Goal: Task Accomplishment & Management: Use online tool/utility

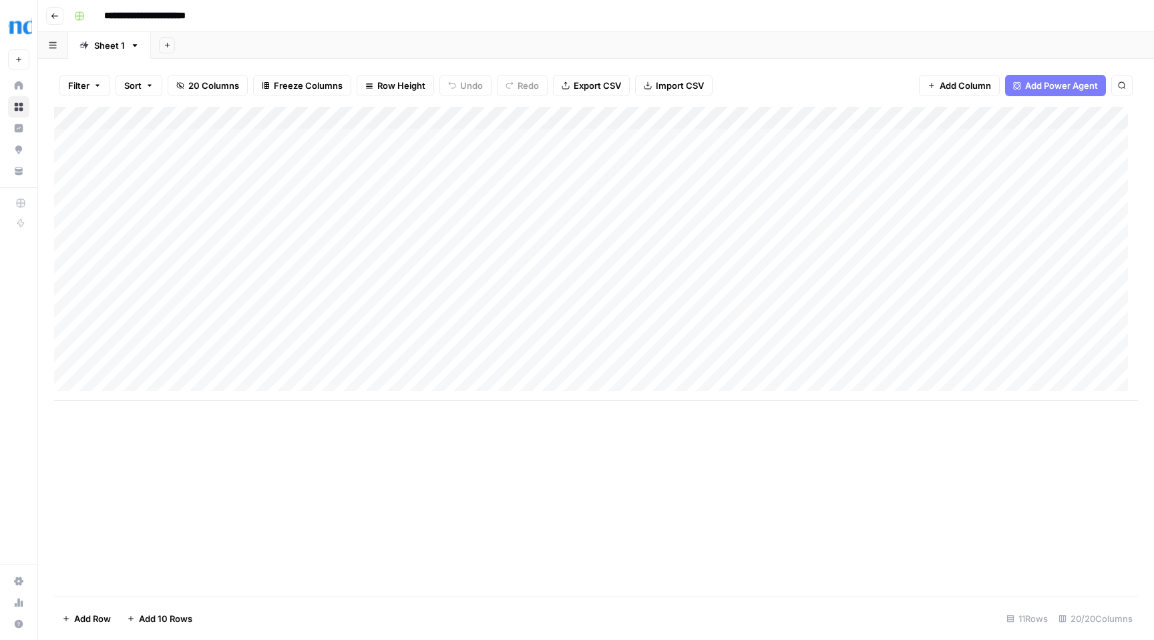
click at [58, 367] on div "Add Column" at bounding box center [596, 254] width 1084 height 294
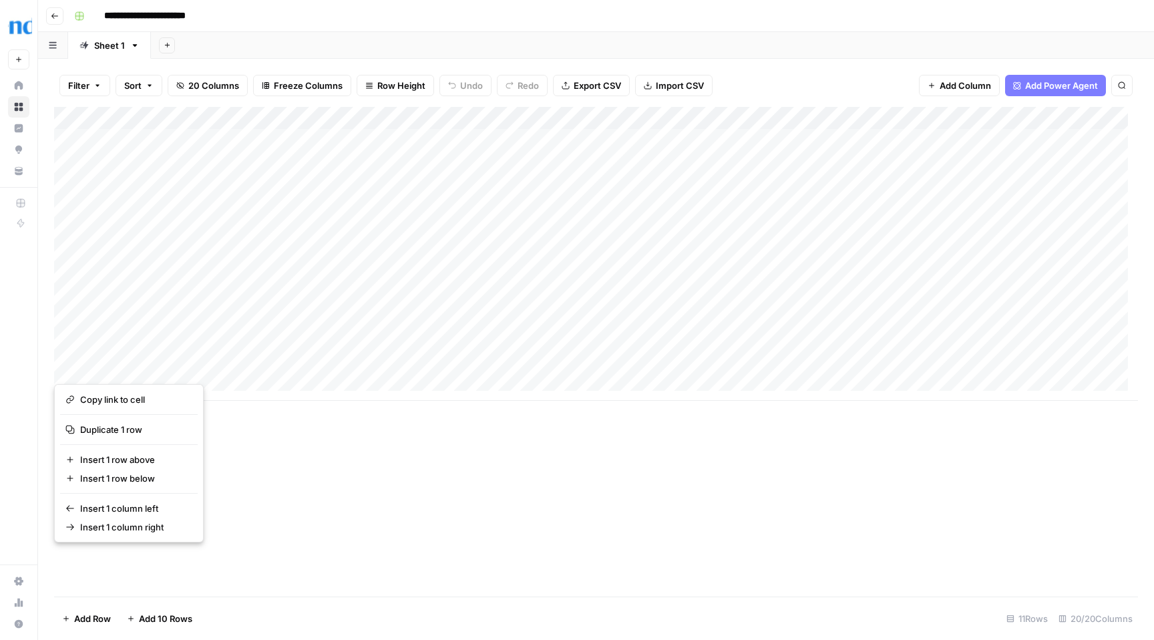
click at [166, 300] on div "Add Column" at bounding box center [596, 254] width 1084 height 294
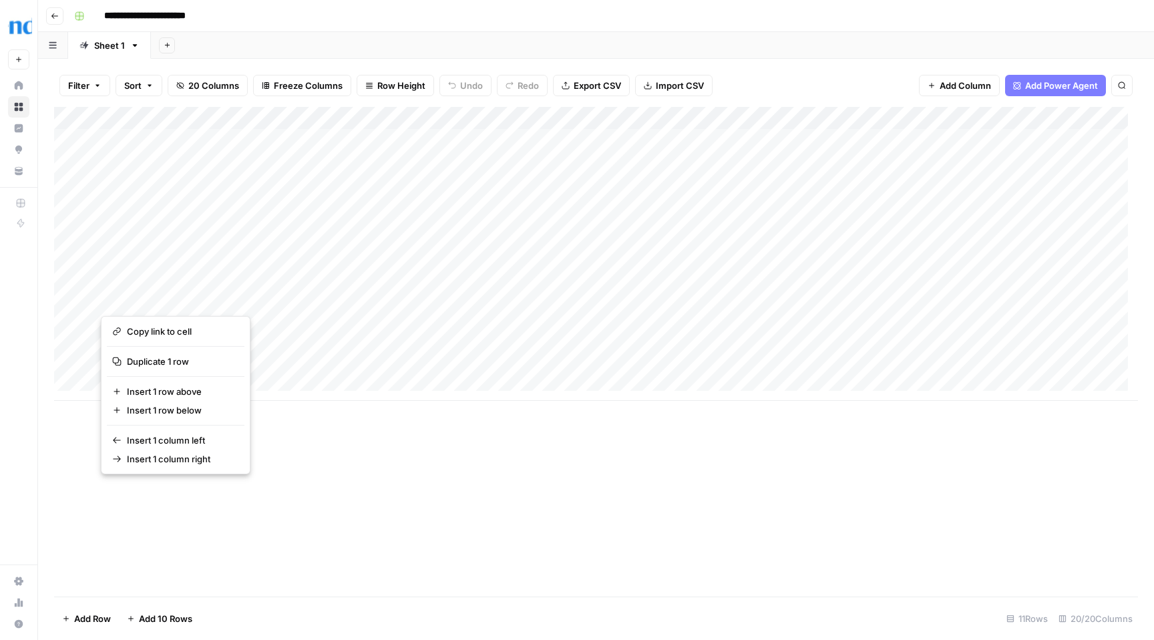
click at [385, 465] on div "Add Column" at bounding box center [596, 351] width 1084 height 489
click at [69, 162] on div "Add Column" at bounding box center [596, 254] width 1084 height 294
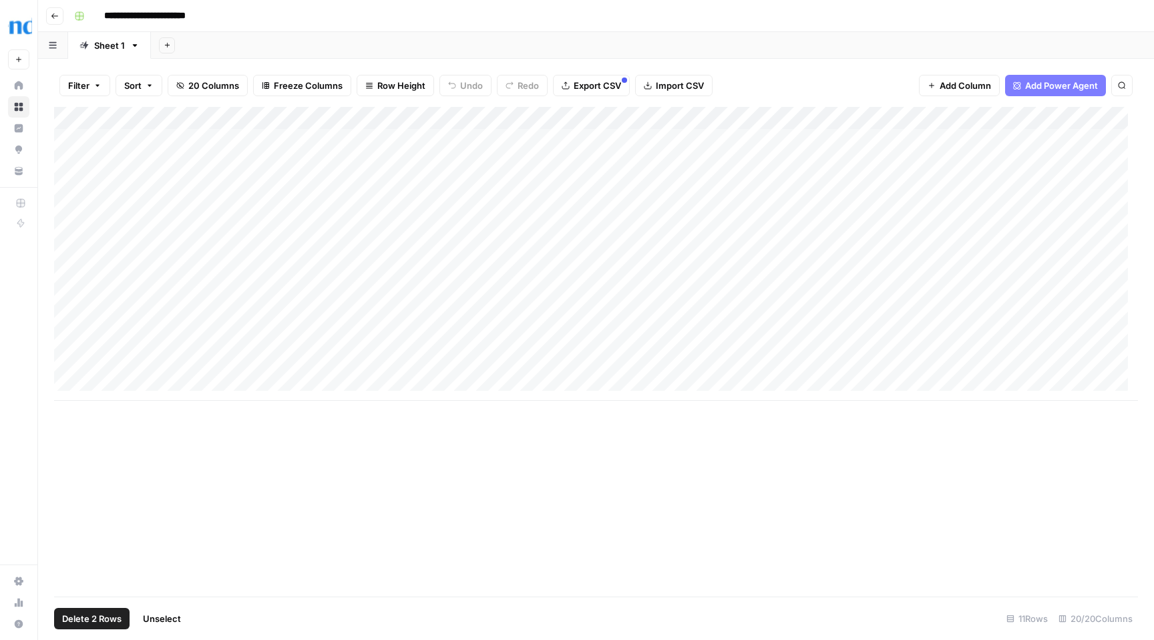
click at [69, 185] on div "Add Column" at bounding box center [596, 254] width 1084 height 294
click at [67, 211] on div "Add Column" at bounding box center [596, 254] width 1084 height 294
click at [69, 225] on div "Add Column" at bounding box center [596, 254] width 1084 height 294
click at [66, 229] on div "Add Column" at bounding box center [596, 254] width 1084 height 294
click at [65, 260] on div "Add Column" at bounding box center [596, 254] width 1084 height 294
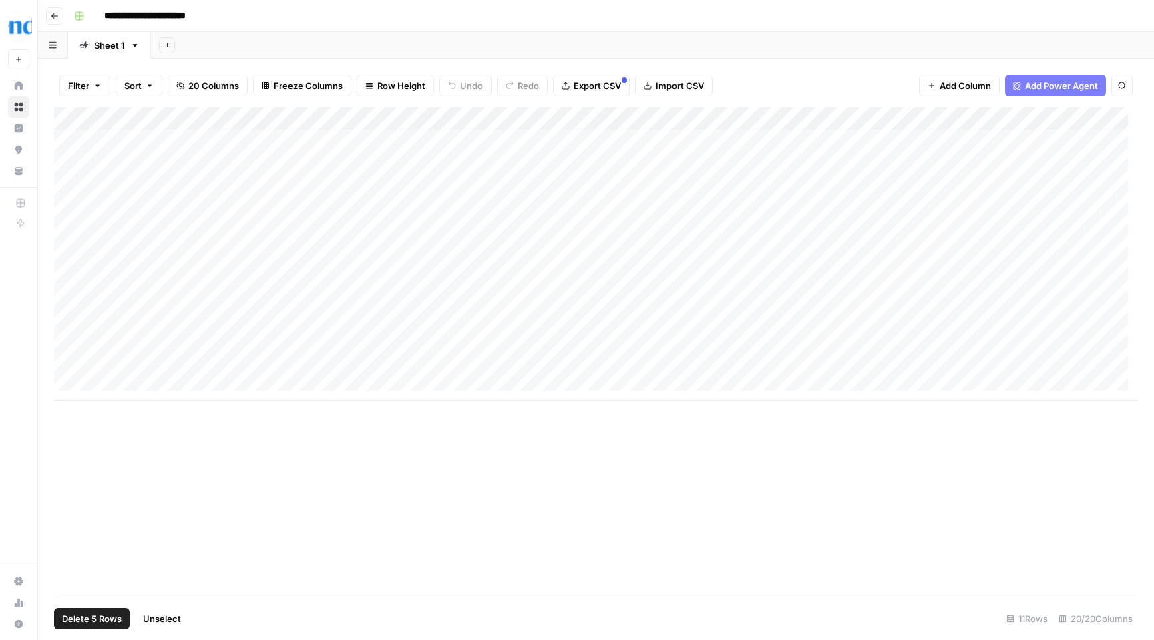
scroll to position [10, 0]
drag, startPoint x: 67, startPoint y: 264, endPoint x: 68, endPoint y: 276, distance: 12.7
click at [67, 266] on div "Add Column" at bounding box center [596, 254] width 1084 height 294
click at [70, 286] on div "Add Column" at bounding box center [596, 254] width 1084 height 294
click at [69, 314] on div "Add Column" at bounding box center [596, 254] width 1084 height 294
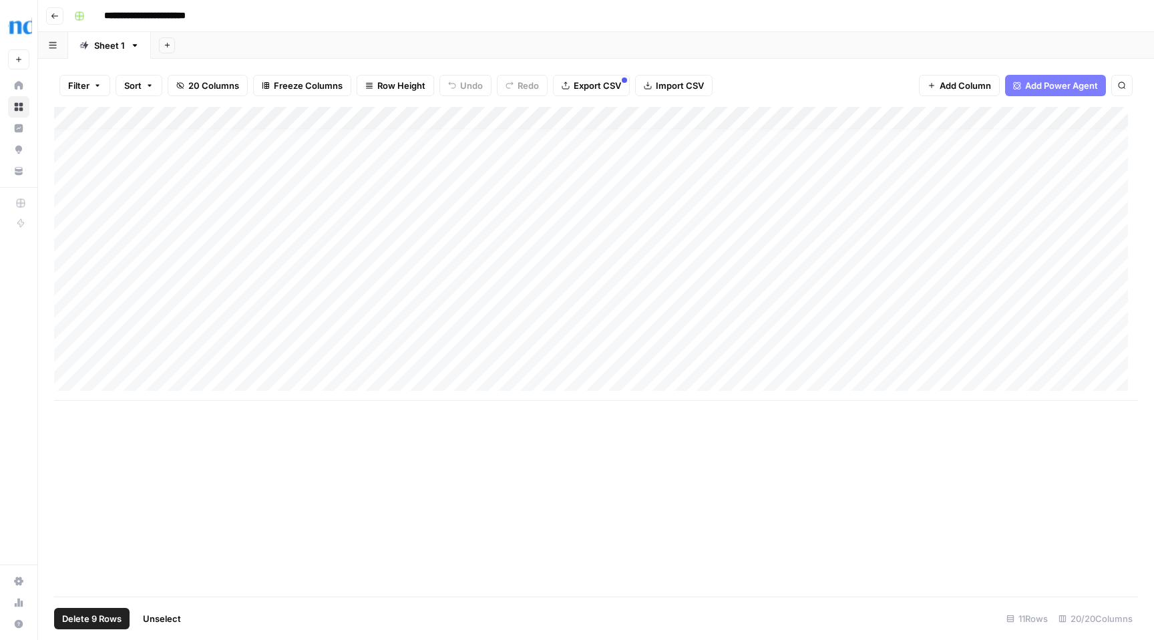
drag, startPoint x: 67, startPoint y: 332, endPoint x: 67, endPoint y: 349, distance: 17.4
click at [67, 332] on div "Add Column" at bounding box center [596, 254] width 1084 height 294
click at [66, 358] on div "Add Column" at bounding box center [596, 254] width 1084 height 294
click at [97, 628] on button "Delete 10 Rows" at bounding box center [94, 618] width 80 height 21
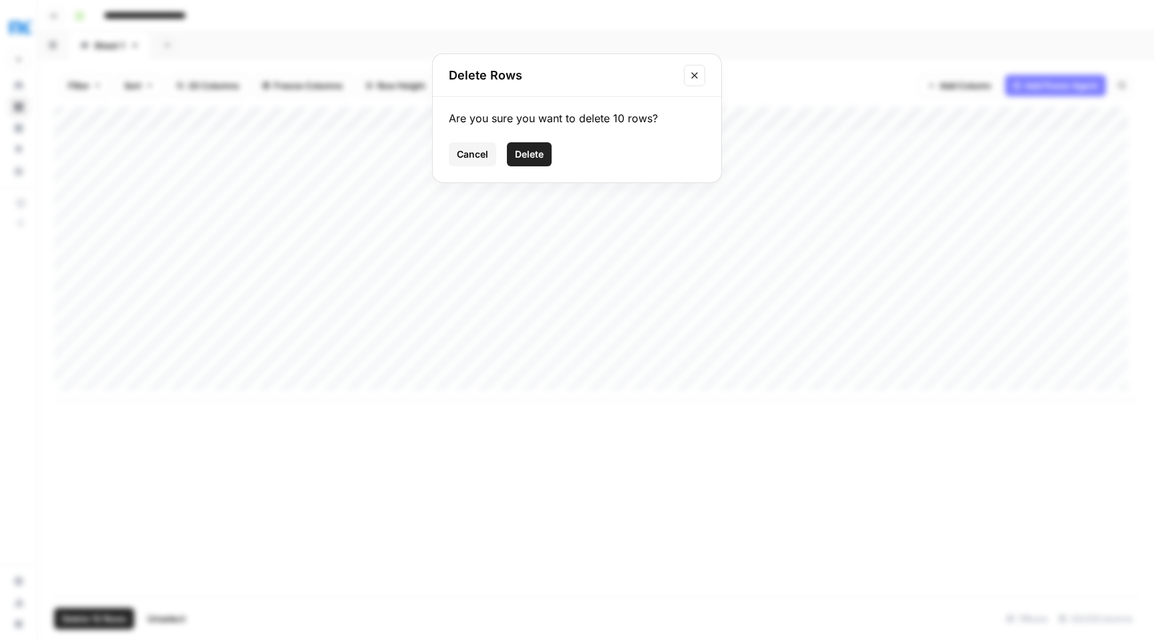
click at [544, 164] on button "Delete" at bounding box center [529, 154] width 45 height 24
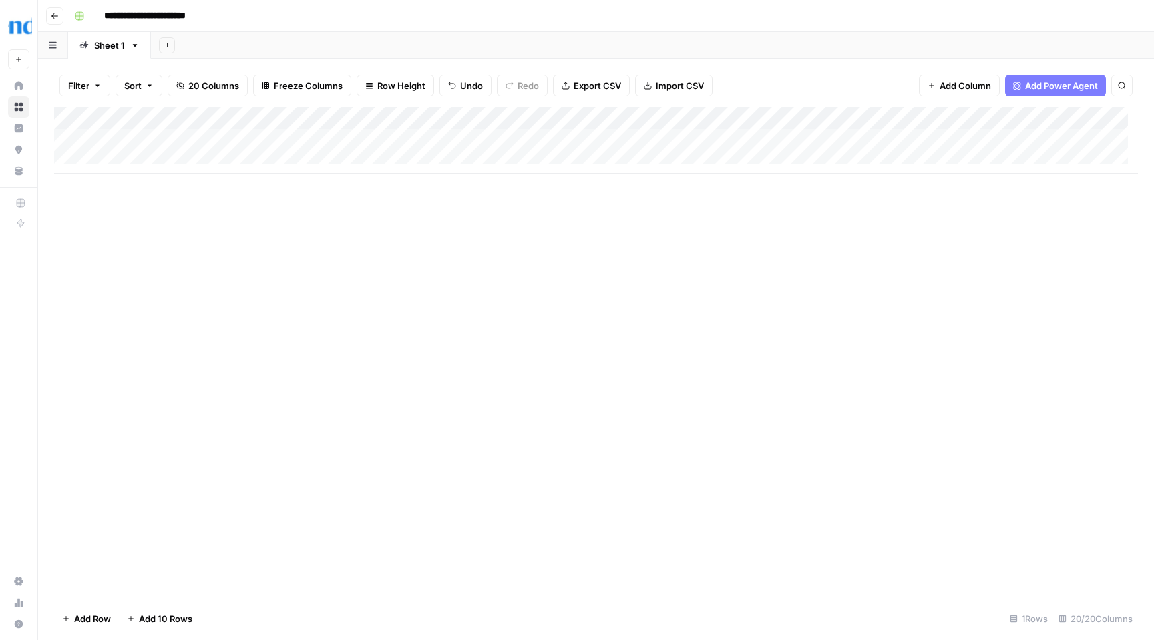
scroll to position [0, 0]
click at [137, 45] on icon "button" at bounding box center [134, 45] width 9 height 9
click at [639, 41] on div "Add Sheet" at bounding box center [652, 45] width 1003 height 27
click at [595, 117] on div "Add Column" at bounding box center [596, 140] width 1084 height 67
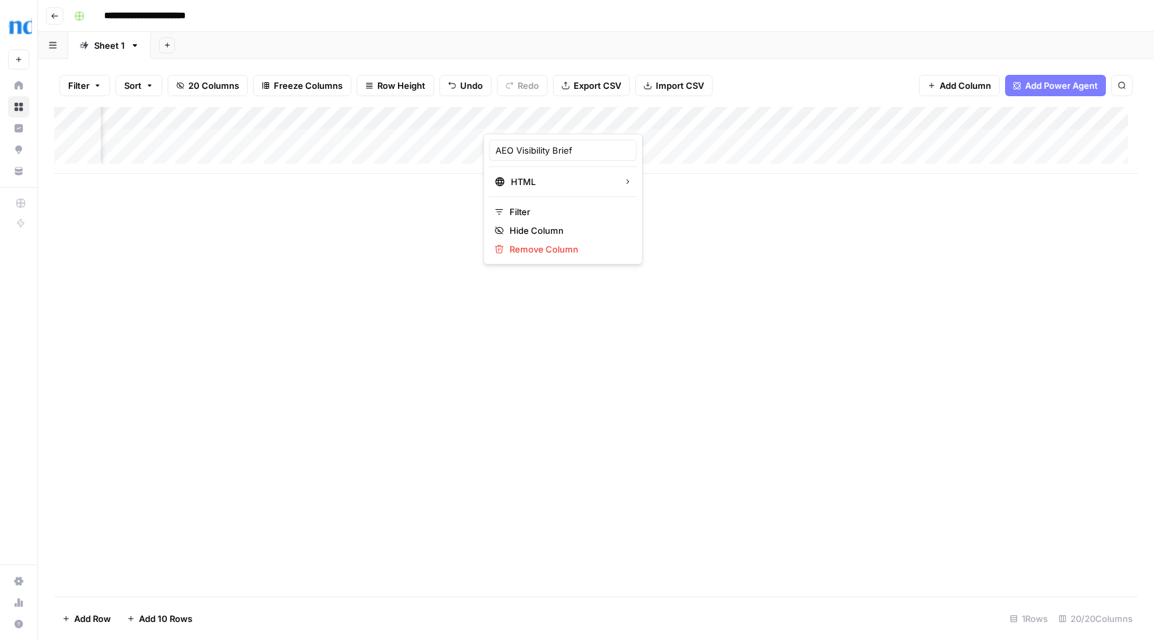
click at [595, 117] on div at bounding box center [543, 120] width 121 height 27
click at [634, 139] on div "Add Column" at bounding box center [596, 140] width 1084 height 67
click at [678, 140] on div "Add Column" at bounding box center [596, 140] width 1084 height 67
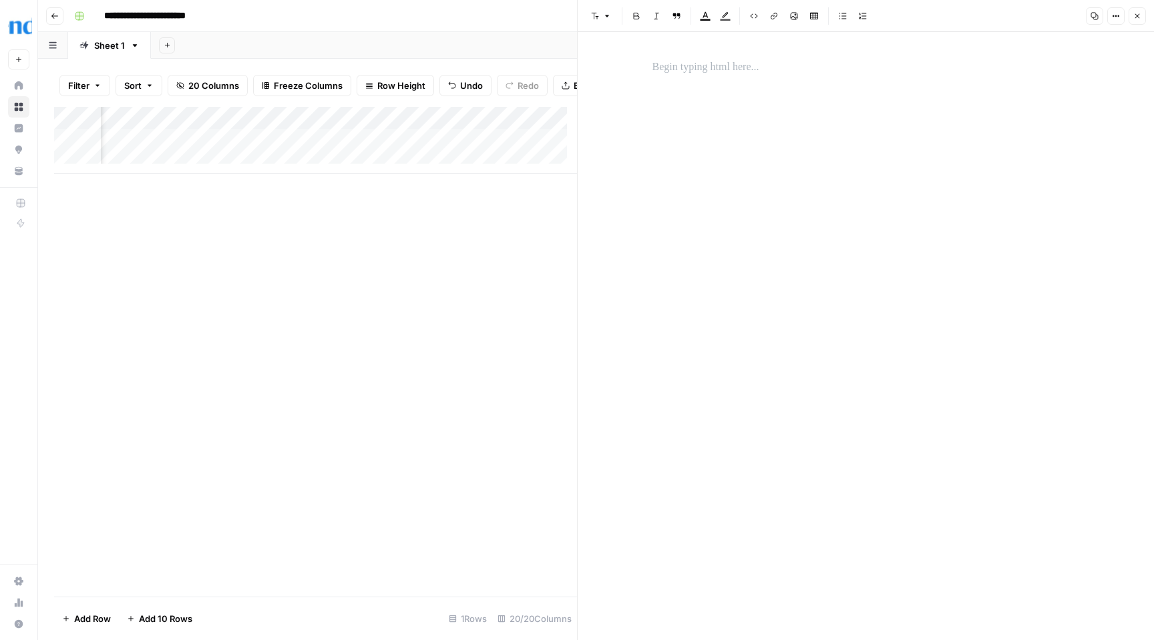
click at [1133, 16] on icon "button" at bounding box center [1137, 16] width 8 height 8
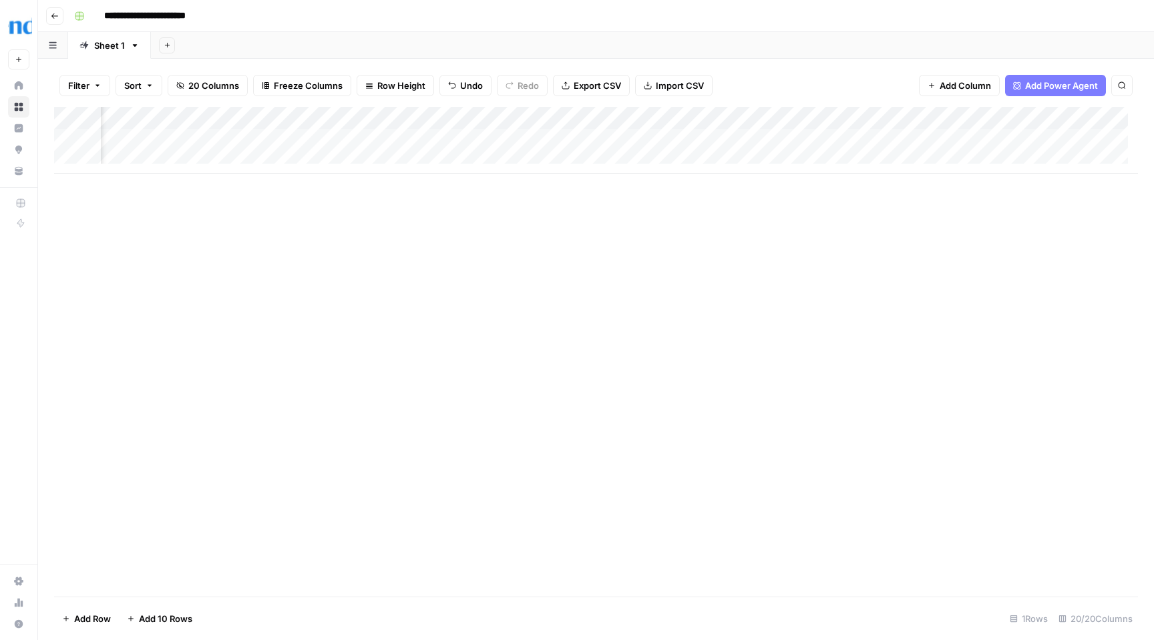
scroll to position [0, 1560]
click at [775, 118] on div "Add Column" at bounding box center [596, 140] width 1084 height 67
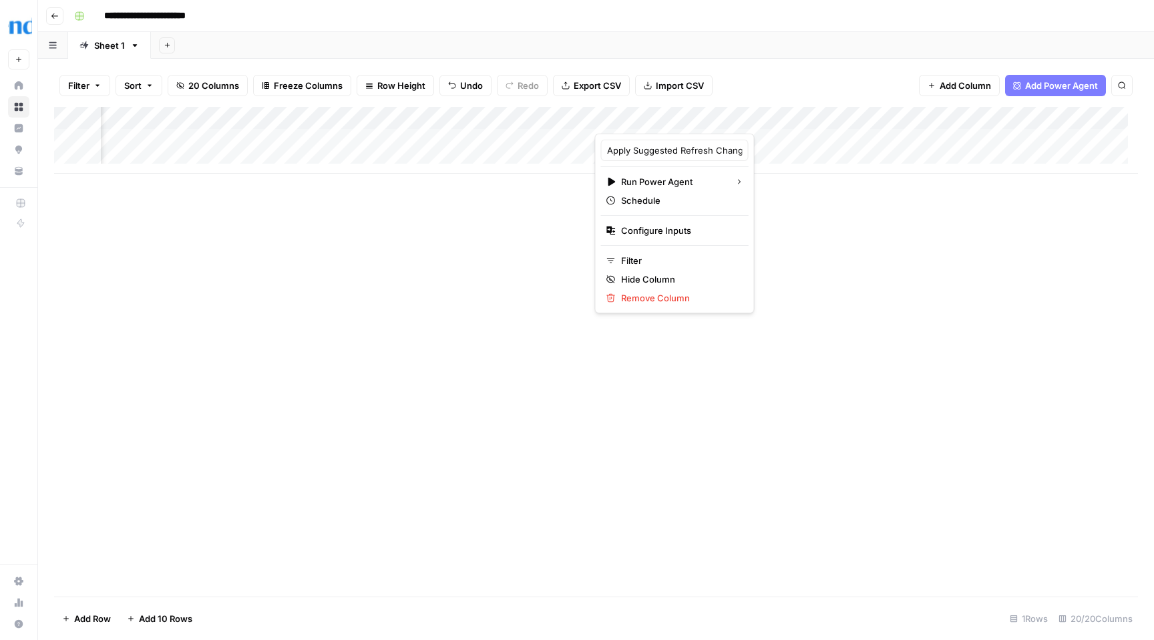
click at [773, 260] on div "Add Column" at bounding box center [596, 351] width 1084 height 489
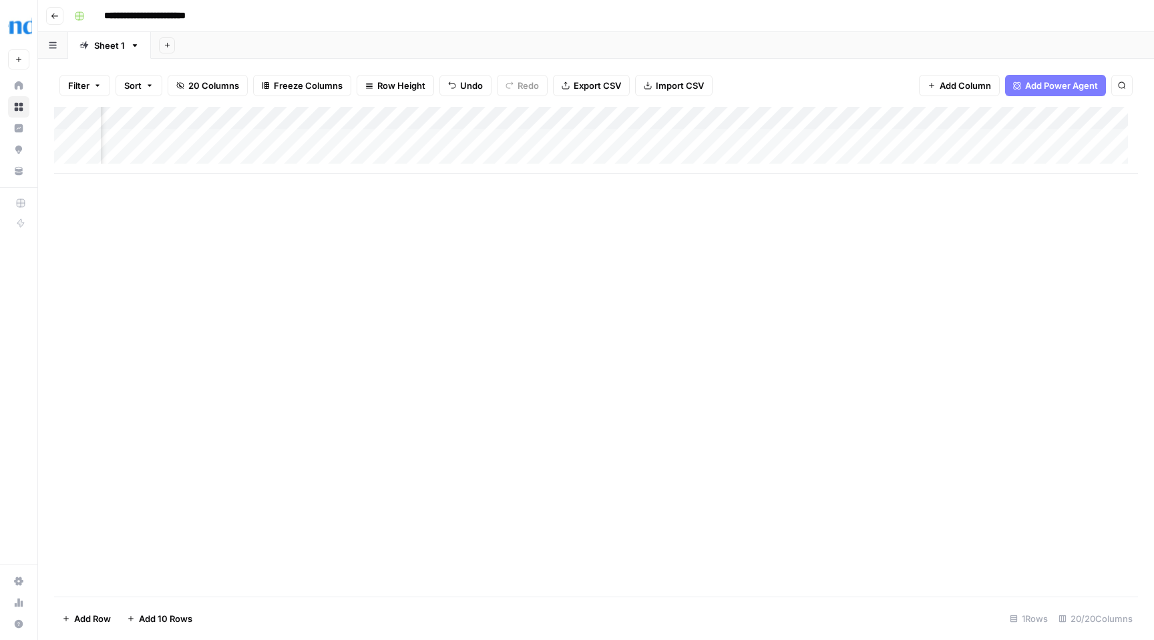
scroll to position [0, 717]
click at [397, 143] on div "Add Column" at bounding box center [596, 140] width 1084 height 67
click at [483, 140] on div "Add Column" at bounding box center [596, 140] width 1084 height 67
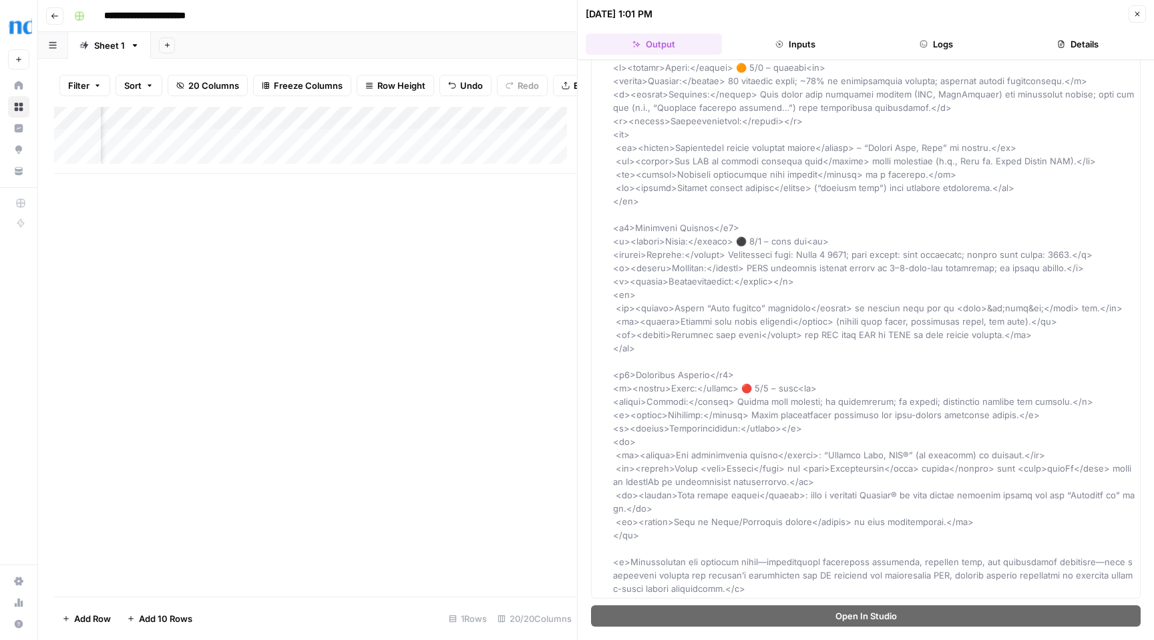
scroll to position [0, 944]
click at [1138, 18] on button "Close" at bounding box center [1136, 13] width 17 height 17
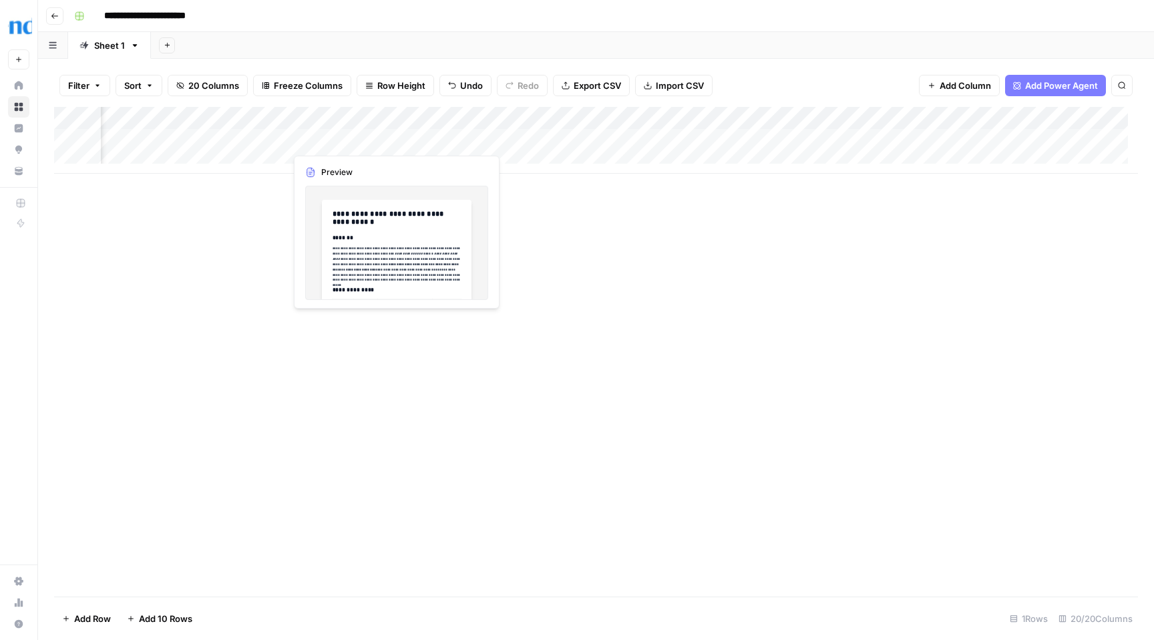
click at [369, 144] on div "Add Column" at bounding box center [596, 140] width 1084 height 67
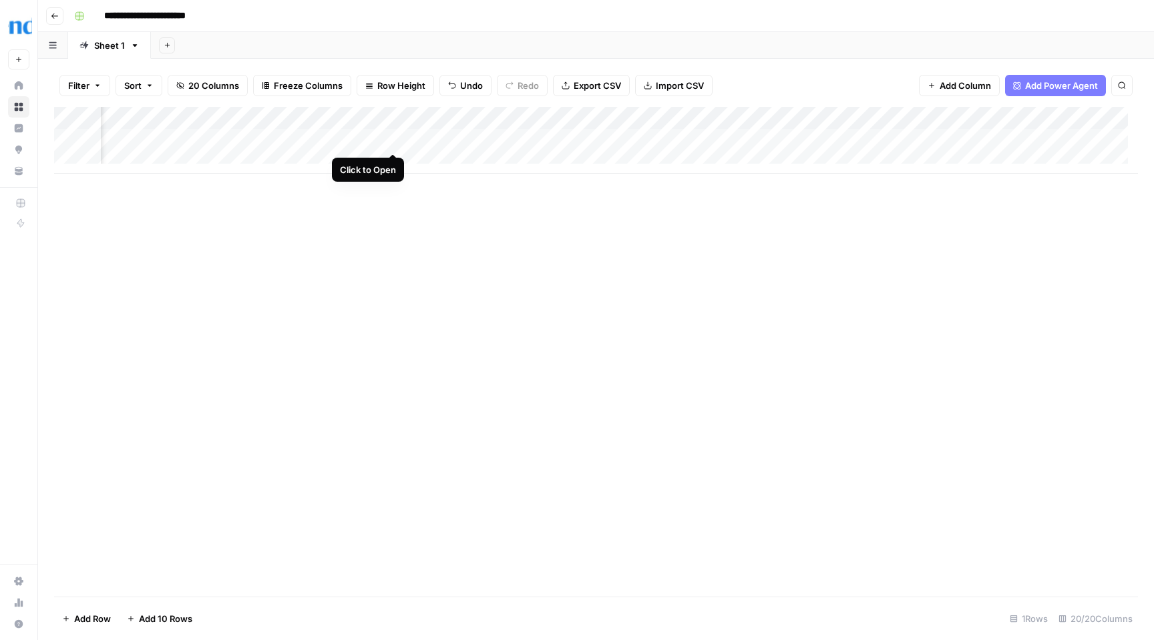
click at [394, 140] on div "Add Column" at bounding box center [596, 140] width 1084 height 67
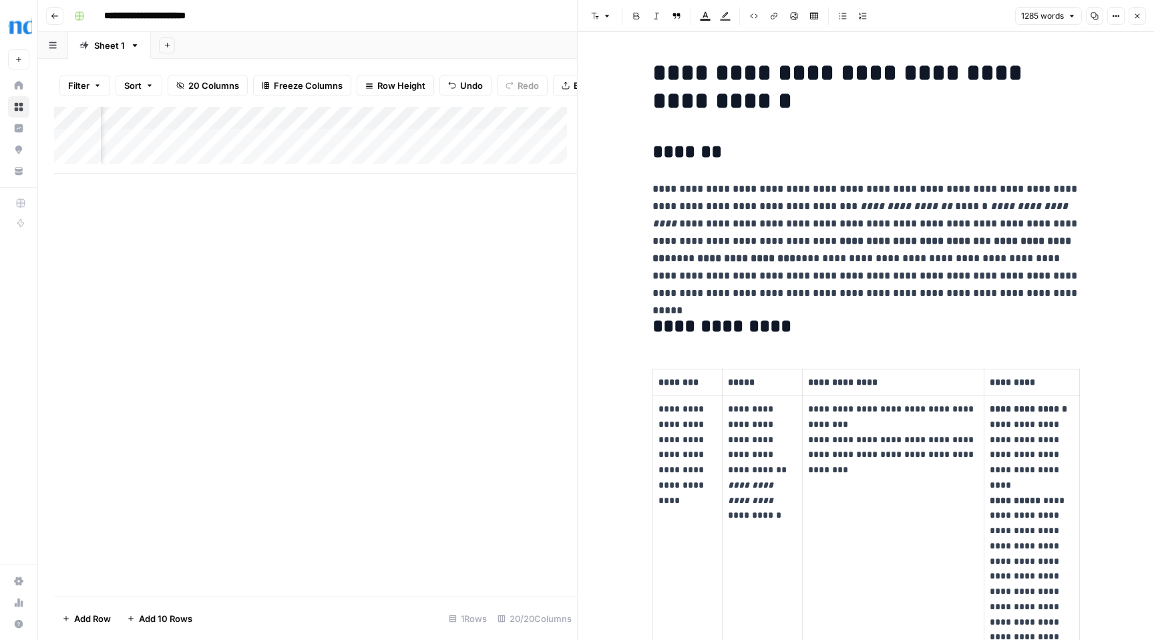
click at [1136, 17] on icon "button" at bounding box center [1137, 16] width 5 height 5
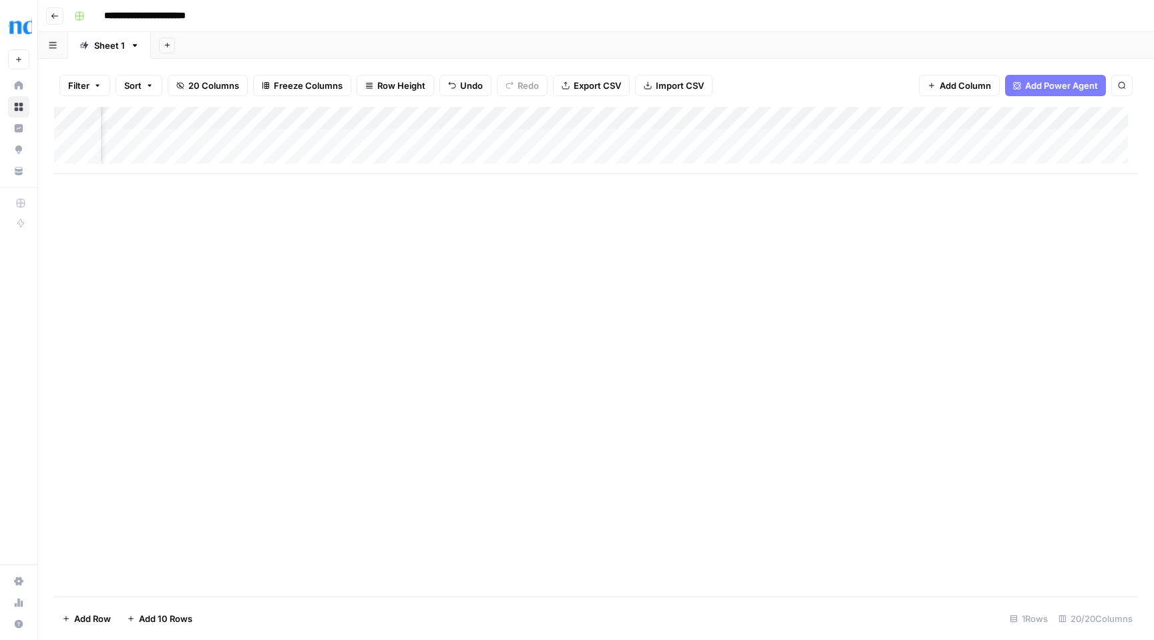
click at [516, 140] on div "Add Column" at bounding box center [596, 140] width 1084 height 67
click at [640, 138] on div "Add Column" at bounding box center [596, 140] width 1084 height 67
click at [635, 141] on div "Add Column" at bounding box center [596, 140] width 1084 height 67
click at [635, 141] on body "**********" at bounding box center [577, 320] width 1154 height 640
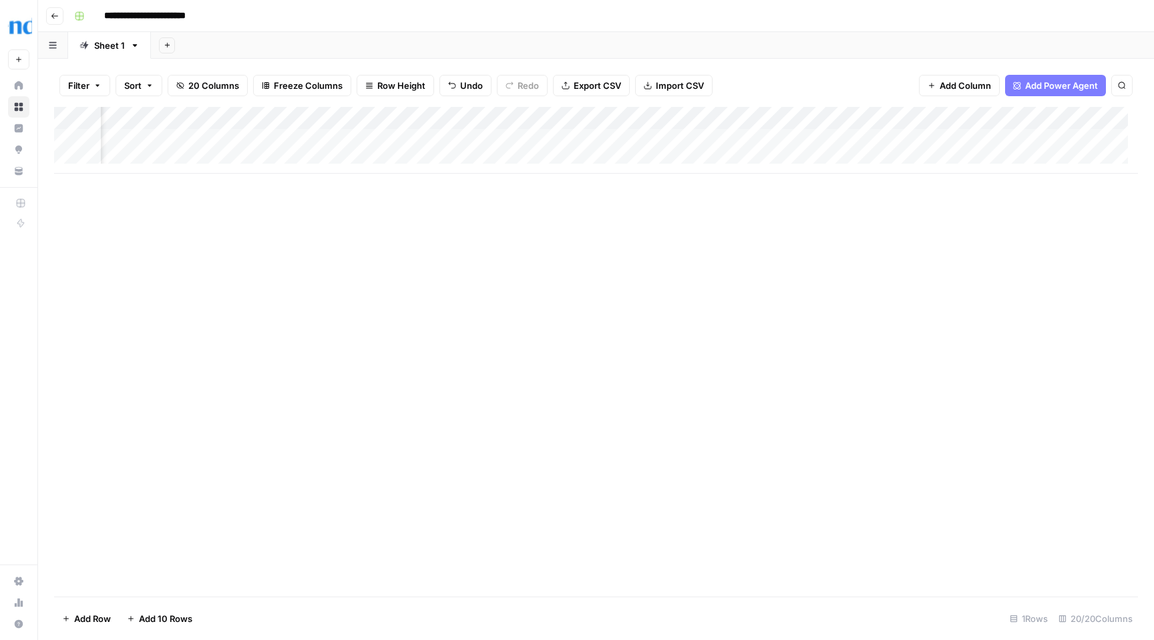
click at [582, 246] on div "Add Column" at bounding box center [596, 351] width 1084 height 489
click at [790, 138] on div "Add Column" at bounding box center [596, 140] width 1084 height 67
click at [606, 142] on div "Add Column" at bounding box center [596, 140] width 1084 height 67
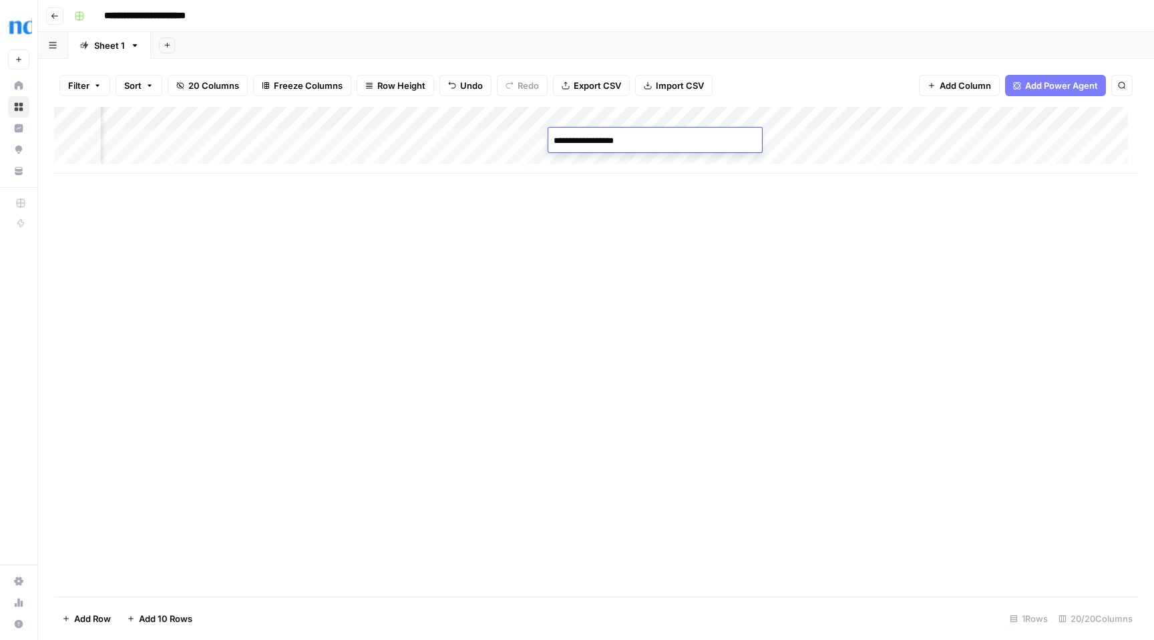
click at [662, 142] on textarea "**********" at bounding box center [655, 141] width 214 height 19
click at [614, 214] on div "Add Column" at bounding box center [596, 351] width 1084 height 489
click at [629, 140] on div "Add Column" at bounding box center [596, 140] width 1084 height 67
click at [943, 83] on span "Add Column" at bounding box center [964, 85] width 51 height 13
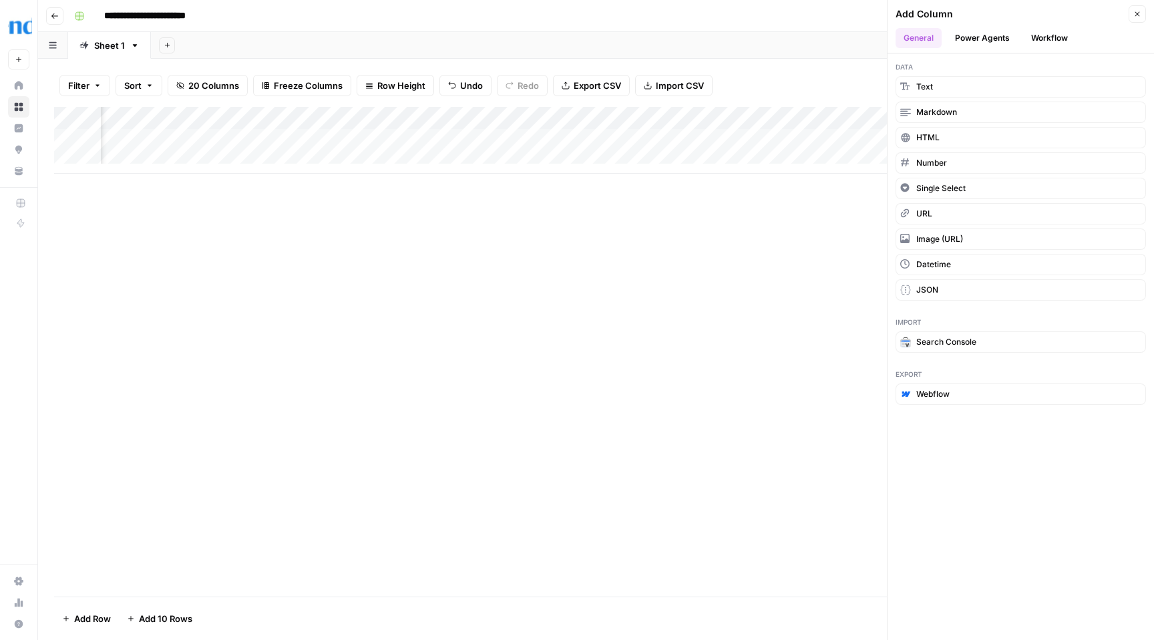
click at [1065, 32] on button "Workflow" at bounding box center [1049, 38] width 53 height 20
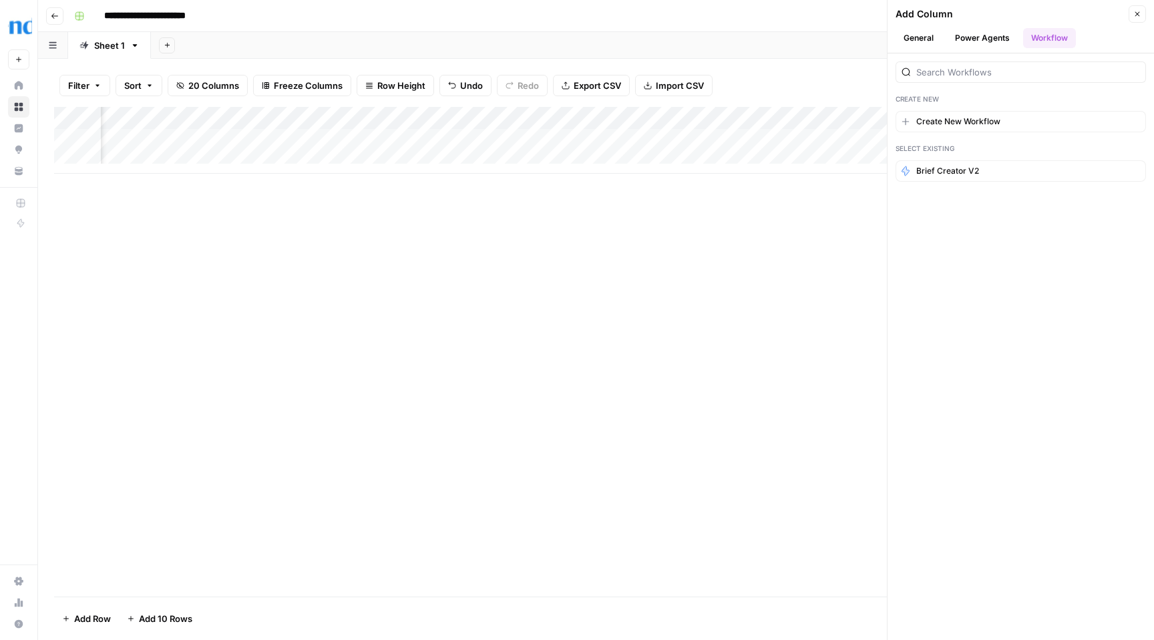
click at [873, 72] on div "Filter Sort 20 Columns Freeze Columns Row Height Undo Redo Export CSV Import CS…" at bounding box center [596, 85] width 1084 height 43
click at [1136, 11] on icon "button" at bounding box center [1137, 14] width 8 height 8
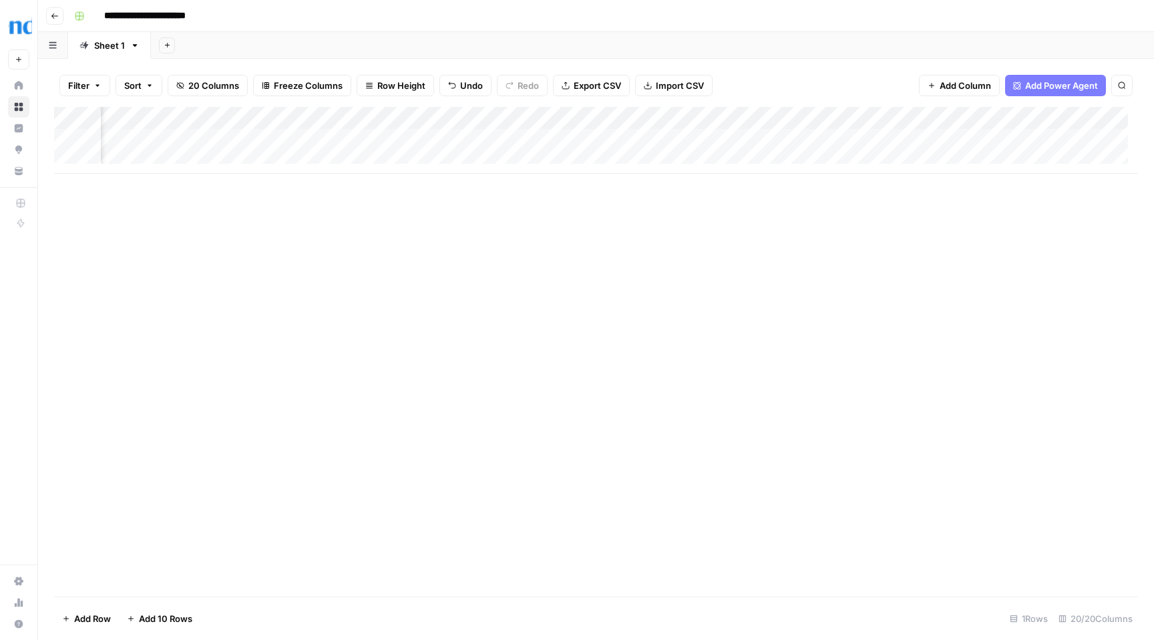
scroll to position [0, 1276]
click at [680, 138] on div "Add Column" at bounding box center [596, 140] width 1084 height 67
click at [729, 140] on div "Add Column" at bounding box center [596, 140] width 1084 height 67
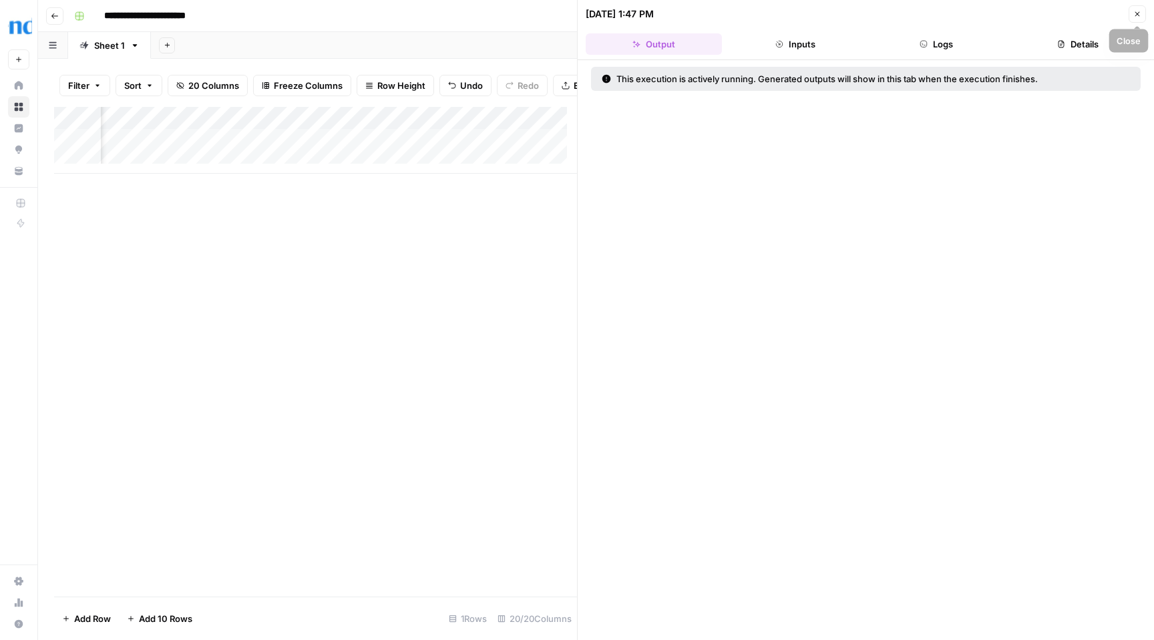
click at [1138, 15] on icon "button" at bounding box center [1137, 14] width 5 height 5
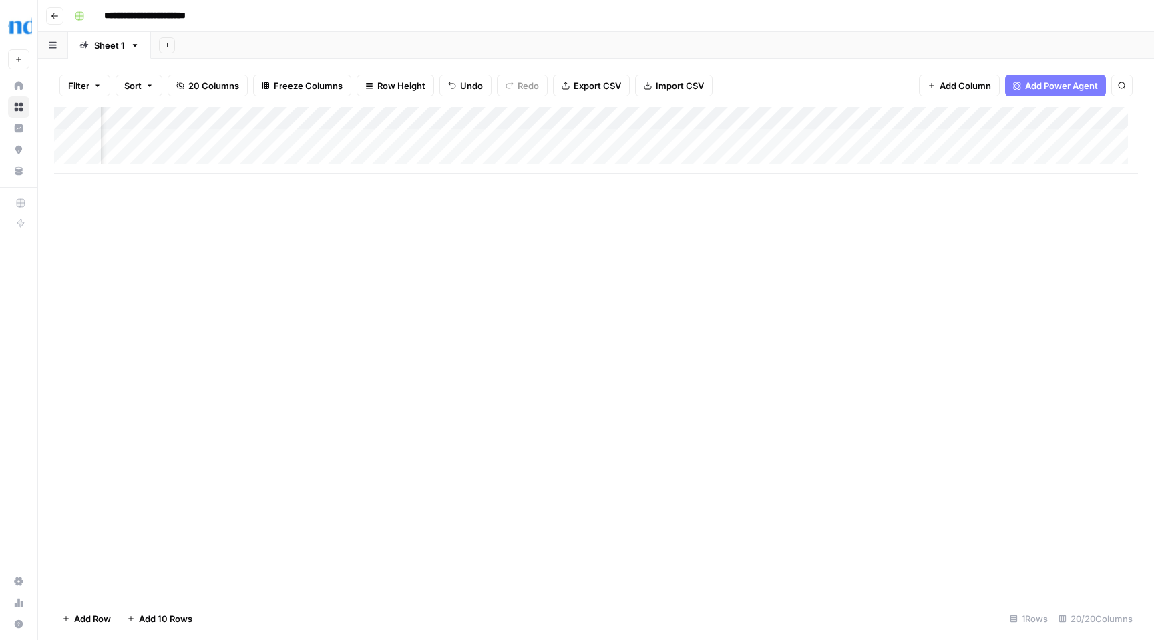
click at [376, 140] on div "Add Column" at bounding box center [596, 140] width 1084 height 67
click at [389, 120] on div "Add Column" at bounding box center [596, 140] width 1084 height 67
click at [402, 120] on div at bounding box center [353, 120] width 121 height 27
click at [603, 413] on div "Add Column" at bounding box center [596, 351] width 1084 height 489
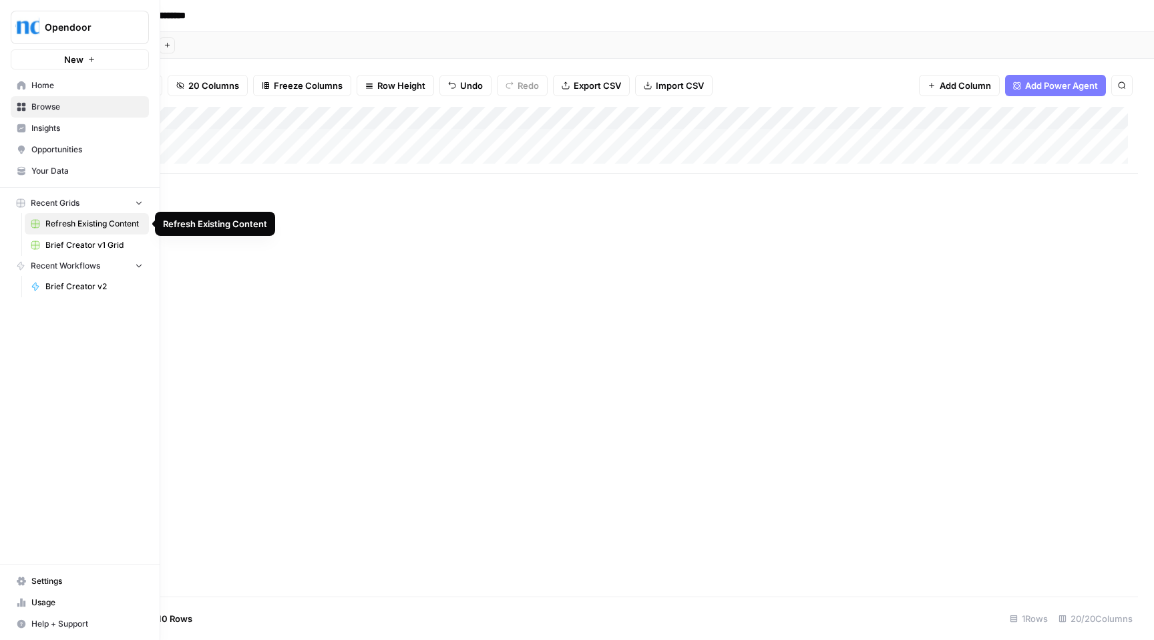
click at [101, 226] on span "Refresh Existing Content" at bounding box center [93, 224] width 97 height 12
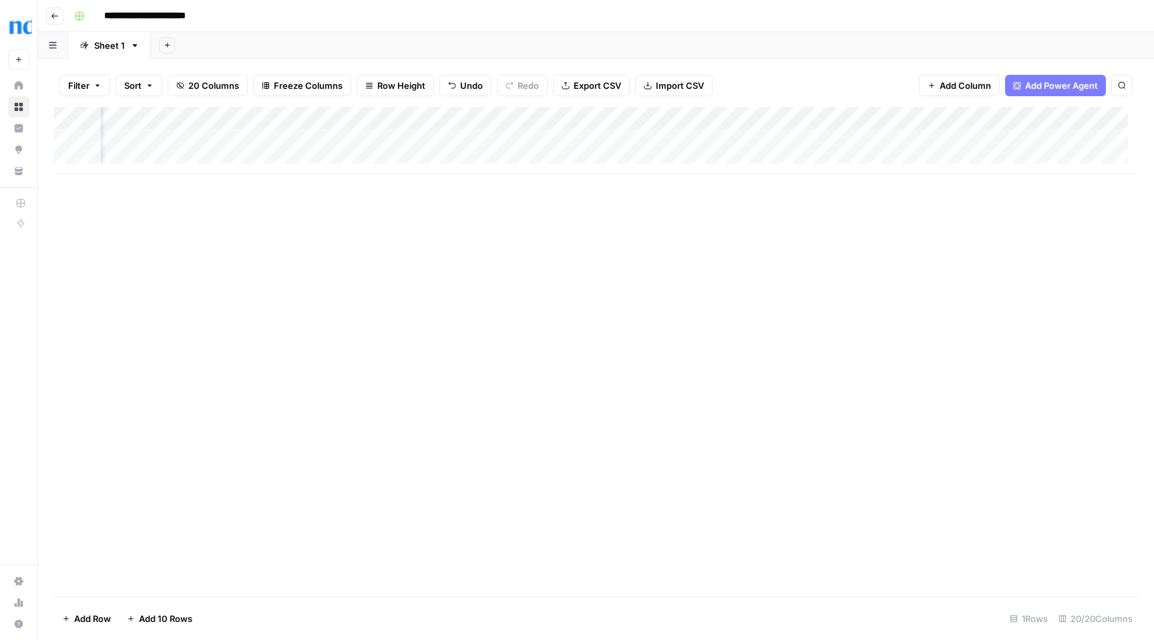
scroll to position [0, 1918]
click at [1095, 118] on span "Add Column" at bounding box center [1107, 118] width 47 height 12
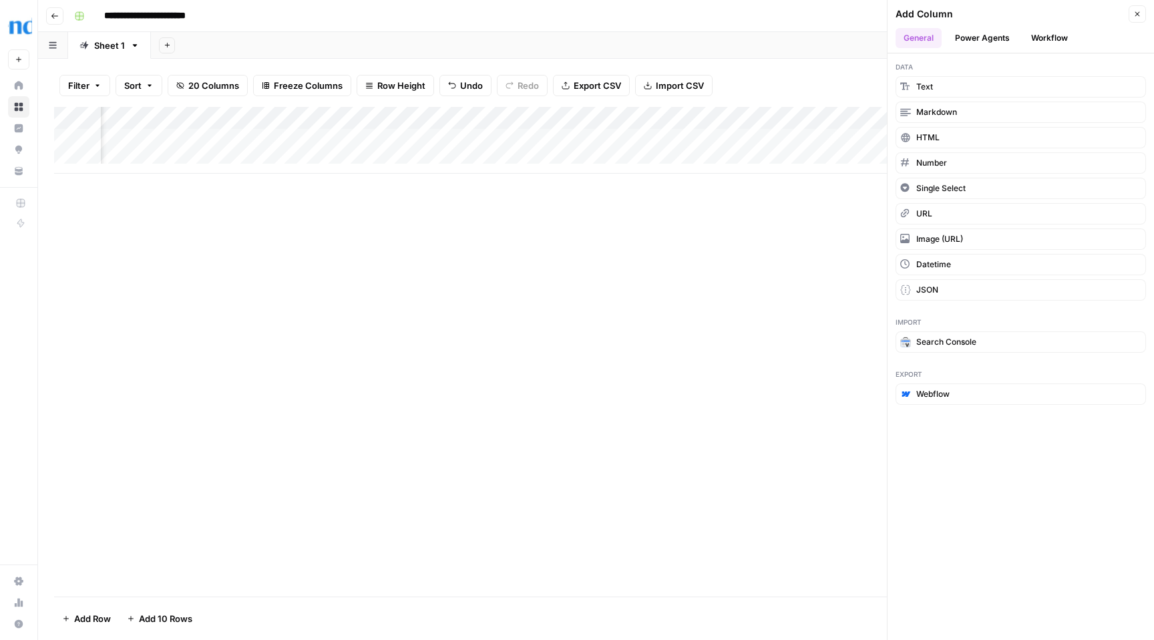
click at [1046, 39] on button "Workflow" at bounding box center [1049, 38] width 53 height 20
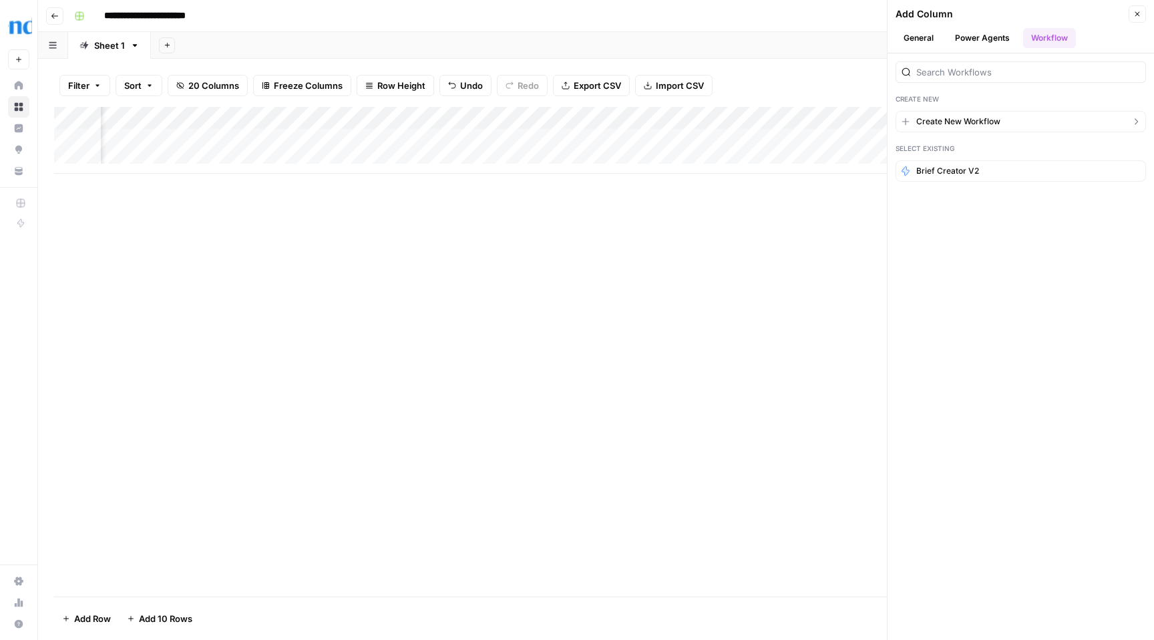
click at [957, 122] on span "Create New Workflow" at bounding box center [958, 122] width 84 height 12
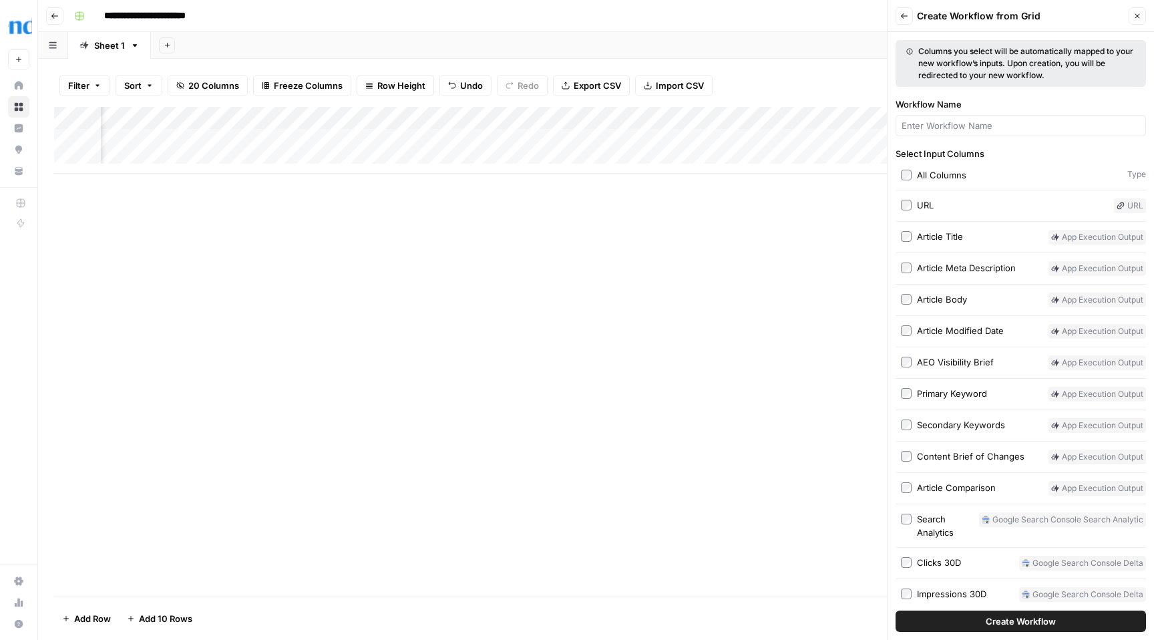
click at [1018, 626] on span "Create Workflow" at bounding box center [1021, 620] width 70 height 13
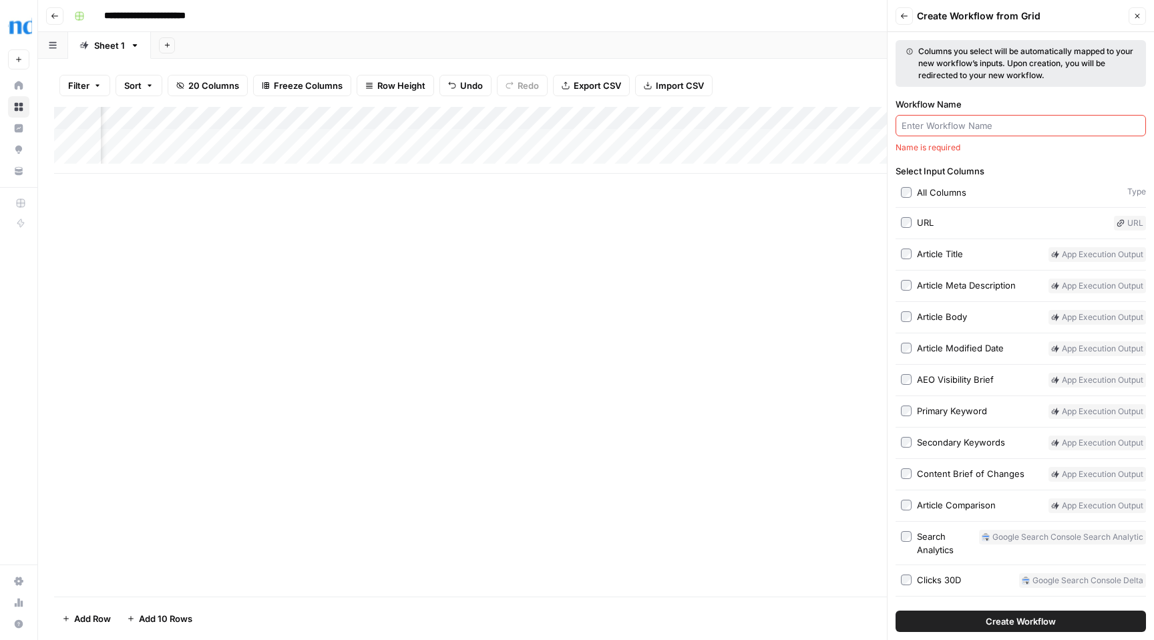
click at [979, 130] on input "Workflow Name" at bounding box center [1020, 125] width 238 height 13
drag, startPoint x: 224, startPoint y: 15, endPoint x: 111, endPoint y: 8, distance: 113.1
click at [111, 8] on div "**********" at bounding box center [605, 15] width 1072 height 21
copy icon "button"
click at [965, 128] on input "Workflow Name" at bounding box center [1020, 125] width 238 height 13
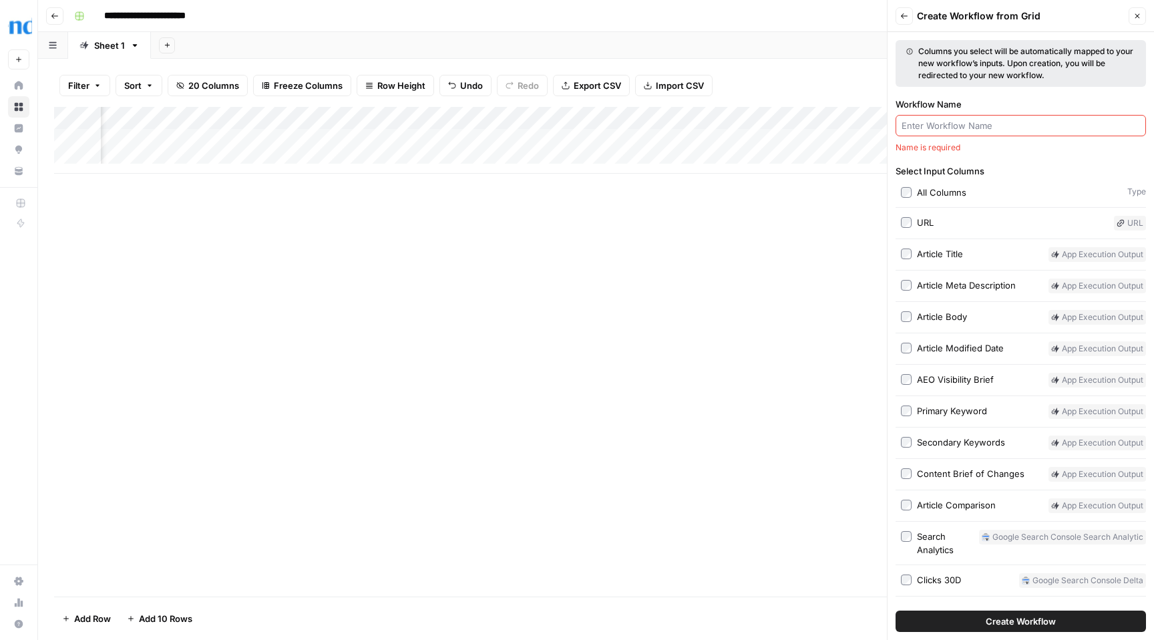
paste input "Refresh Existing Content"
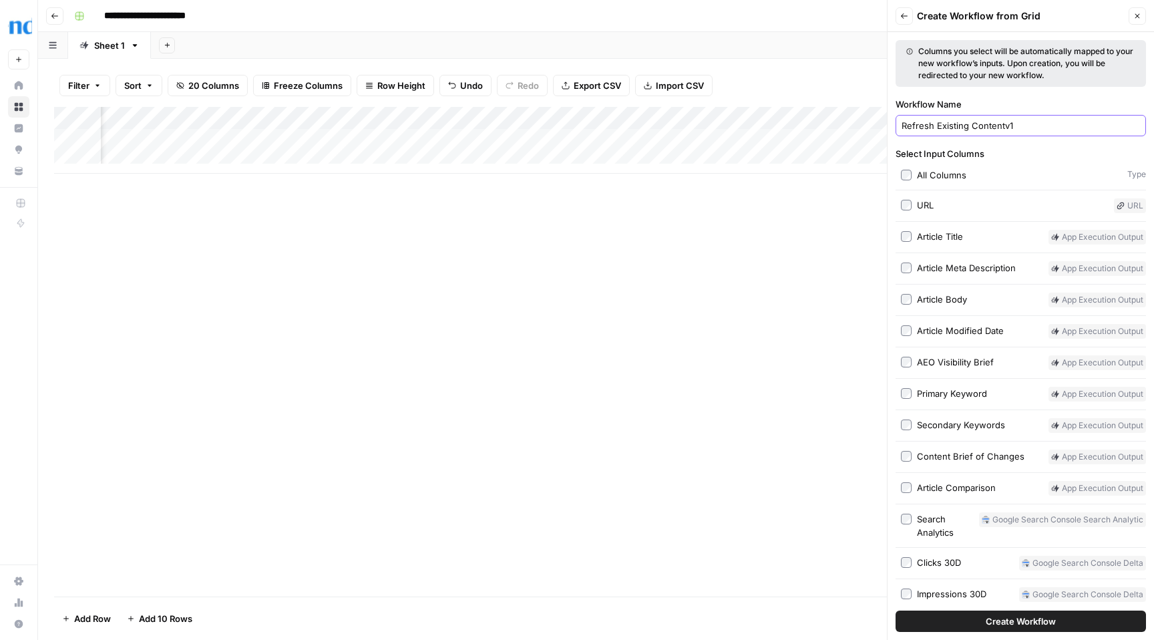
click at [1005, 129] on input "Refresh Existing Contentv1" at bounding box center [1020, 125] width 238 height 13
type input "Refresh Existing Content v1"
click at [1008, 624] on span "Create Workflow" at bounding box center [1021, 620] width 70 height 13
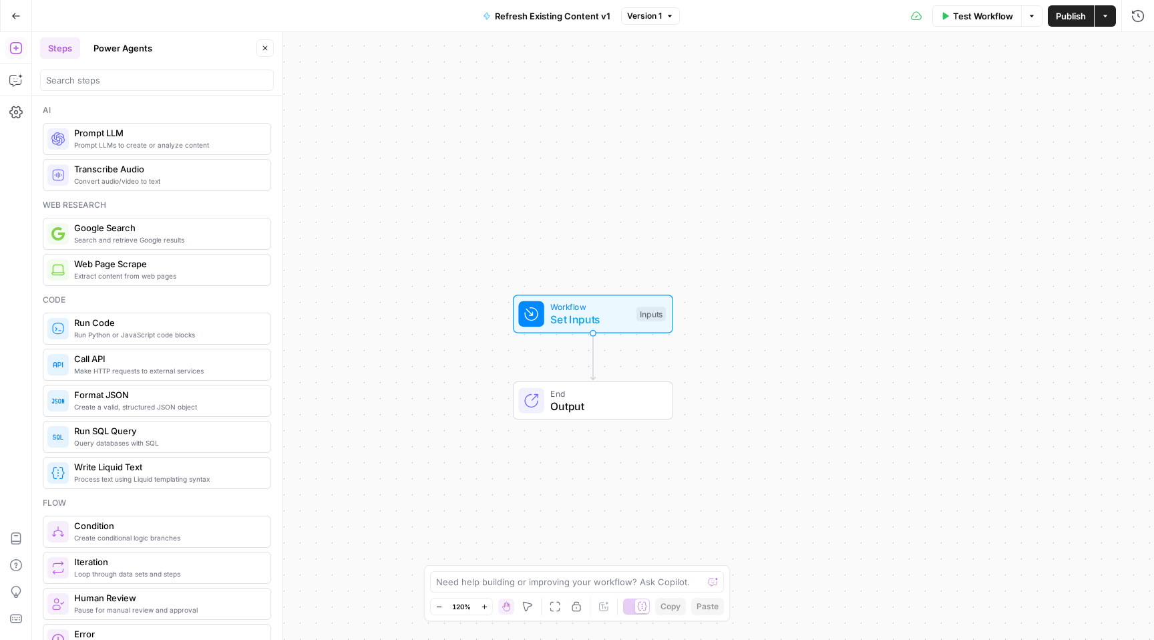
click at [20, 15] on span "Go Back" at bounding box center [20, 15] width 1 height 1
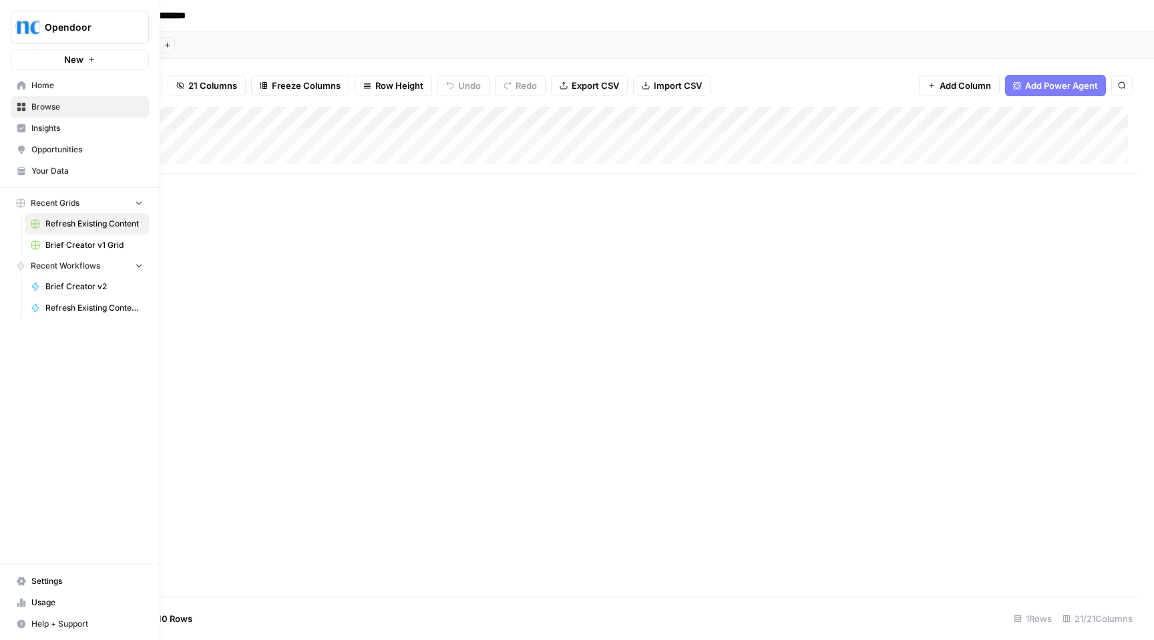
click at [138, 264] on icon "button" at bounding box center [138, 264] width 9 height 9
click at [138, 264] on icon "button" at bounding box center [138, 265] width 9 height 9
click at [63, 244] on span "Brief Creator v1 Grid" at bounding box center [93, 245] width 97 height 12
click at [57, 248] on span "Brief Creator v1 Grid" at bounding box center [93, 245] width 97 height 12
click at [69, 286] on span "Brief Creator v2" at bounding box center [93, 286] width 97 height 12
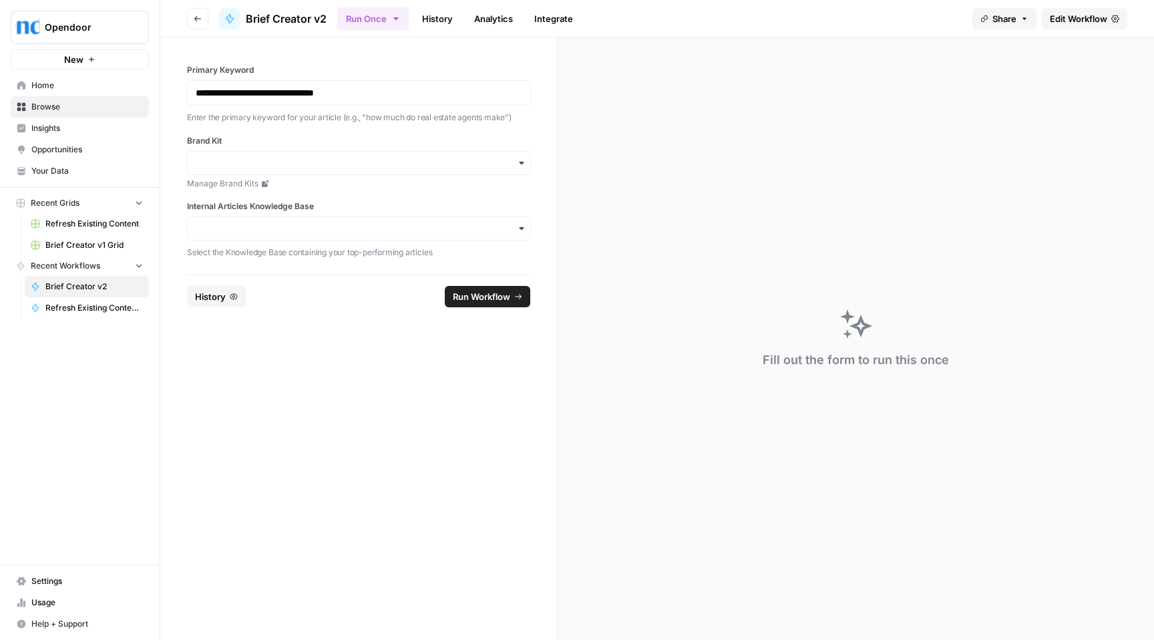
click at [69, 286] on span "Brief Creator v2" at bounding box center [93, 286] width 97 height 12
click at [72, 307] on span "Refresh Existing Content v1" at bounding box center [93, 308] width 97 height 12
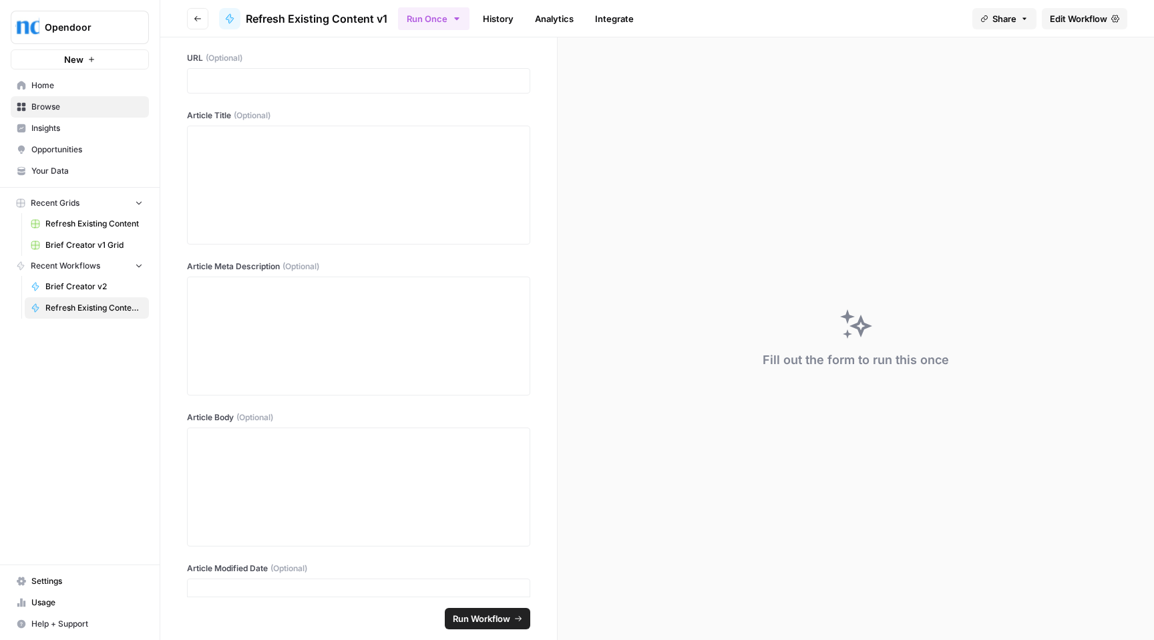
scroll to position [29, 0]
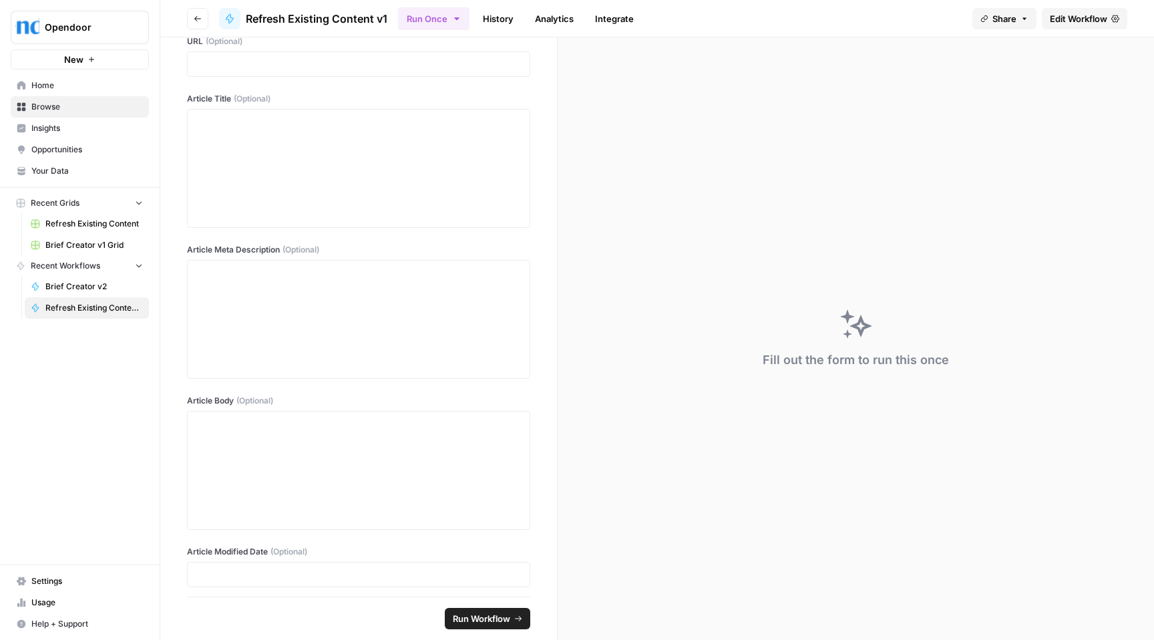
click at [1078, 19] on span "Edit Workflow" at bounding box center [1078, 18] width 57 height 13
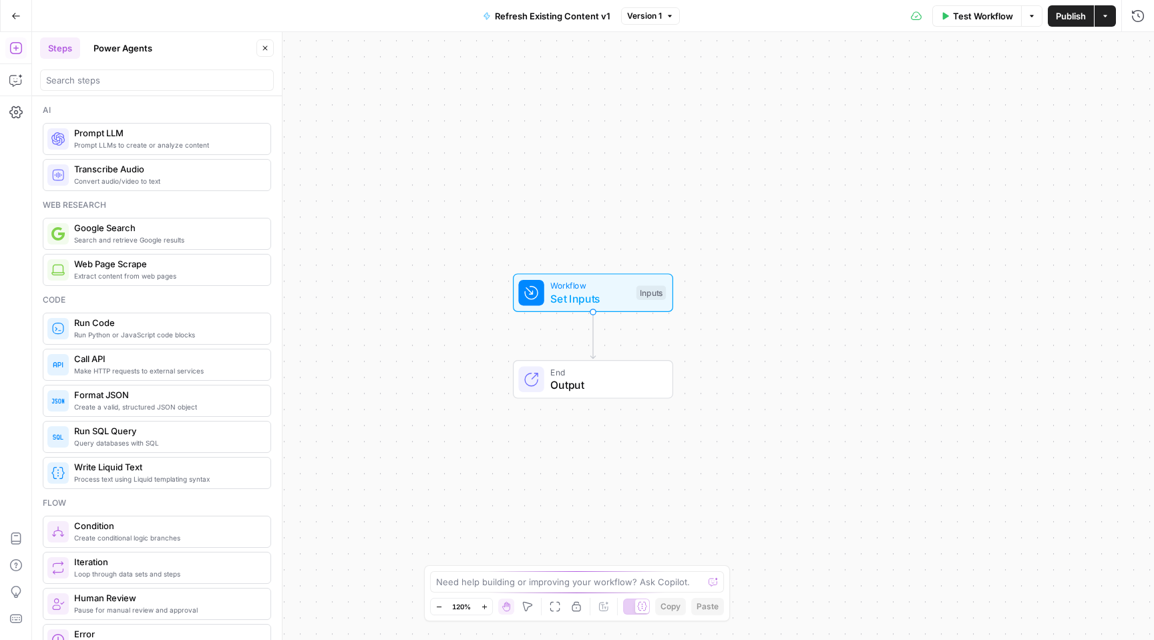
click at [125, 45] on button "Power Agents" at bounding box center [122, 47] width 75 height 21
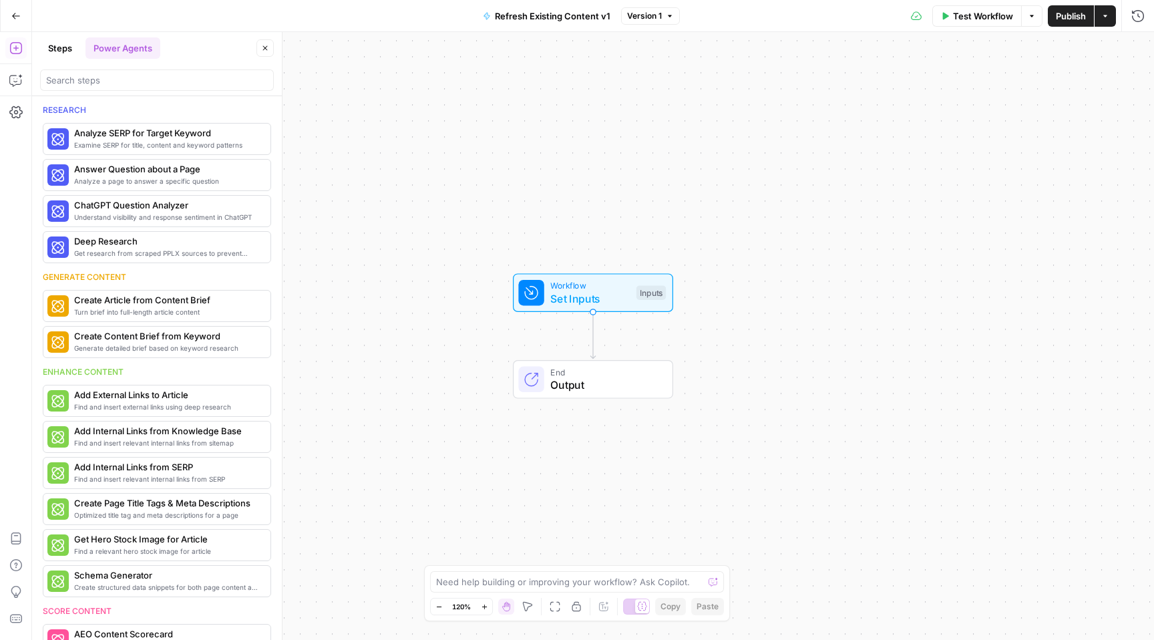
click at [14, 13] on icon "button" at bounding box center [15, 15] width 9 height 9
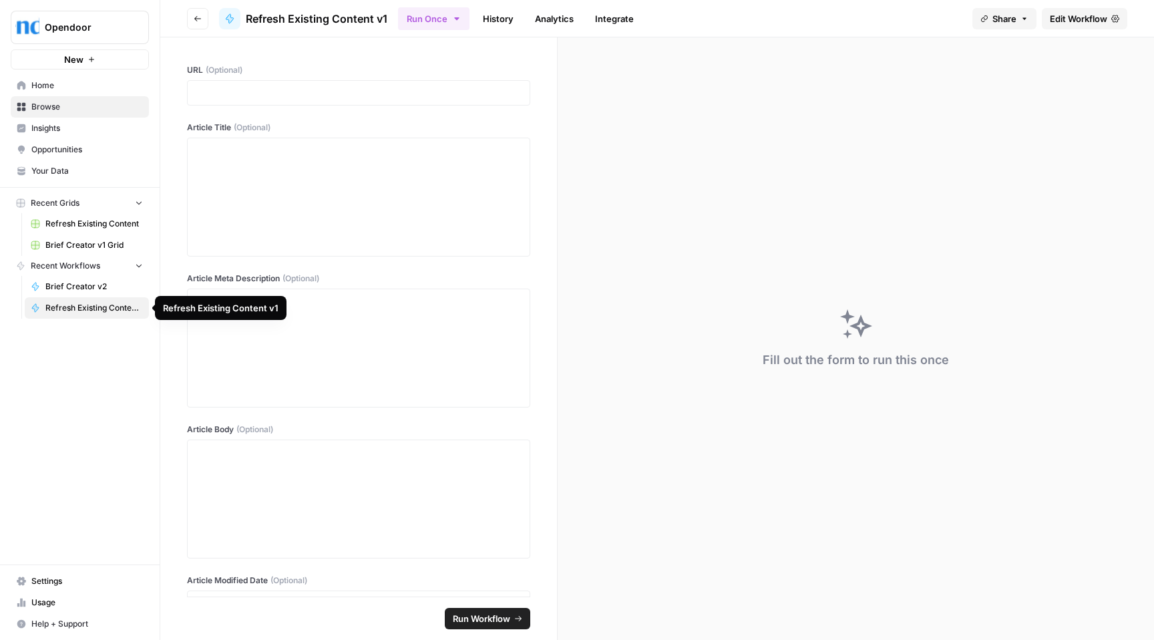
click at [79, 286] on span "Brief Creator v2" at bounding box center [93, 286] width 97 height 12
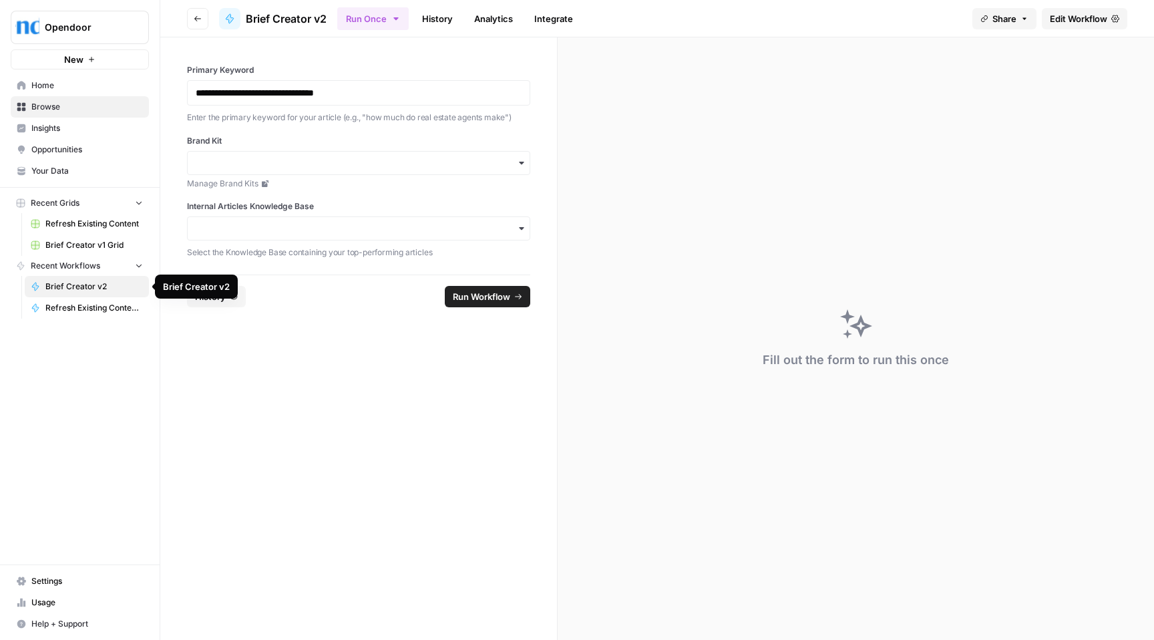
click at [73, 303] on span "Refresh Existing Content v1" at bounding box center [93, 308] width 97 height 12
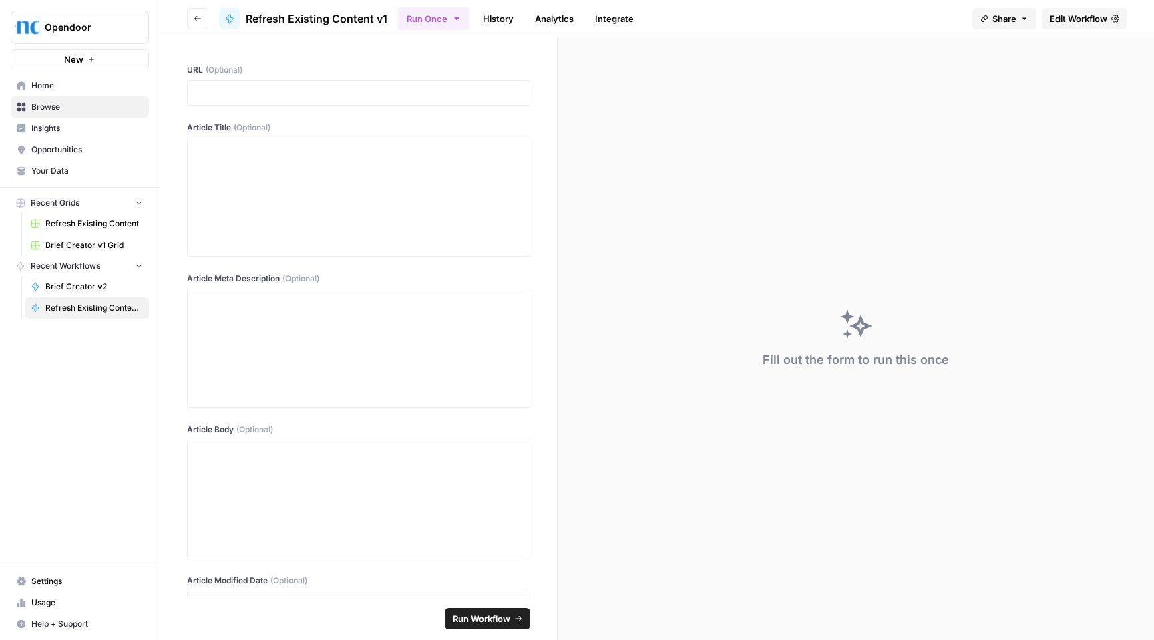
click at [97, 222] on span "Refresh Existing Content" at bounding box center [93, 224] width 97 height 12
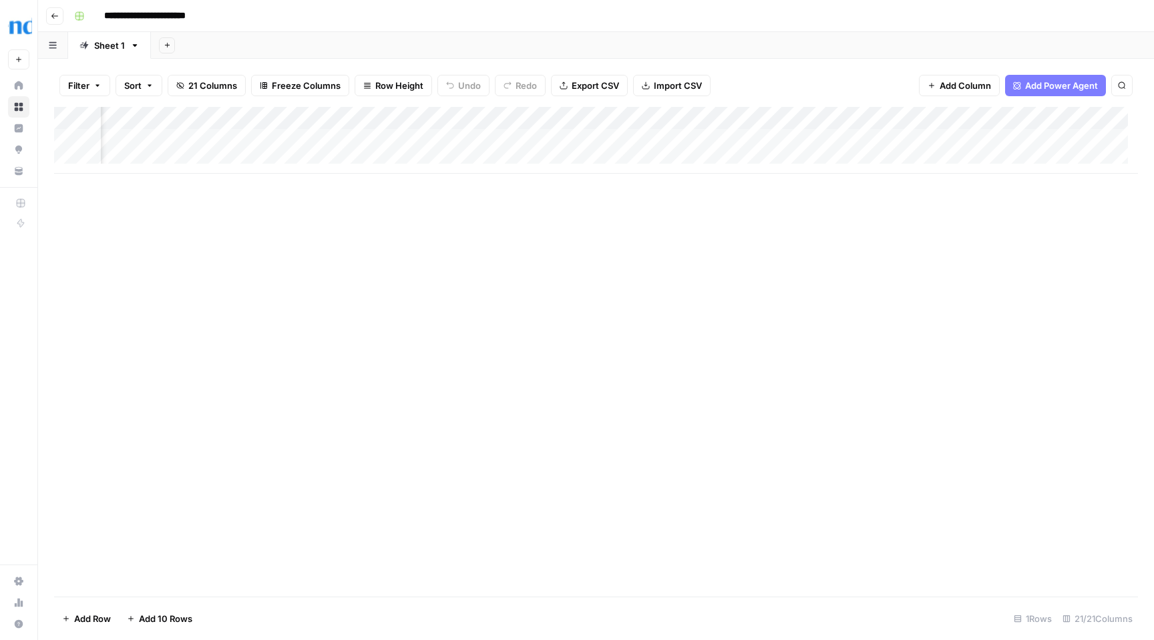
scroll to position [0, 1424]
click at [581, 139] on div "Add Column" at bounding box center [596, 140] width 1084 height 67
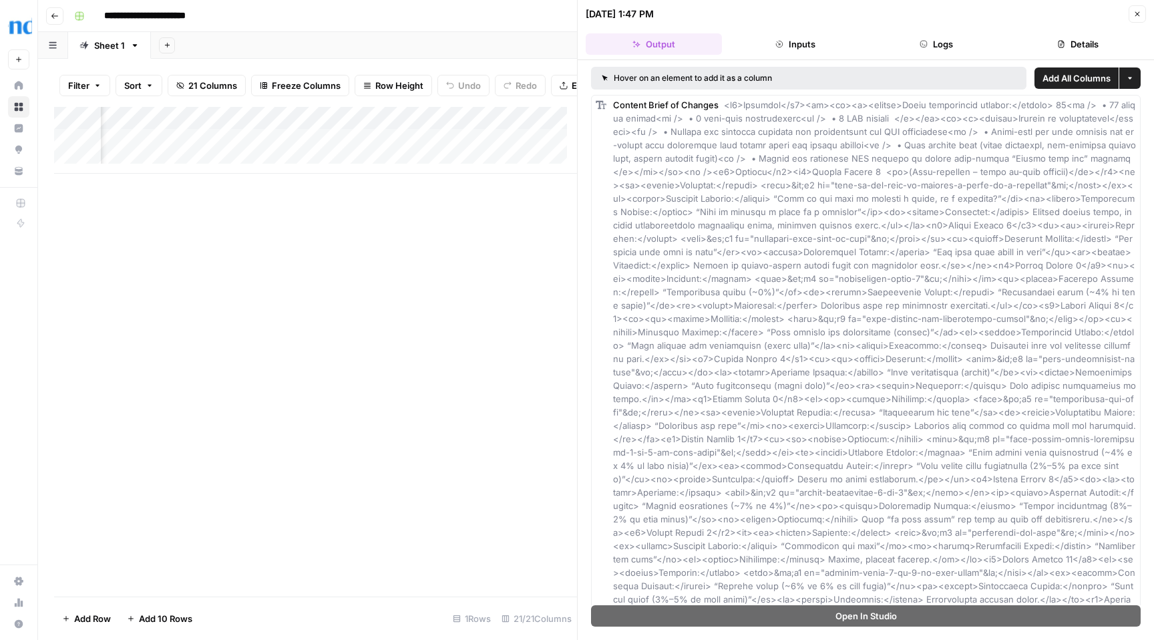
click at [815, 42] on button "Inputs" at bounding box center [795, 43] width 136 height 21
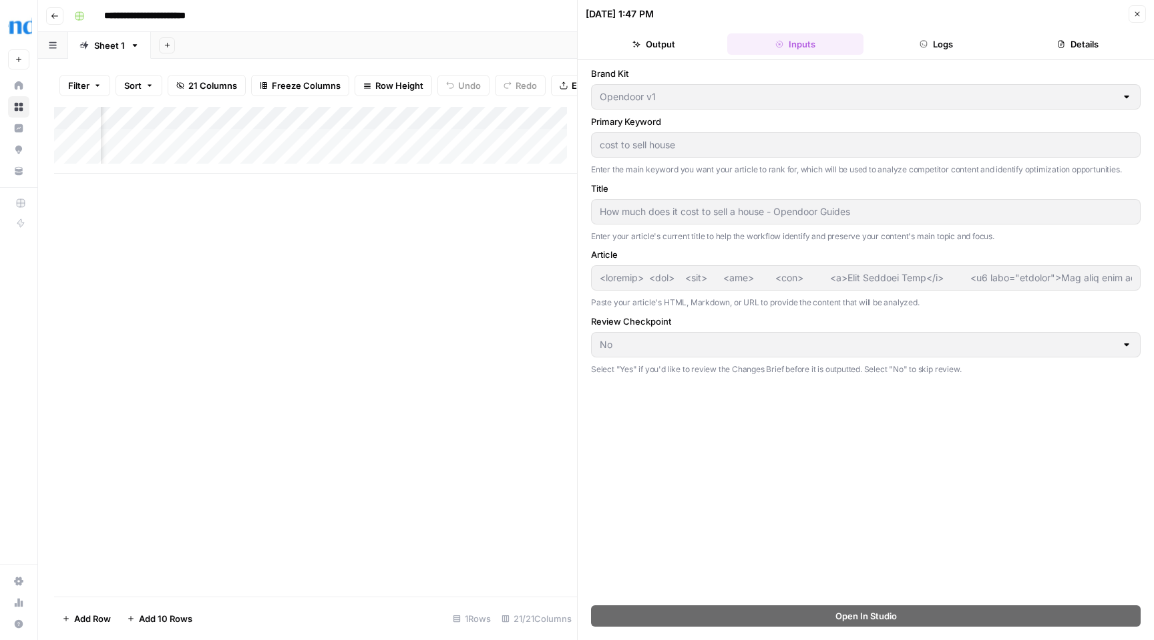
click at [658, 45] on button "Output" at bounding box center [654, 43] width 136 height 21
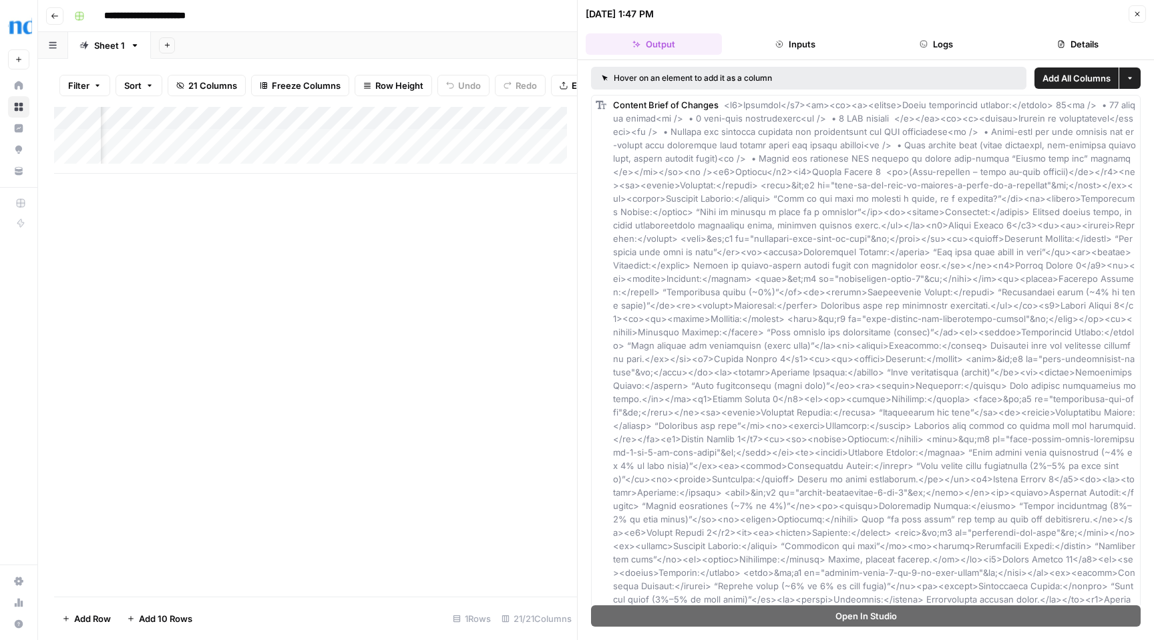
click at [1140, 11] on icon "button" at bounding box center [1137, 14] width 8 height 8
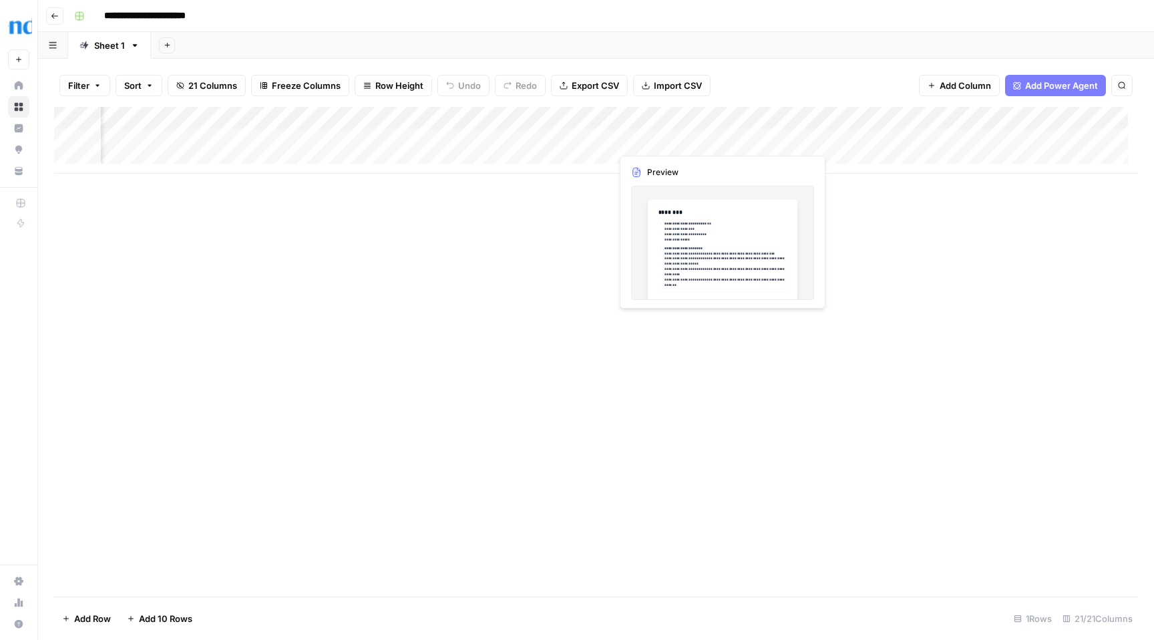
click at [701, 138] on div "Add Column" at bounding box center [596, 140] width 1084 height 67
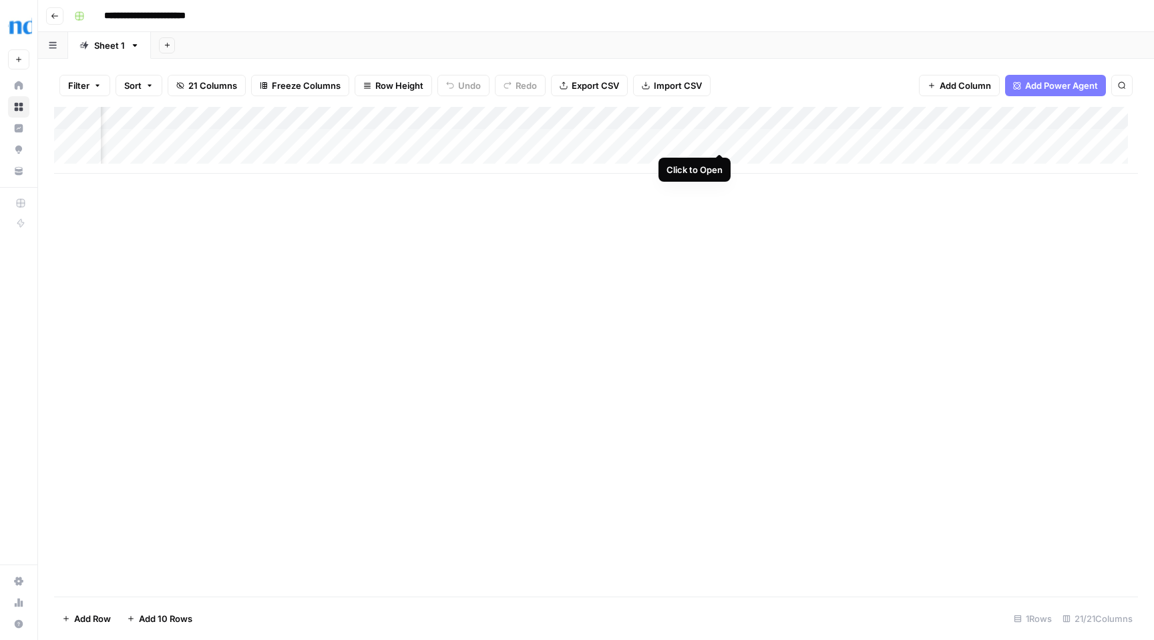
click at [722, 140] on div "Add Column" at bounding box center [596, 140] width 1084 height 67
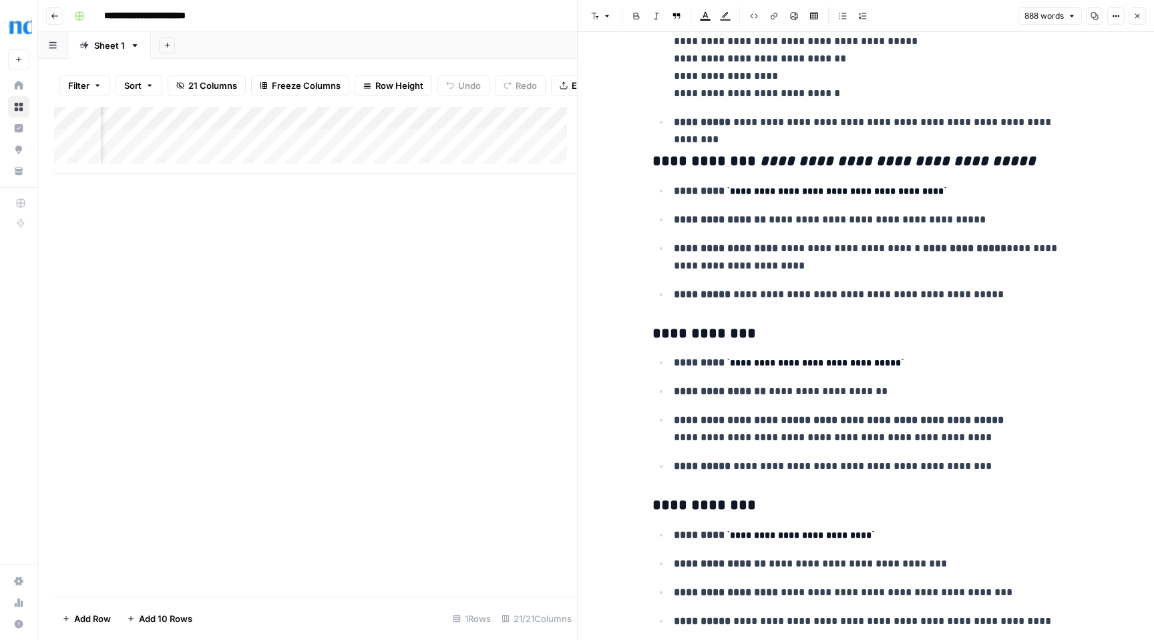
scroll to position [2793, 0]
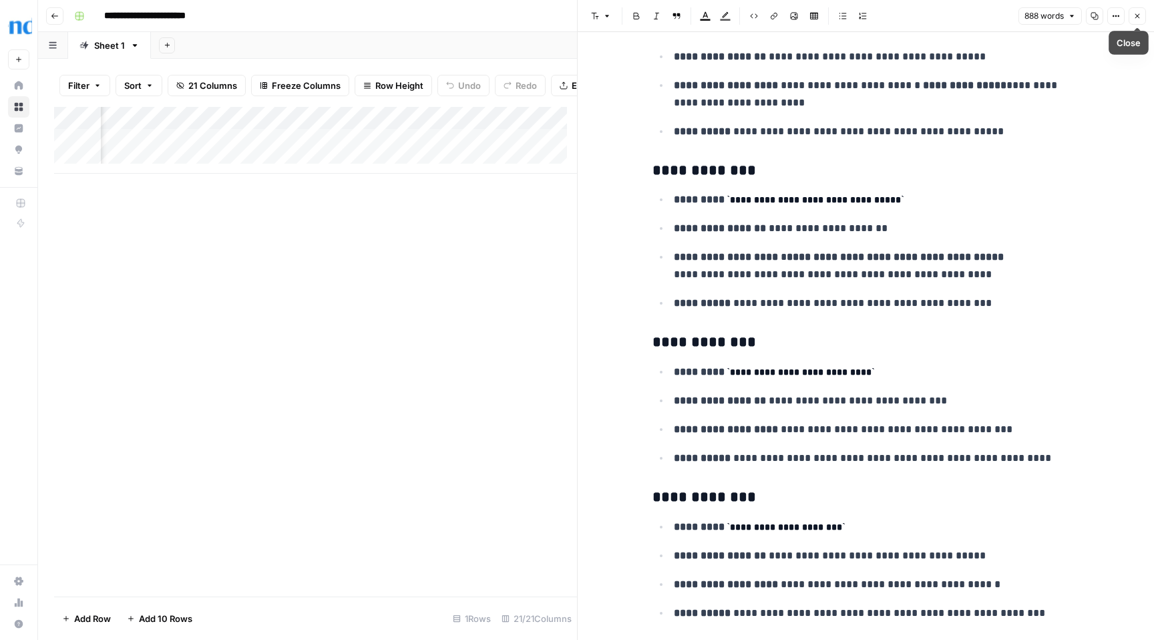
click at [1136, 17] on icon "button" at bounding box center [1137, 16] width 8 height 8
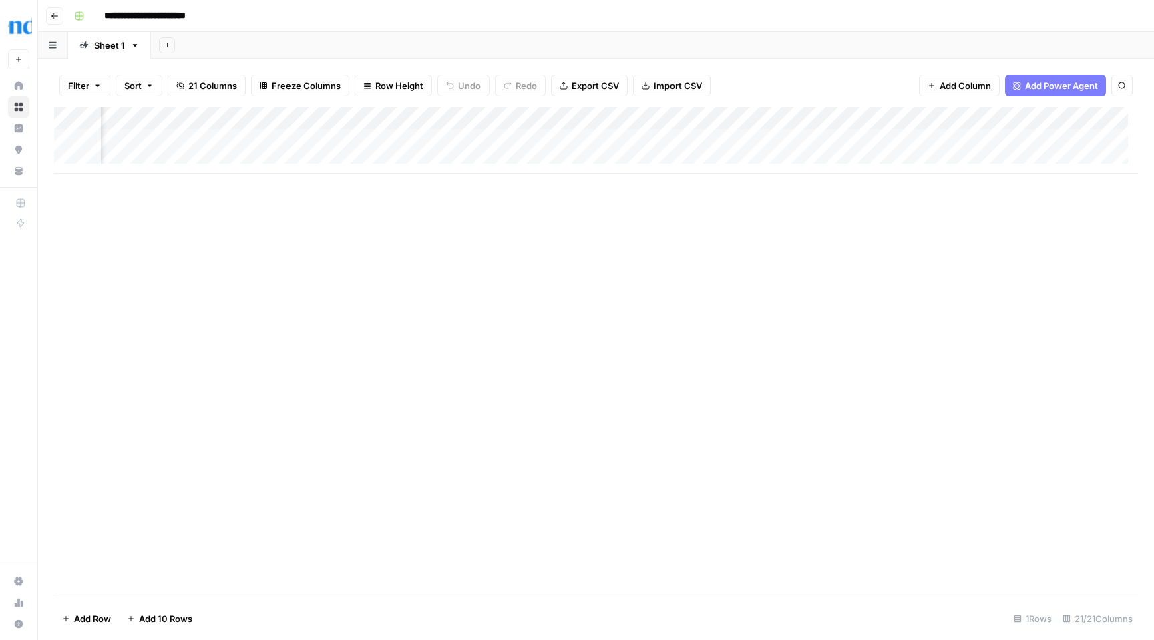
scroll to position [0, 1644]
click at [615, 140] on div "Add Column" at bounding box center [596, 140] width 1084 height 67
click at [141, 161] on div "Add Column" at bounding box center [596, 140] width 1084 height 67
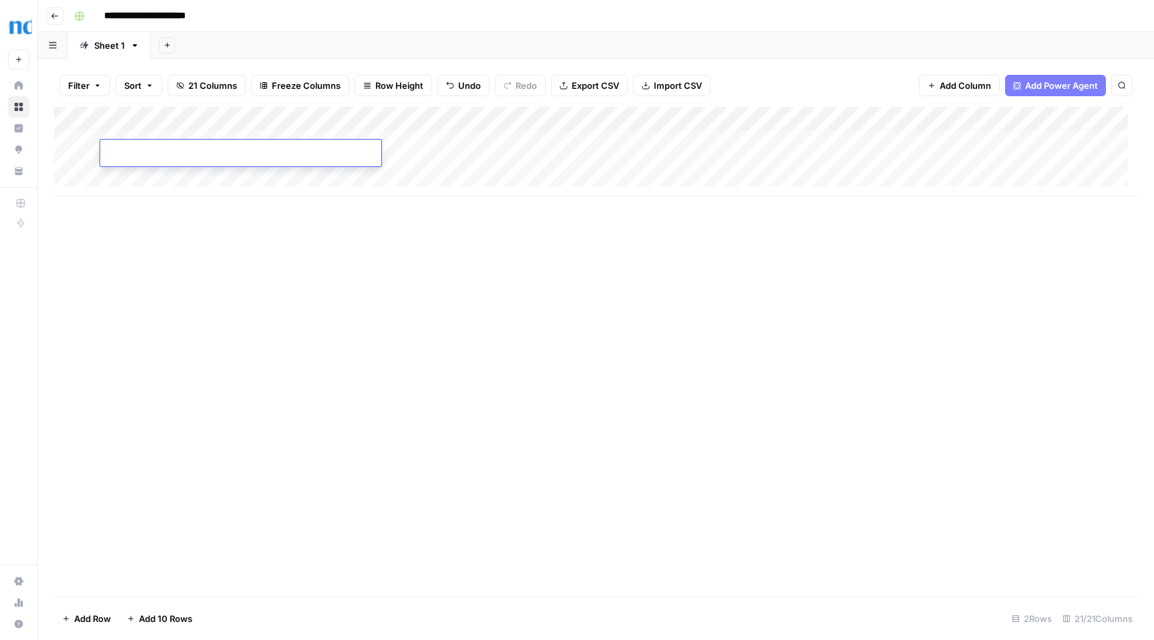
click at [568, 272] on div "Add Column" at bounding box center [596, 351] width 1084 height 489
click at [371, 140] on div "Add Column" at bounding box center [596, 151] width 1084 height 89
click at [298, 164] on div "Add Column" at bounding box center [596, 151] width 1084 height 89
click at [70, 163] on div "Add Column" at bounding box center [596, 151] width 1084 height 89
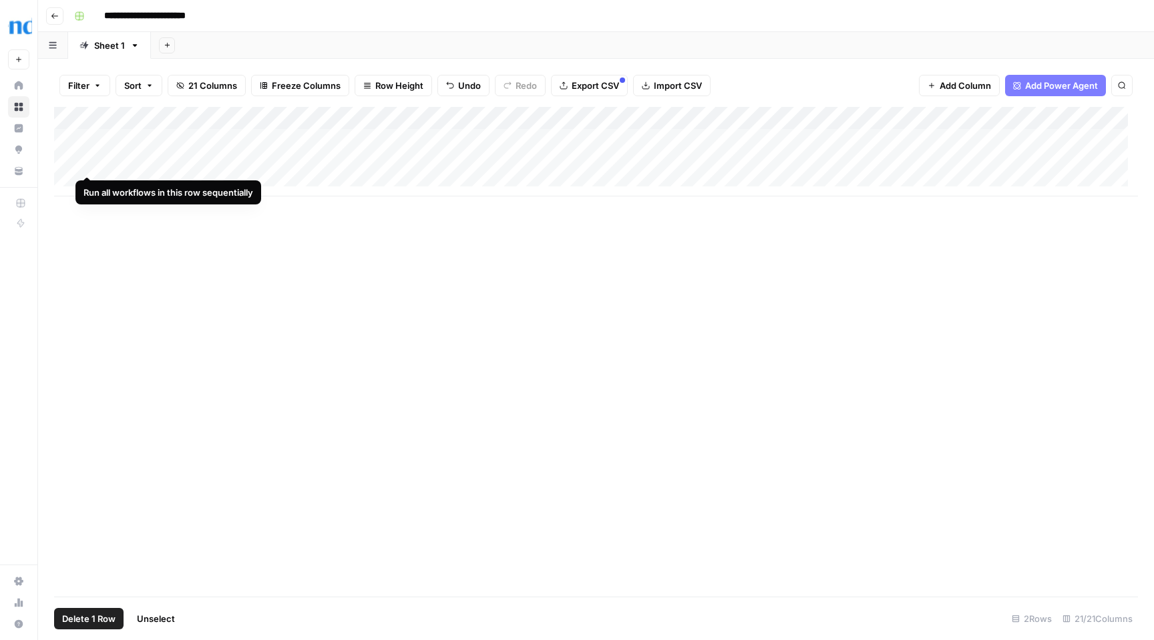
click at [89, 162] on div "Add Column" at bounding box center [596, 151] width 1084 height 89
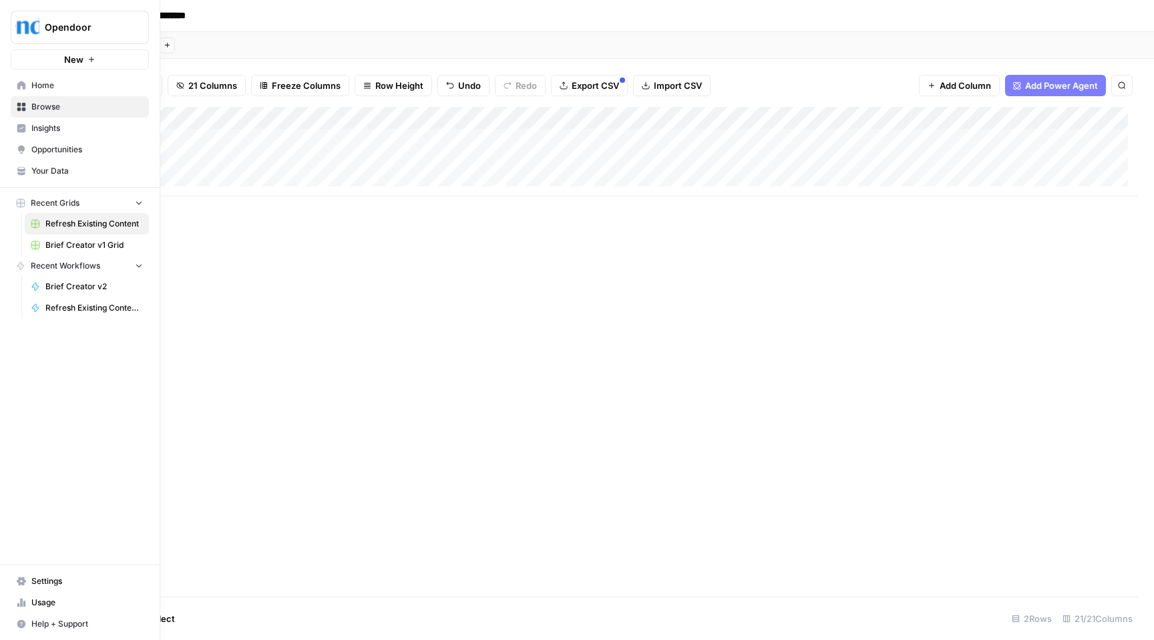
click at [140, 263] on icon "button" at bounding box center [138, 264] width 9 height 9
click at [140, 263] on icon "button" at bounding box center [138, 265] width 9 height 9
click at [36, 267] on span "Recent Workflows" at bounding box center [65, 266] width 69 height 12
click at [112, 308] on span "Refresh Existing Content v1" at bounding box center [93, 308] width 97 height 12
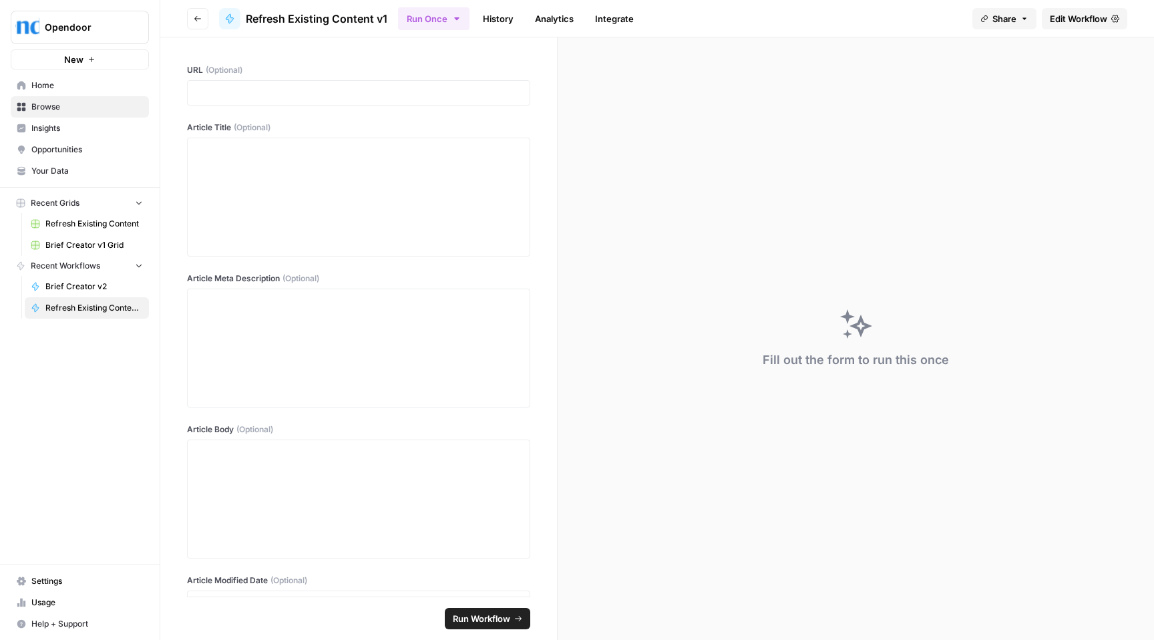
click at [1020, 15] on icon "button" at bounding box center [1024, 19] width 8 height 8
click at [1075, 17] on span "Edit Workflow" at bounding box center [1078, 18] width 57 height 13
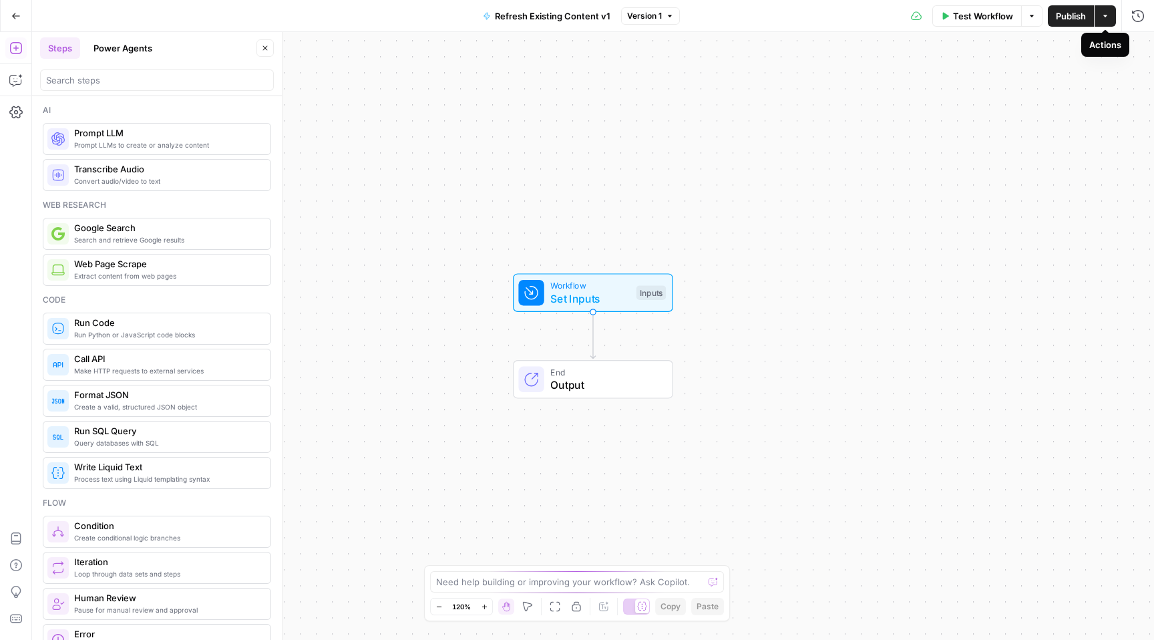
click at [1108, 15] on icon "button" at bounding box center [1105, 16] width 8 height 8
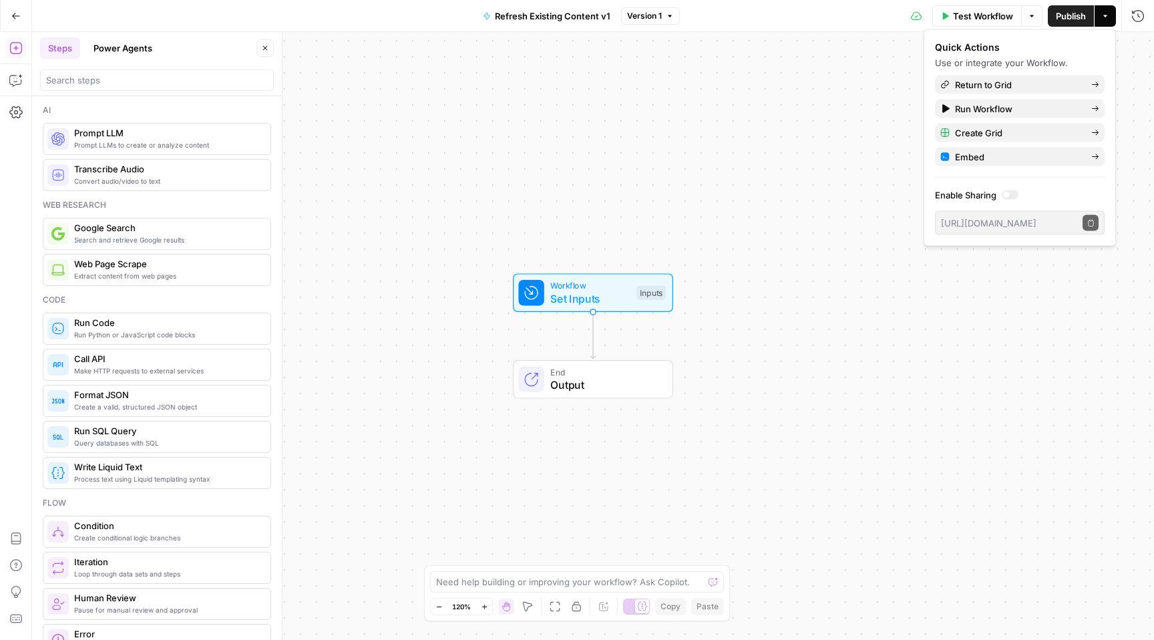
click at [839, 226] on div "Workflow Set Inputs Inputs End Output" at bounding box center [593, 336] width 1122 height 608
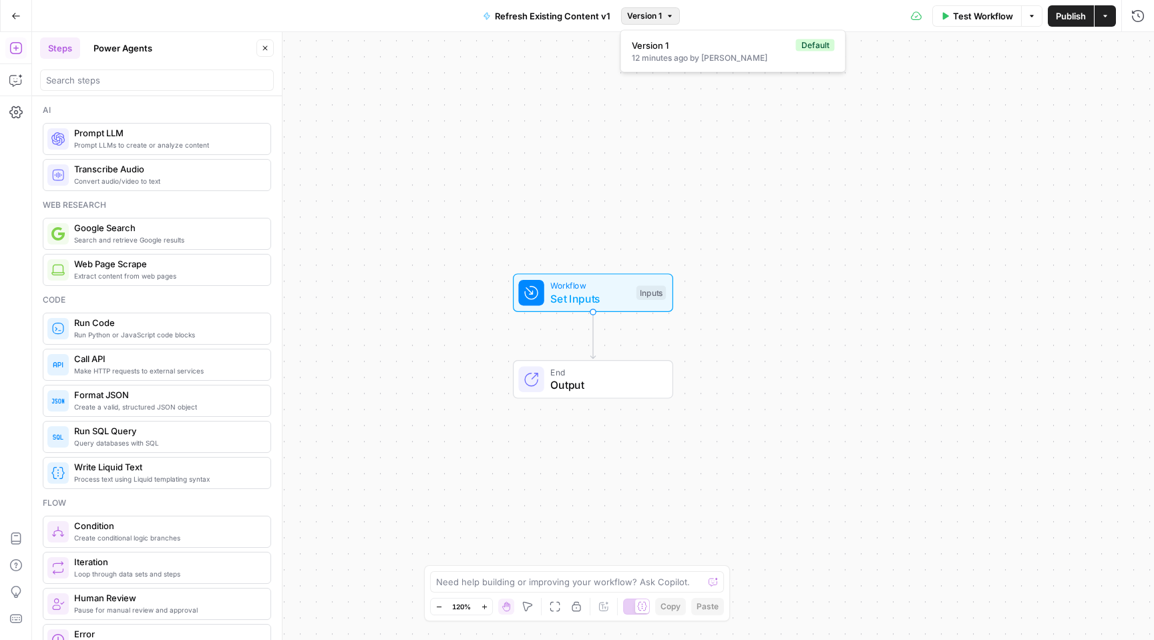
click at [656, 16] on span "Version 1" at bounding box center [644, 16] width 35 height 12
click at [1034, 15] on icon "button" at bounding box center [1032, 16] width 8 height 8
click at [13, 109] on icon "button" at bounding box center [15, 111] width 13 height 13
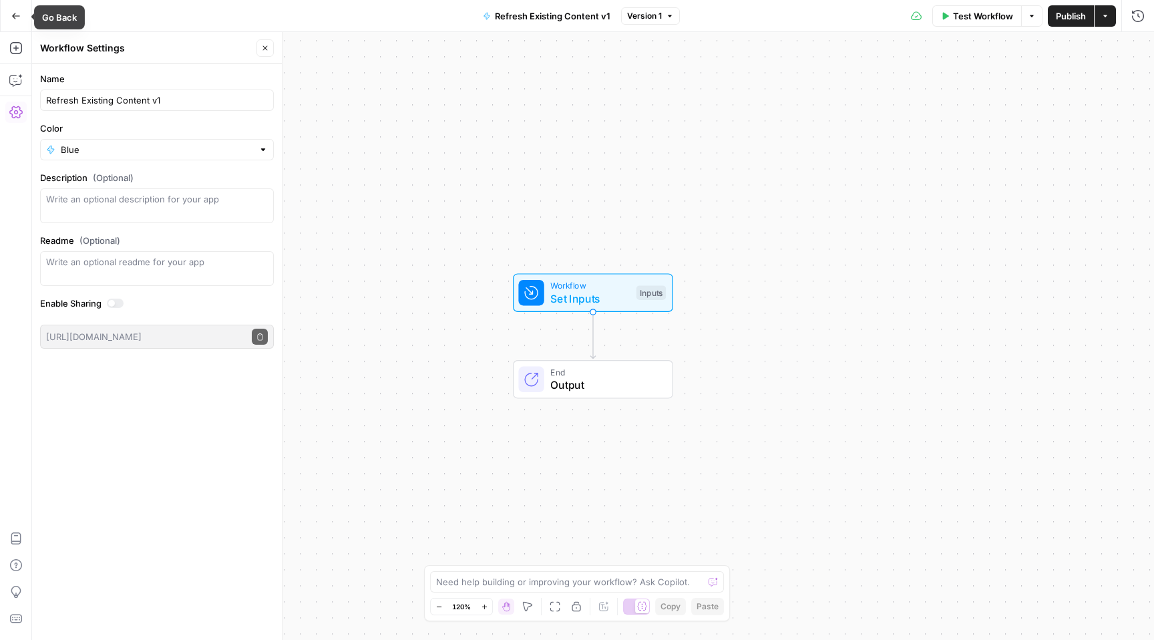
click at [21, 17] on button "Go Back" at bounding box center [16, 16] width 24 height 24
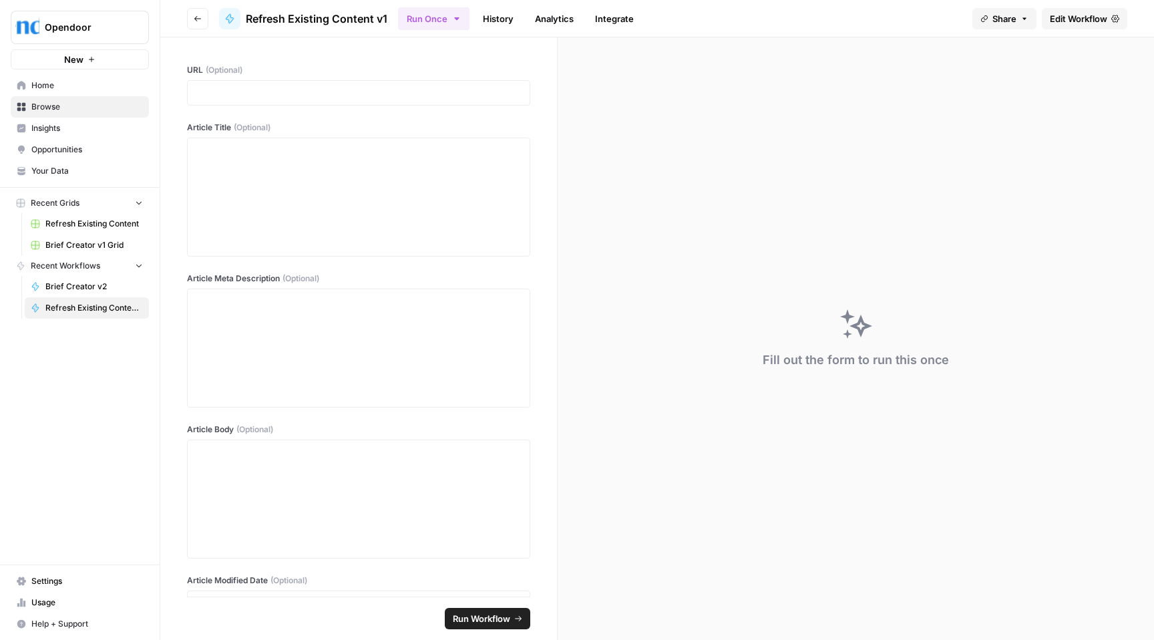
click at [46, 107] on span "Browse" at bounding box center [87, 107] width 112 height 12
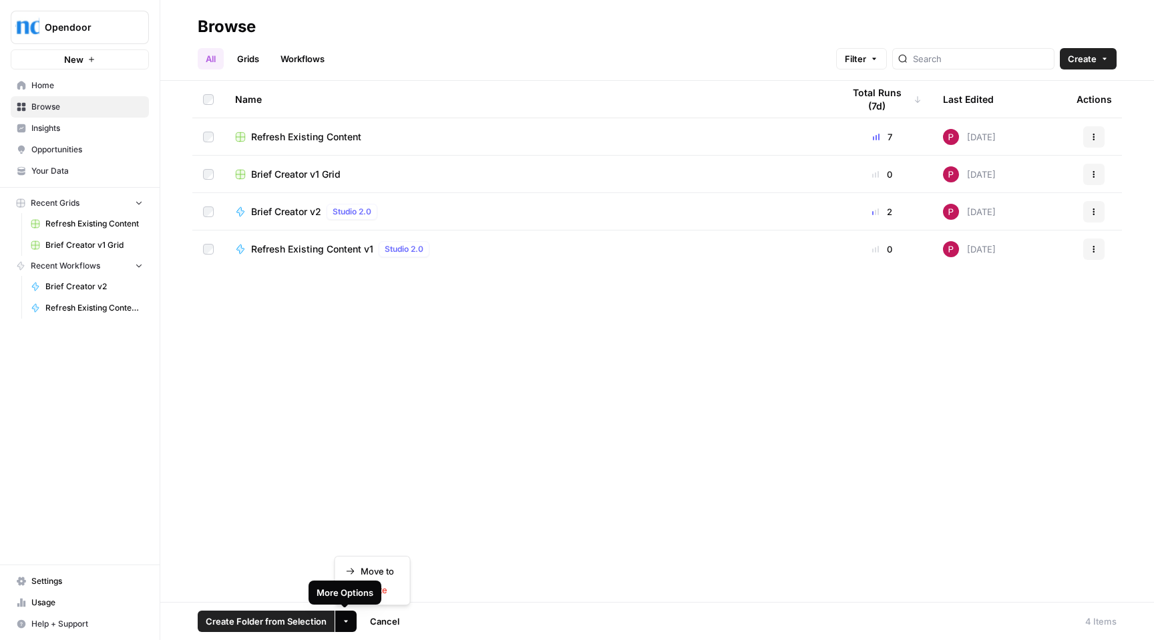
click at [346, 623] on icon "button" at bounding box center [346, 621] width 8 height 8
click at [383, 586] on span "Delete" at bounding box center [377, 589] width 33 height 13
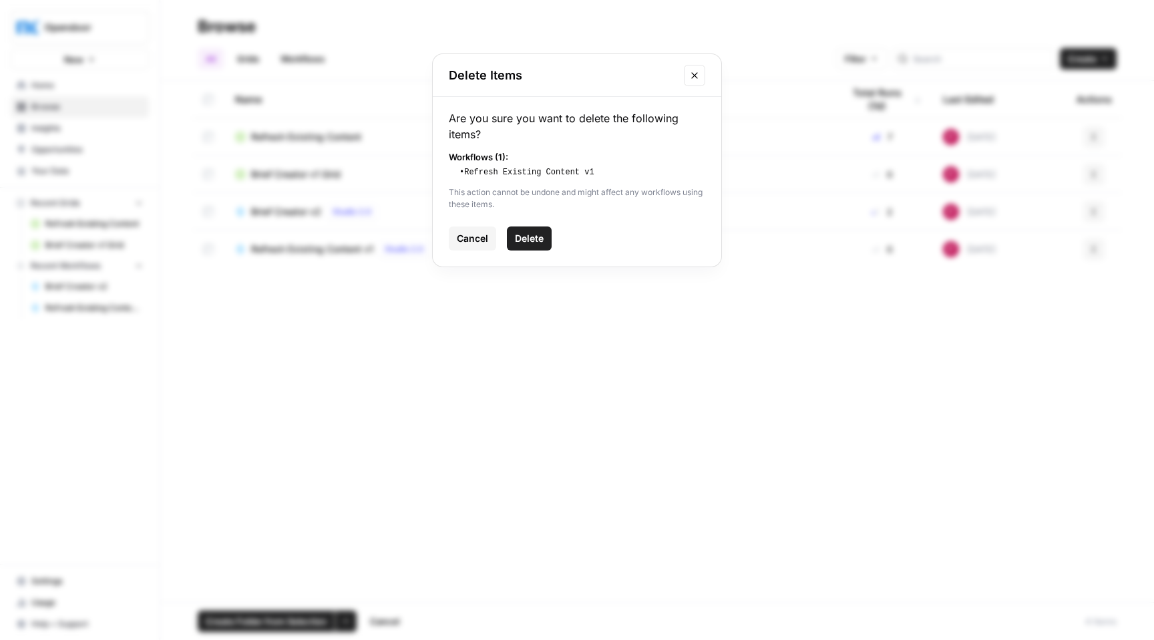
click at [532, 234] on span "Delete" at bounding box center [529, 238] width 29 height 13
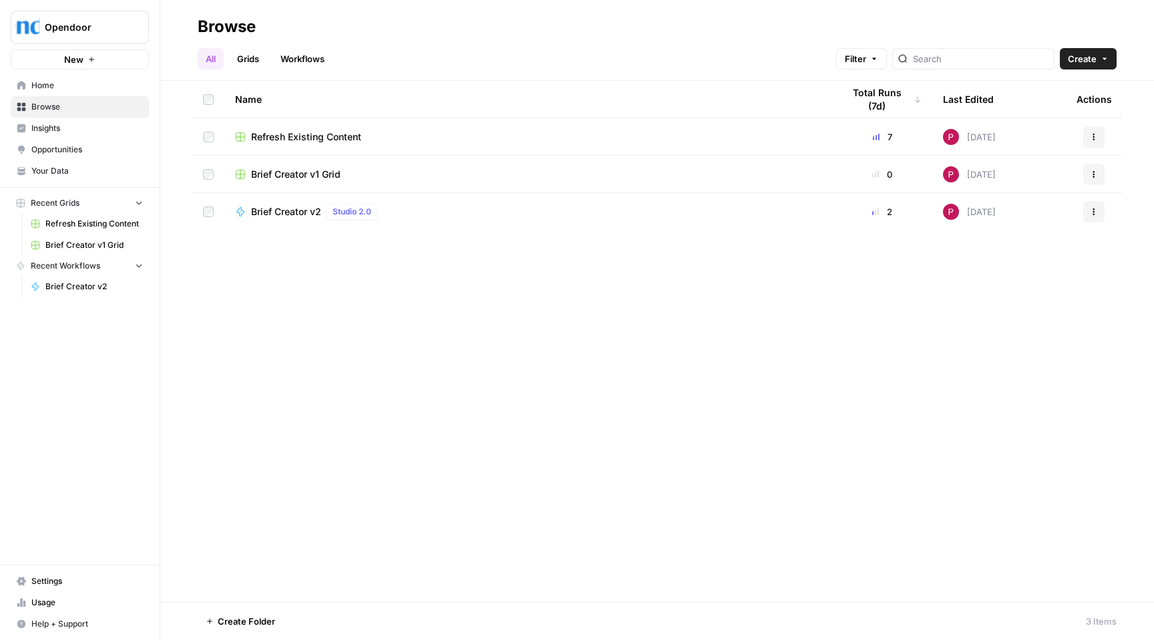
click at [434, 176] on div "Brief Creator v1 Grid" at bounding box center [528, 174] width 586 height 13
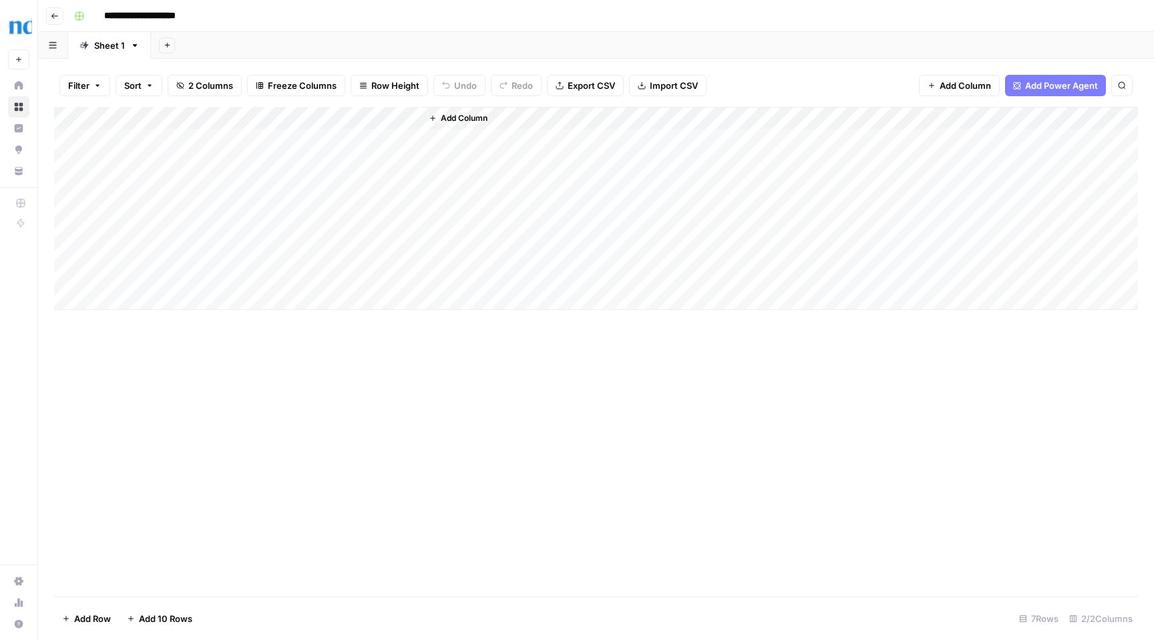
click at [351, 139] on div "Add Column" at bounding box center [596, 208] width 1084 height 203
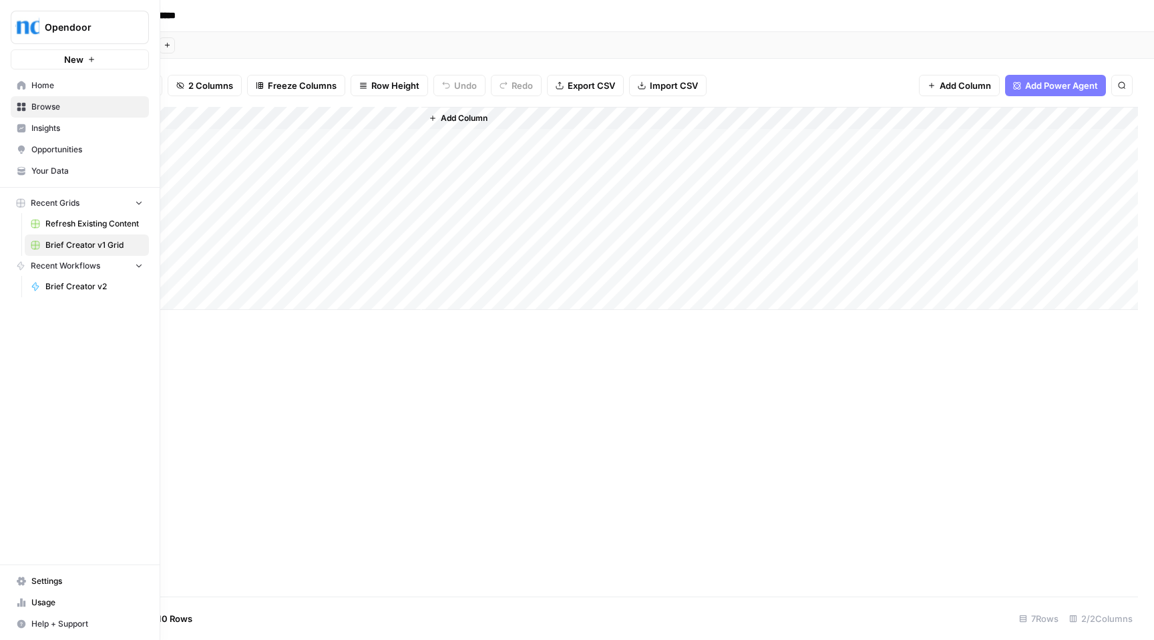
click at [49, 107] on span "Browse" at bounding box center [87, 107] width 112 height 12
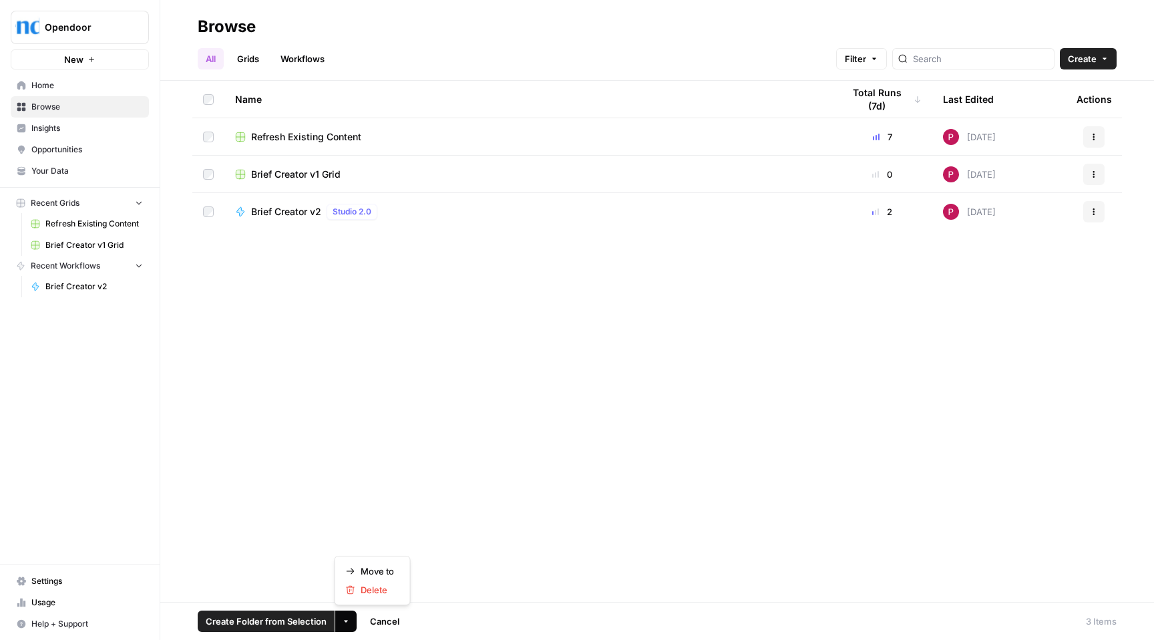
click at [340, 628] on button "More Options" at bounding box center [345, 620] width 21 height 21
click at [372, 588] on span "Delete" at bounding box center [377, 589] width 33 height 13
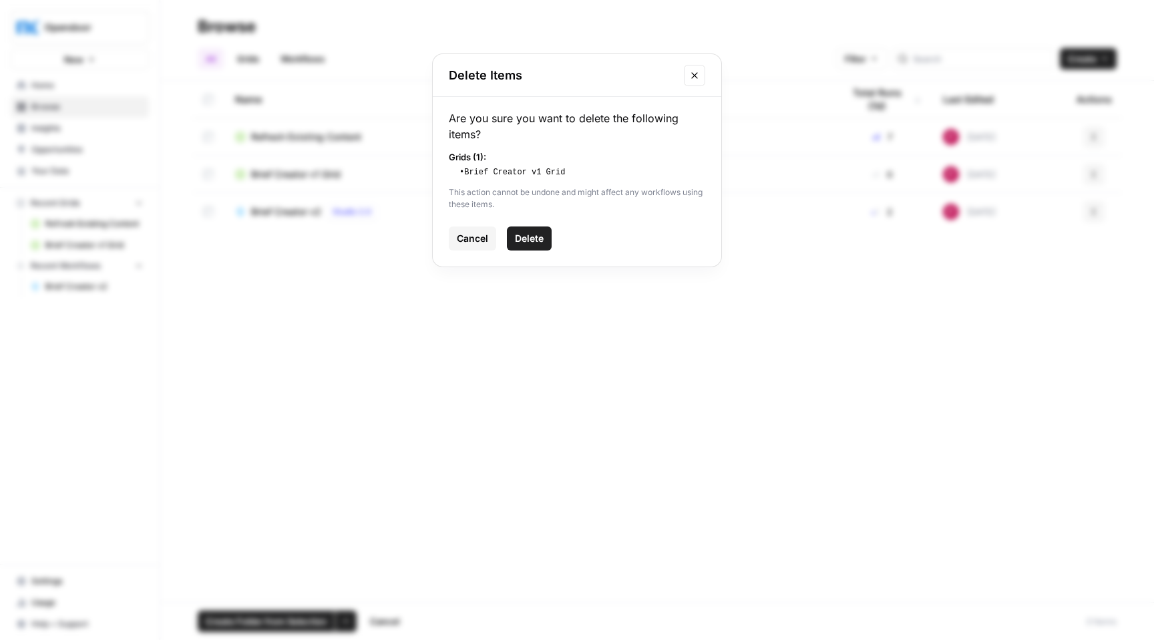
click at [533, 240] on span "Delete" at bounding box center [529, 238] width 29 height 13
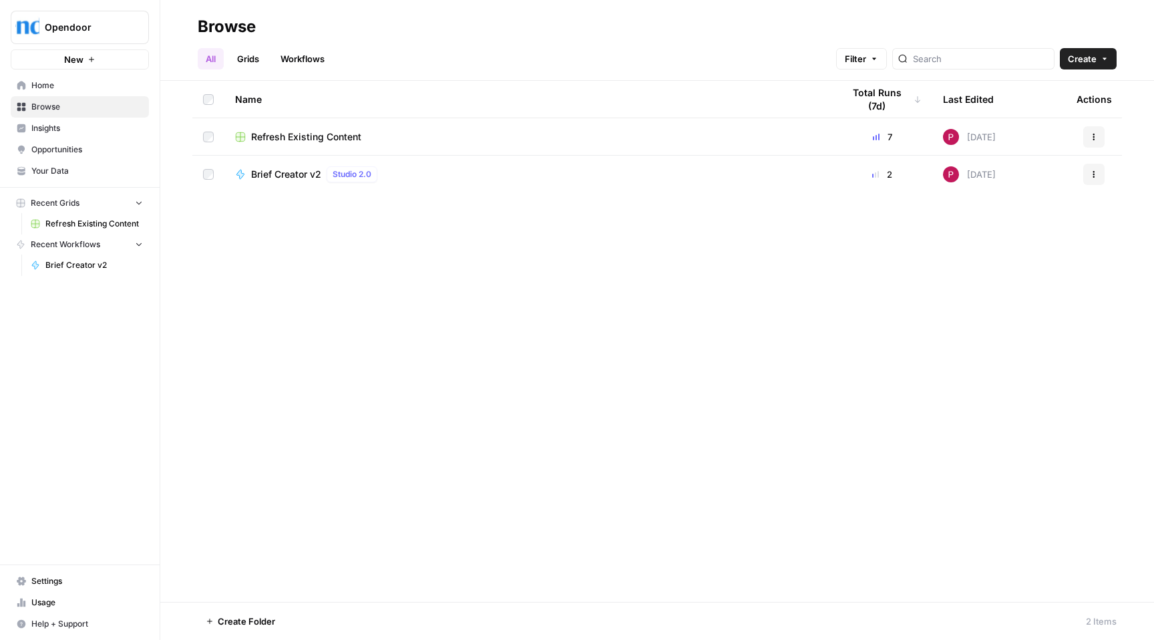
click at [101, 57] on button "New" at bounding box center [80, 59] width 138 height 20
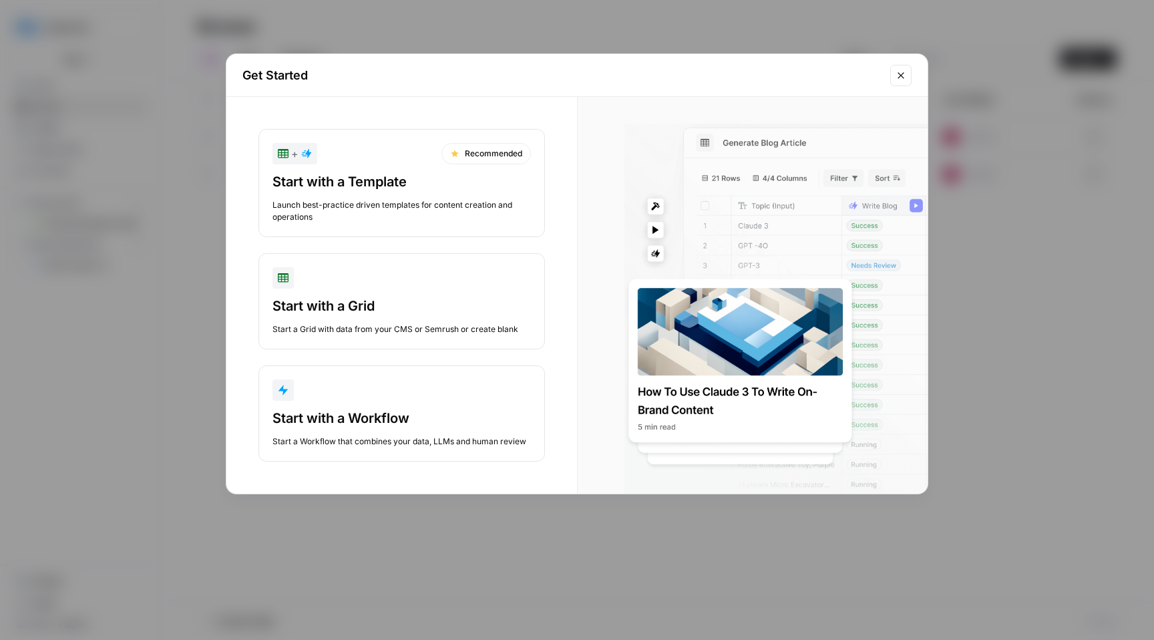
click at [112, 316] on div "Get Started + Recommended Start with a Template Launch best-practice driven tem…" at bounding box center [577, 320] width 1154 height 640
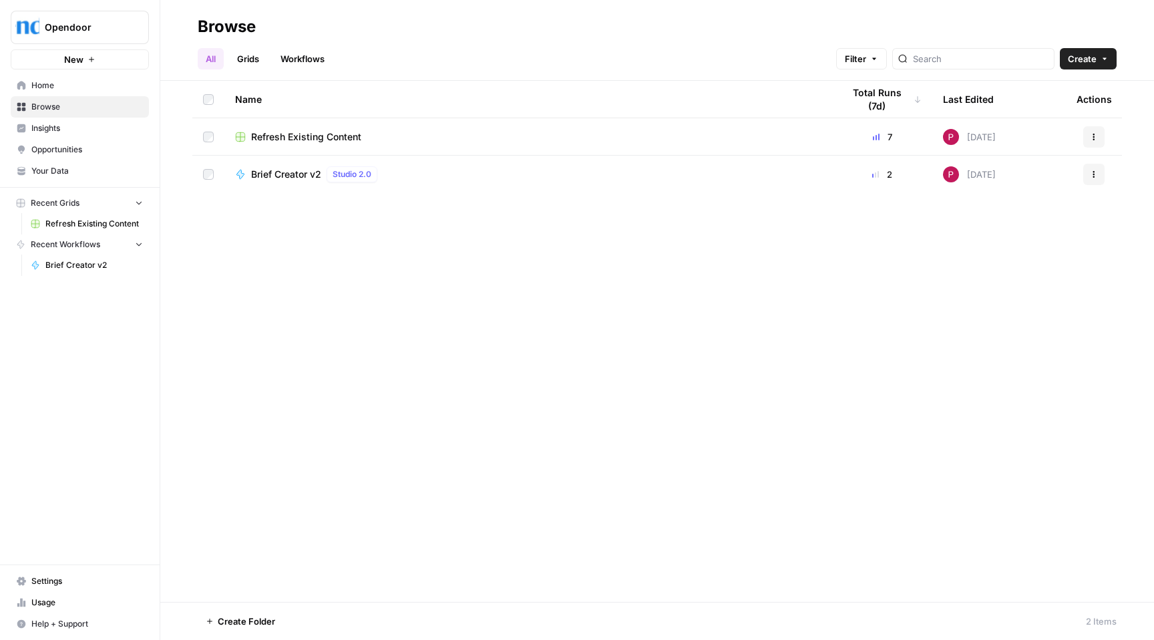
click at [287, 174] on span "Brief Creator v2" at bounding box center [286, 174] width 70 height 13
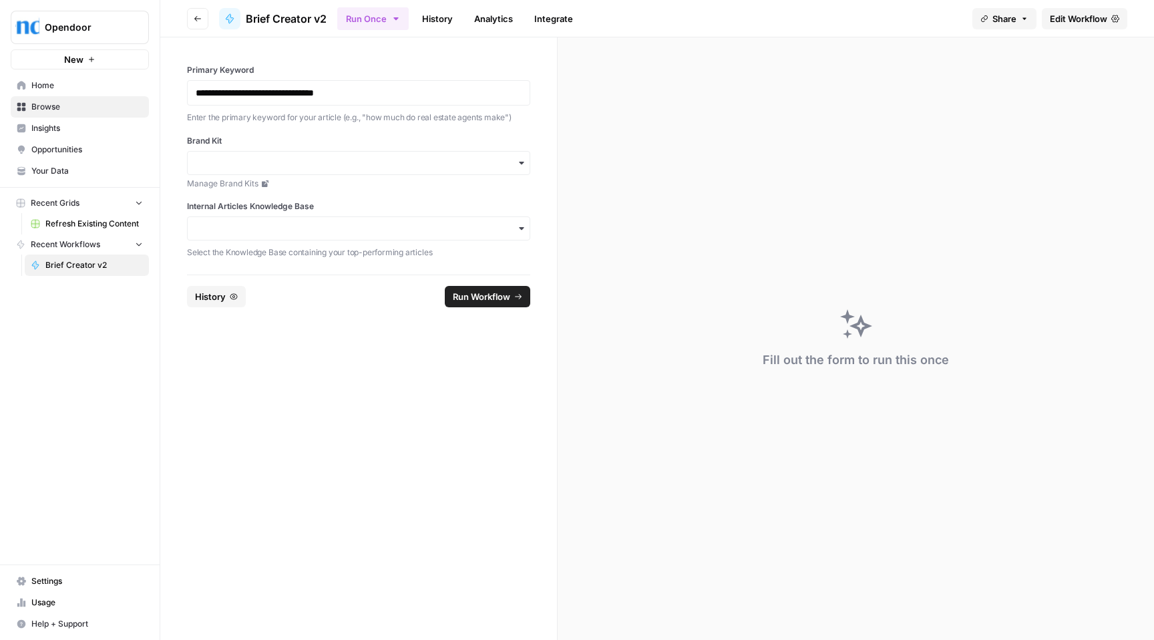
click at [1070, 15] on span "Edit Workflow" at bounding box center [1078, 18] width 57 height 13
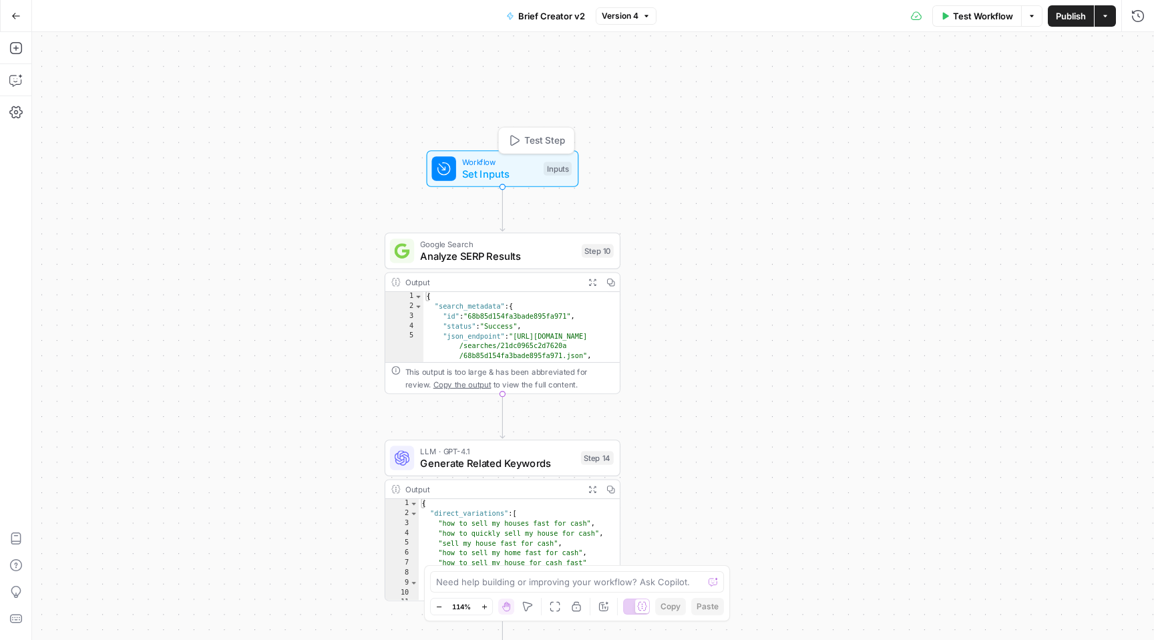
scroll to position [83, 0]
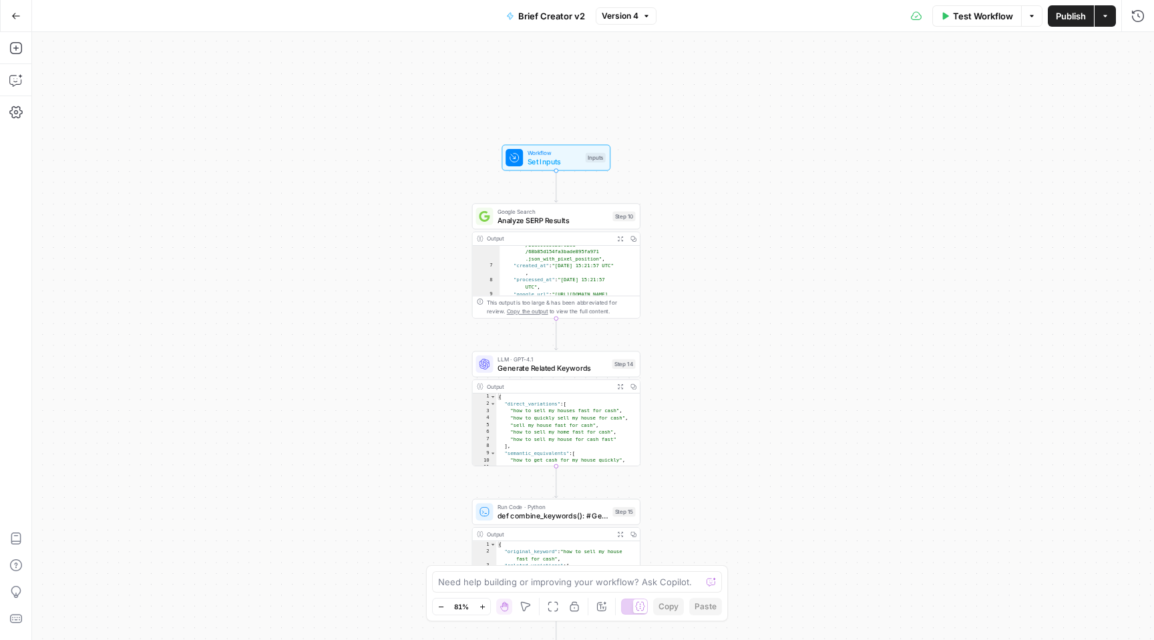
click at [17, 15] on icon "button" at bounding box center [15, 15] width 9 height 9
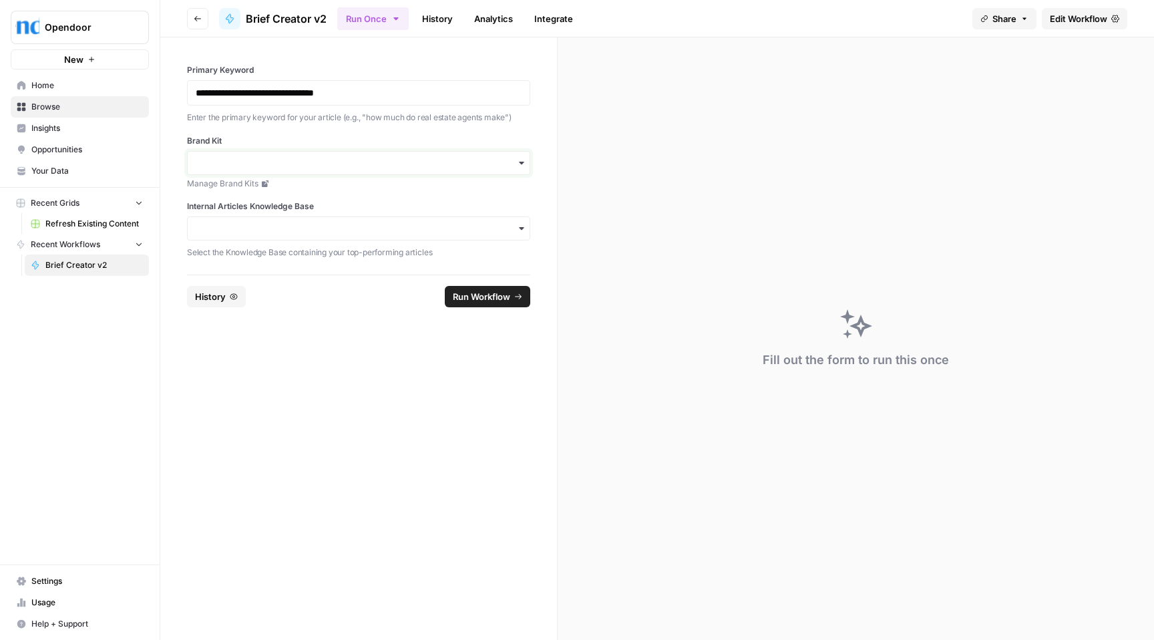
click at [353, 161] on input "Brand Kit" at bounding box center [359, 162] width 326 height 13
click at [247, 198] on div "Opendoor v1" at bounding box center [359, 198] width 342 height 25
click at [275, 234] on div "button" at bounding box center [358, 228] width 343 height 24
click at [264, 269] on span "Knowledge Base v1" at bounding box center [262, 264] width 89 height 13
click at [112, 55] on button "New" at bounding box center [80, 59] width 138 height 20
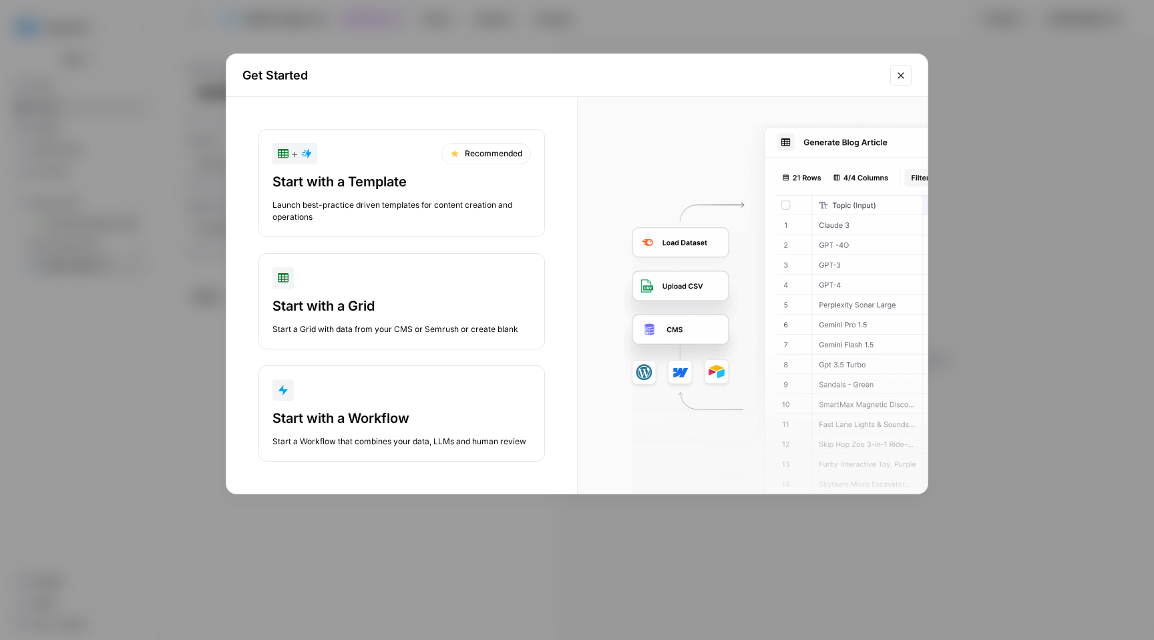
click at [401, 282] on div "button" at bounding box center [401, 277] width 258 height 21
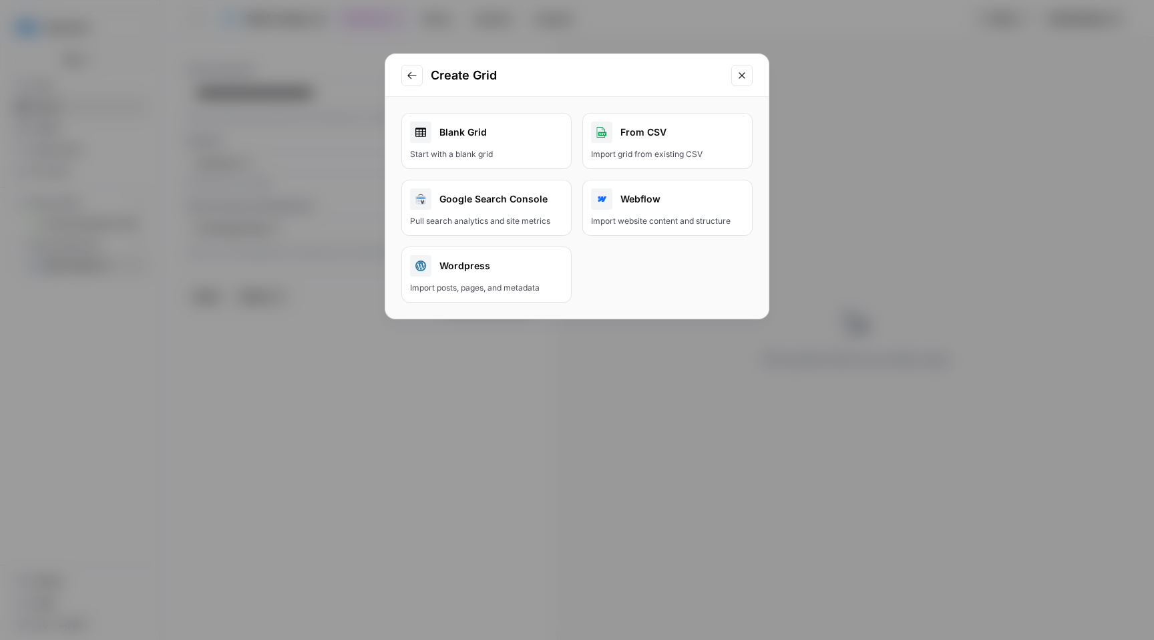
click at [601, 368] on div "Create Grid Blank Grid Start with a blank grid From CSV Import grid from existi…" at bounding box center [577, 320] width 1154 height 640
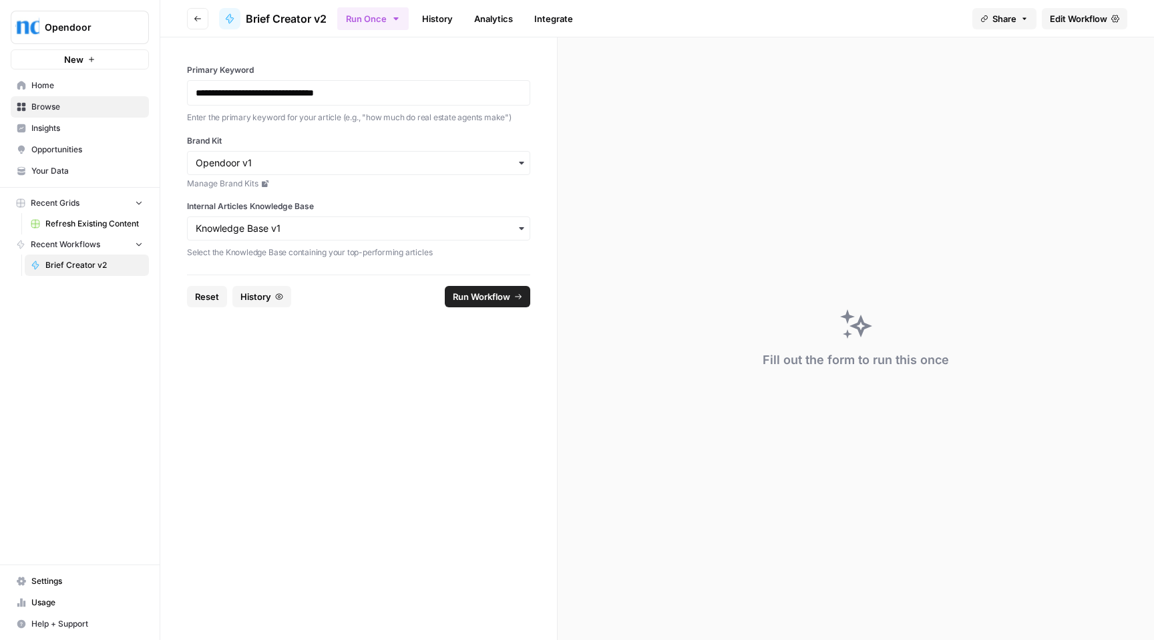
click at [84, 55] on button "New" at bounding box center [80, 59] width 138 height 20
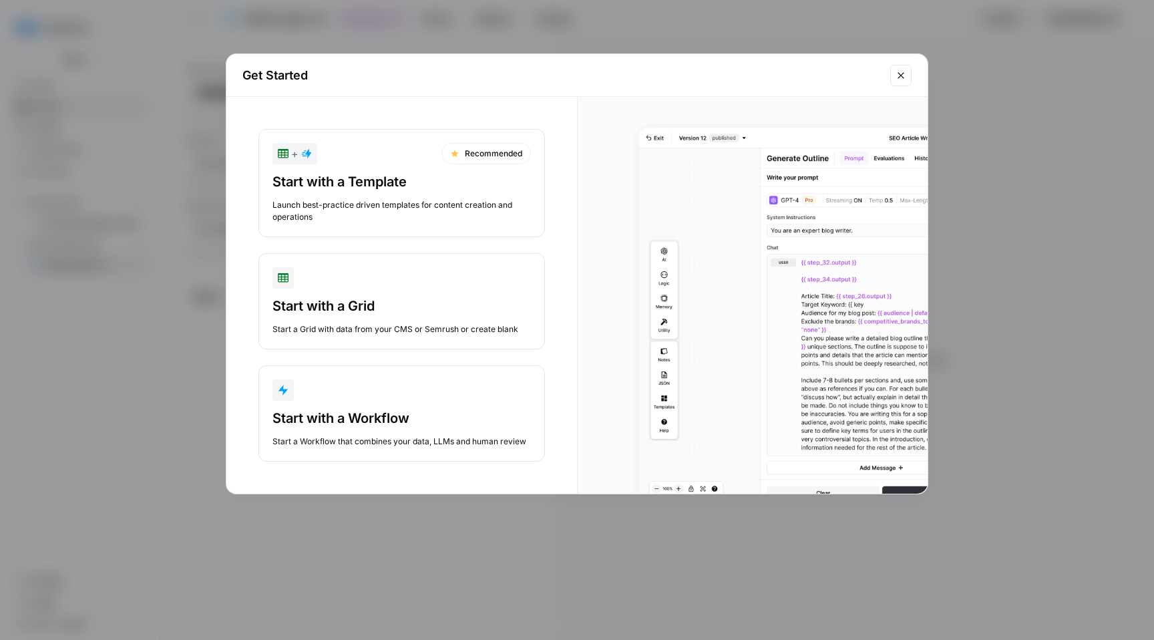
click at [434, 397] on div "button" at bounding box center [401, 389] width 258 height 21
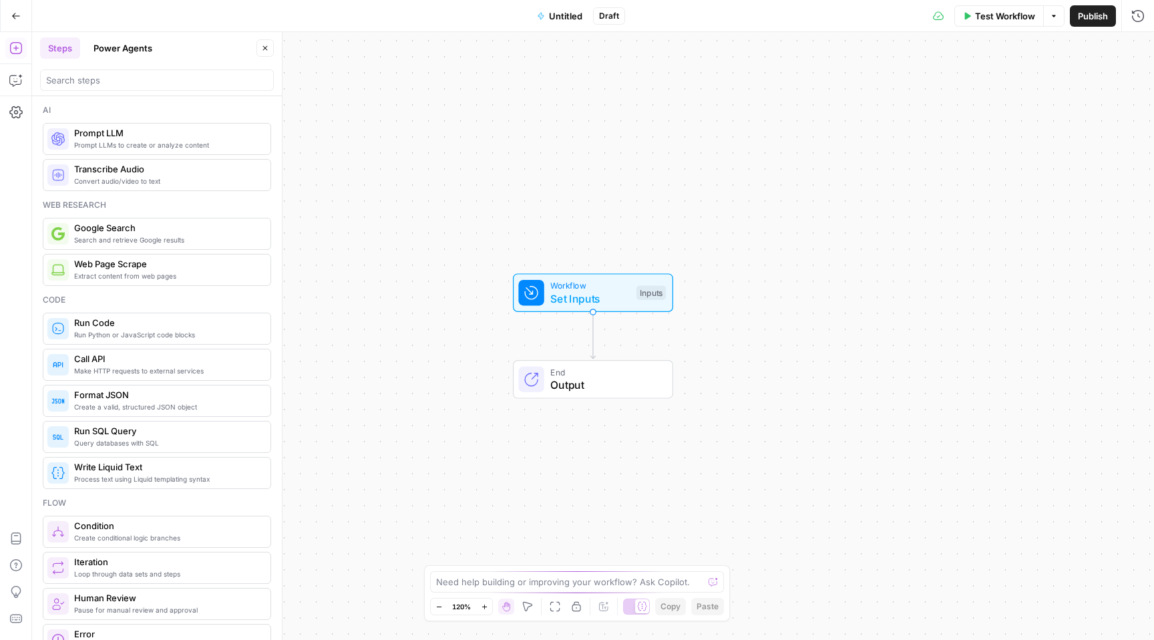
click at [112, 51] on button "Power Agents" at bounding box center [122, 47] width 75 height 21
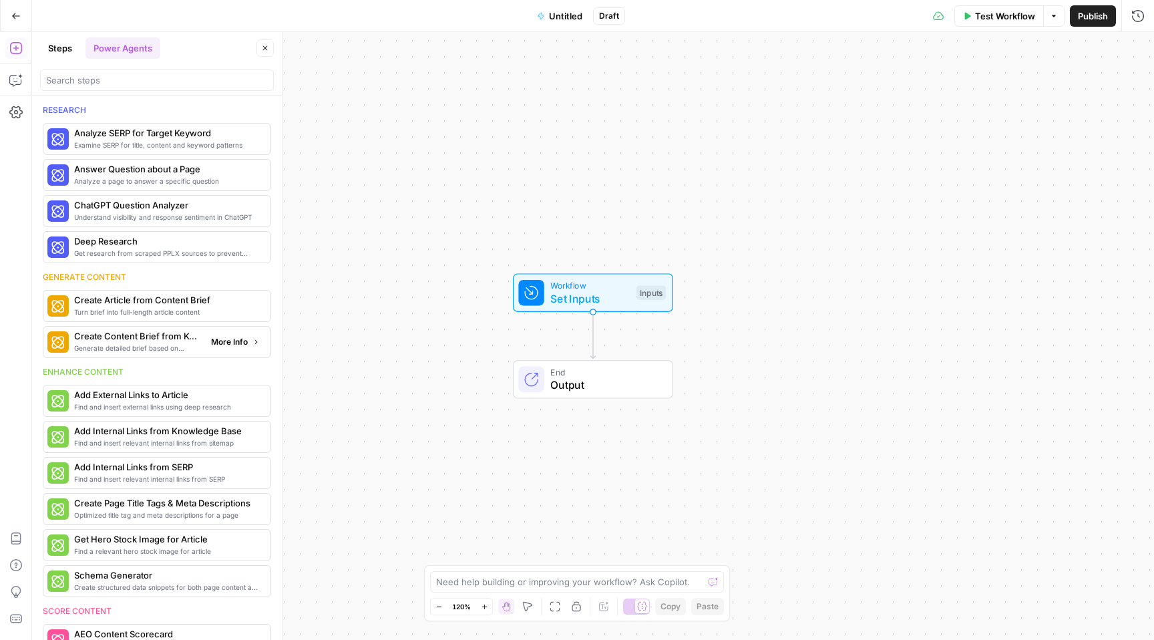
click at [169, 344] on span "Generate detailed brief based on keyword research" at bounding box center [137, 348] width 126 height 11
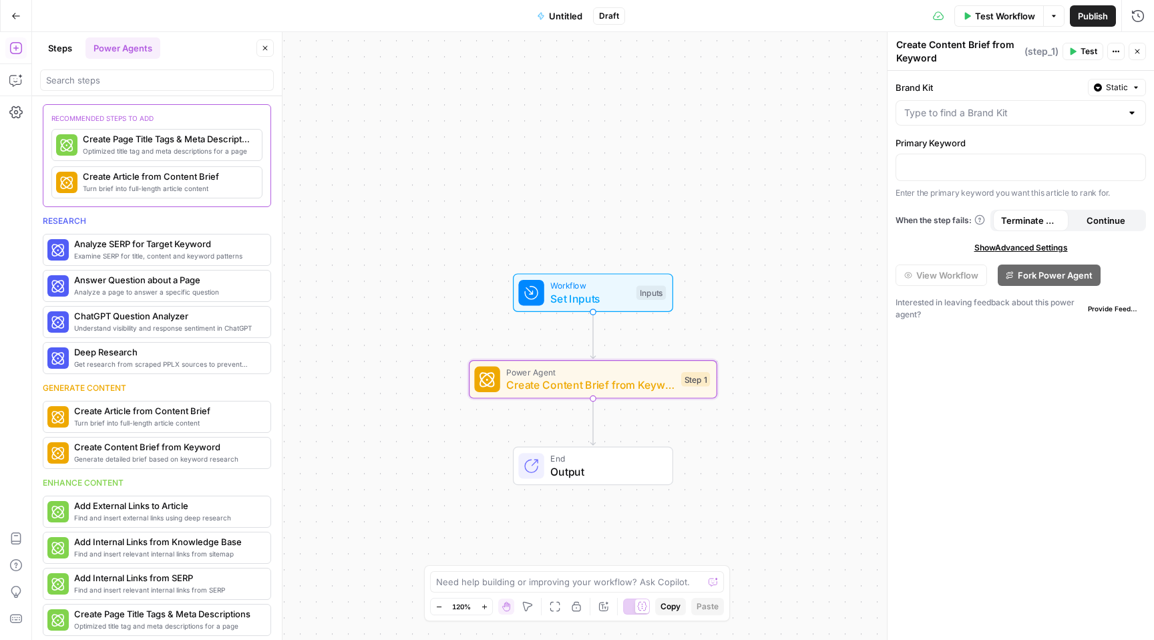
click at [1135, 115] on div at bounding box center [1131, 112] width 11 height 13
click at [969, 140] on span "Opendoor v1" at bounding box center [1018, 146] width 222 height 13
type input "Opendoor v1"
click at [973, 176] on div at bounding box center [1020, 167] width 249 height 26
click at [1136, 166] on span "Variables Menu" at bounding box center [1136, 166] width 1 height 1
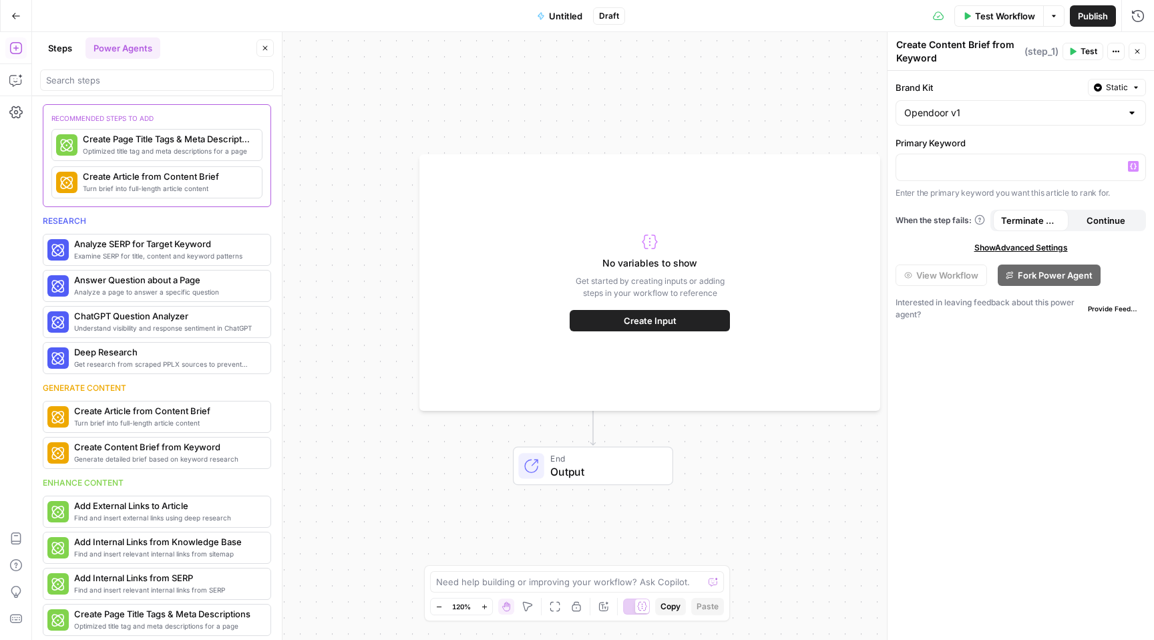
click at [641, 323] on span "Create Input" at bounding box center [650, 320] width 53 height 13
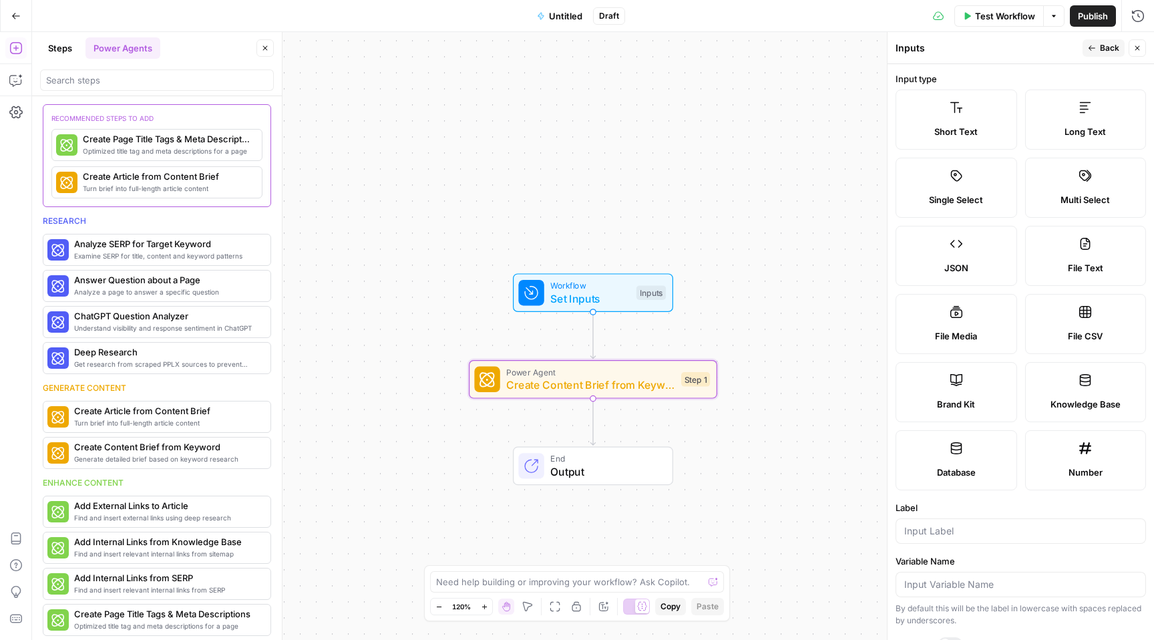
click at [972, 120] on label "Short Text" at bounding box center [956, 119] width 122 height 60
click at [981, 121] on label "Short Text" at bounding box center [956, 119] width 122 height 60
click at [1139, 47] on icon "button" at bounding box center [1137, 48] width 8 height 8
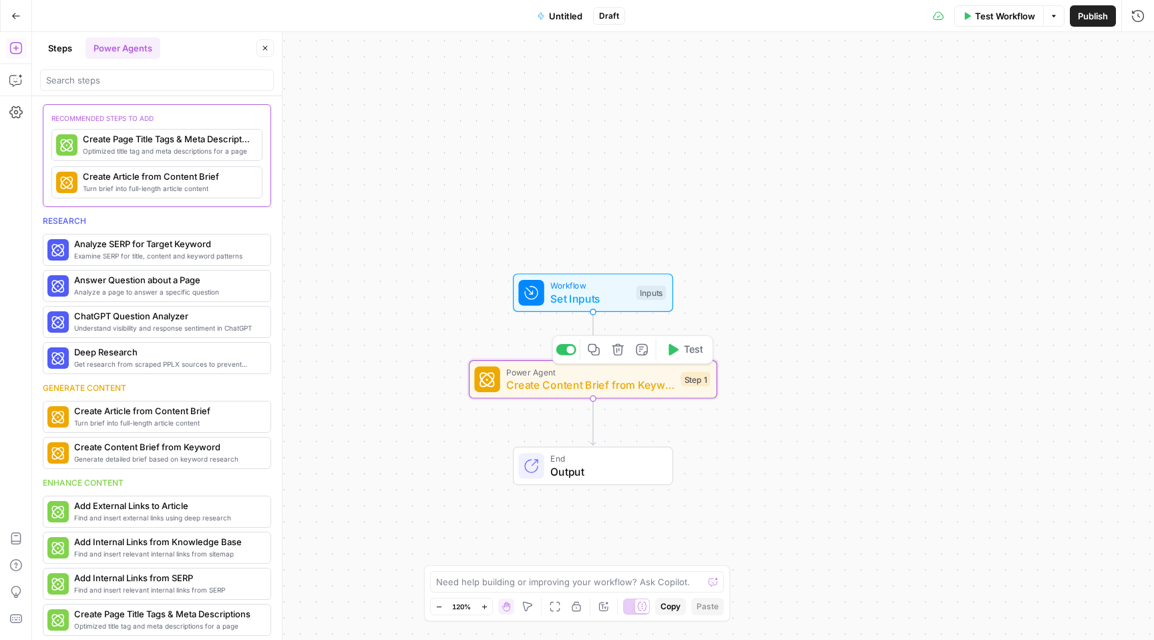
click at [556, 383] on span "Create Content Brief from Keyword" at bounding box center [590, 385] width 168 height 16
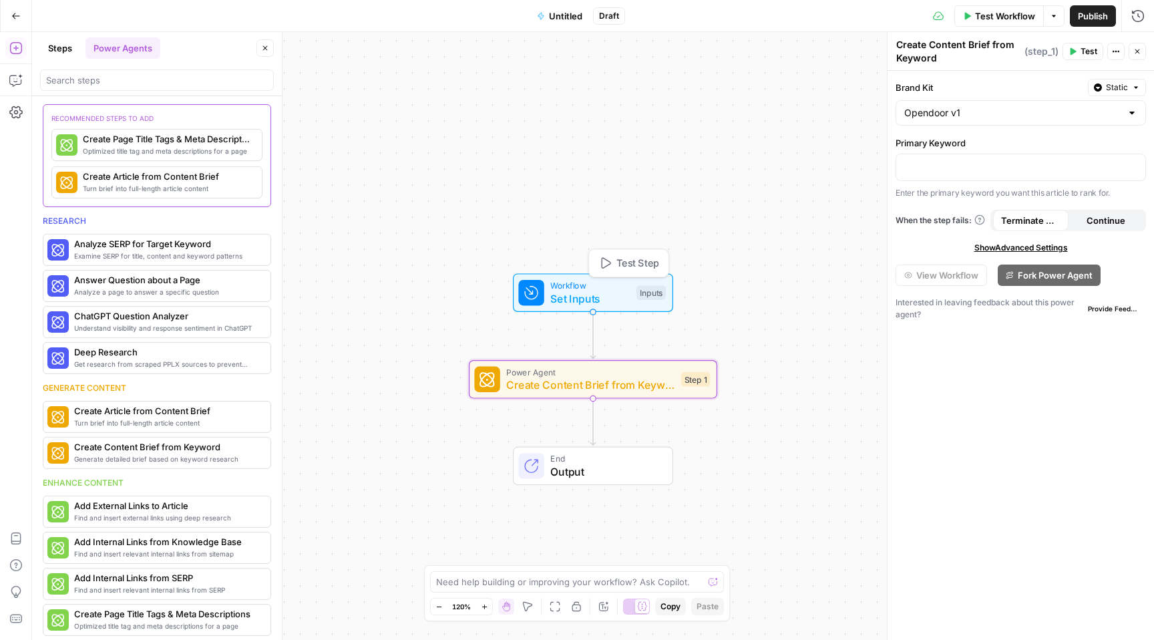
click at [606, 296] on span "Set Inputs" at bounding box center [589, 298] width 79 height 16
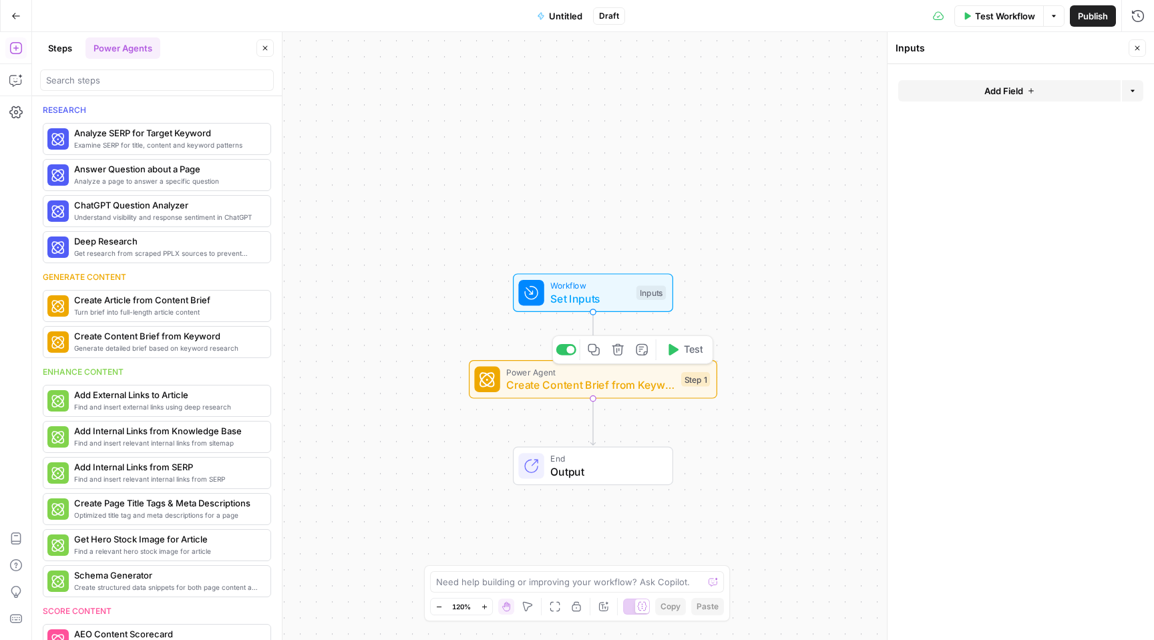
click at [565, 381] on span "Create Content Brief from Keyword" at bounding box center [590, 385] width 168 height 16
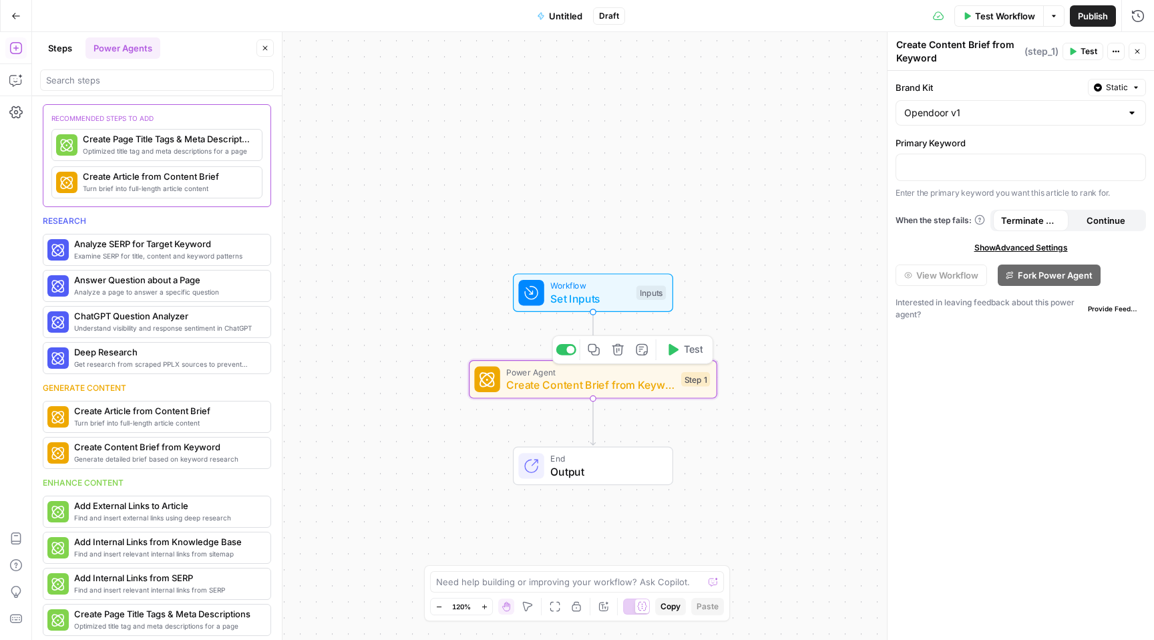
click at [590, 381] on span "Create Content Brief from Keyword" at bounding box center [590, 385] width 168 height 16
click at [147, 420] on span "Turn brief into full-length article content" at bounding box center [137, 422] width 126 height 11
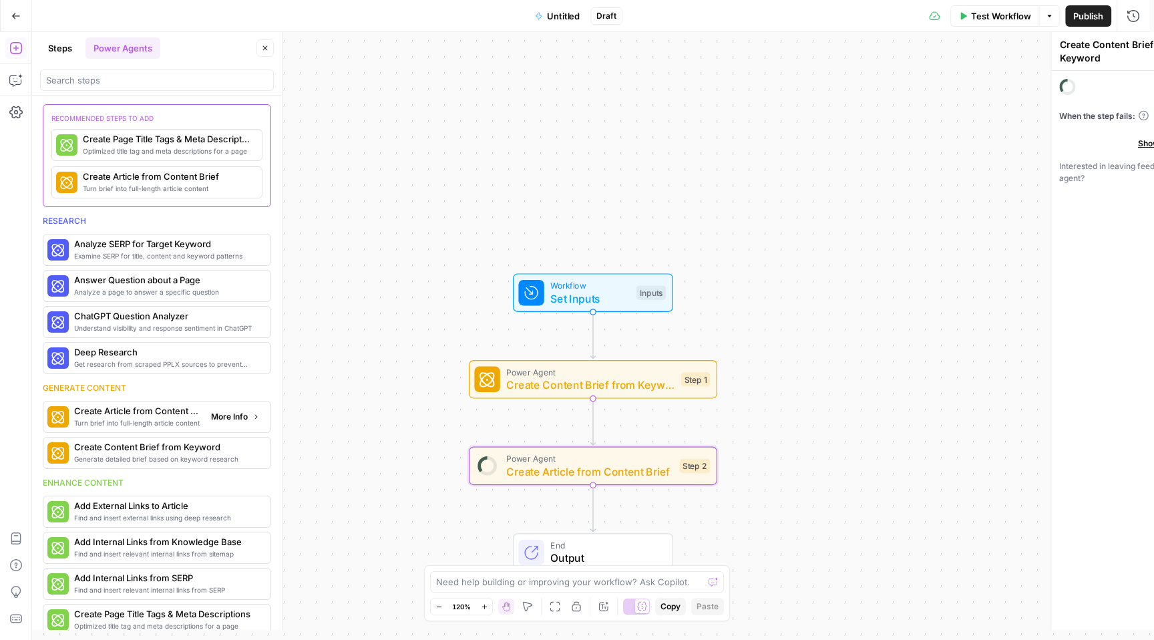
type textarea "Create Article from Content Brief"
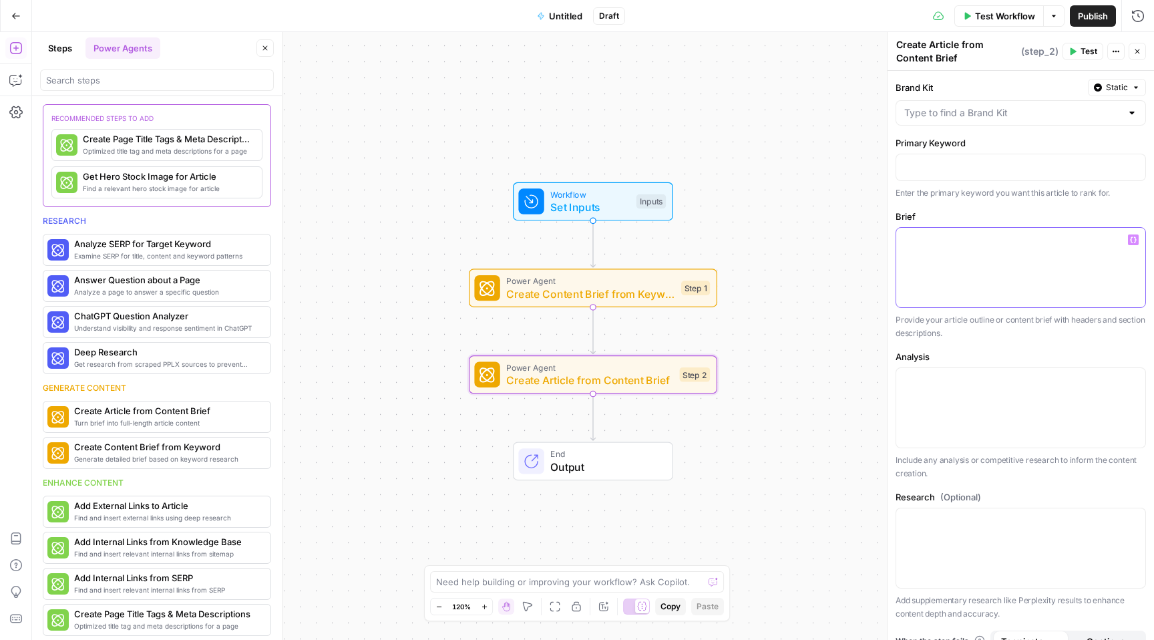
click at [960, 258] on div at bounding box center [1020, 267] width 249 height 79
click at [991, 401] on div at bounding box center [1020, 407] width 249 height 79
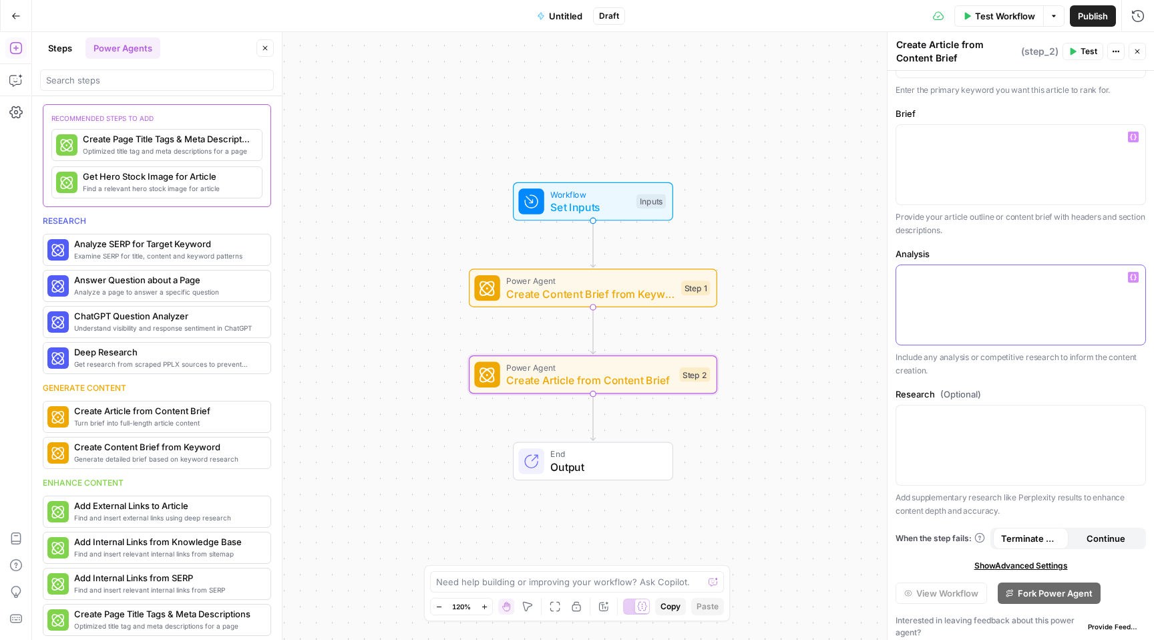
scroll to position [110, 0]
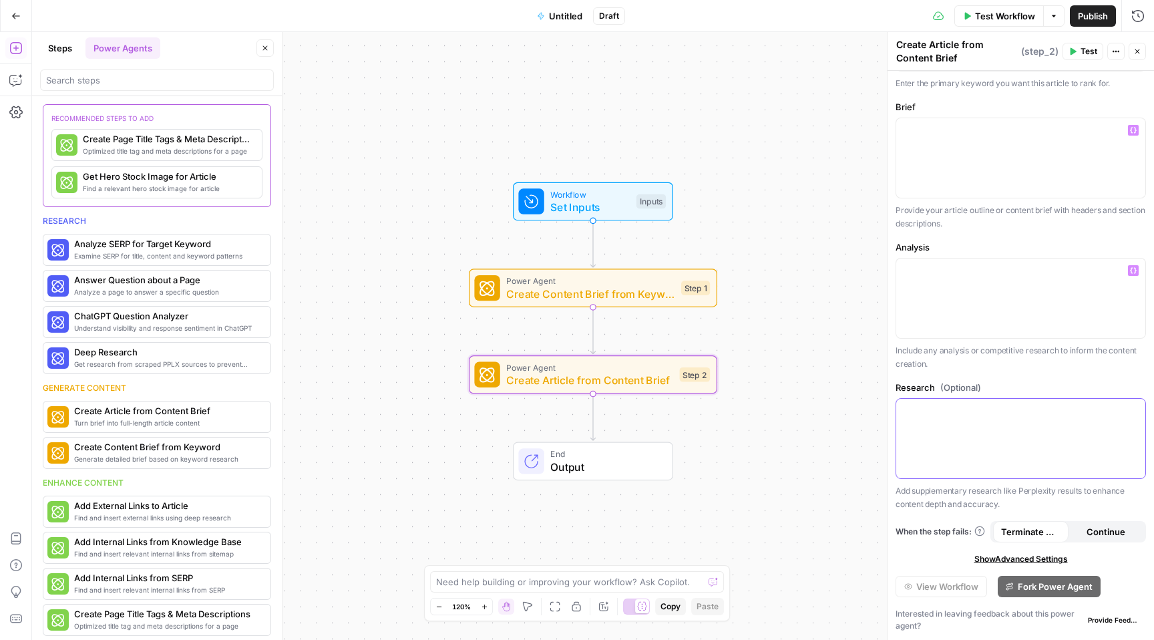
click at [990, 399] on div at bounding box center [1020, 438] width 249 height 79
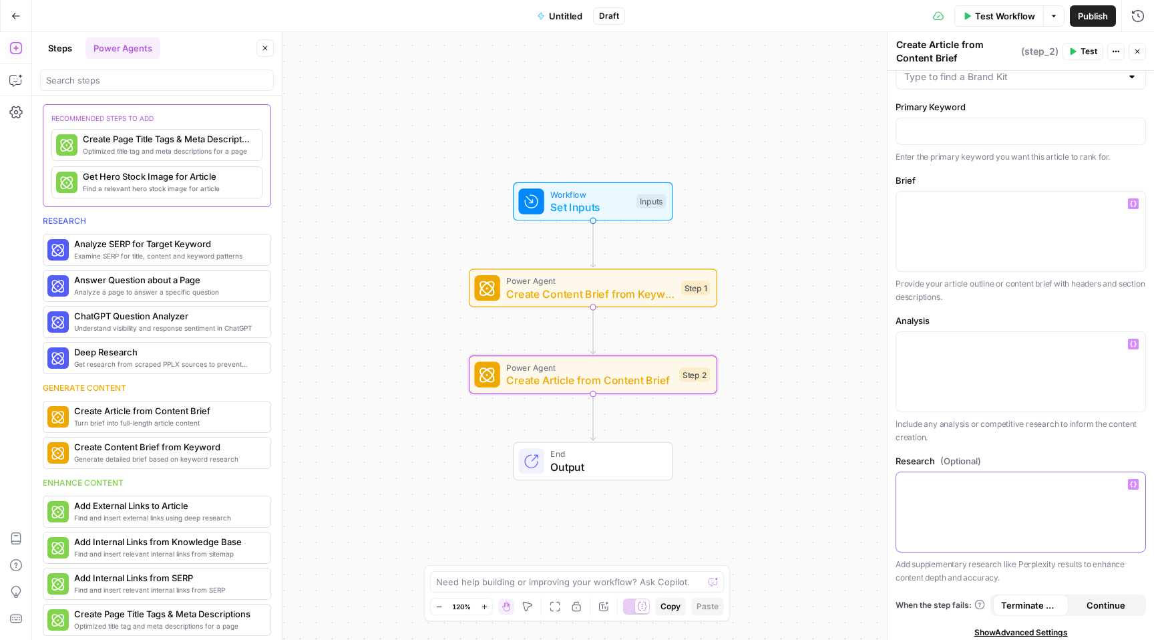
scroll to position [0, 0]
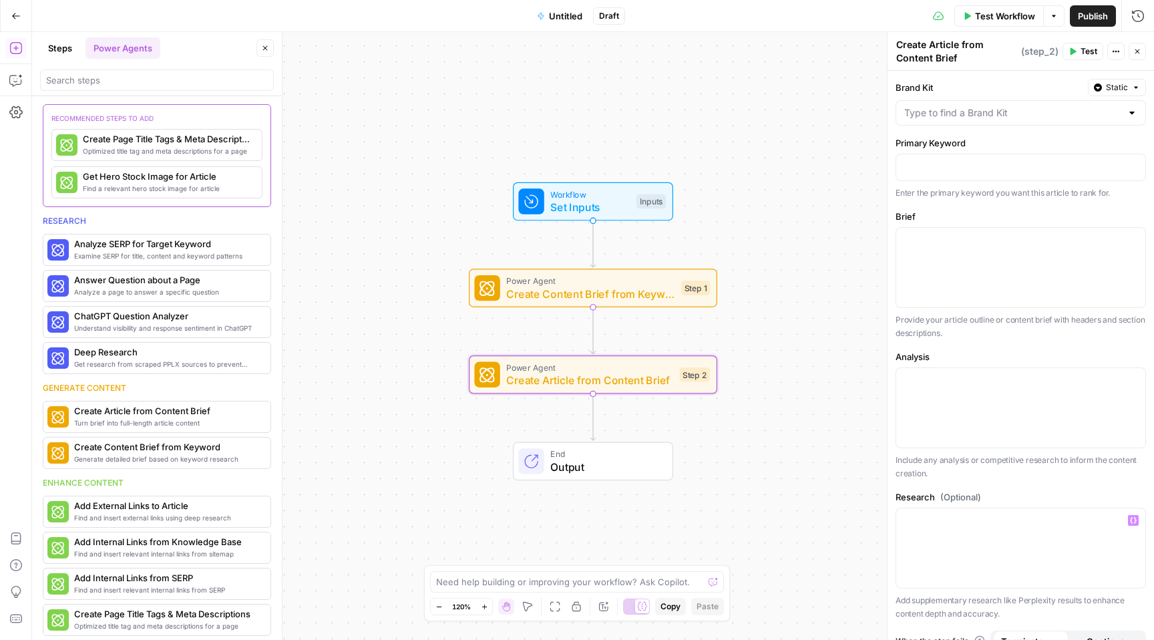
click at [429, 143] on div "Workflow Set Inputs Inputs Power Agent Create Content Brief from Keyword Step 1…" at bounding box center [593, 336] width 1122 height 608
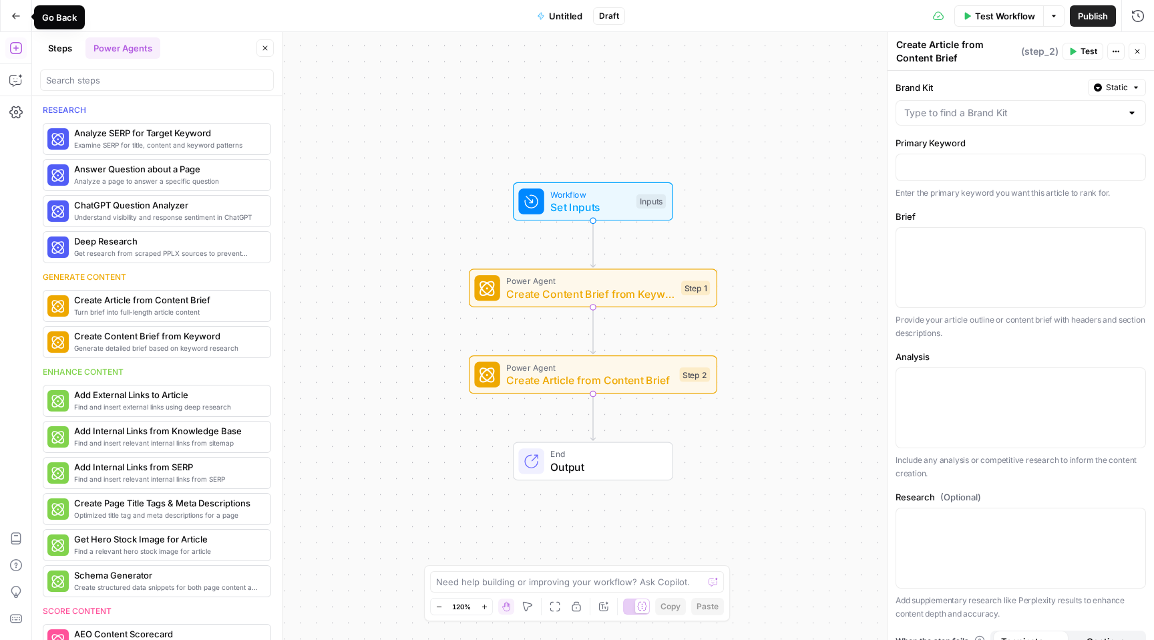
click at [15, 20] on icon "button" at bounding box center [15, 15] width 9 height 9
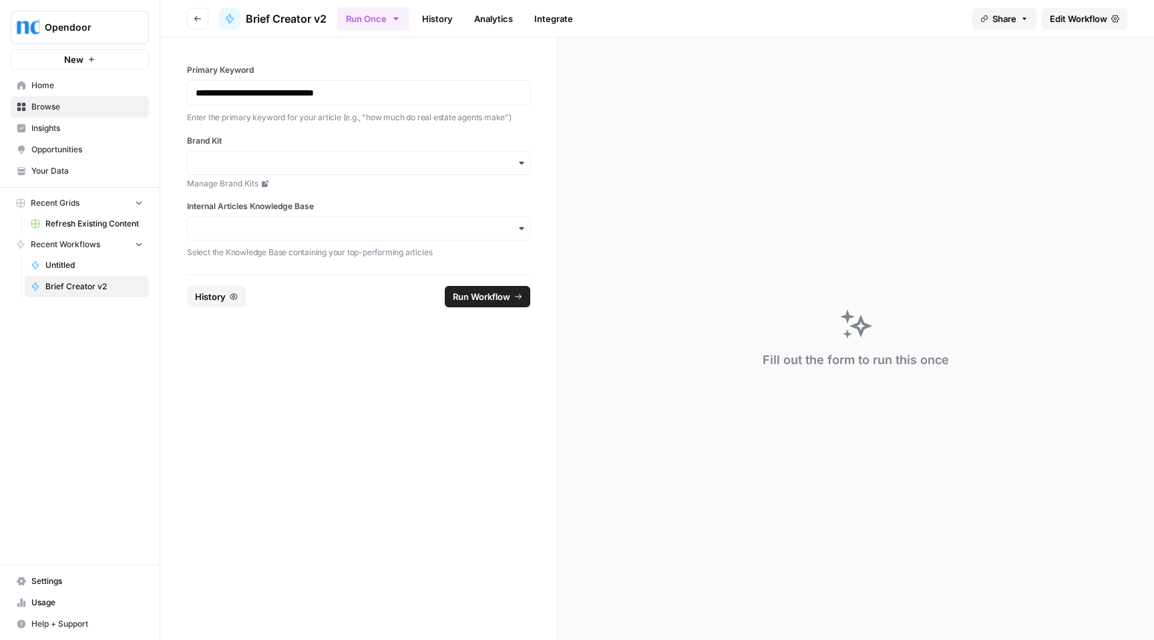
click at [49, 223] on span "Refresh Existing Content" at bounding box center [93, 224] width 97 height 12
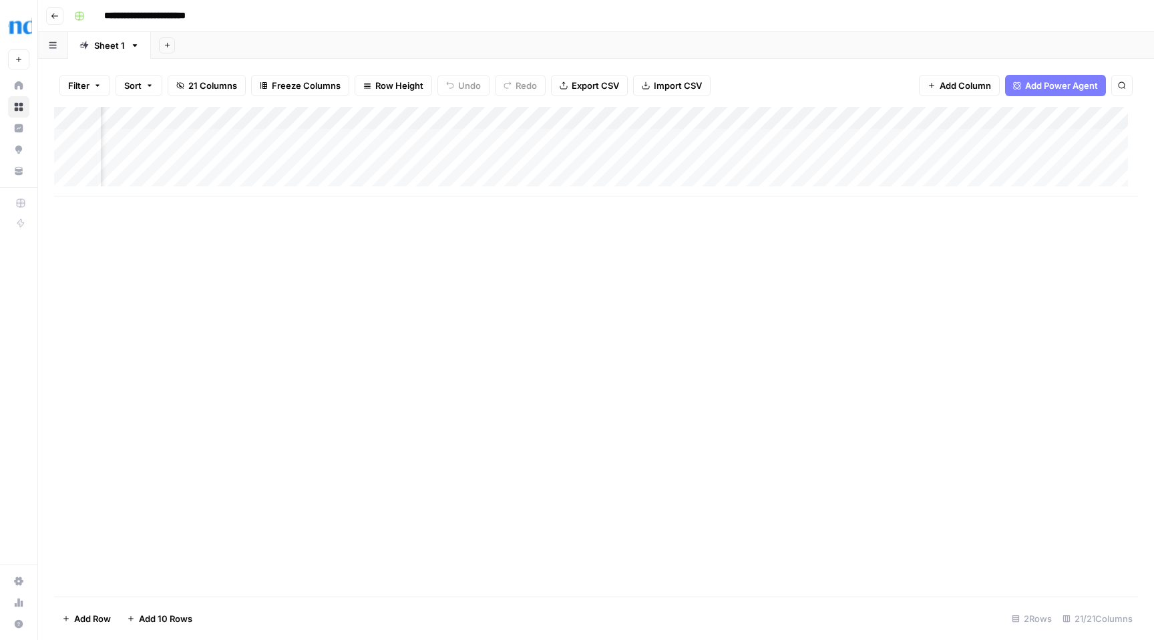
scroll to position [0, 1590]
click at [512, 138] on div "Add Column" at bounding box center [596, 151] width 1084 height 89
click at [552, 140] on div "Add Column" at bounding box center [596, 151] width 1084 height 89
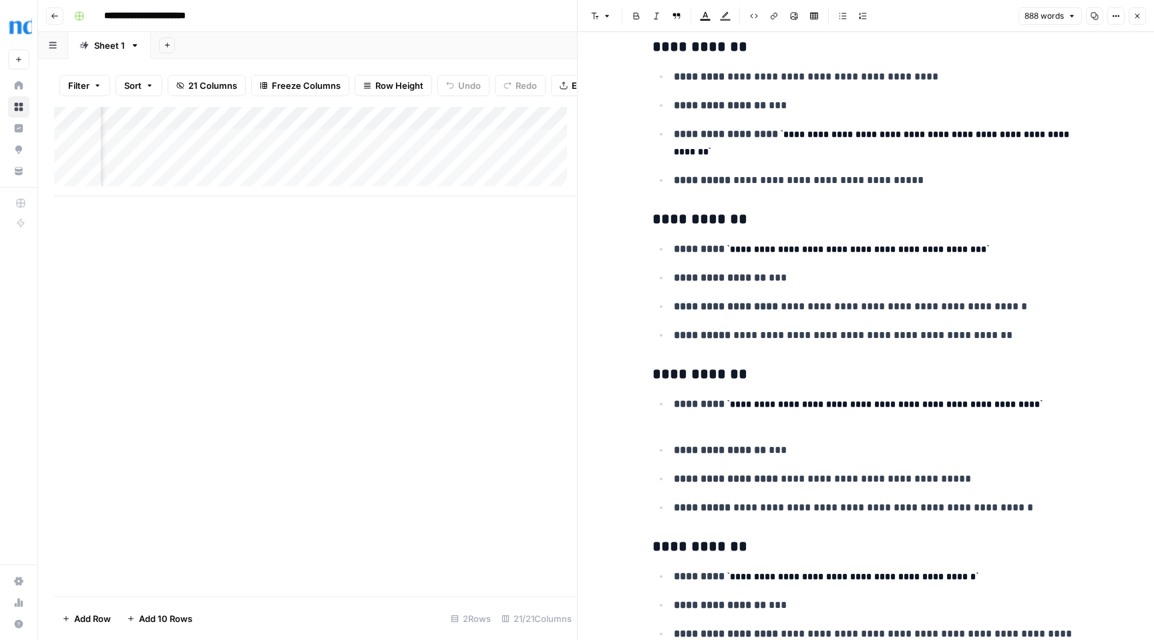
scroll to position [4198, 0]
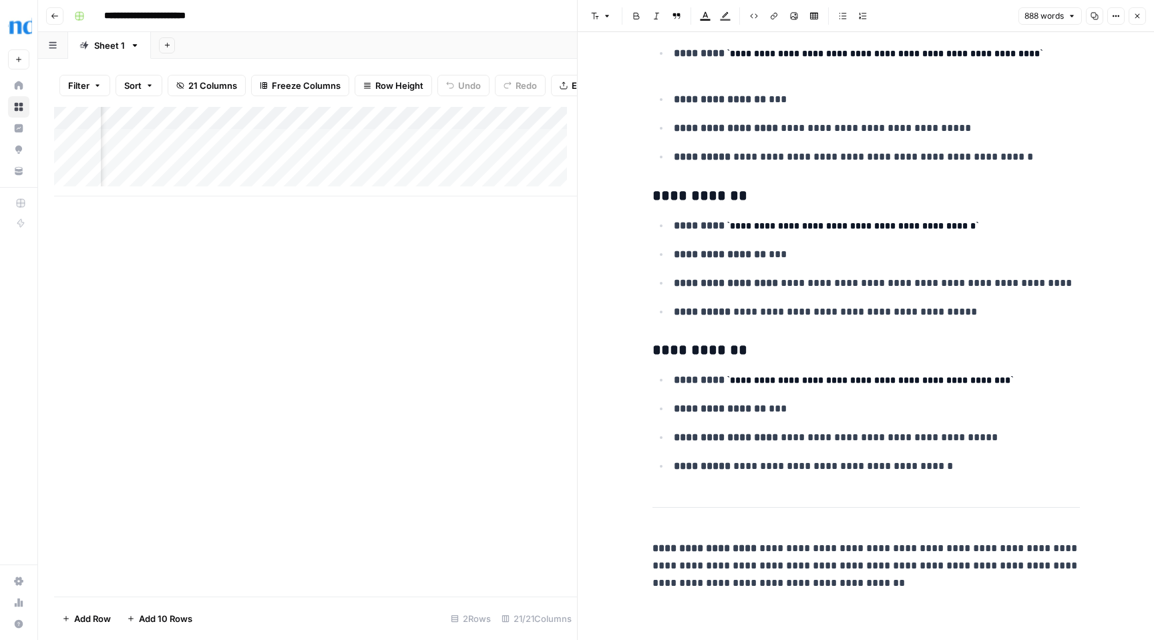
click at [1144, 17] on button "Close" at bounding box center [1136, 15] width 17 height 17
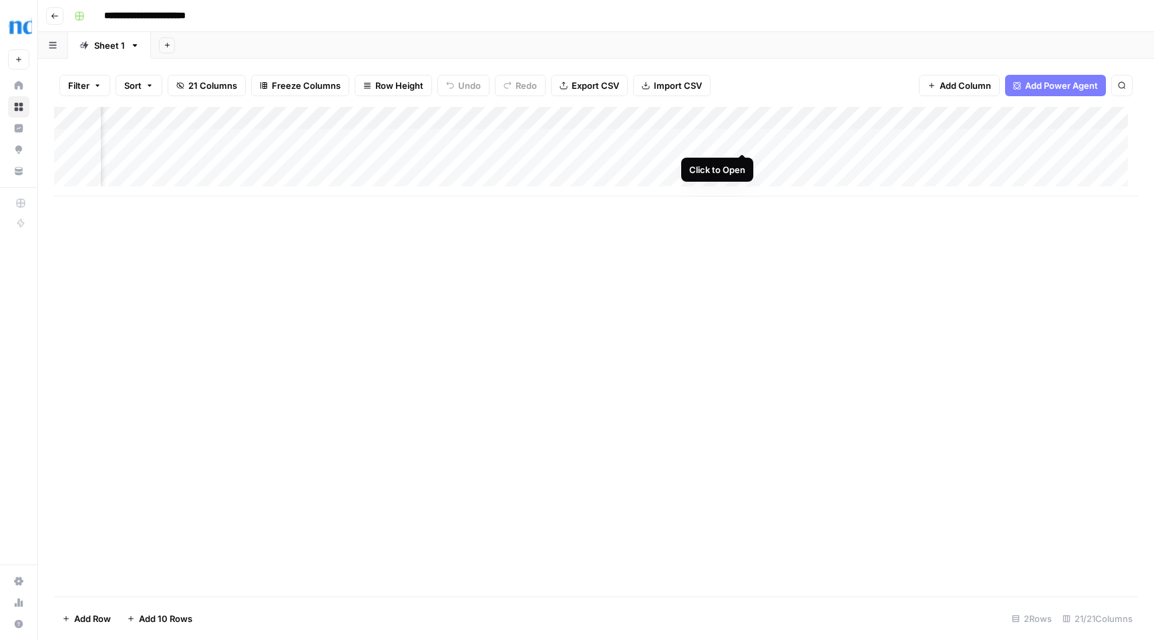
click at [744, 138] on div "Add Column" at bounding box center [596, 151] width 1084 height 89
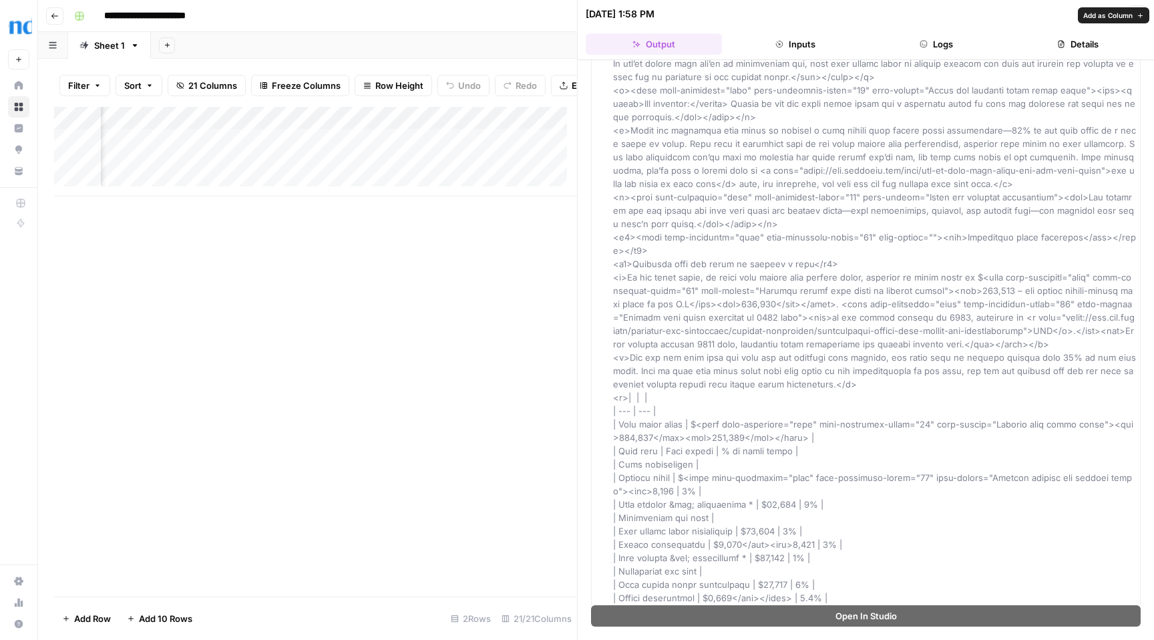
scroll to position [5339, 0]
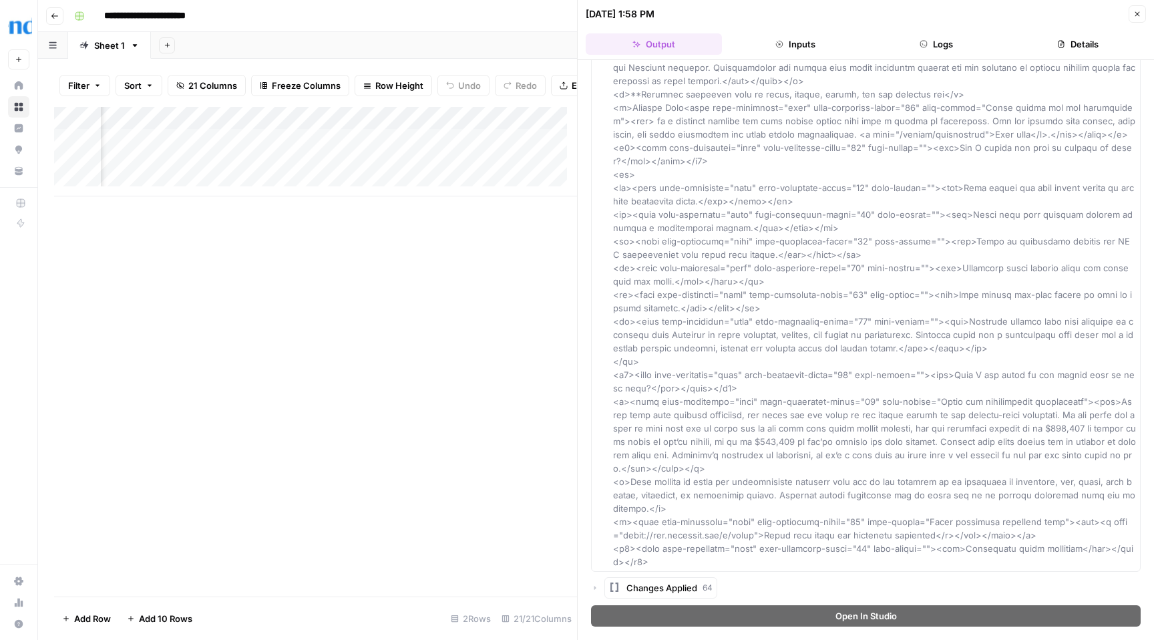
click at [1132, 15] on button "Close" at bounding box center [1136, 13] width 17 height 17
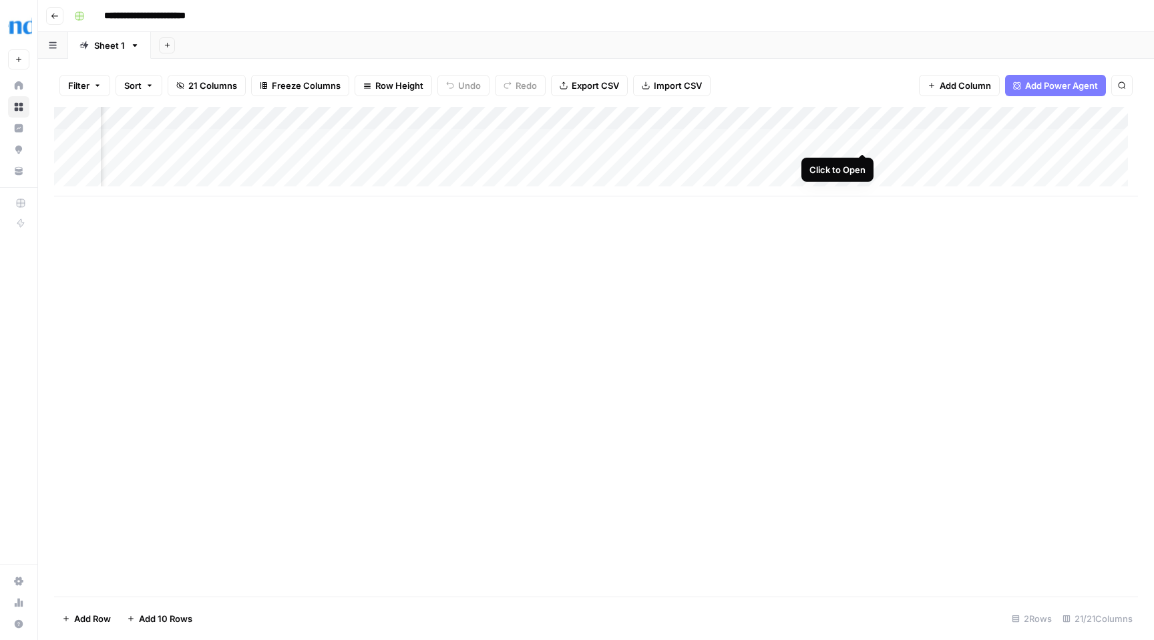
click at [863, 139] on div "Add Column" at bounding box center [596, 151] width 1084 height 89
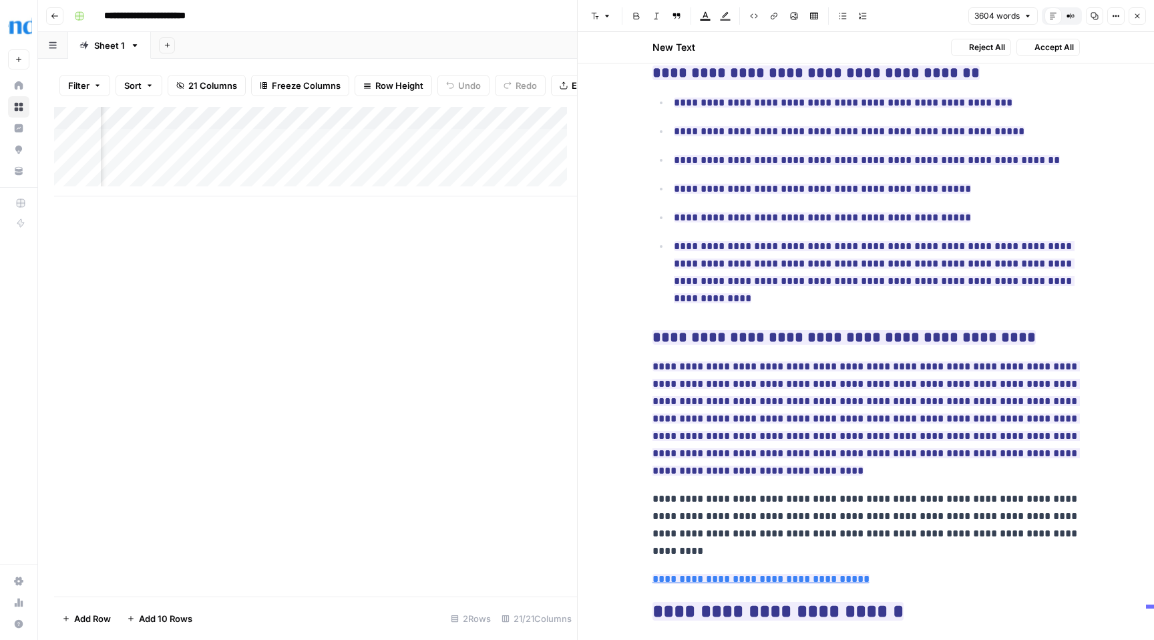
scroll to position [7526, 0]
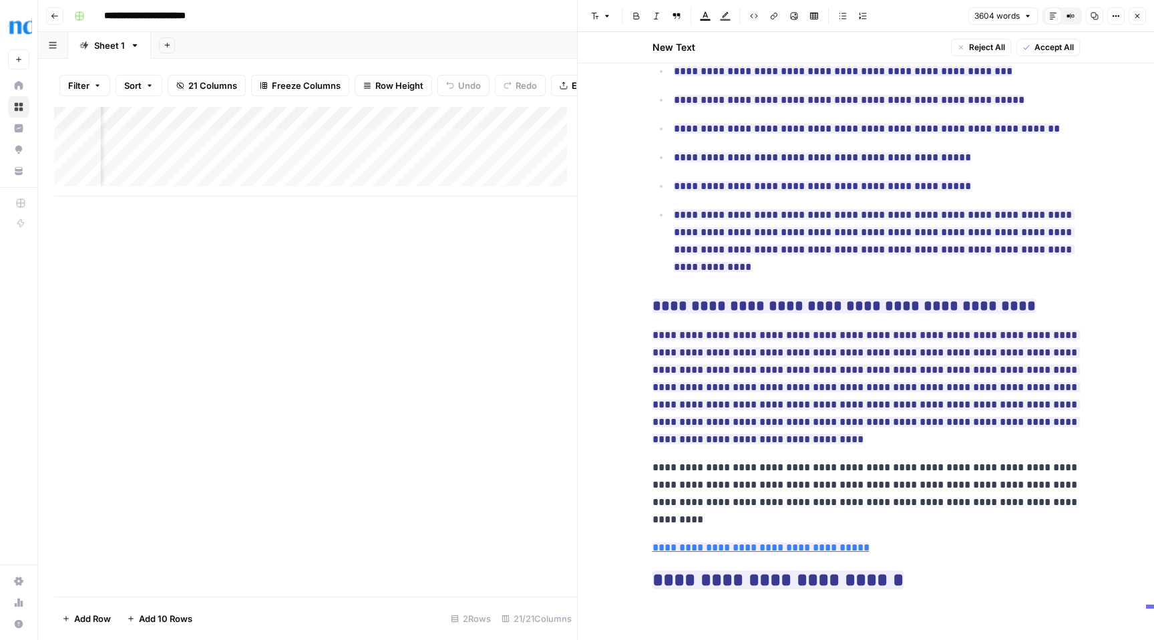
click at [1138, 16] on icon "button" at bounding box center [1137, 16] width 5 height 5
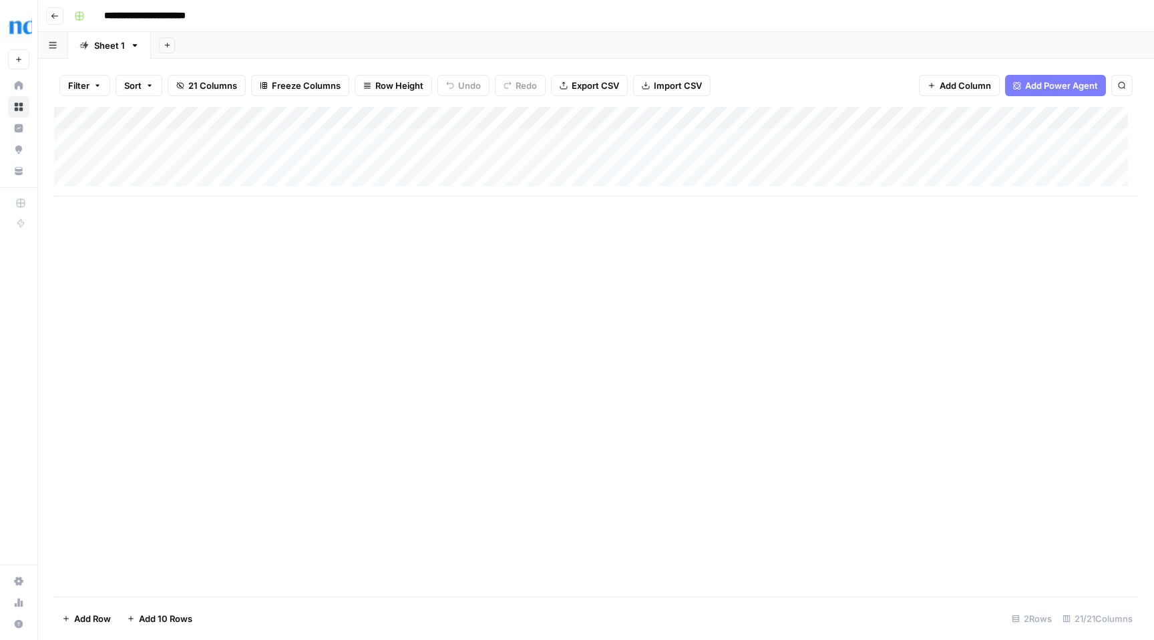
click at [112, 46] on div "Sheet 1" at bounding box center [109, 45] width 31 height 13
click at [136, 45] on icon "button" at bounding box center [134, 45] width 9 height 9
click at [178, 72] on span "Rename Sheet" at bounding box center [188, 70] width 64 height 13
type input "*"
type input "**********"
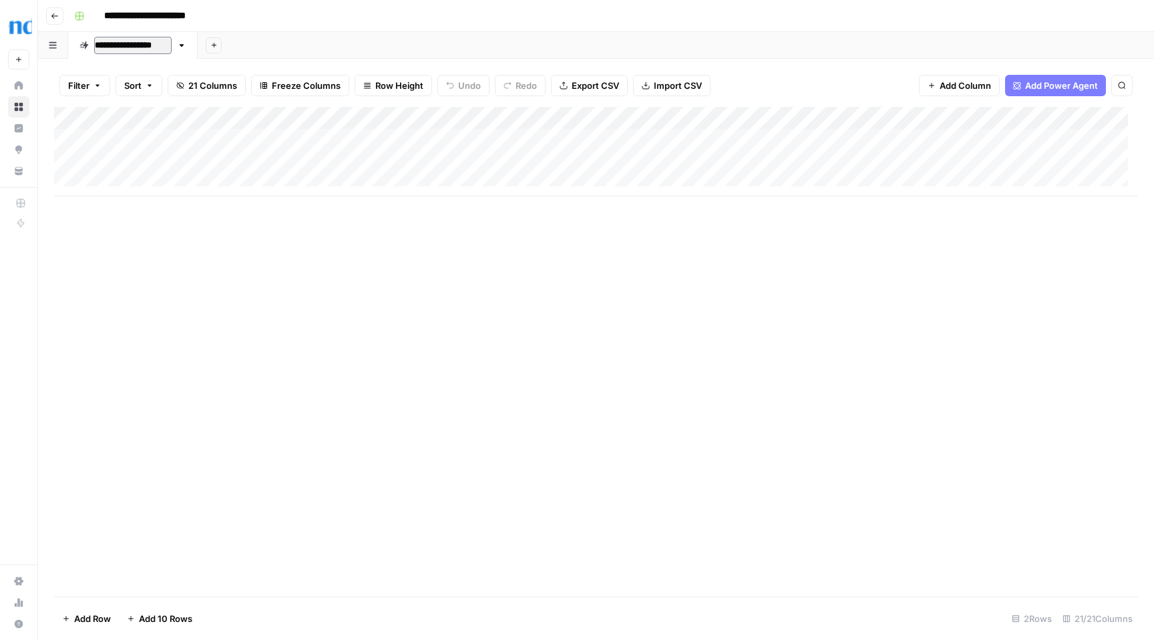
click at [192, 241] on div "Add Column" at bounding box center [596, 351] width 1084 height 489
click at [213, 43] on icon "button" at bounding box center [213, 44] width 7 height 7
click at [260, 40] on div "Add Sheet" at bounding box center [676, 45] width 956 height 27
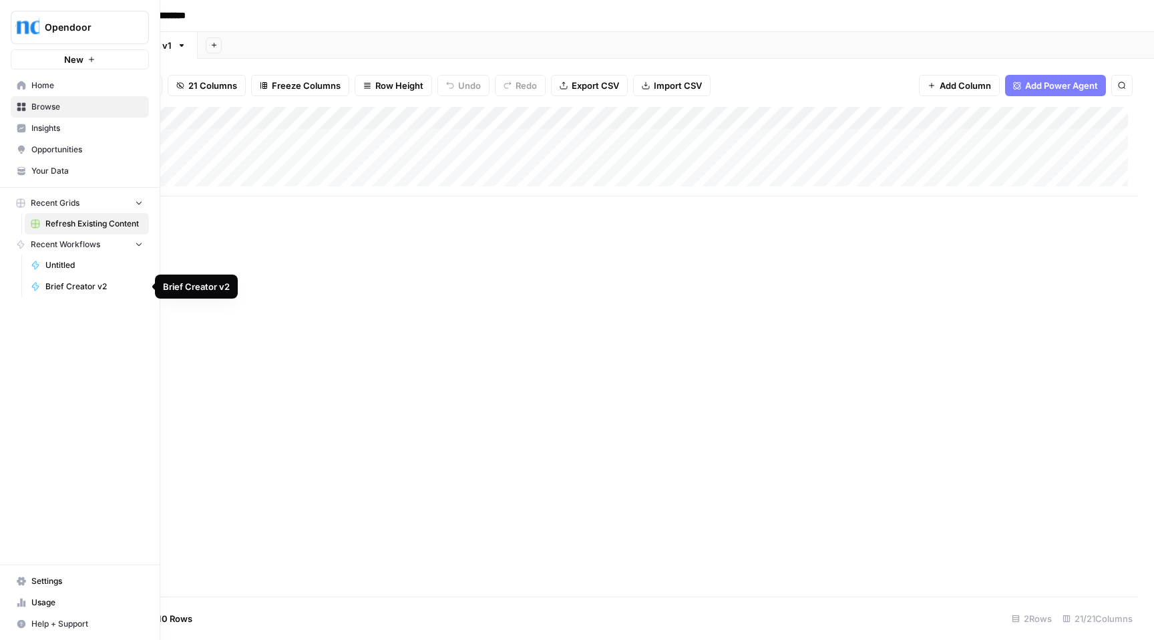
click at [86, 287] on span "Brief Creator v2" at bounding box center [93, 286] width 97 height 12
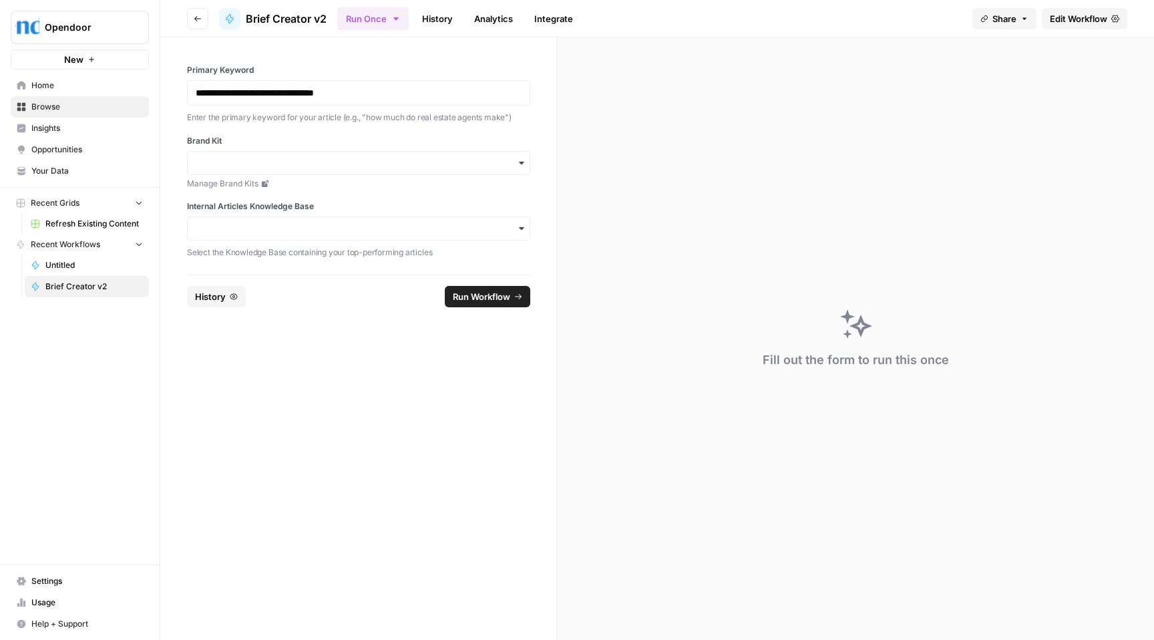
click at [1076, 19] on span "Edit Workflow" at bounding box center [1078, 18] width 57 height 13
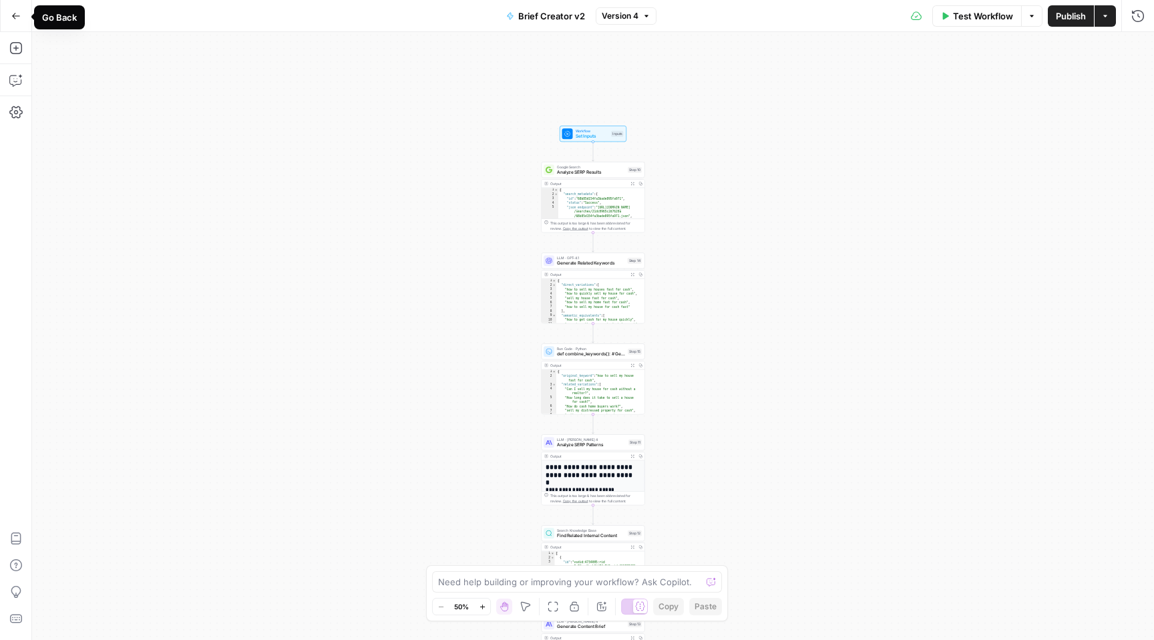
click at [12, 15] on icon "button" at bounding box center [16, 16] width 8 height 6
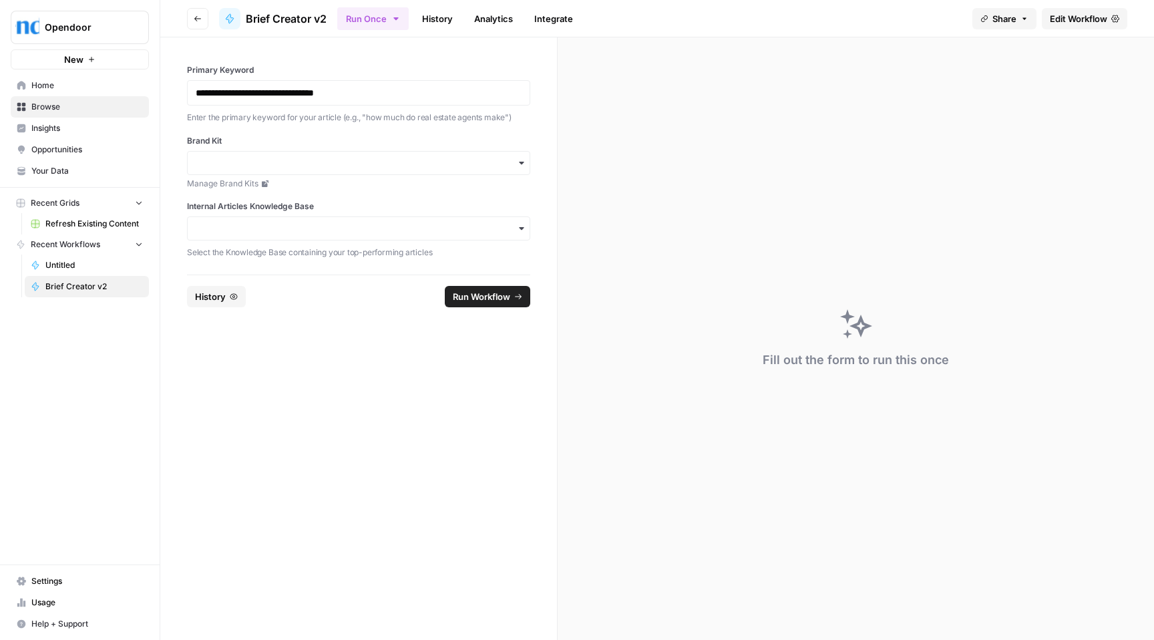
click at [1004, 13] on span "Share" at bounding box center [1004, 18] width 24 height 13
click at [704, 116] on div "Fill out the form to run this once" at bounding box center [856, 338] width 596 height 602
click at [64, 284] on span "Brief Creator v2" at bounding box center [93, 286] width 97 height 12
click at [1101, 20] on span "Edit Workflow" at bounding box center [1078, 18] width 57 height 13
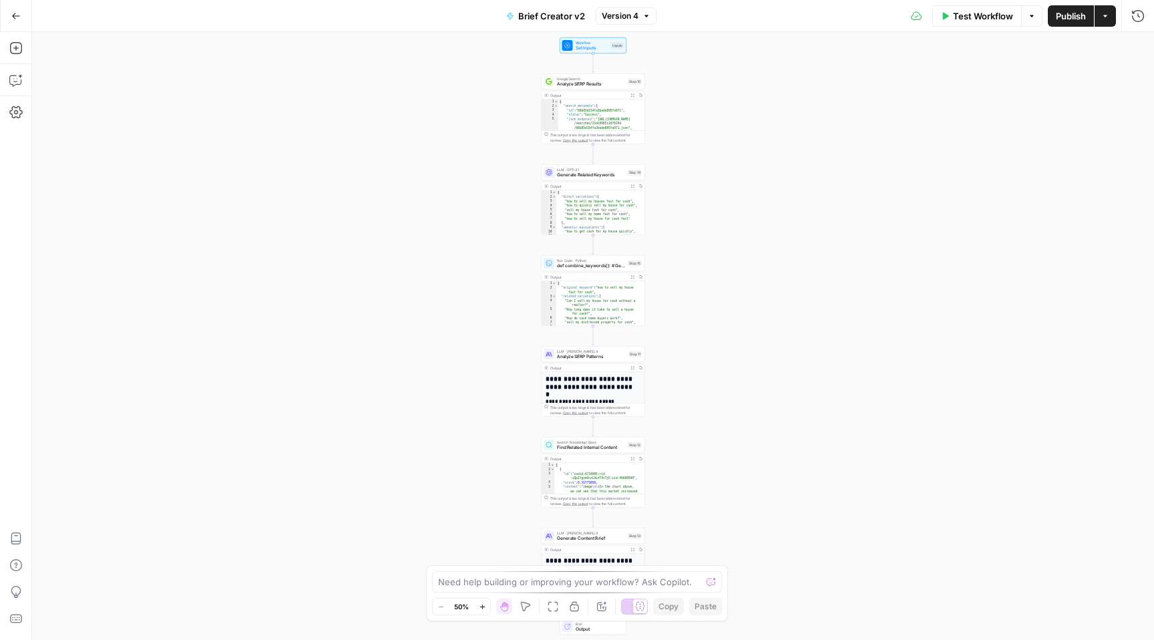
click at [1107, 15] on icon "button" at bounding box center [1105, 16] width 8 height 8
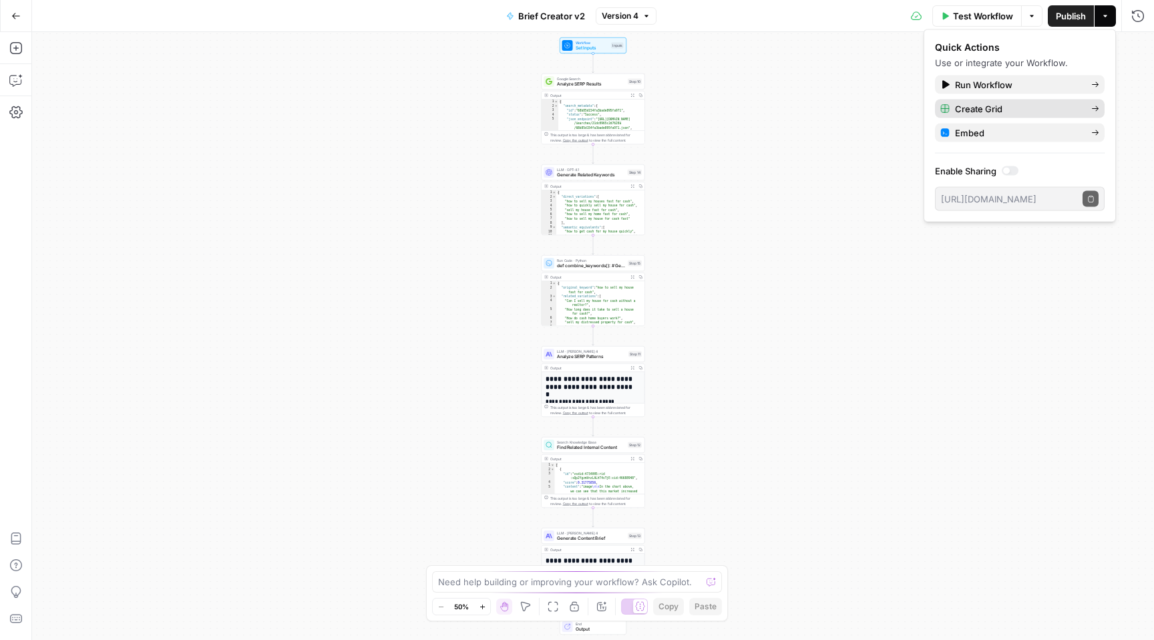
click at [1022, 105] on span "Create Grid" at bounding box center [1018, 108] width 126 height 13
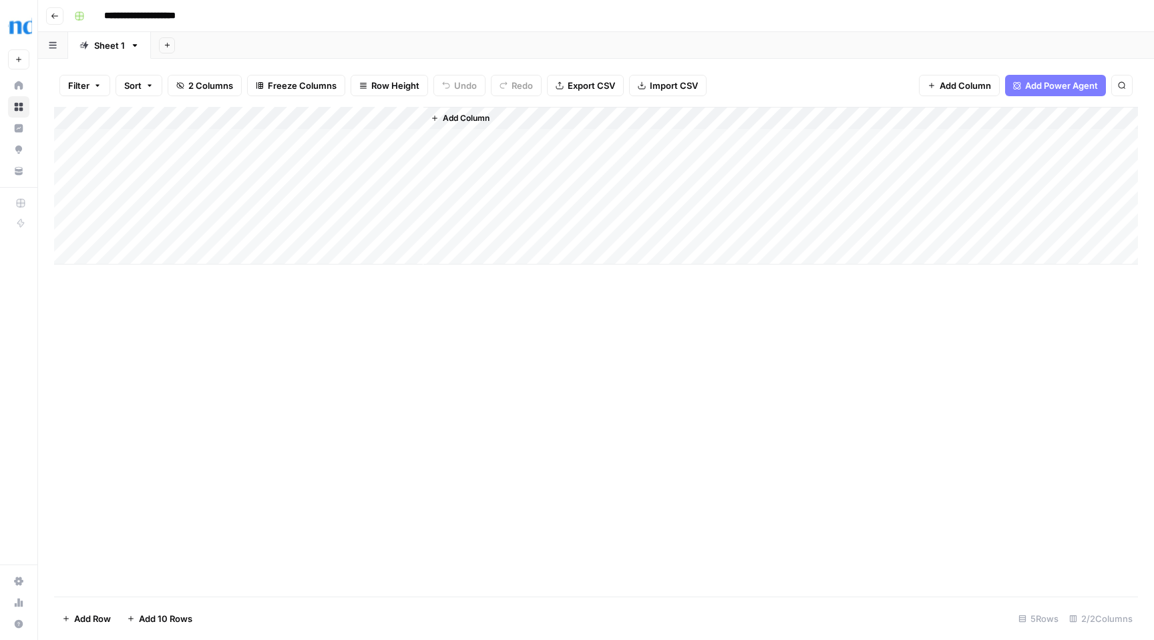
click at [453, 116] on span "Add Column" at bounding box center [466, 118] width 47 height 12
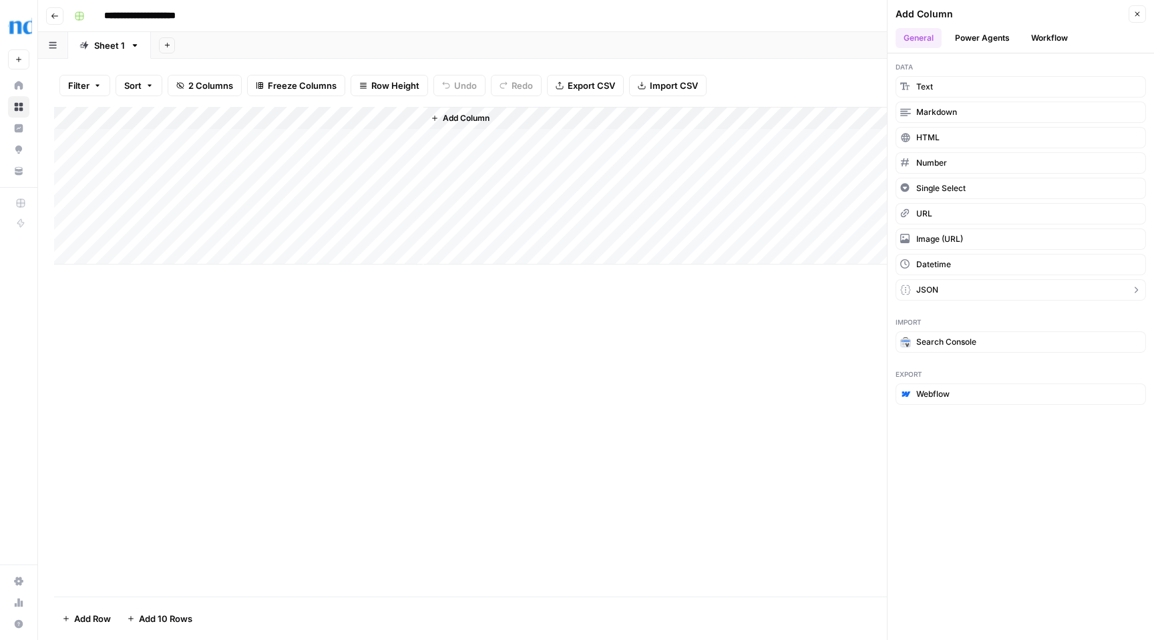
click at [957, 286] on button "JSON" at bounding box center [1020, 289] width 250 height 21
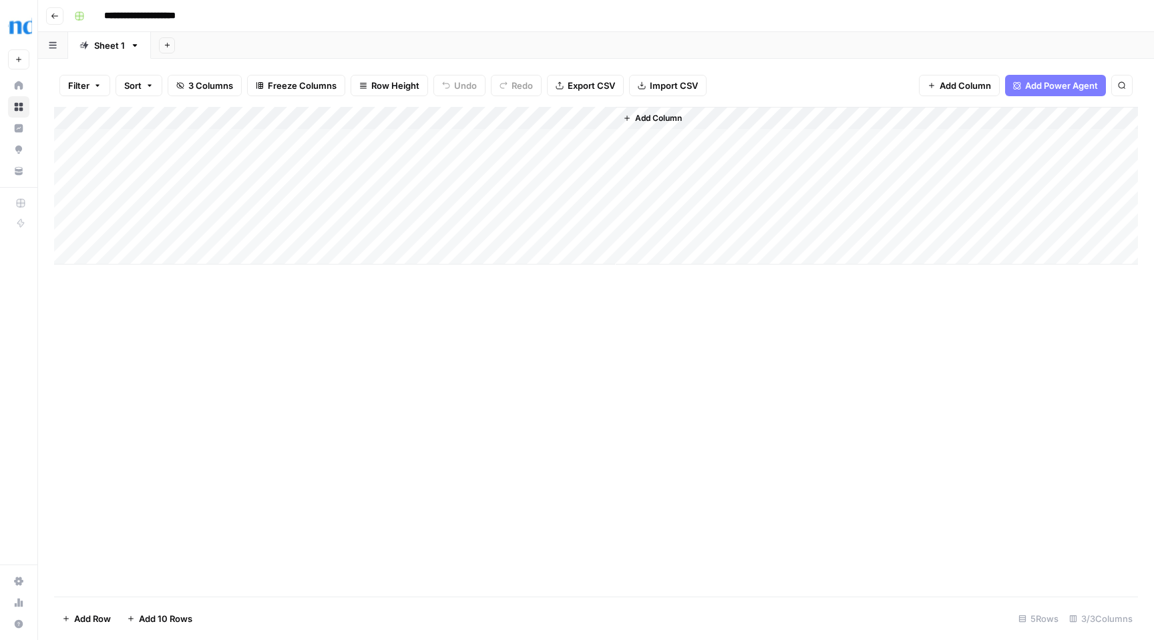
click at [470, 118] on div "Add Column" at bounding box center [596, 186] width 1084 height 158
click at [606, 429] on div "Add Column" at bounding box center [596, 351] width 1084 height 489
click at [1053, 90] on span "Add Power Agent" at bounding box center [1061, 85] width 73 height 13
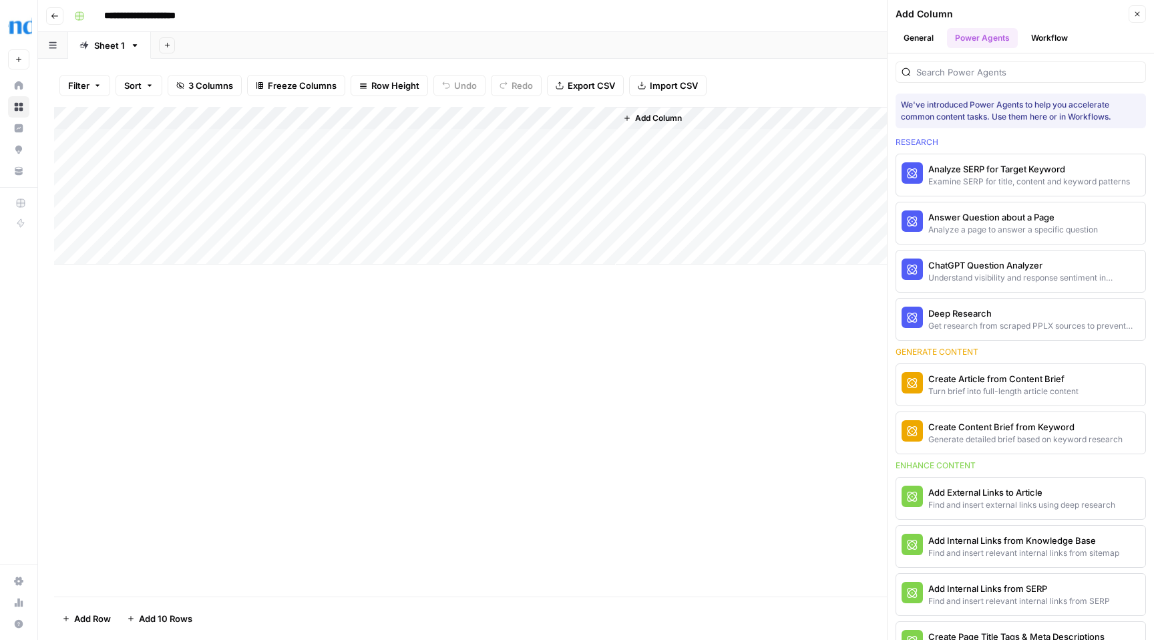
click at [572, 118] on div "Add Column" at bounding box center [596, 186] width 1084 height 158
click at [602, 118] on div at bounding box center [519, 120] width 193 height 27
click at [616, 122] on div "Add Column" at bounding box center [877, 186] width 522 height 158
click at [605, 117] on div "Add Column" at bounding box center [596, 186] width 1084 height 158
click at [494, 298] on span "Remove Column" at bounding box center [507, 297] width 117 height 13
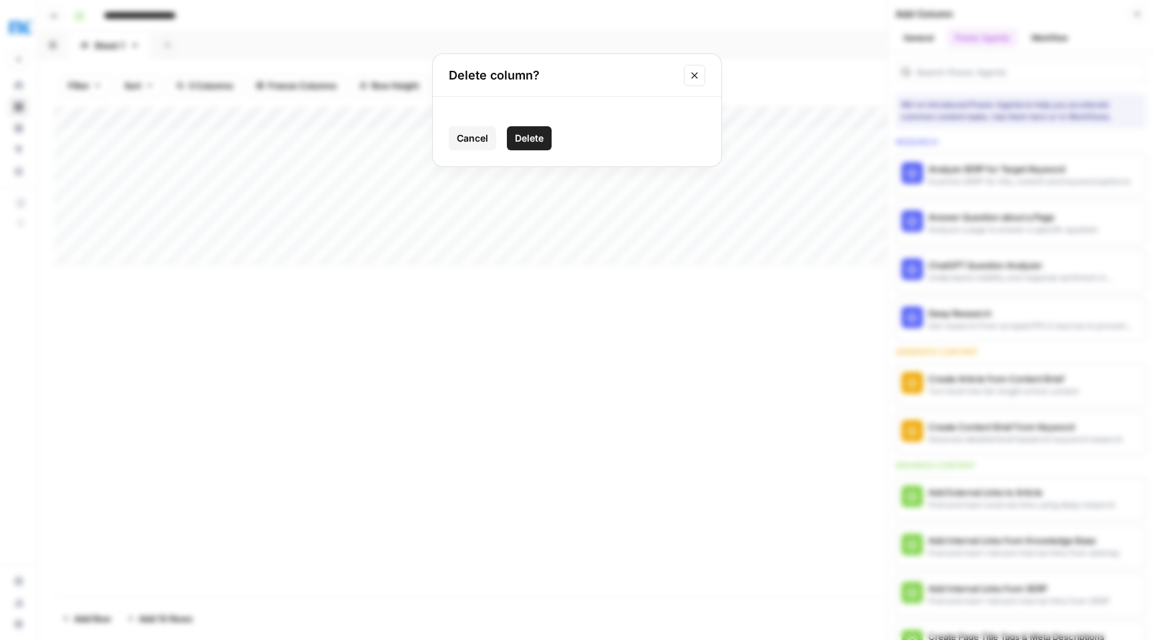
click at [516, 138] on span "Delete" at bounding box center [529, 138] width 29 height 13
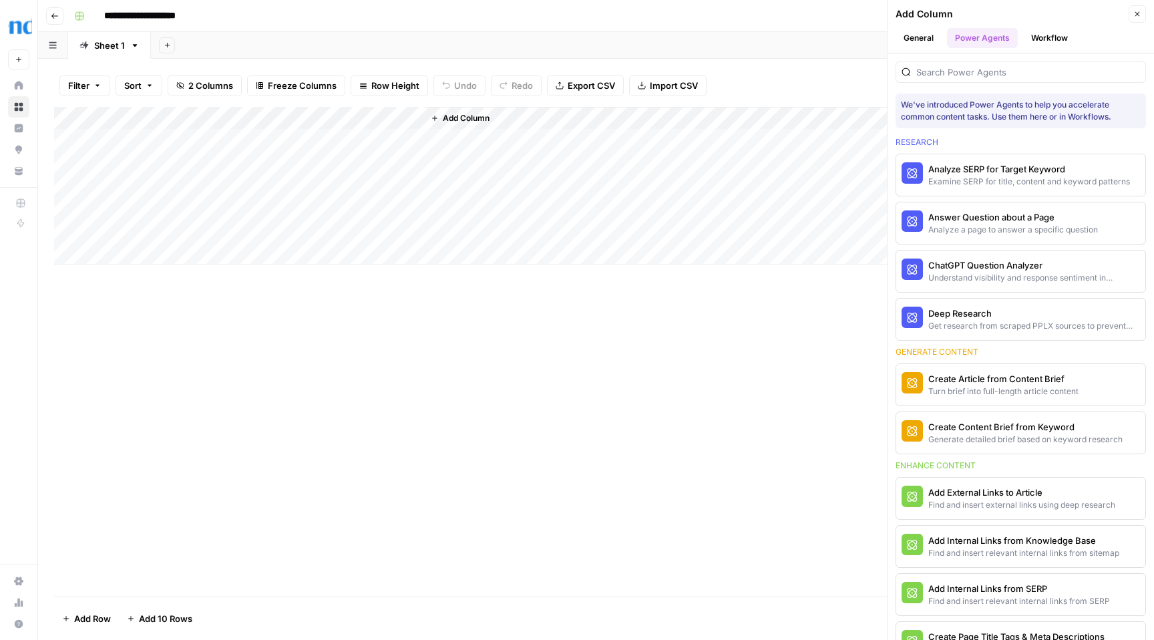
click at [835, 11] on div "**********" at bounding box center [605, 15] width 1072 height 21
click at [1134, 15] on icon "button" at bounding box center [1137, 14] width 8 height 8
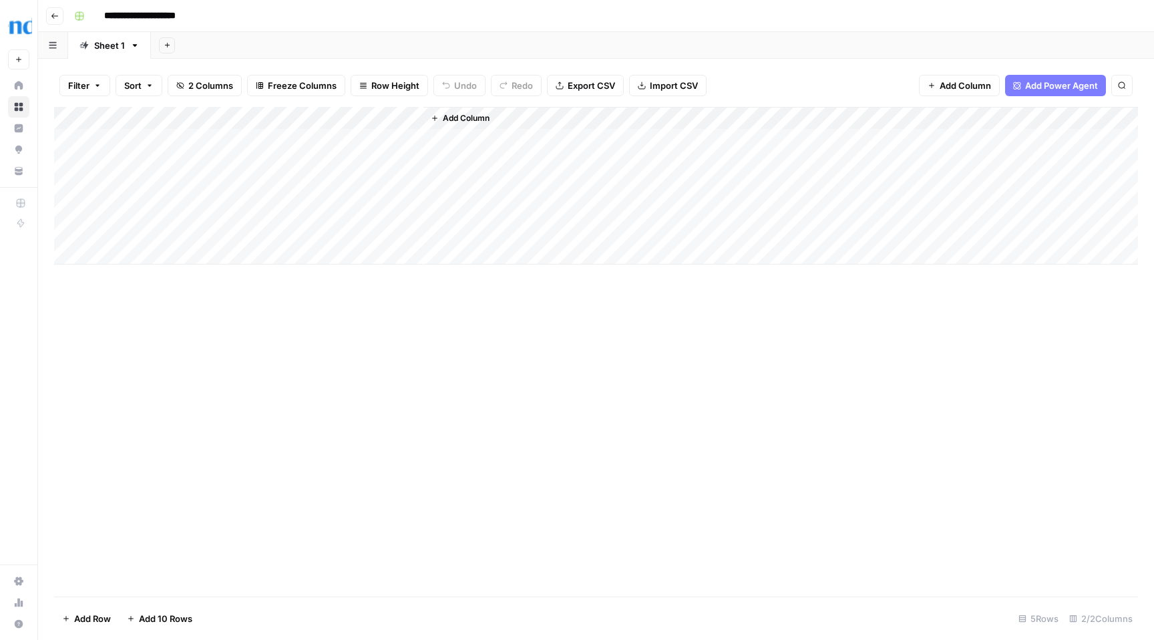
click at [262, 142] on div "Add Column" at bounding box center [596, 186] width 1084 height 158
click at [385, 140] on div "Add Column" at bounding box center [596, 186] width 1084 height 158
click at [214, 144] on div "Add Column" at bounding box center [596, 186] width 1084 height 158
click at [210, 138] on div "Add Column" at bounding box center [596, 186] width 1084 height 158
click at [210, 138] on textarea "**********" at bounding box center [233, 161] width 267 height 59
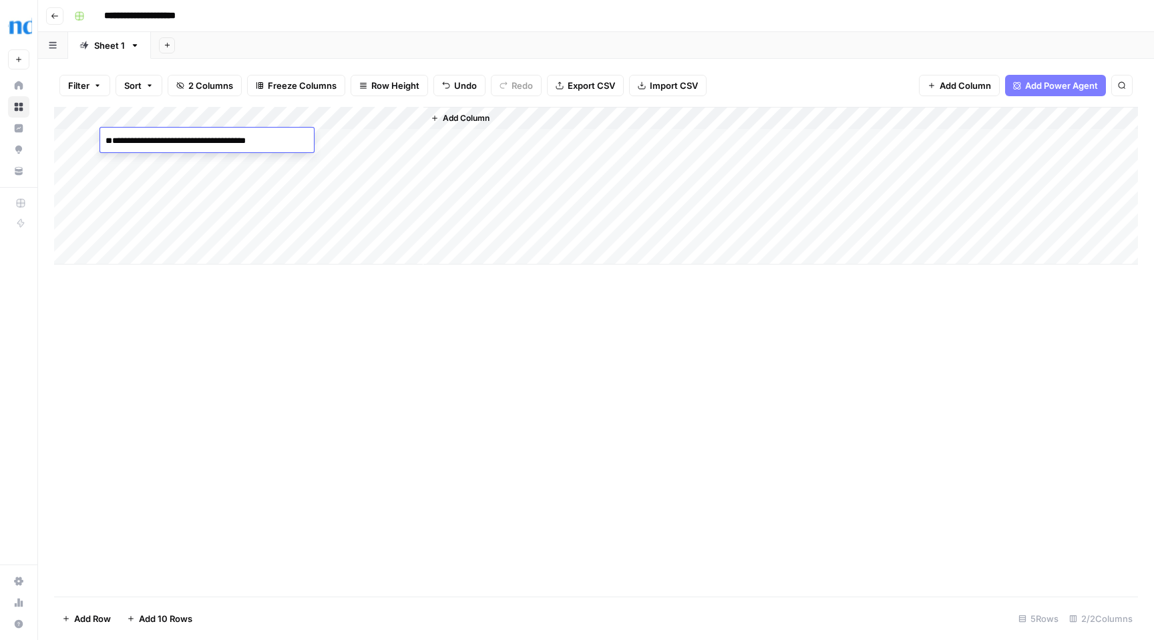
click at [103, 152] on textarea "**********" at bounding box center [207, 148] width 214 height 32
type textarea "**********"
click at [395, 139] on div "Add Column" at bounding box center [596, 186] width 1084 height 158
click at [376, 116] on div "Add Column" at bounding box center [596, 186] width 1084 height 158
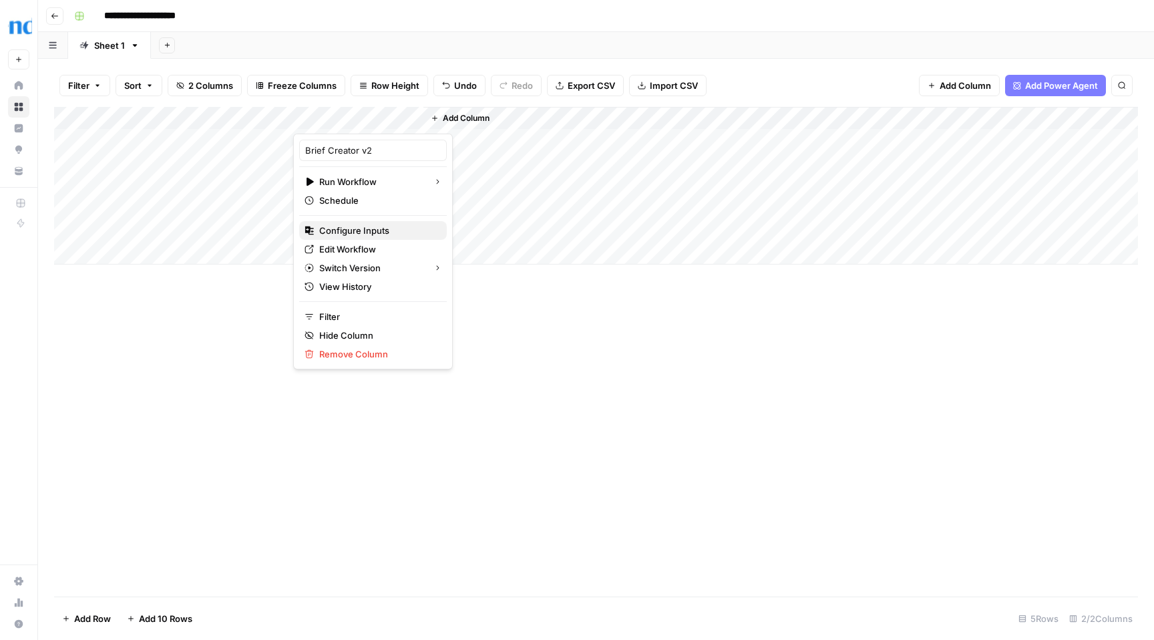
click at [351, 232] on span "Configure Inputs" at bounding box center [377, 230] width 117 height 13
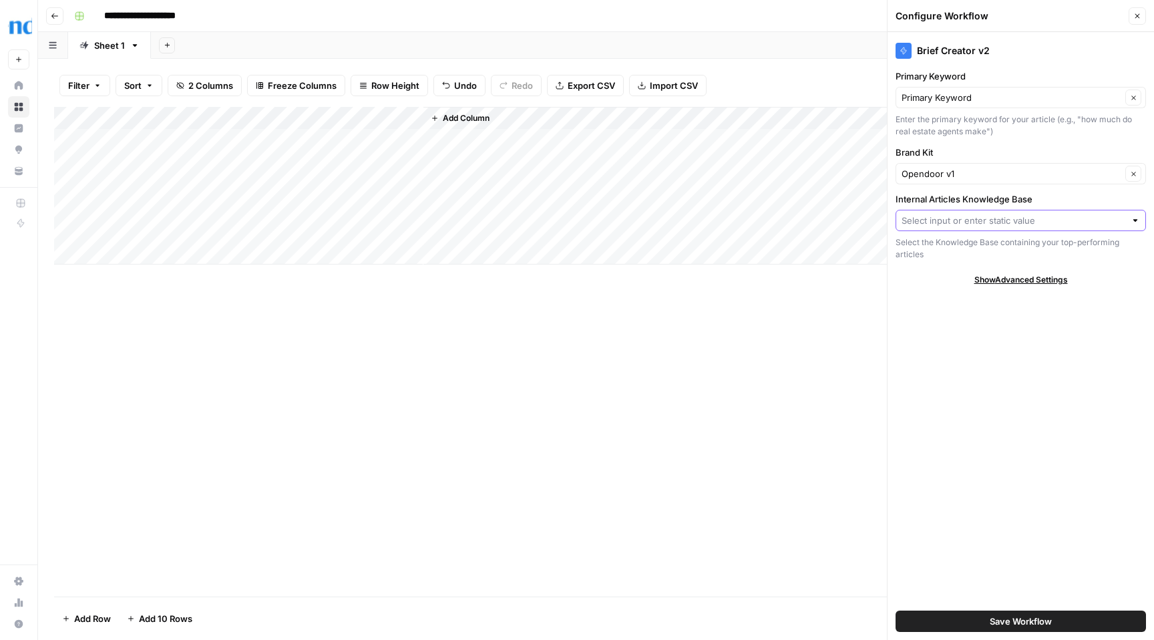
click at [976, 222] on input "Internal Articles Knowledge Base" at bounding box center [1013, 220] width 224 height 13
click at [961, 256] on span "Knowledge Base v1" at bounding box center [1018, 251] width 222 height 13
type input "Knowledge Base v1"
click at [1024, 624] on span "Save Workflow" at bounding box center [1021, 620] width 62 height 13
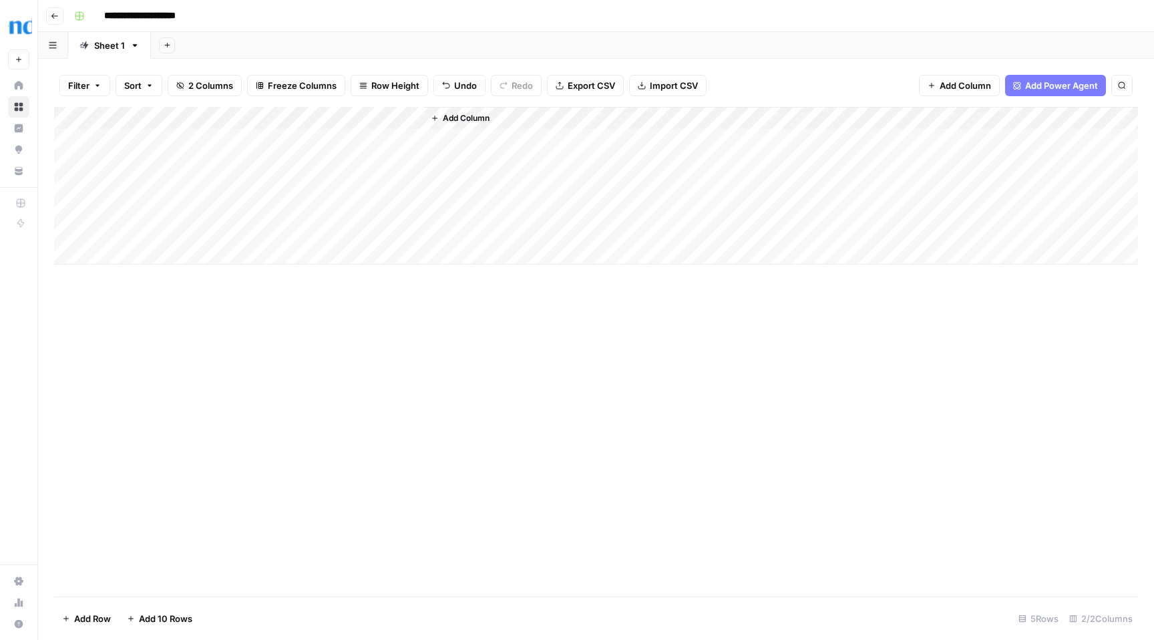
click at [216, 118] on div "Add Column" at bounding box center [596, 186] width 1084 height 158
click at [493, 120] on button "Add Column" at bounding box center [459, 118] width 69 height 17
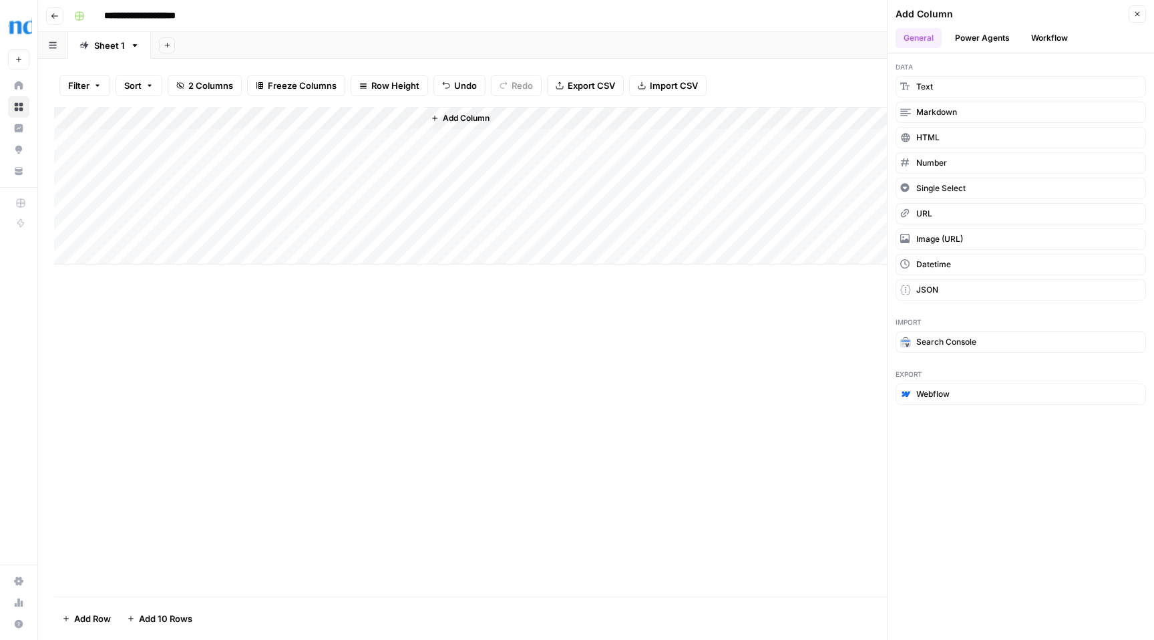
click at [346, 116] on div "Add Column" at bounding box center [596, 186] width 1084 height 158
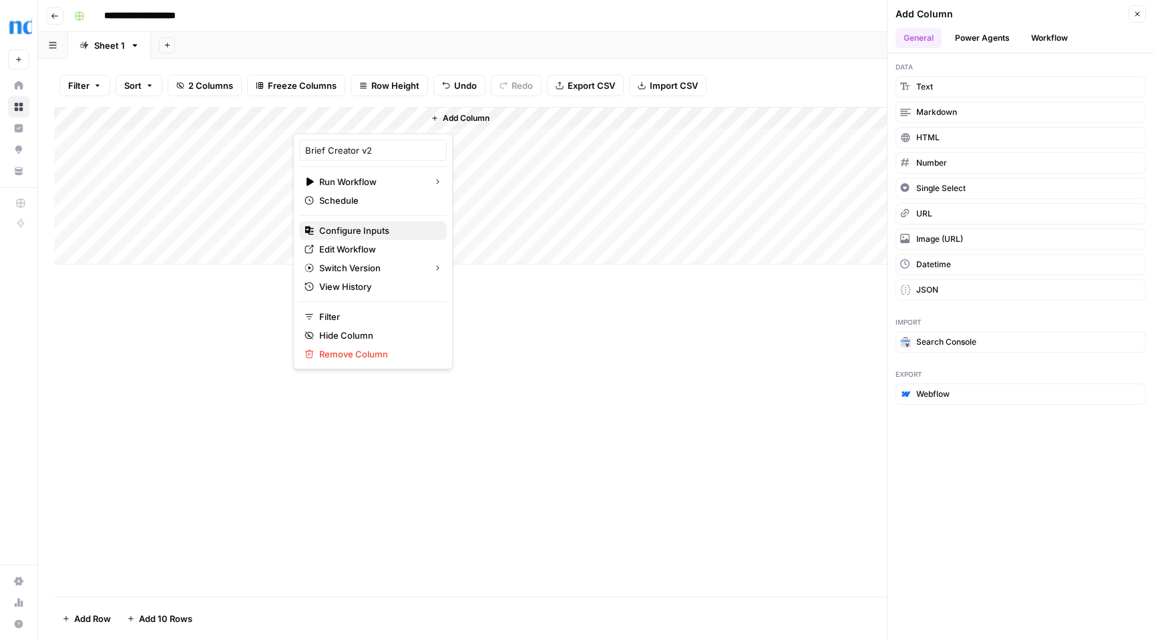
click at [353, 226] on span "Configure Inputs" at bounding box center [377, 230] width 117 height 13
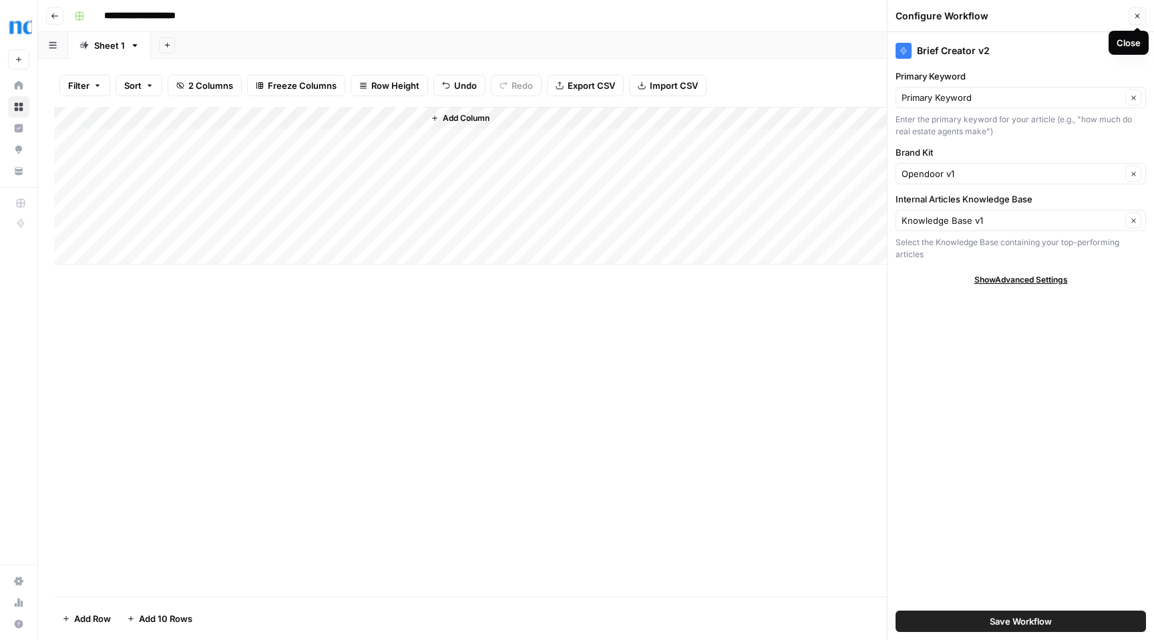
click at [1135, 16] on icon "button" at bounding box center [1137, 16] width 8 height 8
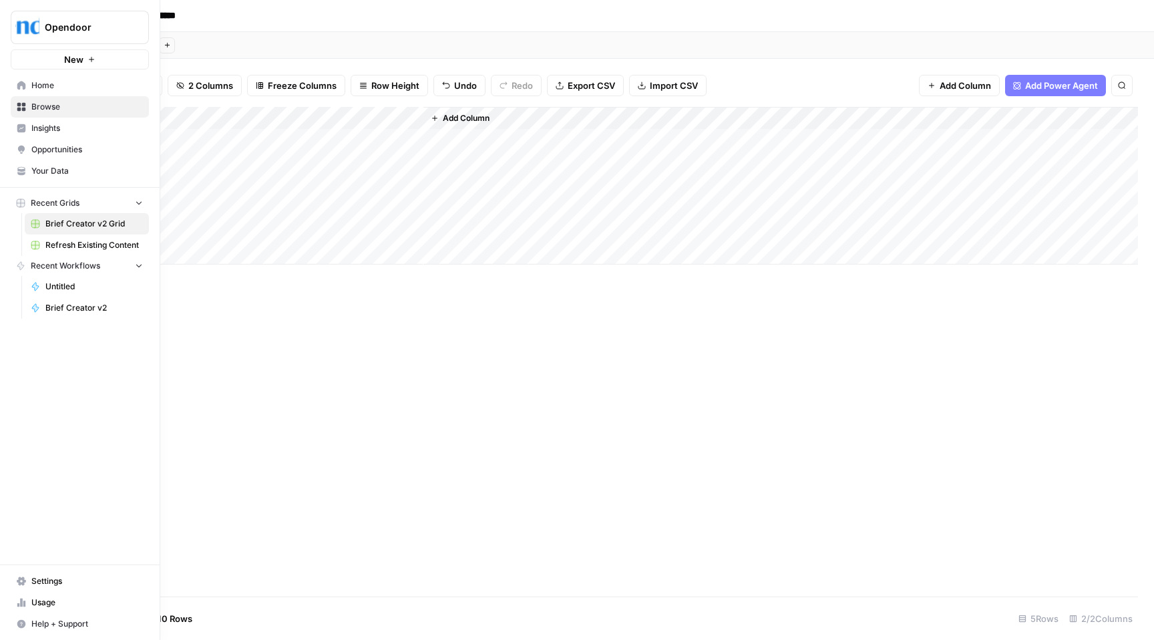
click at [53, 89] on span "Home" at bounding box center [87, 85] width 112 height 12
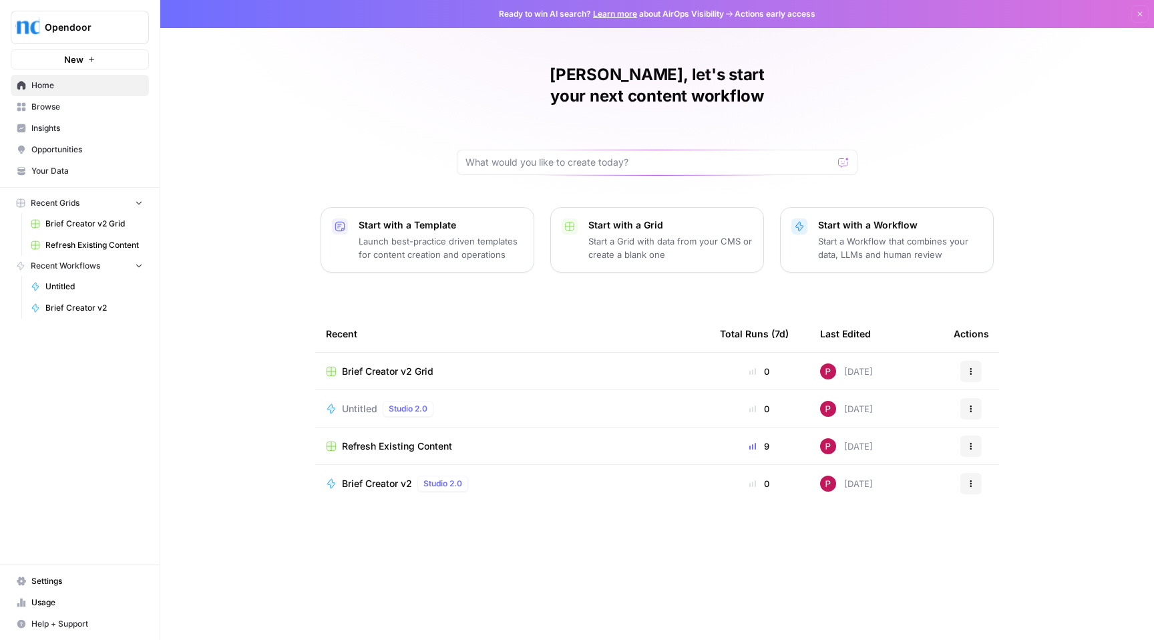
click at [445, 234] on p "Launch best-practice driven templates for content creation and operations" at bounding box center [441, 247] width 164 height 27
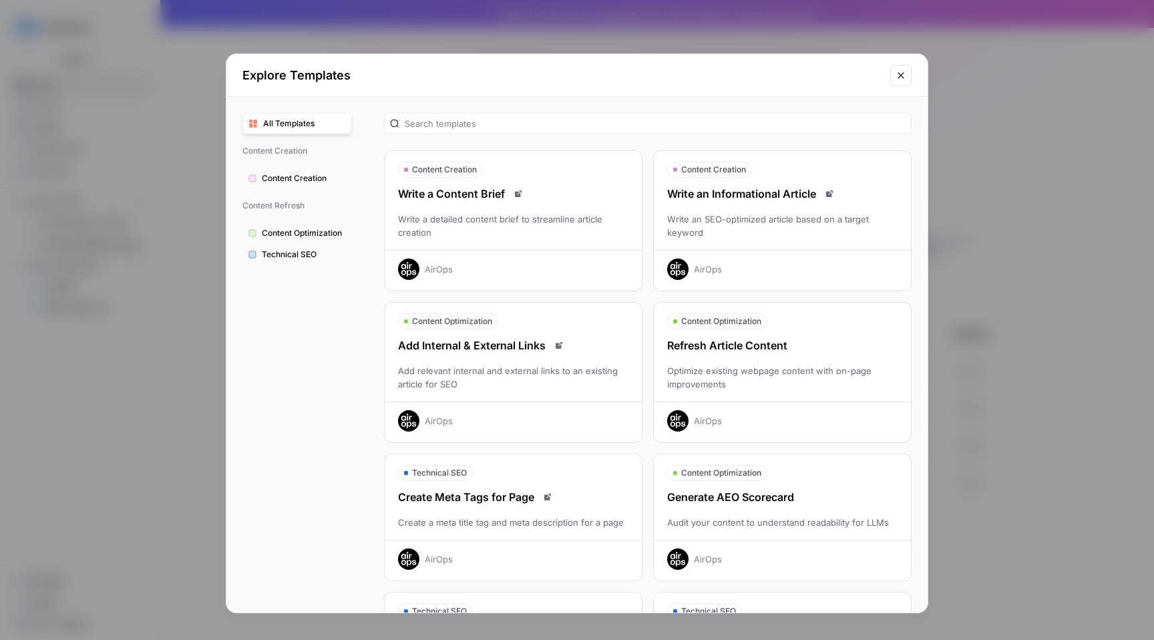
click at [765, 225] on div "Write an SEO-optimized article based on a target keyword" at bounding box center [782, 225] width 257 height 27
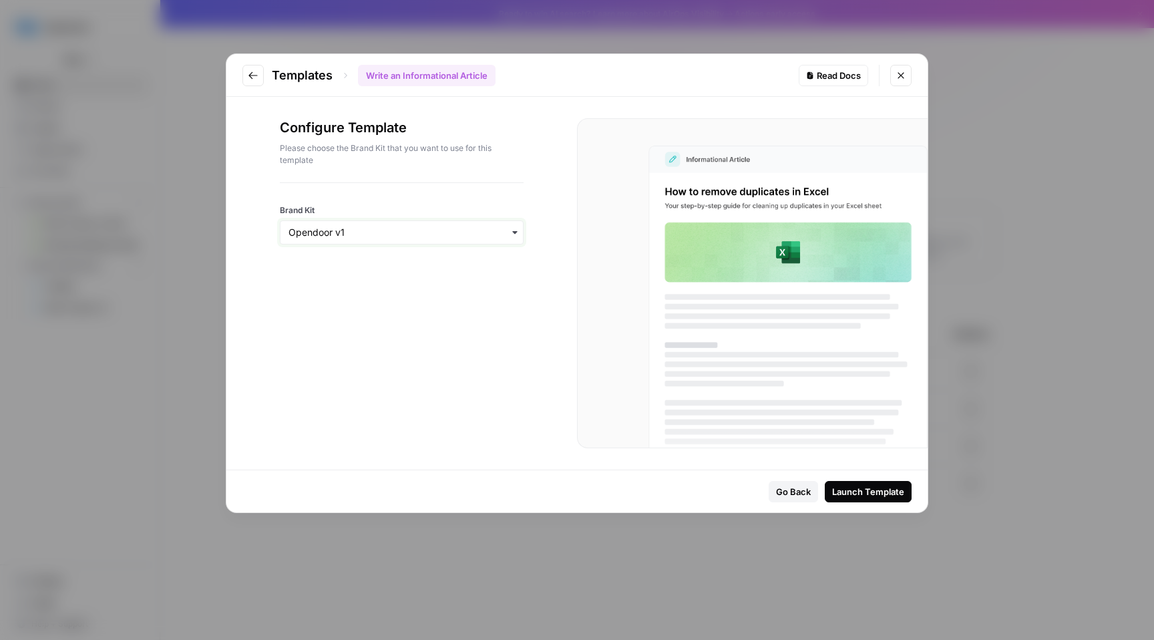
click at [386, 228] on input "Brand Kit" at bounding box center [401, 232] width 226 height 13
click at [861, 494] on div "Launch Template" at bounding box center [868, 491] width 72 height 13
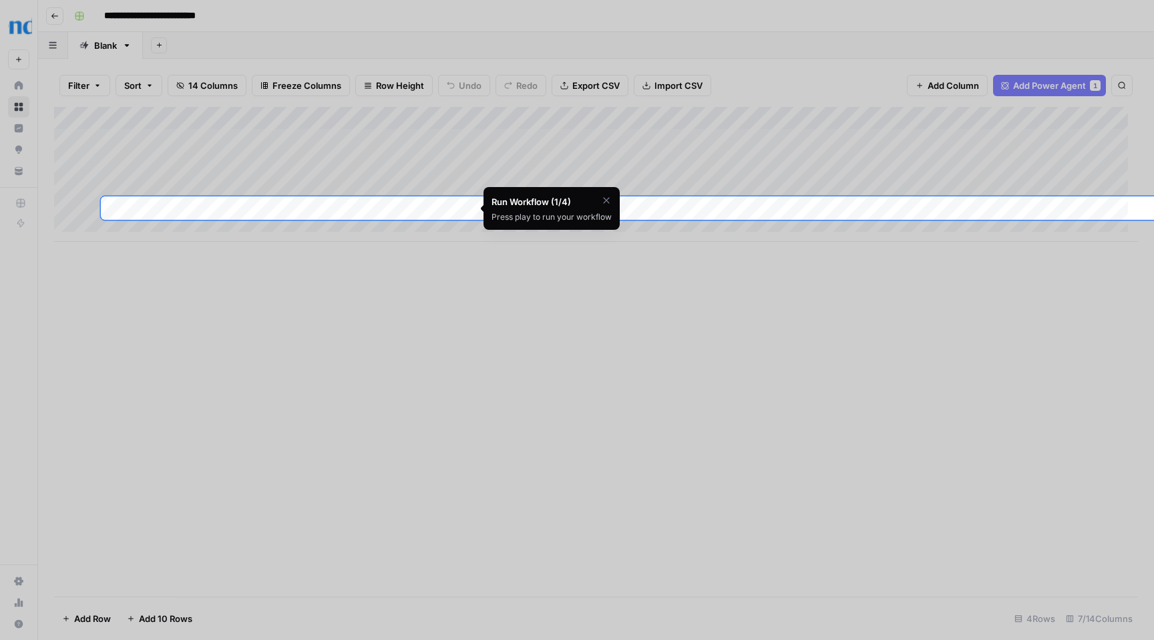
click at [607, 200] on icon "button" at bounding box center [606, 200] width 6 height 6
click at [532, 210] on div "Are you sure you'd like to skip this tutorial? Cancel Skip Tutorial" at bounding box center [551, 217] width 136 height 60
click at [429, 211] on div "Add Column" at bounding box center [596, 174] width 1084 height 135
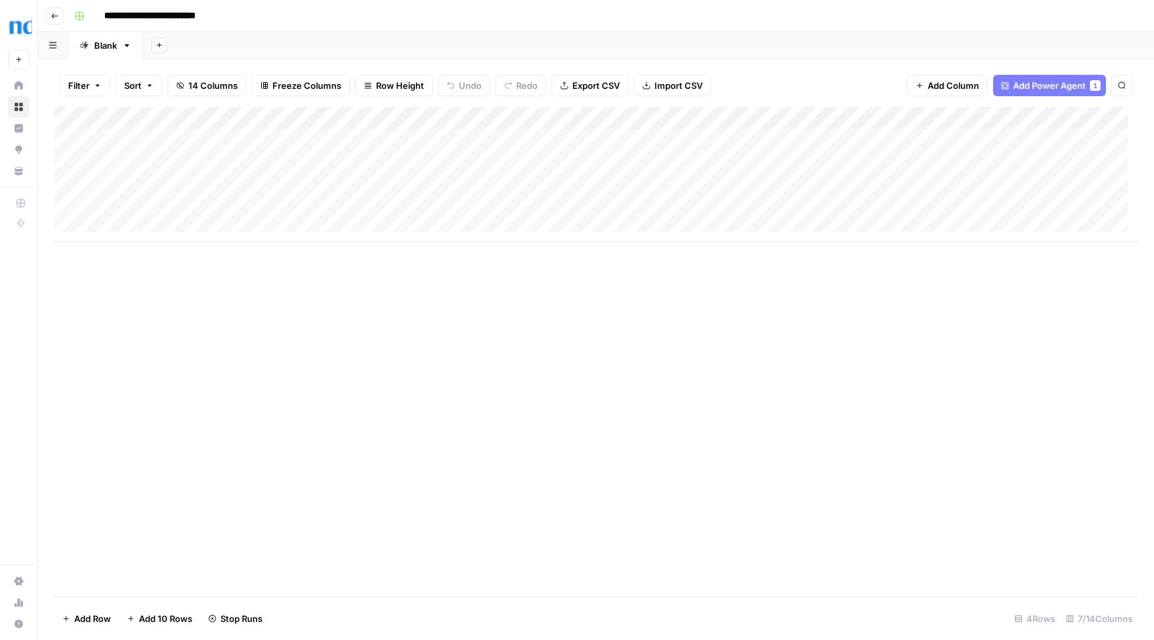
click at [222, 204] on div "Add Column" at bounding box center [596, 174] width 1084 height 135
click at [176, 137] on div "Add Column" at bounding box center [596, 174] width 1084 height 135
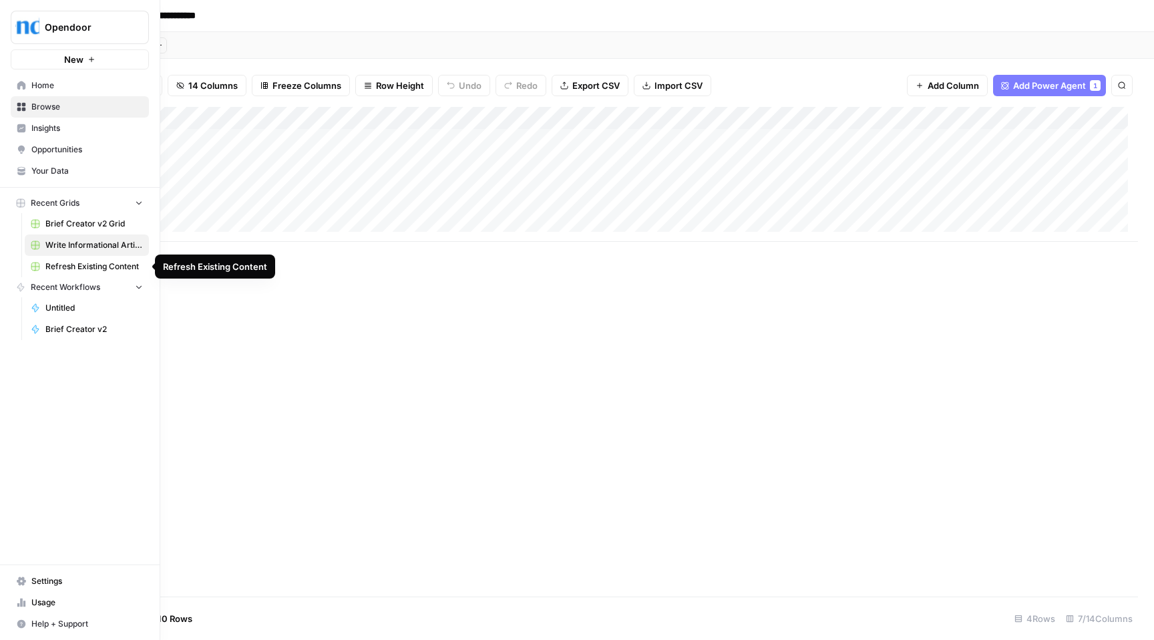
click at [95, 271] on span "Refresh Existing Content" at bounding box center [93, 266] width 97 height 12
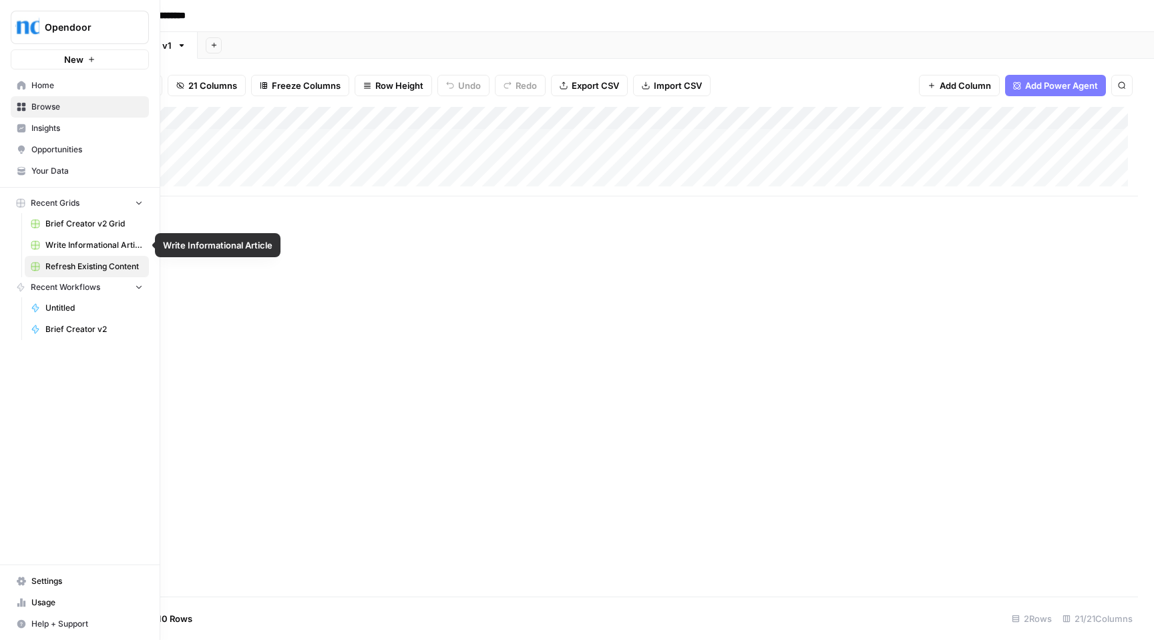
click at [91, 245] on span "Write Informational Article" at bounding box center [93, 245] width 97 height 12
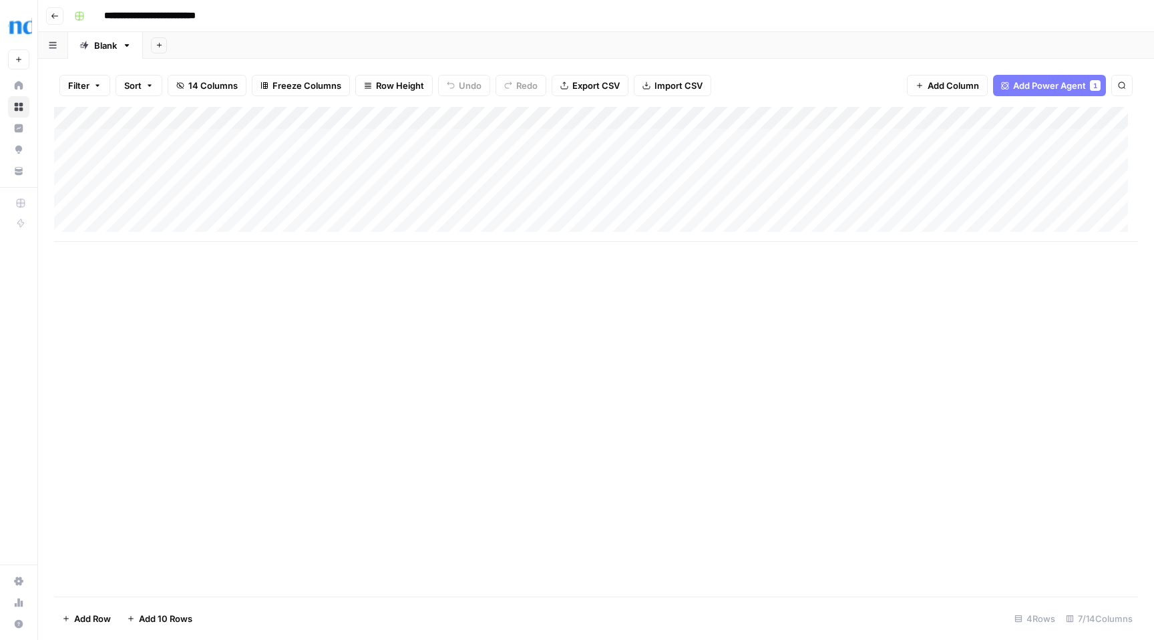
click at [587, 119] on div "Add Column" at bounding box center [596, 174] width 1084 height 135
click at [551, 116] on div at bounding box center [537, 120] width 121 height 27
click at [855, 49] on div "Add Sheet" at bounding box center [648, 45] width 1011 height 27
click at [466, 208] on div "Add Column" at bounding box center [596, 174] width 1084 height 135
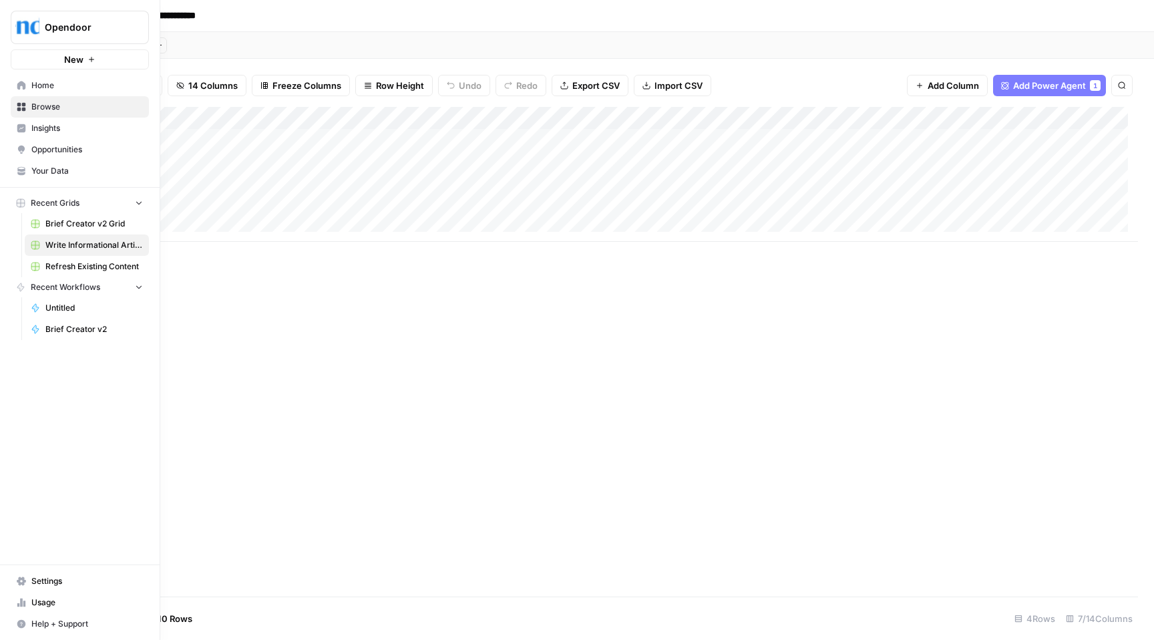
click at [56, 105] on span "Browse" at bounding box center [87, 107] width 112 height 12
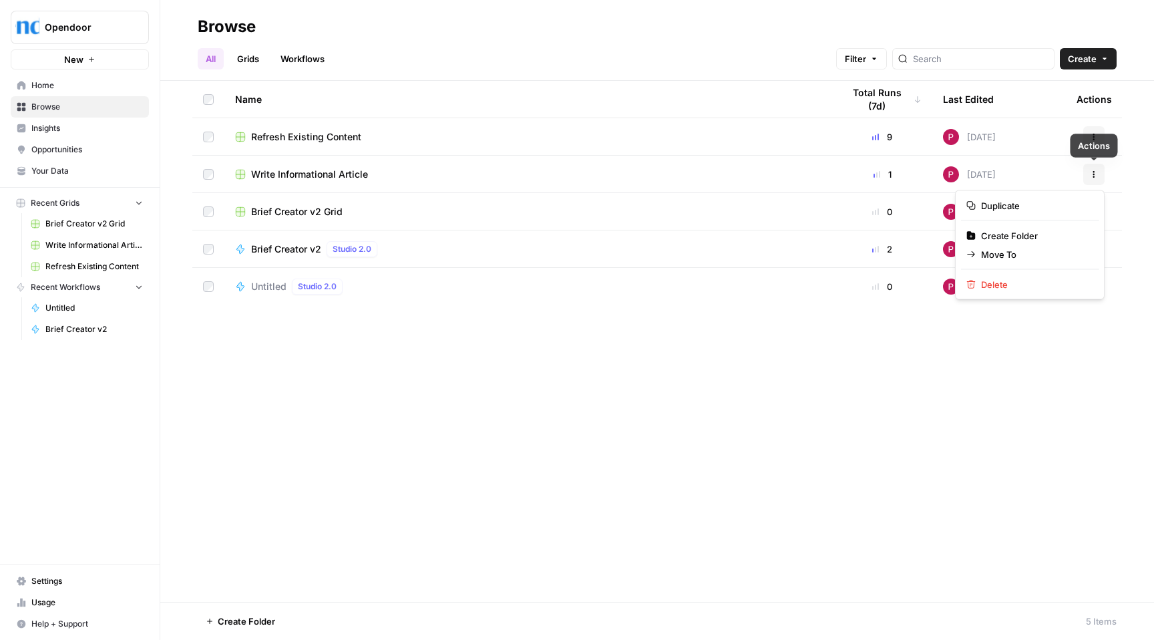
click at [1091, 172] on icon "button" at bounding box center [1094, 174] width 8 height 8
click at [1031, 283] on span "Delete" at bounding box center [1034, 284] width 107 height 13
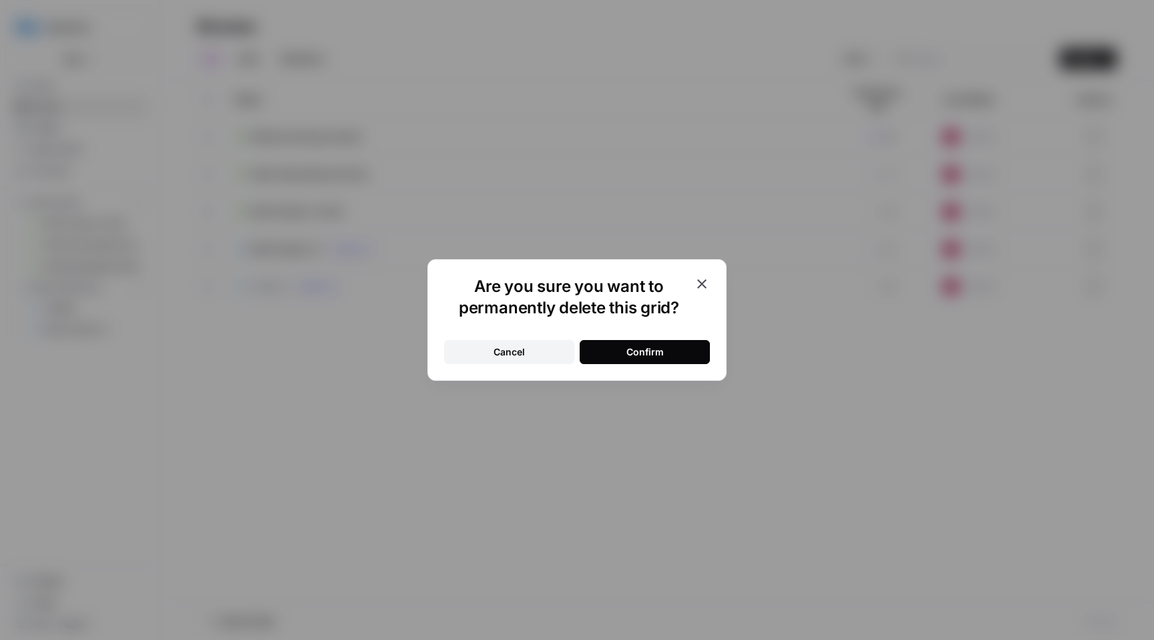
click at [672, 345] on button "Confirm" at bounding box center [645, 352] width 130 height 24
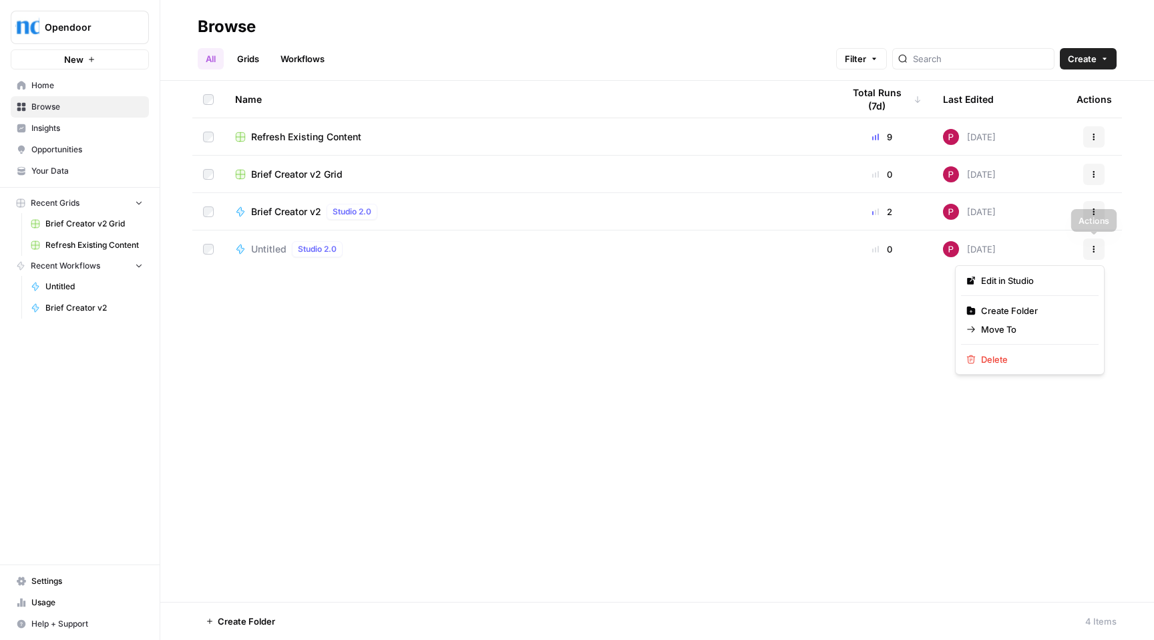
click at [1093, 250] on icon "button" at bounding box center [1094, 249] width 8 height 8
click at [992, 363] on span "Delete" at bounding box center [1034, 359] width 107 height 13
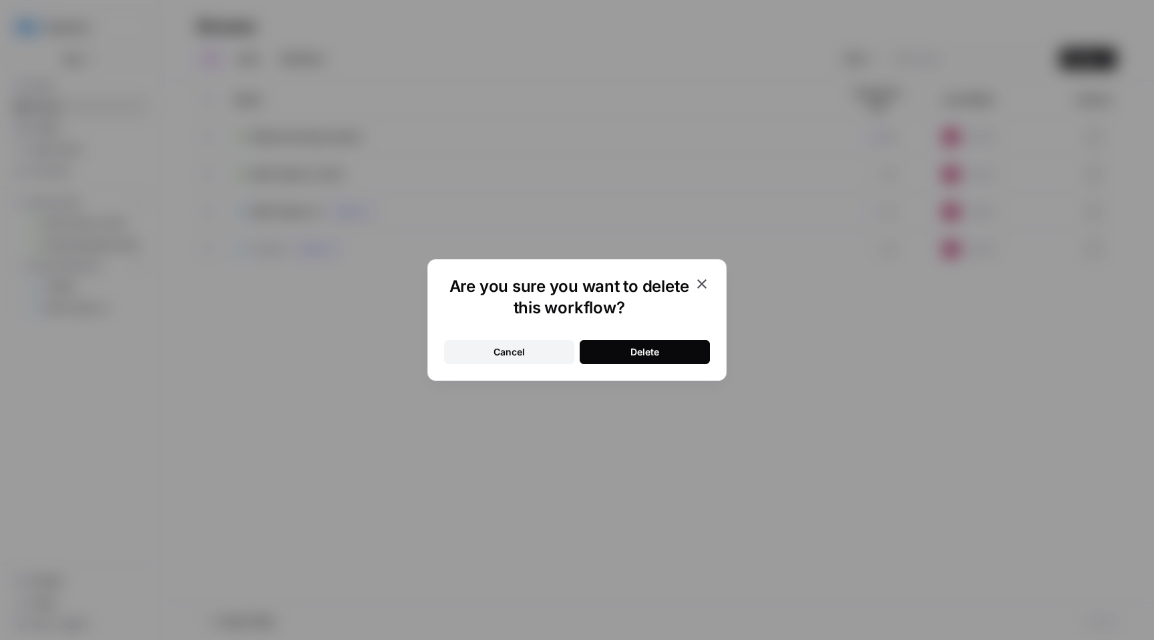
click at [606, 355] on button "Delete" at bounding box center [645, 352] width 130 height 24
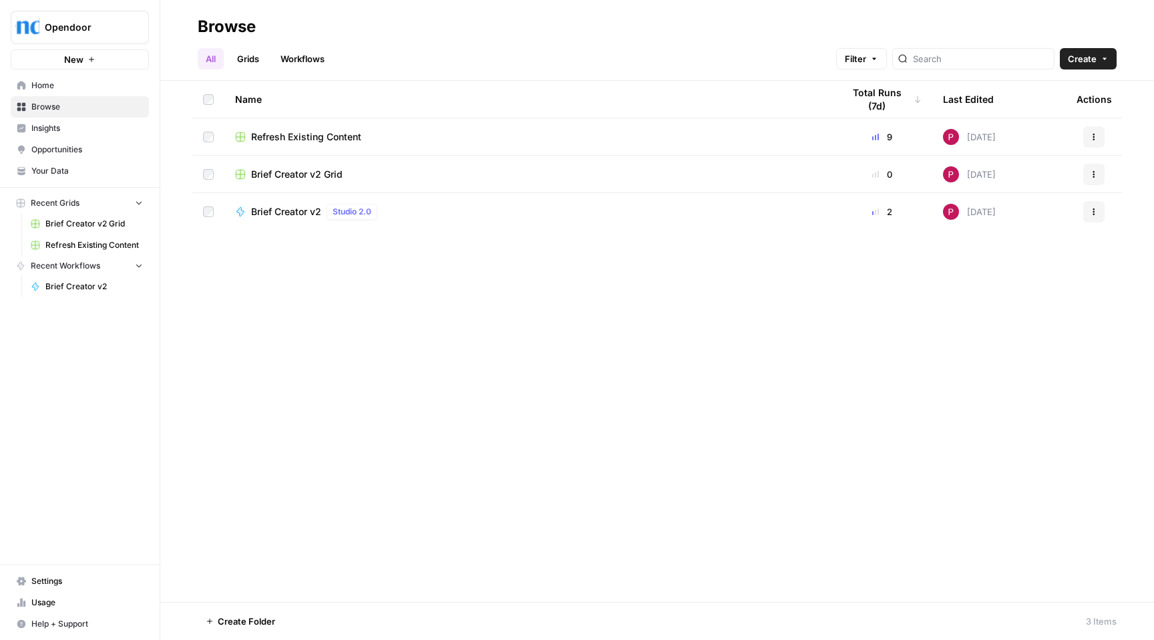
click at [88, 150] on span "Opportunities" at bounding box center [87, 150] width 112 height 12
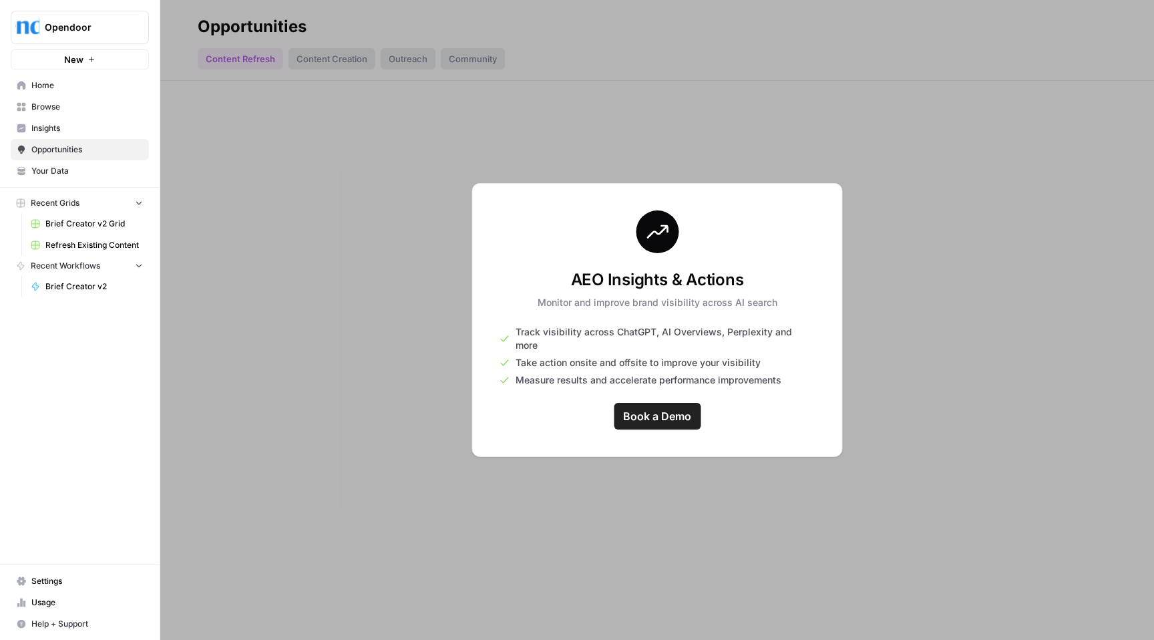
click at [264, 274] on div at bounding box center [657, 320] width 994 height 640
click at [263, 271] on div at bounding box center [657, 320] width 994 height 640
click at [92, 166] on span "Your Data" at bounding box center [87, 171] width 112 height 12
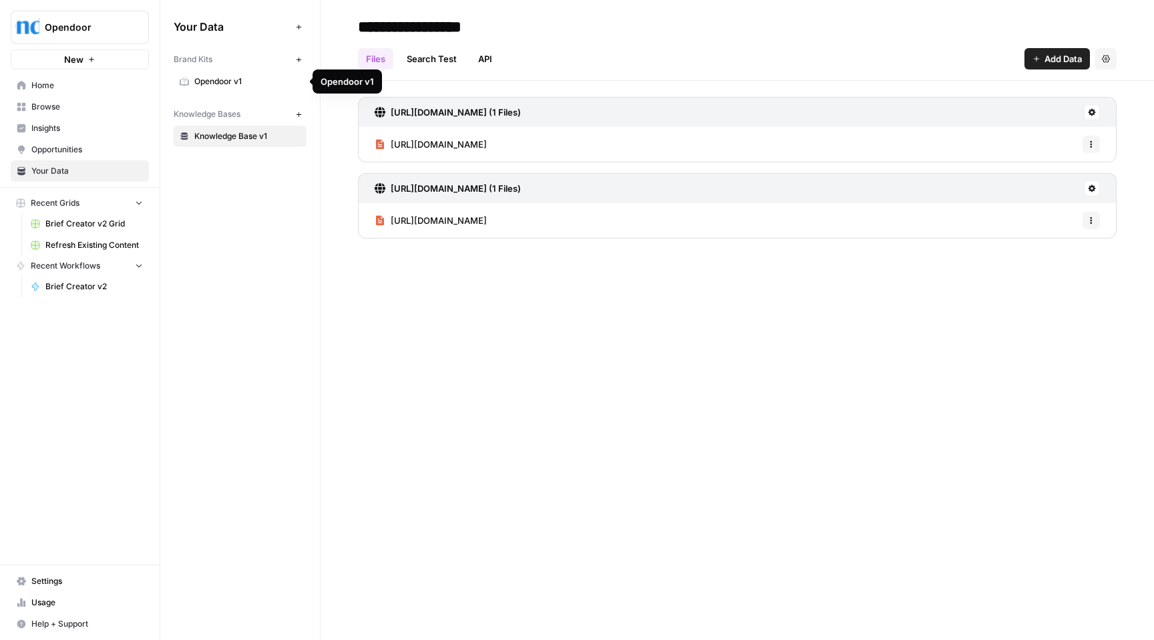
click at [244, 79] on span "Opendoor v1" at bounding box center [247, 81] width 106 height 12
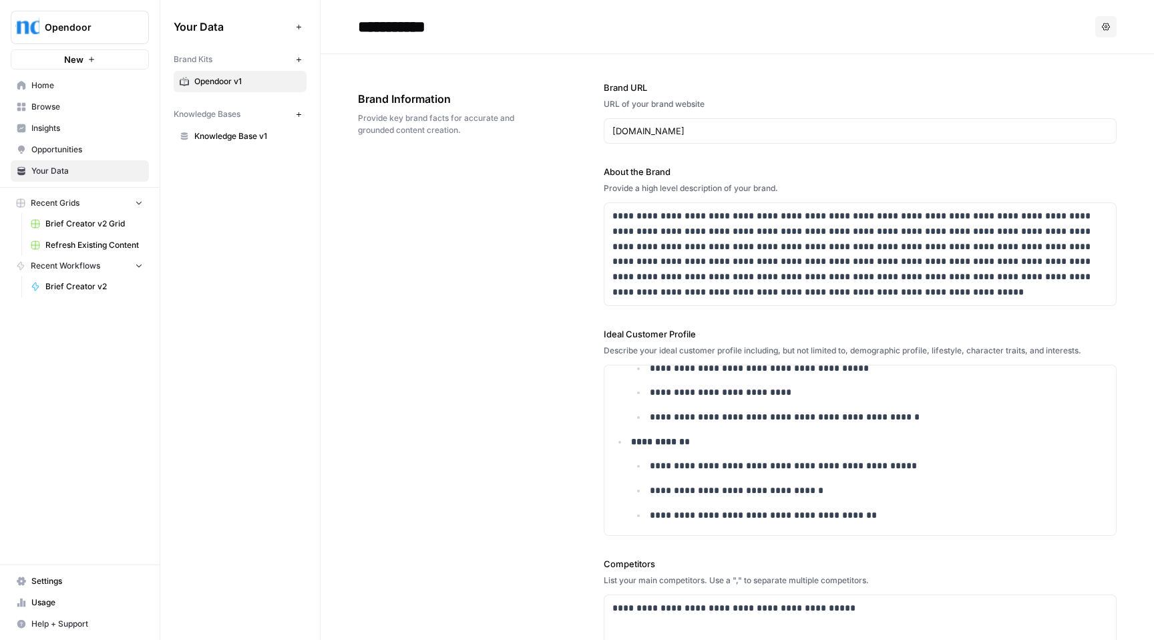
scroll to position [47, 0]
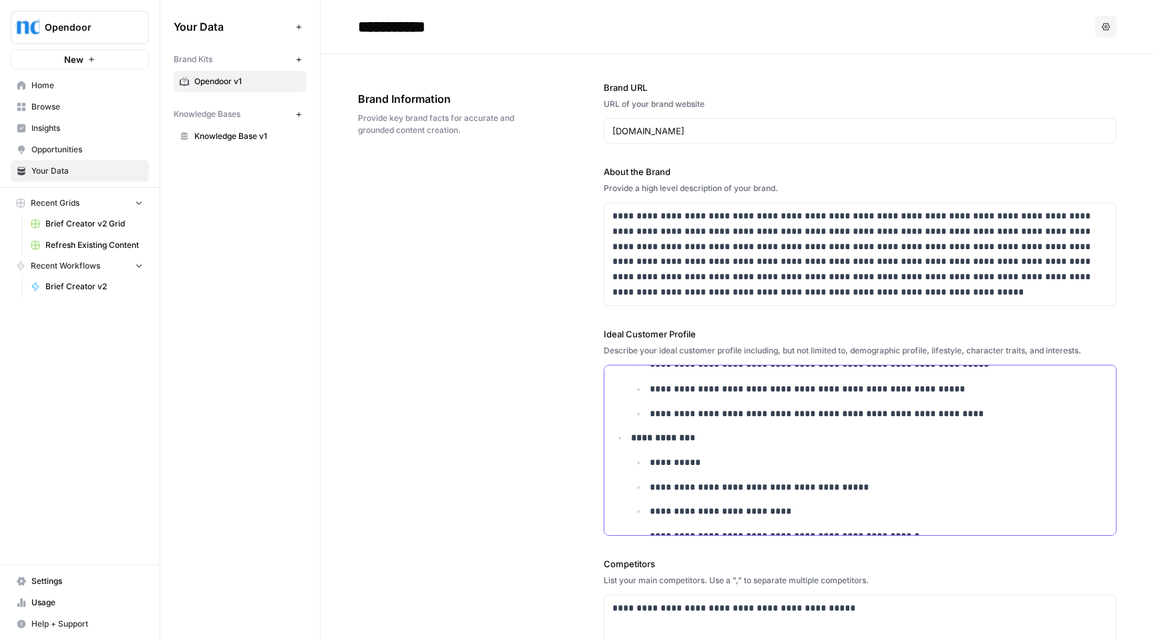
drag, startPoint x: 682, startPoint y: 461, endPoint x: 691, endPoint y: 463, distance: 8.8
click at [691, 463] on p "**********" at bounding box center [870, 462] width 441 height 15
click at [690, 463] on p "**********" at bounding box center [870, 462] width 441 height 15
click at [772, 462] on p "**********" at bounding box center [870, 462] width 441 height 15
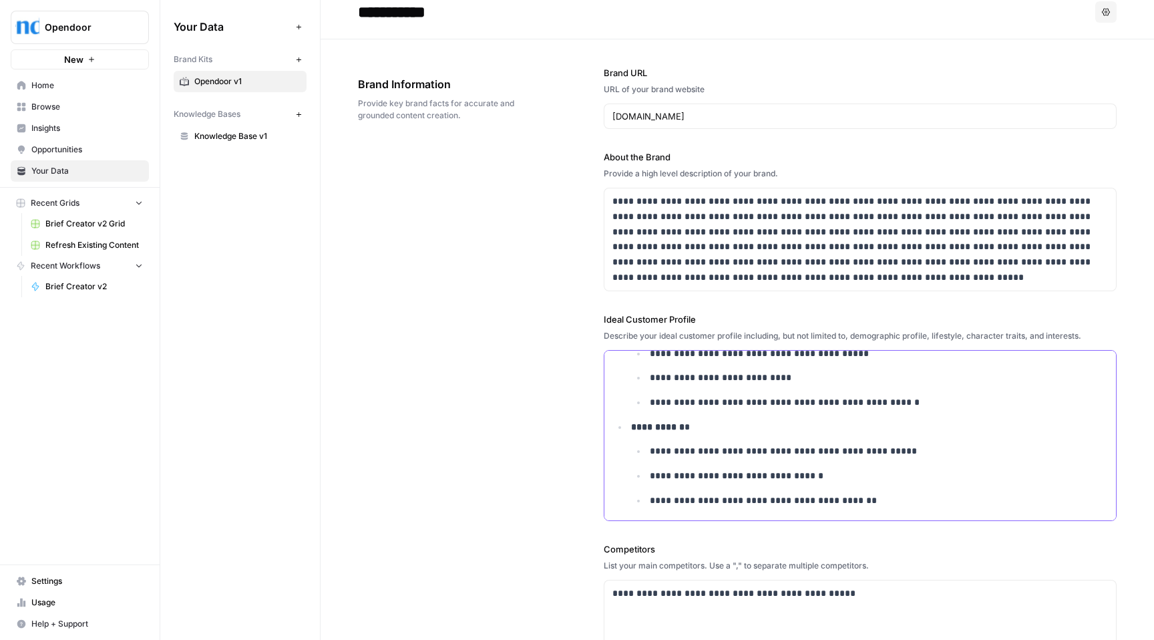
scroll to position [208, 0]
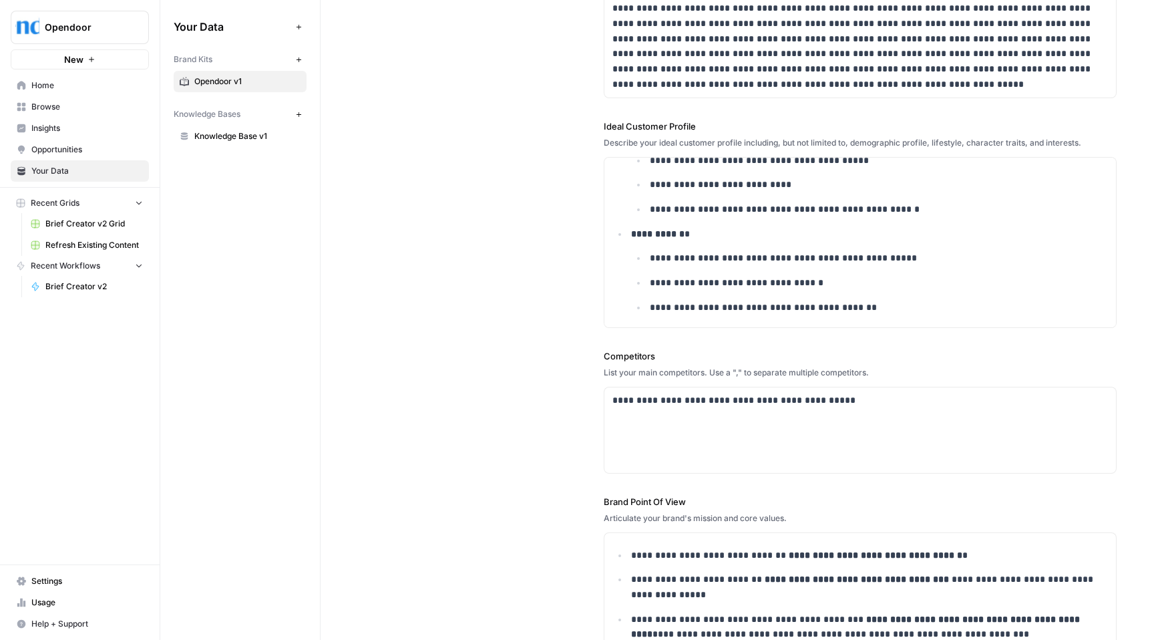
click at [232, 138] on span "Knowledge Base v1" at bounding box center [247, 136] width 106 height 12
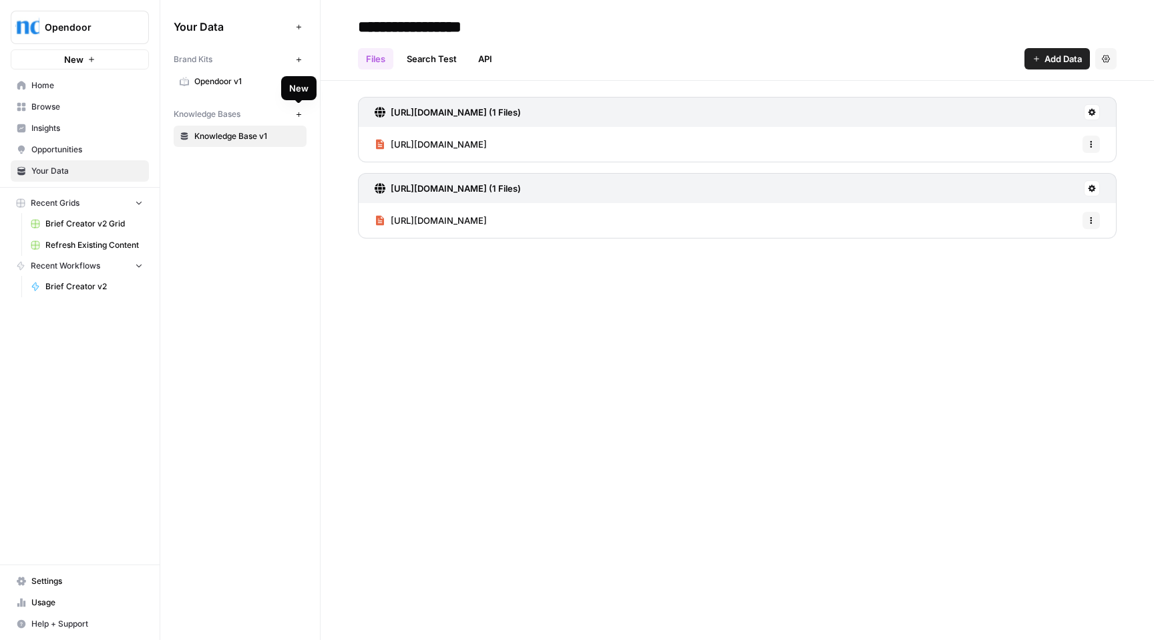
click at [298, 114] on icon "button" at bounding box center [298, 114] width 7 height 7
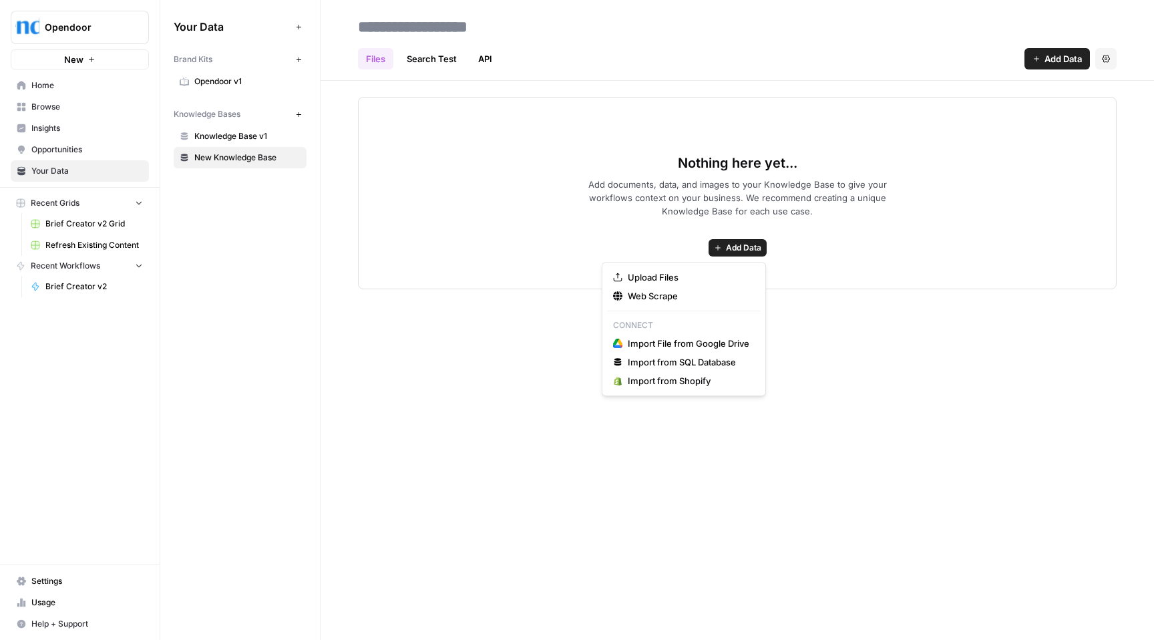
click at [734, 251] on span "Add Data" at bounding box center [743, 248] width 35 height 12
click at [852, 249] on div "Nothing here yet... Add documents, data, and images to your Knowledge Base to g…" at bounding box center [737, 193] width 759 height 192
click at [274, 215] on div "Your Data Add Data Brand Kits New Opendoor v1 Knowledge Bases New Knowledge Bas…" at bounding box center [240, 320] width 160 height 640
click at [50, 150] on span "Opportunities" at bounding box center [87, 150] width 112 height 12
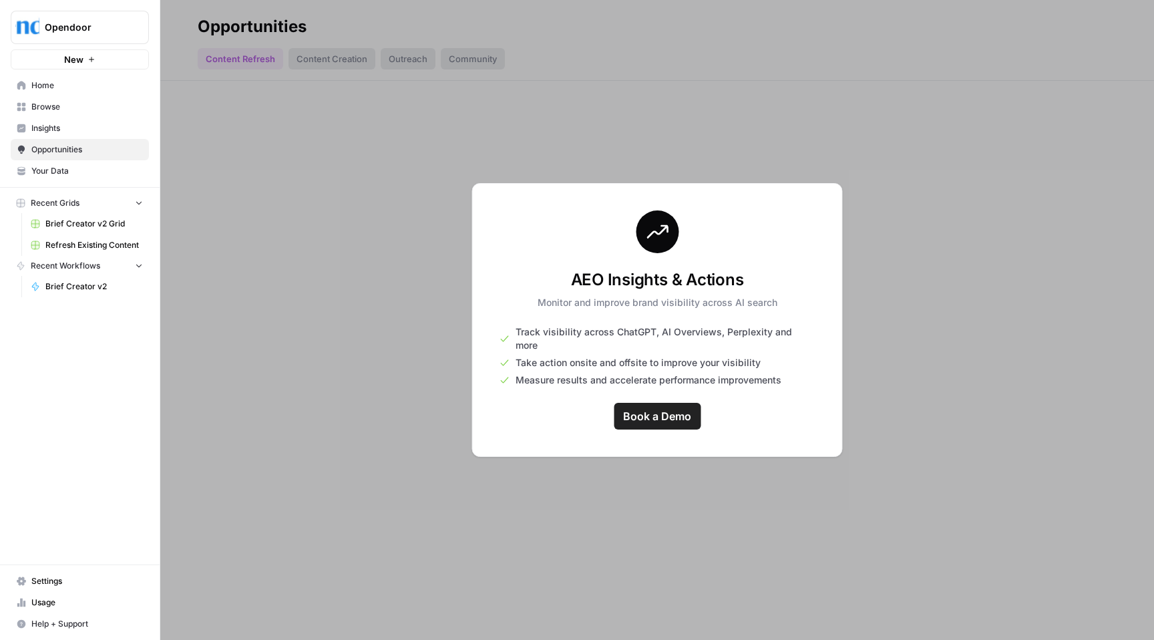
click at [48, 130] on span "Insights" at bounding box center [87, 128] width 112 height 12
click at [46, 126] on span "Insights" at bounding box center [87, 128] width 112 height 12
click at [53, 108] on span "Browse" at bounding box center [87, 107] width 112 height 12
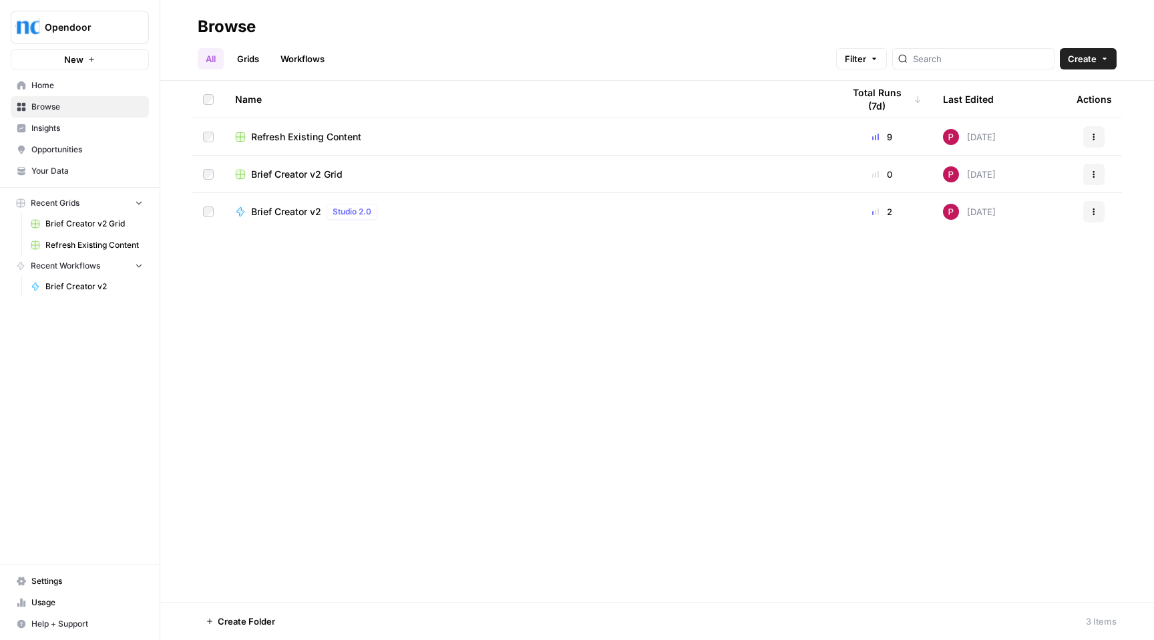
click at [49, 125] on span "Insights" at bounding box center [87, 128] width 112 height 12
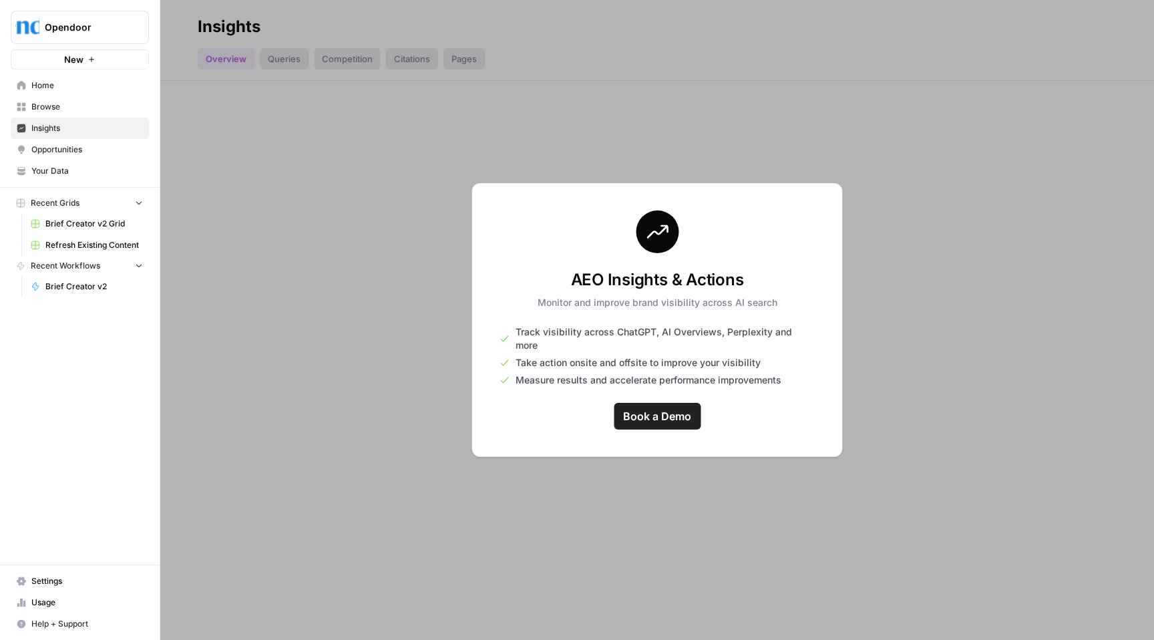
click at [45, 153] on span "Opportunities" at bounding box center [87, 150] width 112 height 12
click at [41, 125] on span "Insights" at bounding box center [87, 128] width 112 height 12
click at [45, 145] on span "Opportunities" at bounding box center [87, 150] width 112 height 12
click at [41, 129] on span "Insights" at bounding box center [87, 128] width 112 height 12
click at [41, 108] on span "Browse" at bounding box center [87, 107] width 112 height 12
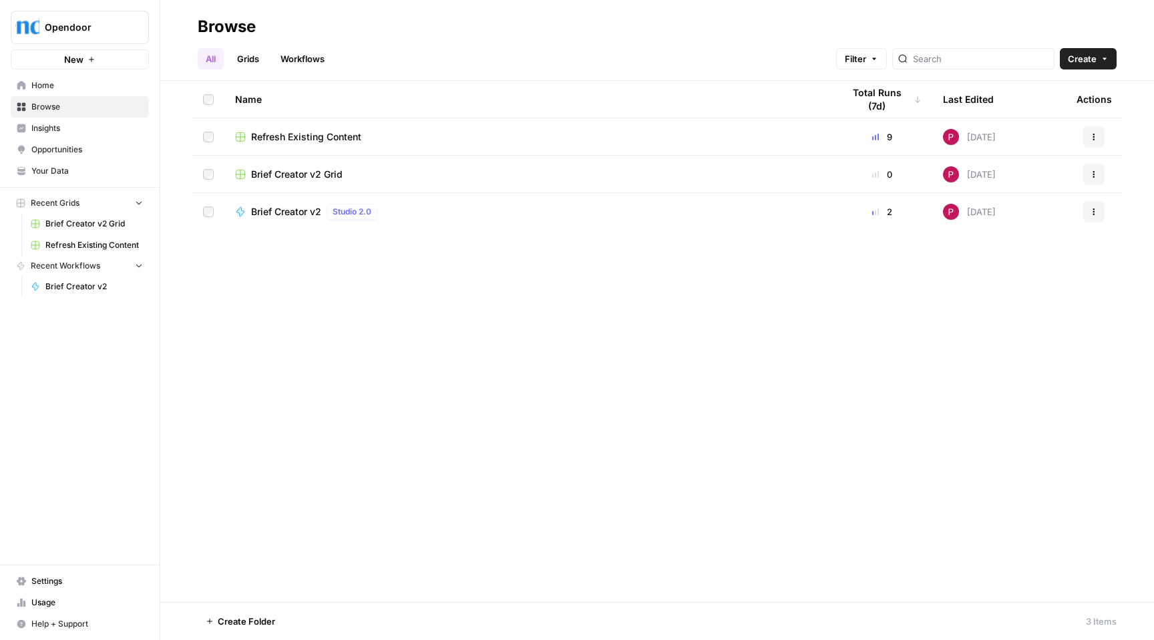
click at [46, 88] on span "Home" at bounding box center [87, 85] width 112 height 12
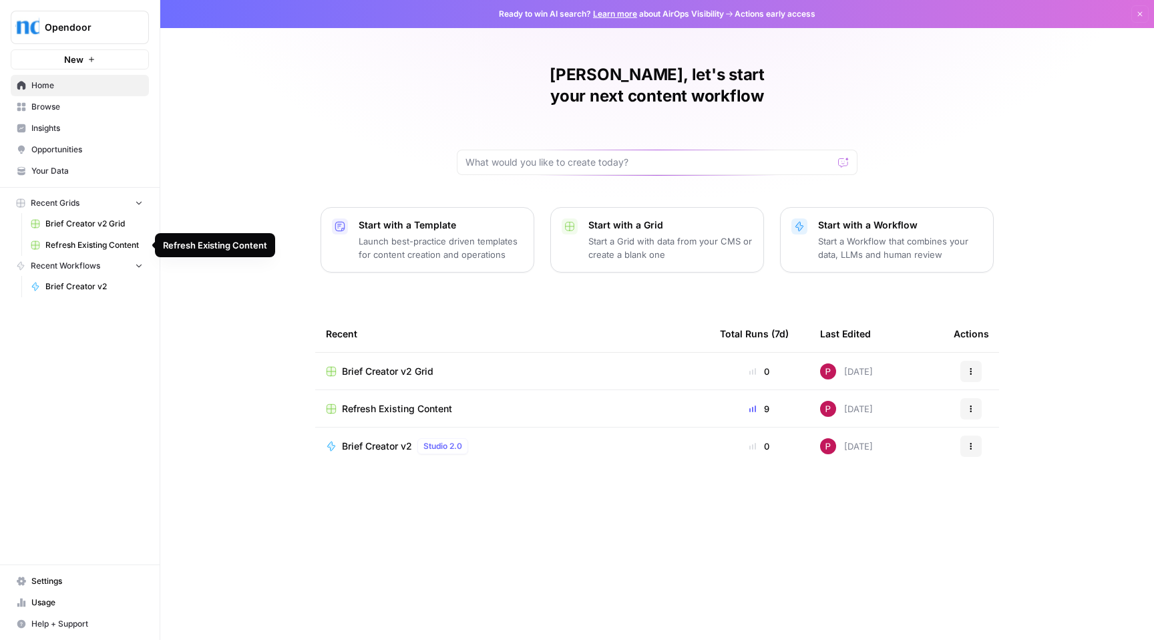
click at [110, 244] on span "Refresh Existing Content" at bounding box center [93, 245] width 97 height 12
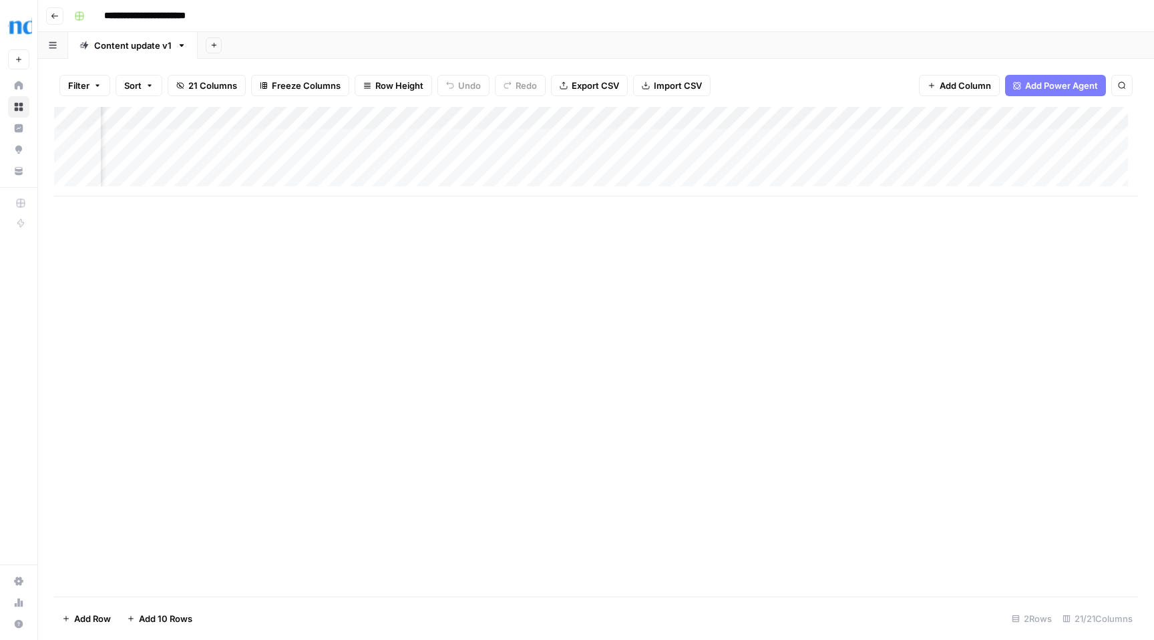
scroll to position [0, 1683]
click at [652, 140] on div "Add Column" at bounding box center [596, 151] width 1084 height 89
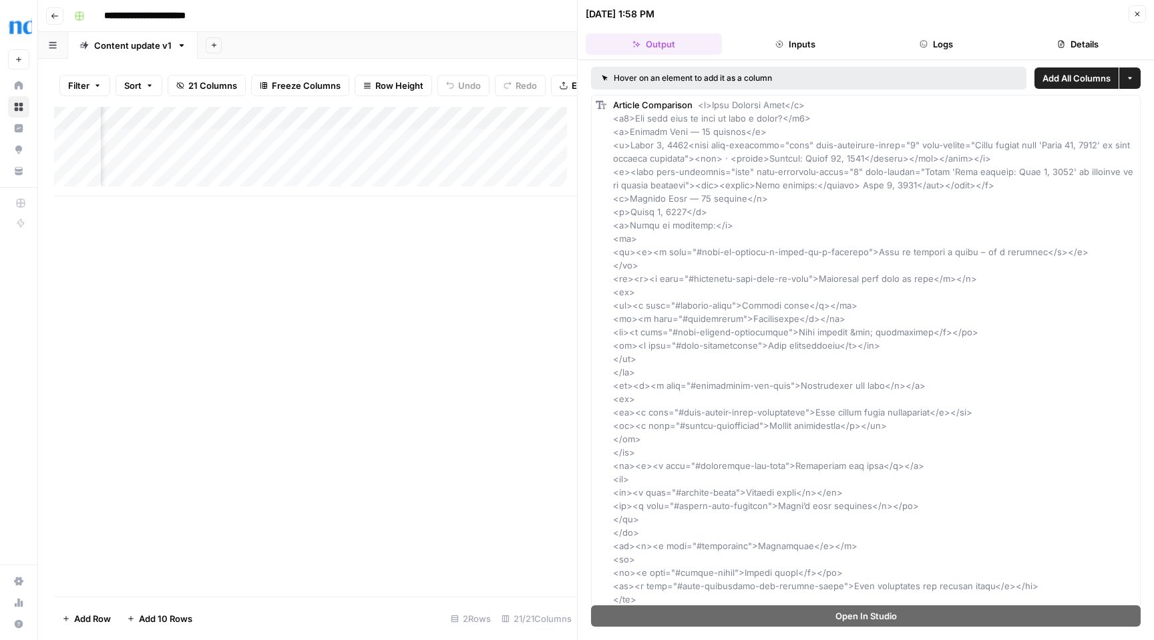
click at [1137, 11] on icon "button" at bounding box center [1137, 14] width 8 height 8
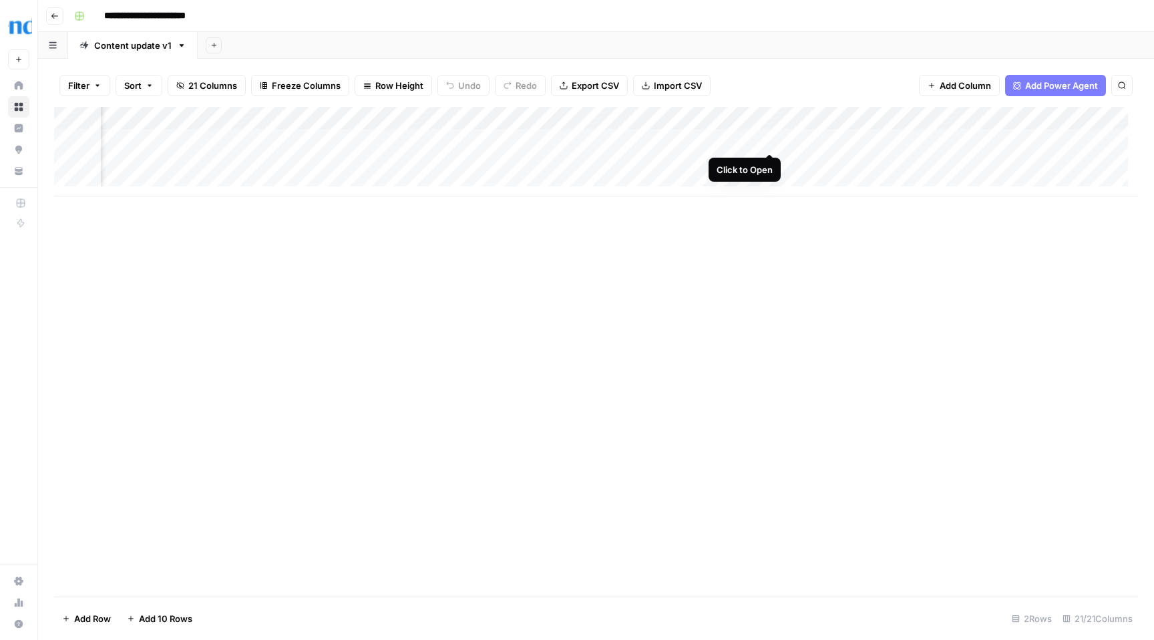
click at [771, 141] on div "Add Column" at bounding box center [596, 151] width 1084 height 89
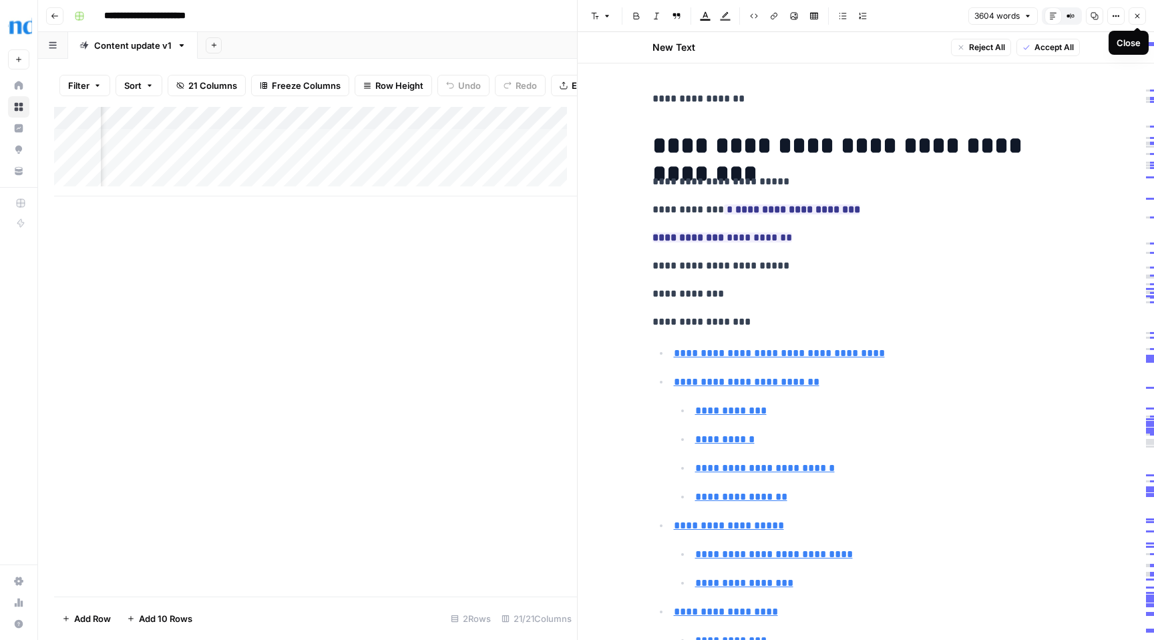
click at [1137, 17] on icon "button" at bounding box center [1137, 16] width 8 height 8
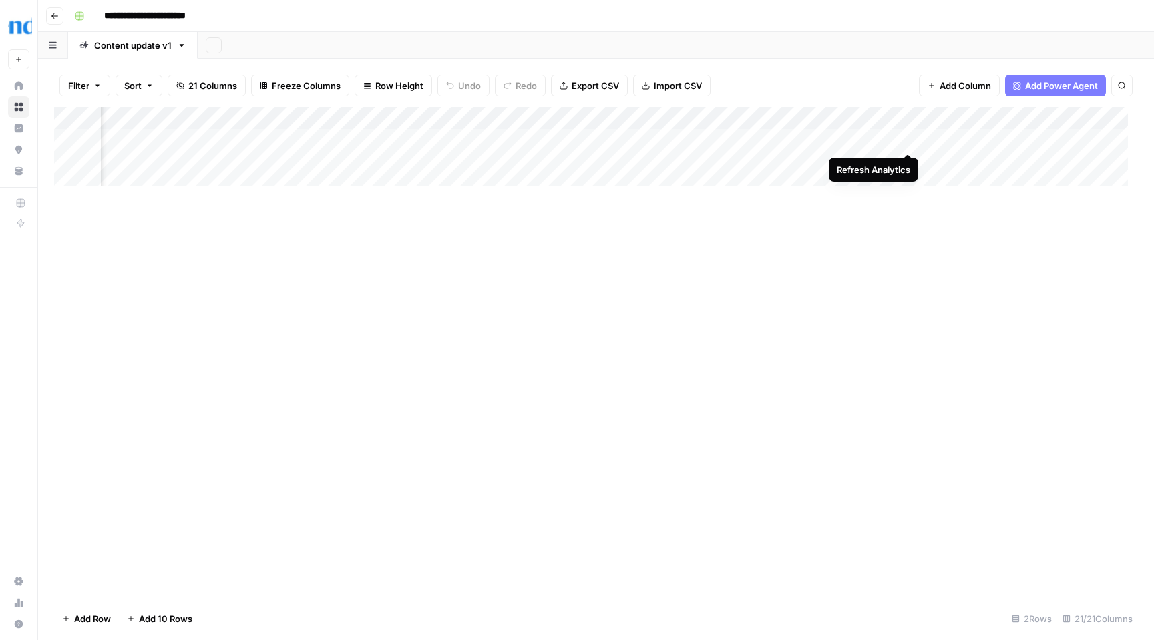
click at [909, 140] on div "Add Column" at bounding box center [596, 151] width 1084 height 89
click at [967, 139] on div "Add Column" at bounding box center [596, 151] width 1084 height 89
click at [963, 139] on div "Add Column" at bounding box center [596, 151] width 1084 height 89
click at [965, 141] on div at bounding box center [965, 140] width 178 height 25
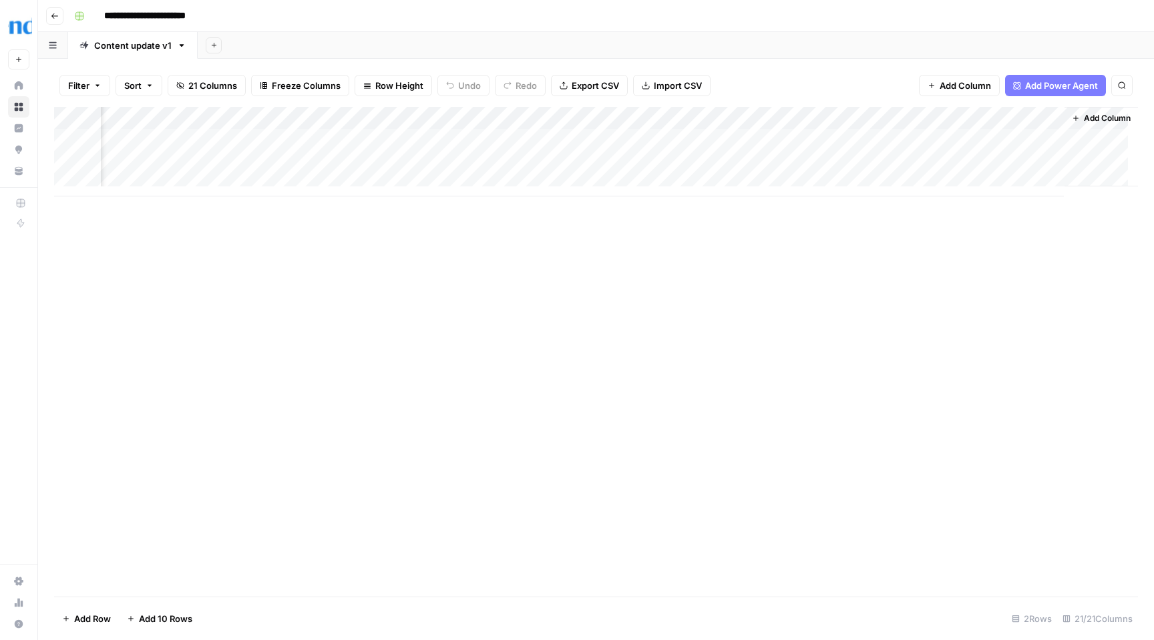
click at [965, 141] on div at bounding box center [965, 140] width 178 height 25
click at [907, 138] on div at bounding box center [965, 140] width 178 height 25
click at [889, 139] on div at bounding box center [965, 140] width 178 height 25
click at [909, 118] on div "Add Column" at bounding box center [596, 151] width 1084 height 89
click at [1025, 121] on div at bounding box center [965, 120] width 177 height 27
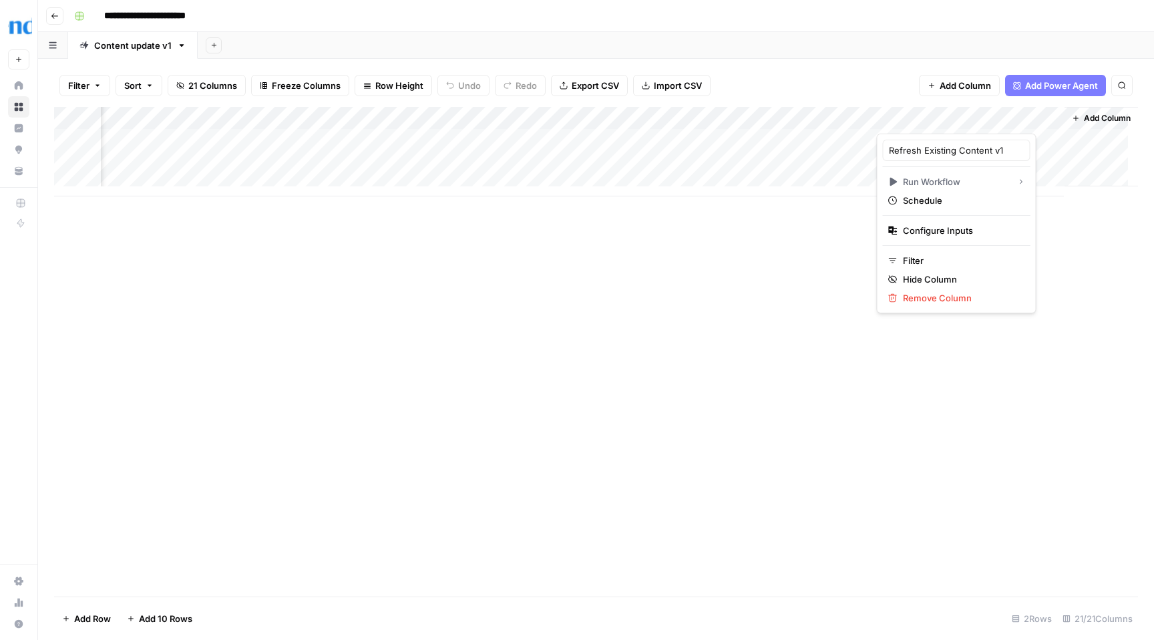
click at [1026, 119] on div at bounding box center [965, 120] width 177 height 27
click at [1044, 118] on div at bounding box center [965, 120] width 177 height 27
click at [1062, 258] on div "Add Column" at bounding box center [596, 351] width 1084 height 489
click at [1026, 120] on div "Add Column" at bounding box center [596, 151] width 1084 height 89
click at [1020, 330] on div "Add Column" at bounding box center [596, 351] width 1084 height 489
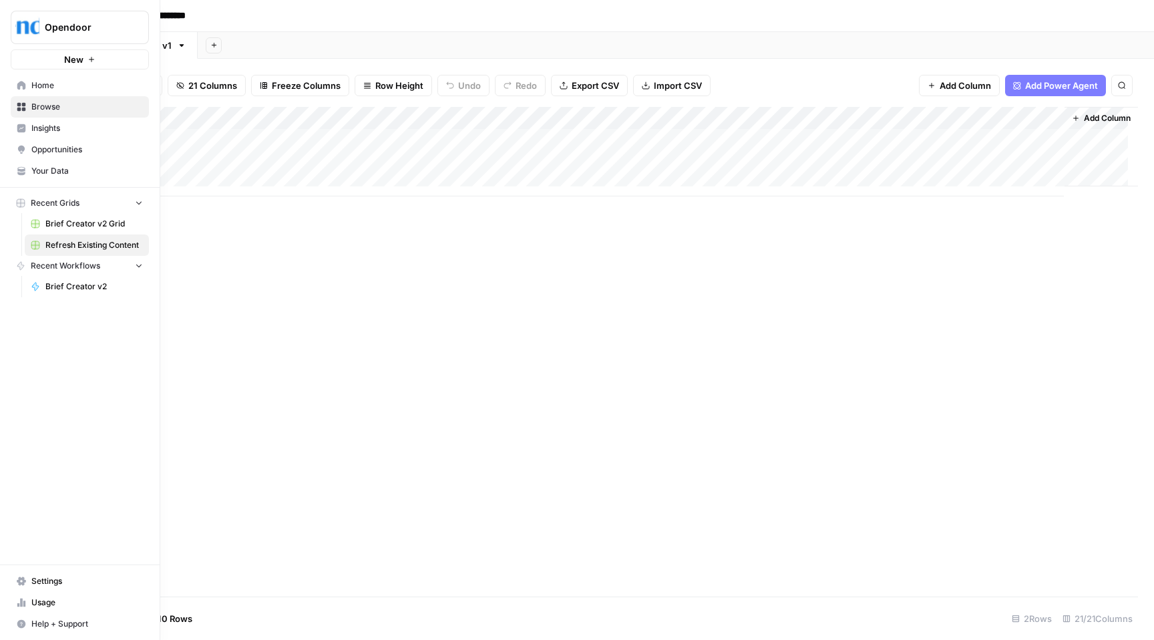
click at [17, 78] on link "Home" at bounding box center [80, 85] width 138 height 21
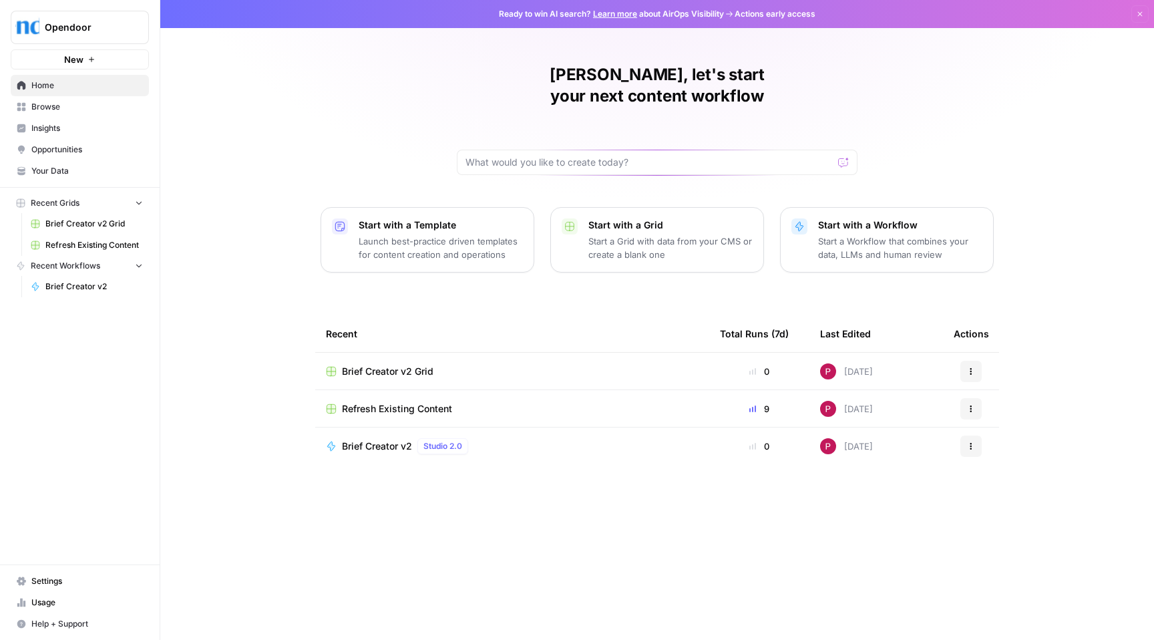
click at [60, 110] on span "Browse" at bounding box center [87, 107] width 112 height 12
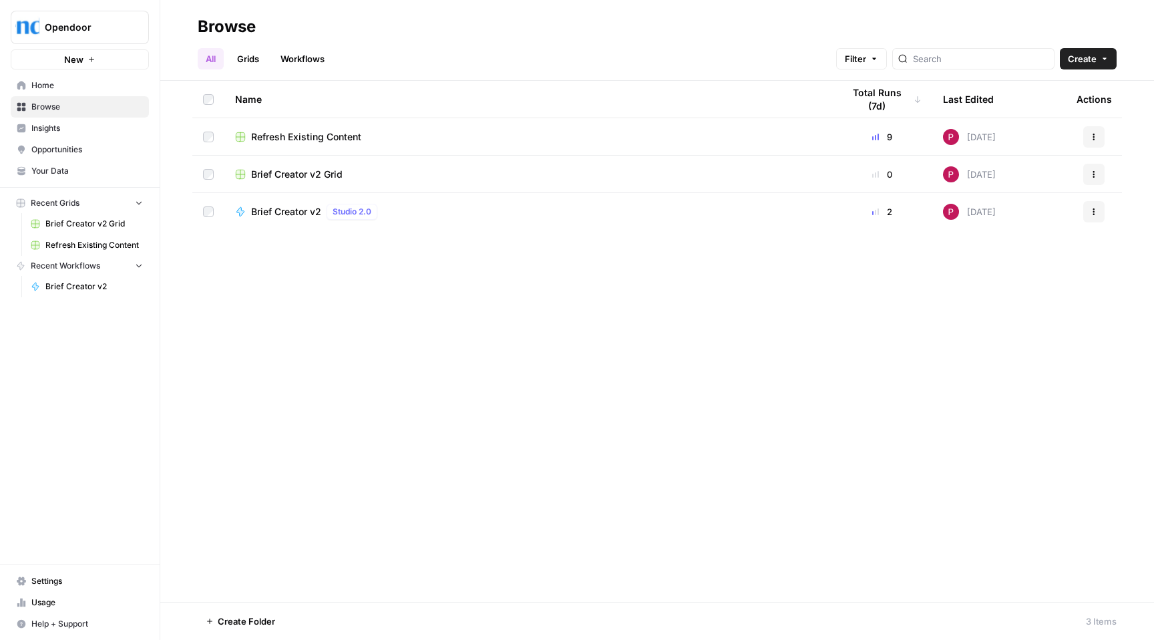
click at [56, 83] on span "Home" at bounding box center [87, 85] width 112 height 12
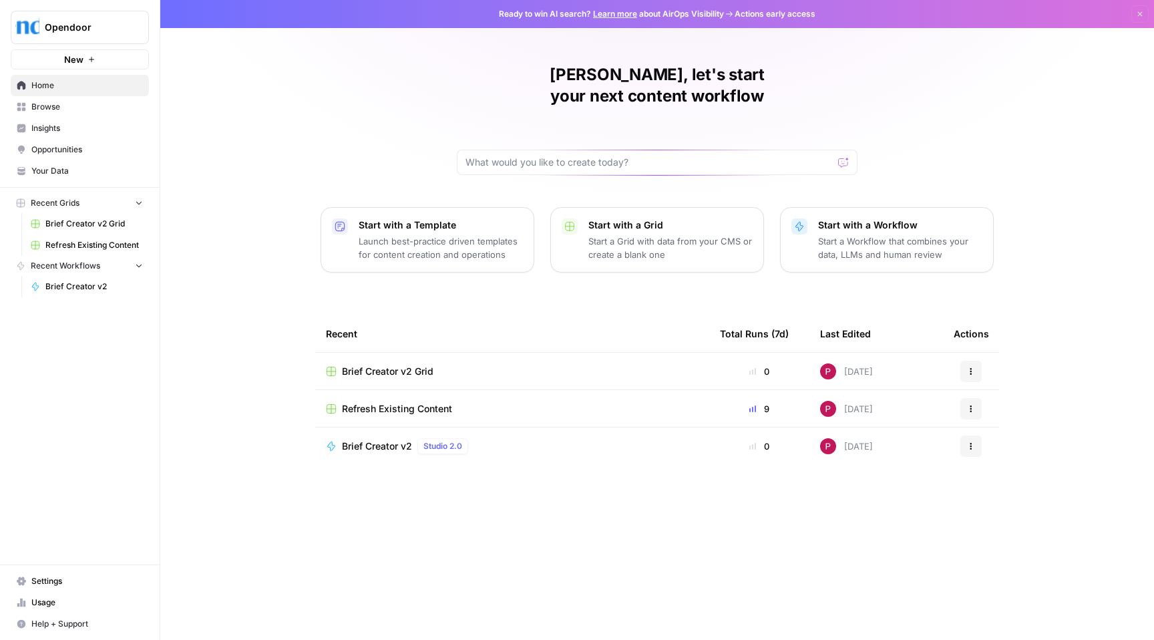
click at [676, 218] on p "Start with a Grid" at bounding box center [670, 224] width 164 height 13
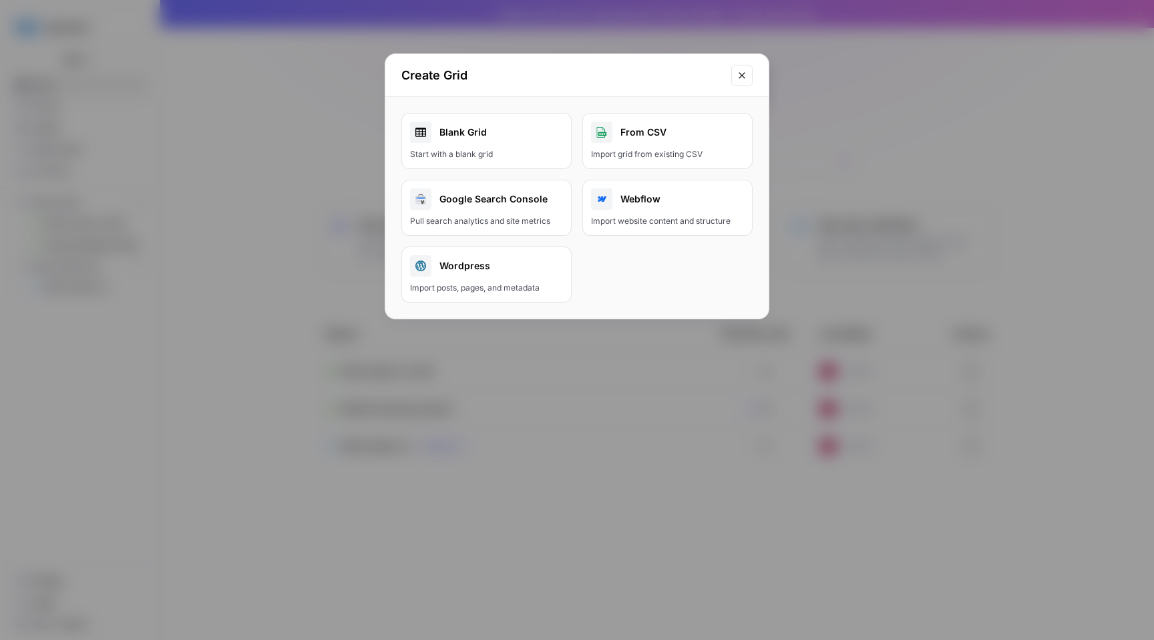
click at [300, 211] on div "Create Grid Blank Grid Start with a blank grid From CSV Import grid from existi…" at bounding box center [577, 320] width 1154 height 640
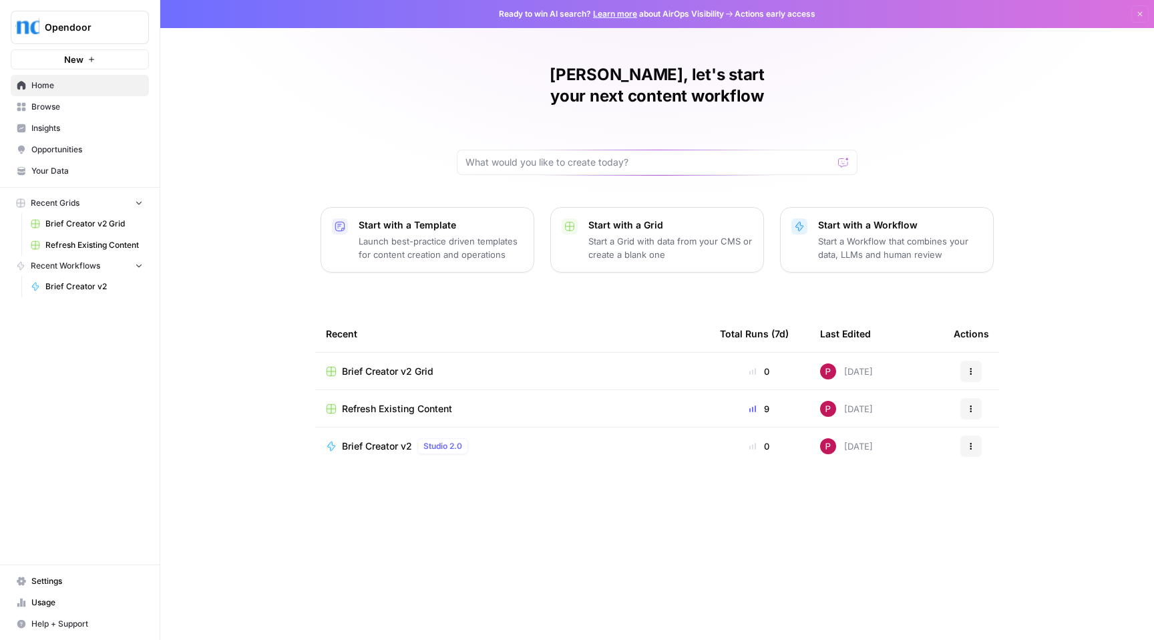
click at [890, 234] on p "Start a Workflow that combines your data, LLMs and human review" at bounding box center [900, 247] width 164 height 27
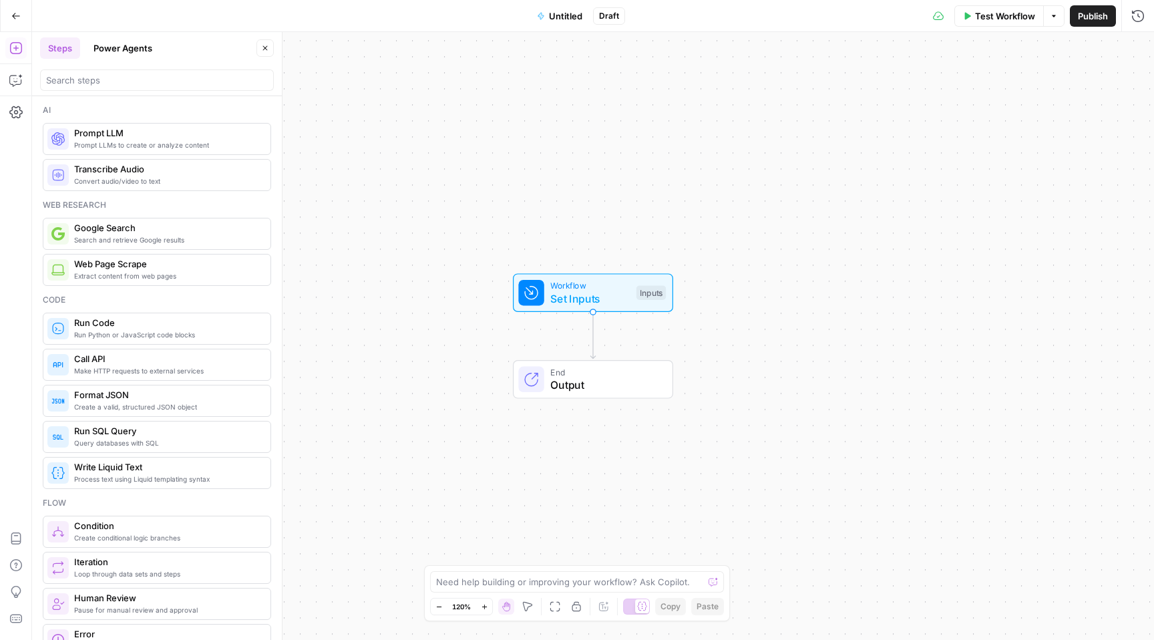
click at [521, 588] on div "Need help building or improving your workflow? Ask Copilot." at bounding box center [577, 581] width 294 height 21
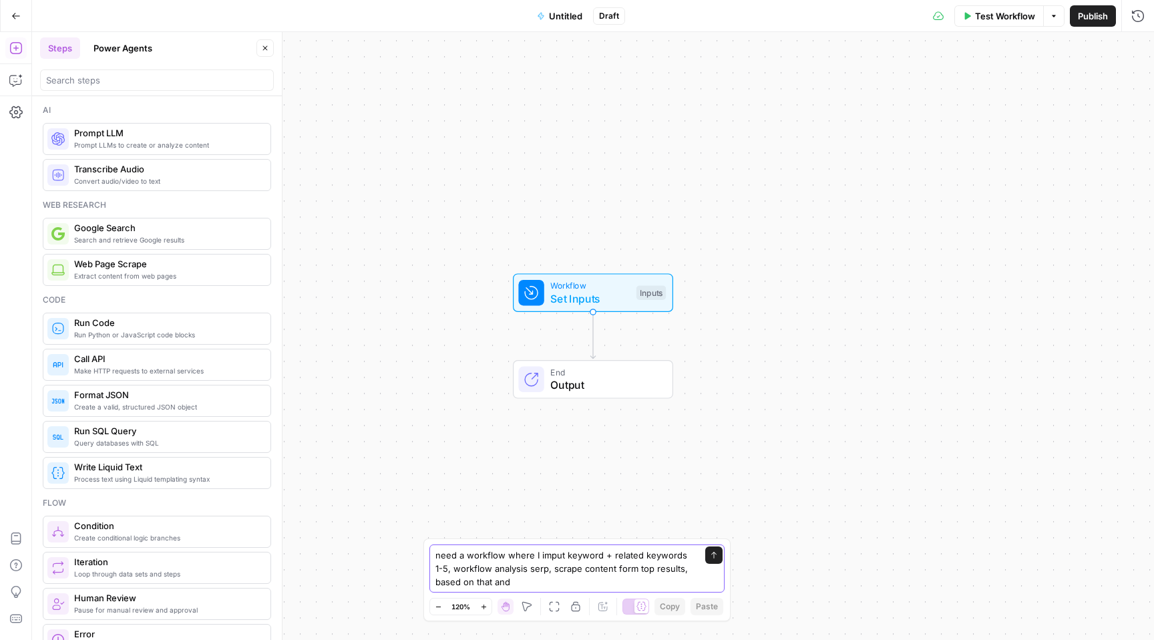
click at [447, 568] on textarea "need a workflow where I imput keyword + related keywords 1-5, workflow analysis…" at bounding box center [563, 568] width 256 height 40
click at [564, 566] on textarea "need a workflow where I imput keyword + related keywords 1-5, brand kit, knowle…" at bounding box center [563, 568] width 256 height 40
click at [638, 581] on textarea "need a workflow where I imput keyword + related keywords 1-5, brand kit, knowle…" at bounding box center [563, 568] width 256 height 40
click at [631, 570] on textarea "need a workflow where I imput keyword + related keywords 1-5, brand kit, knowle…" at bounding box center [563, 561] width 256 height 53
type textarea "need a workflow where I imput keyword + related keywords 1-5, brand kit, knowle…"
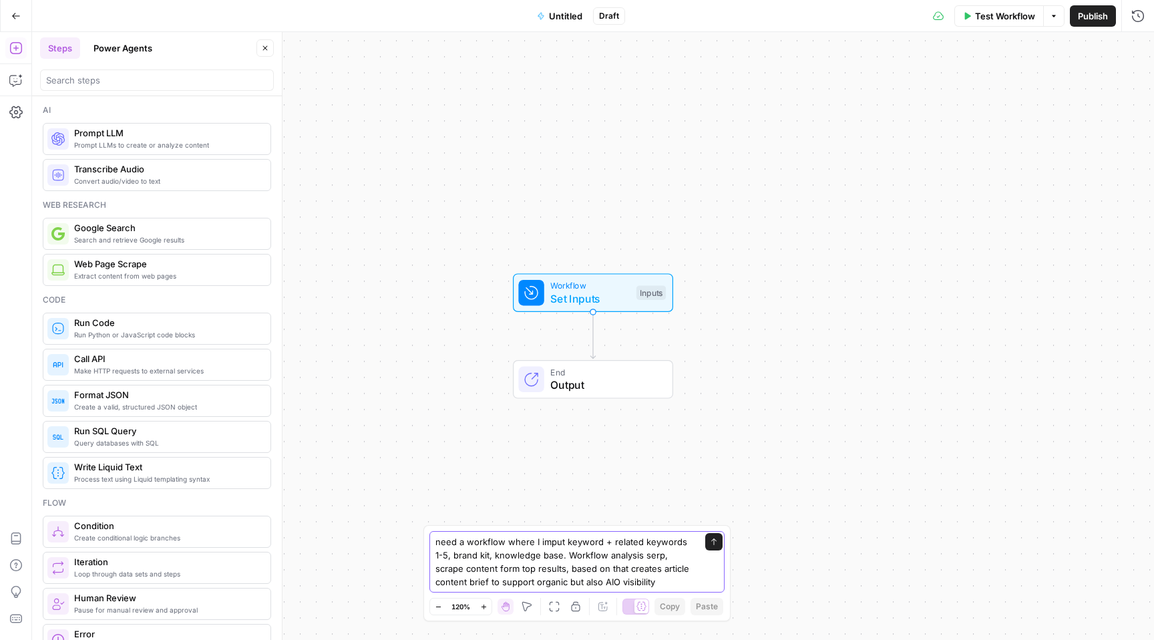
click at [654, 580] on textarea "need a workflow where I imput keyword + related keywords 1-5, brand kit, knowle…" at bounding box center [563, 561] width 256 height 53
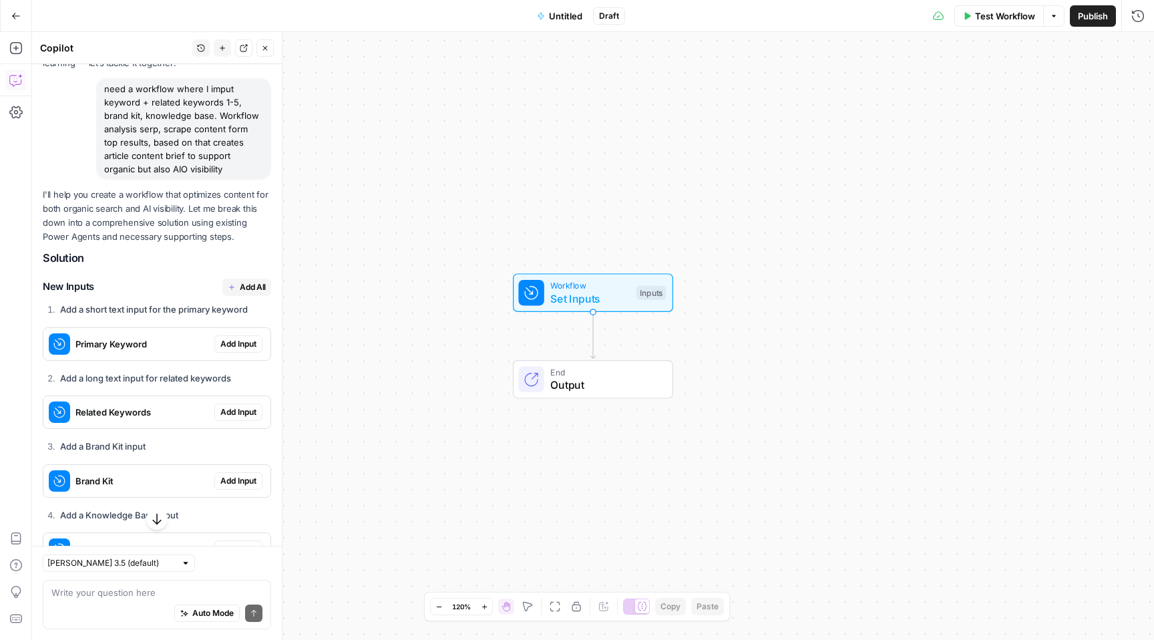
scroll to position [96, 0]
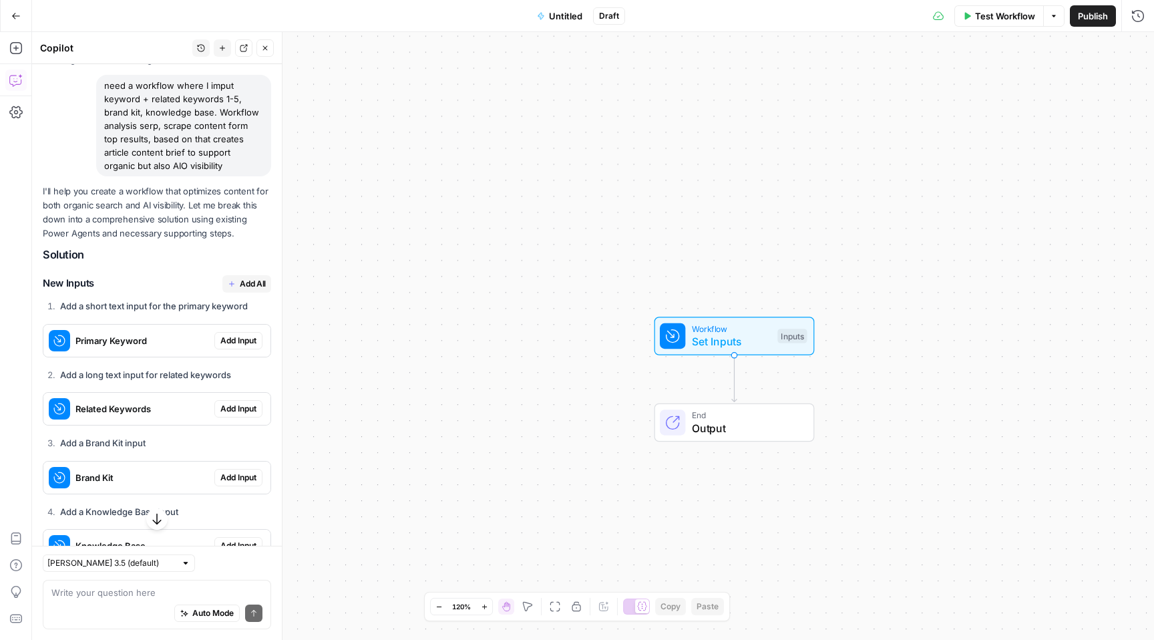
click at [241, 290] on span "Add All" at bounding box center [253, 284] width 26 height 12
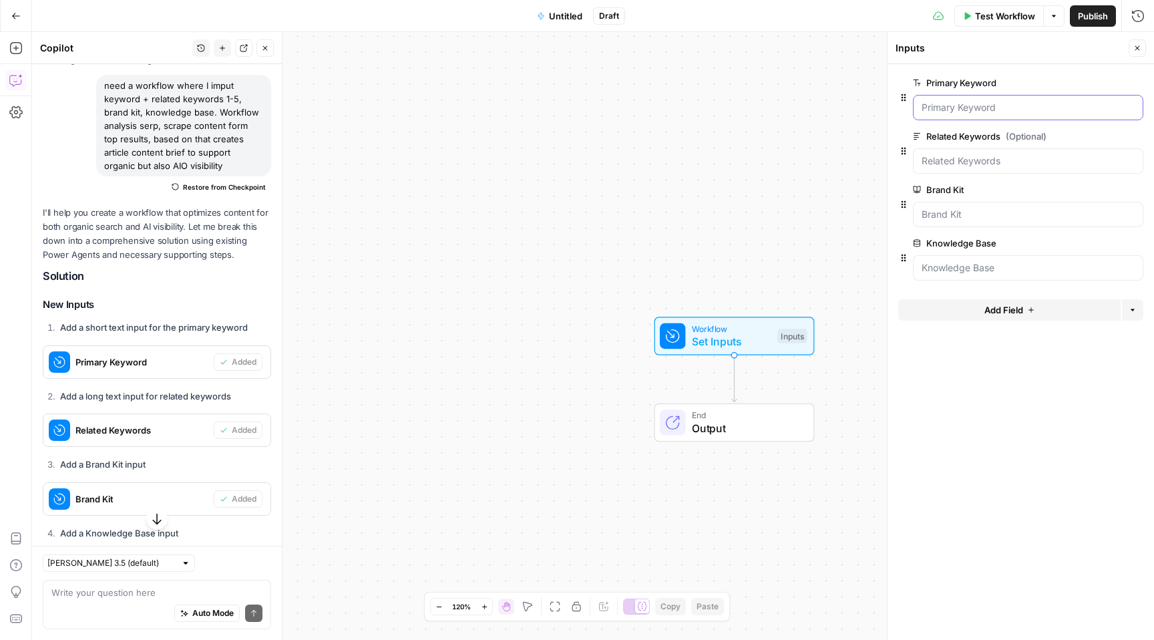
click at [1041, 110] on Keyword "Primary Keyword" at bounding box center [1027, 107] width 213 height 13
click at [1059, 108] on Keyword "Primary Keyword" at bounding box center [1027, 107] width 213 height 13
click at [1043, 110] on Keyword "Primary Keyword" at bounding box center [1027, 107] width 213 height 13
click at [1030, 158] on Keywords "Related Keywords (Optional)" at bounding box center [1027, 160] width 213 height 13
click at [1013, 112] on Keyword "Primary Keyword" at bounding box center [1027, 107] width 213 height 13
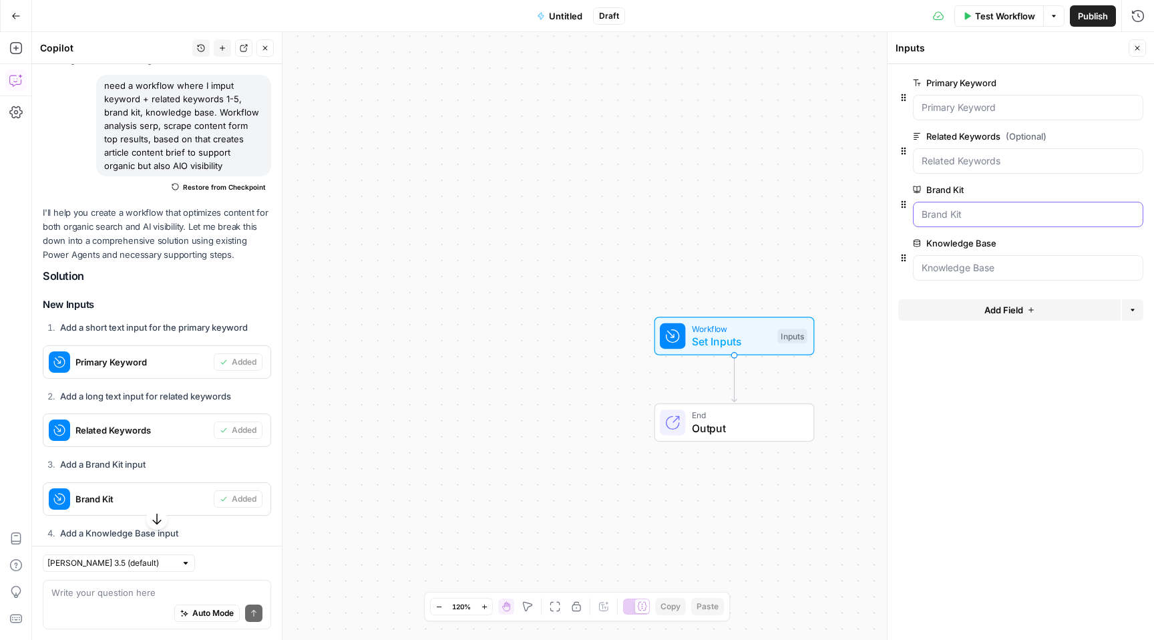
click at [978, 210] on Kit "Brand Kit" at bounding box center [1027, 214] width 213 height 13
click at [978, 211] on Kit "Brand Kit" at bounding box center [1027, 214] width 213 height 13
click at [1014, 257] on div at bounding box center [1028, 267] width 230 height 25
click at [1000, 101] on Keyword "Primary Keyword" at bounding box center [1027, 107] width 213 height 13
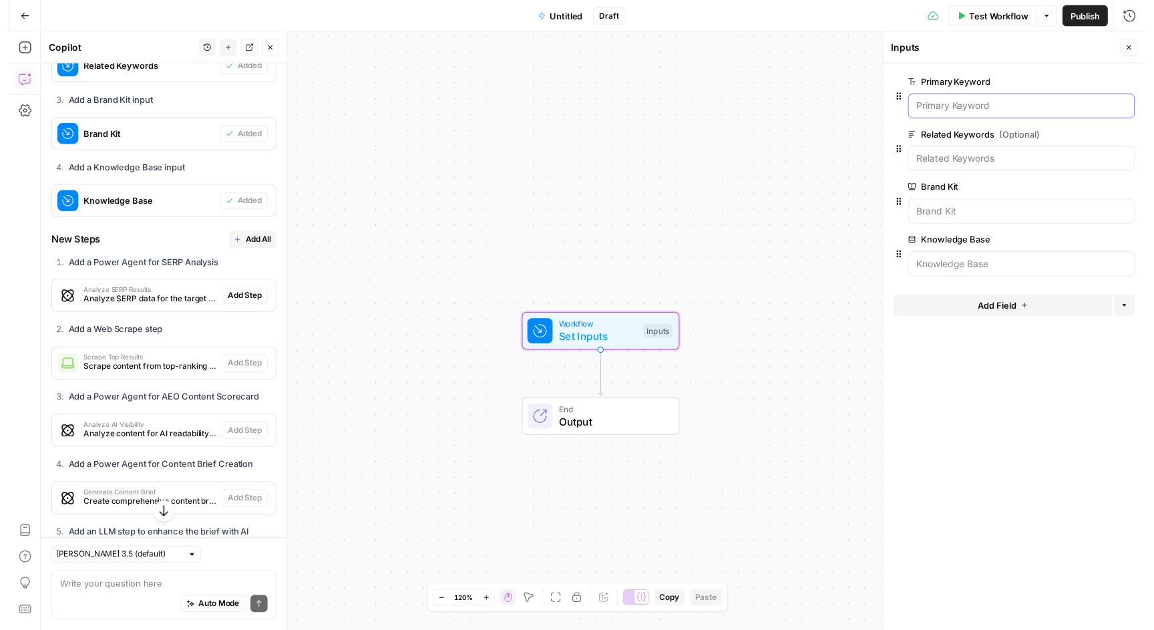
scroll to position [491, 0]
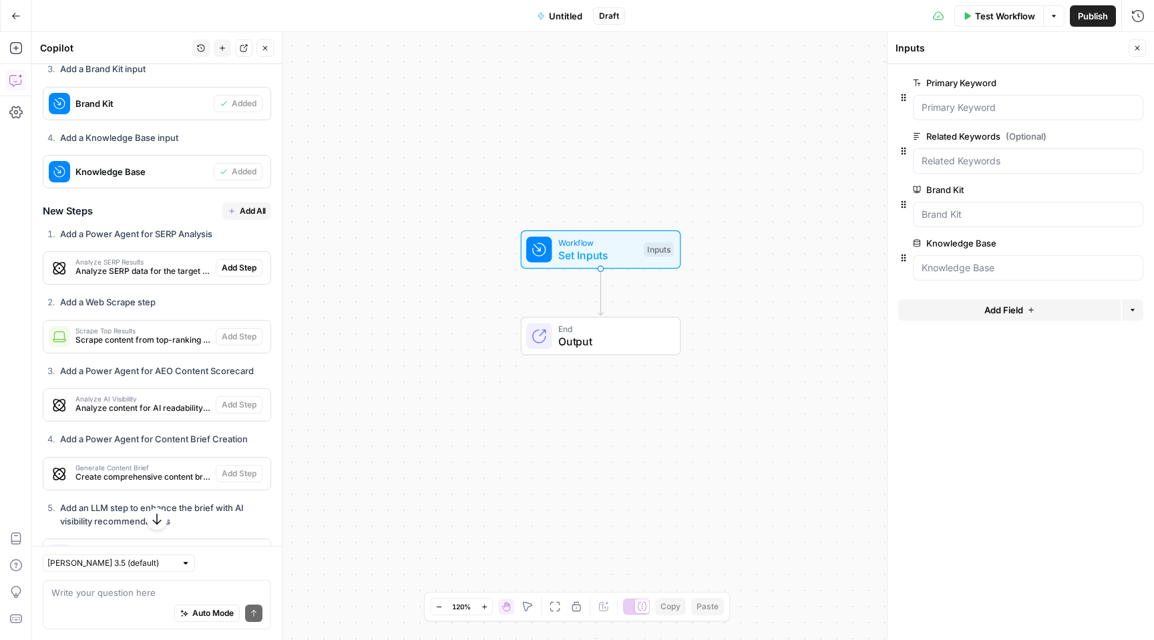
click at [240, 217] on span "Add All" at bounding box center [253, 211] width 26 height 12
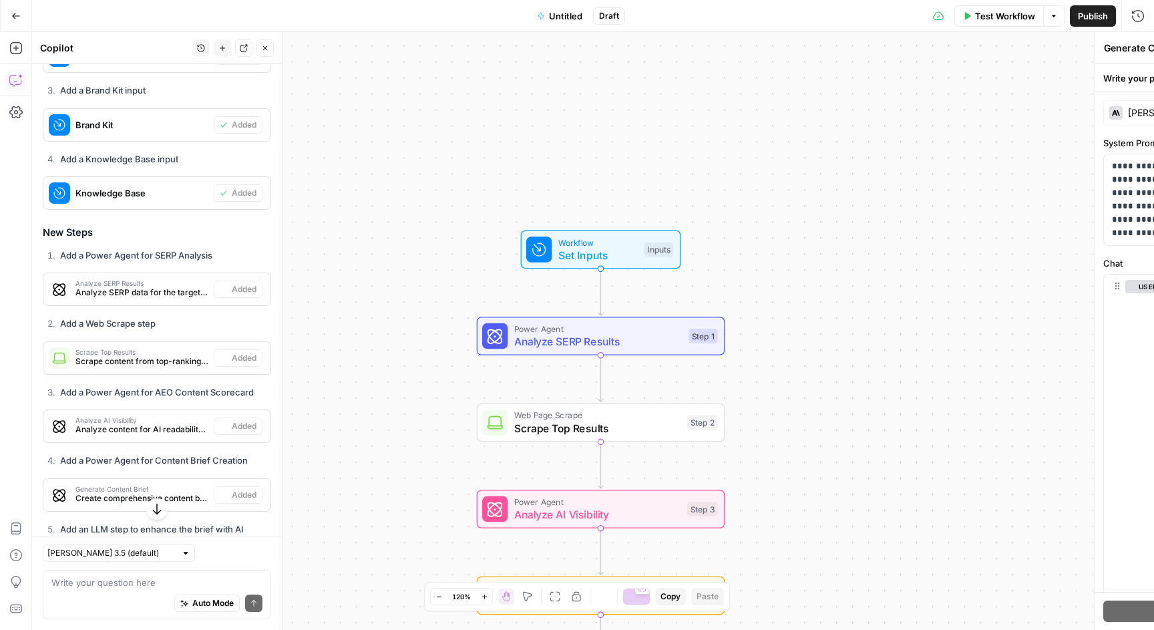
type textarea "Enhance Brief with AI Recommendations"
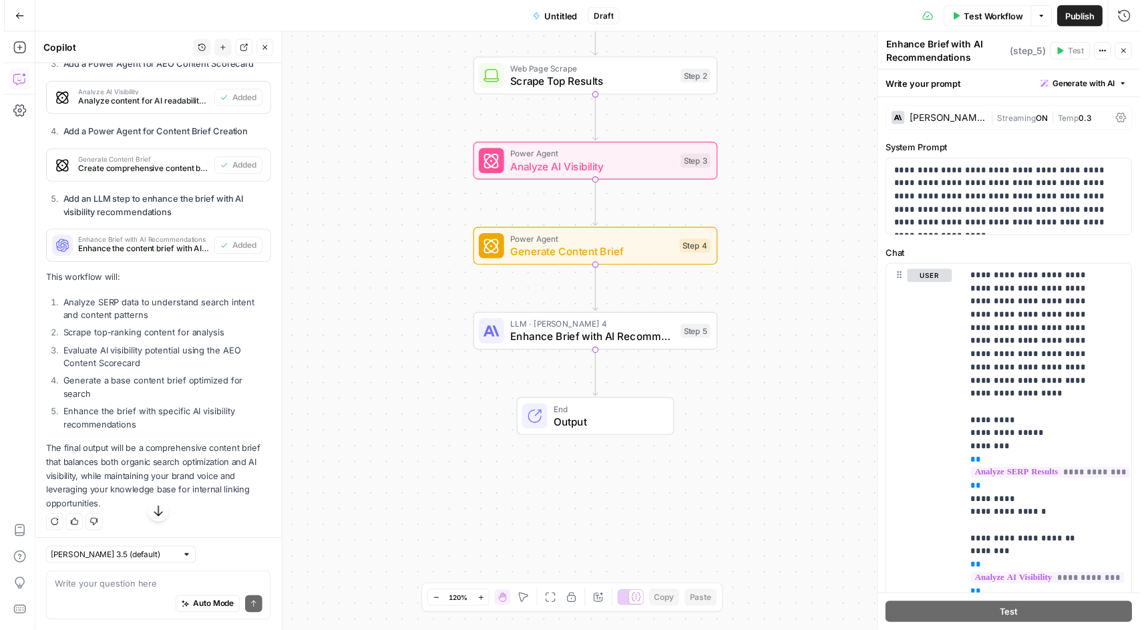
scroll to position [815, 0]
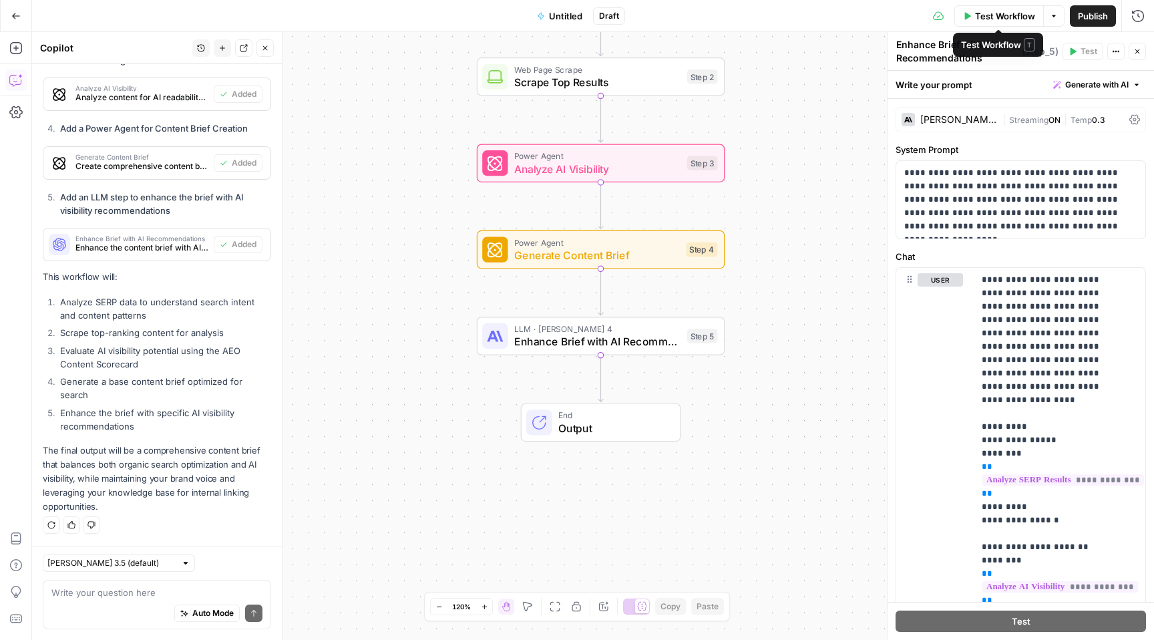
click at [1006, 15] on span "Test Workflow" at bounding box center [1005, 15] width 60 height 13
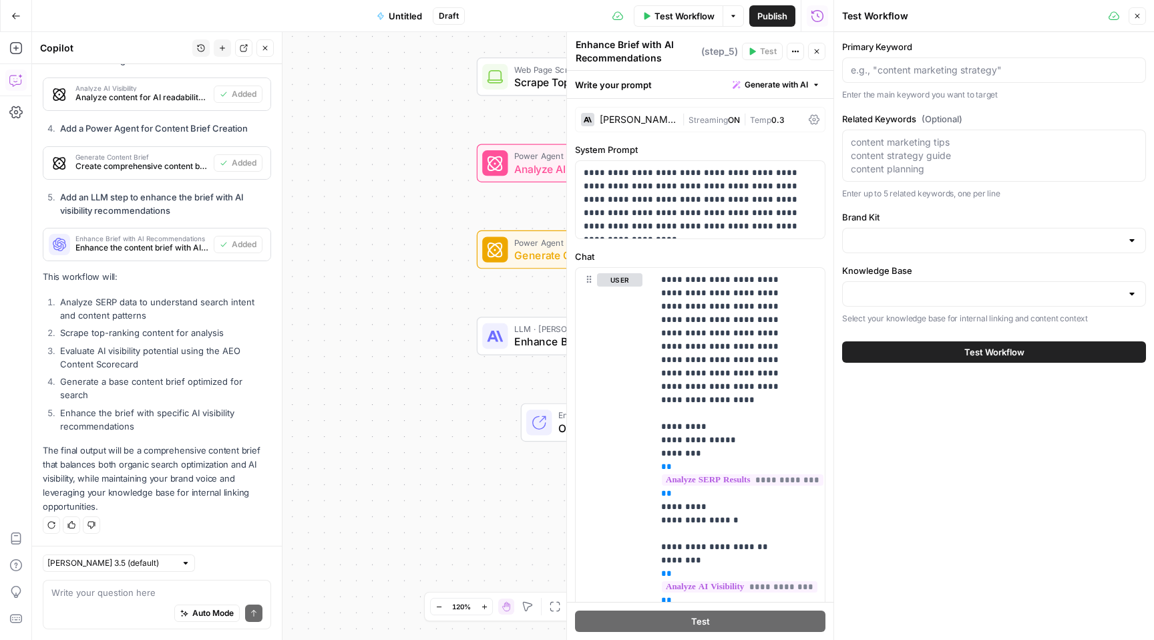
click at [899, 62] on div at bounding box center [994, 69] width 304 height 25
paste input "sell your house for cash"
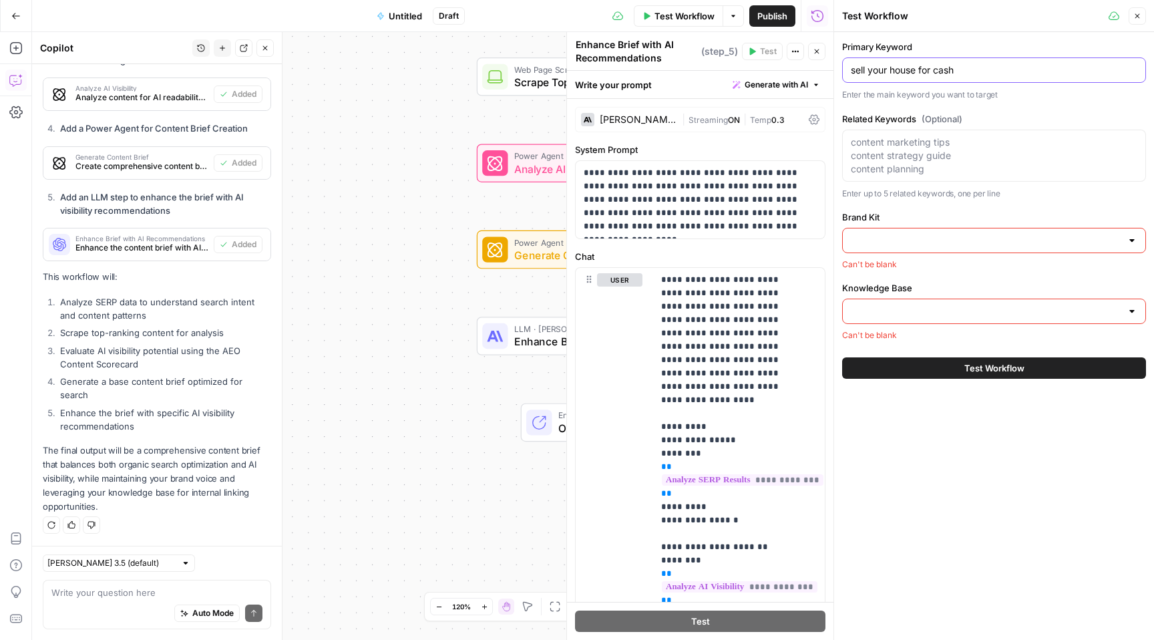
type input "sell your house for cash"
click at [915, 147] on textarea "Related Keywords (Optional)" at bounding box center [994, 156] width 286 height 40
paste textarea "how to sell your house without a realtor"
click at [888, 140] on textarea "how to sell your house without a realtor" at bounding box center [994, 142] width 286 height 13
click at [847, 142] on div "how to sell your house without a realtor how to sell your house without a realt…" at bounding box center [994, 156] width 304 height 52
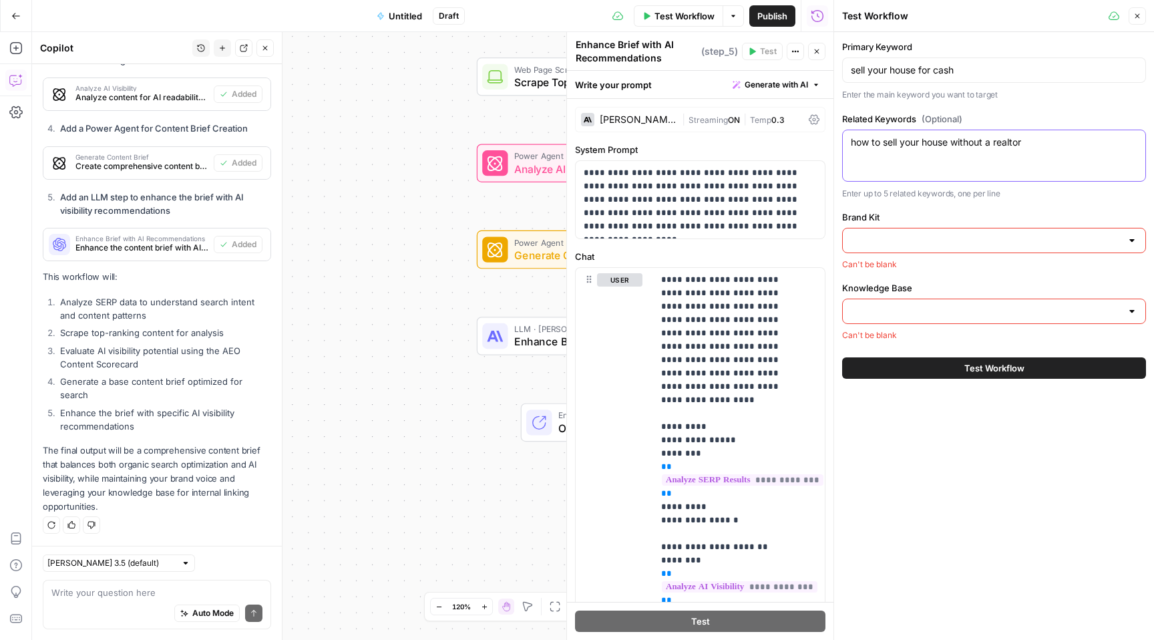
click at [1026, 146] on textarea "how to sell your house without a realtor" at bounding box center [994, 142] width 286 height 13
click at [1071, 139] on textarea "How to sell your house without a realtor," at bounding box center [994, 142] width 286 height 13
paste textarea "how much do you lose when you sell your house for cash"
click at [1038, 140] on textarea "How to sell your house without a realtor, how much do you lose when you sell yo…" at bounding box center [994, 149] width 286 height 27
click at [1126, 158] on textarea "How to sell your house without a realtor how much do you lose when you sell you…" at bounding box center [994, 149] width 286 height 27
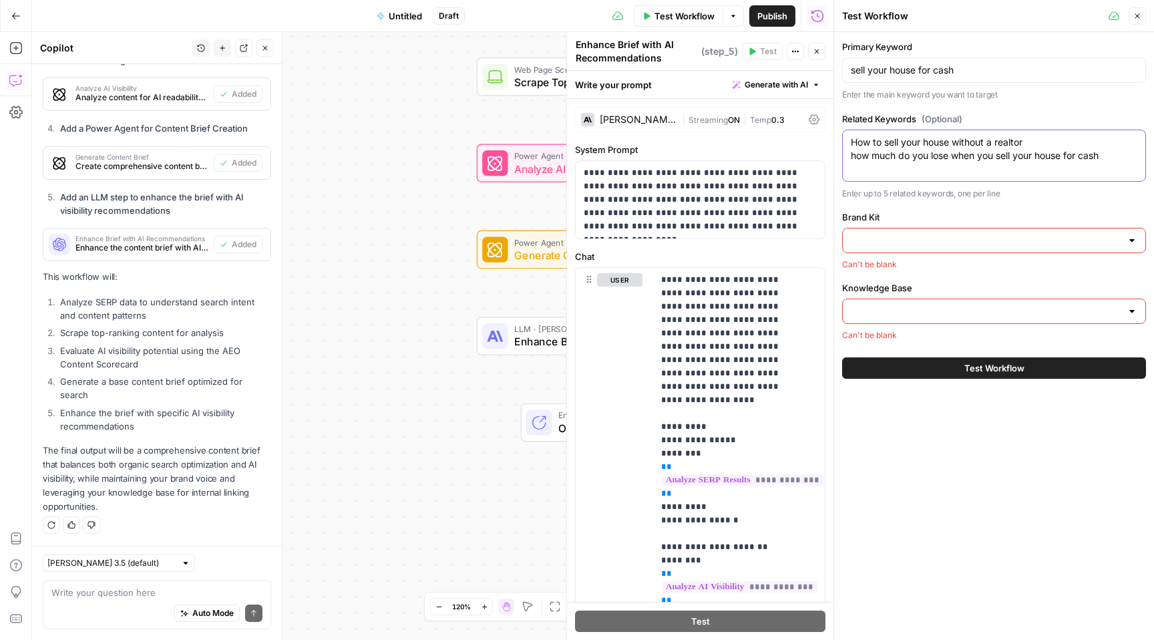
paste textarea "sell your house fast"
type textarea "How to sell your house without a realtor How much do you lose when you sell you…"
click at [982, 235] on input "Brand Kit" at bounding box center [986, 240] width 270 height 13
click at [923, 270] on span "Opendoor v1" at bounding box center [991, 273] width 276 height 13
type input "Opendoor v1"
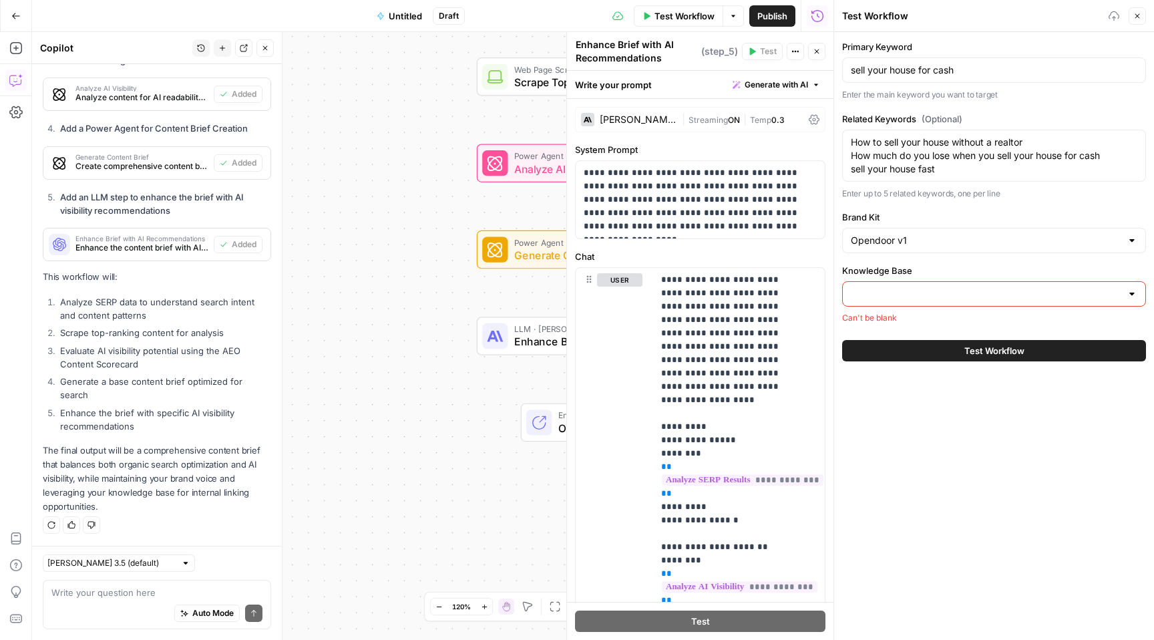
click at [910, 294] on input "Knowledge Base" at bounding box center [986, 293] width 270 height 13
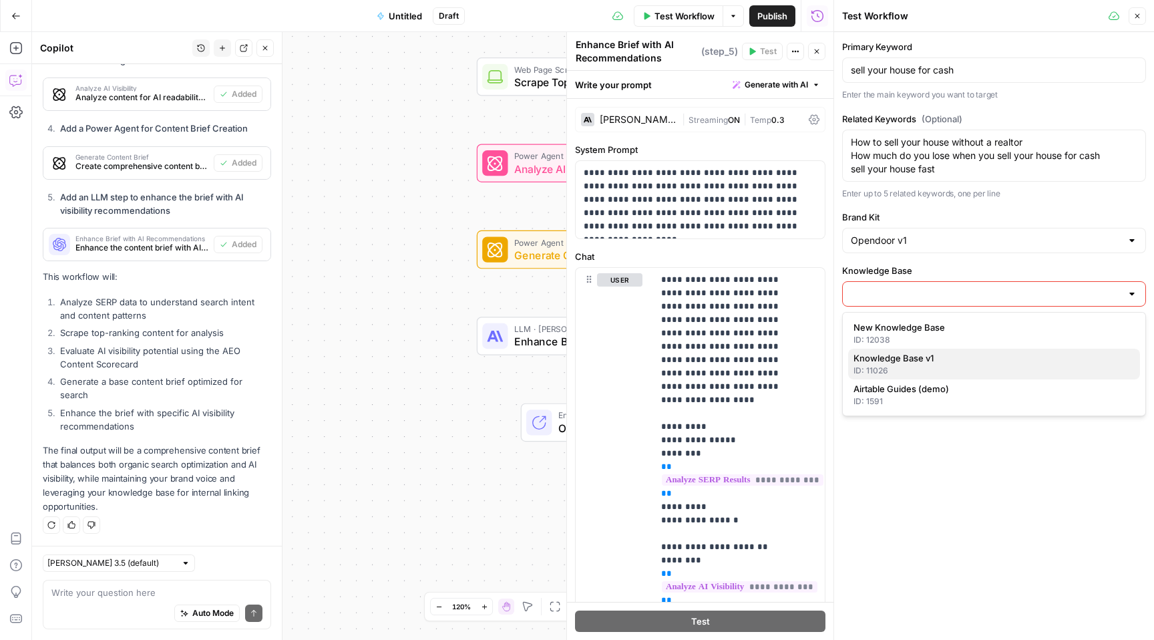
click at [901, 367] on div "ID: 11026" at bounding box center [993, 371] width 281 height 12
type input "Knowledge Base v1"
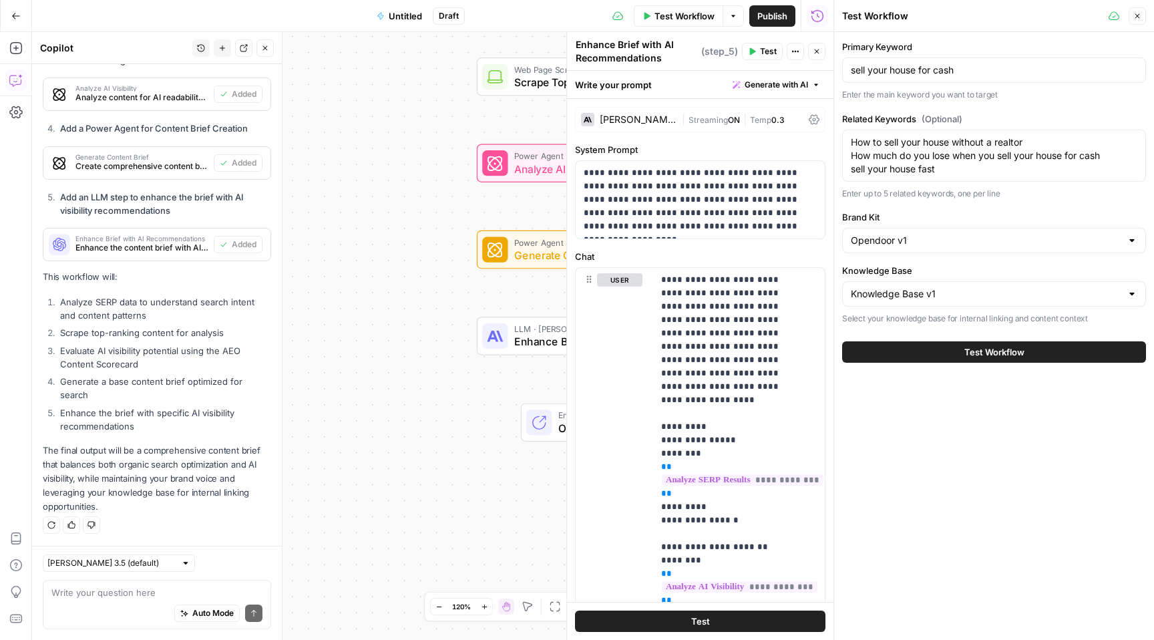
click at [998, 353] on span "Test Workflow" at bounding box center [994, 351] width 60 height 13
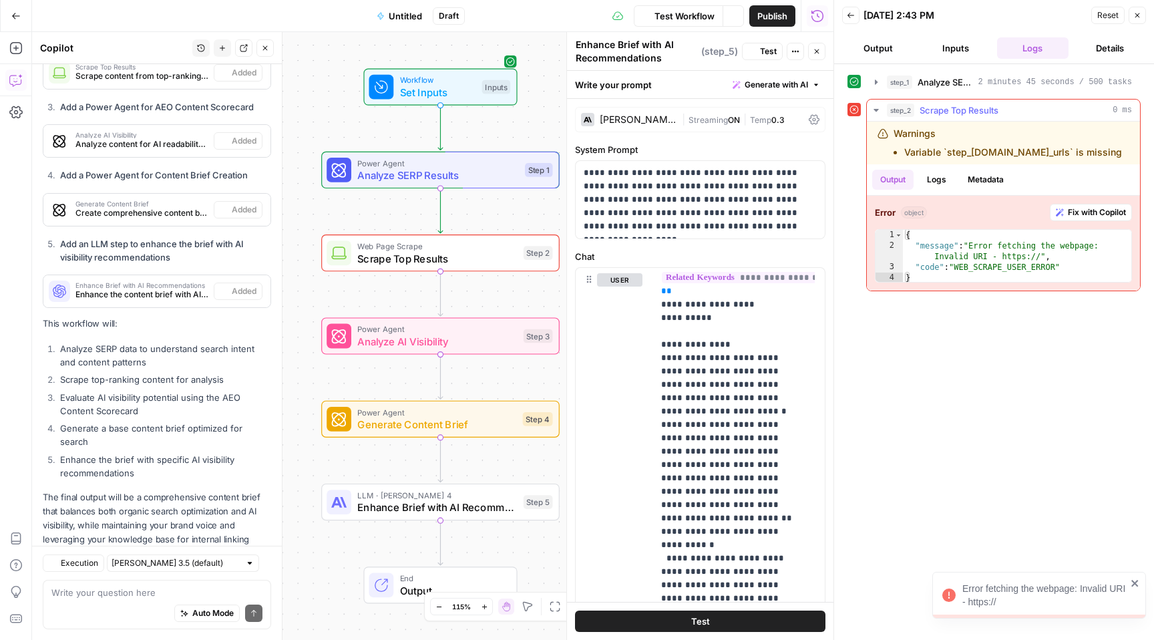
scroll to position [815, 0]
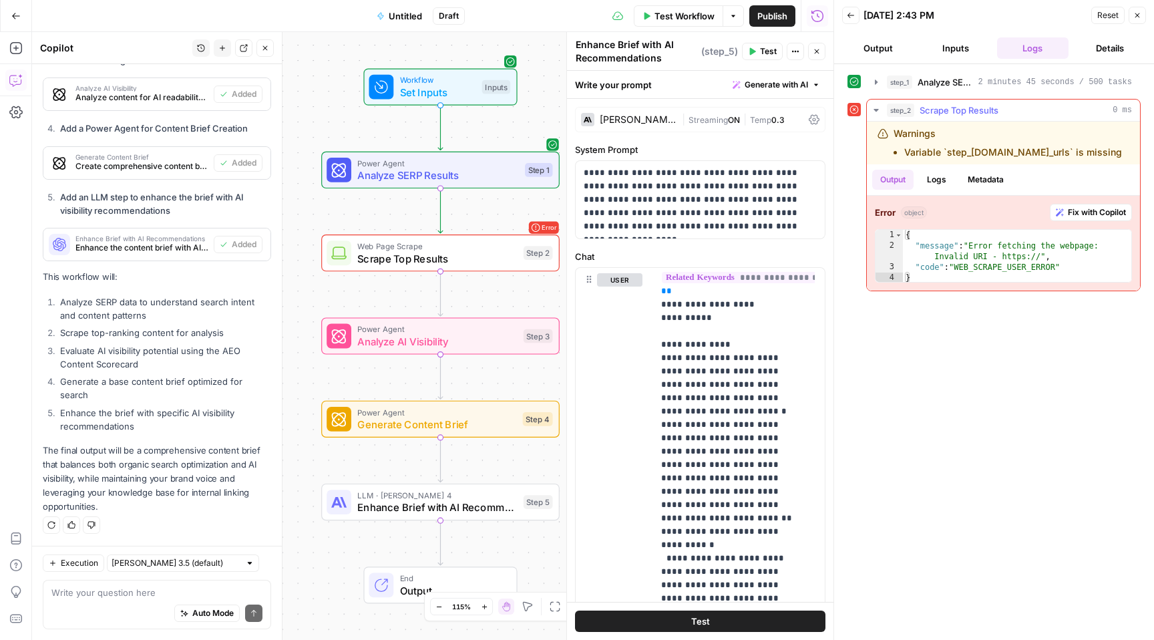
click at [1094, 214] on span "Fix with Copilot" at bounding box center [1097, 212] width 58 height 12
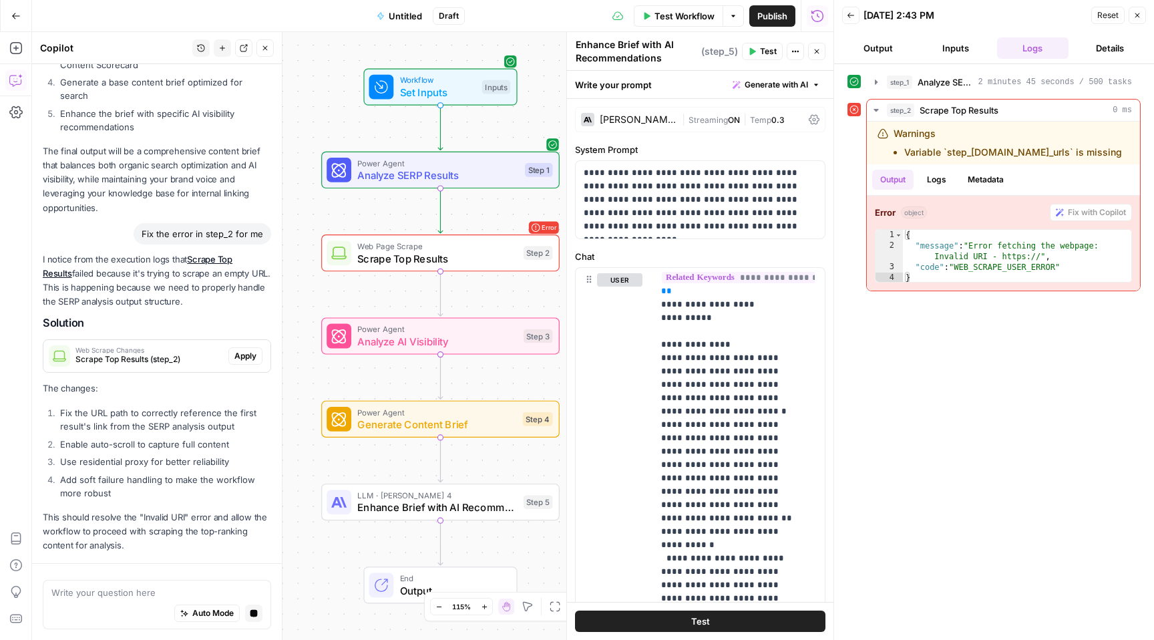
scroll to position [1153, 0]
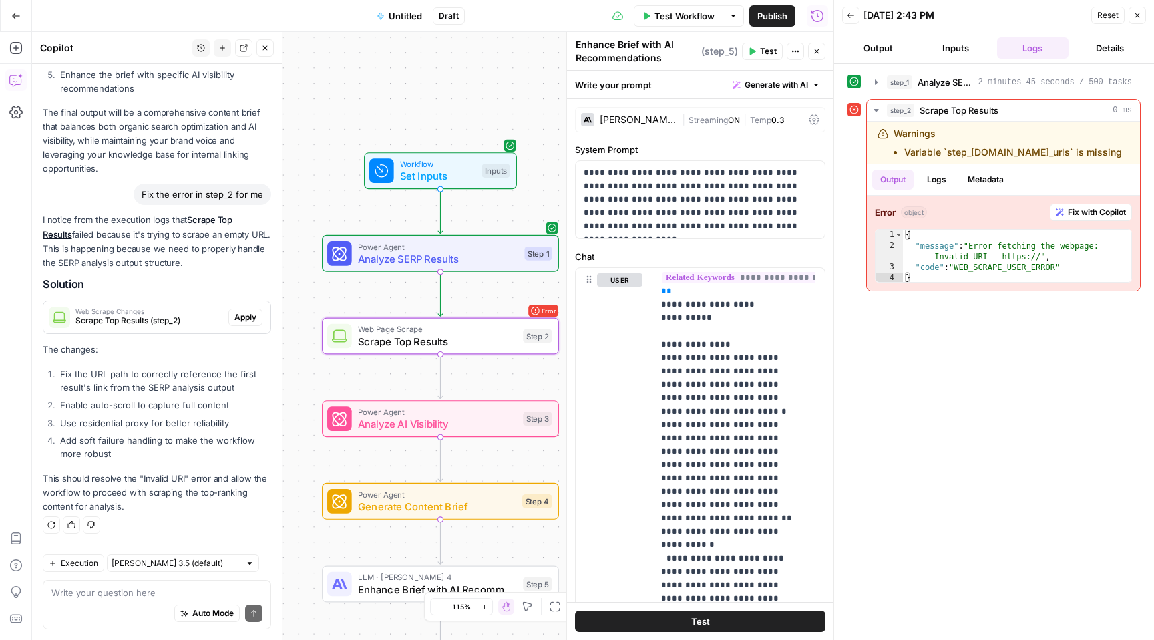
click at [242, 313] on span "Apply" at bounding box center [245, 317] width 22 height 12
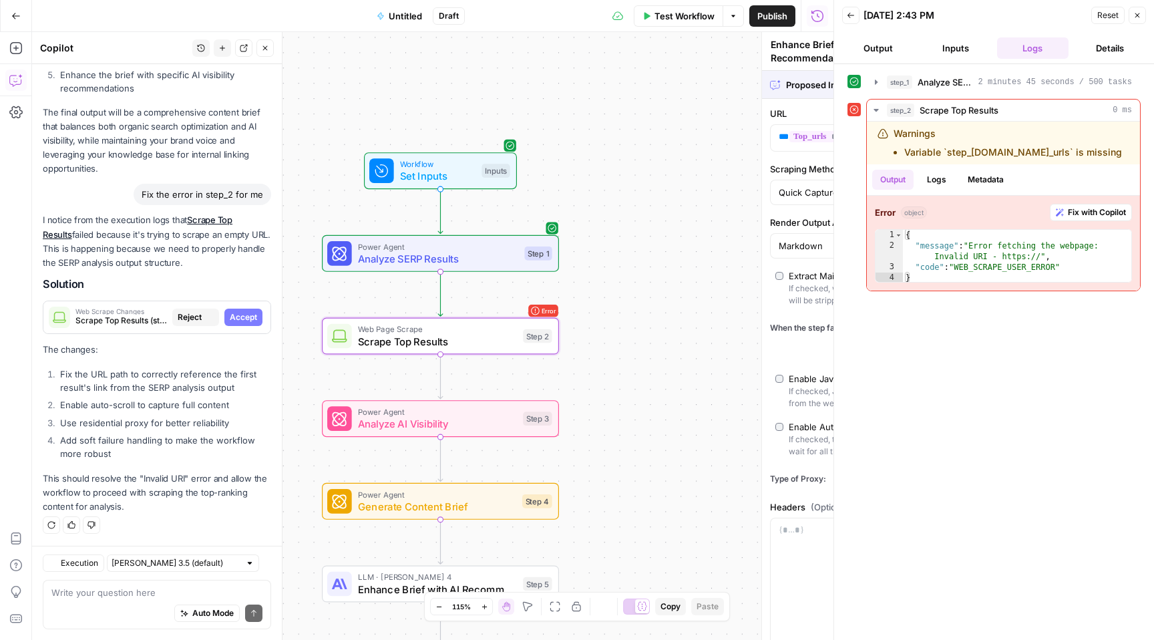
type textarea "Scrape Top Results"
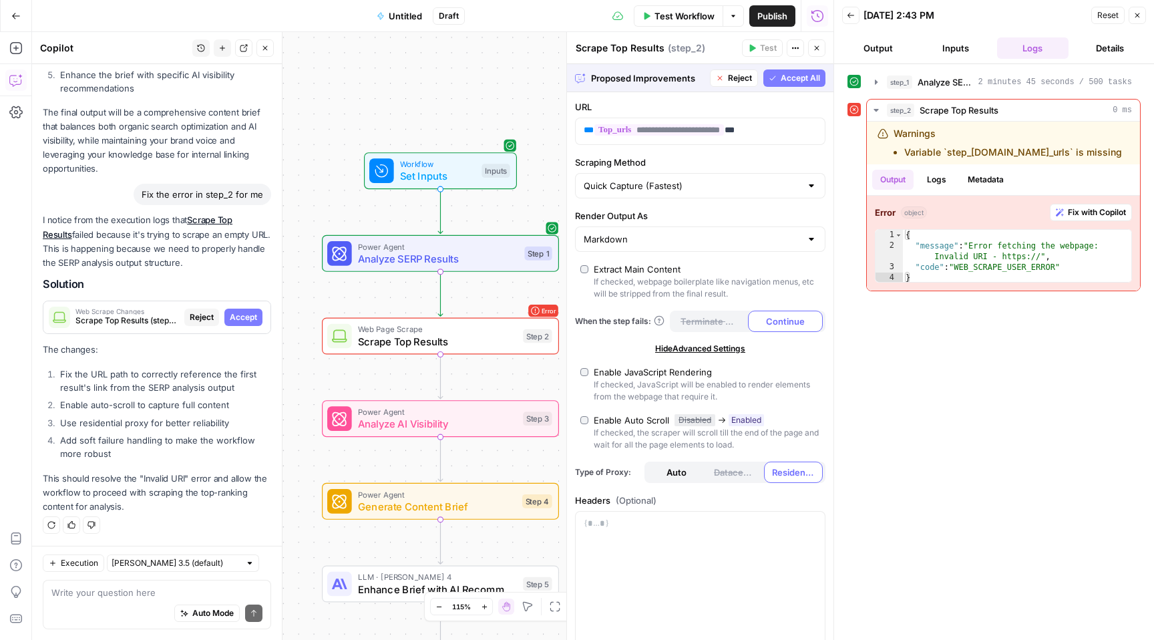
click at [789, 77] on span "Accept All" at bounding box center [800, 78] width 39 height 12
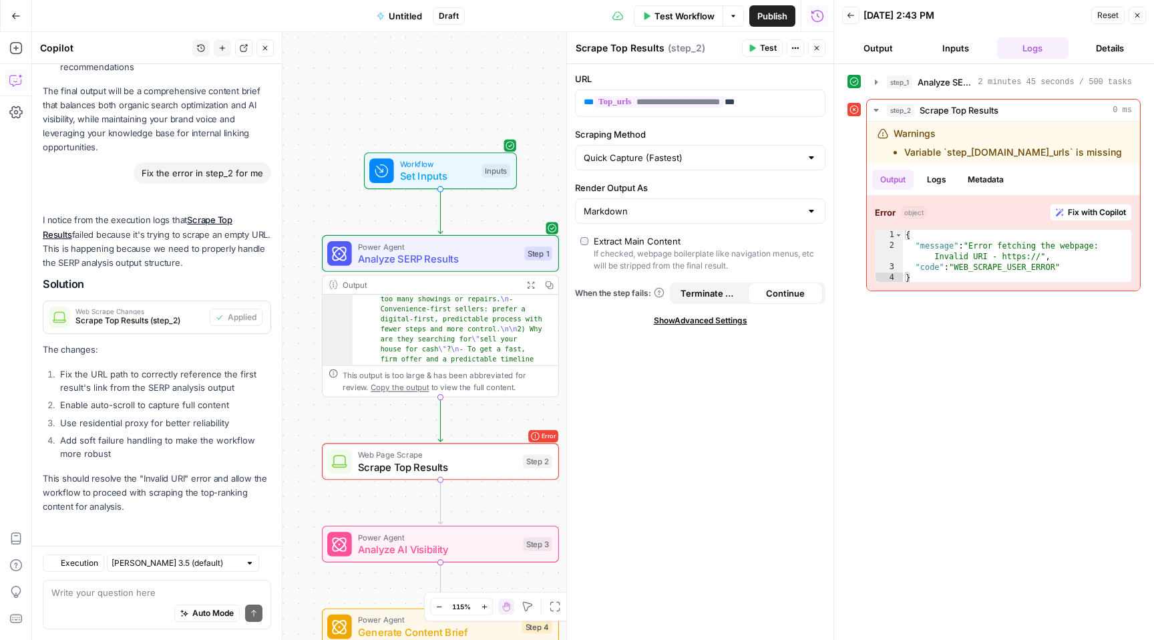
scroll to position [184, 0]
click at [672, 17] on span "Test Workflow" at bounding box center [684, 15] width 60 height 13
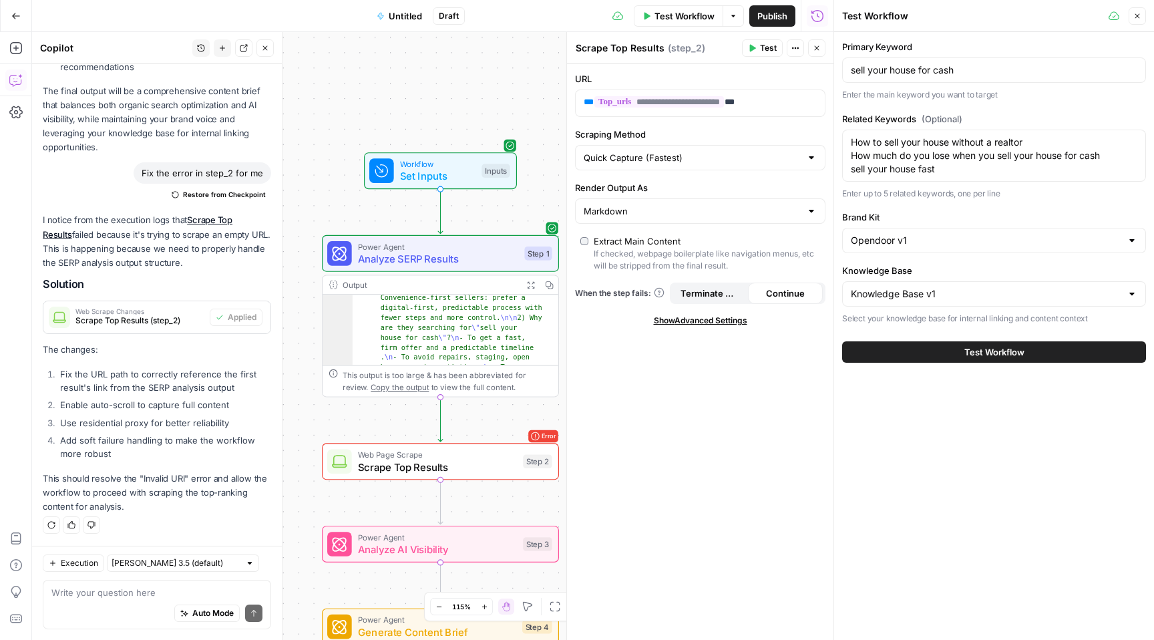
click at [976, 349] on span "Test Workflow" at bounding box center [994, 351] width 60 height 13
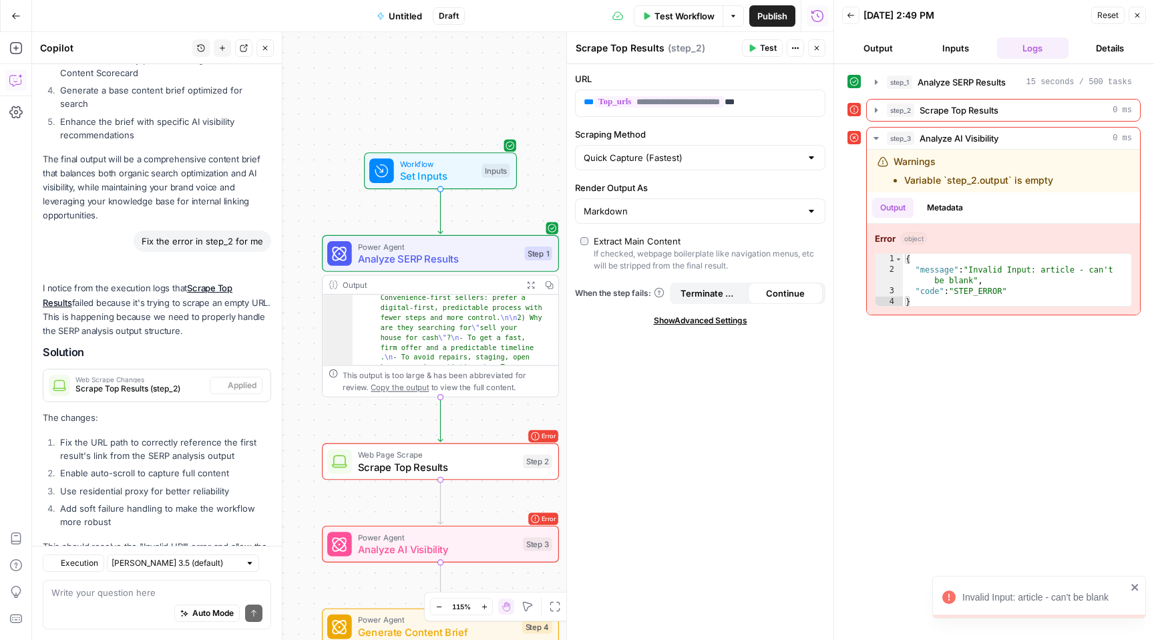
scroll to position [1174, 0]
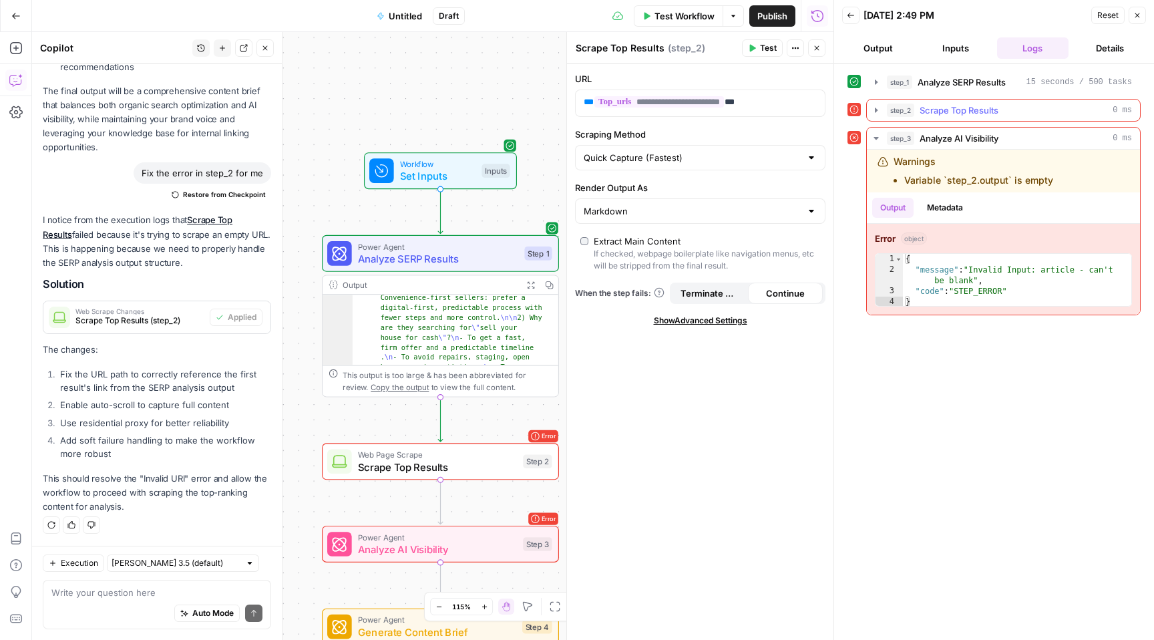
click at [1062, 107] on div "step_2 Scrape Top Results 0 ms" at bounding box center [1009, 109] width 245 height 13
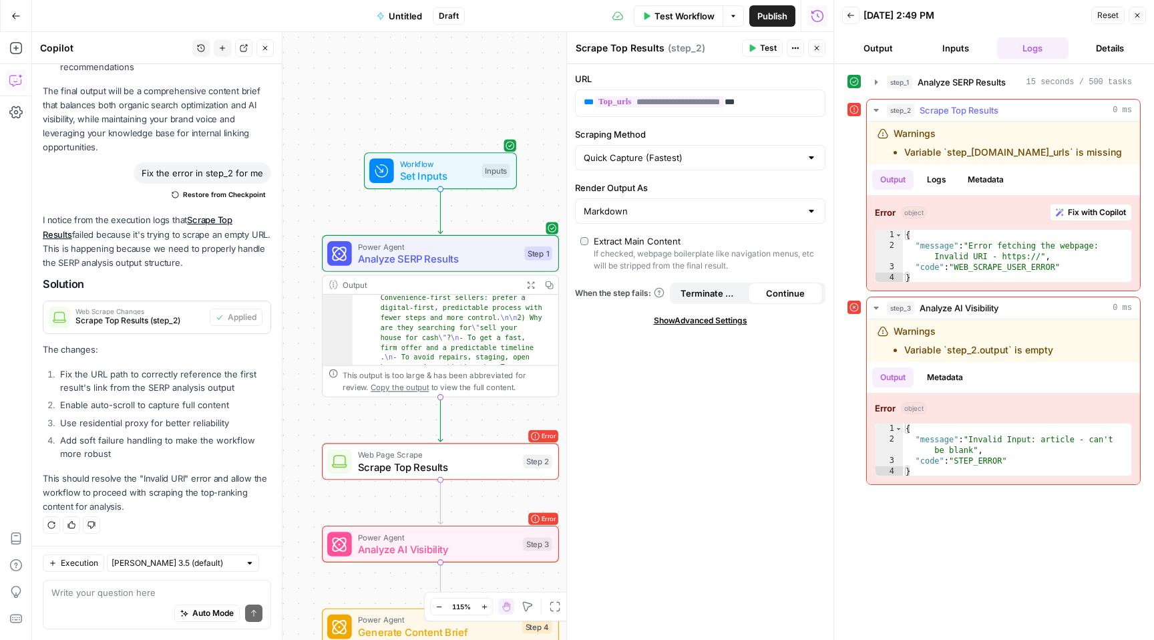
click at [1091, 213] on span "Fix with Copilot" at bounding box center [1097, 212] width 58 height 12
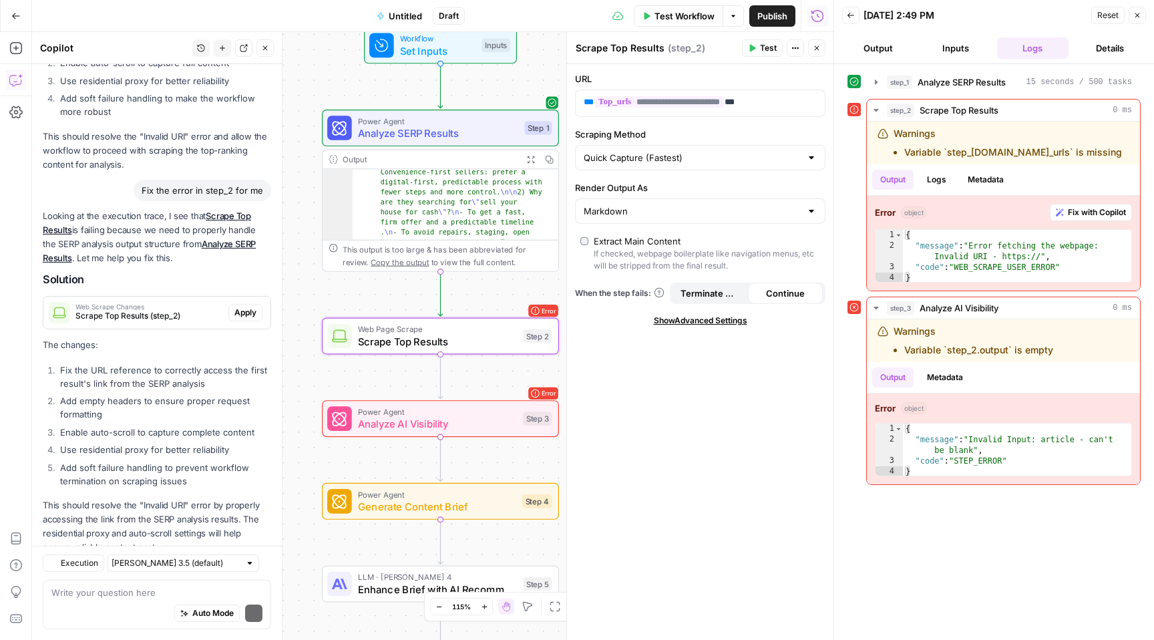
scroll to position [1594, 0]
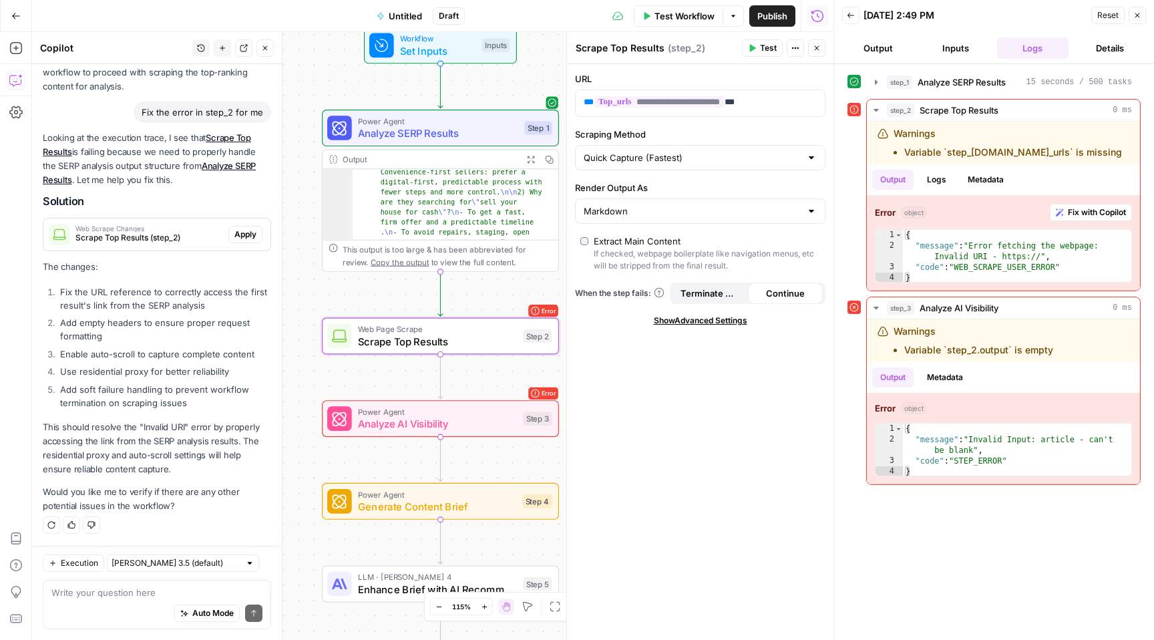
click at [235, 234] on span "Apply" at bounding box center [245, 234] width 22 height 12
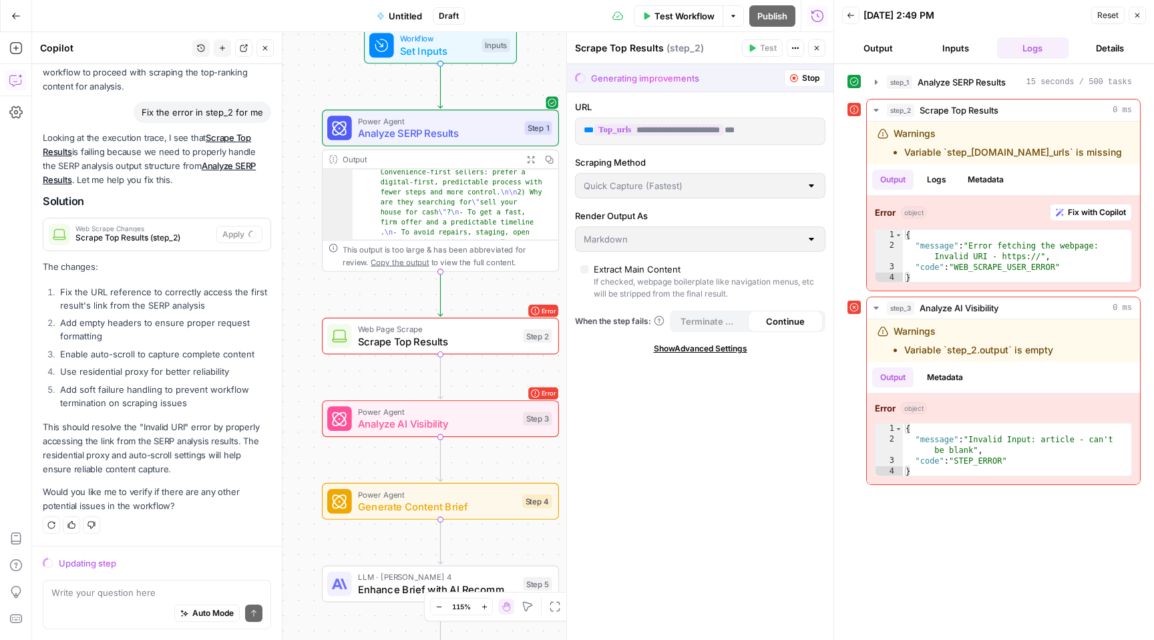
click at [483, 421] on span "Analyze AI Visibility" at bounding box center [437, 423] width 159 height 15
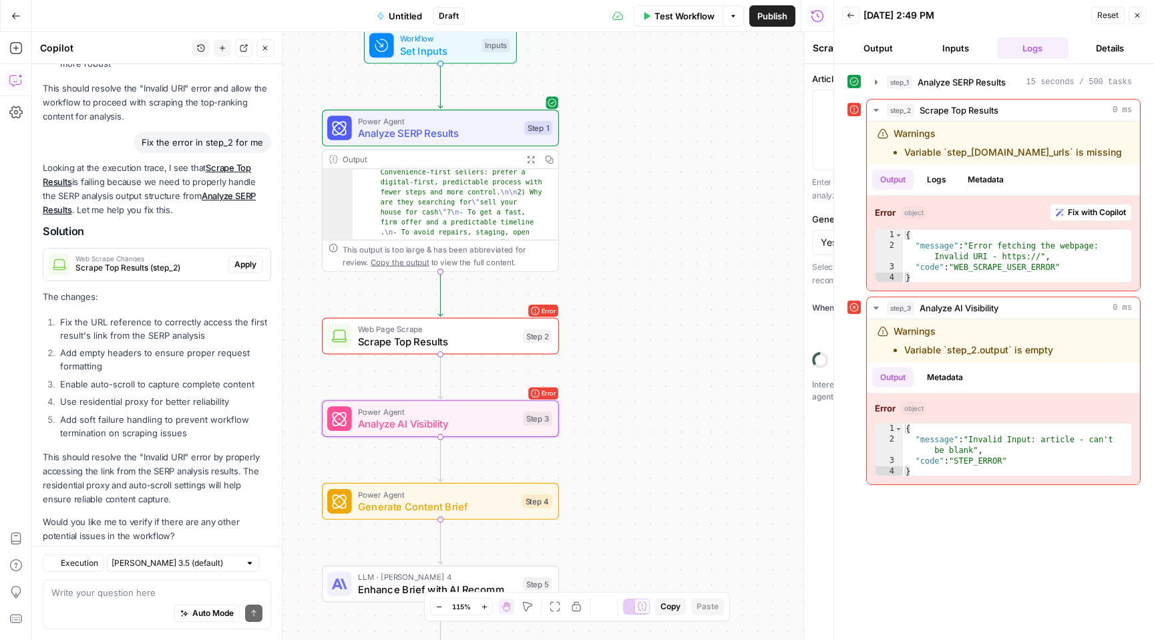
type textarea "Analyze AI Visibility"
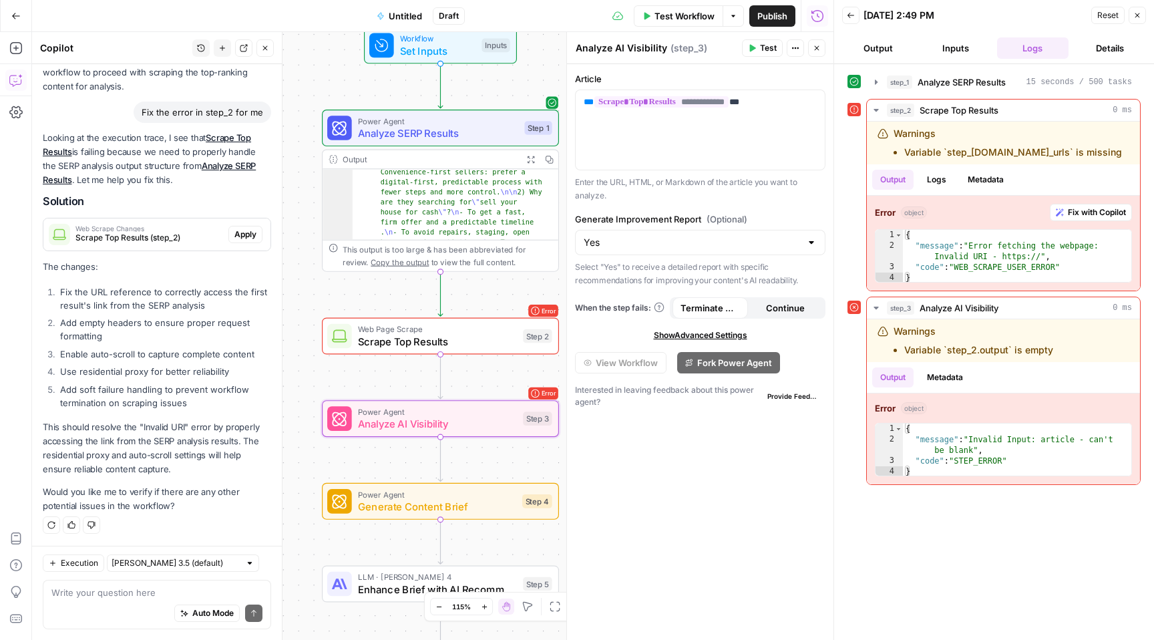
click at [767, 47] on span "Test" at bounding box center [768, 48] width 17 height 12
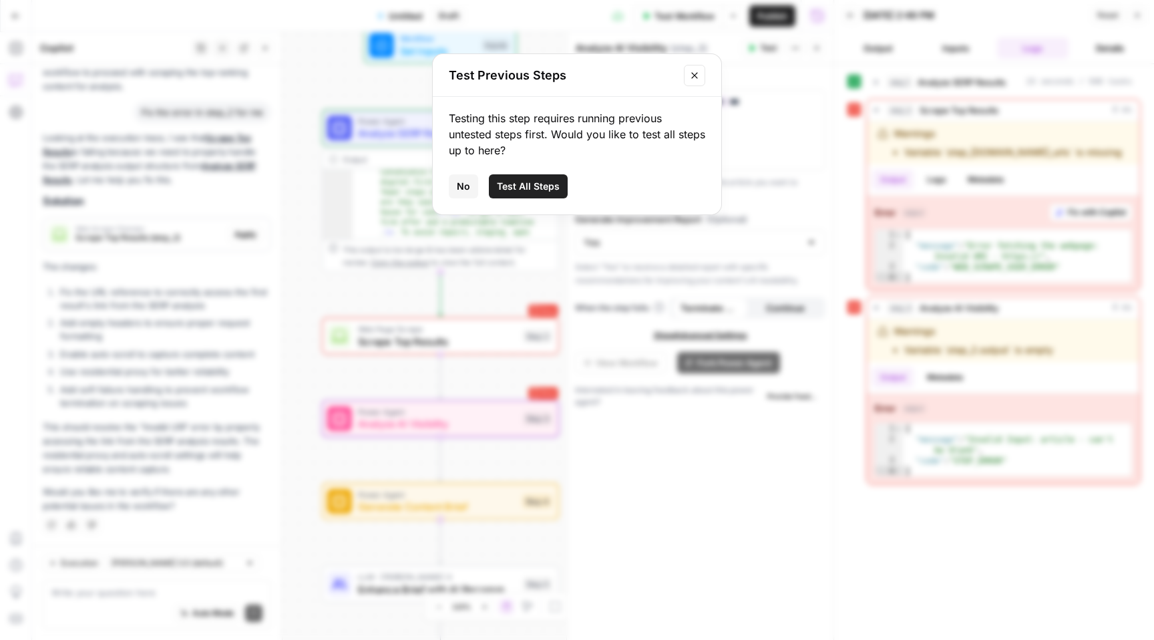
click at [698, 71] on icon "Close modal" at bounding box center [694, 75] width 11 height 11
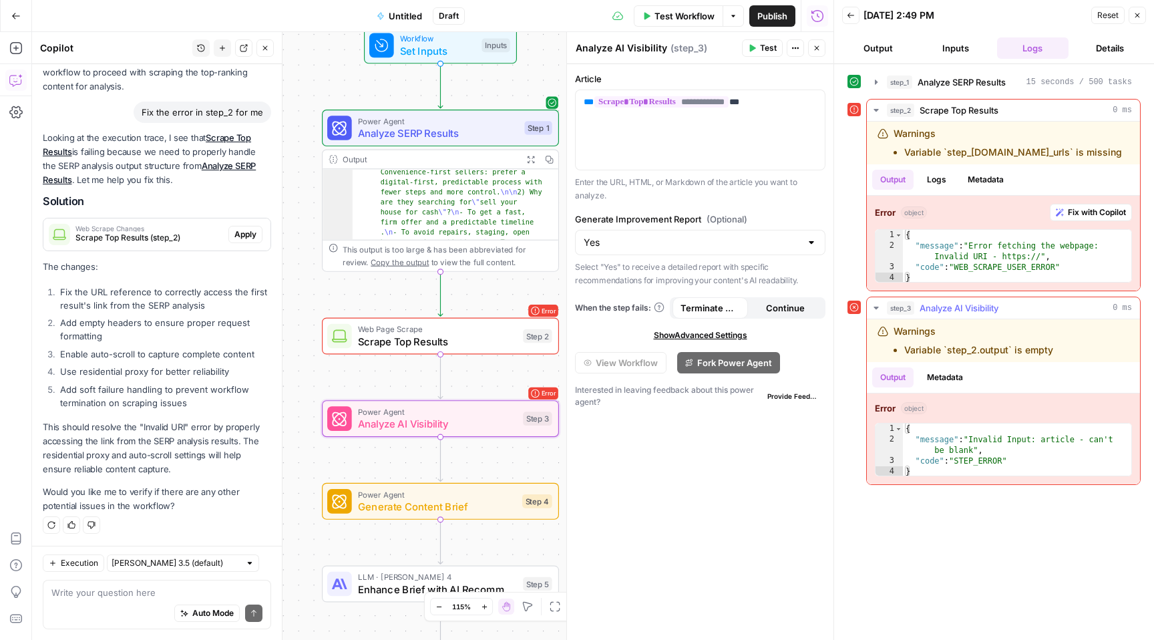
click at [1078, 306] on div "step_3 Analyze AI Visibility 0 ms" at bounding box center [1009, 307] width 245 height 13
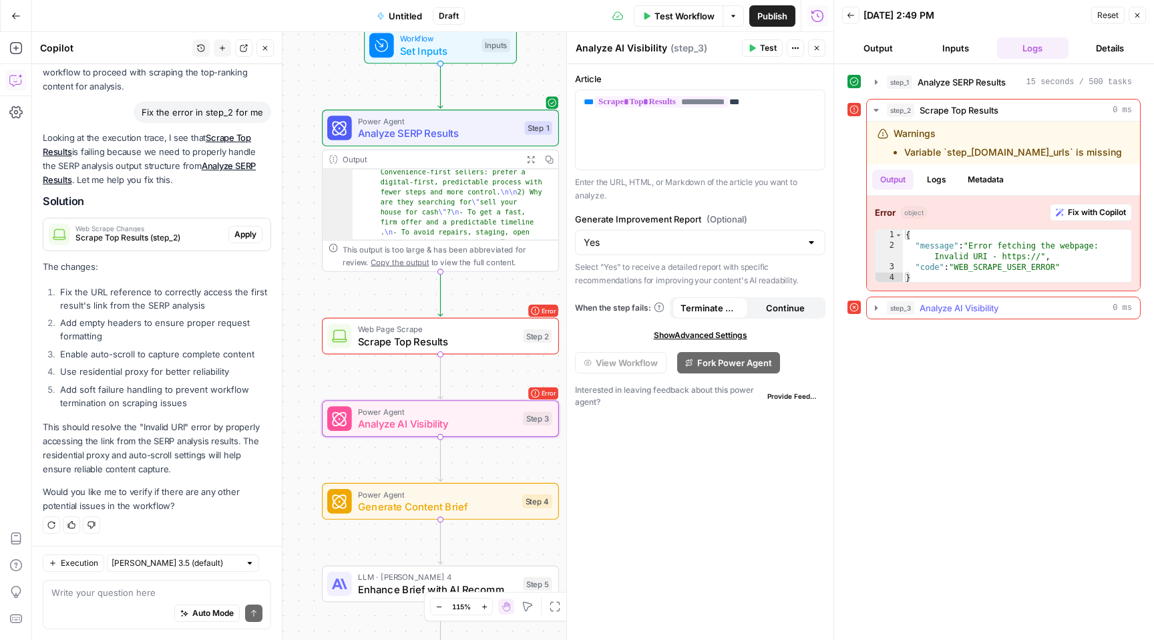
click at [1046, 306] on div "step_3 Analyze AI Visibility 0 ms" at bounding box center [1009, 307] width 245 height 13
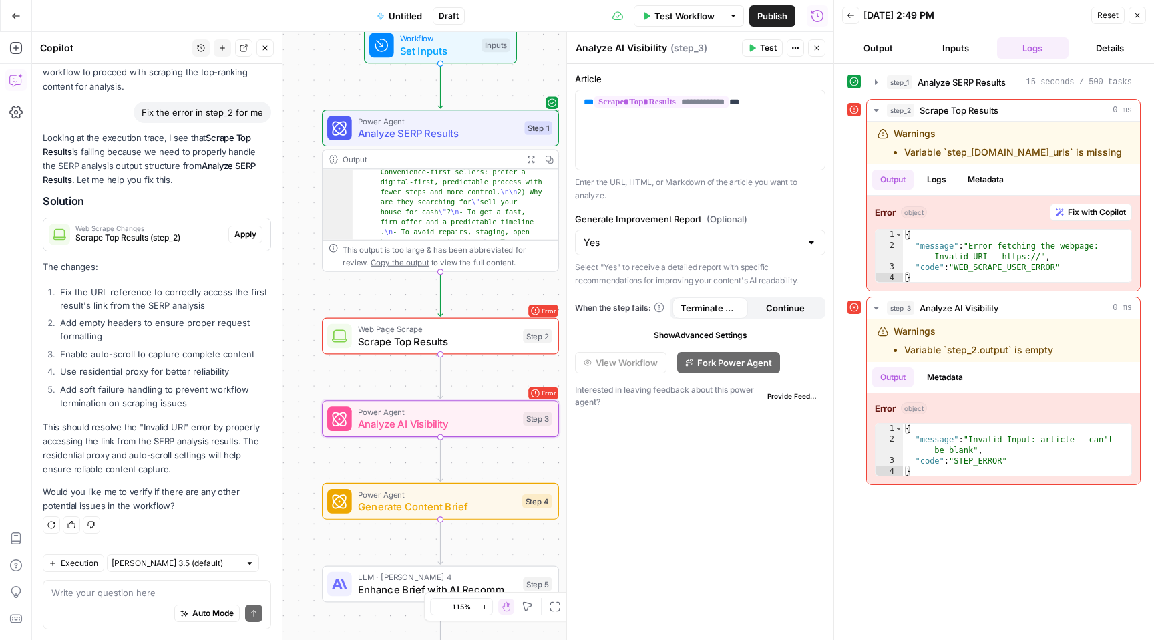
click at [685, 15] on span "Test Workflow" at bounding box center [684, 15] width 60 height 13
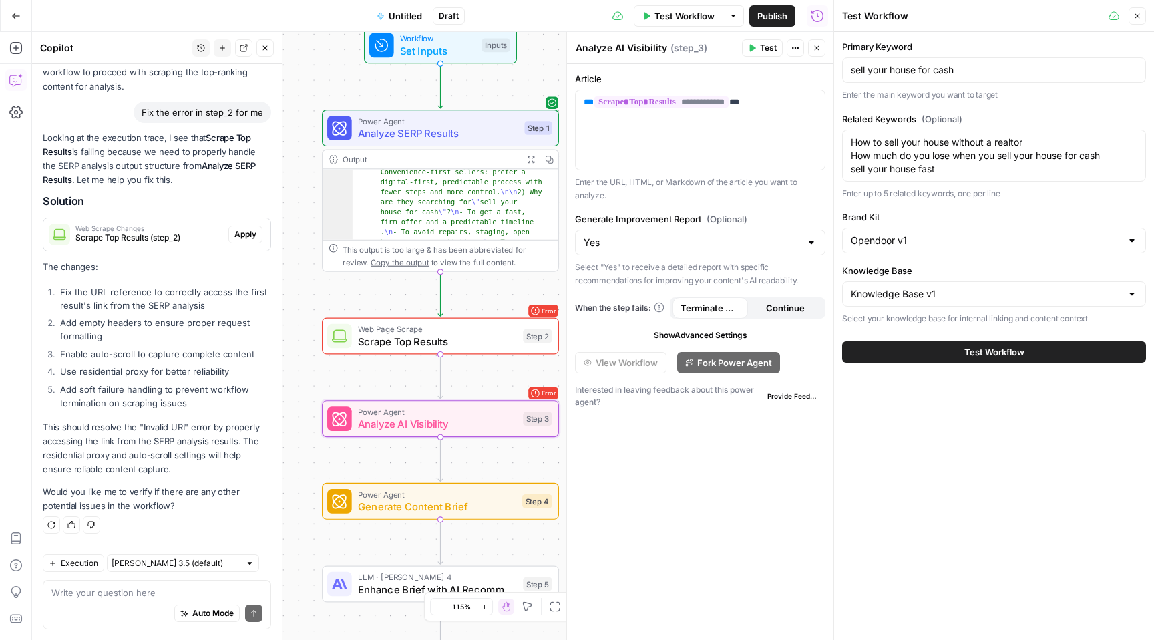
click at [994, 355] on span "Test Workflow" at bounding box center [994, 351] width 60 height 13
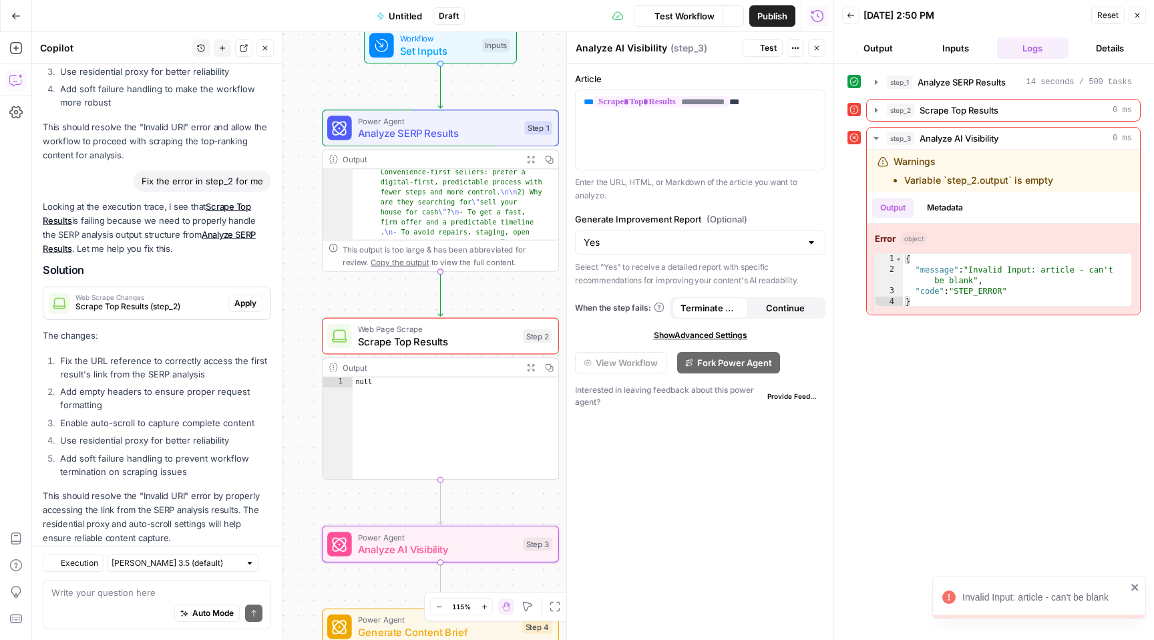
scroll to position [1594, 0]
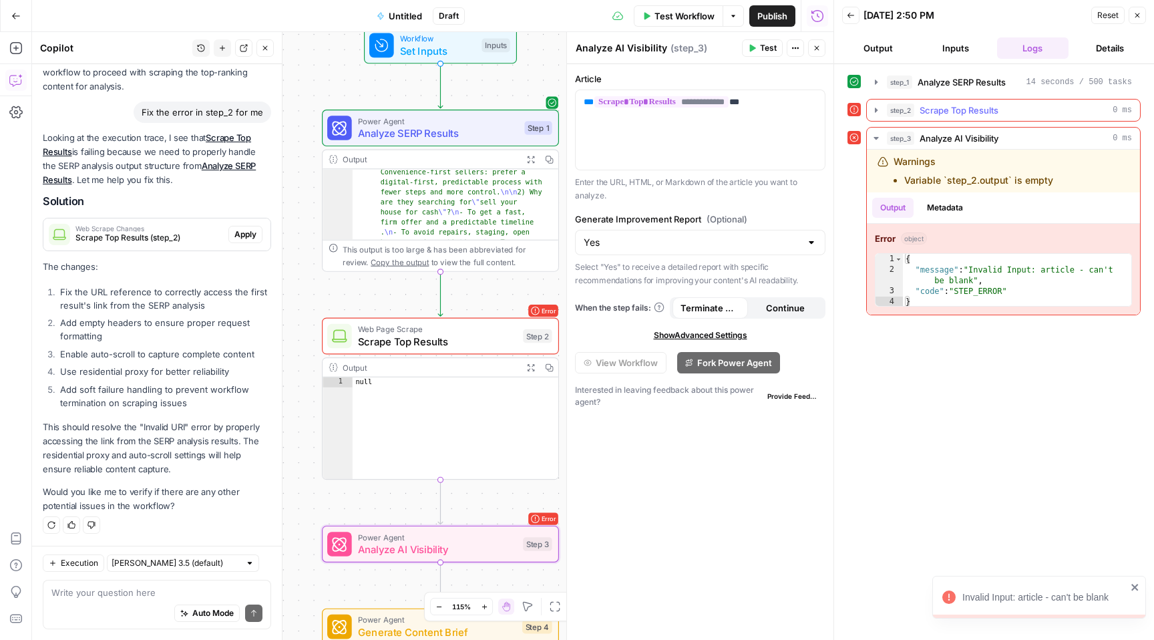
click at [1068, 107] on div "step_2 Scrape Top Results 0 ms" at bounding box center [1009, 109] width 245 height 13
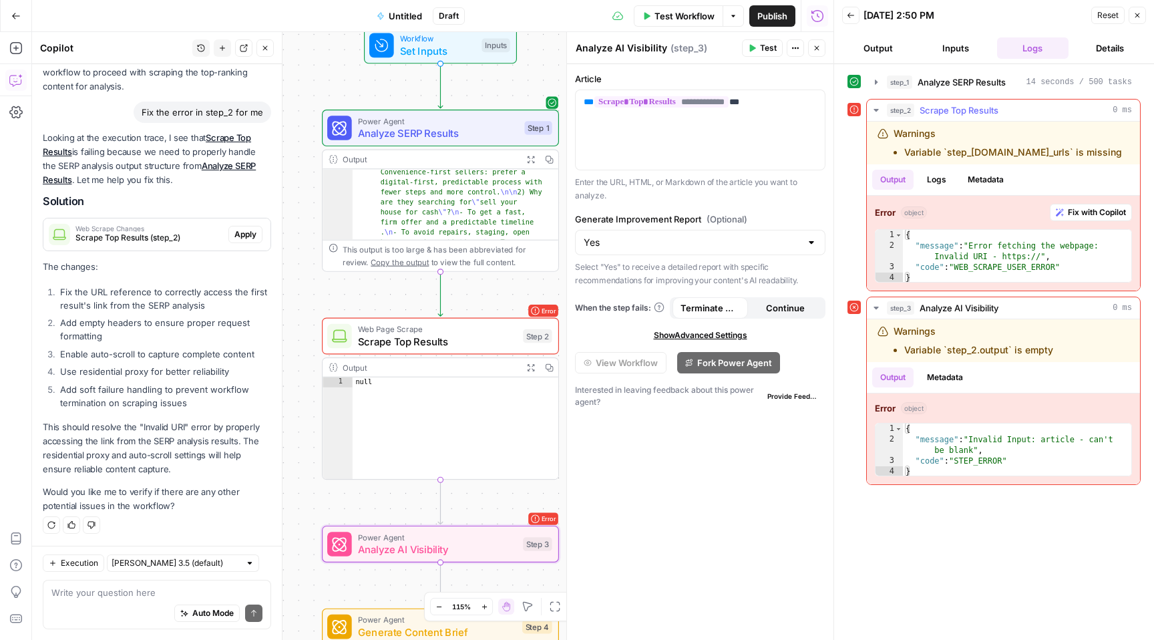
click at [1090, 213] on span "Fix with Copilot" at bounding box center [1097, 212] width 58 height 12
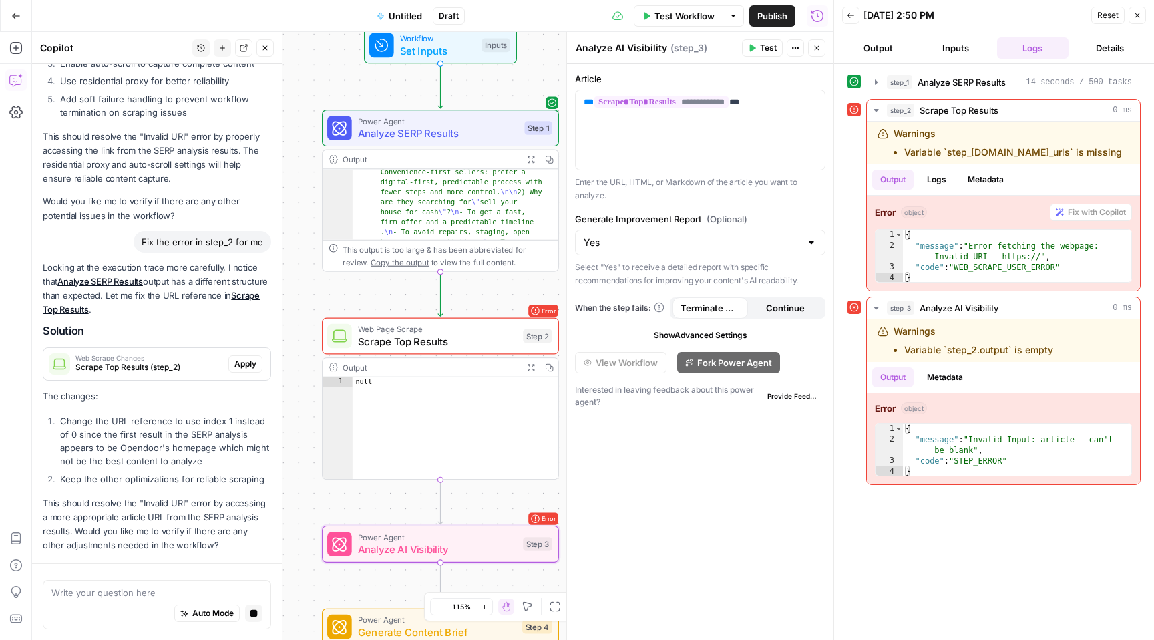
scroll to position [1951, 0]
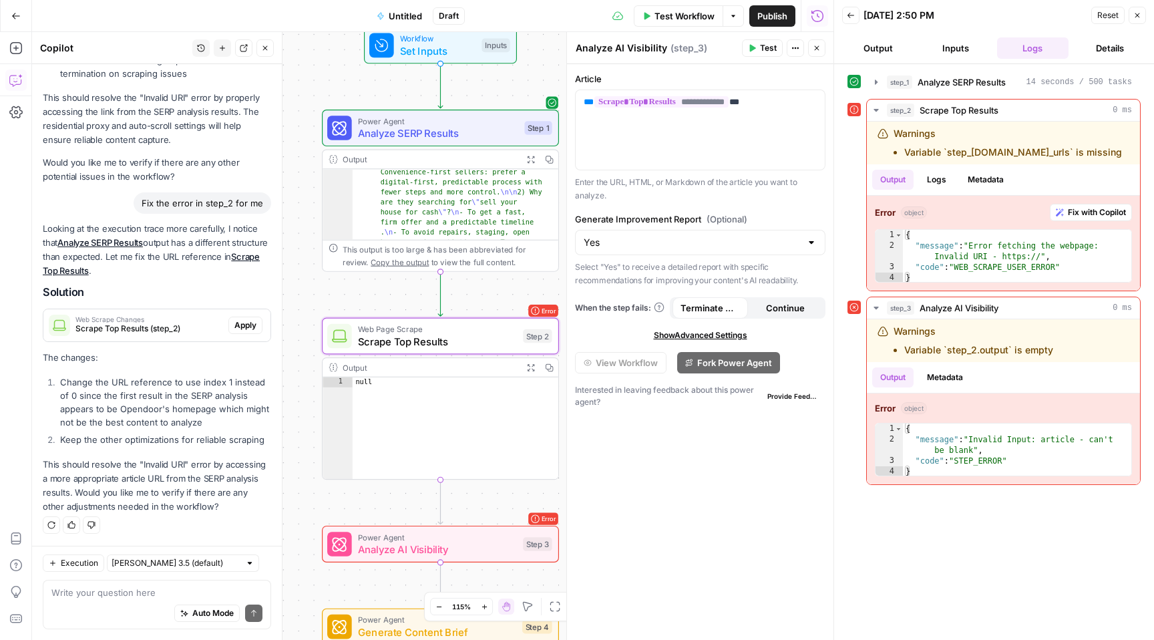
click at [236, 319] on span "Apply" at bounding box center [245, 325] width 22 height 12
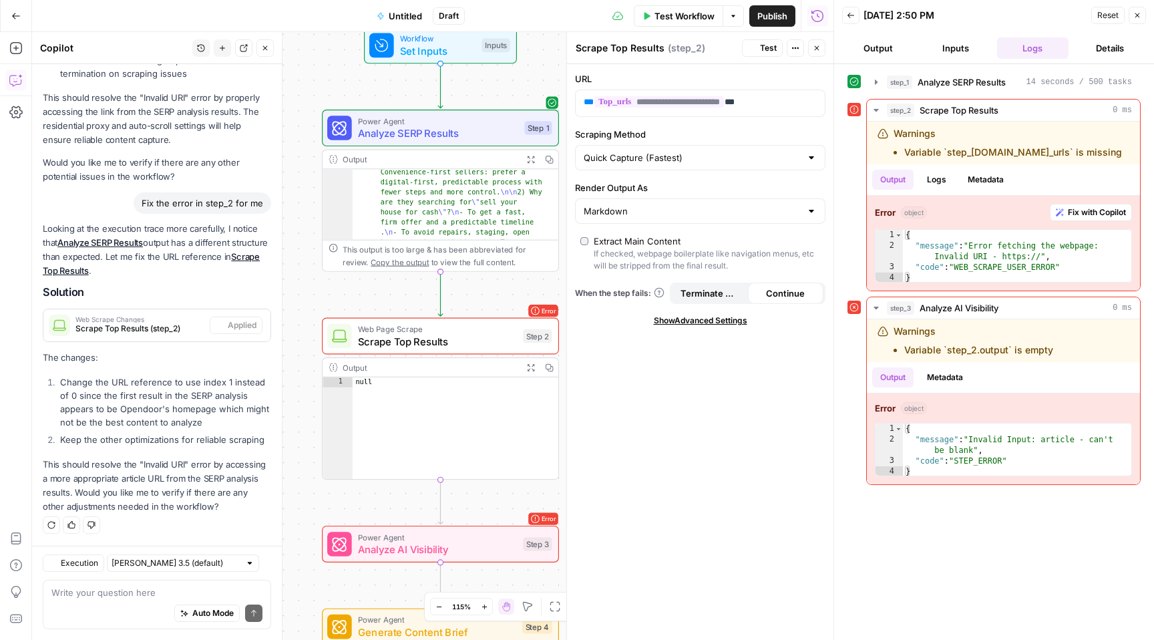
scroll to position [1994, 0]
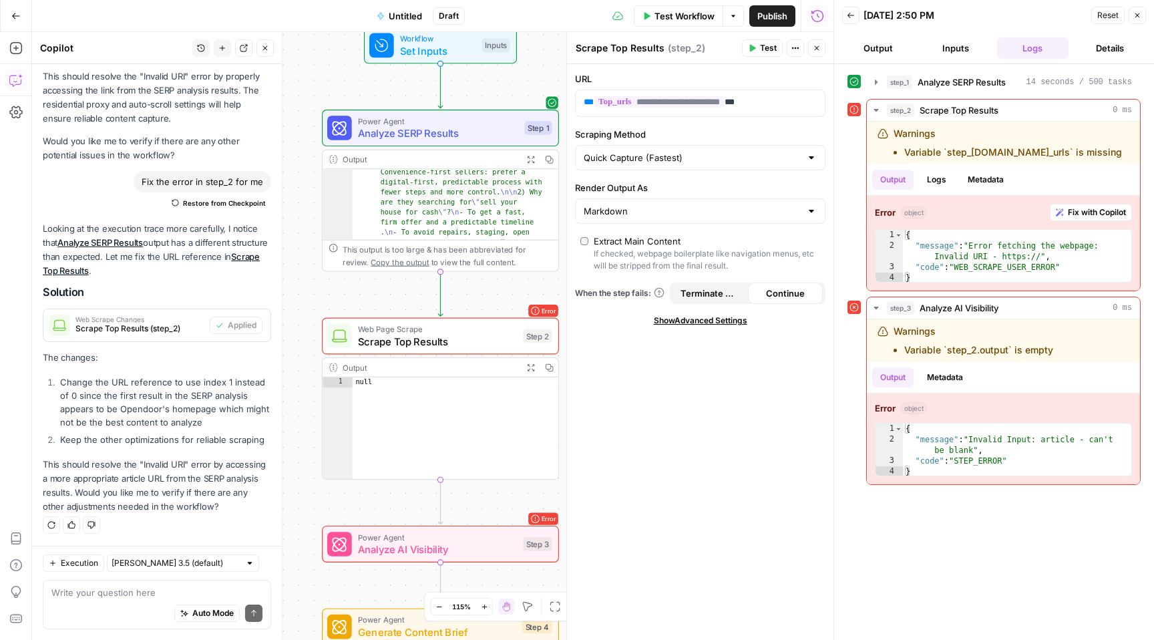
click at [688, 12] on span "Test Workflow" at bounding box center [684, 15] width 60 height 13
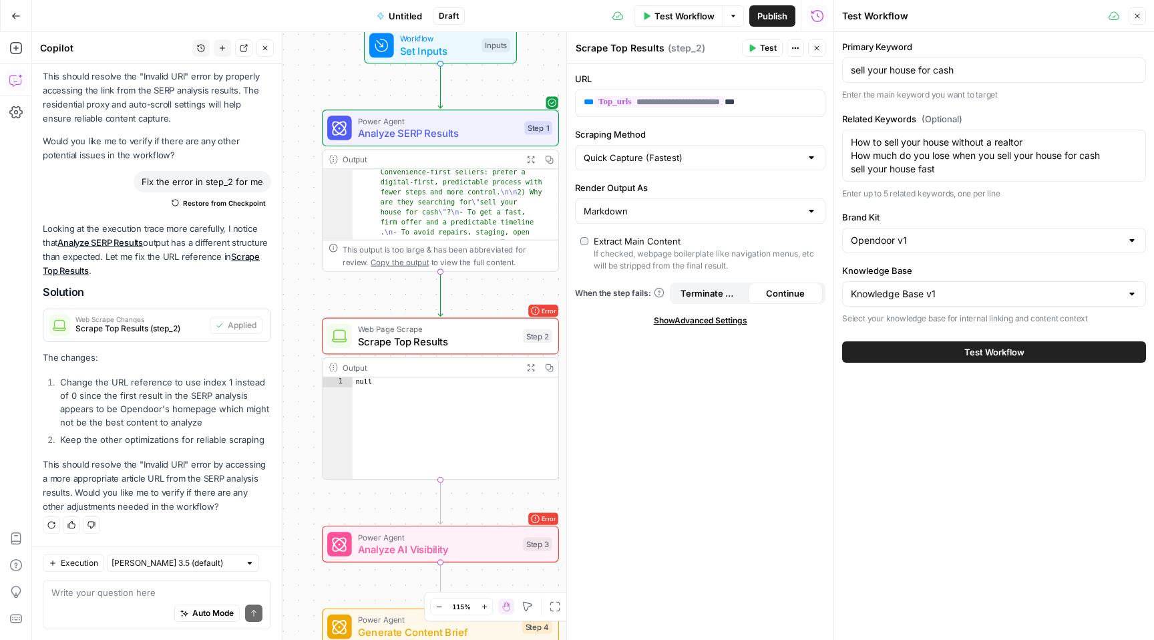
click at [985, 354] on span "Test Workflow" at bounding box center [994, 351] width 60 height 13
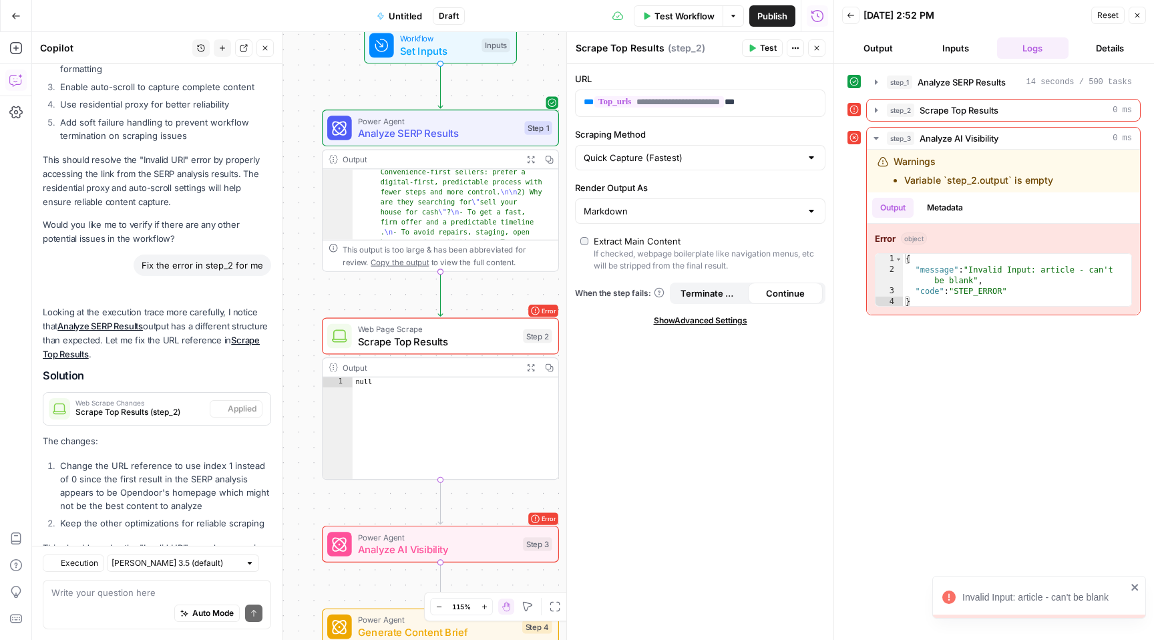
scroll to position [1994, 0]
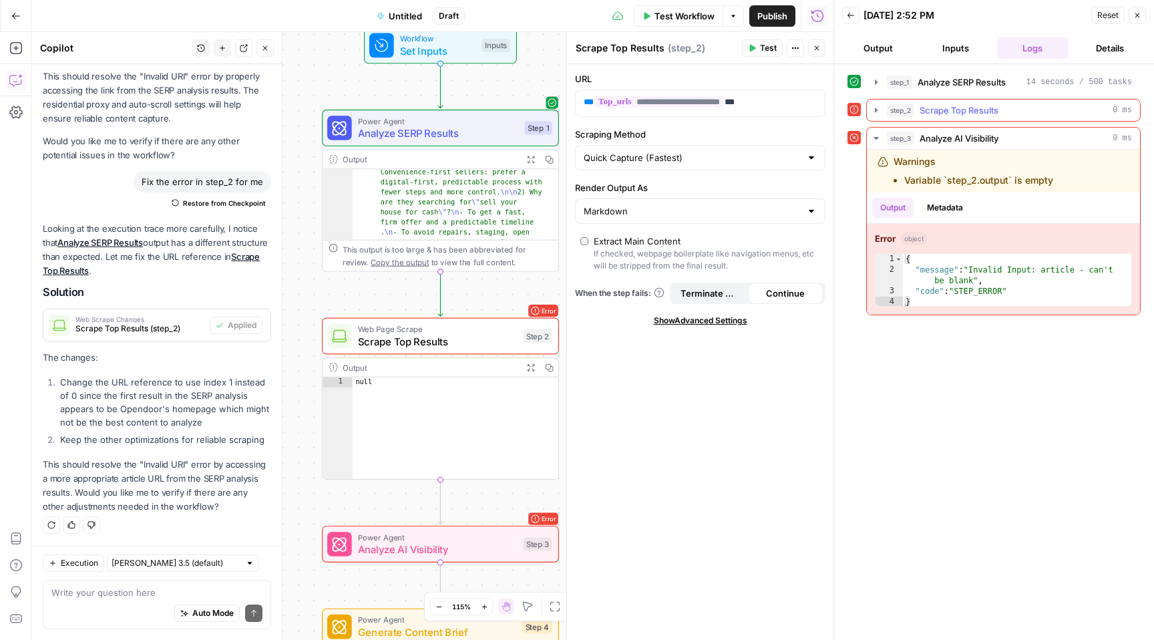
click at [1044, 111] on div "step_2 Scrape Top Results 0 ms" at bounding box center [1009, 109] width 245 height 13
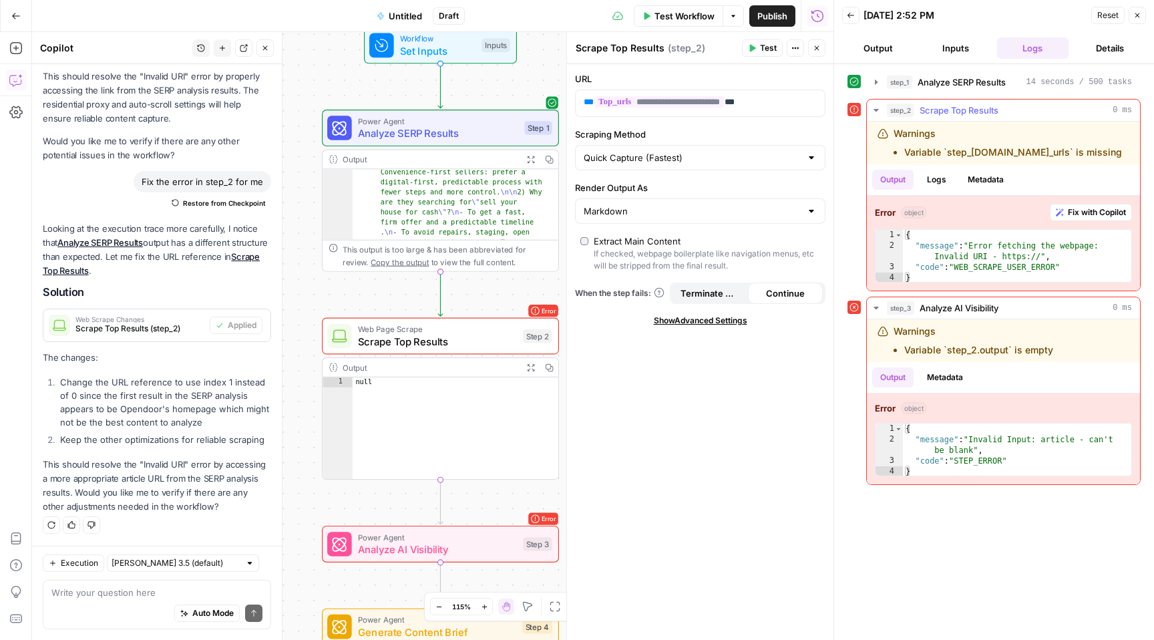
click at [1098, 210] on span "Fix with Copilot" at bounding box center [1097, 212] width 58 height 12
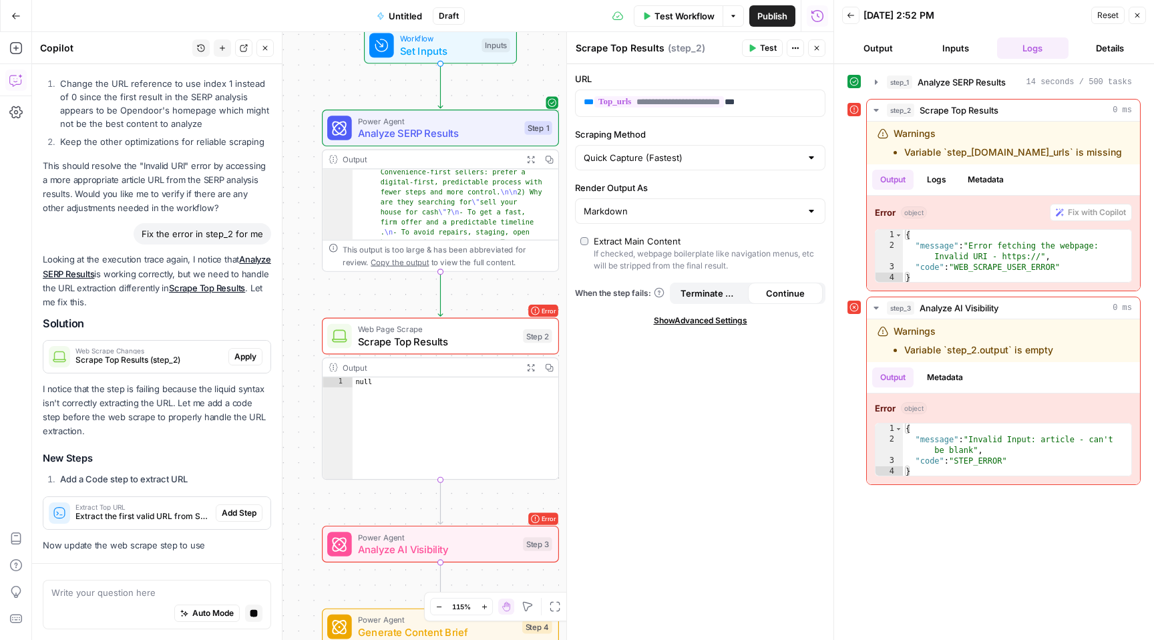
scroll to position [2249, 0]
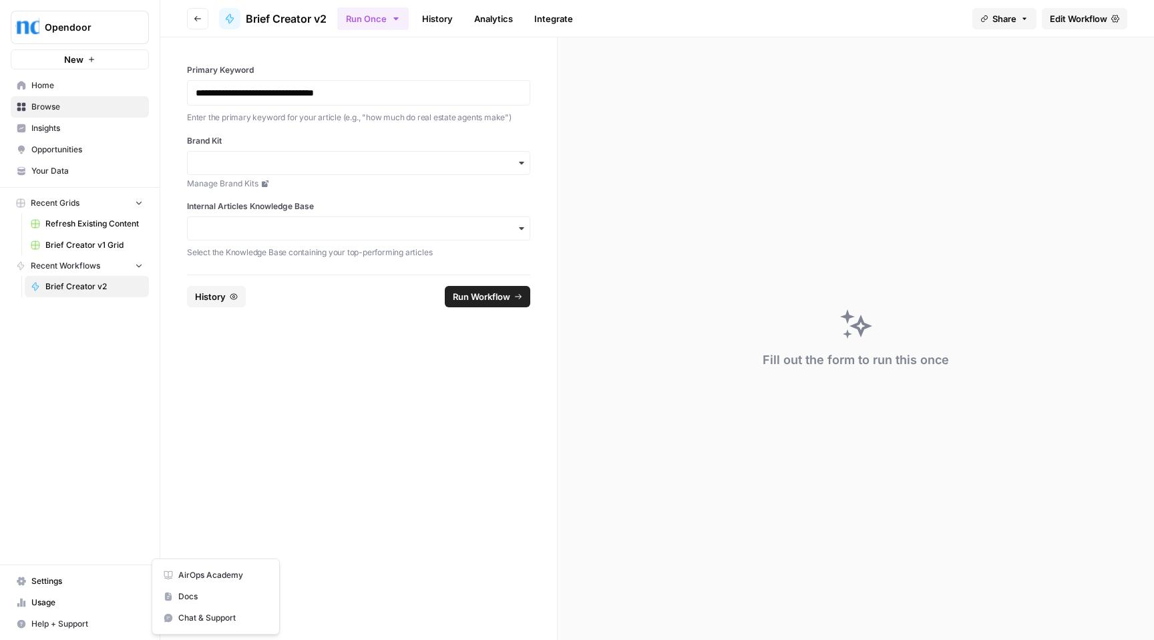
click at [63, 166] on span "Your Data" at bounding box center [87, 171] width 112 height 12
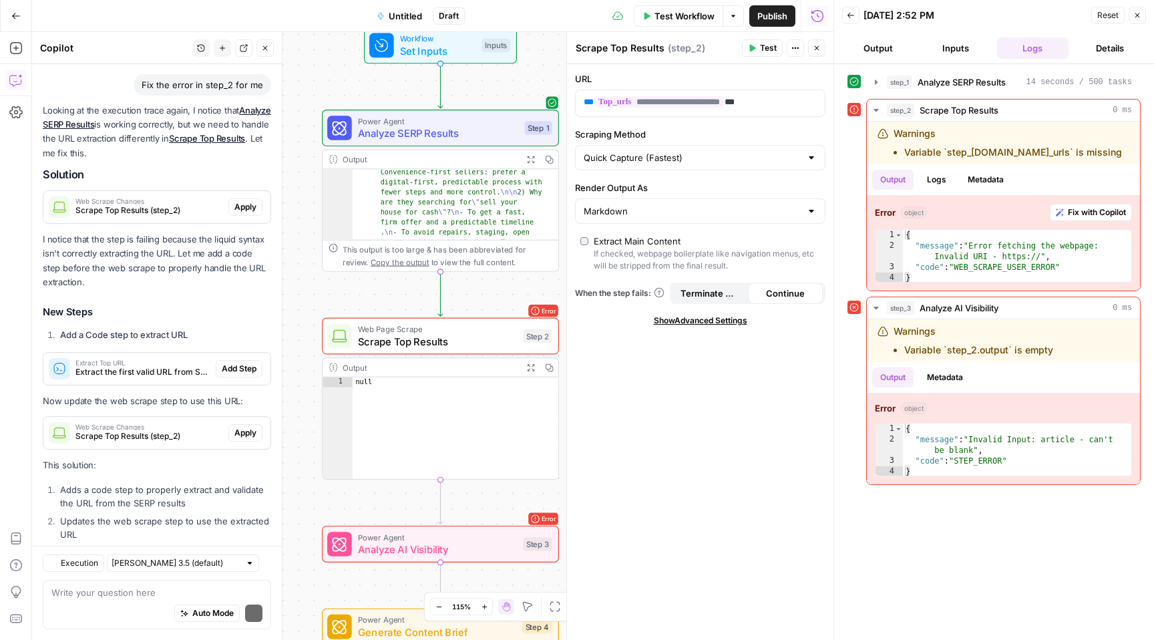
scroll to position [2539, 0]
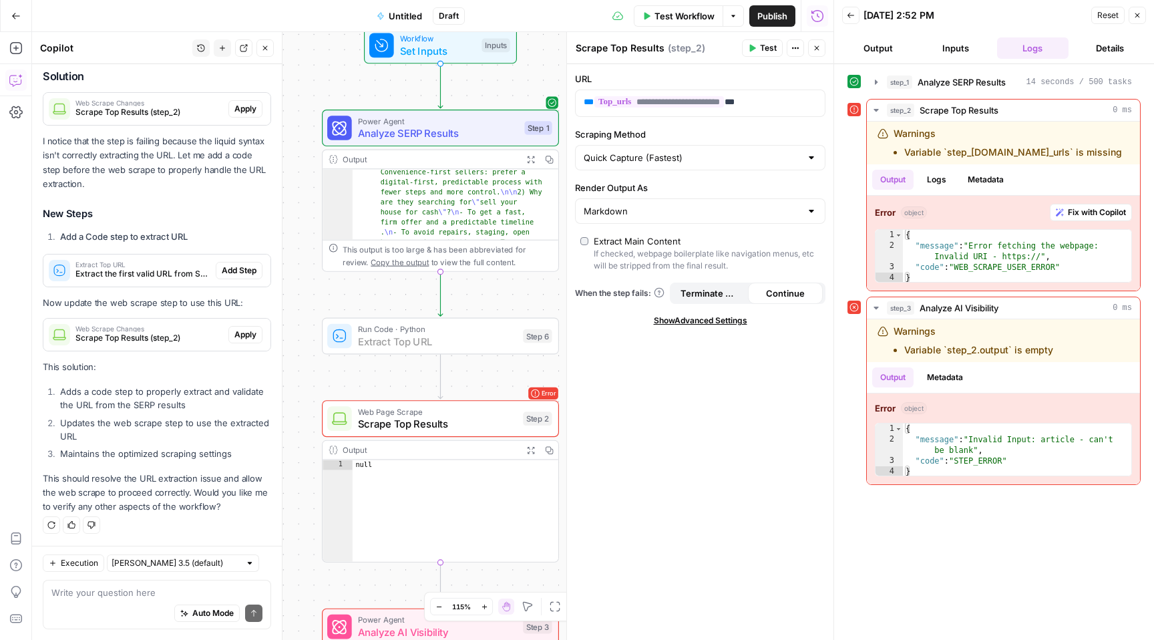
click at [224, 276] on span "Add Step" at bounding box center [239, 270] width 35 height 12
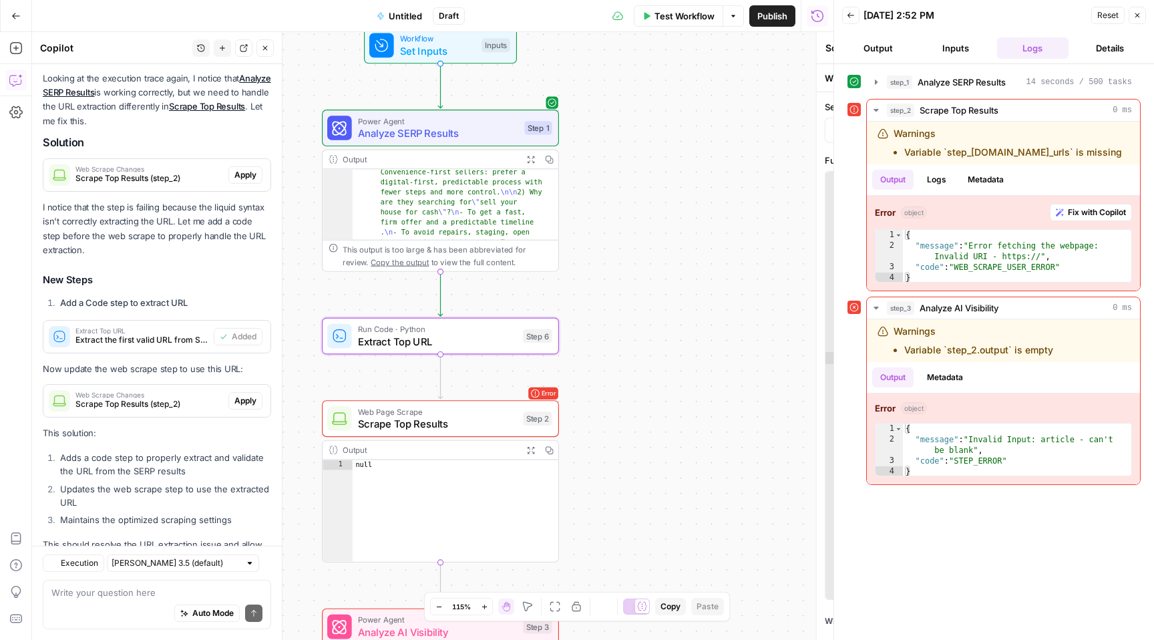
type textarea "Extract Top URL"
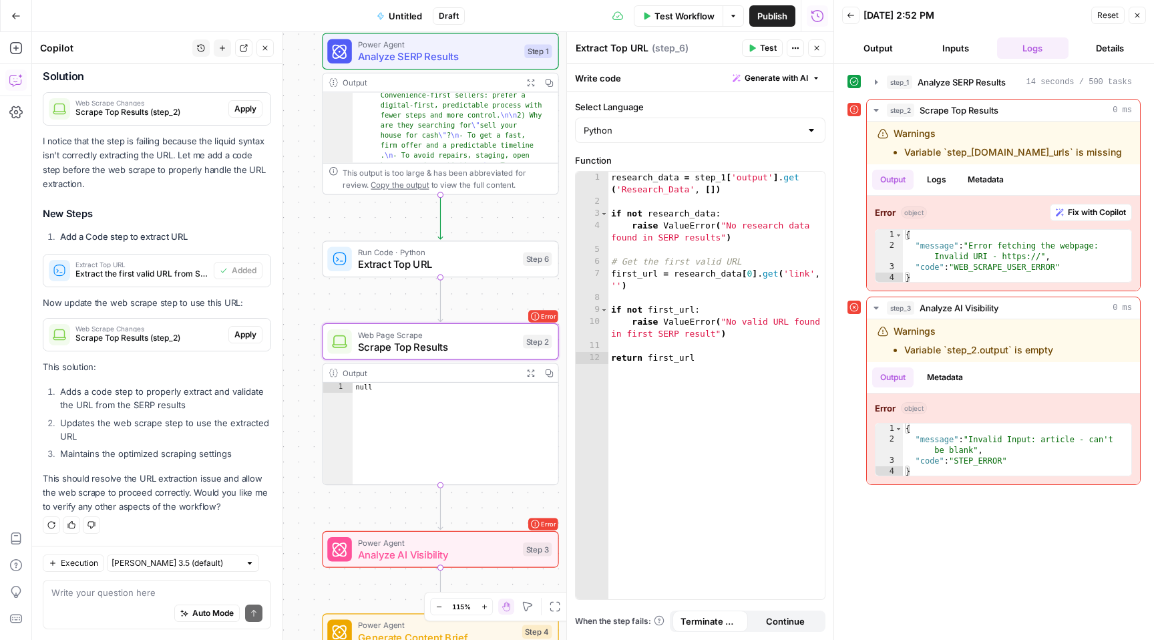
click at [242, 341] on span "Apply" at bounding box center [245, 335] width 22 height 12
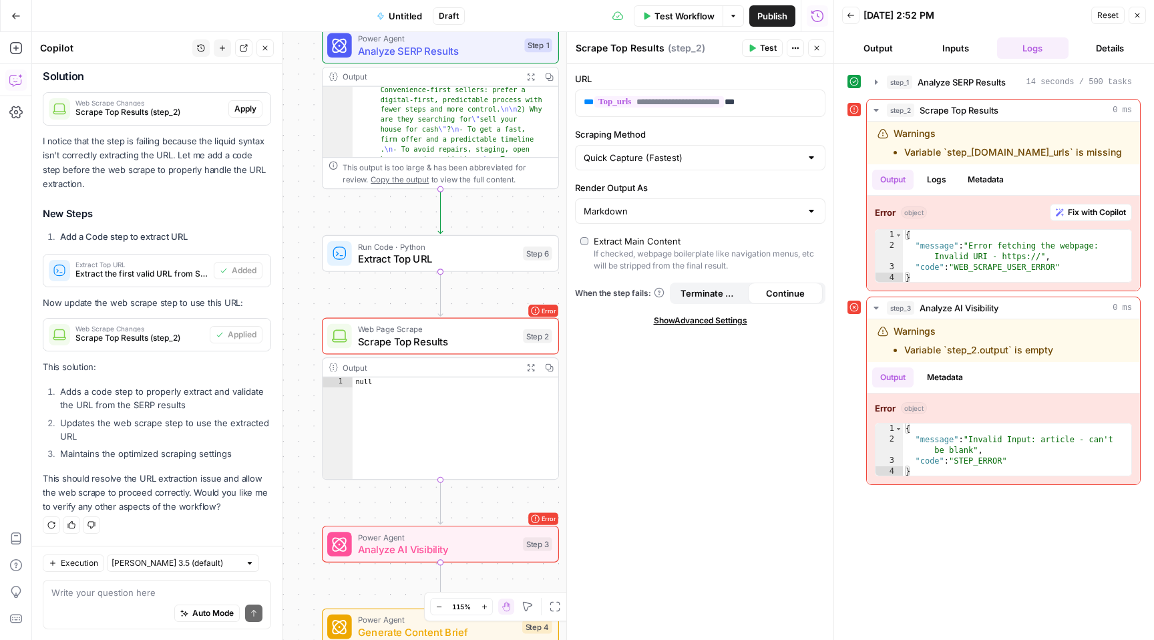
click at [783, 17] on span "Publish" at bounding box center [772, 15] width 30 height 13
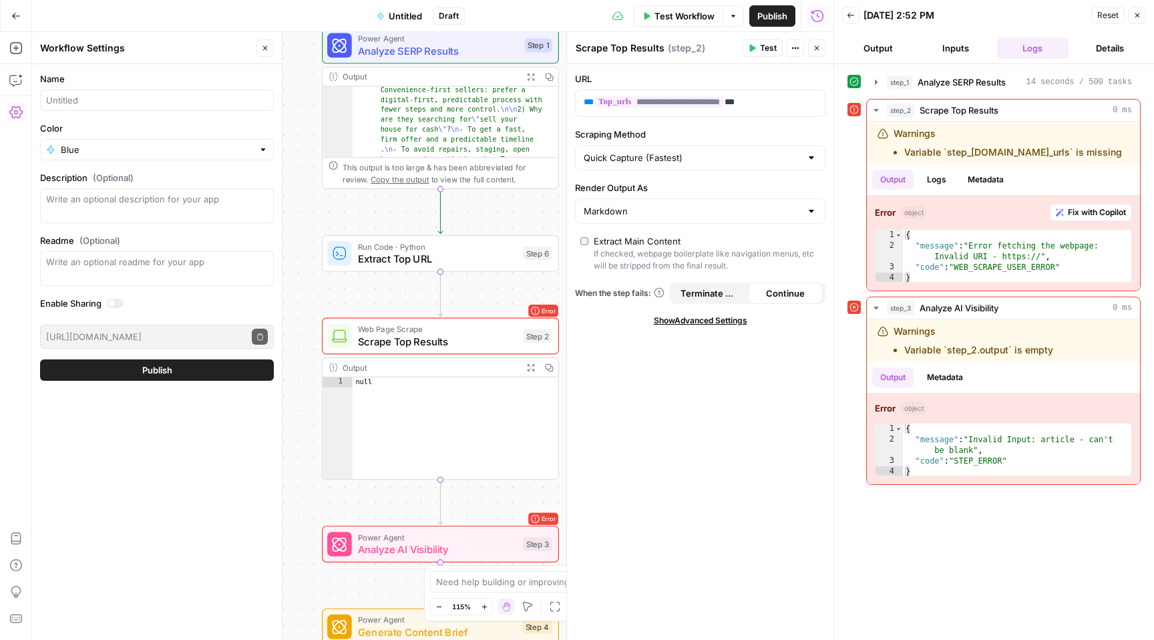
click at [752, 458] on div "**********" at bounding box center [700, 352] width 266 height 576
click at [674, 11] on span "Test Workflow" at bounding box center [684, 15] width 60 height 13
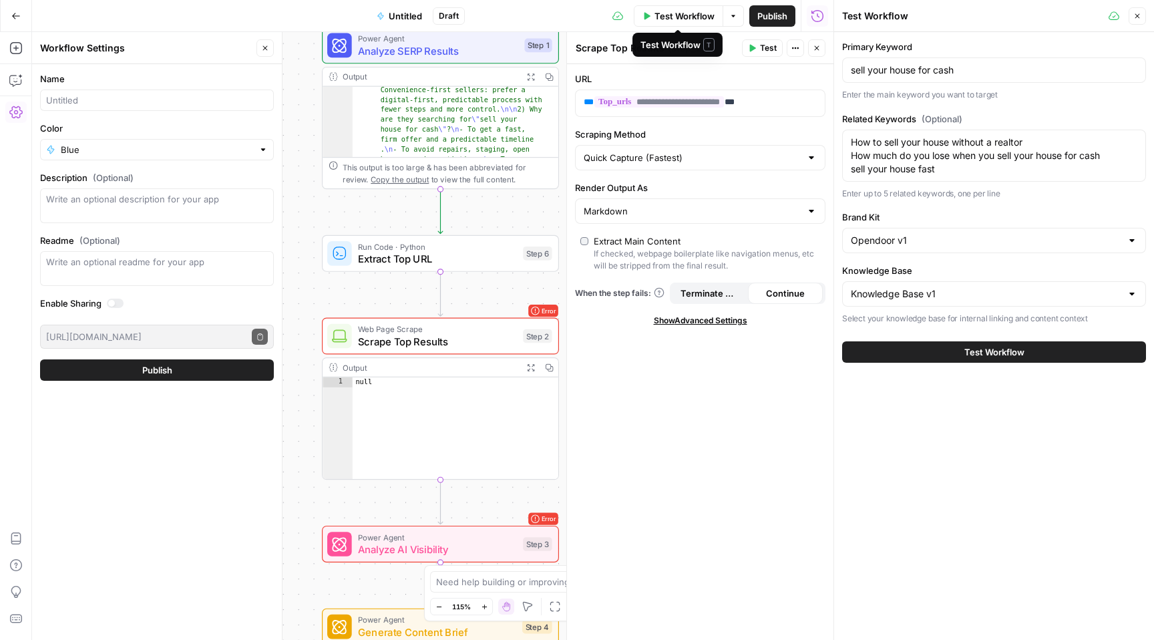
click at [681, 13] on span "Test Workflow" at bounding box center [684, 15] width 60 height 13
click at [1001, 352] on span "Test Workflow" at bounding box center [994, 351] width 60 height 13
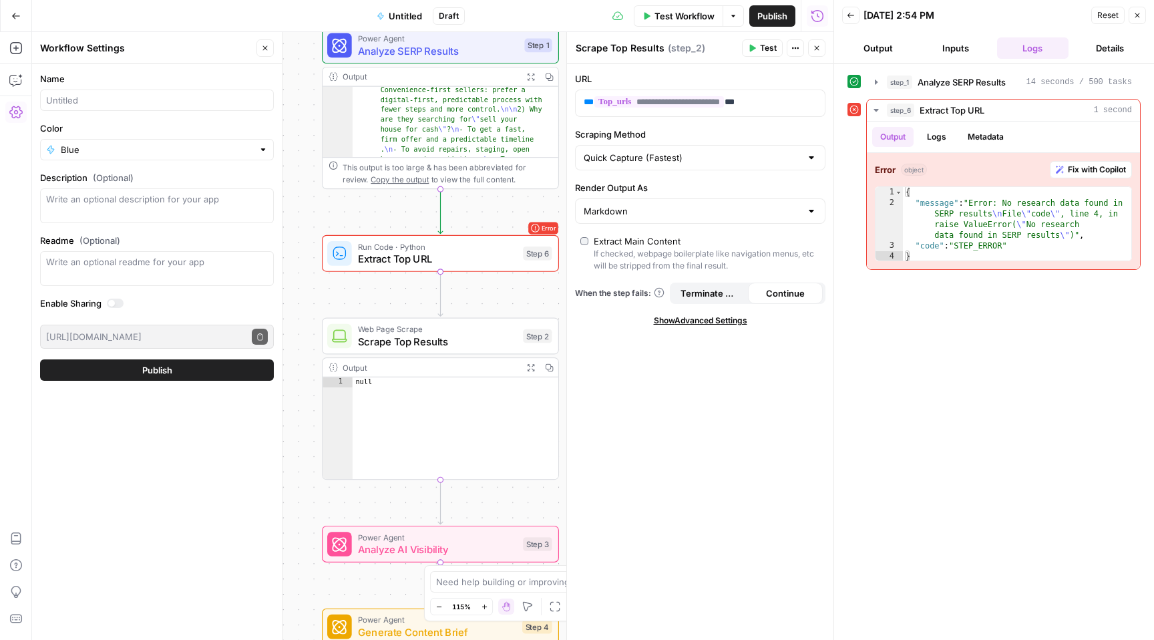
click at [15, 15] on icon "button" at bounding box center [15, 15] width 9 height 9
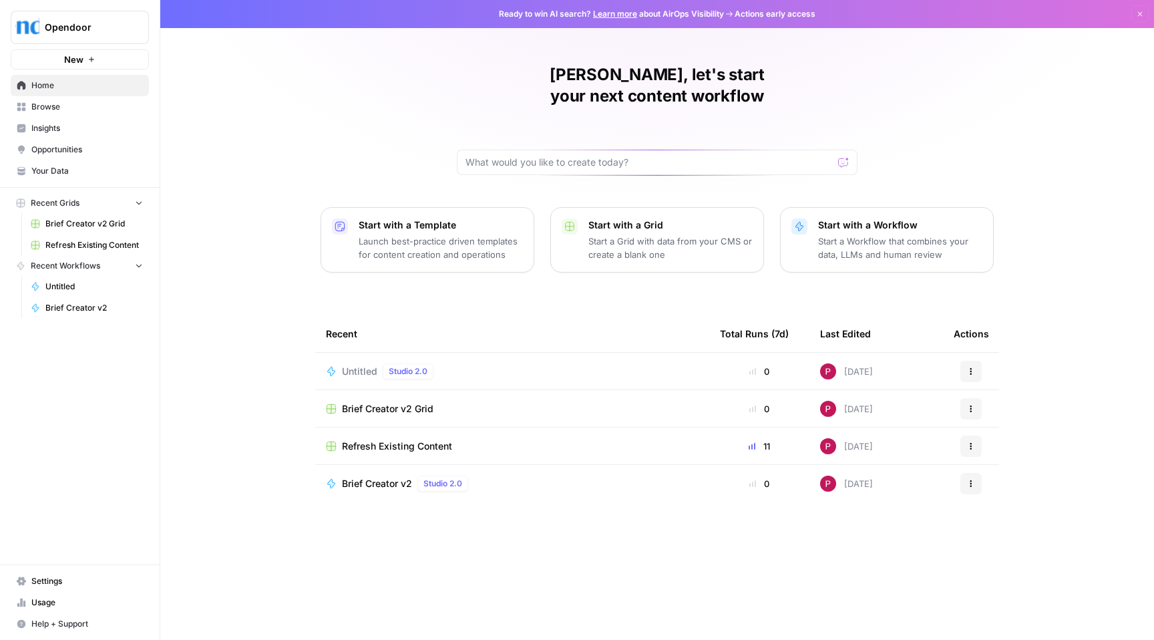
click at [64, 114] on link "Browse" at bounding box center [80, 106] width 138 height 21
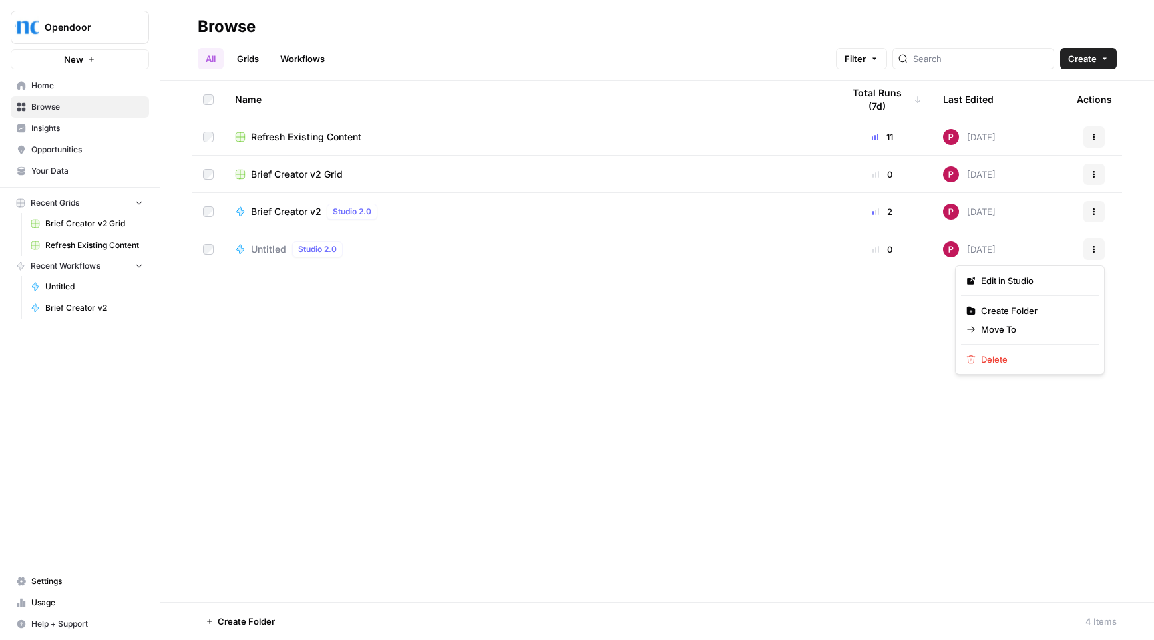
click at [1093, 250] on icon "button" at bounding box center [1094, 249] width 8 height 8
click at [1023, 363] on span "Delete" at bounding box center [1034, 359] width 107 height 13
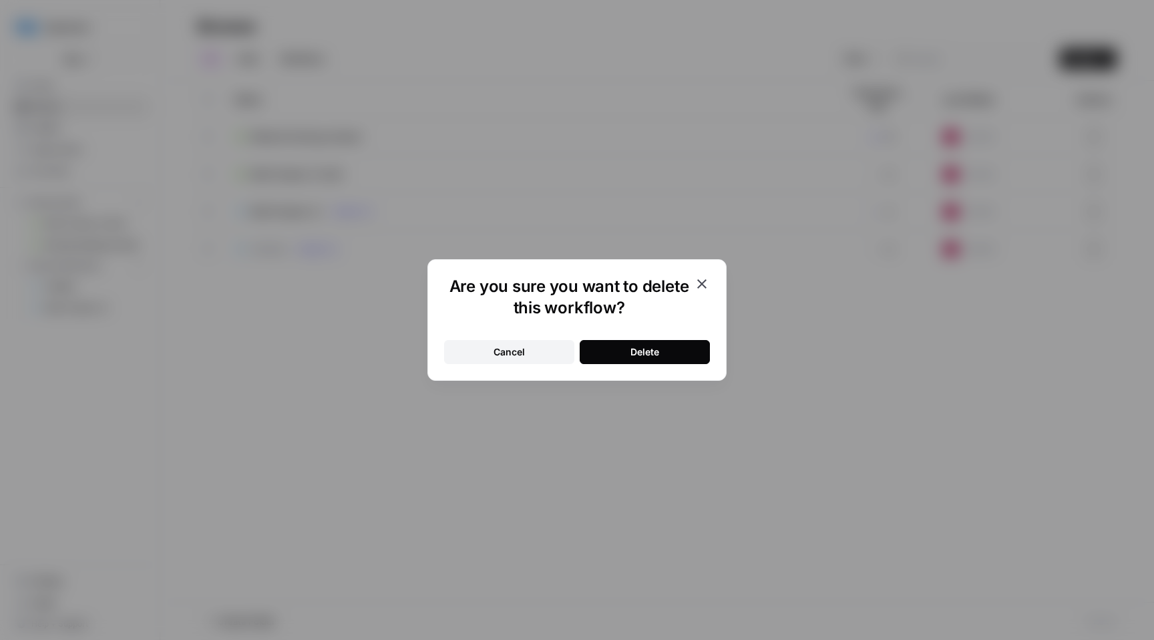
click at [638, 353] on div "Delete" at bounding box center [644, 351] width 29 height 13
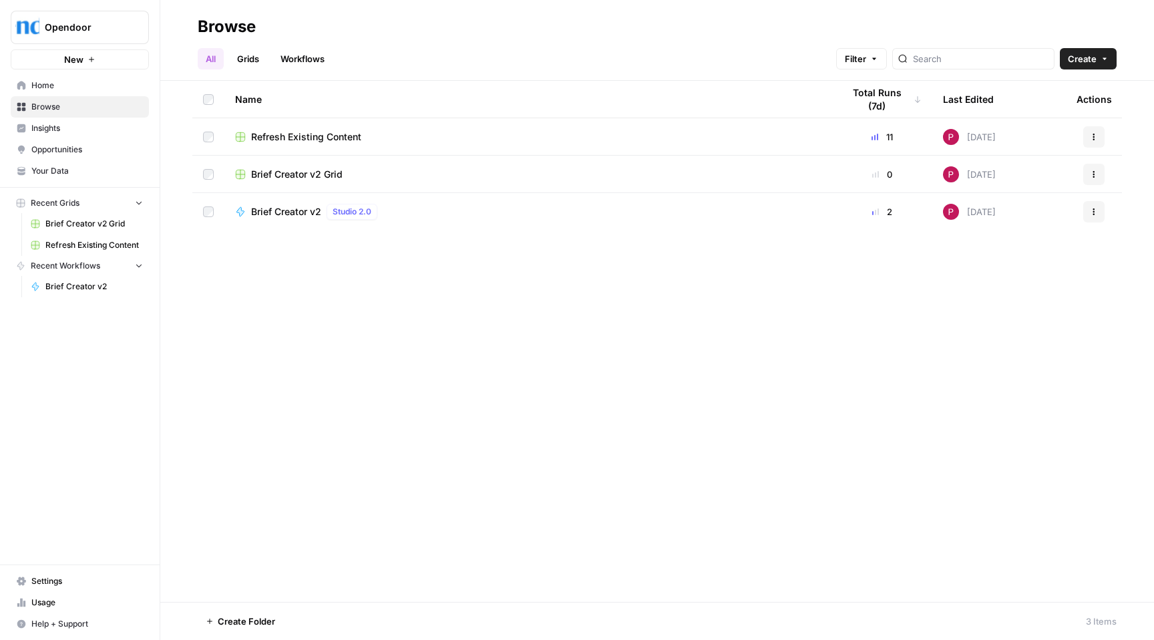
click at [380, 139] on div "Refresh Existing Content" at bounding box center [528, 136] width 586 height 13
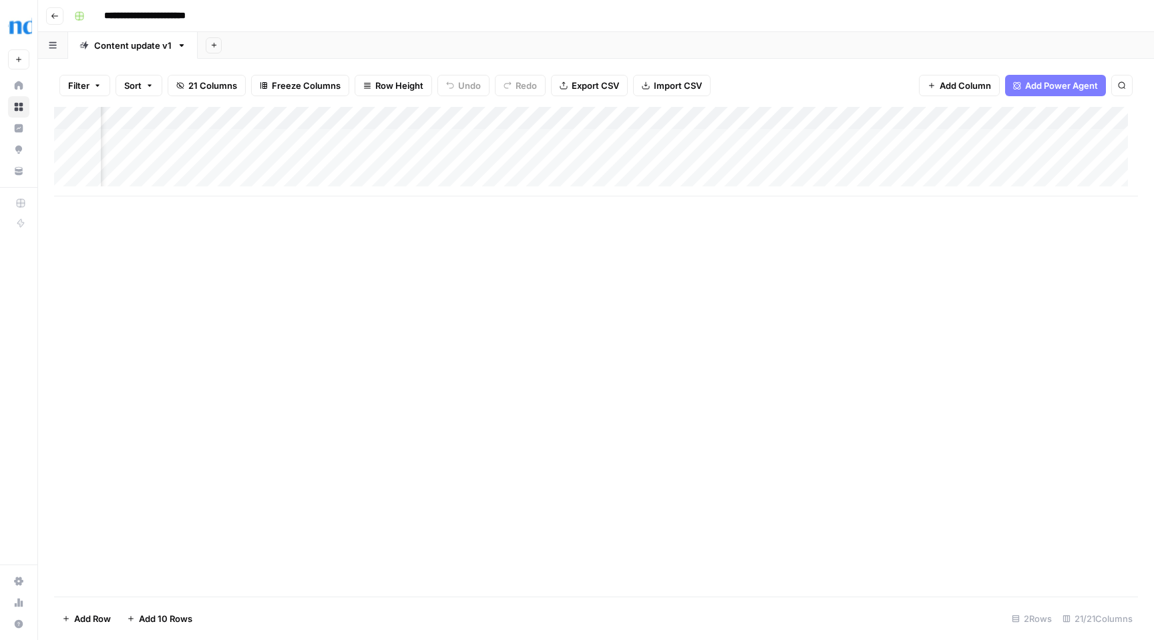
scroll to position [0, 1956]
click at [1085, 165] on div "Add Column" at bounding box center [596, 151] width 1084 height 89
click at [899, 162] on div "Add Column" at bounding box center [596, 151] width 1084 height 89
drag, startPoint x: 734, startPoint y: 162, endPoint x: 764, endPoint y: 163, distance: 30.1
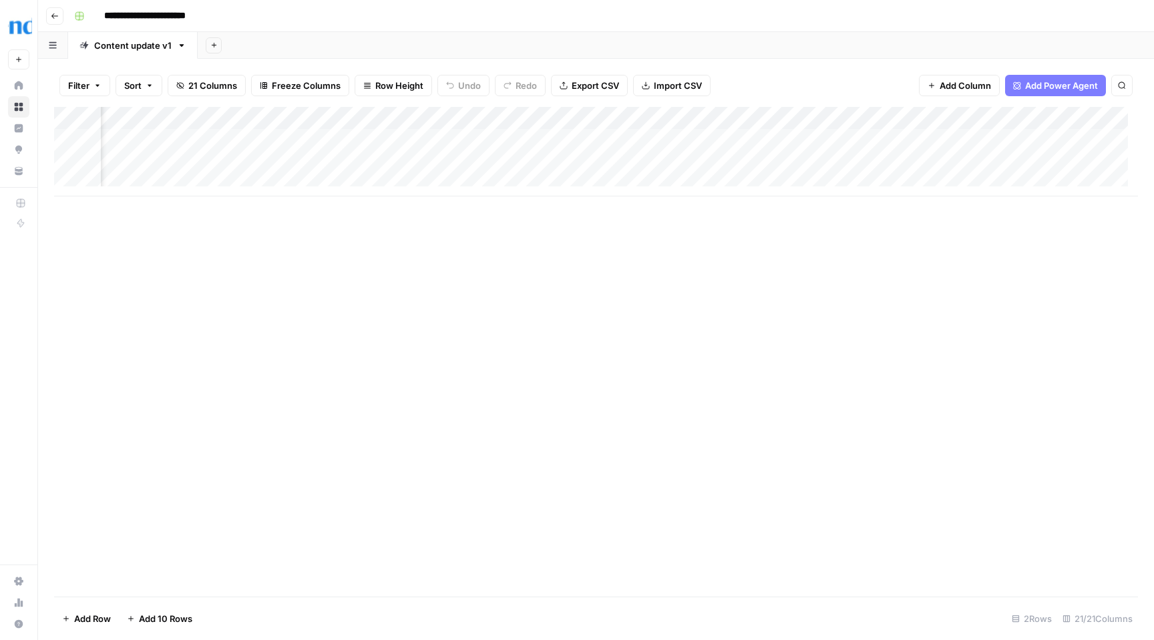
click at [764, 163] on div "Add Column" at bounding box center [596, 151] width 1084 height 89
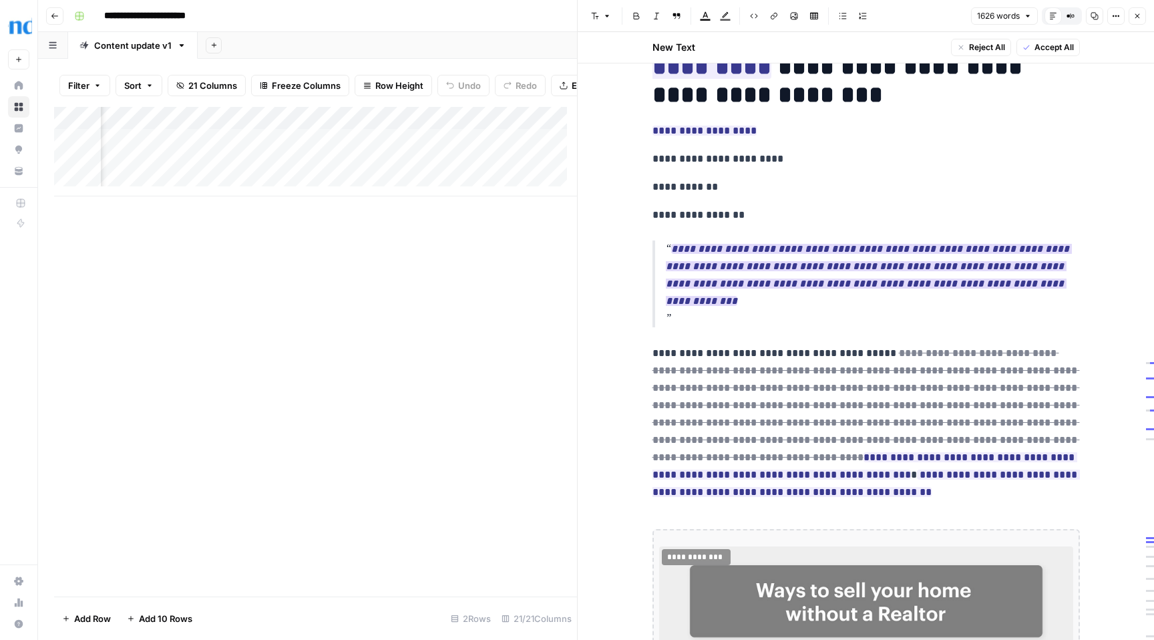
scroll to position [109, 0]
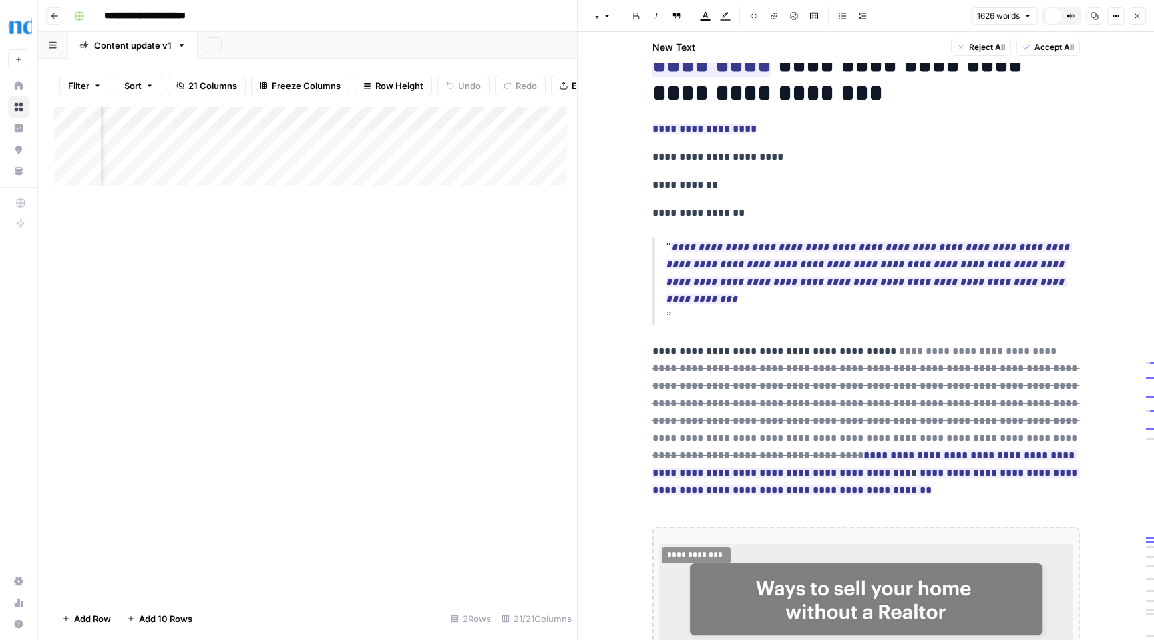
click at [1136, 15] on icon "button" at bounding box center [1137, 16] width 8 height 8
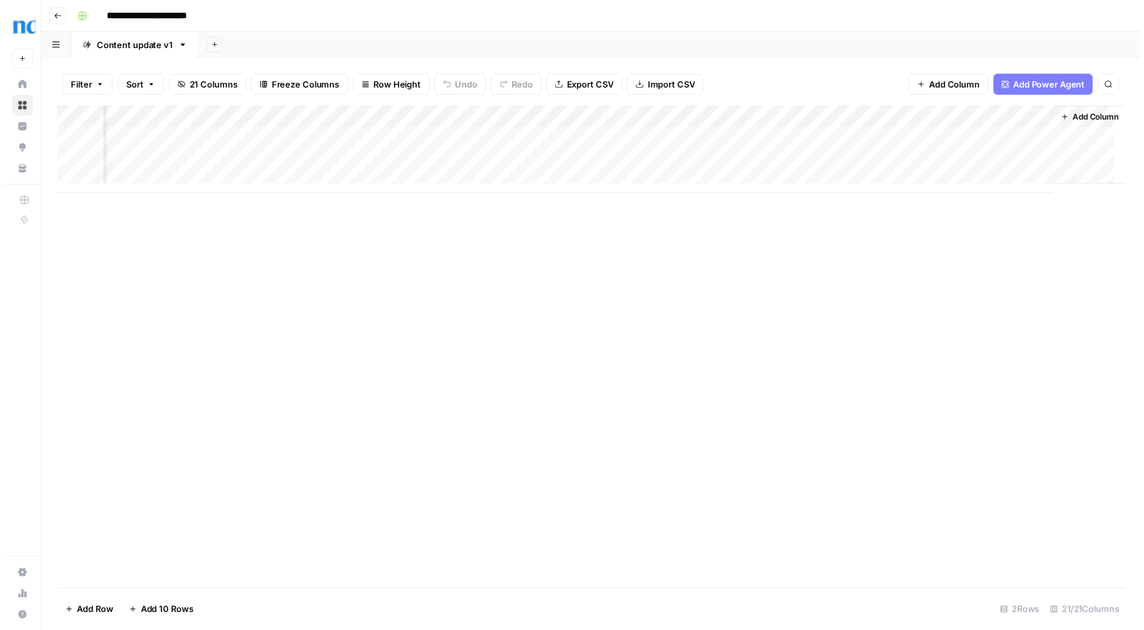
scroll to position [0, 2094]
click at [1041, 162] on div "Add Column" at bounding box center [596, 151] width 1084 height 89
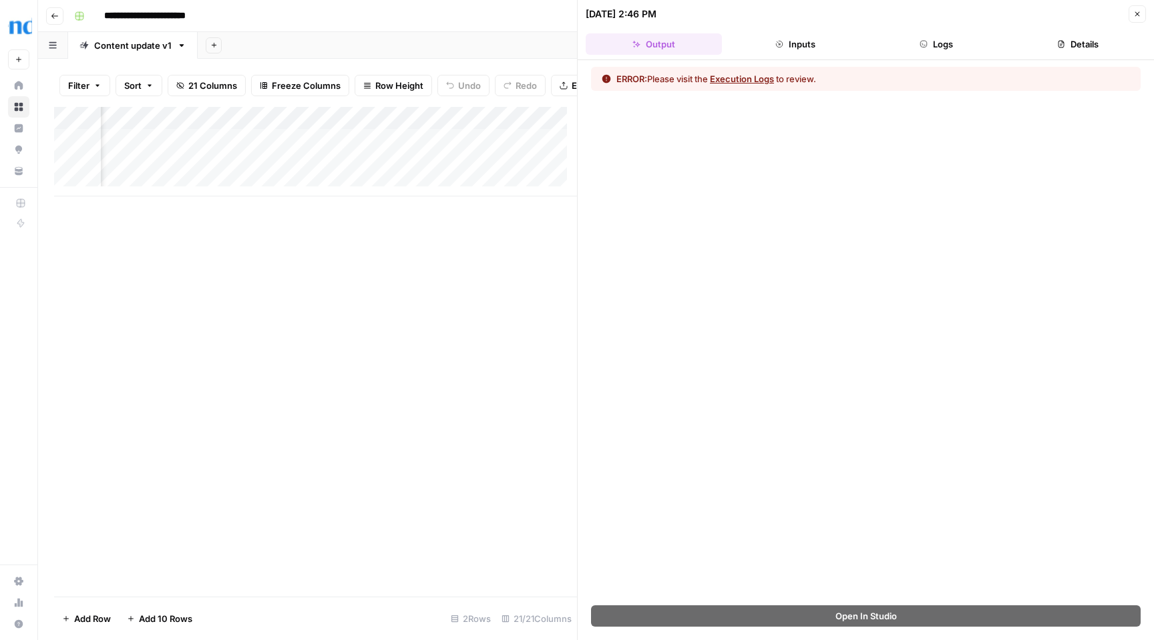
click at [1137, 14] on icon "button" at bounding box center [1137, 14] width 8 height 8
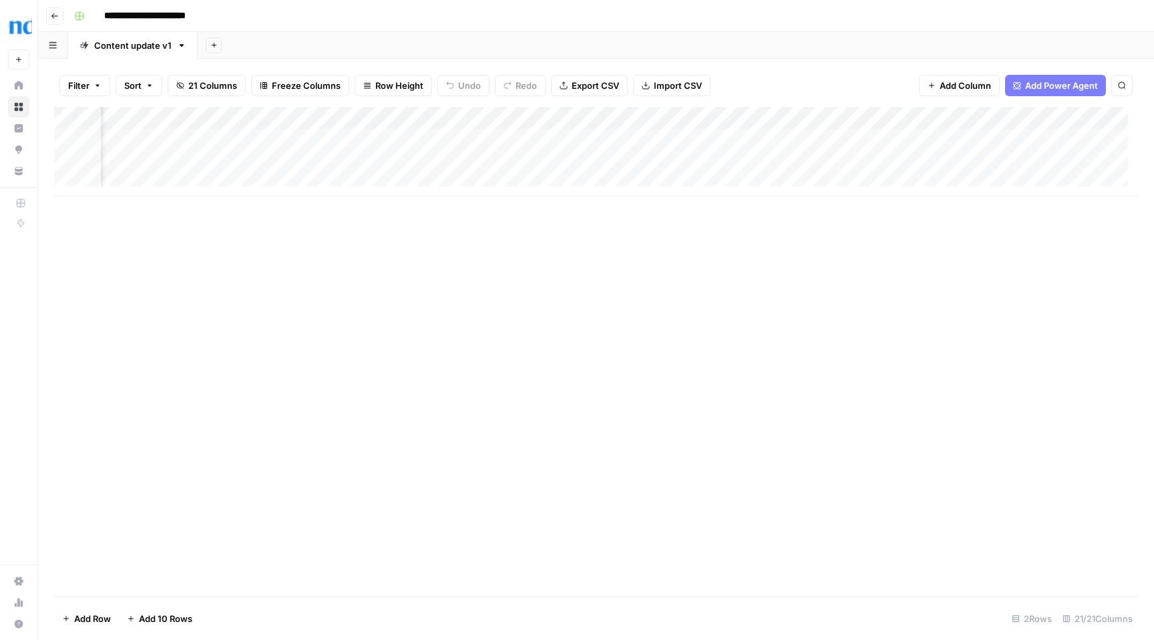
scroll to position [0, 1538]
click at [913, 164] on div "Add Column" at bounding box center [596, 151] width 1084 height 89
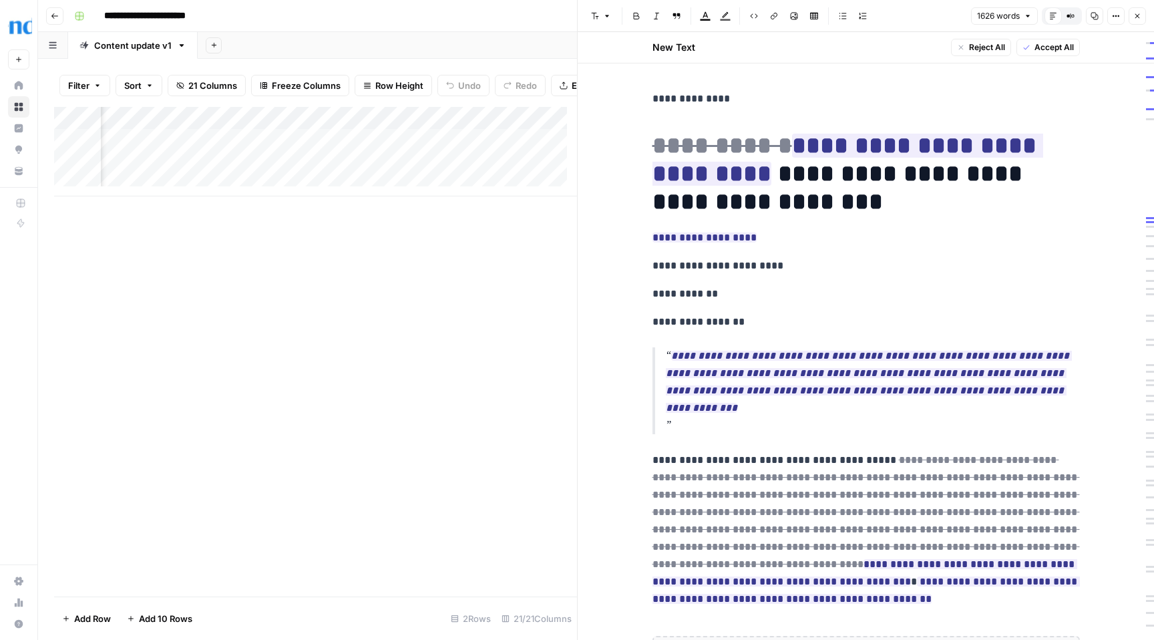
click at [1136, 17] on icon "button" at bounding box center [1137, 16] width 8 height 8
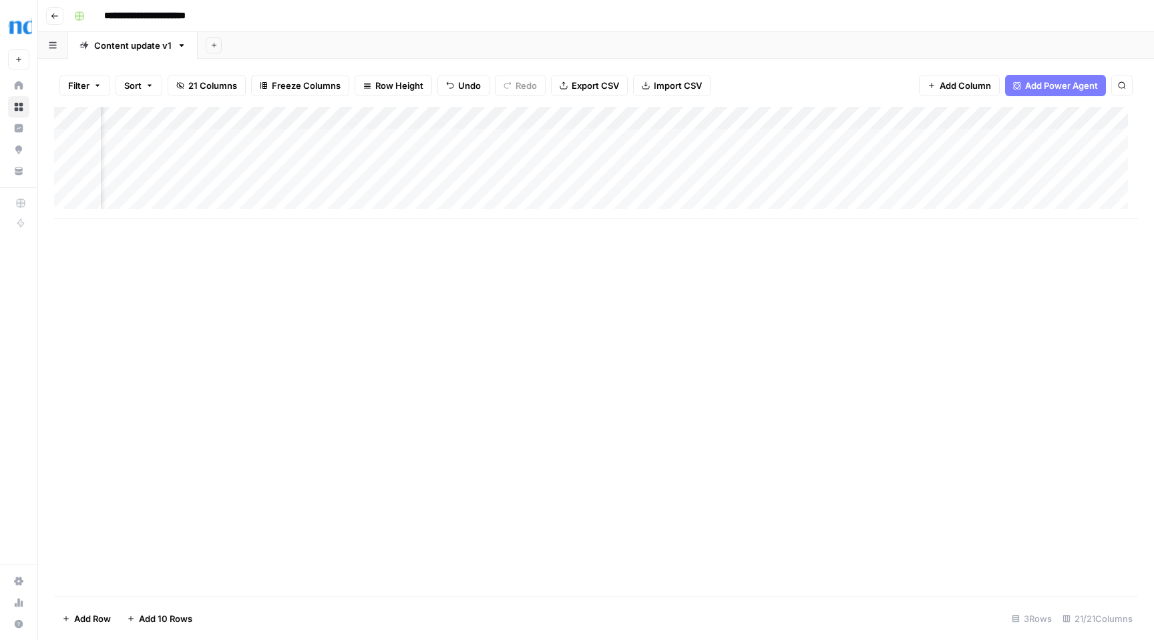
scroll to position [0, 363]
click at [529, 162] on div "Add Column" at bounding box center [596, 163] width 1084 height 112
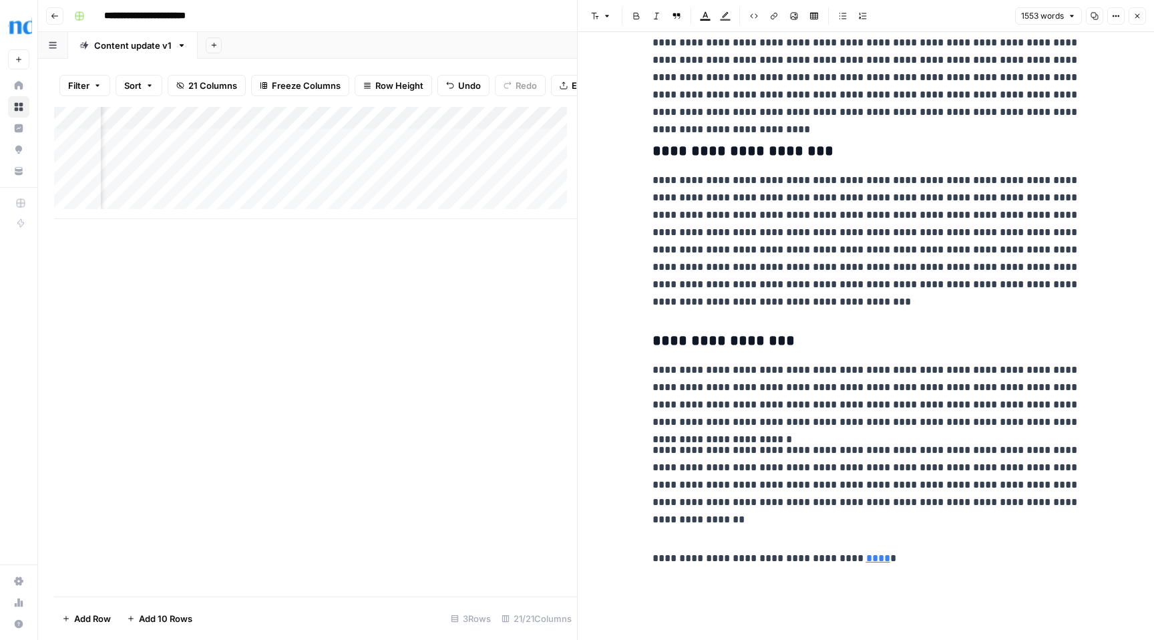
scroll to position [3264, 0]
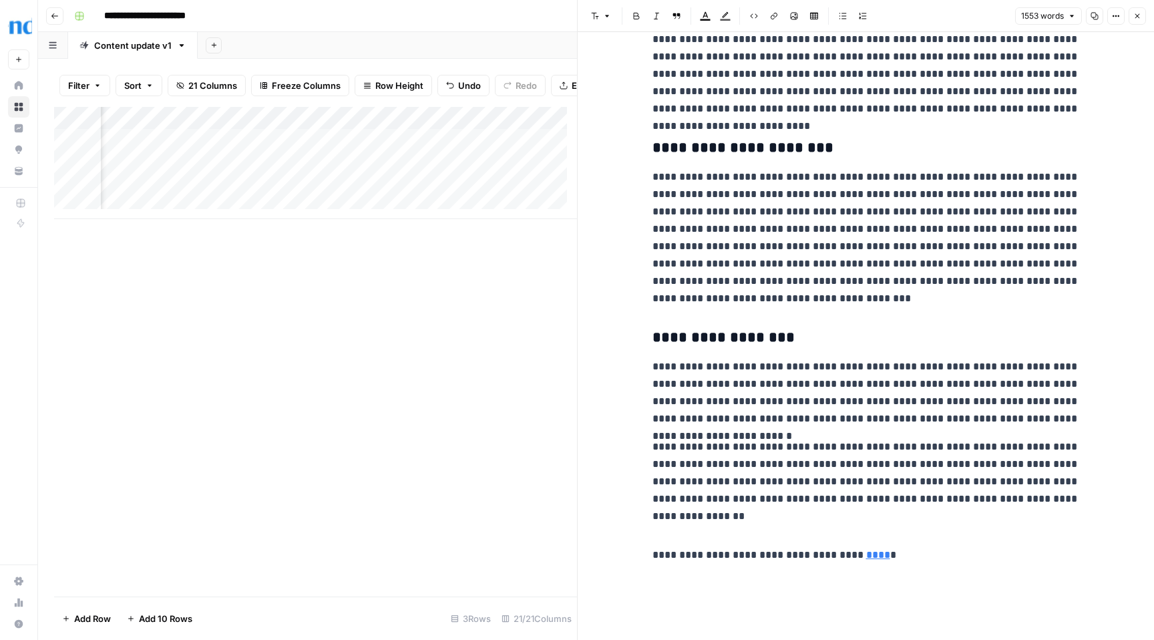
click at [1135, 17] on icon "button" at bounding box center [1137, 16] width 5 height 5
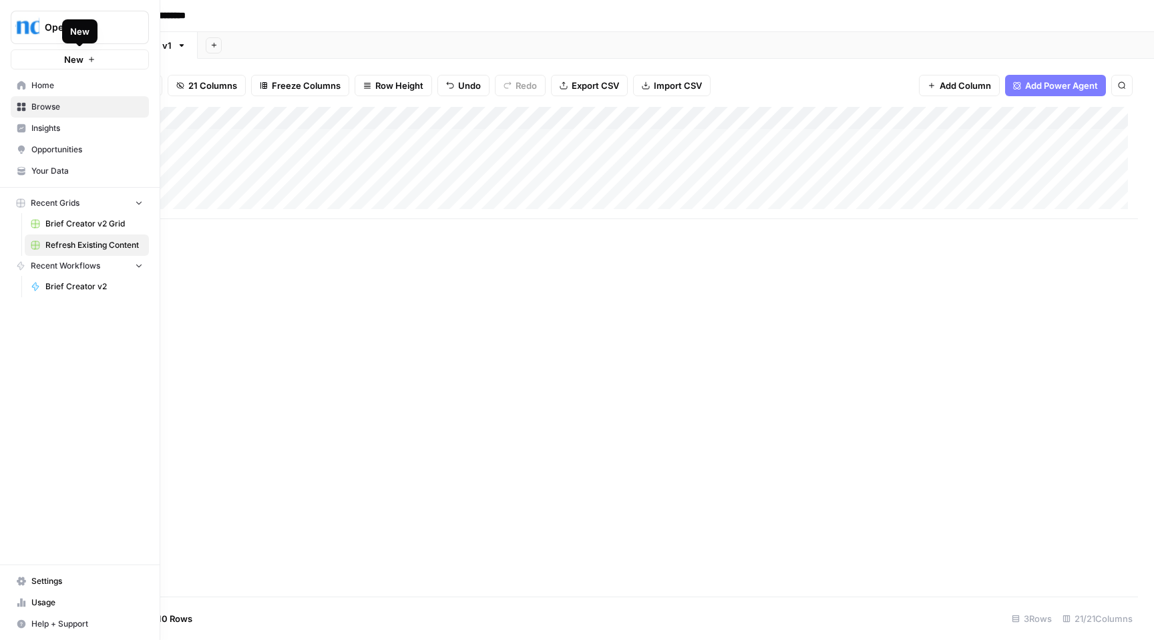
click at [73, 56] on span "New" at bounding box center [73, 59] width 19 height 13
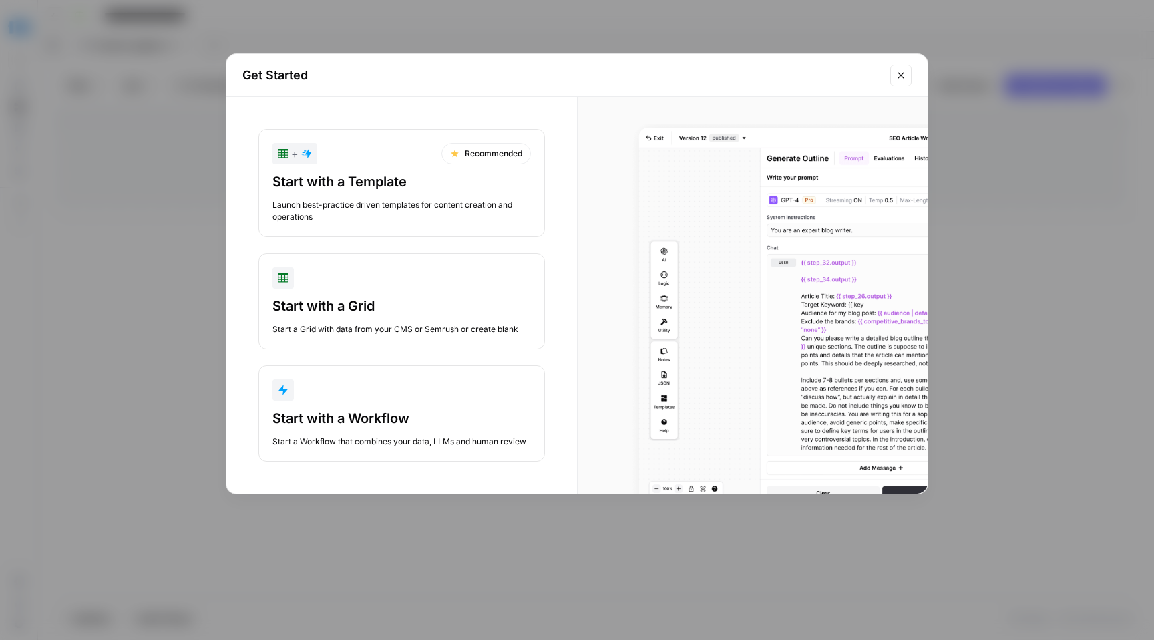
click at [450, 385] on div "button" at bounding box center [401, 389] width 258 height 21
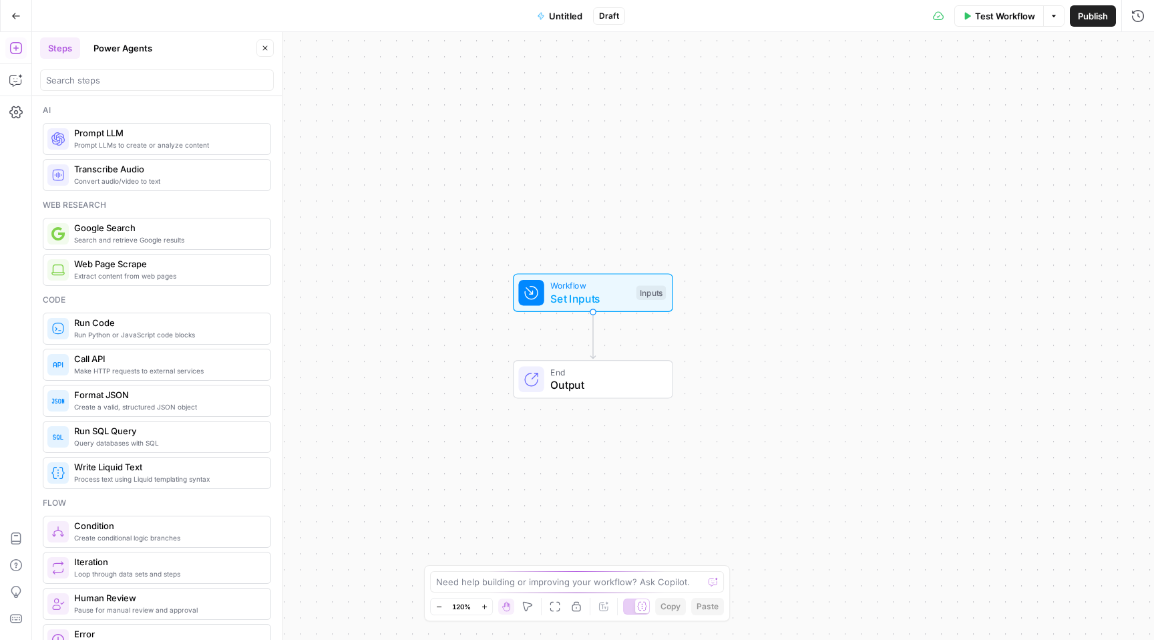
click at [507, 585] on div "Hand M" at bounding box center [506, 580] width 34 height 12
click at [574, 580] on textarea at bounding box center [569, 581] width 267 height 13
click at [561, 585] on textarea "Write an article based on the main keyword, additional keywords, delivered brief" at bounding box center [563, 575] width 256 height 27
type textarea "Write an article based on the main keyword, additional keywords, delivered brie…"
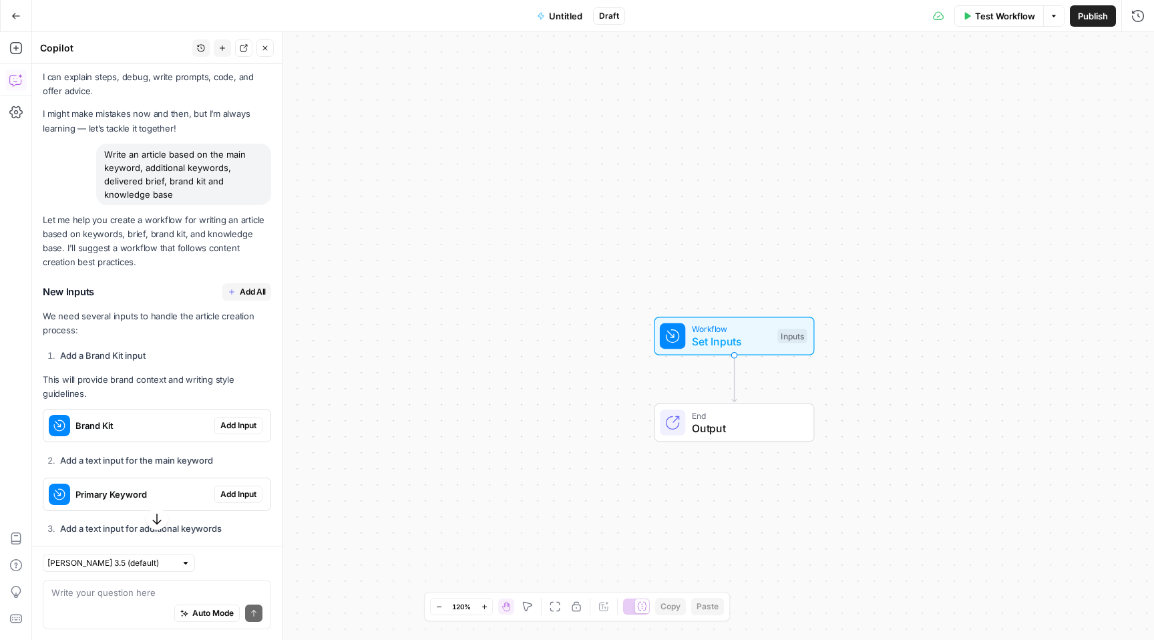
scroll to position [22, 0]
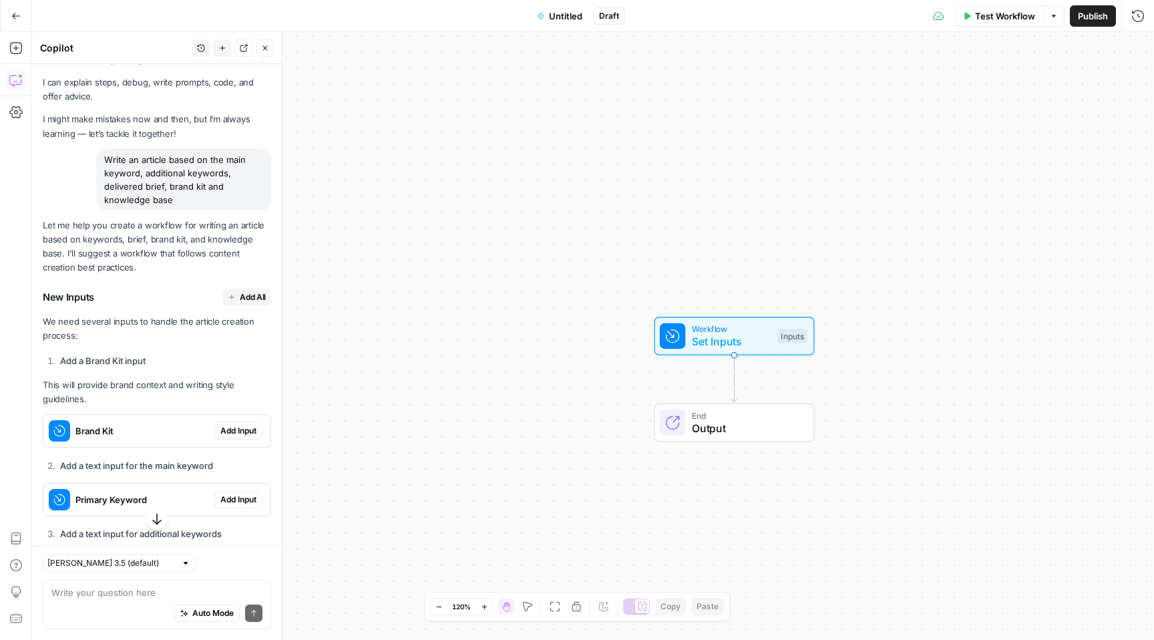
click at [240, 296] on span "Add All" at bounding box center [253, 297] width 26 height 12
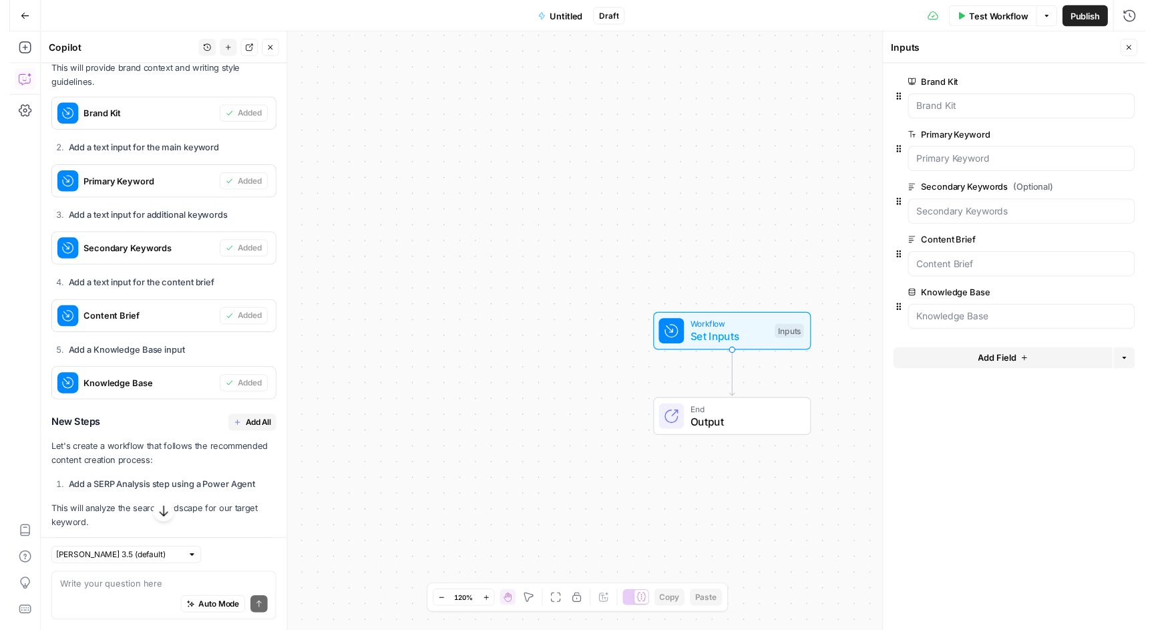
scroll to position [365, 0]
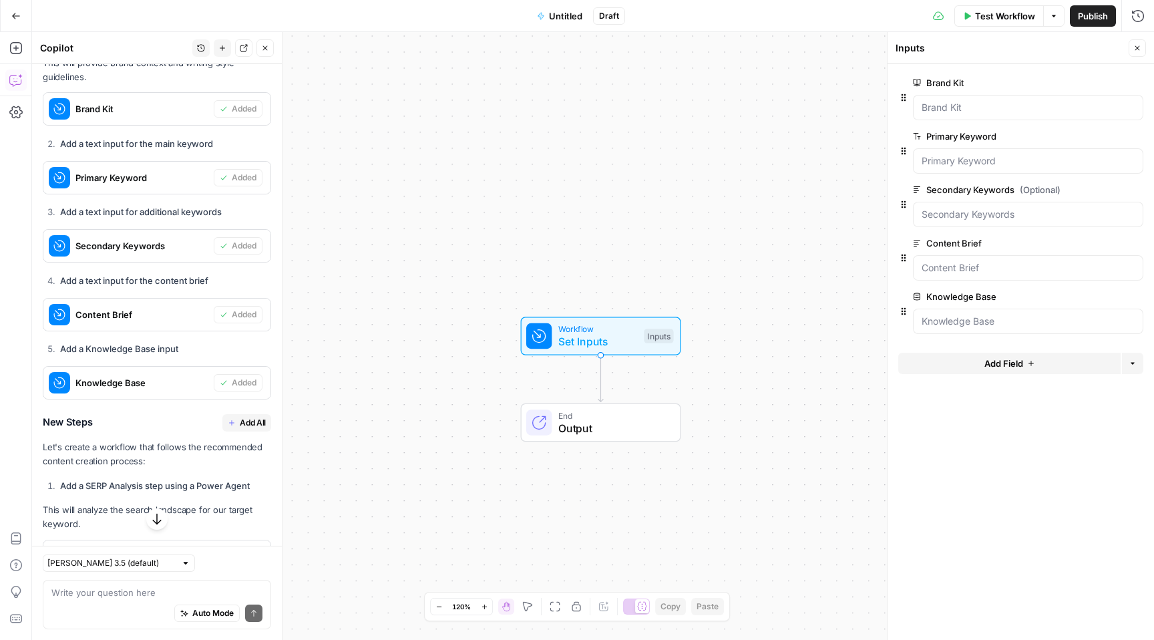
click at [240, 423] on span "Add All" at bounding box center [253, 423] width 26 height 12
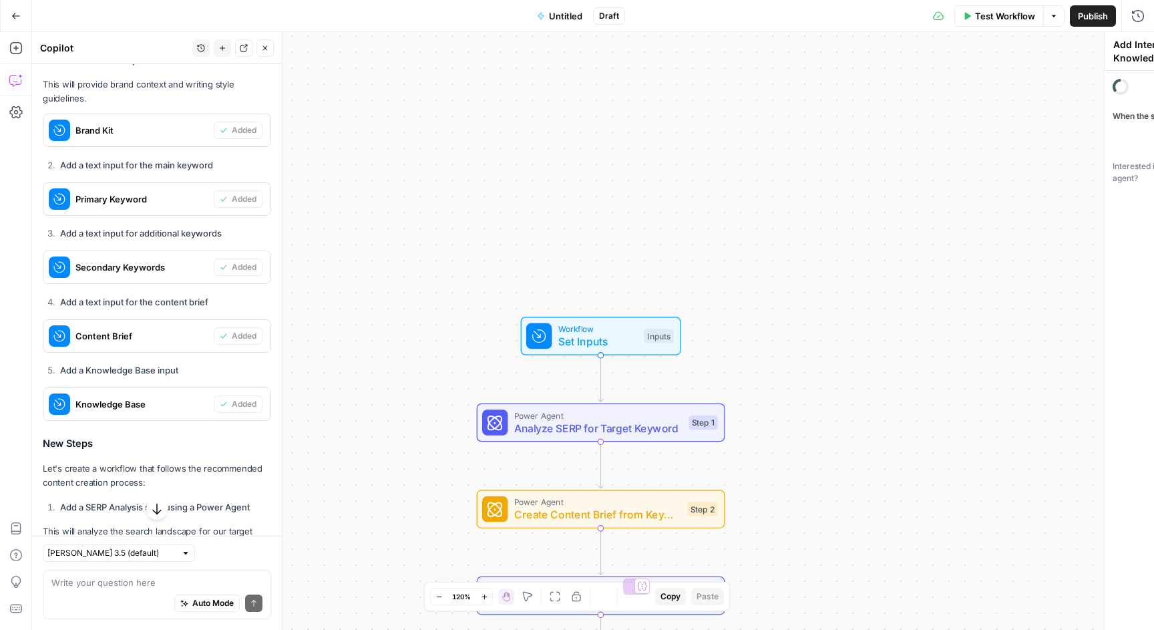
type textarea "Create Page Title Tags & Meta Descriptions"
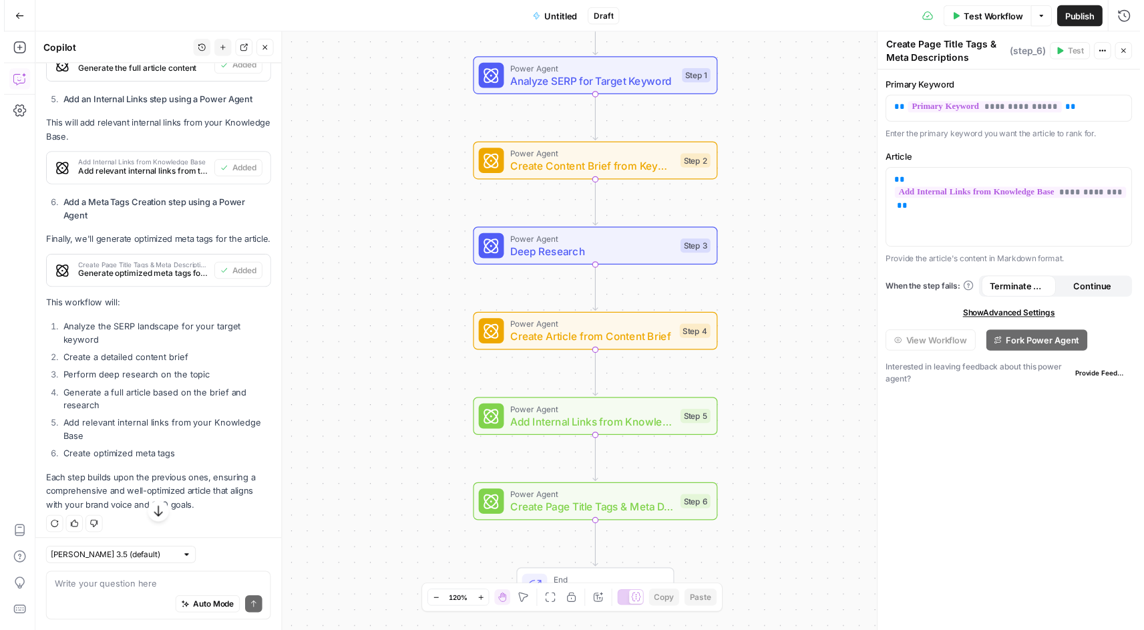
scroll to position [1202, 0]
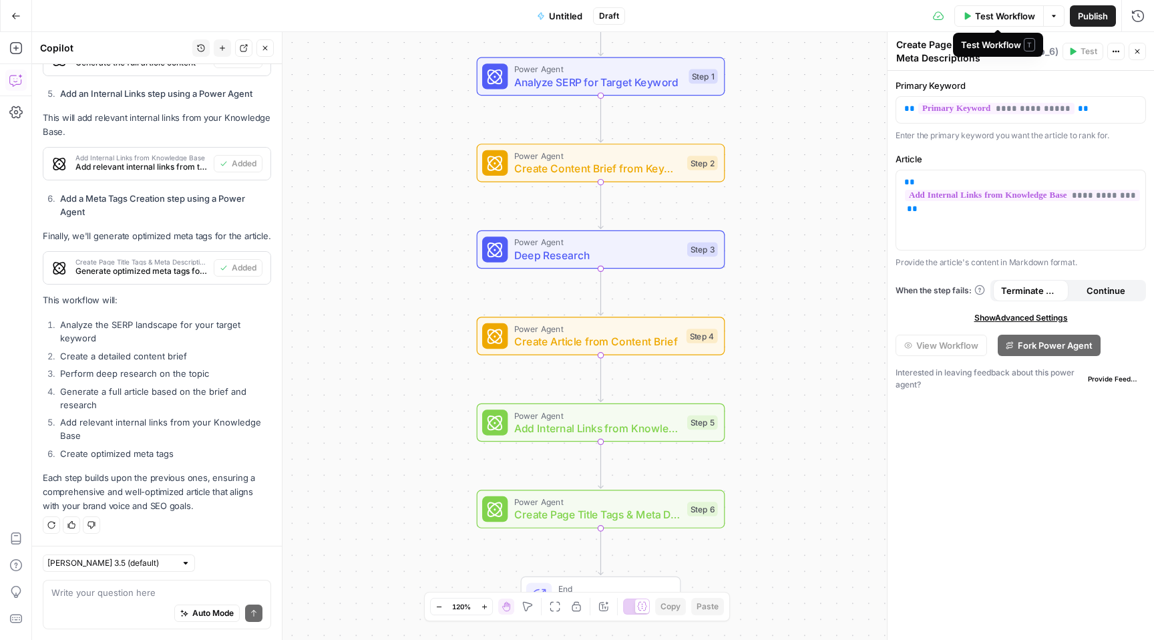
click at [997, 15] on span "Test Workflow" at bounding box center [1005, 15] width 60 height 13
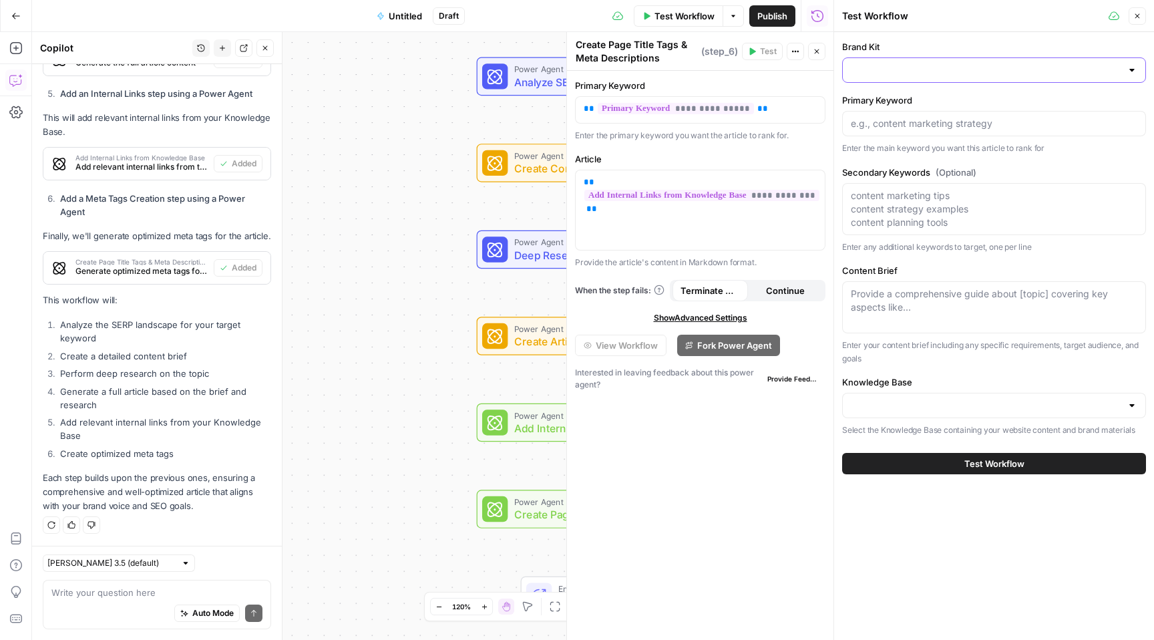
click at [996, 71] on input "Brand Kit" at bounding box center [986, 69] width 270 height 13
click at [929, 101] on span "Opendoor v1" at bounding box center [991, 103] width 276 height 13
type input "Opendoor v1"
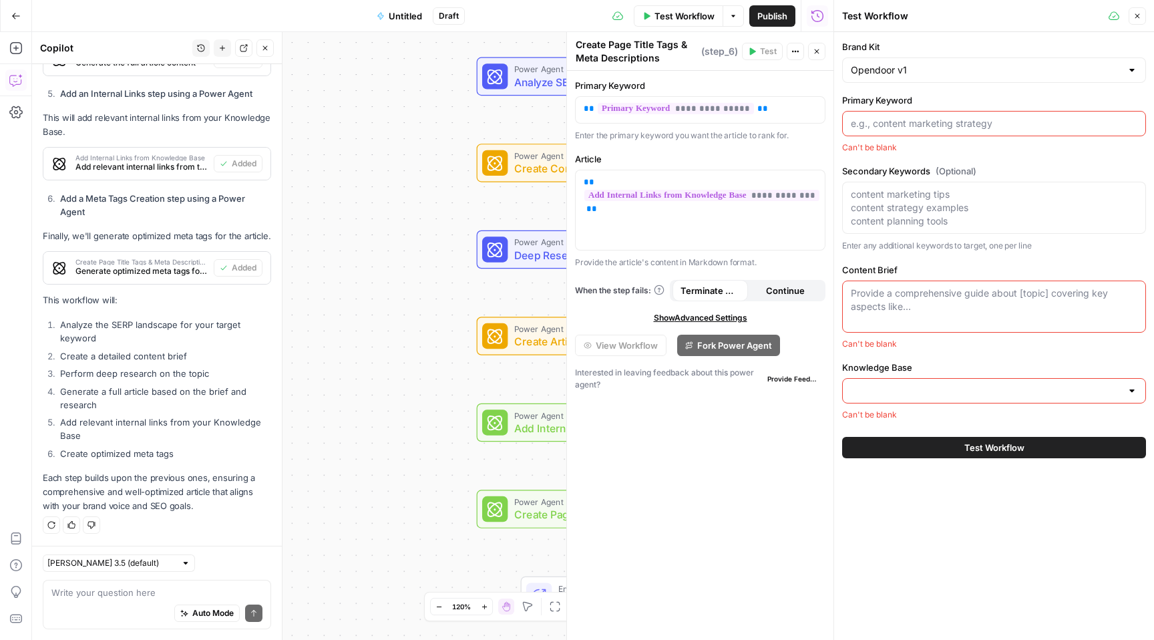
click at [1034, 125] on input "Primary Keyword" at bounding box center [994, 123] width 286 height 13
type input "sell your house for cash"
click at [949, 205] on textarea "Secondary Keywords (Optional)" at bounding box center [994, 209] width 286 height 40
drag, startPoint x: 967, startPoint y: 120, endPoint x: 850, endPoint y: 126, distance: 117.0
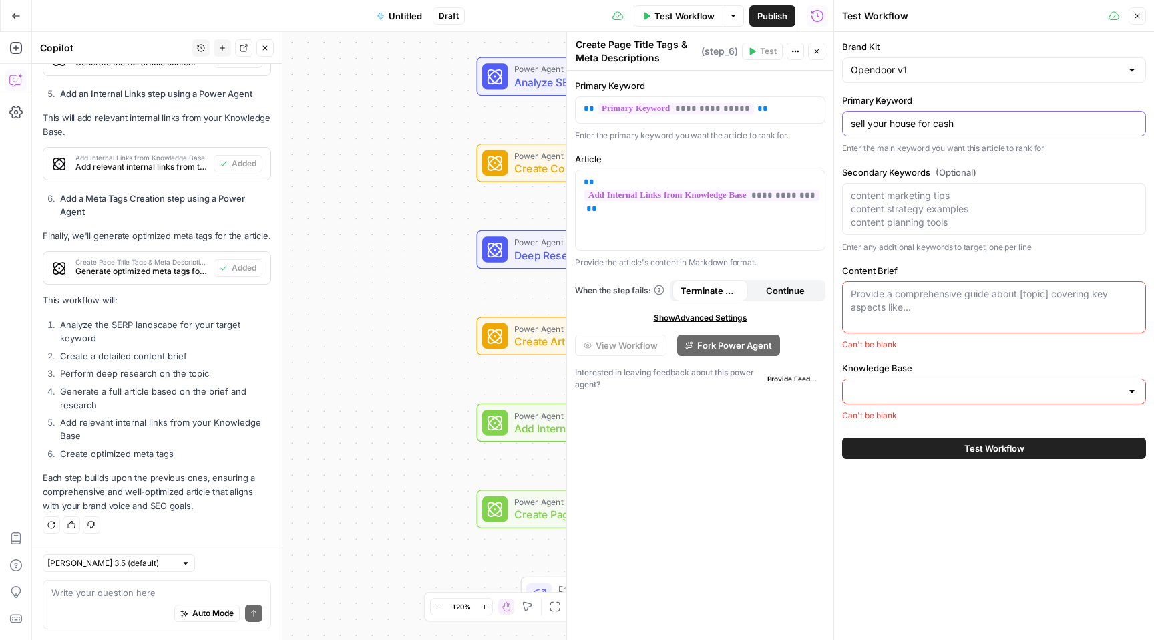
click at [851, 126] on input "sell your house for cash" at bounding box center [994, 123] width 286 height 13
click at [909, 202] on textarea "Secondary Keywords (Optional)" at bounding box center [994, 209] width 286 height 40
paste textarea "sell your house for cash"
drag, startPoint x: 936, startPoint y: 194, endPoint x: 1002, endPoint y: 195, distance: 65.4
click at [1002, 195] on textarea "sell your house for cash" at bounding box center [994, 195] width 286 height 13
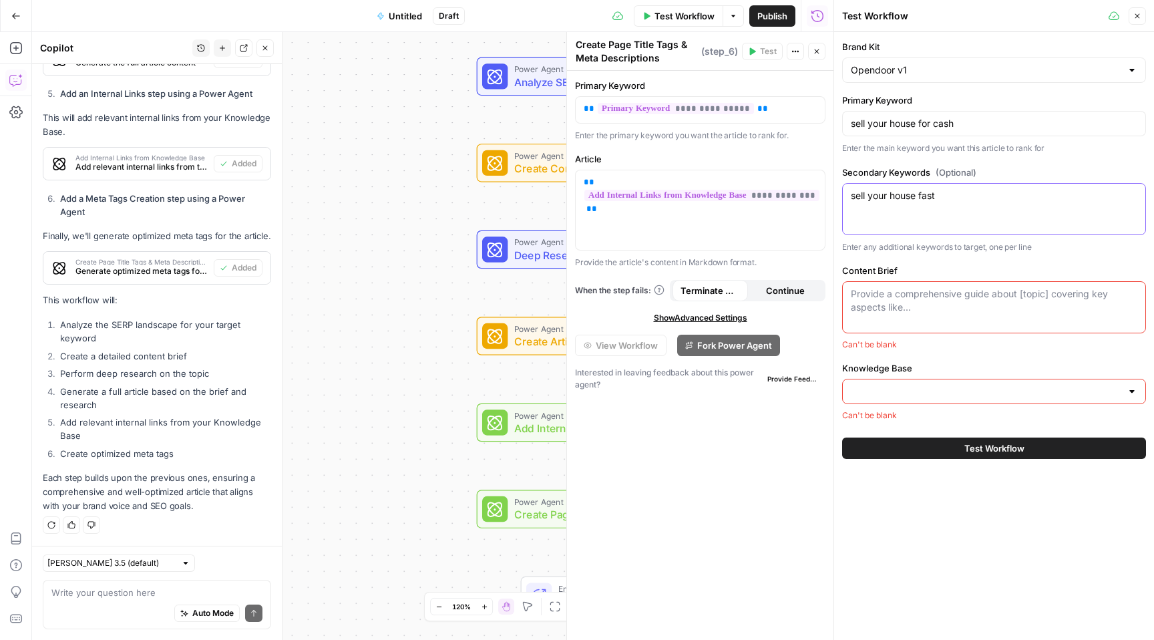
drag, startPoint x: 884, startPoint y: 194, endPoint x: 864, endPoint y: 196, distance: 20.2
click at [864, 196] on textarea "sell your house fast" at bounding box center [994, 195] width 286 height 13
drag, startPoint x: 889, startPoint y: 194, endPoint x: 869, endPoint y: 197, distance: 20.2
click at [869, 197] on textarea "sell your house fast" at bounding box center [994, 195] width 286 height 13
type textarea "sell house fast"
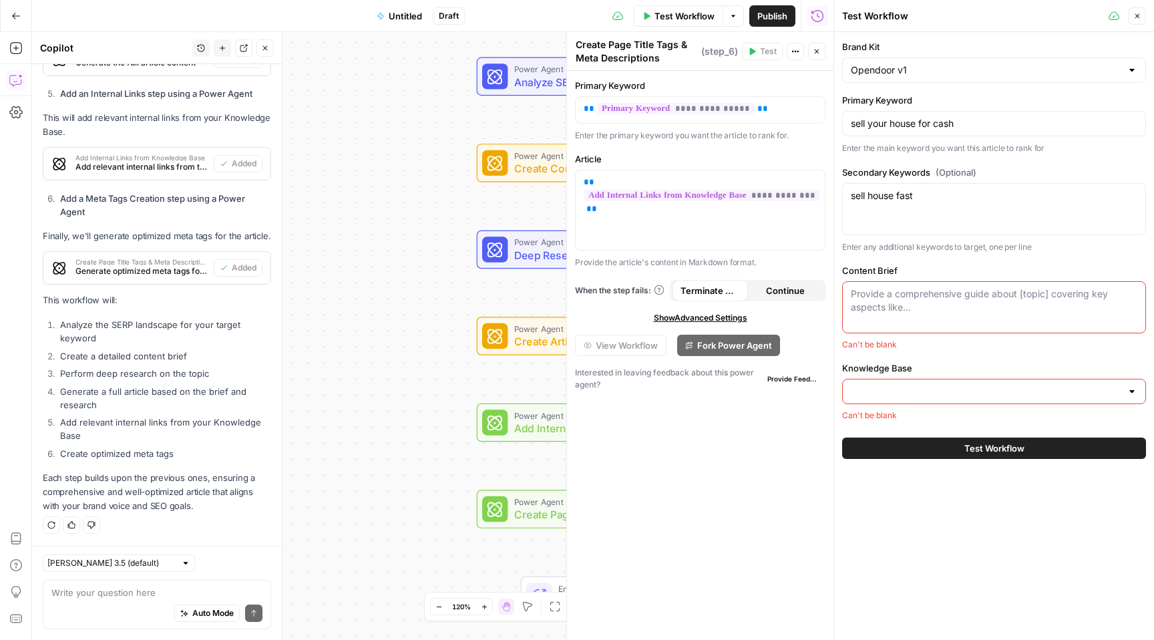
click at [938, 301] on textarea "Content Brief" at bounding box center [994, 300] width 286 height 27
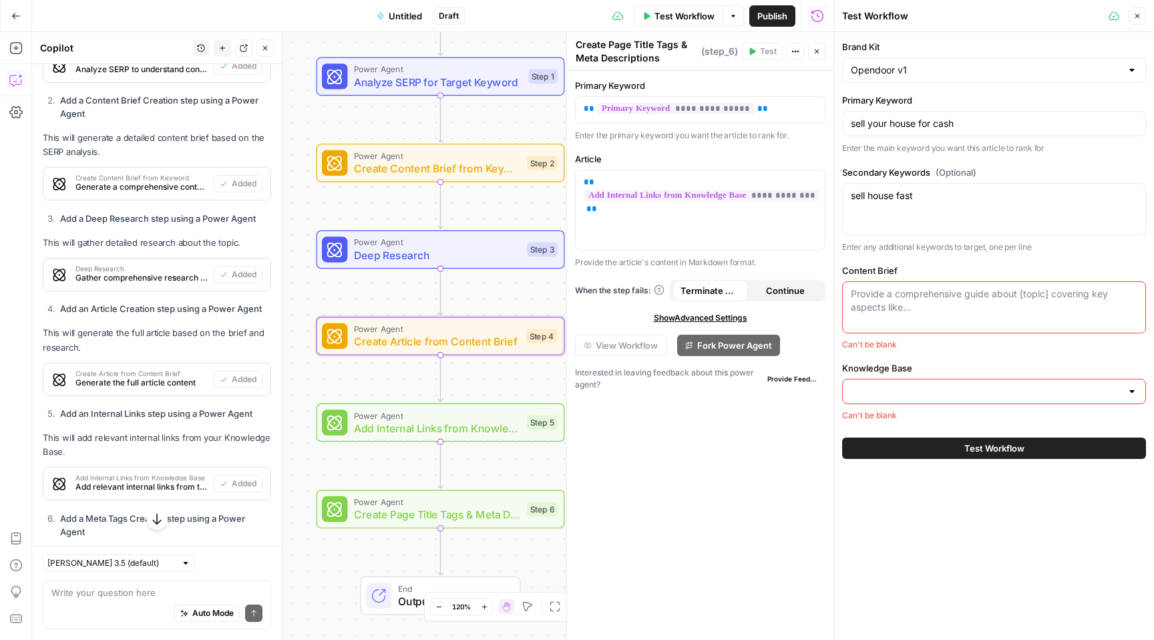
scroll to position [806, 0]
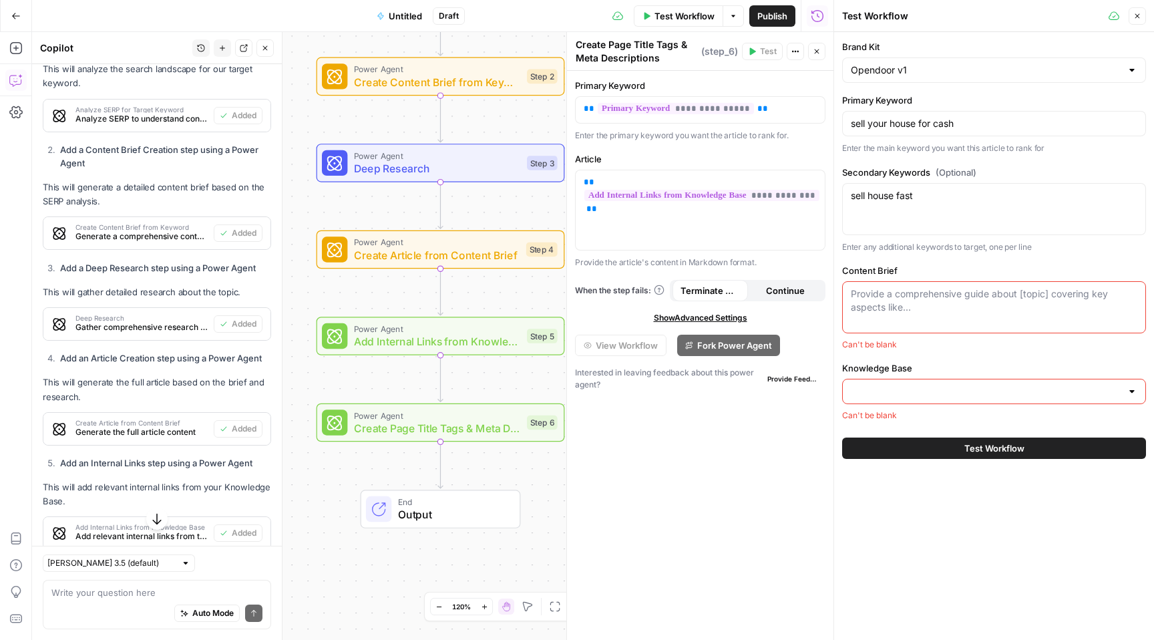
click at [107, 600] on div "Auto Mode Send" at bounding box center [156, 613] width 211 height 29
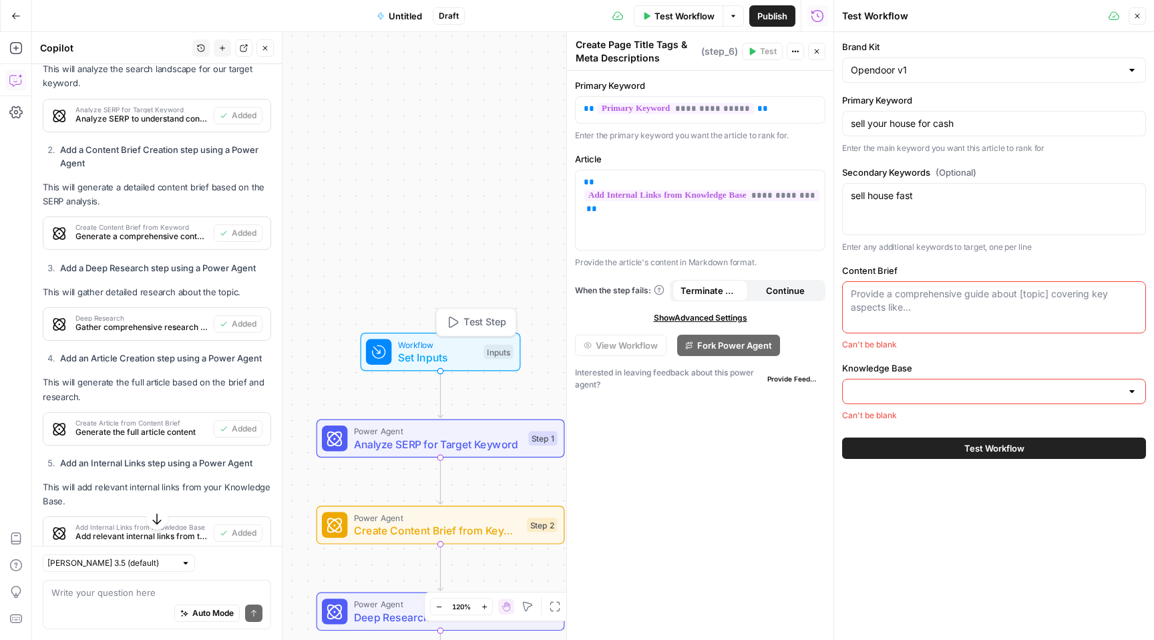
click at [455, 349] on span "Set Inputs" at bounding box center [437, 357] width 79 height 16
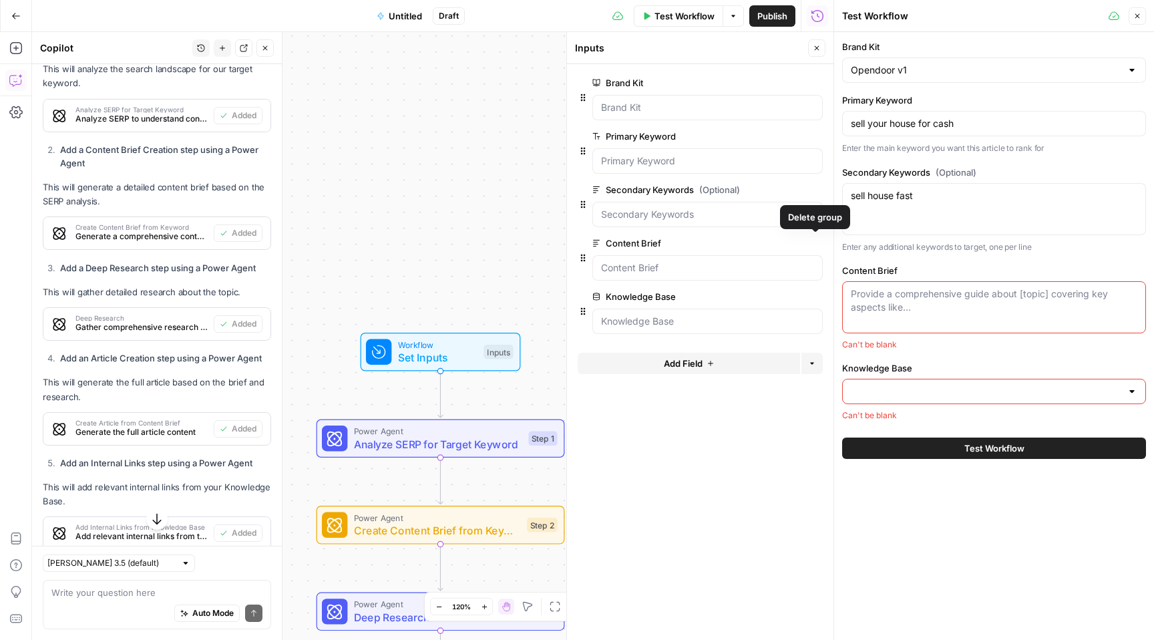
click at [817, 244] on icon "button" at bounding box center [814, 243] width 7 height 7
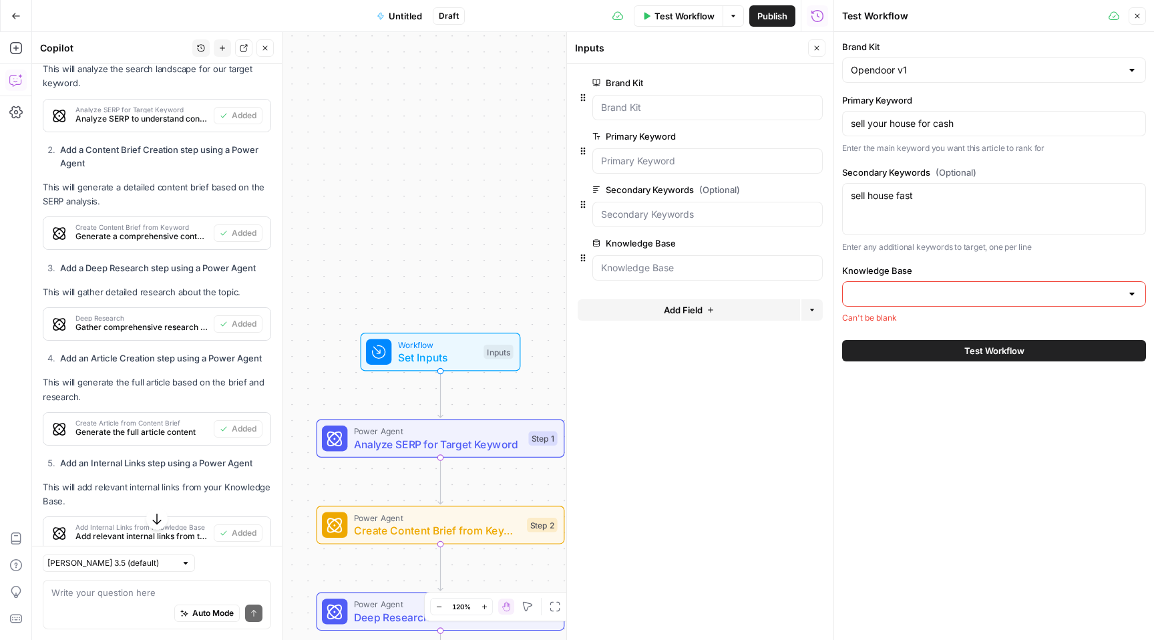
click at [926, 292] on input "Knowledge Base" at bounding box center [986, 293] width 270 height 13
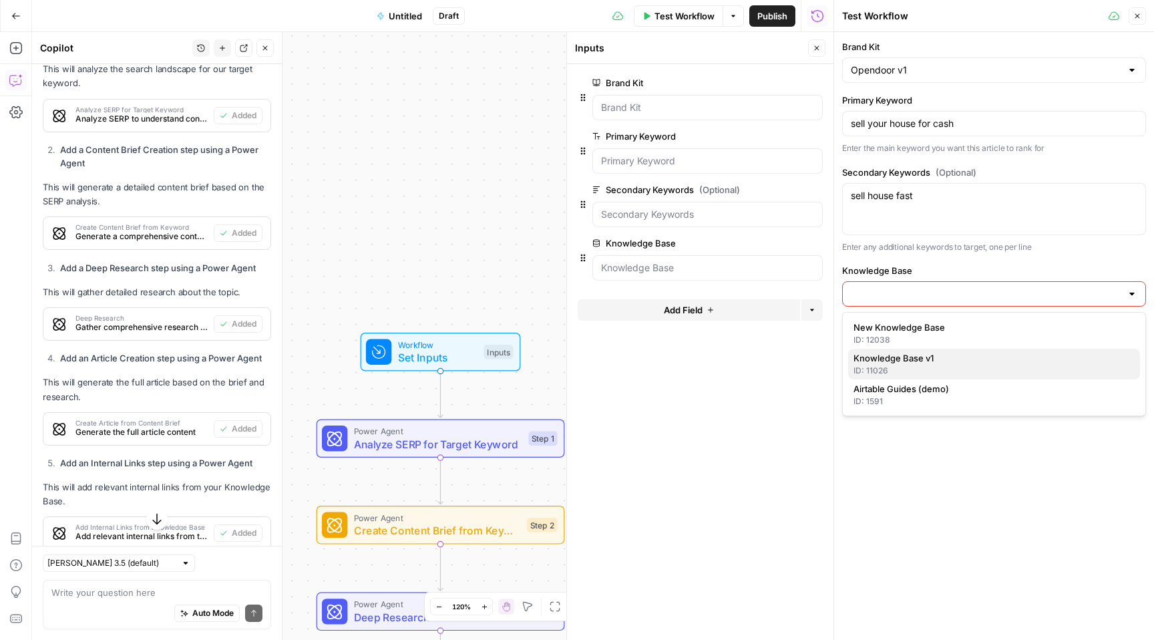
click at [906, 363] on span "Knowledge Base v1" at bounding box center [991, 357] width 276 height 13
type input "Knowledge Base v1"
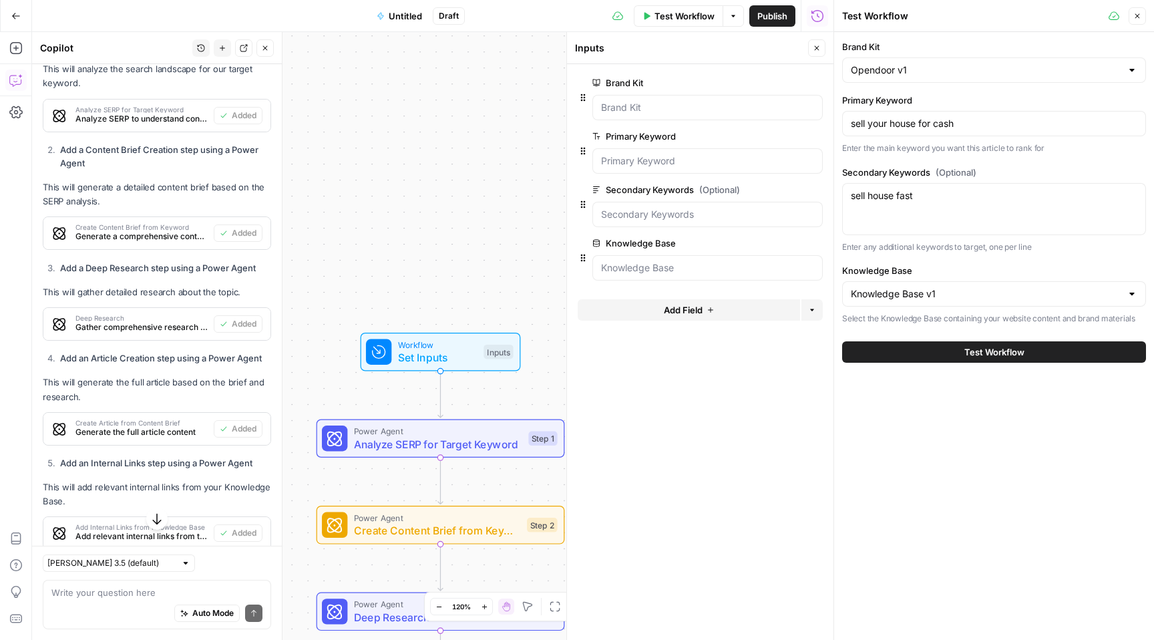
click at [990, 353] on span "Test Workflow" at bounding box center [994, 351] width 60 height 13
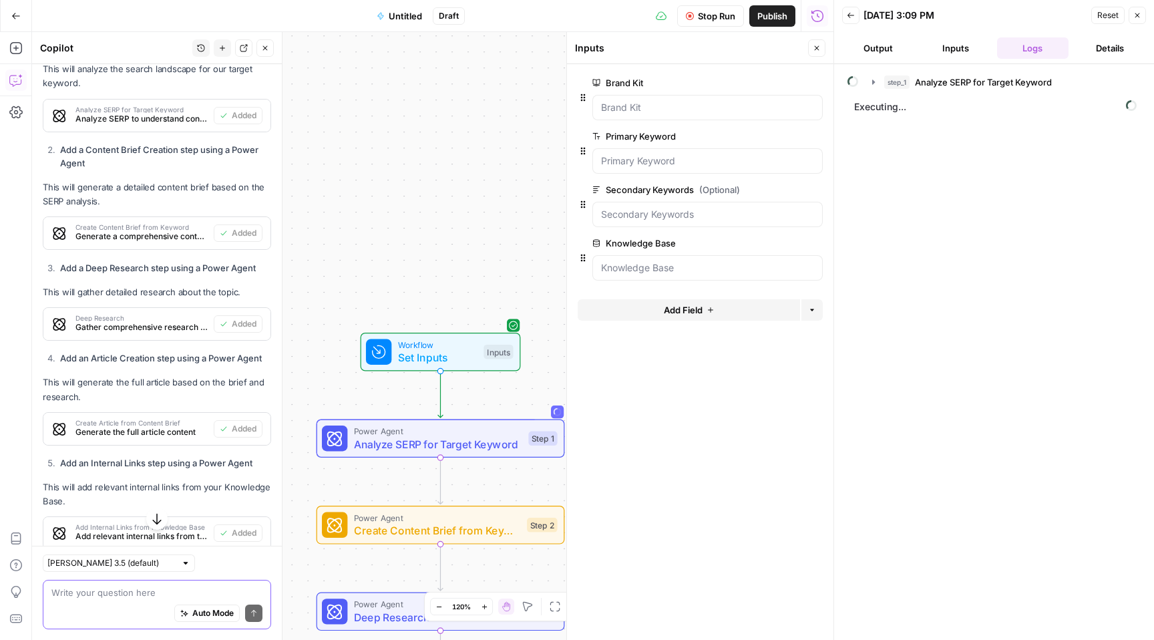
click at [97, 595] on textarea at bounding box center [156, 592] width 211 height 13
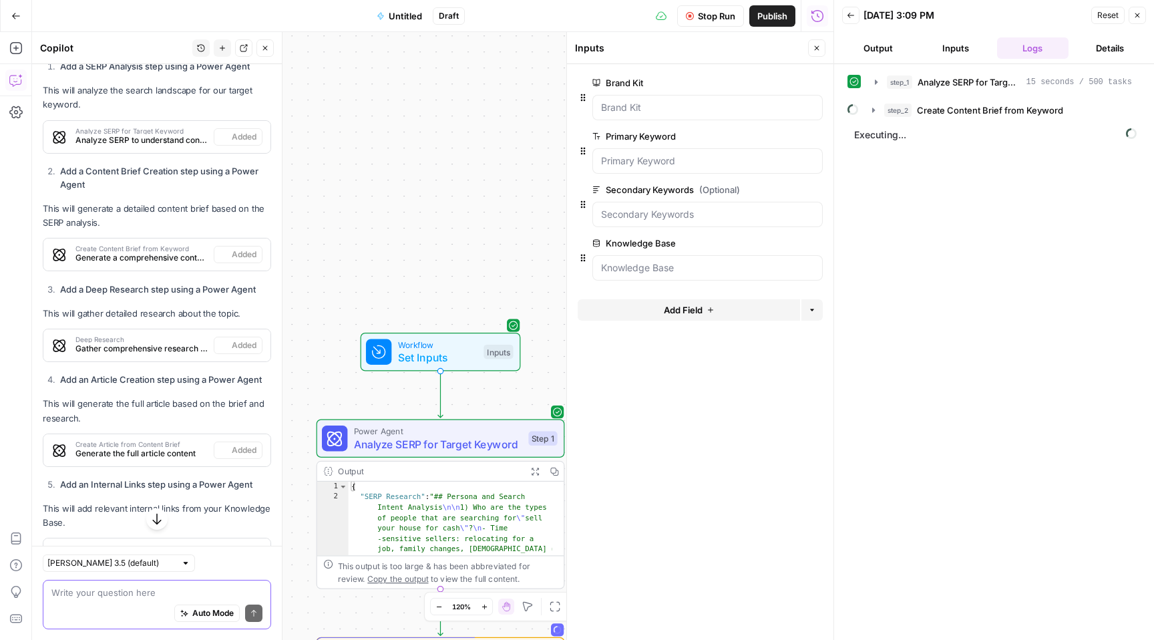
scroll to position [806, 0]
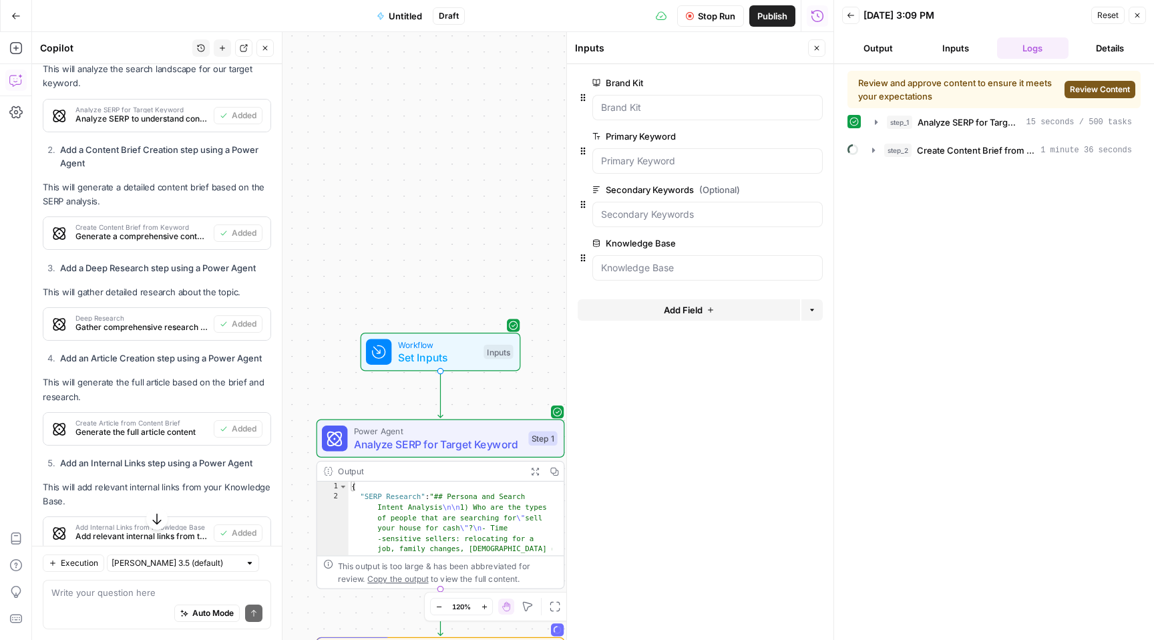
click at [1102, 89] on span "Review Content" at bounding box center [1100, 89] width 60 height 12
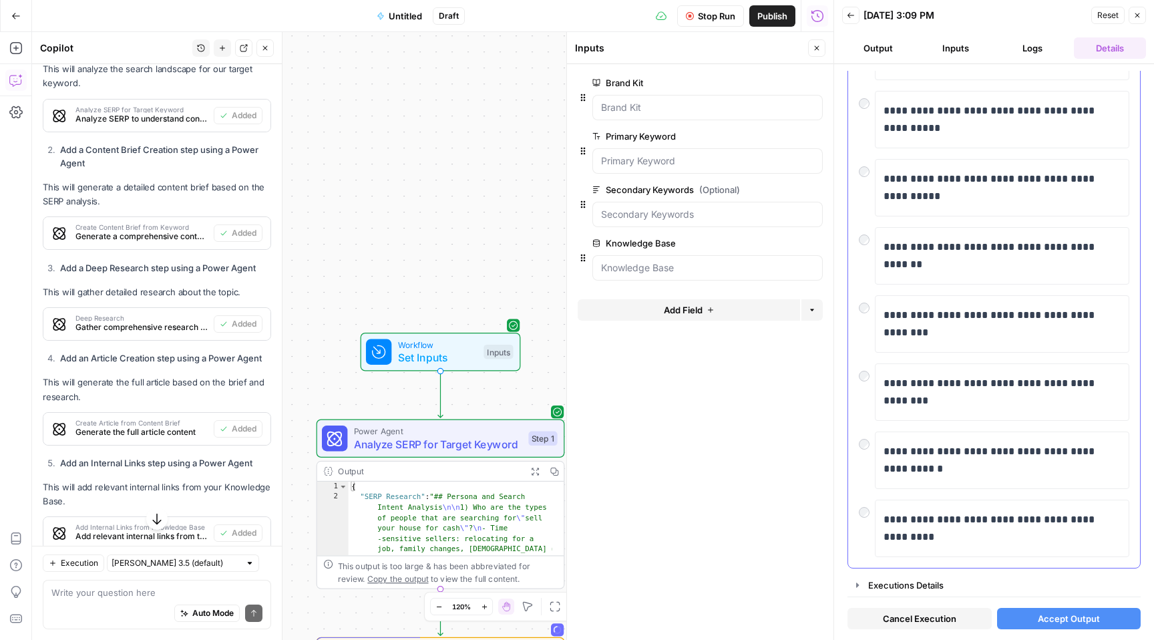
scroll to position [0, 0]
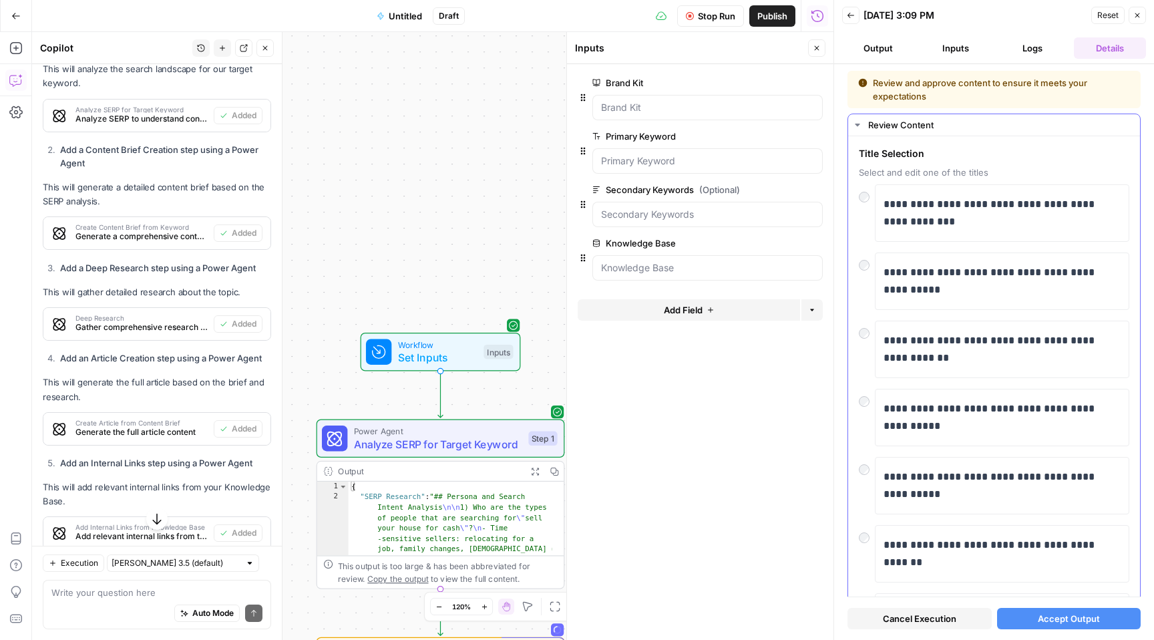
click at [890, 126] on div "Review Content" at bounding box center [1000, 124] width 264 height 13
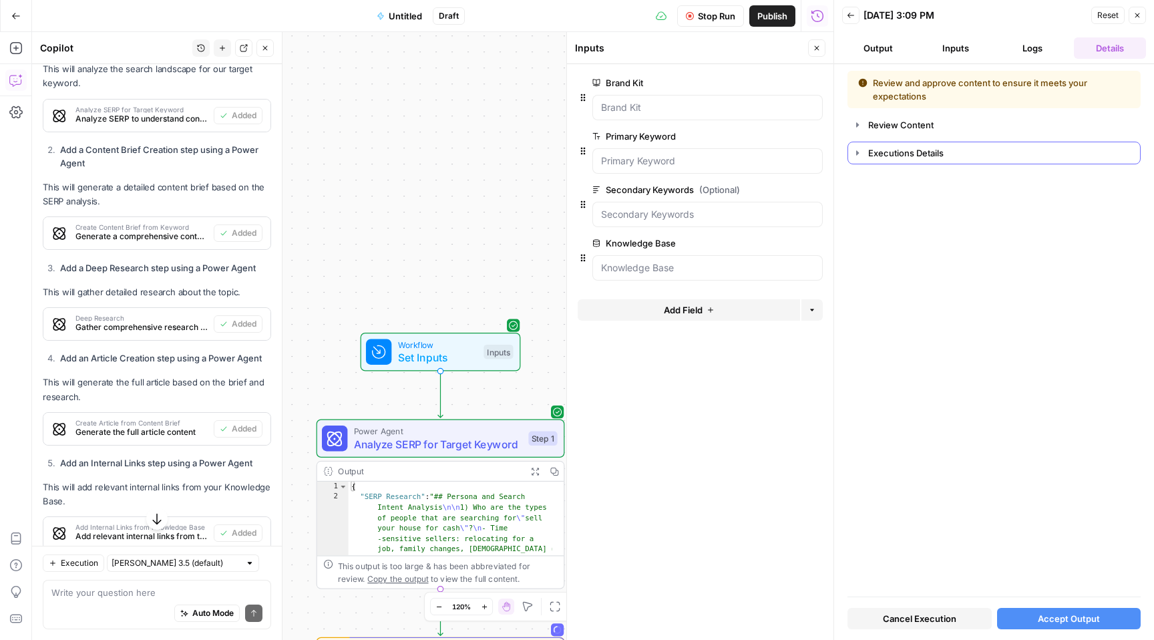
click at [891, 152] on div "Executions Details" at bounding box center [1000, 152] width 264 height 13
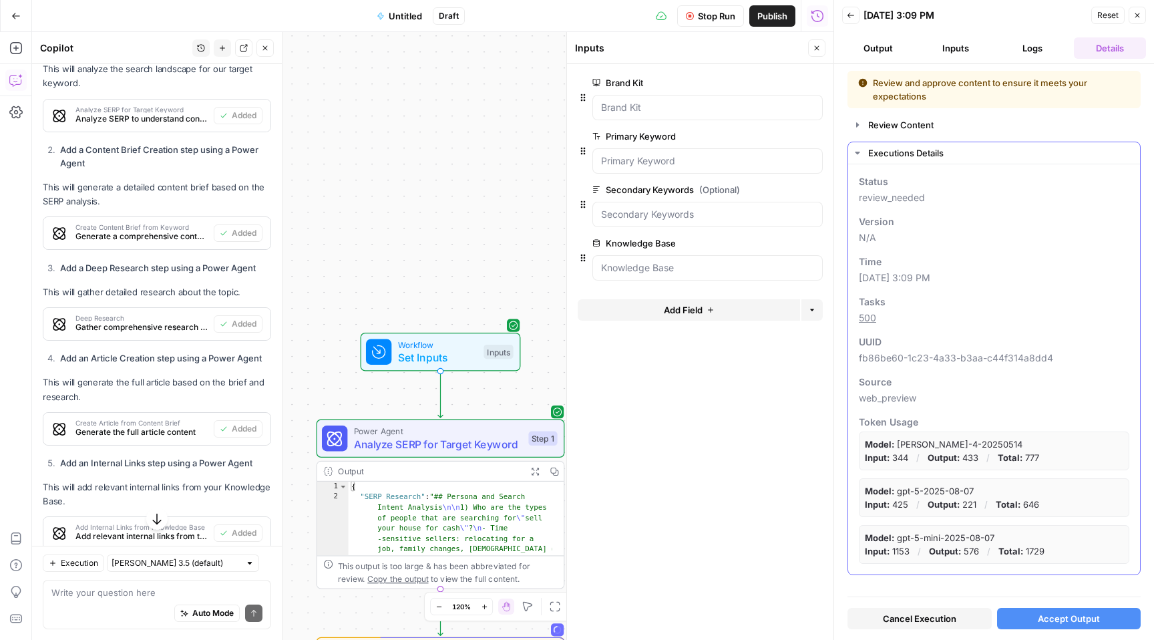
click at [891, 152] on div "Executions Details" at bounding box center [1000, 152] width 264 height 13
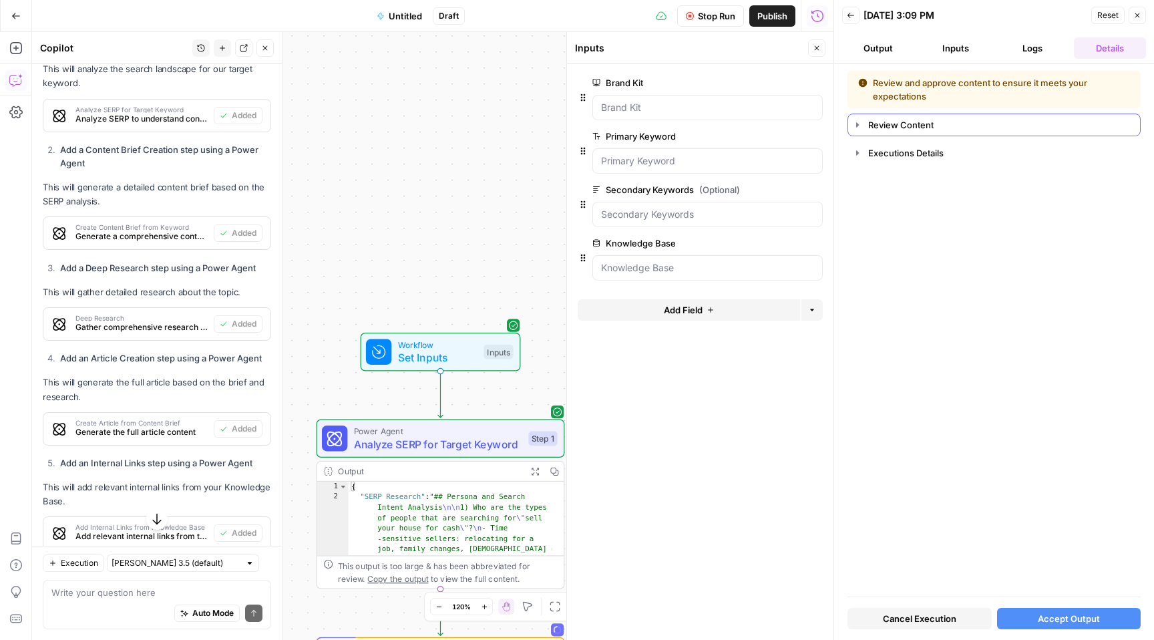
click at [886, 128] on div "Review Content" at bounding box center [1000, 124] width 264 height 13
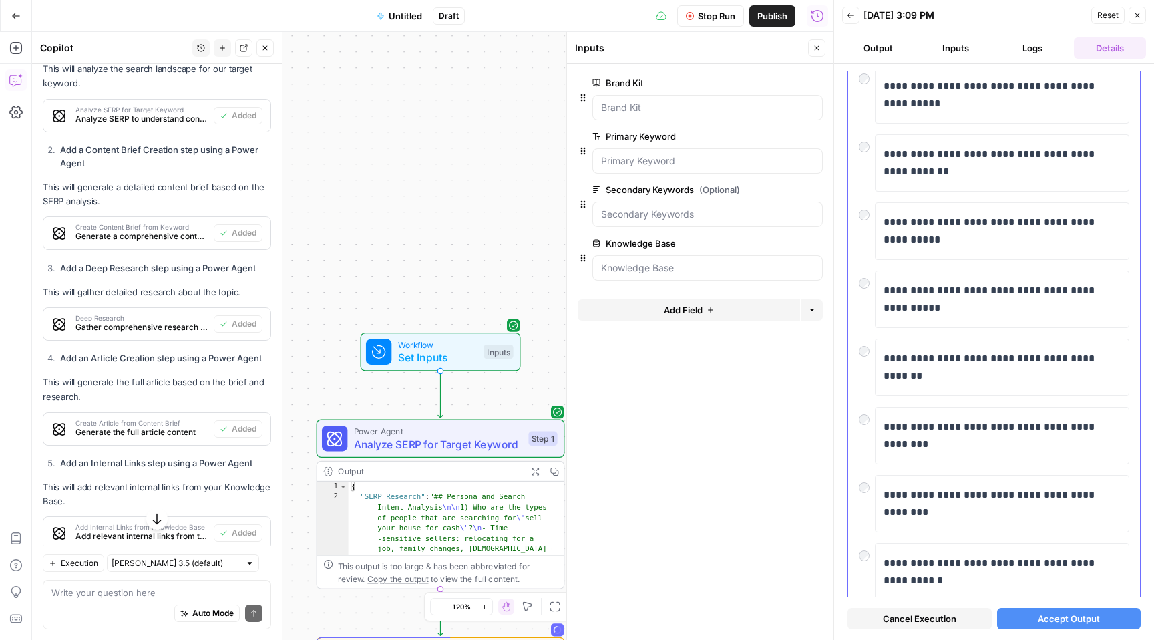
scroll to position [188, 0]
click at [1053, 620] on span "Accept Output" at bounding box center [1069, 618] width 62 height 13
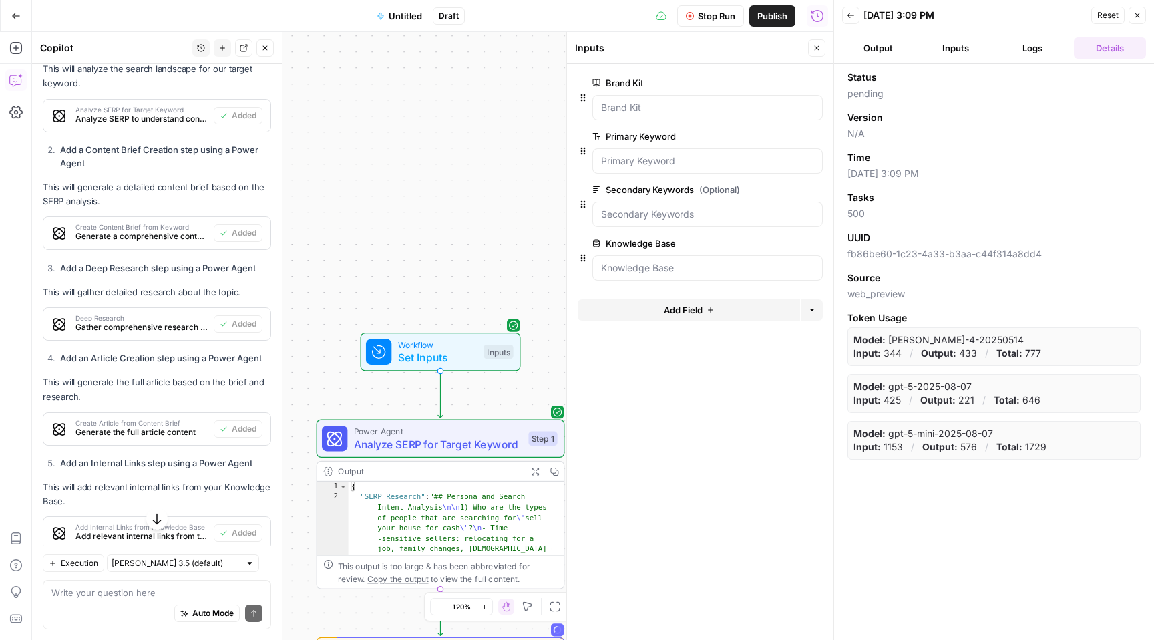
click at [871, 47] on button "Output" at bounding box center [878, 47] width 72 height 21
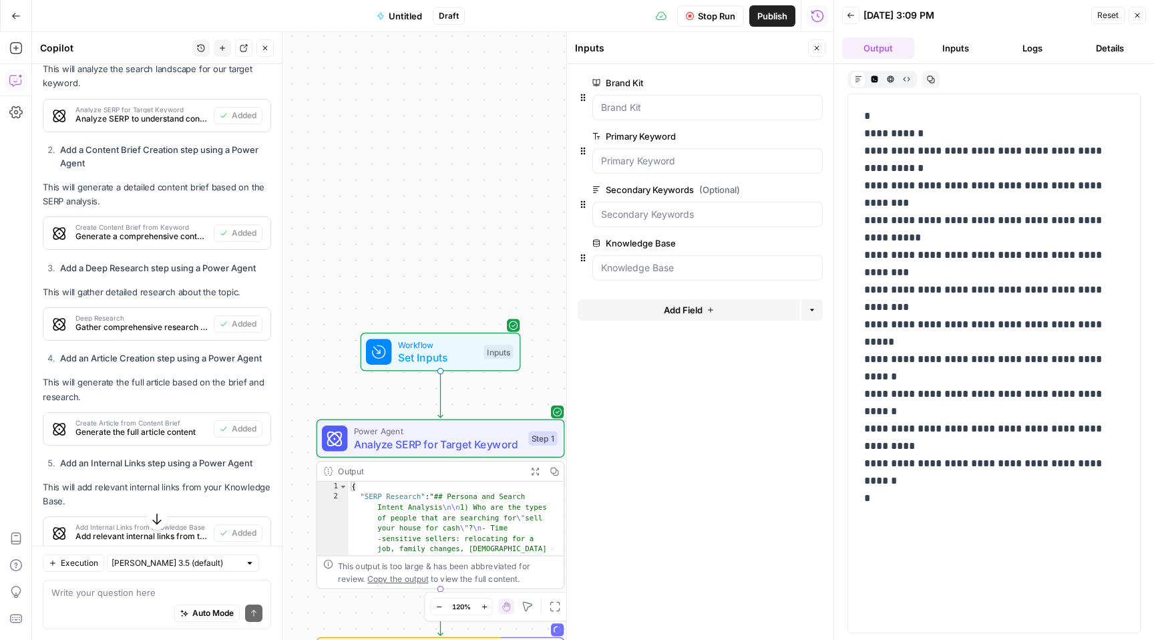
click at [957, 45] on button "Inputs" at bounding box center [955, 47] width 72 height 21
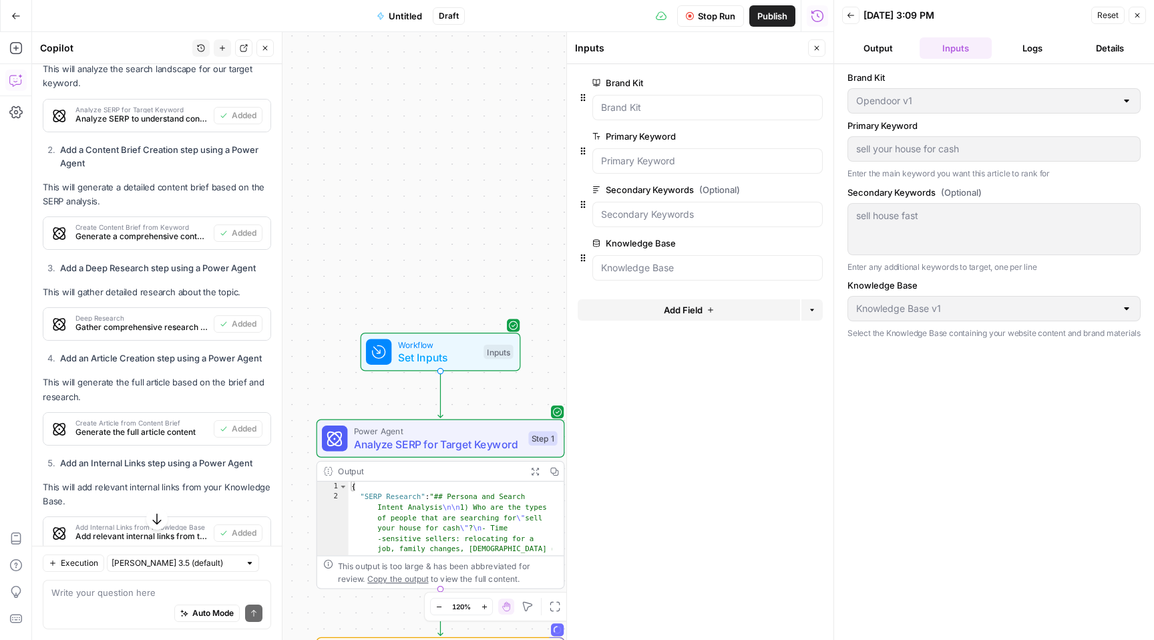
click at [1035, 50] on button "Logs" at bounding box center [1033, 47] width 72 height 21
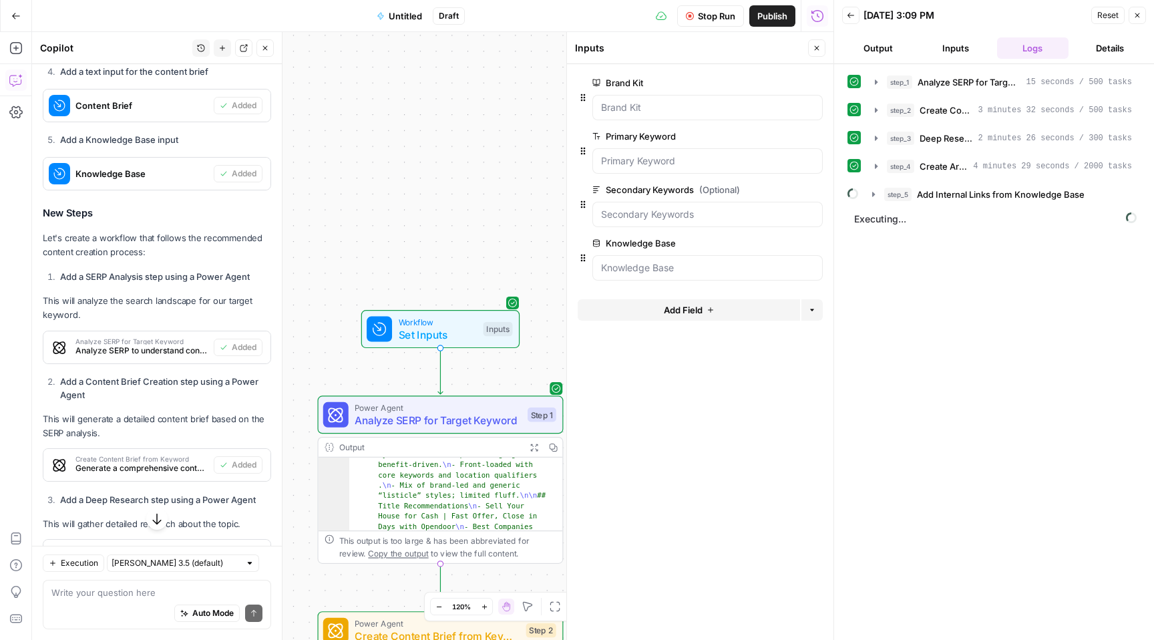
scroll to position [646, 0]
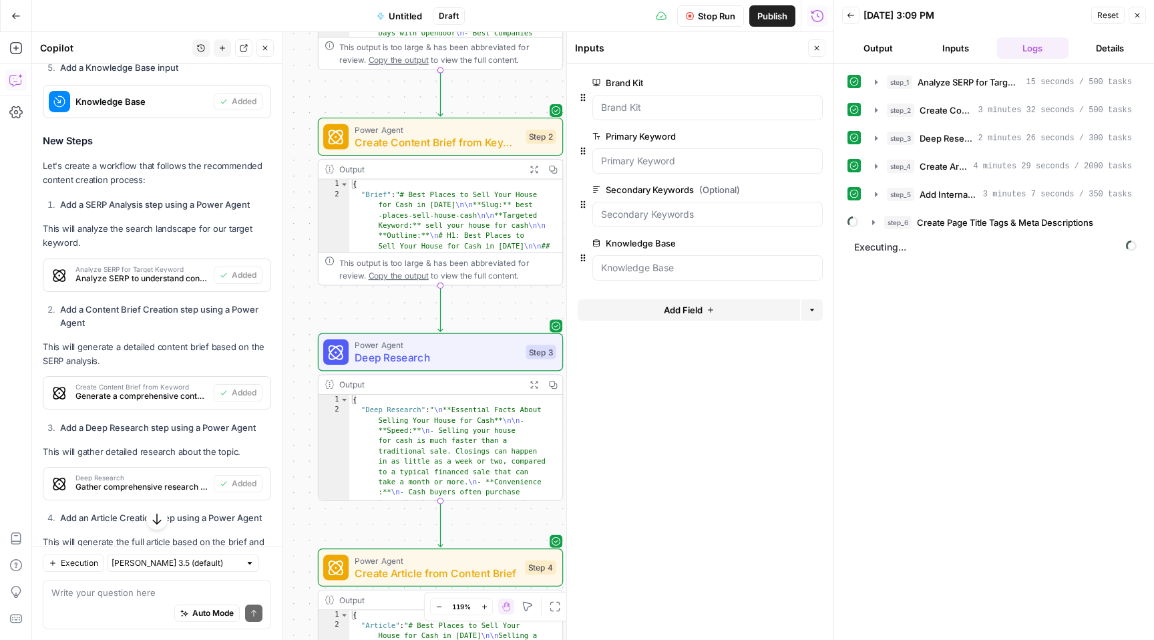
click at [1085, 367] on div "step_1 Analyze SERP for Target Keyword 15 seconds / 500 tasks step_2 Create Con…" at bounding box center [993, 352] width 293 height 562
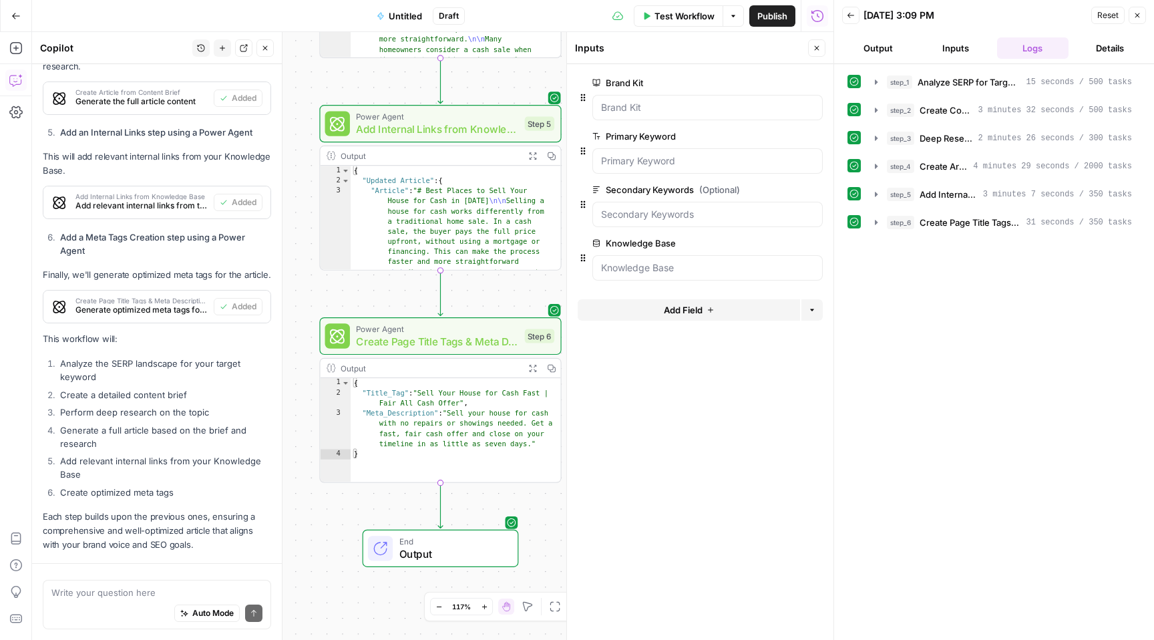
scroll to position [1202, 0]
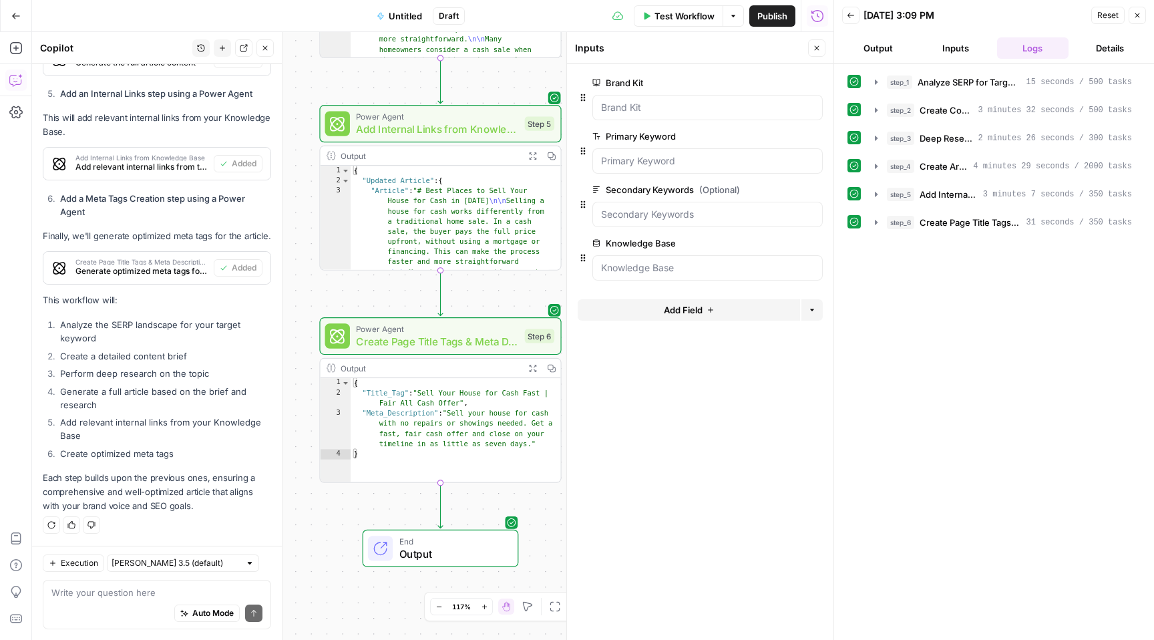
click at [468, 542] on span "End" at bounding box center [452, 541] width 106 height 13
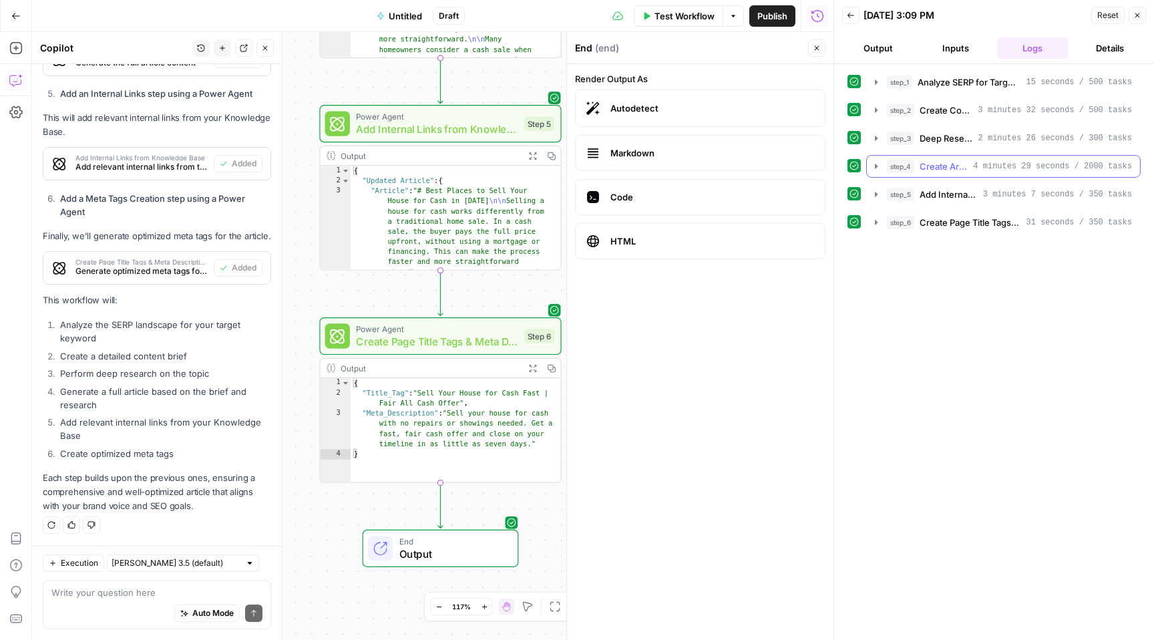
click at [950, 168] on span "Create Article from Content Brief" at bounding box center [943, 166] width 48 height 13
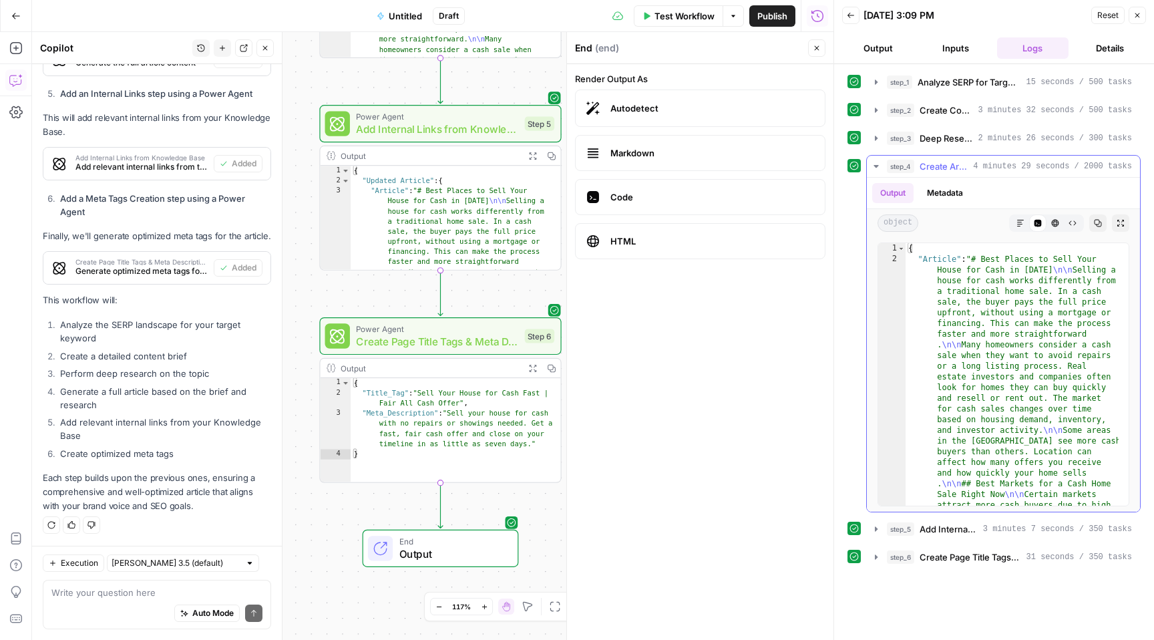
click at [950, 168] on span "Create Article from Content Brief" at bounding box center [943, 166] width 48 height 13
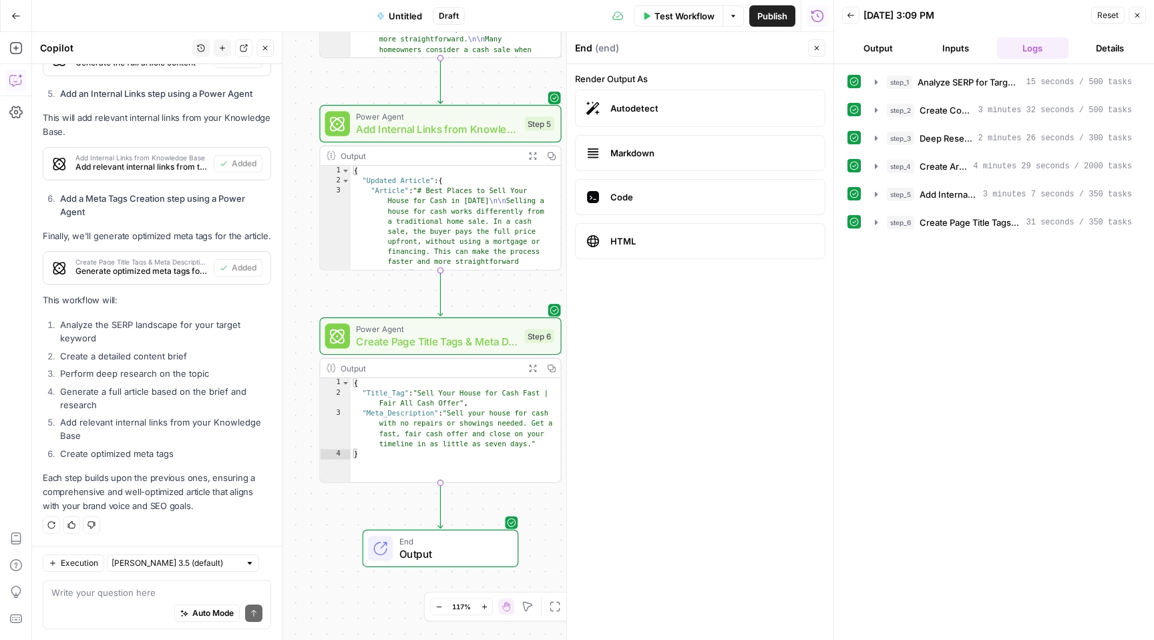
click at [883, 43] on button "Output" at bounding box center [878, 47] width 72 height 21
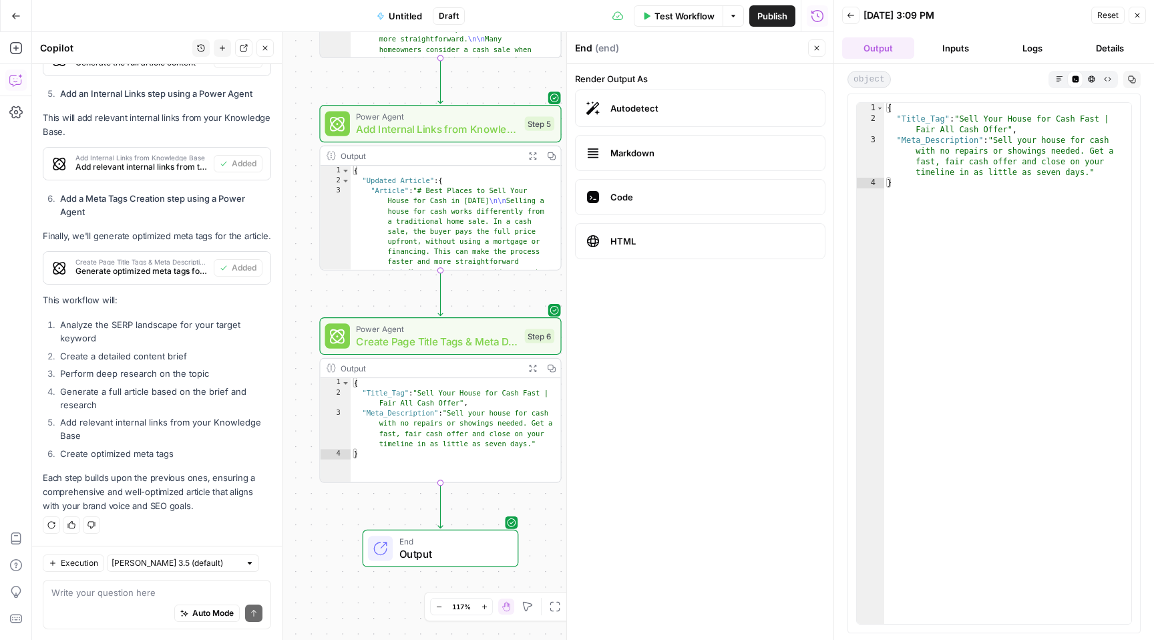
click at [674, 249] on label "HTML" at bounding box center [700, 241] width 250 height 36
click at [687, 200] on span "Code" at bounding box center [712, 196] width 204 height 13
click at [672, 147] on span "Markdown" at bounding box center [712, 152] width 204 height 13
click at [686, 108] on span "Autodetect" at bounding box center [712, 107] width 204 height 13
click at [951, 51] on button "Inputs" at bounding box center [955, 47] width 72 height 21
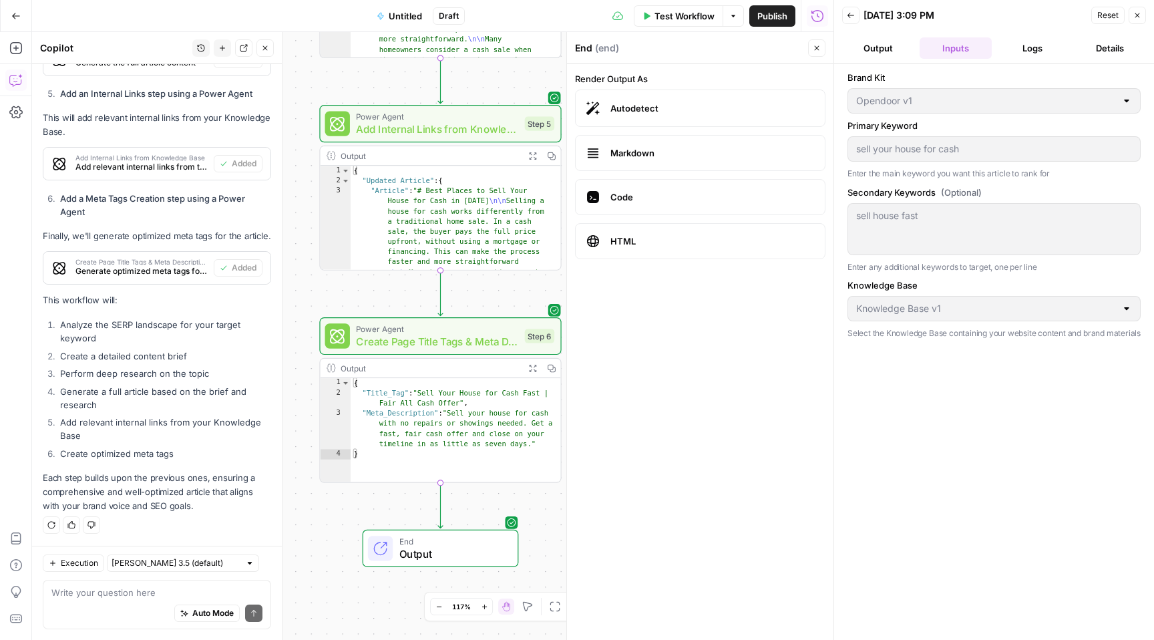
click at [1032, 49] on button "Logs" at bounding box center [1033, 47] width 72 height 21
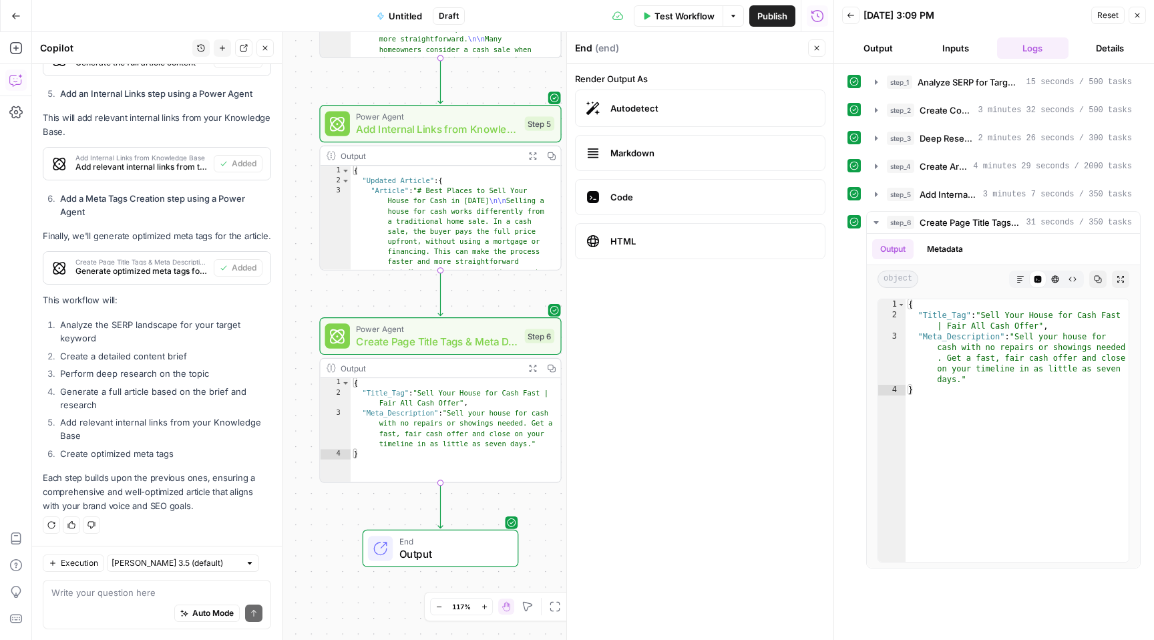
click at [1105, 54] on button "Details" at bounding box center [1110, 47] width 72 height 21
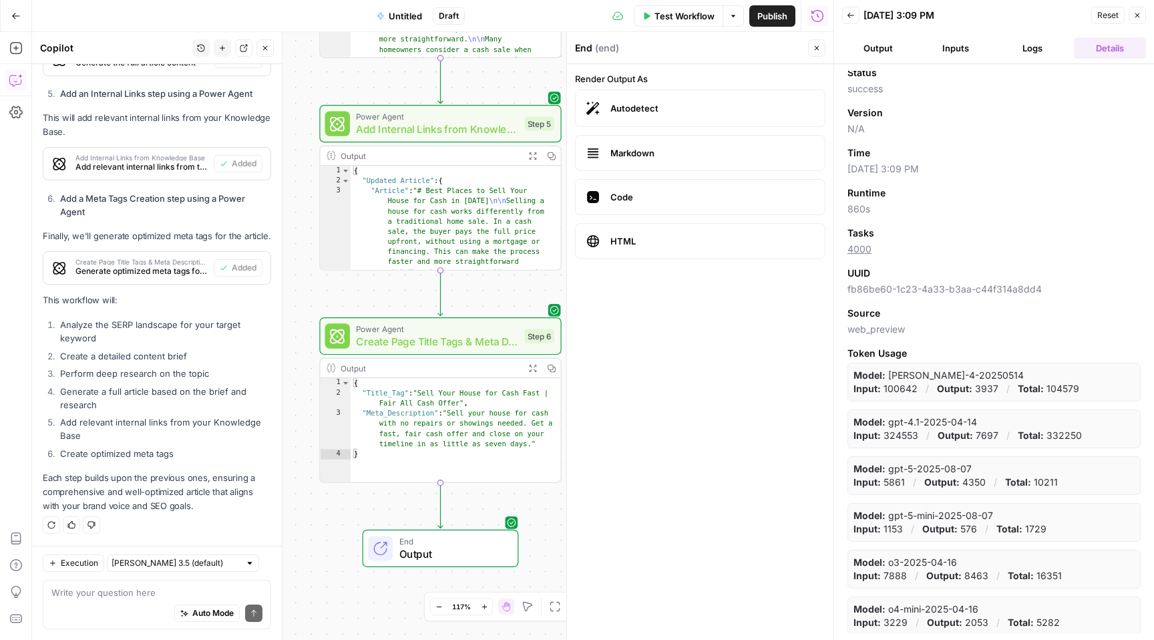
scroll to position [73, 0]
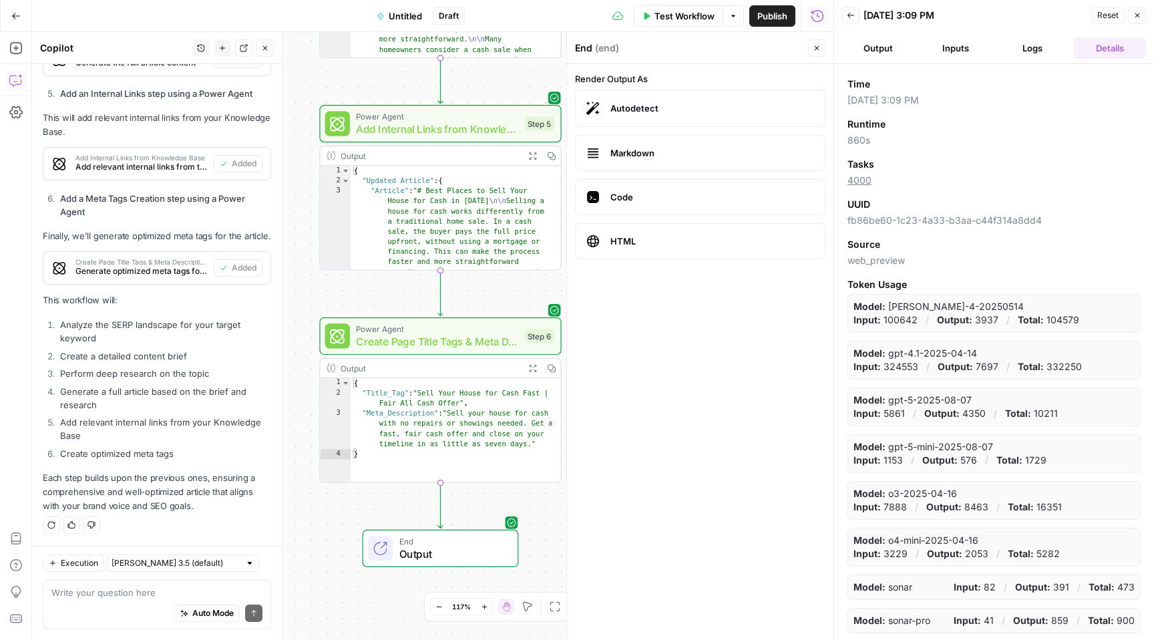
click at [881, 46] on button "Output" at bounding box center [878, 47] width 72 height 21
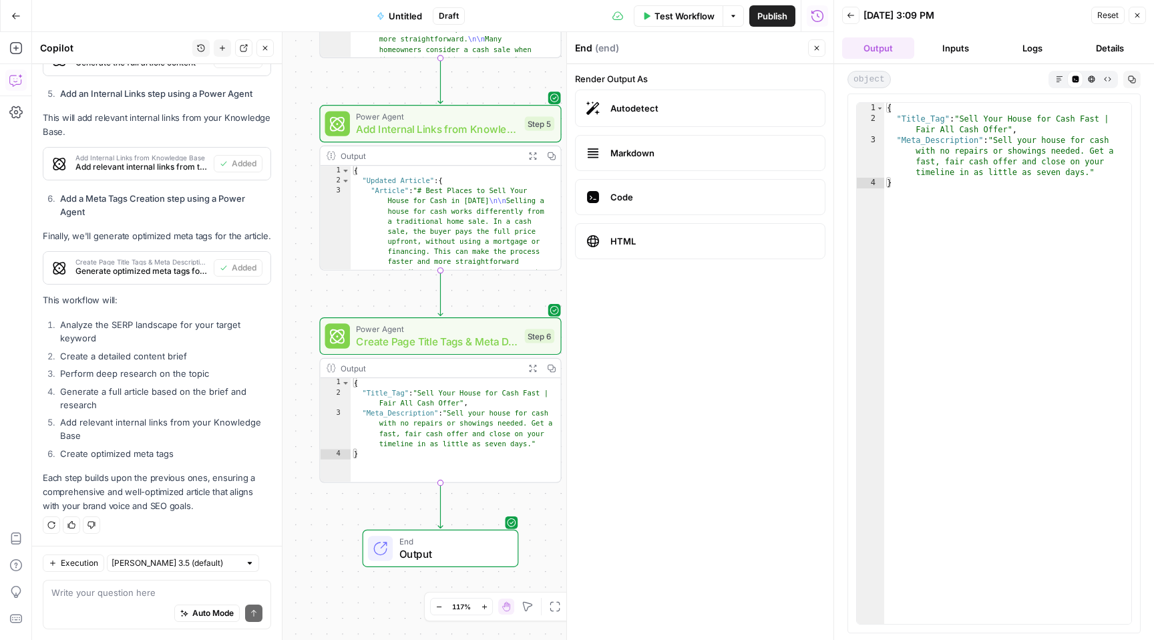
click at [677, 154] on span "Markdown" at bounding box center [712, 152] width 204 height 13
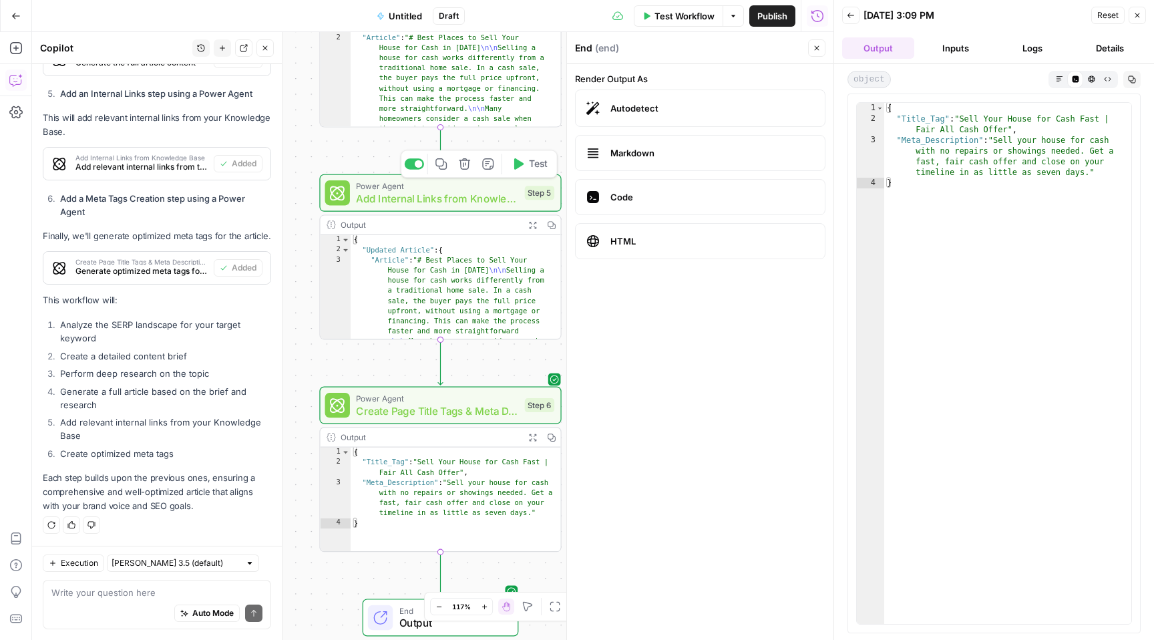
click at [502, 197] on span "Add Internal Links from Knowledge Base" at bounding box center [437, 197] width 162 height 15
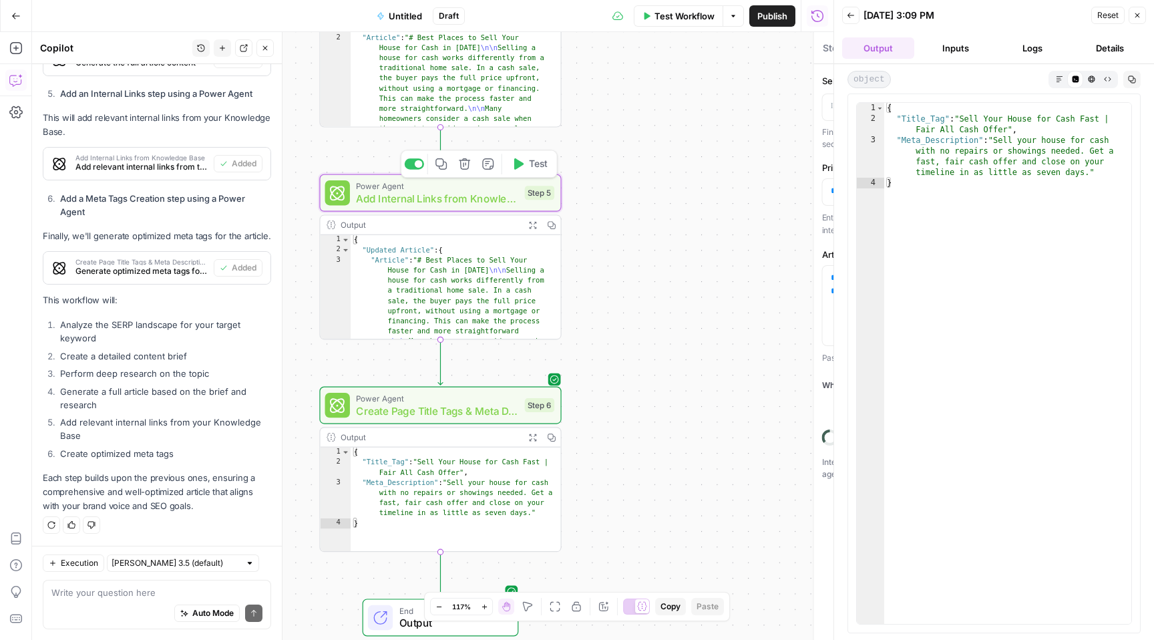
type textarea "Add Internal Links from Knowledge Base"
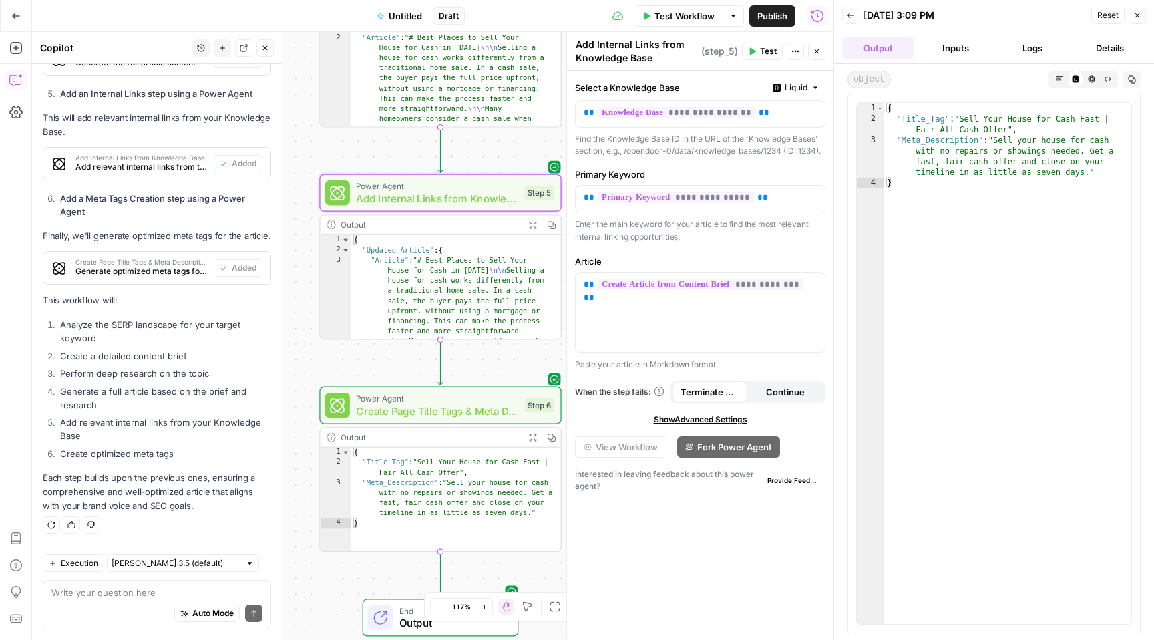
click at [945, 49] on button "Inputs" at bounding box center [955, 47] width 72 height 21
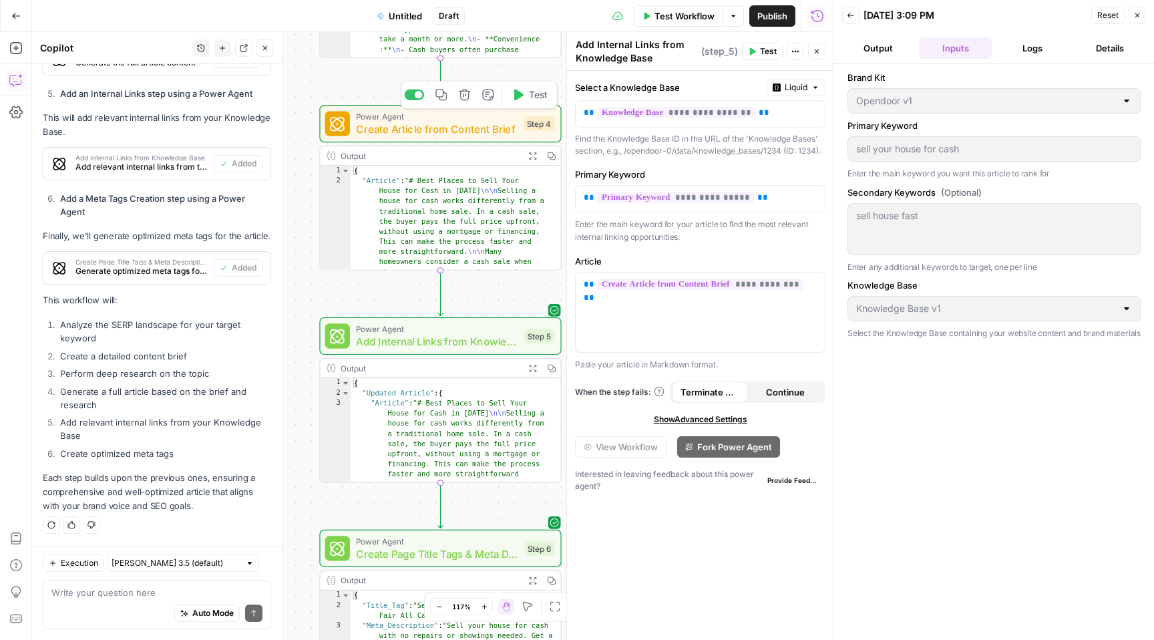
click at [461, 126] on span "Create Article from Content Brief" at bounding box center [437, 129] width 162 height 15
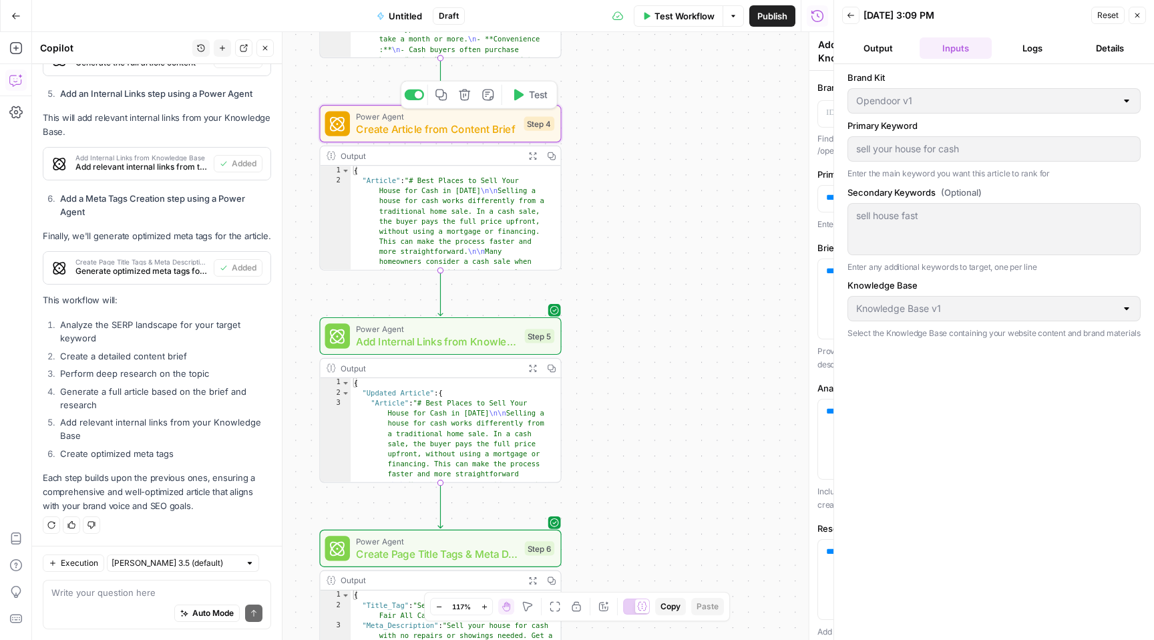
type textarea "Create Article from Content Brief"
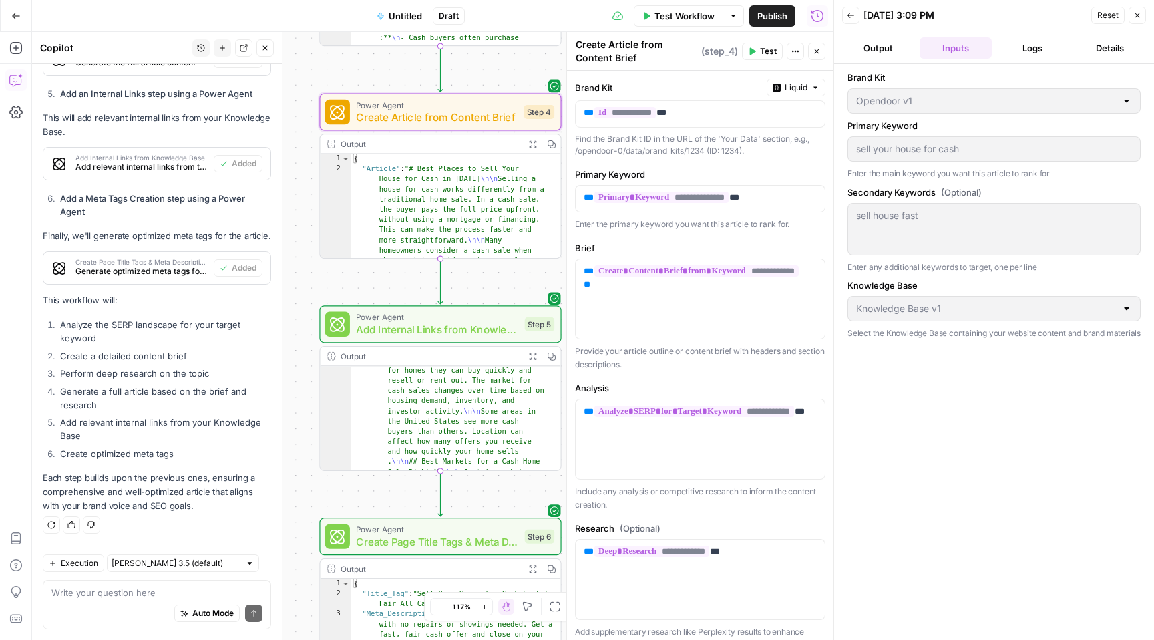
scroll to position [228, 0]
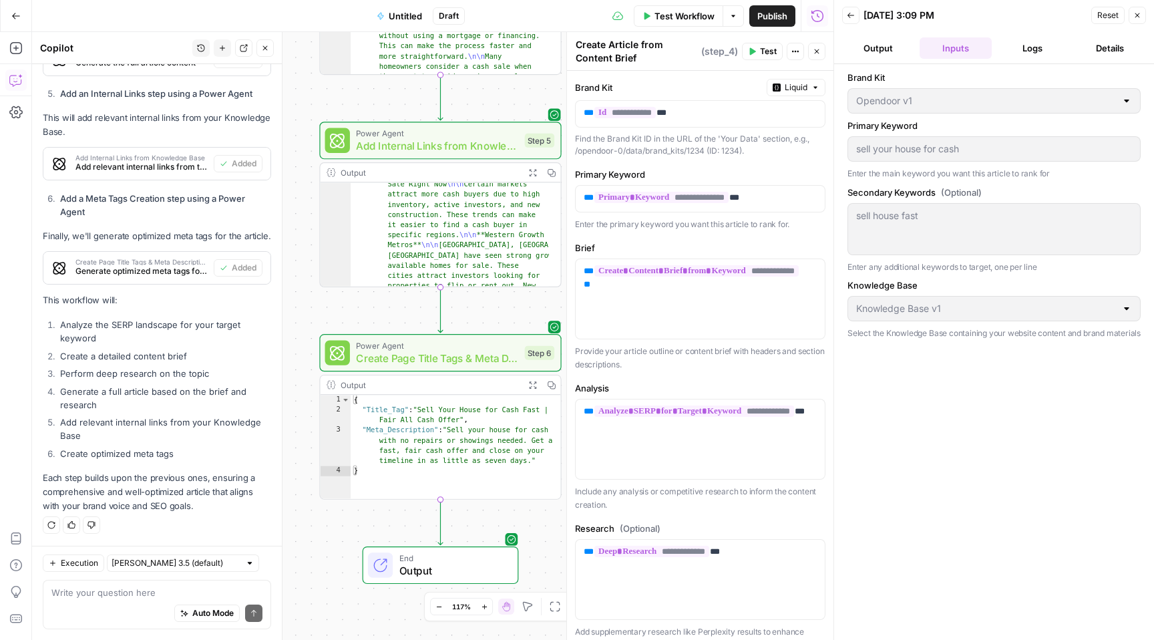
click at [489, 556] on span "End" at bounding box center [452, 558] width 106 height 13
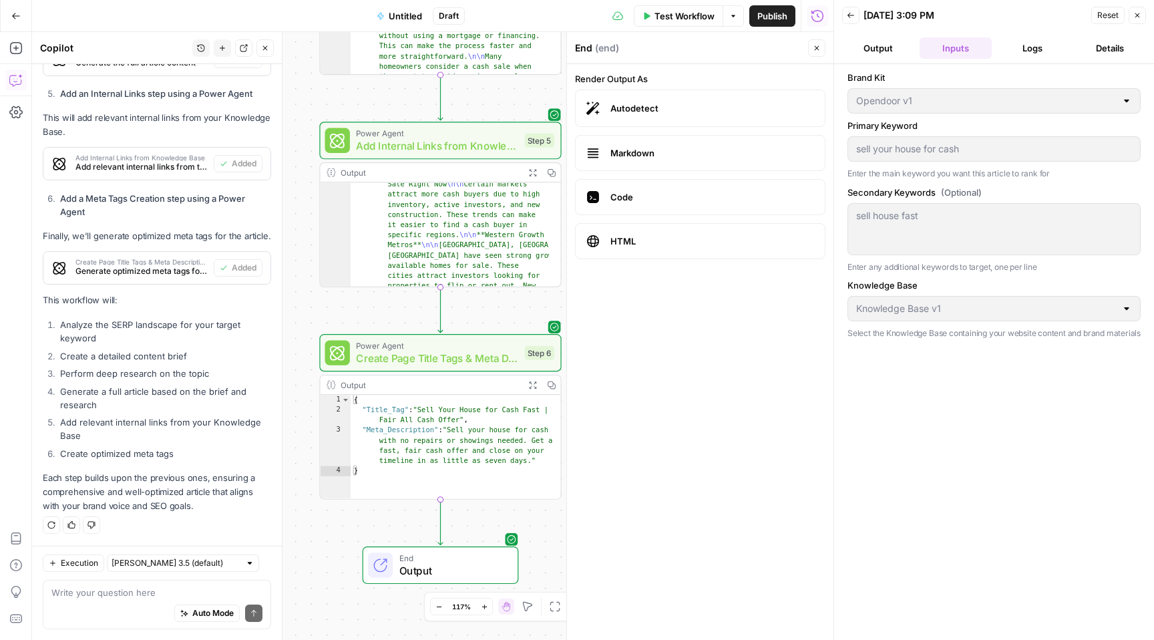
click at [698, 193] on span "Code" at bounding box center [712, 196] width 204 height 13
click at [671, 240] on span "HTML" at bounding box center [712, 240] width 204 height 13
click at [878, 45] on button "Output" at bounding box center [878, 47] width 72 height 21
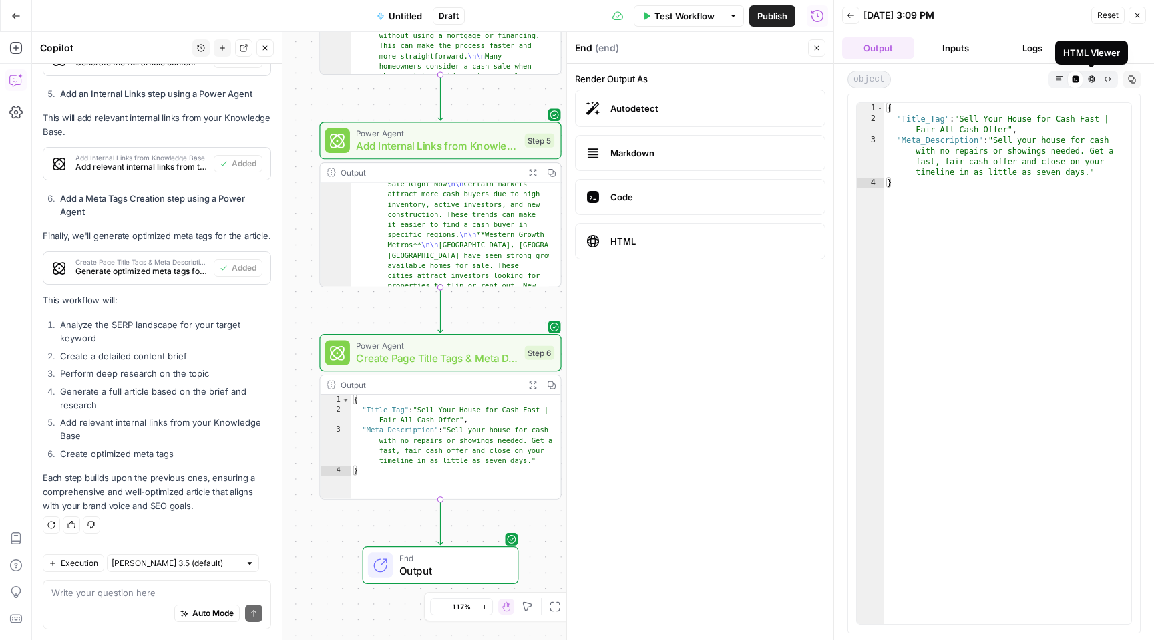
click at [1089, 79] on icon "button" at bounding box center [1091, 78] width 7 height 7
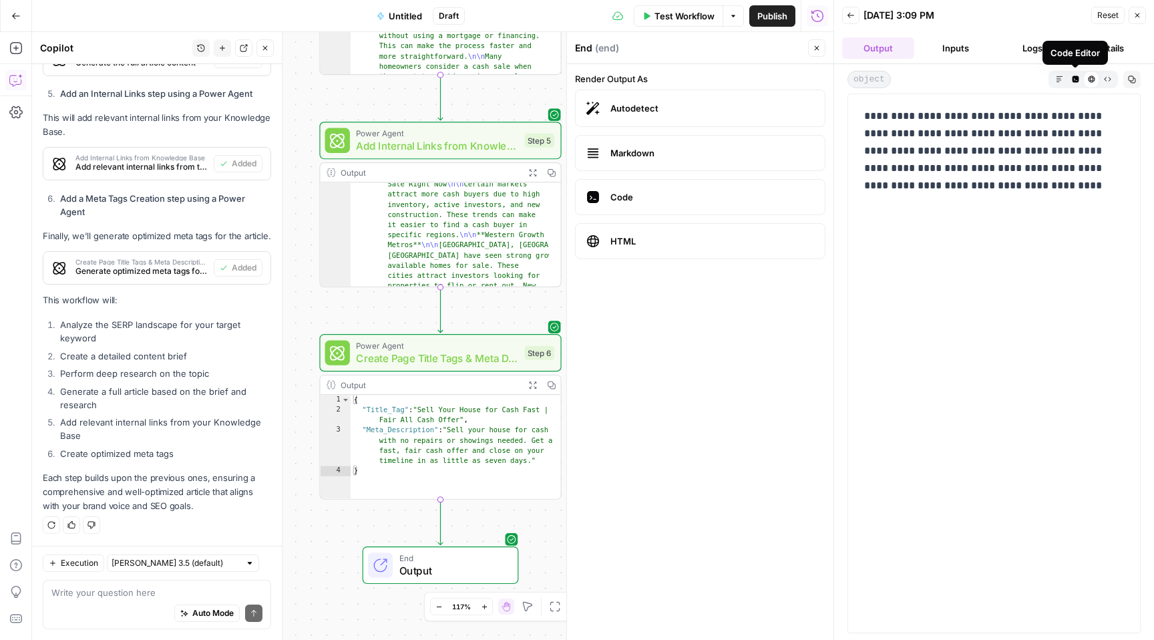
click at [1075, 79] on icon "button" at bounding box center [1075, 78] width 7 height 7
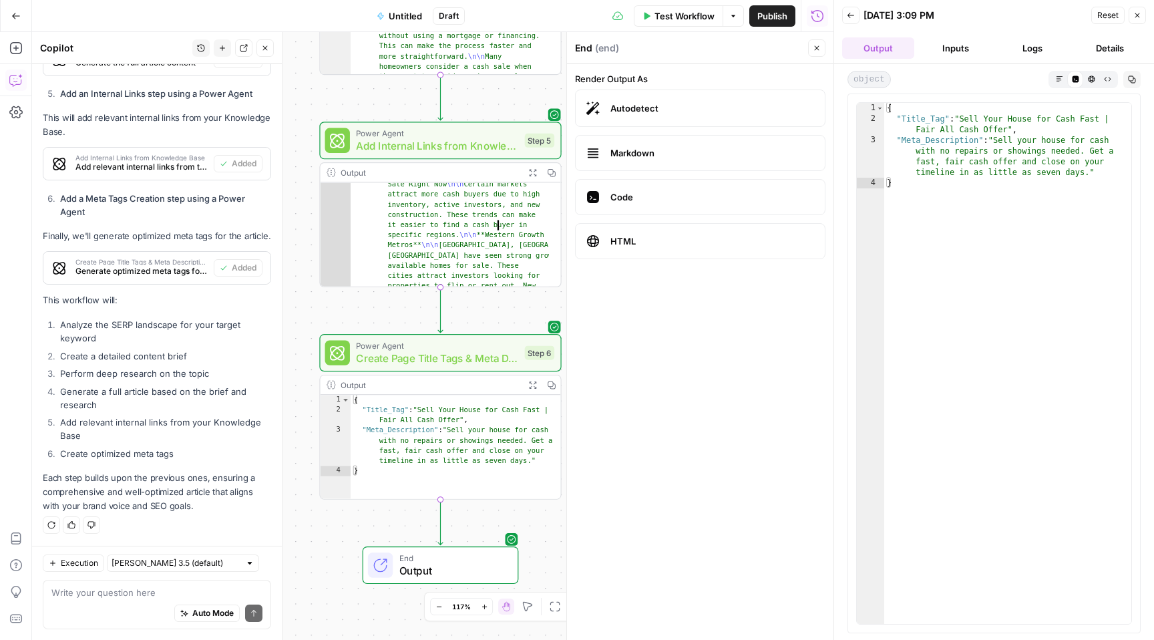
click at [454, 173] on div "Output" at bounding box center [430, 172] width 178 height 13
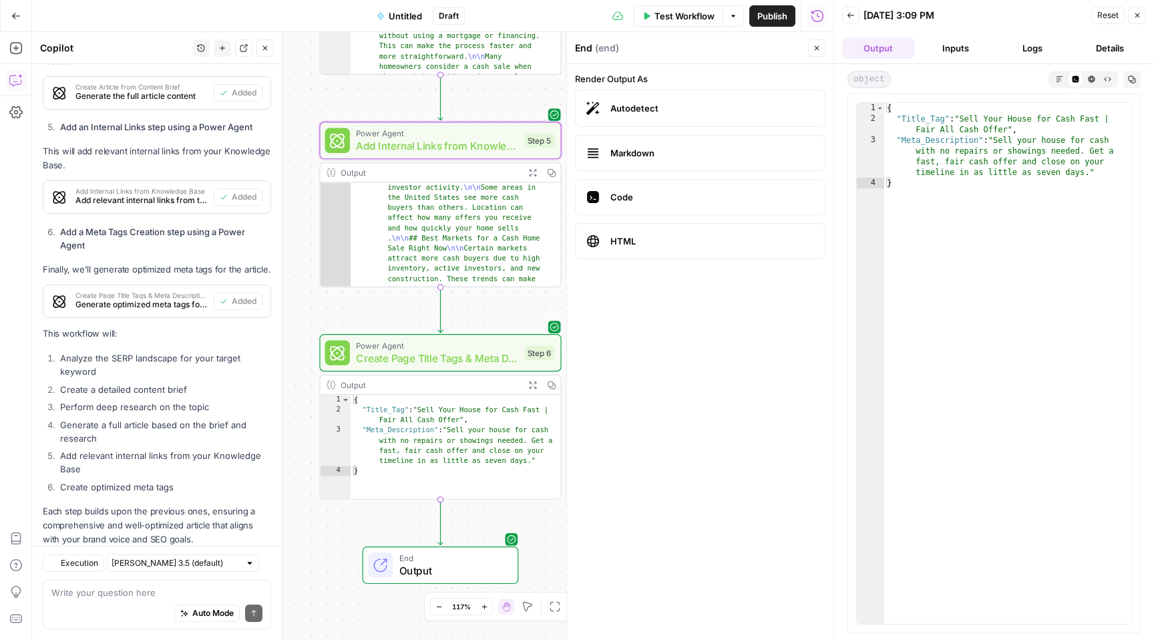
scroll to position [1202, 0]
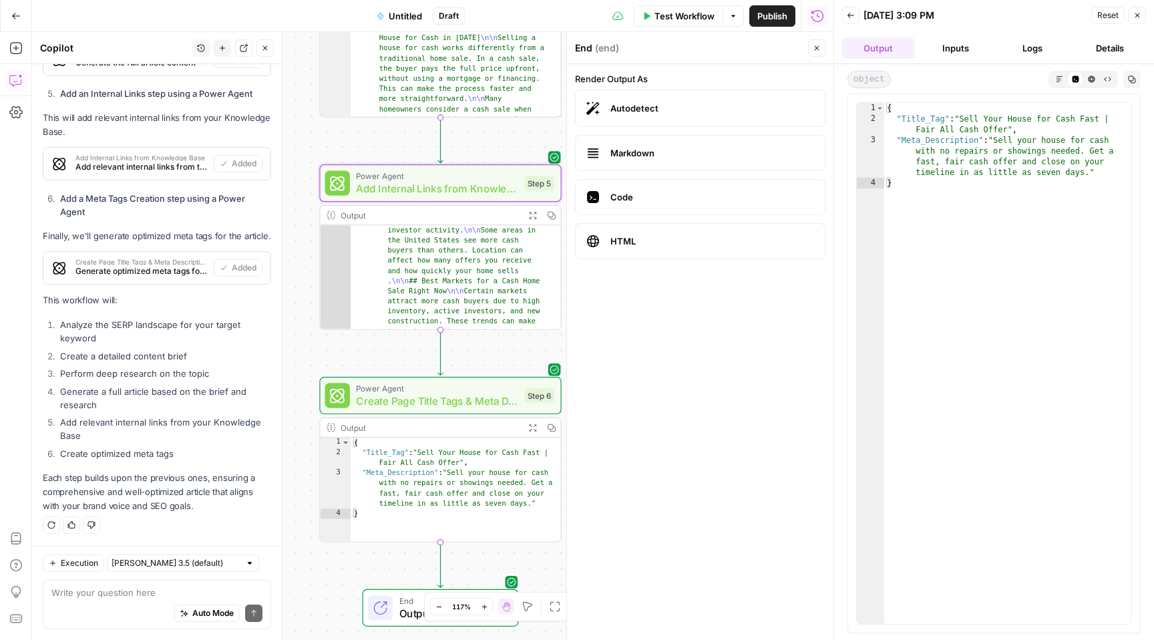
click at [408, 603] on span "End" at bounding box center [452, 600] width 106 height 13
click at [154, 594] on textarea at bounding box center [156, 592] width 211 height 13
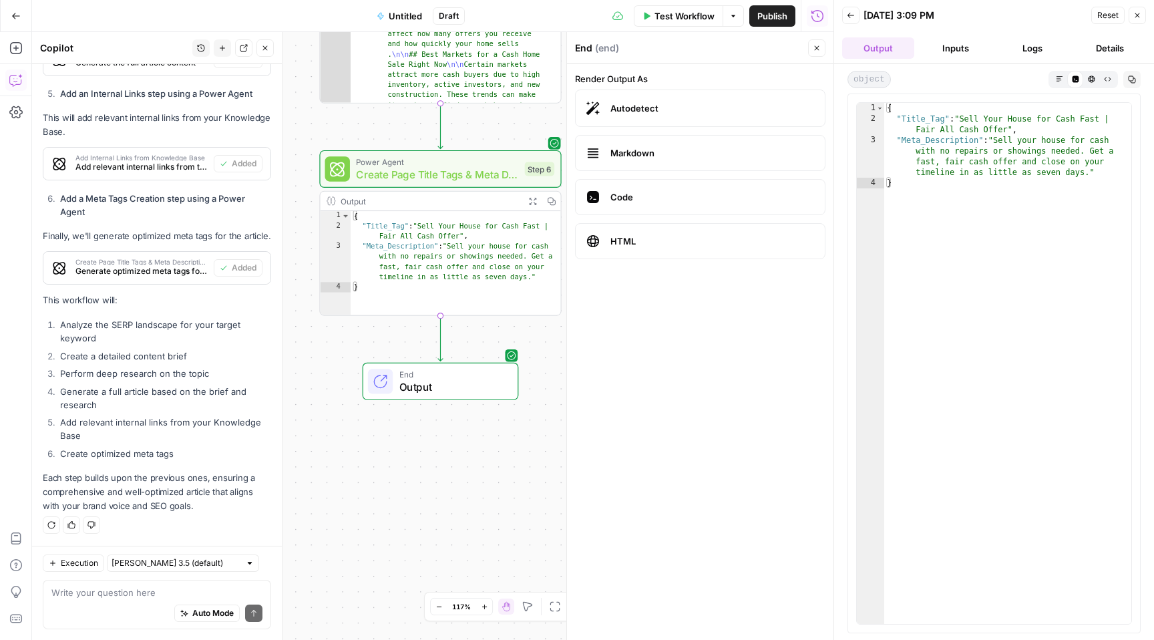
click at [457, 383] on span "Output" at bounding box center [452, 386] width 106 height 15
click at [954, 45] on button "Inputs" at bounding box center [955, 47] width 72 height 21
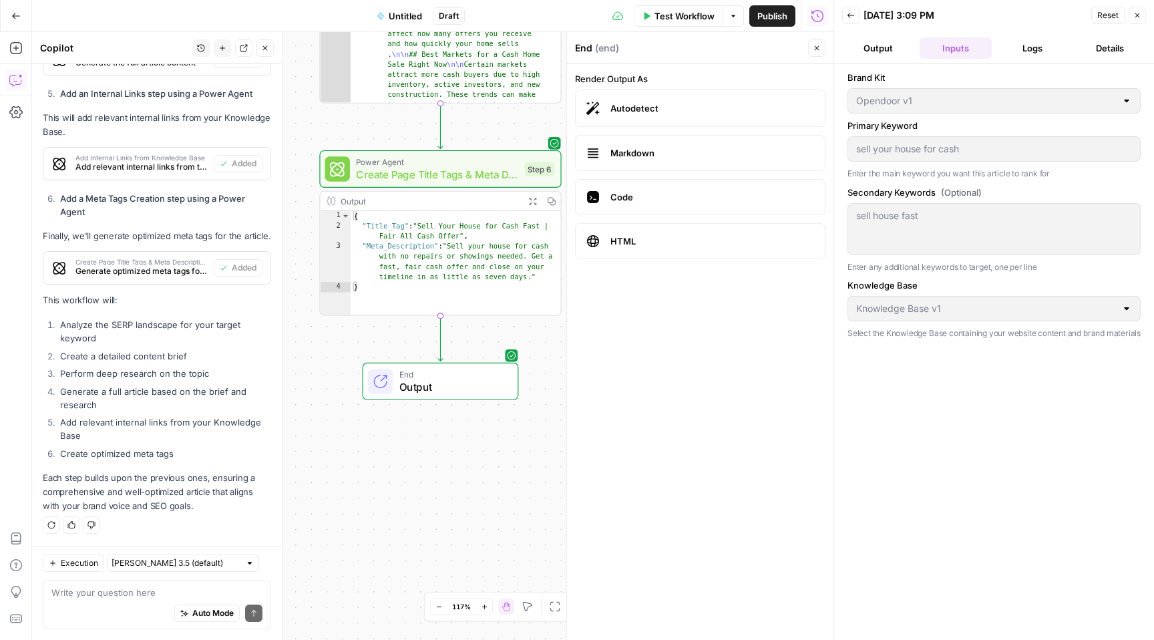
click at [1027, 47] on button "Logs" at bounding box center [1033, 47] width 72 height 21
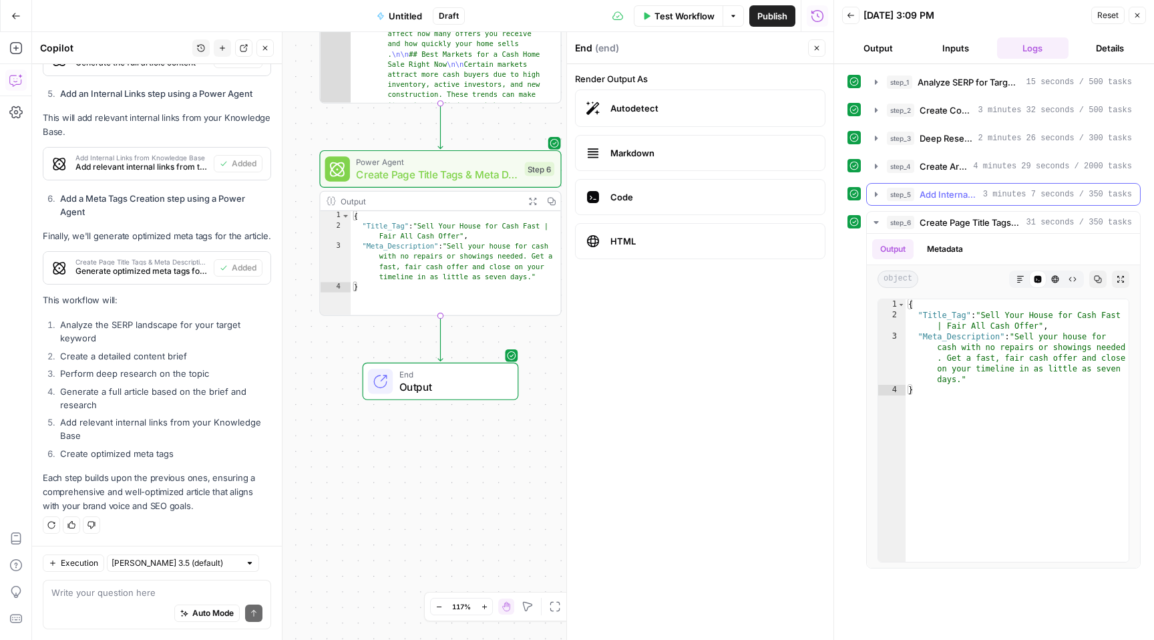
click at [950, 190] on span "Add Internal Links from Knowledge Base" at bounding box center [948, 194] width 58 height 13
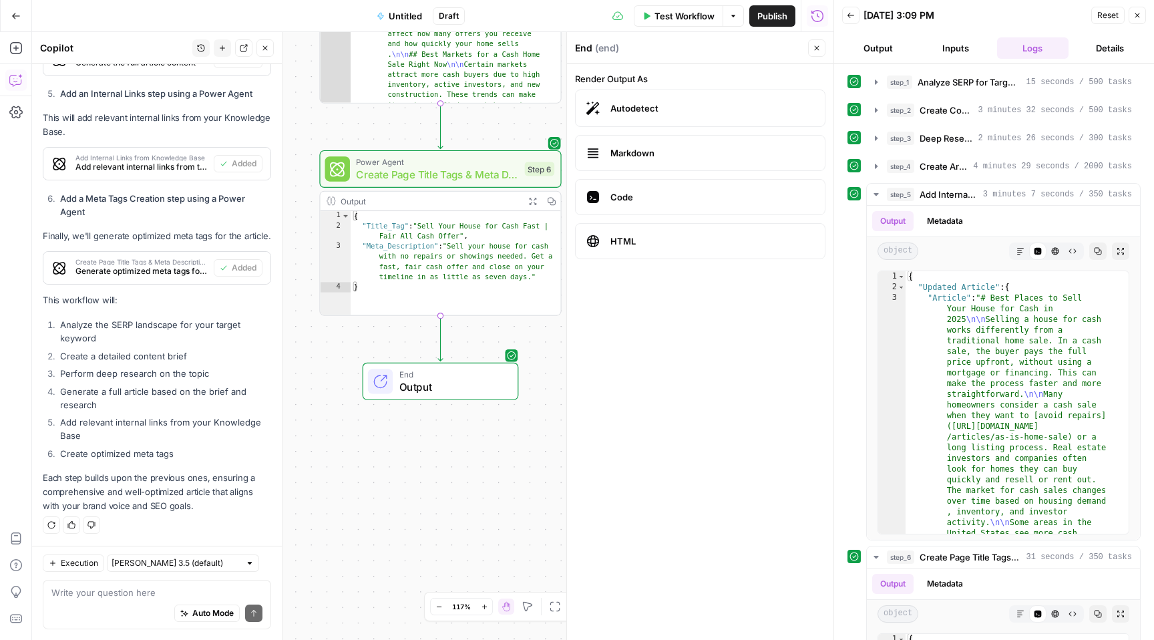
click at [878, 45] on button "Output" at bounding box center [878, 47] width 72 height 21
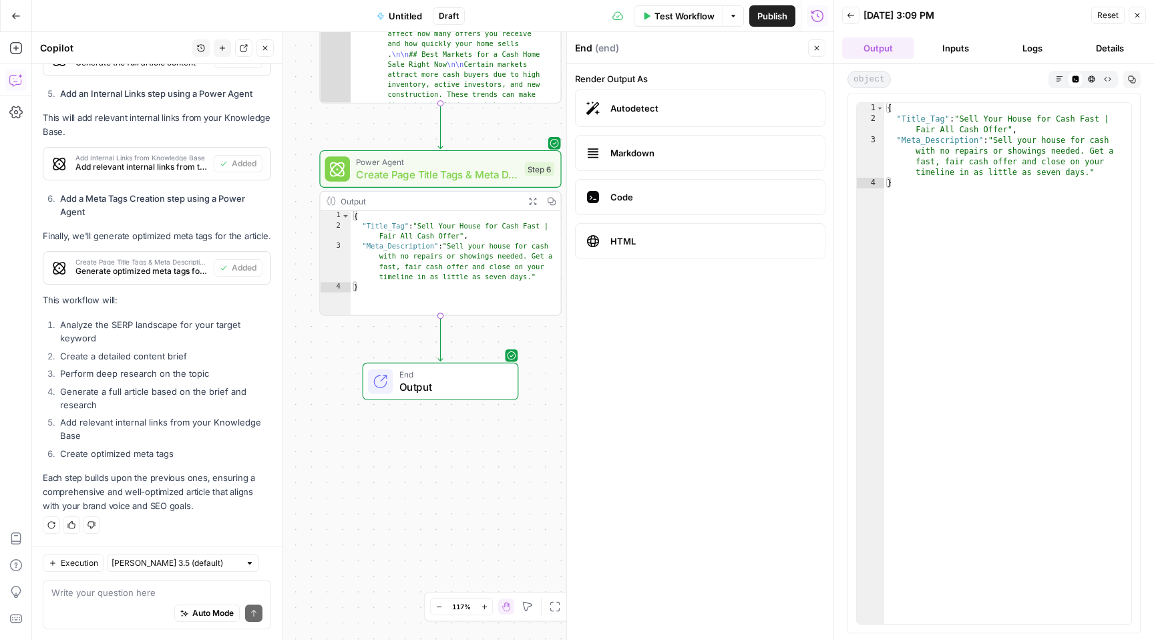
click at [1024, 47] on button "Logs" at bounding box center [1033, 47] width 72 height 21
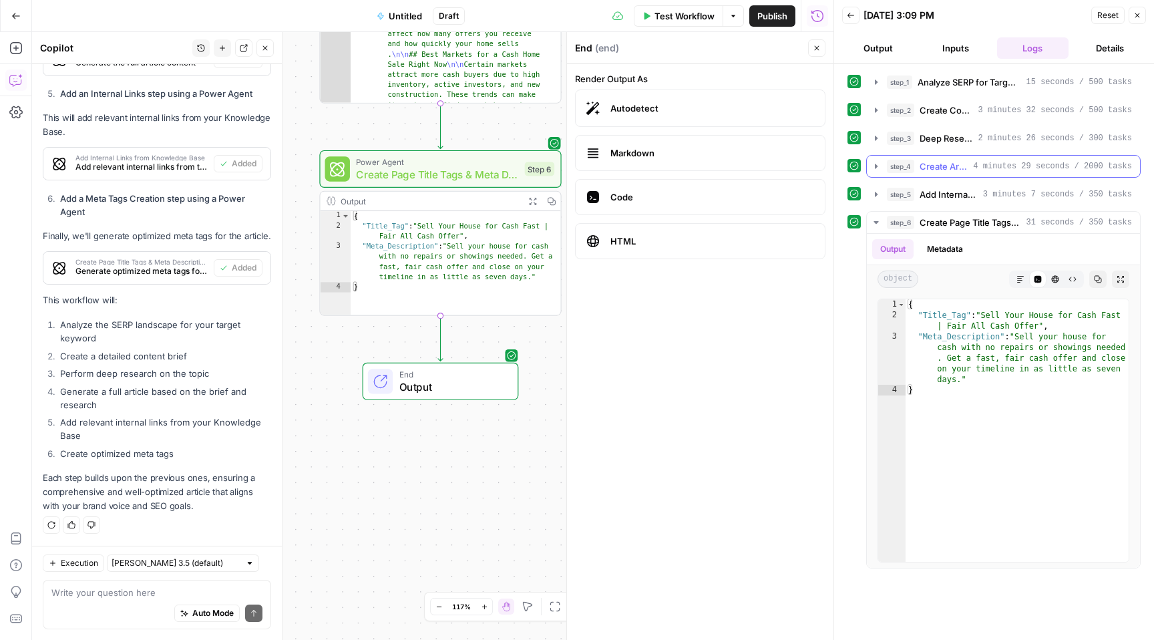
click at [940, 163] on span "Create Article from Content Brief" at bounding box center [943, 166] width 48 height 13
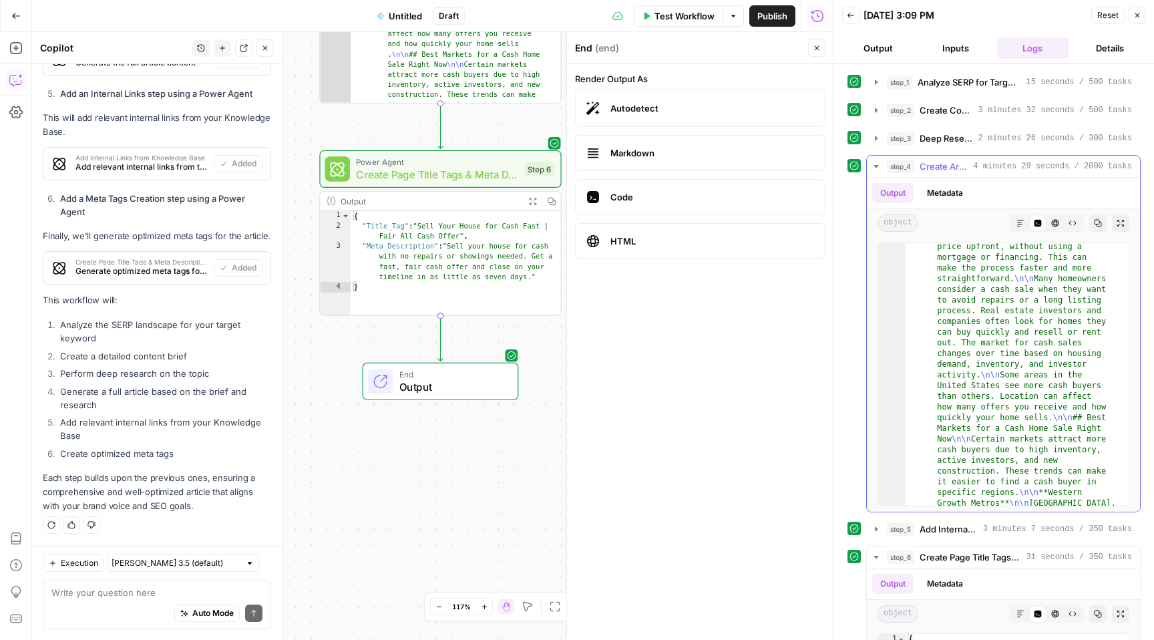
scroll to position [0, 0]
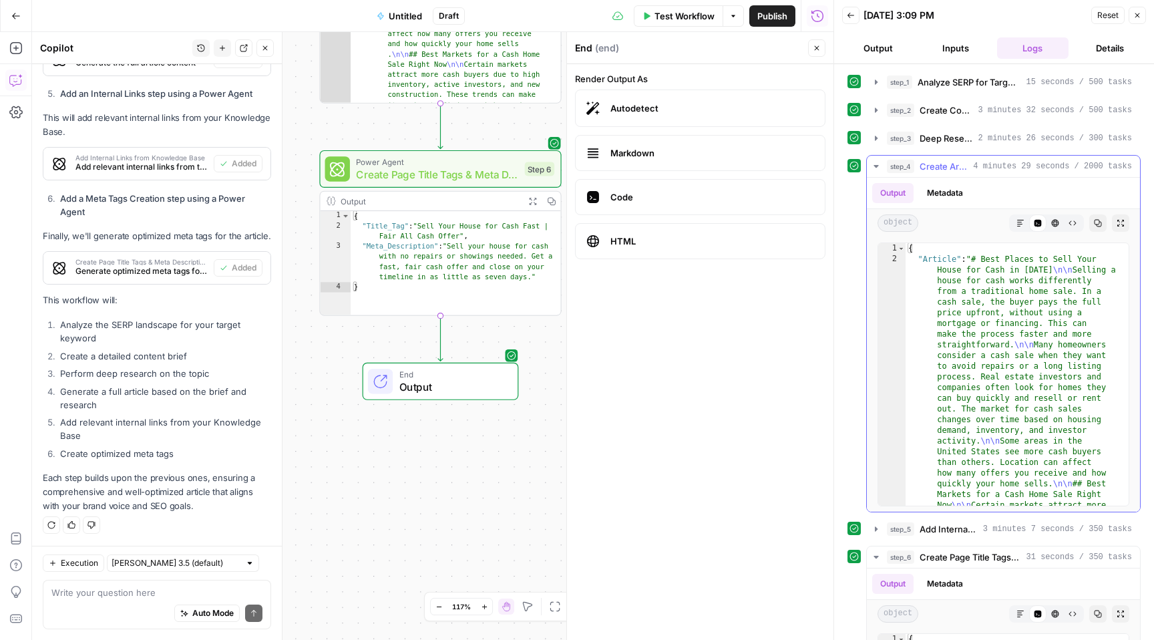
click at [938, 168] on span "Create Article from Content Brief" at bounding box center [943, 166] width 48 height 13
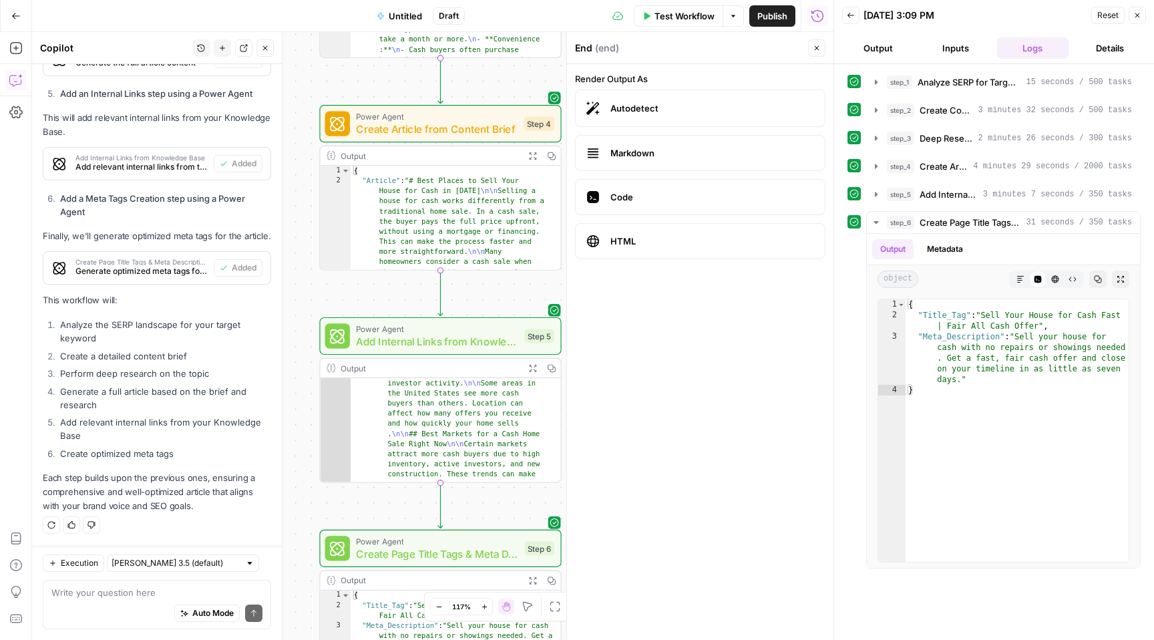
click at [688, 235] on span "HTML" at bounding box center [712, 240] width 204 height 13
click at [720, 51] on div "End ( end )" at bounding box center [689, 47] width 229 height 13
click at [932, 192] on span "Add Internal Links from Knowledge Base" at bounding box center [948, 194] width 58 height 13
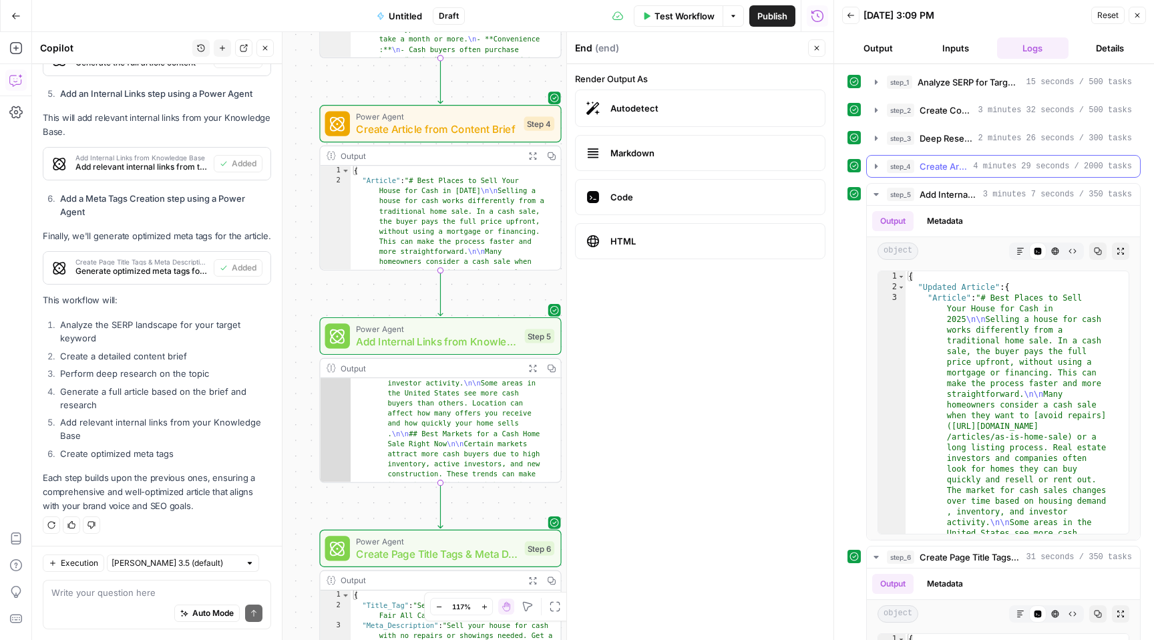
click at [933, 169] on span "Create Article from Content Brief" at bounding box center [943, 166] width 48 height 13
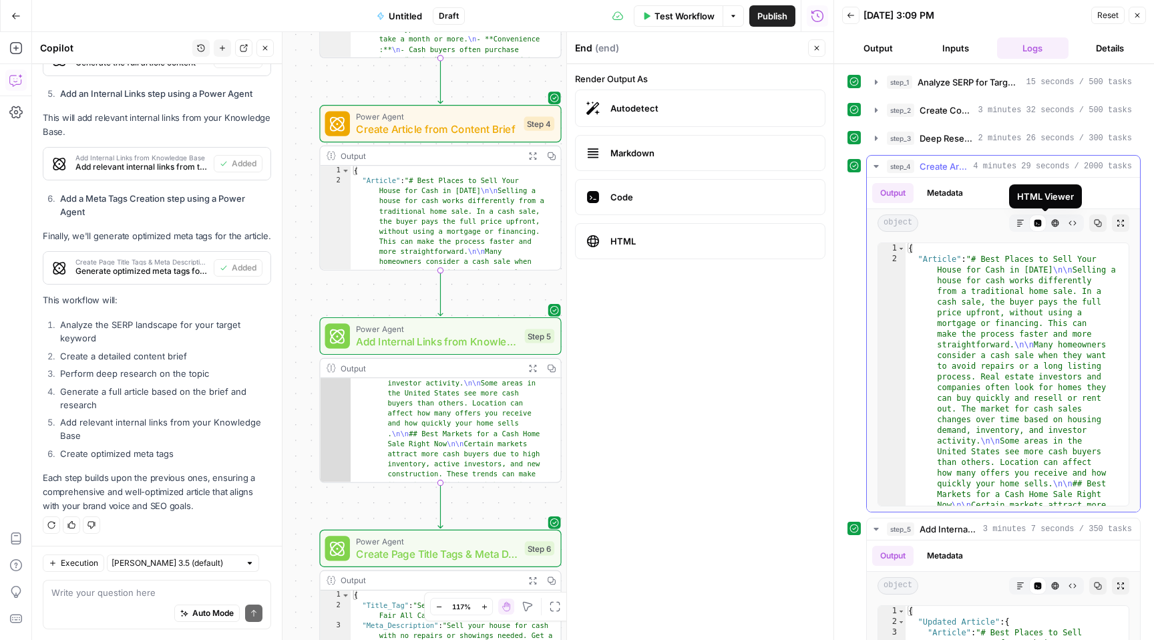
click at [1051, 223] on icon "button" at bounding box center [1055, 223] width 8 height 8
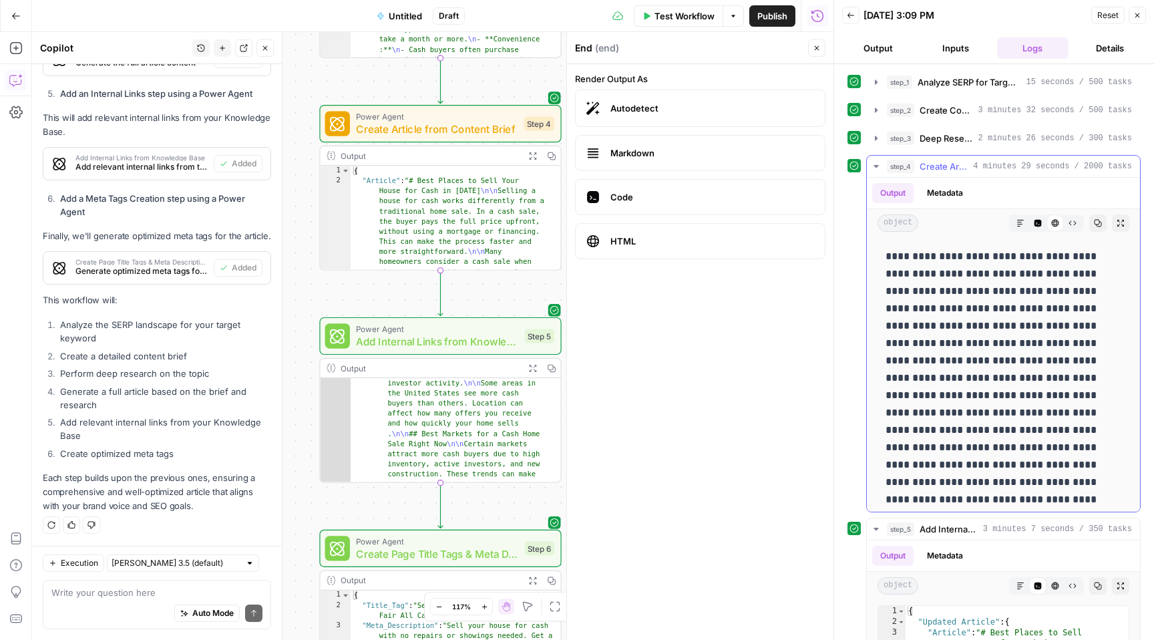
click at [876, 165] on icon "button" at bounding box center [875, 166] width 5 height 3
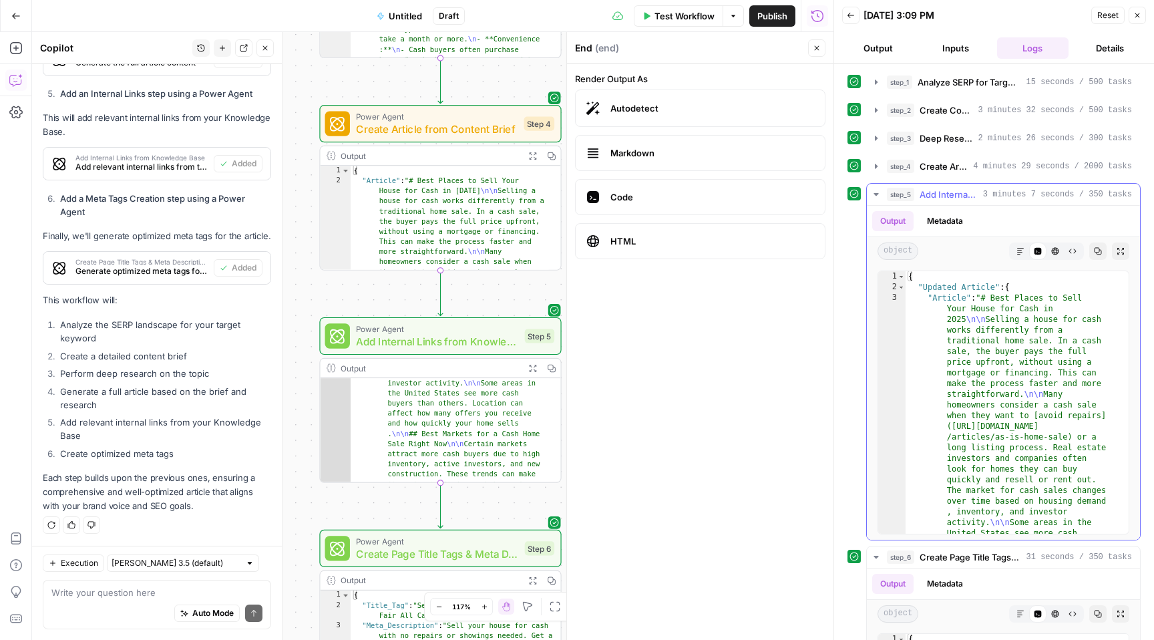
click at [873, 195] on icon "button" at bounding box center [876, 194] width 11 height 11
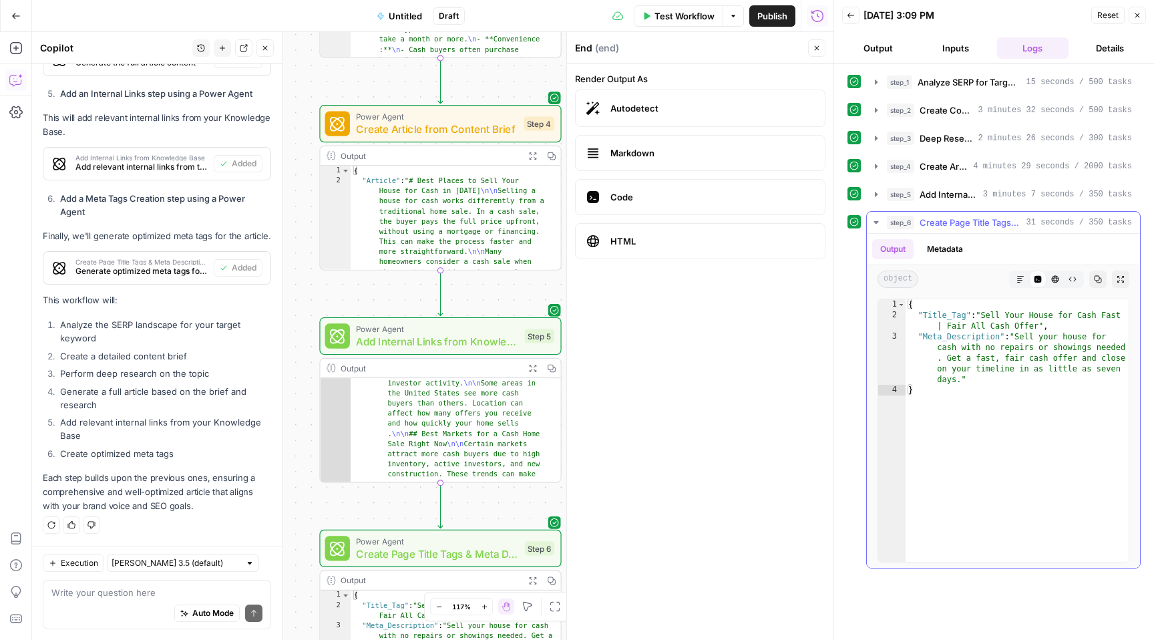
click at [874, 219] on icon "button" at bounding box center [876, 222] width 11 height 11
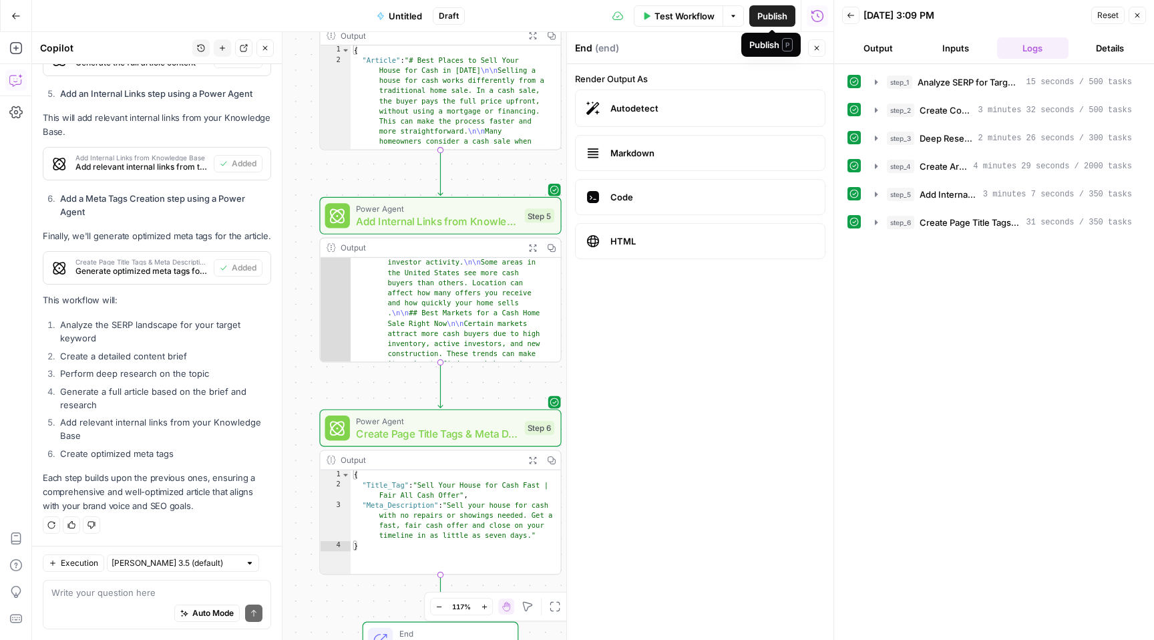
click at [775, 17] on span "Publish" at bounding box center [772, 15] width 30 height 13
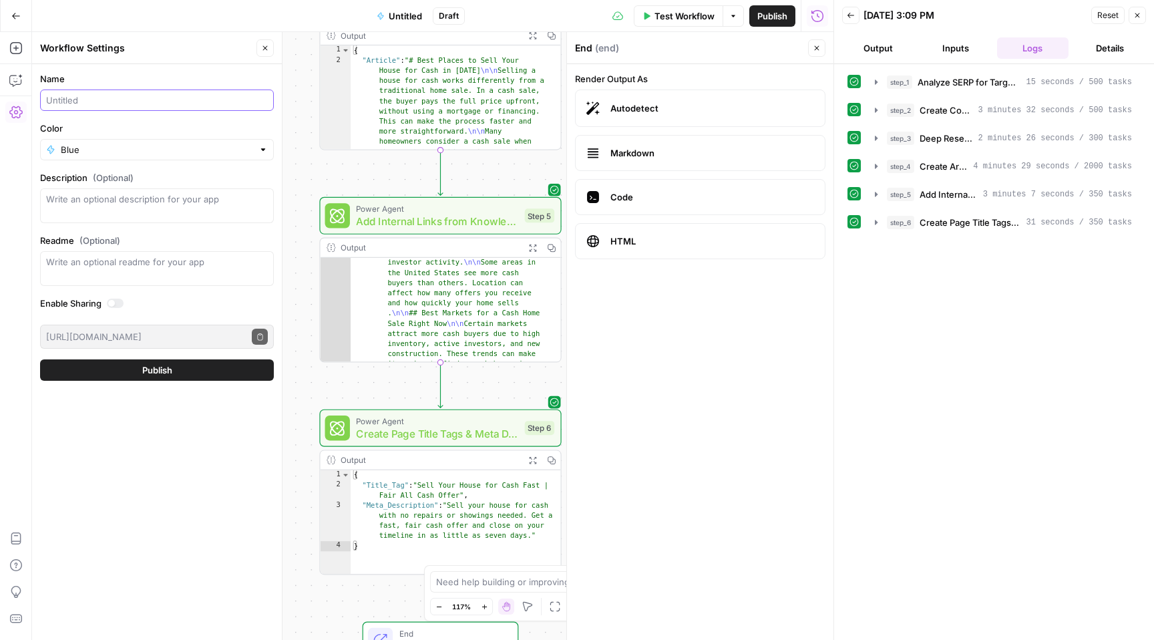
click at [123, 99] on input "Name" at bounding box center [157, 99] width 222 height 13
click at [68, 99] on input "Brief Creator v2" at bounding box center [157, 99] width 222 height 13
click at [158, 99] on input "Brief and Article Creator v2" at bounding box center [157, 99] width 222 height 13
type input "Brief and Article Creator v1"
click at [158, 369] on span "Publish" at bounding box center [157, 369] width 30 height 13
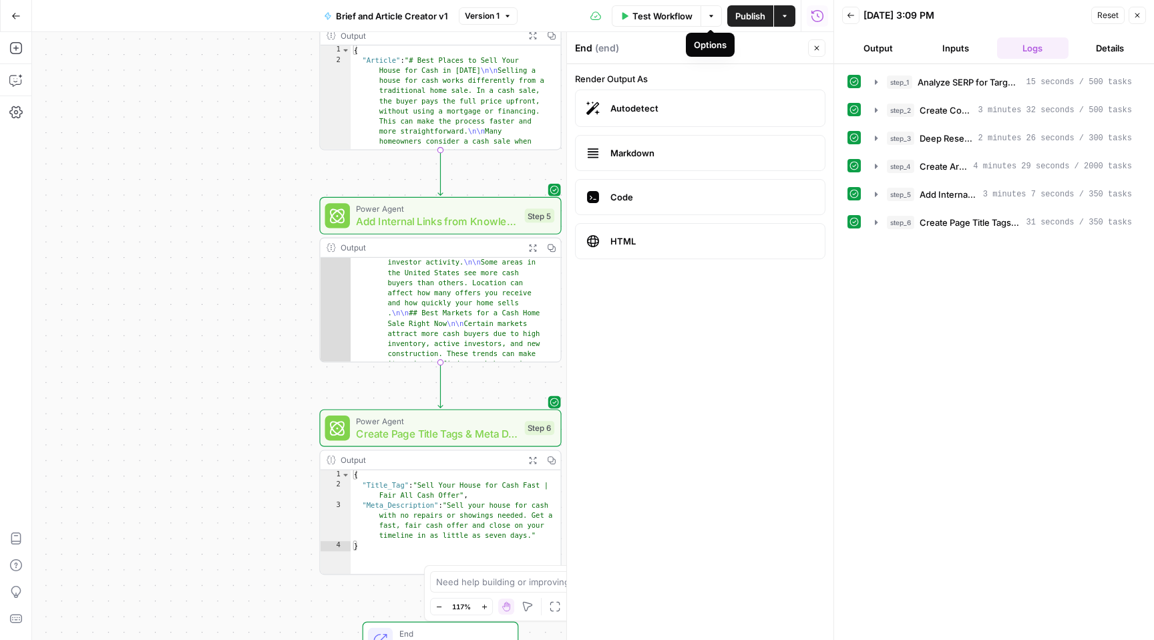
click at [714, 15] on span "button" at bounding box center [711, 16] width 8 height 8
click at [691, 64] on span "View Last Test" at bounding box center [673, 65] width 59 height 13
click at [784, 13] on icon "button" at bounding box center [785, 16] width 8 height 8
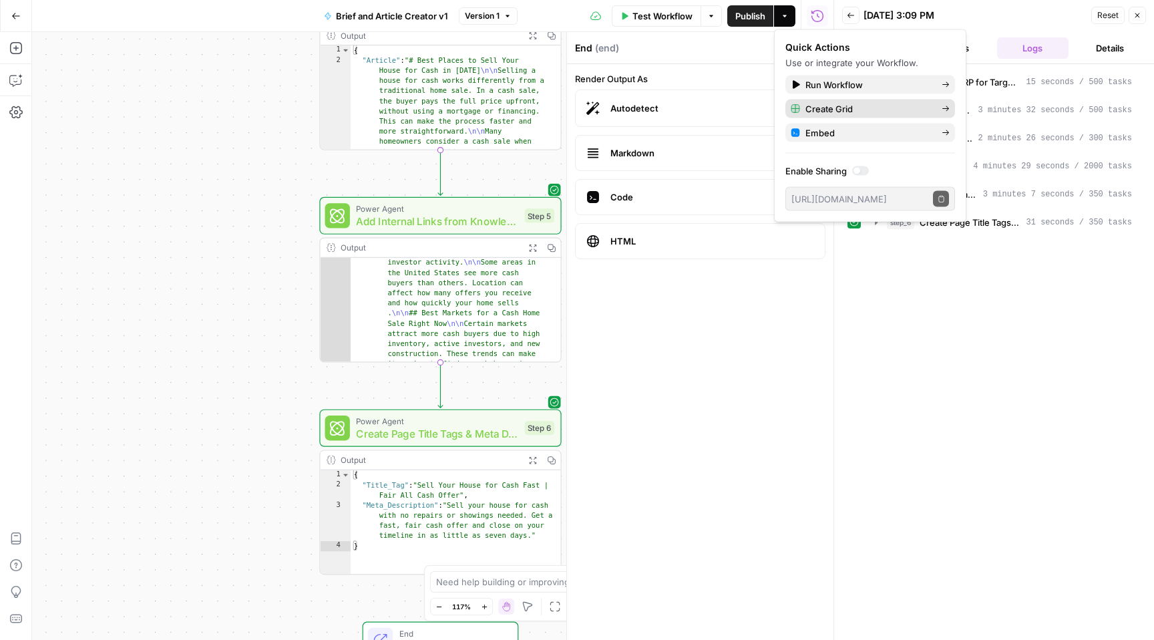
click at [877, 108] on span "Create Grid" at bounding box center [868, 108] width 126 height 13
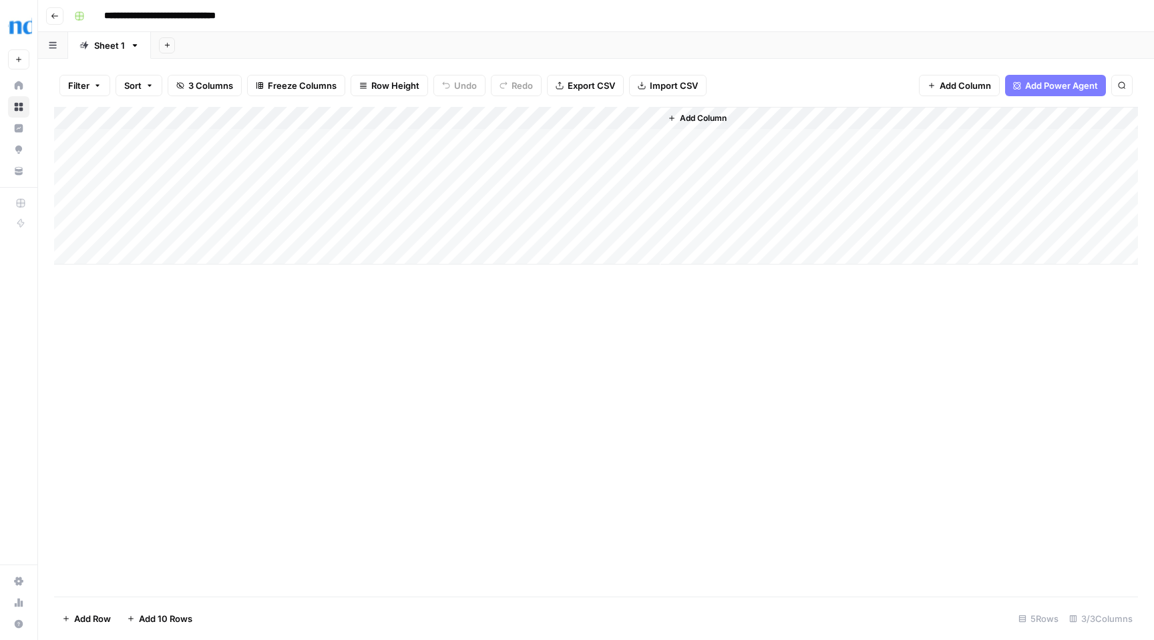
click at [632, 118] on div "Add Column" at bounding box center [596, 186] width 1084 height 158
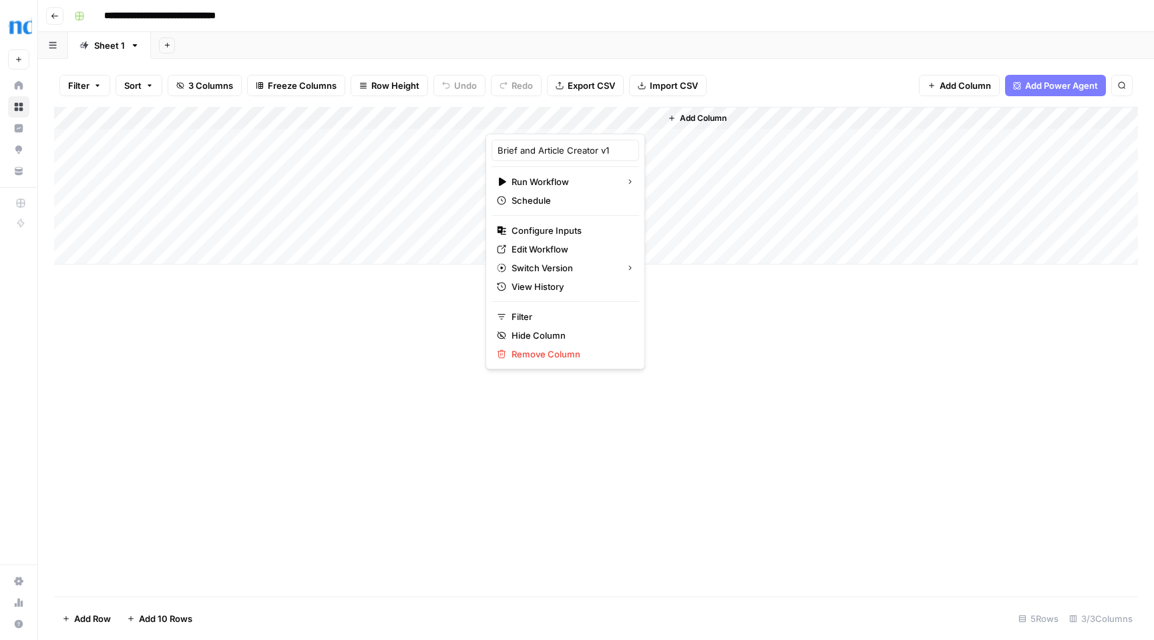
click at [737, 345] on div "Add Column" at bounding box center [596, 351] width 1084 height 489
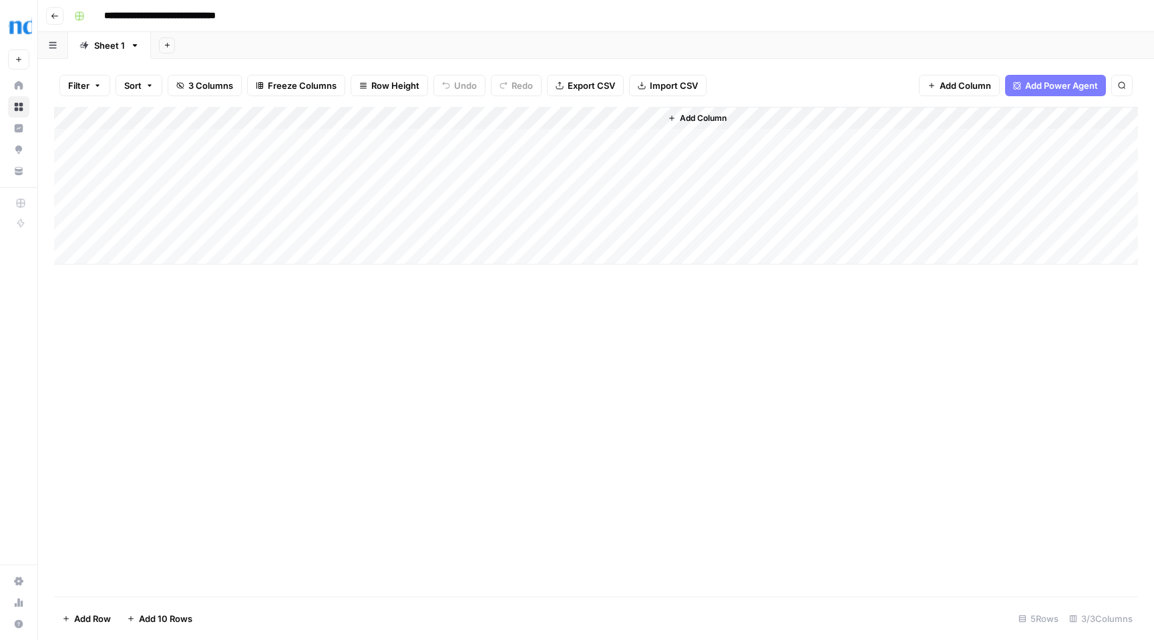
click at [202, 136] on div "Add Column" at bounding box center [596, 186] width 1084 height 158
click at [339, 135] on div "Add Column" at bounding box center [596, 186] width 1084 height 158
paste textarea "**********"
type textarea "**********"
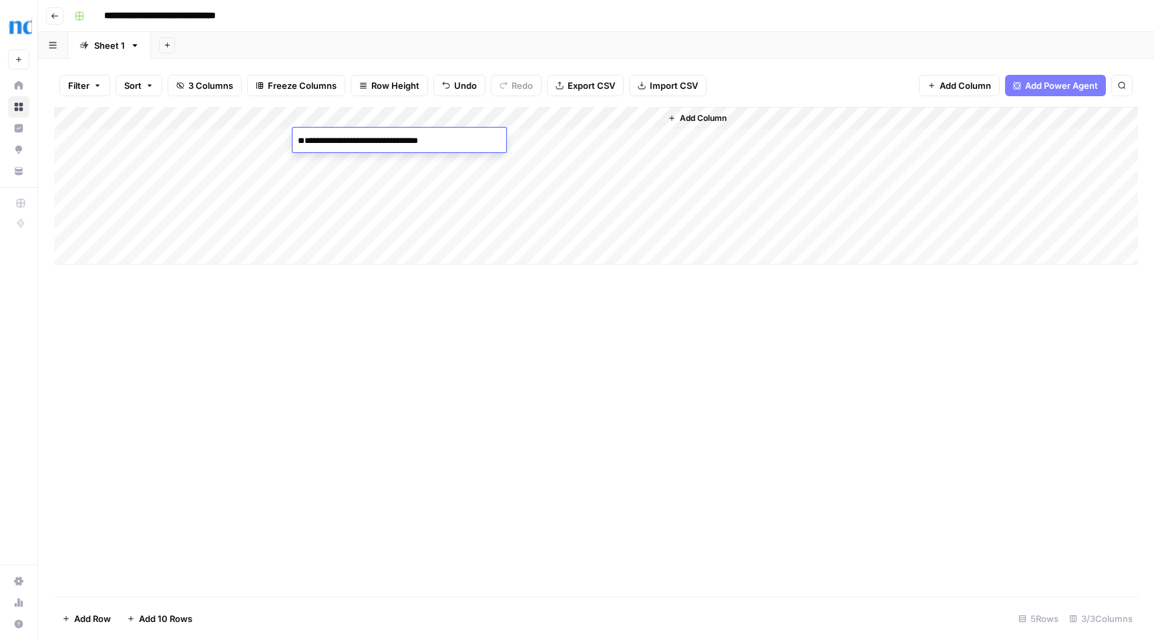
click at [749, 137] on div "Add Column" at bounding box center [898, 186] width 477 height 158
click at [570, 137] on div "Add Column" at bounding box center [596, 186] width 1084 height 158
click at [1058, 83] on span "Add Power Agent" at bounding box center [1061, 85] width 73 height 13
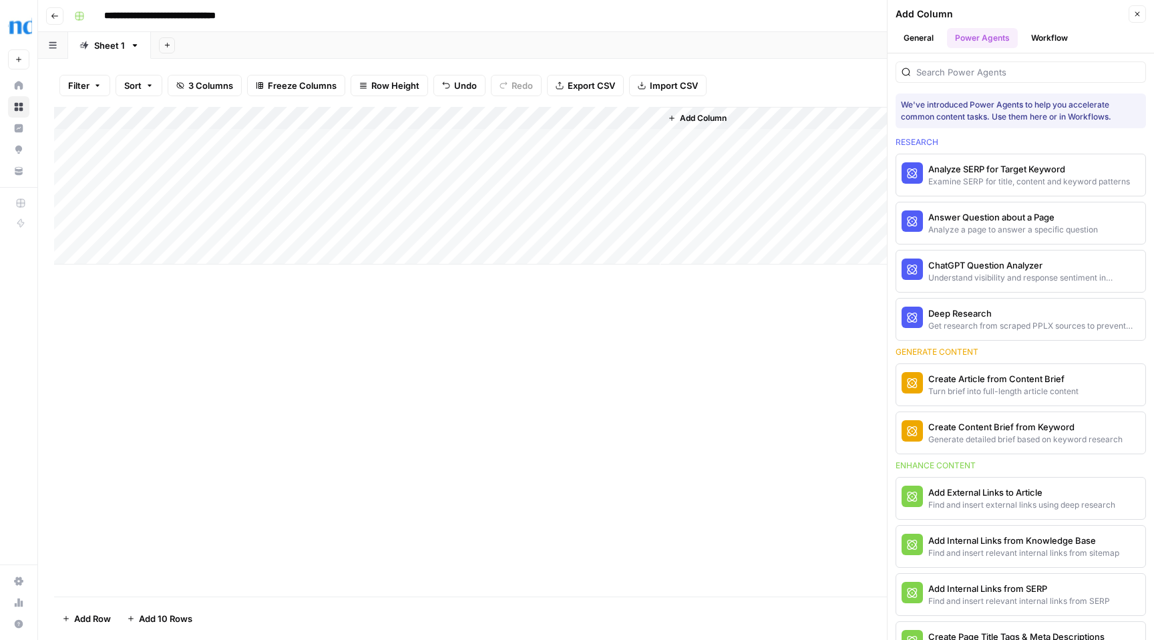
click at [1049, 36] on button "Workflow" at bounding box center [1049, 38] width 53 height 20
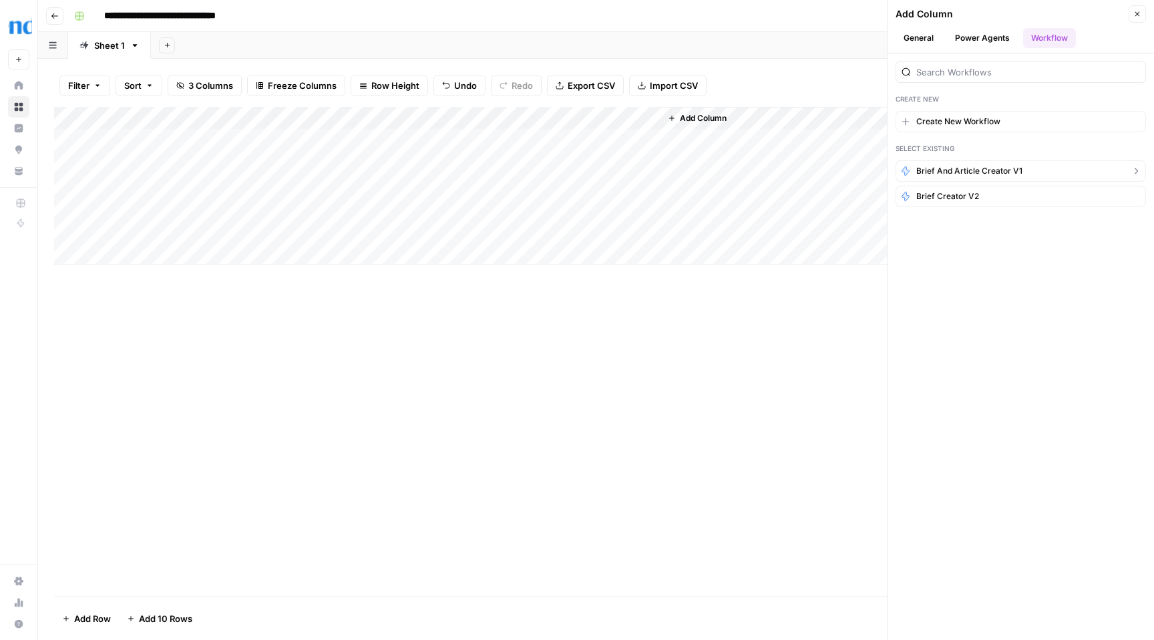
click at [958, 168] on span "Brief and Article Creator v1" at bounding box center [969, 171] width 106 height 12
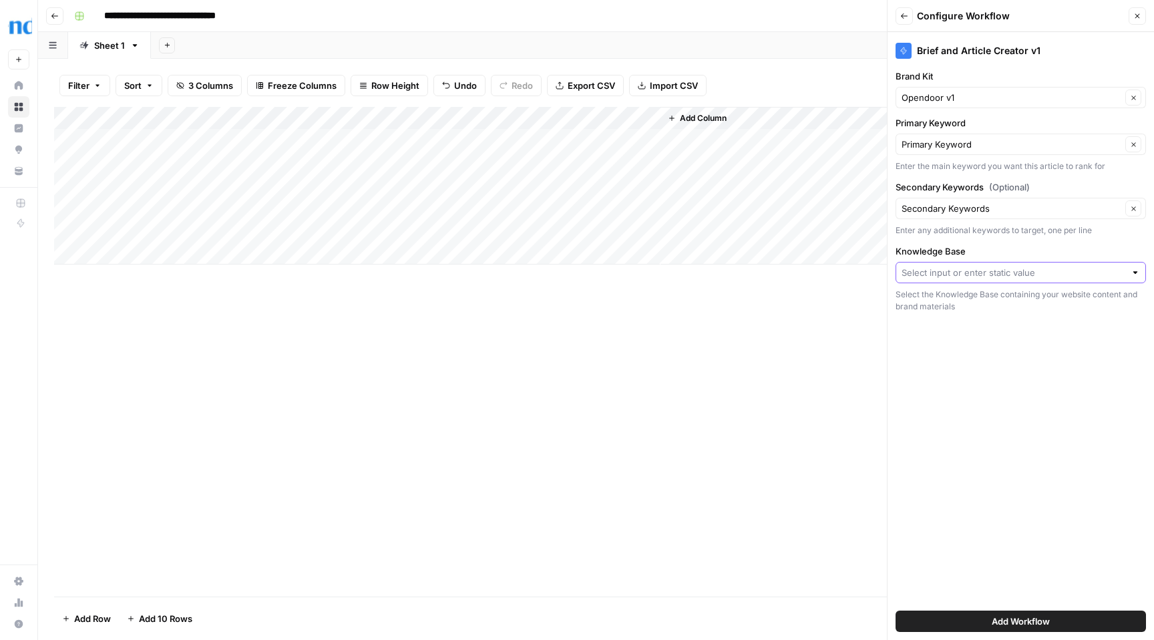
click at [1062, 272] on input "Knowledge Base" at bounding box center [1013, 272] width 224 height 13
click at [984, 323] on span "Knowledge Base v1" at bounding box center [1018, 322] width 222 height 13
type input "Knowledge Base v1"
click at [1014, 622] on span "Add Workflow" at bounding box center [1021, 620] width 58 height 13
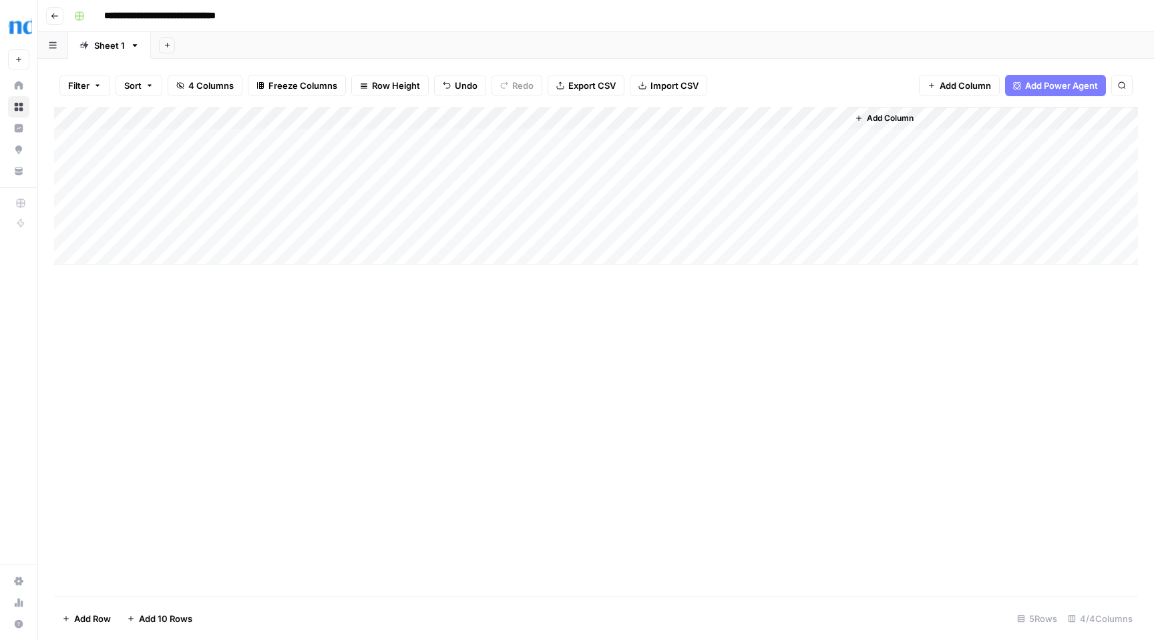
click at [819, 117] on div "Add Column" at bounding box center [596, 186] width 1084 height 158
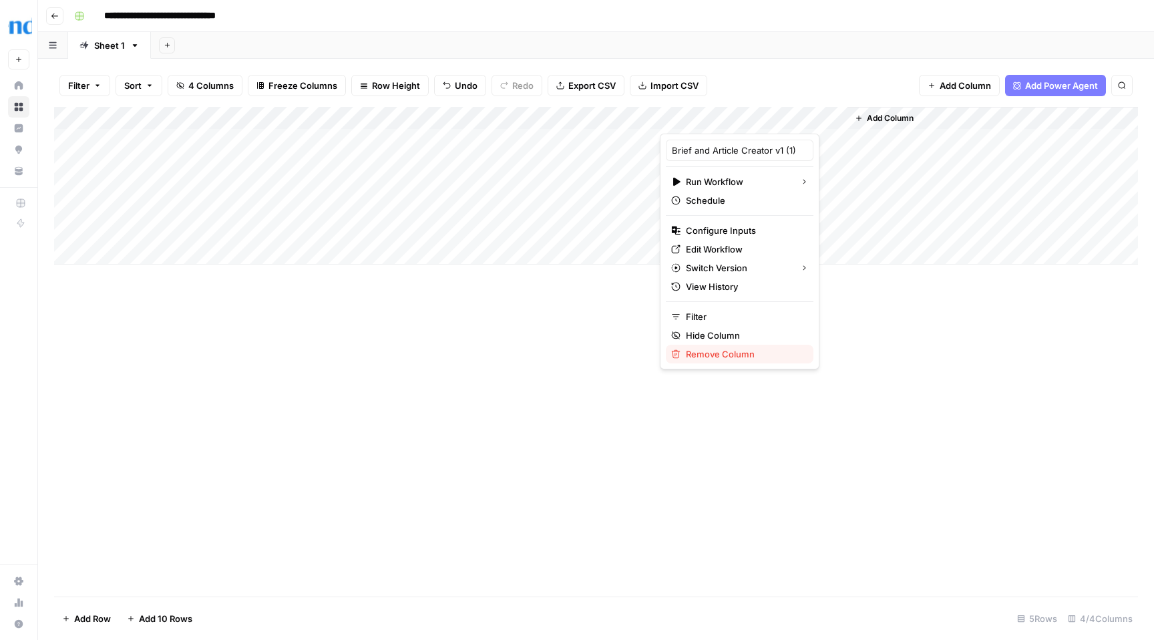
click at [708, 356] on span "Remove Column" at bounding box center [744, 353] width 117 height 13
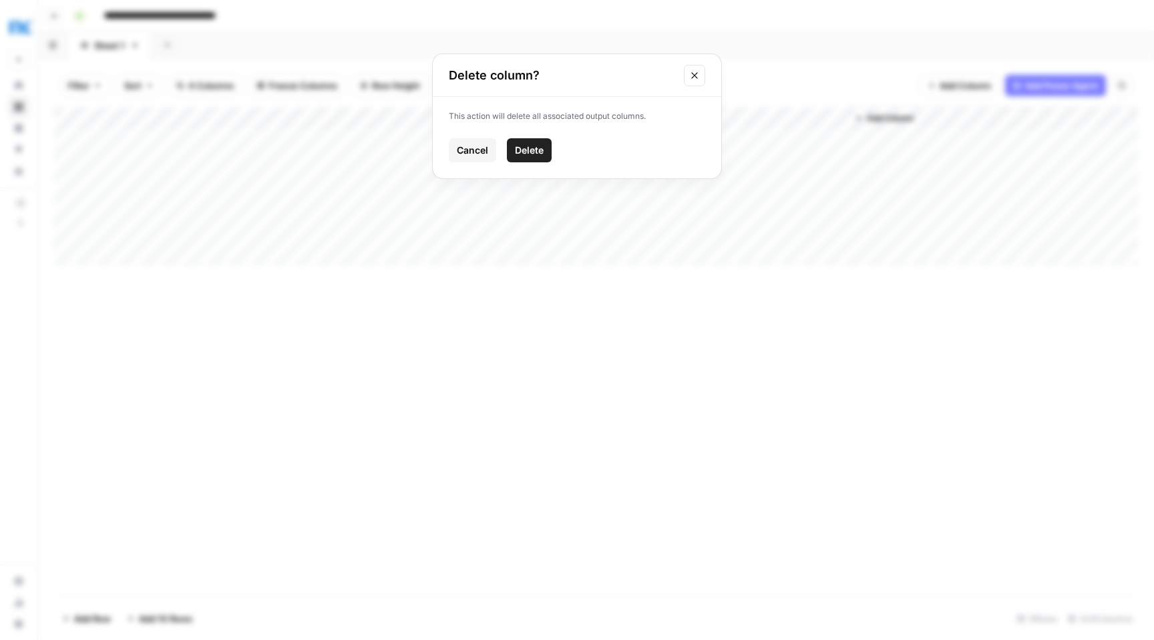
click at [538, 156] on span "Delete" at bounding box center [529, 150] width 29 height 13
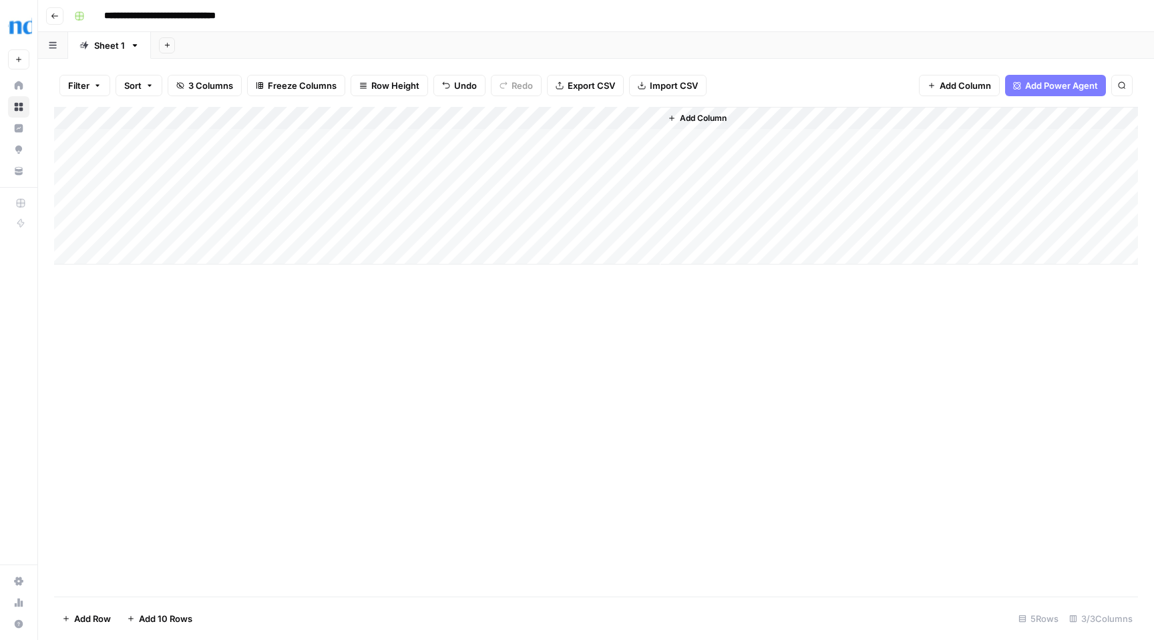
click at [572, 140] on div "Add Column" at bounding box center [596, 186] width 1084 height 158
click at [634, 118] on div "Add Column" at bounding box center [596, 186] width 1084 height 158
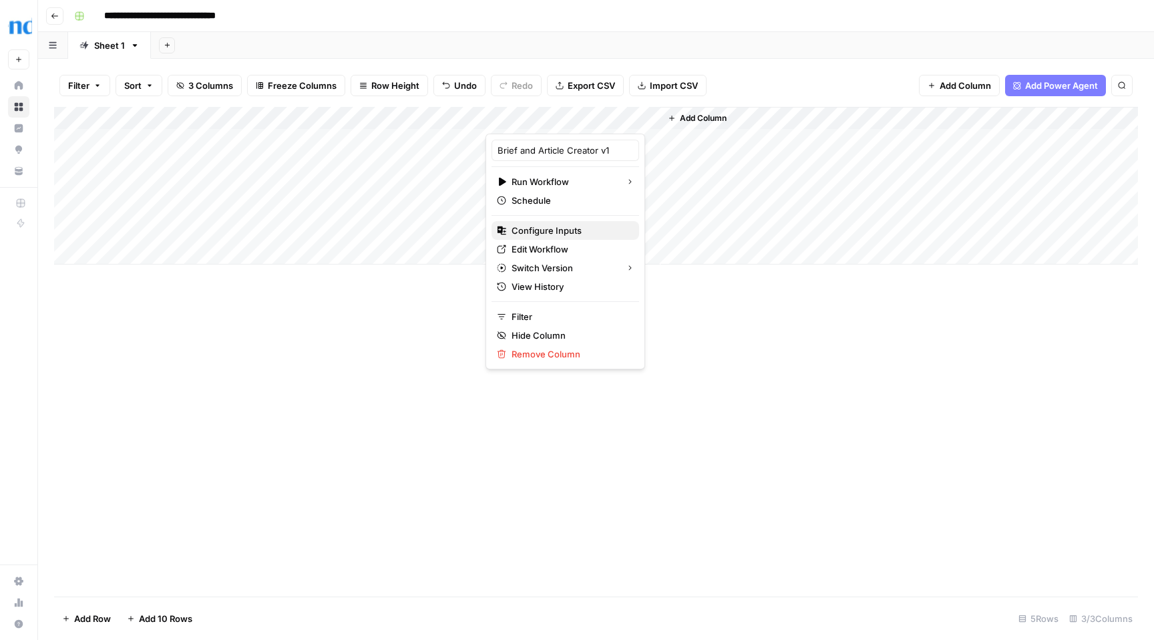
click at [554, 232] on span "Configure Inputs" at bounding box center [569, 230] width 117 height 13
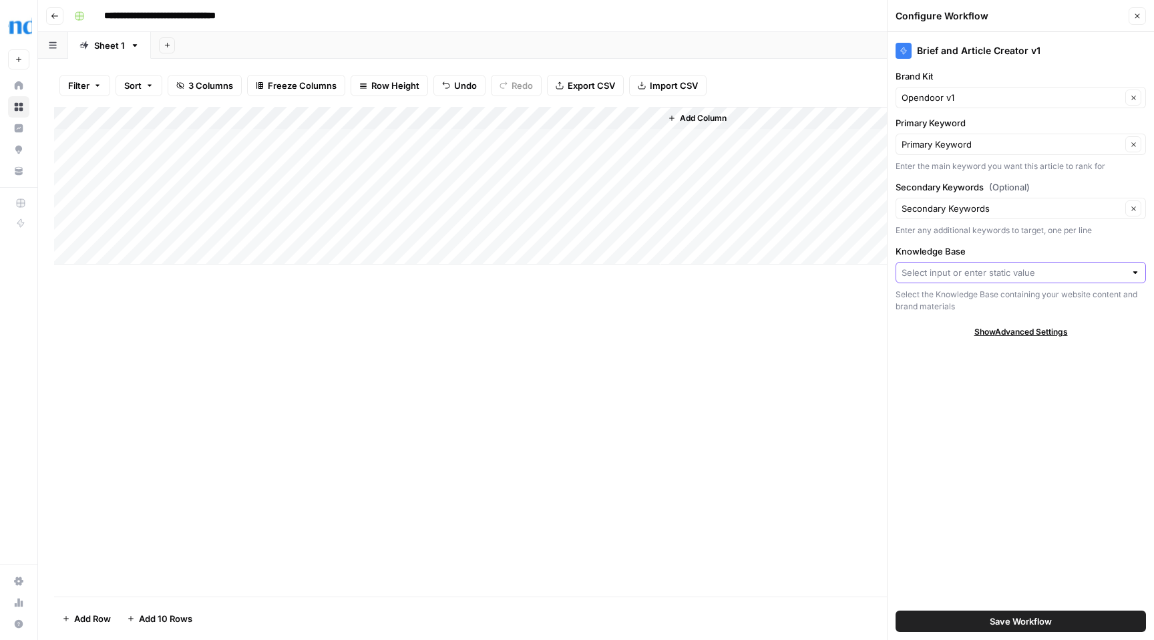
click at [959, 275] on input "Knowledge Base" at bounding box center [1013, 272] width 224 height 13
click at [945, 319] on span "Knowledge Base v1" at bounding box center [1018, 322] width 222 height 13
type input "Knowledge Base v1"
click at [1006, 623] on span "Save Workflow" at bounding box center [1021, 620] width 62 height 13
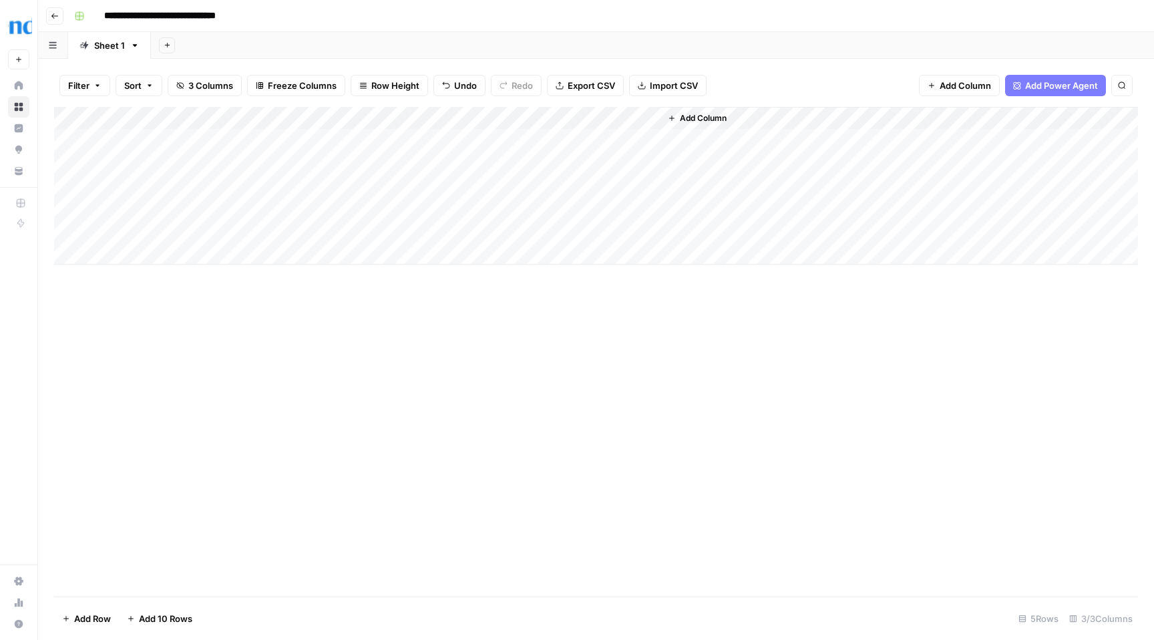
click at [572, 138] on div "Add Column" at bounding box center [596, 186] width 1084 height 158
click at [533, 140] on div "Add Column" at bounding box center [596, 186] width 1084 height 158
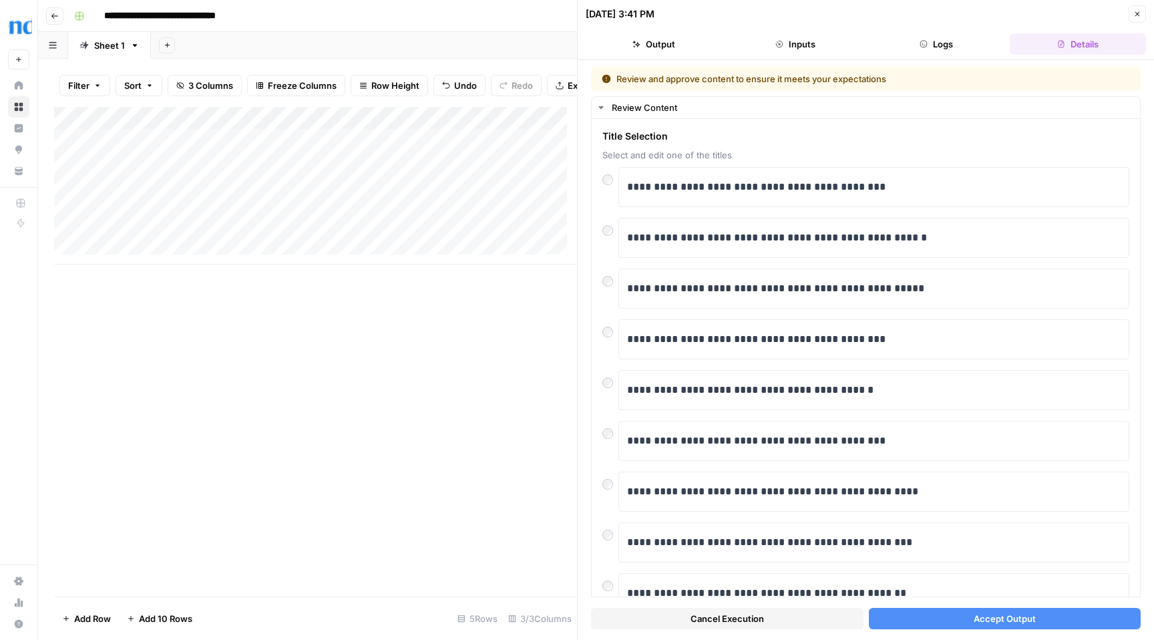
click at [1004, 620] on span "Accept Output" at bounding box center [1005, 618] width 62 height 13
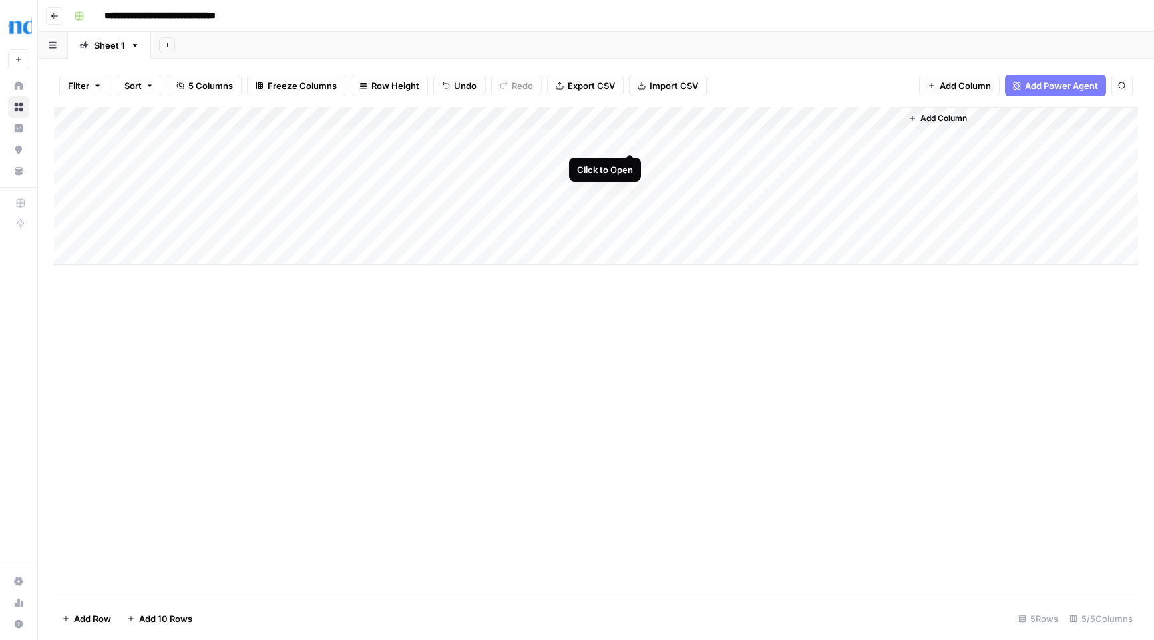
click at [630, 140] on div "Add Column" at bounding box center [596, 186] width 1084 height 158
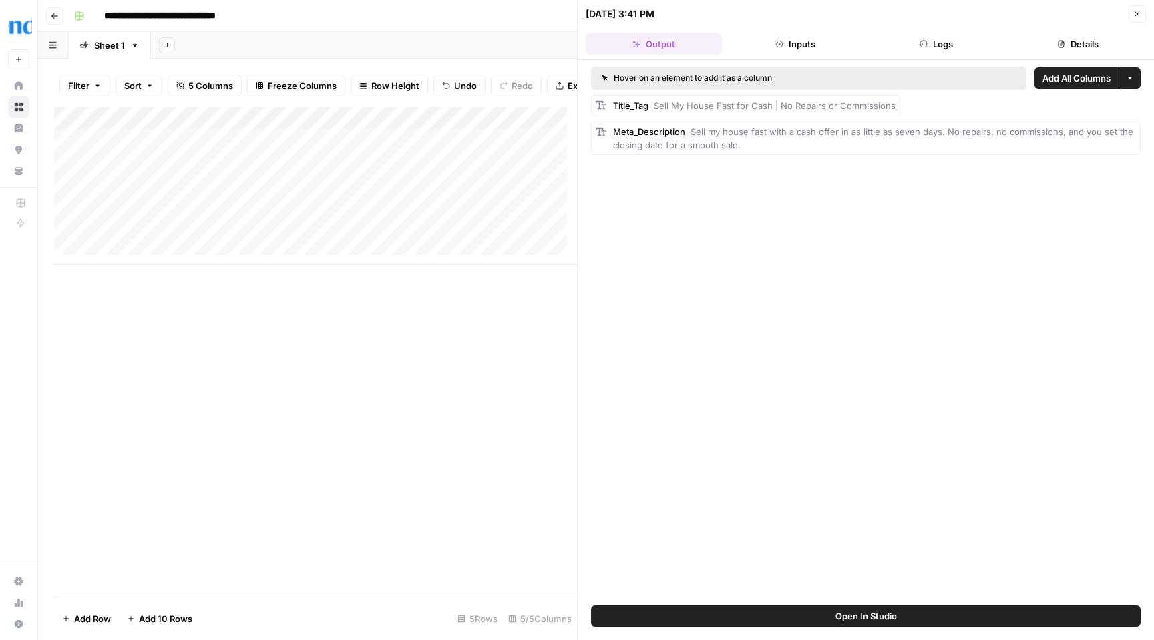
click at [1138, 11] on icon "button" at bounding box center [1137, 14] width 8 height 8
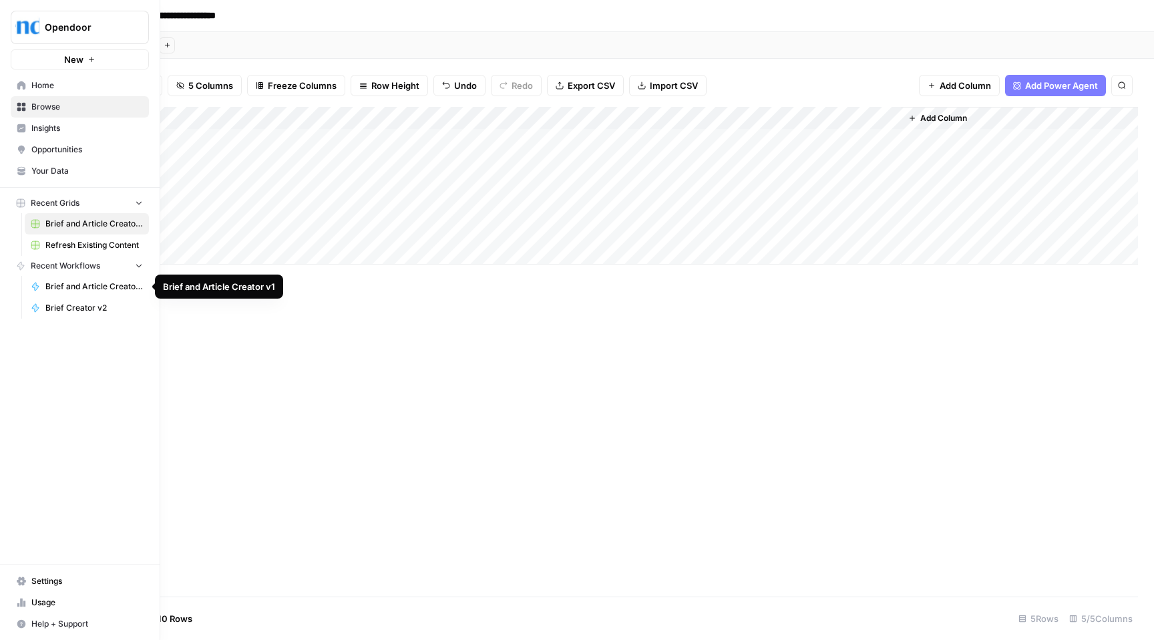
click at [79, 286] on span "Brief and Article Creator v1" at bounding box center [93, 286] width 97 height 12
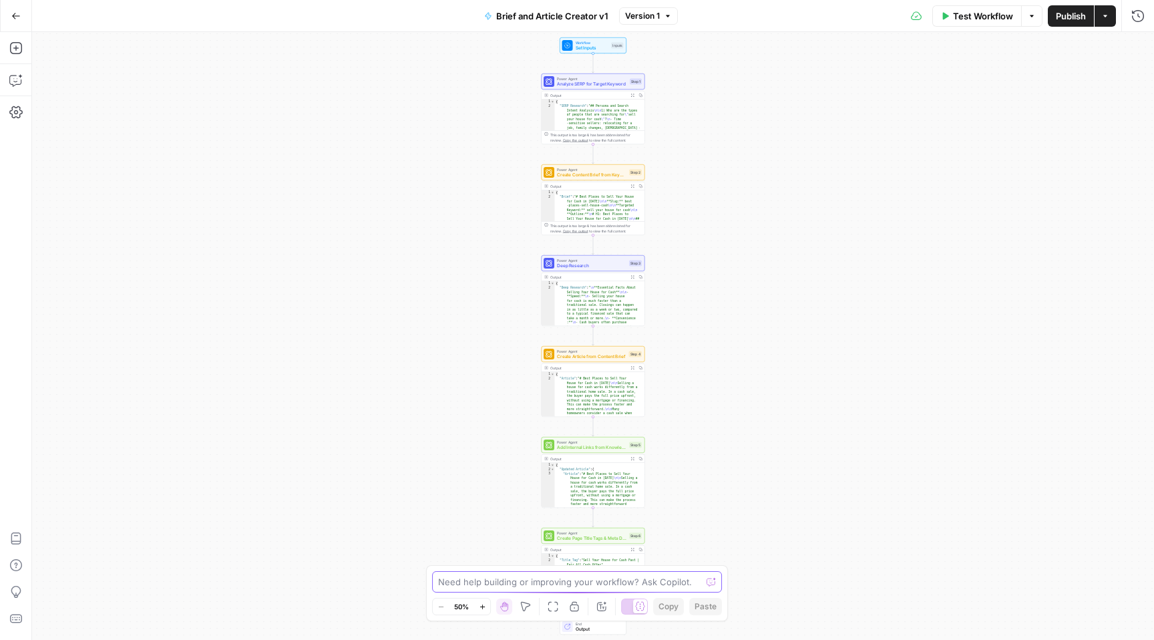
click at [497, 578] on textarea at bounding box center [569, 581] width 263 height 13
type textarea "I need as an output article brief and article content"
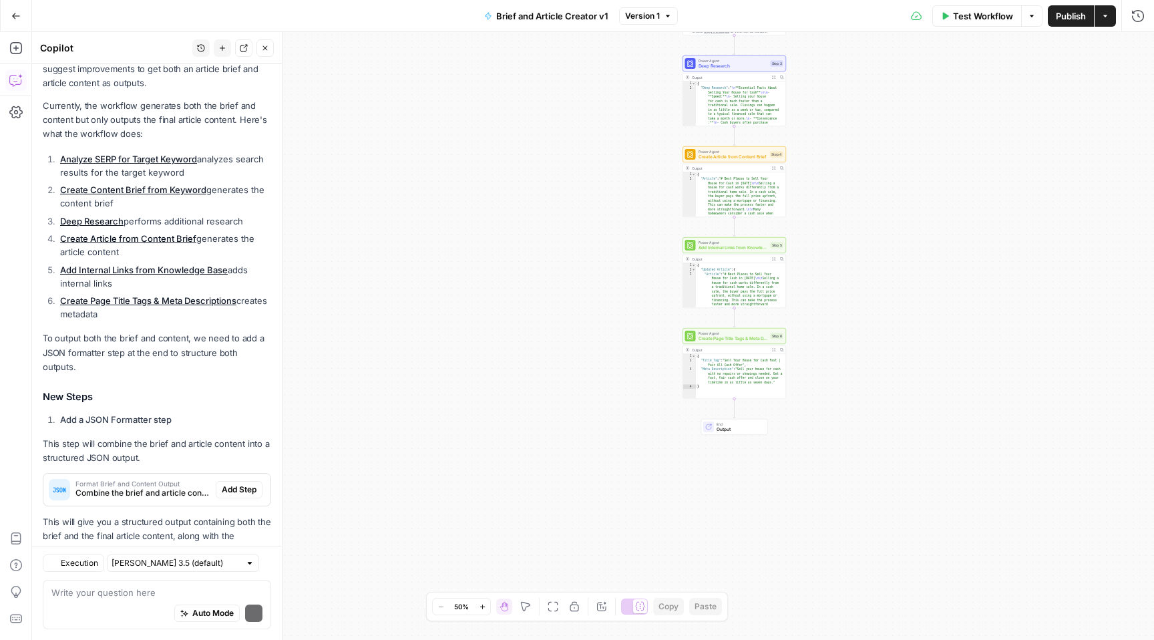
scroll to position [209, 0]
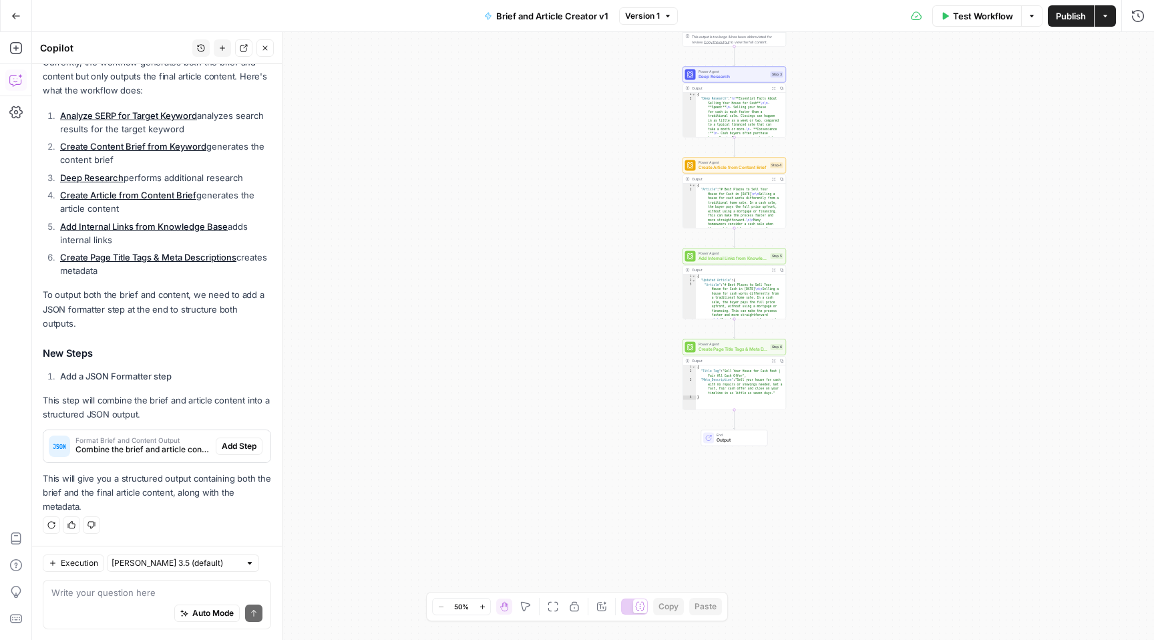
click at [157, 592] on textarea at bounding box center [156, 592] width 211 height 13
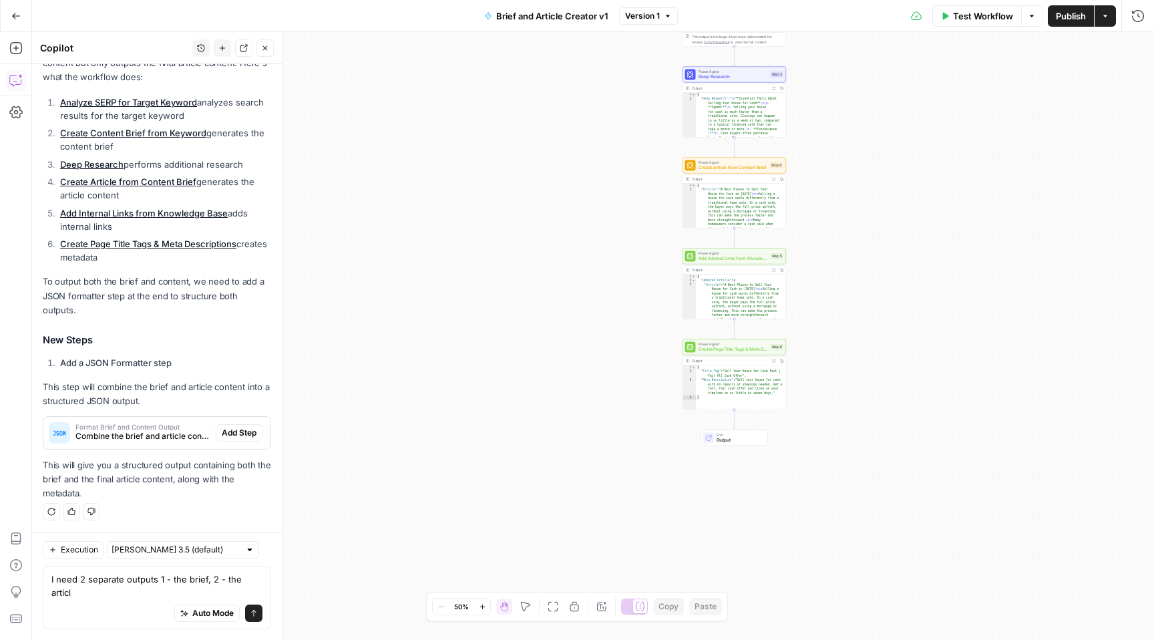
type textarea "I need 2 separate outputs 1 - the brief, 2 - the article"
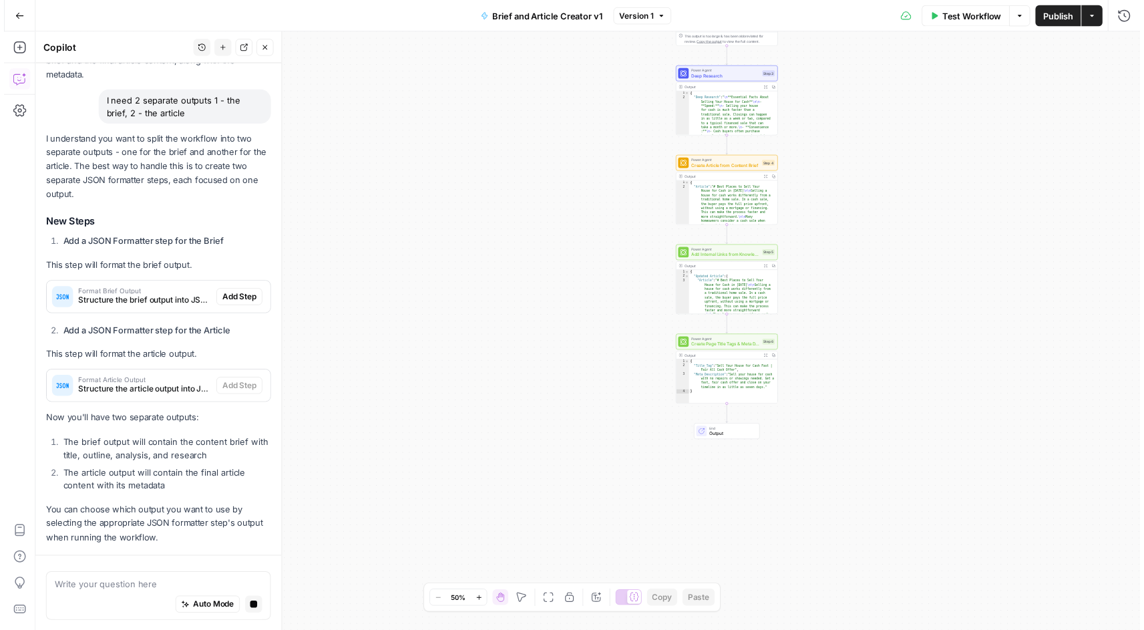
scroll to position [684, 0]
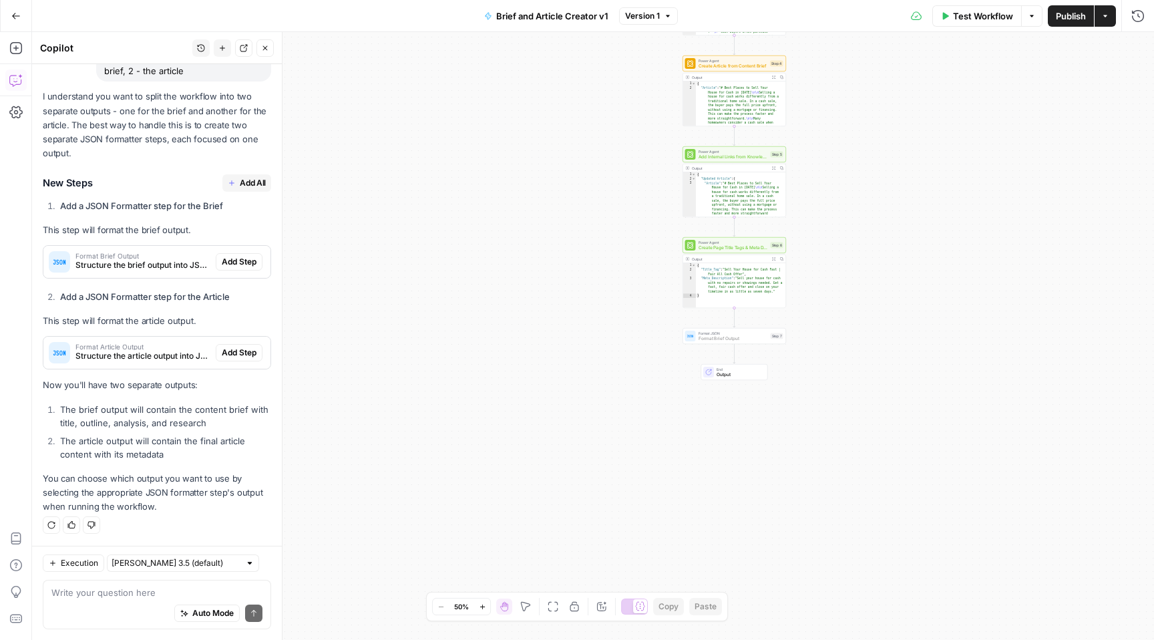
click at [237, 262] on span "Add Step" at bounding box center [239, 262] width 35 height 12
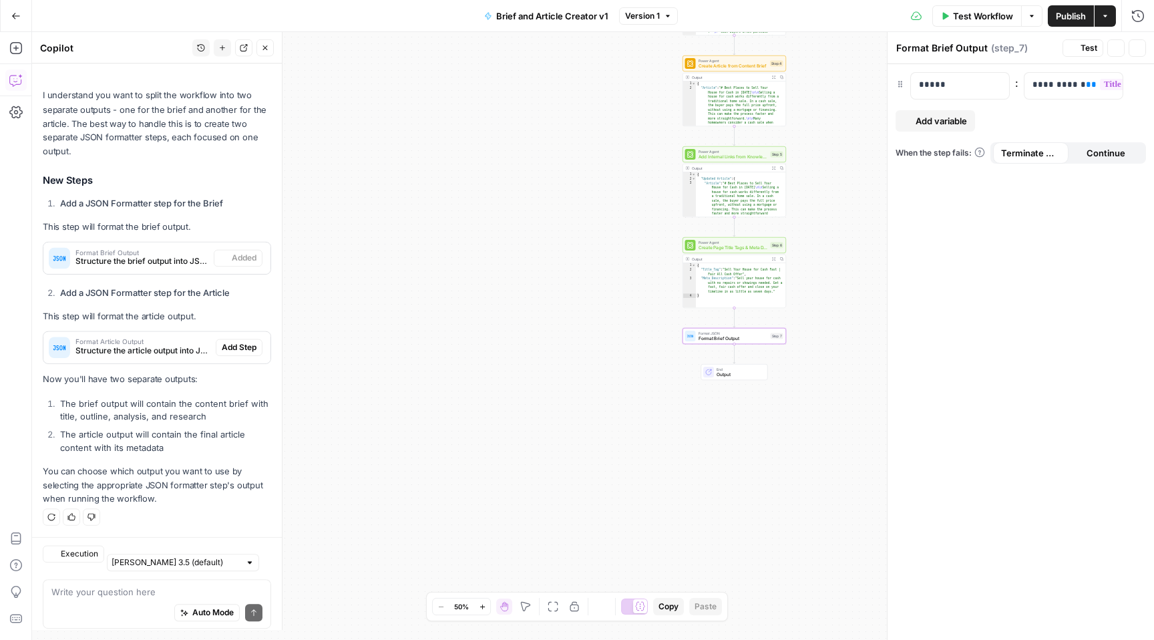
scroll to position [726, 0]
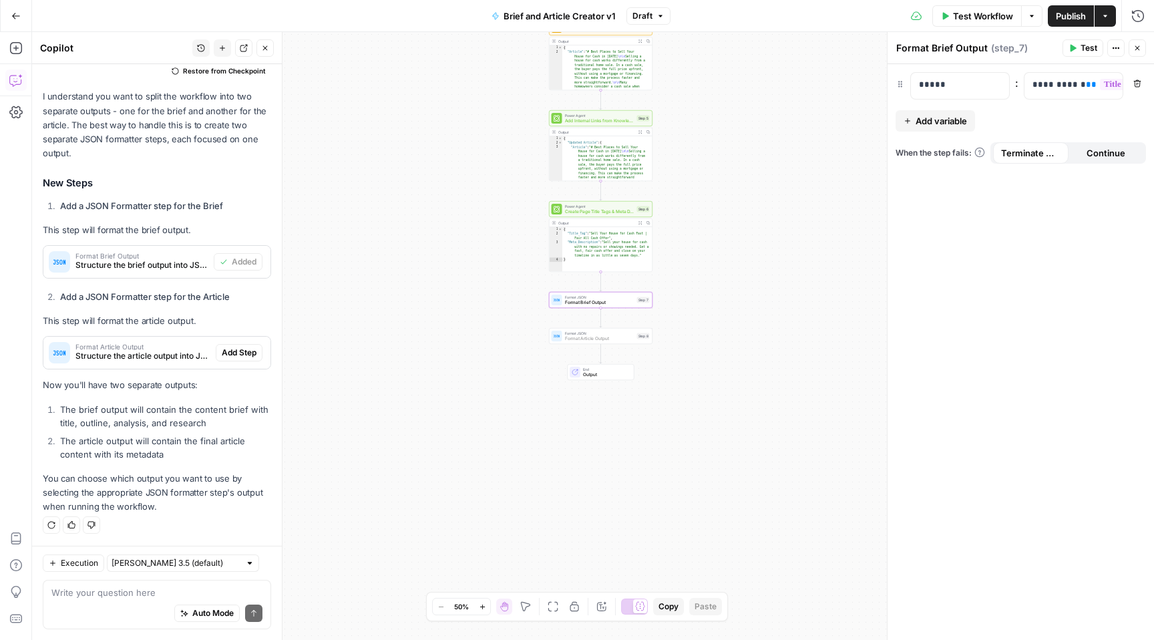
click at [230, 353] on span "Add Step" at bounding box center [239, 353] width 35 height 12
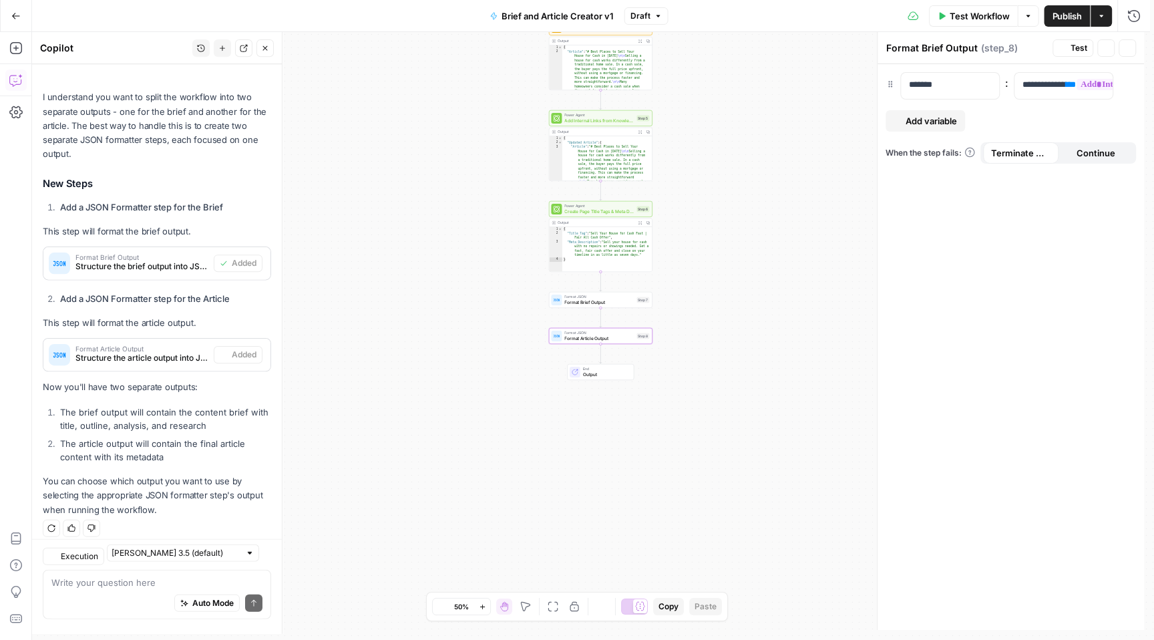
type textarea "Format Article Output"
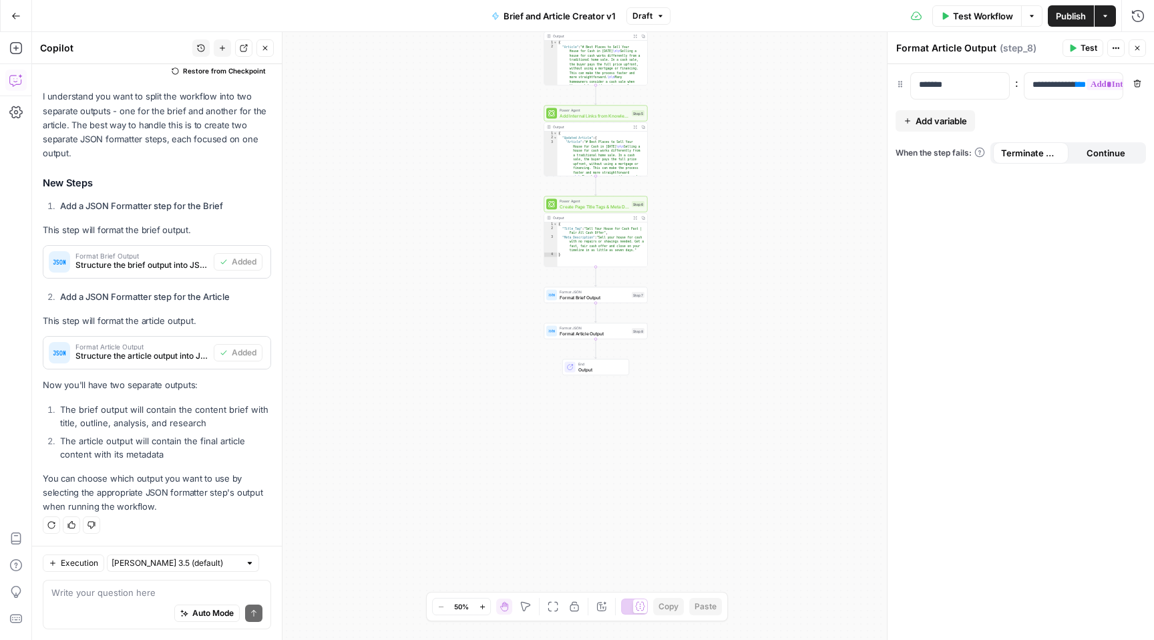
click at [973, 14] on span "Test Workflow" at bounding box center [983, 15] width 60 height 13
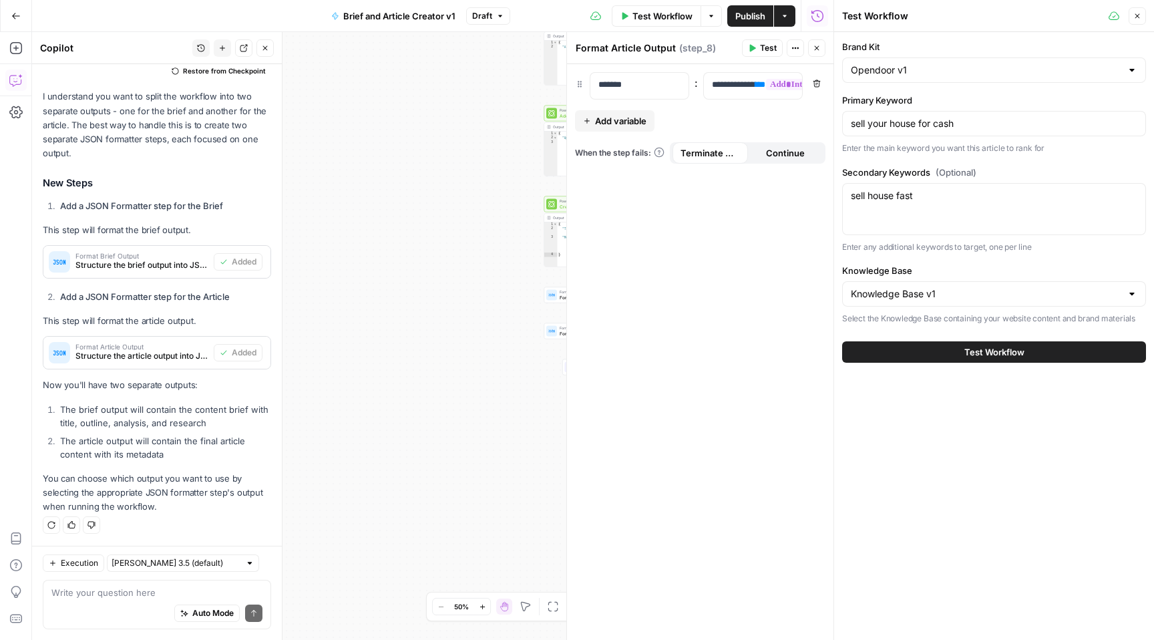
click at [1002, 351] on span "Test Workflow" at bounding box center [994, 351] width 60 height 13
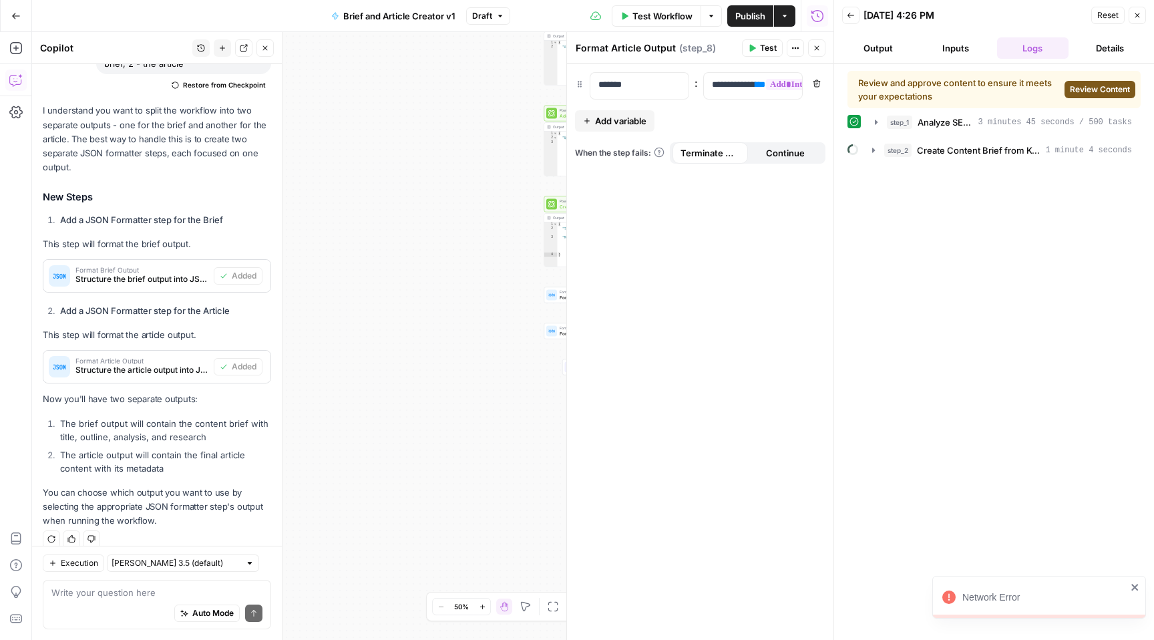
scroll to position [726, 0]
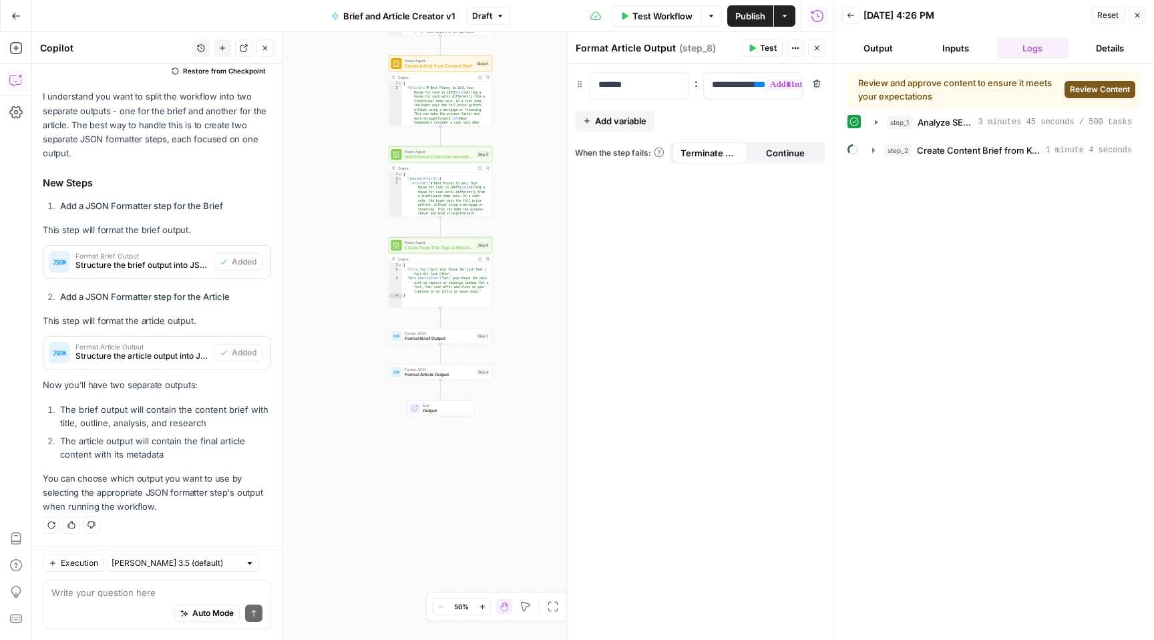
click at [1092, 87] on span "Review Content" at bounding box center [1100, 89] width 60 height 12
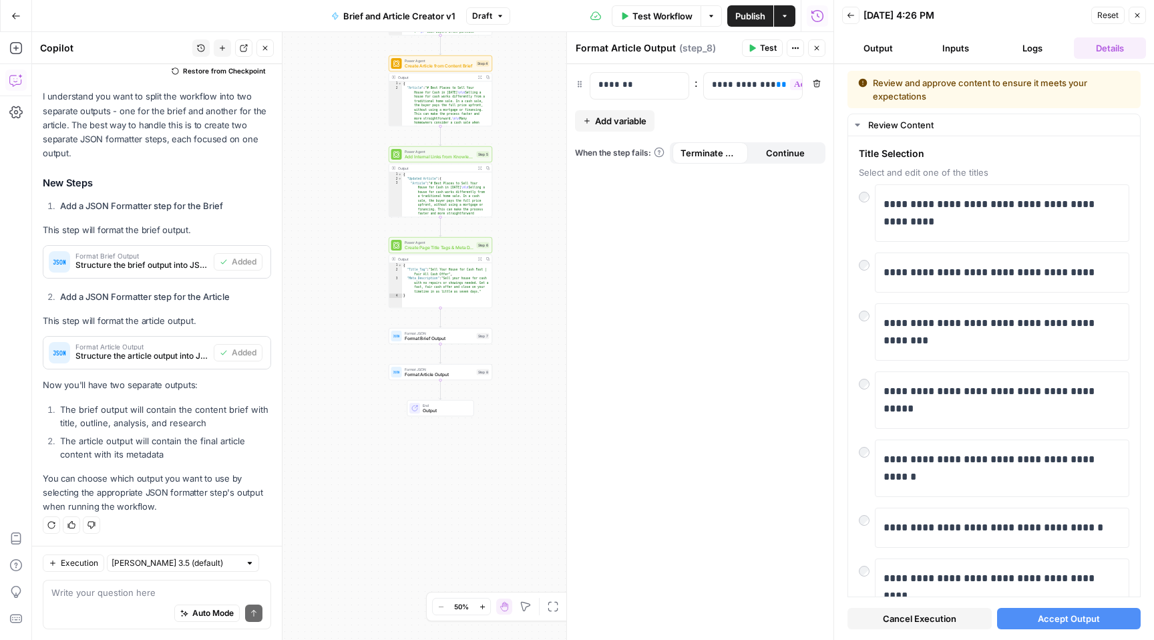
click at [1078, 622] on span "Accept Output" at bounding box center [1069, 618] width 62 height 13
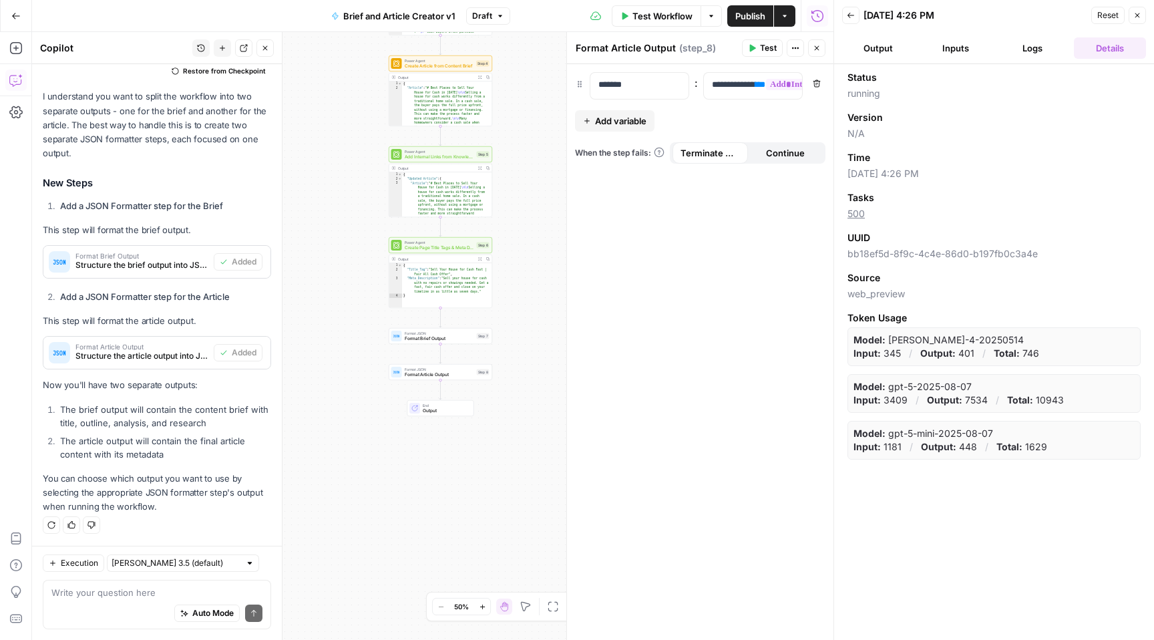
click at [891, 48] on button "Output" at bounding box center [878, 47] width 72 height 21
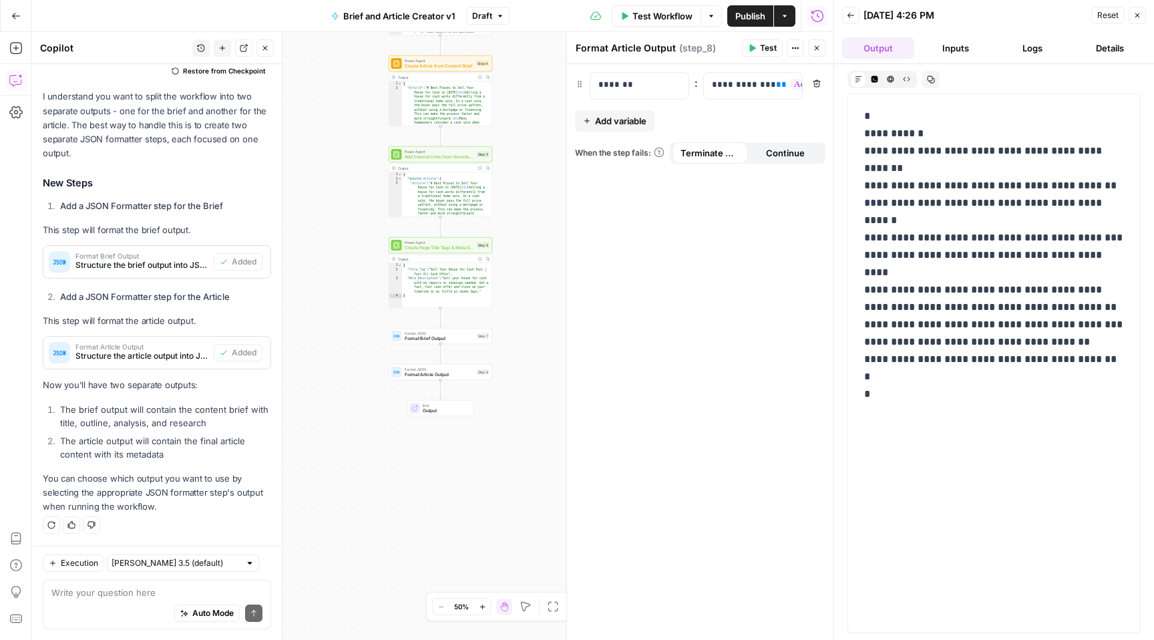
click at [963, 46] on button "Inputs" at bounding box center [955, 47] width 72 height 21
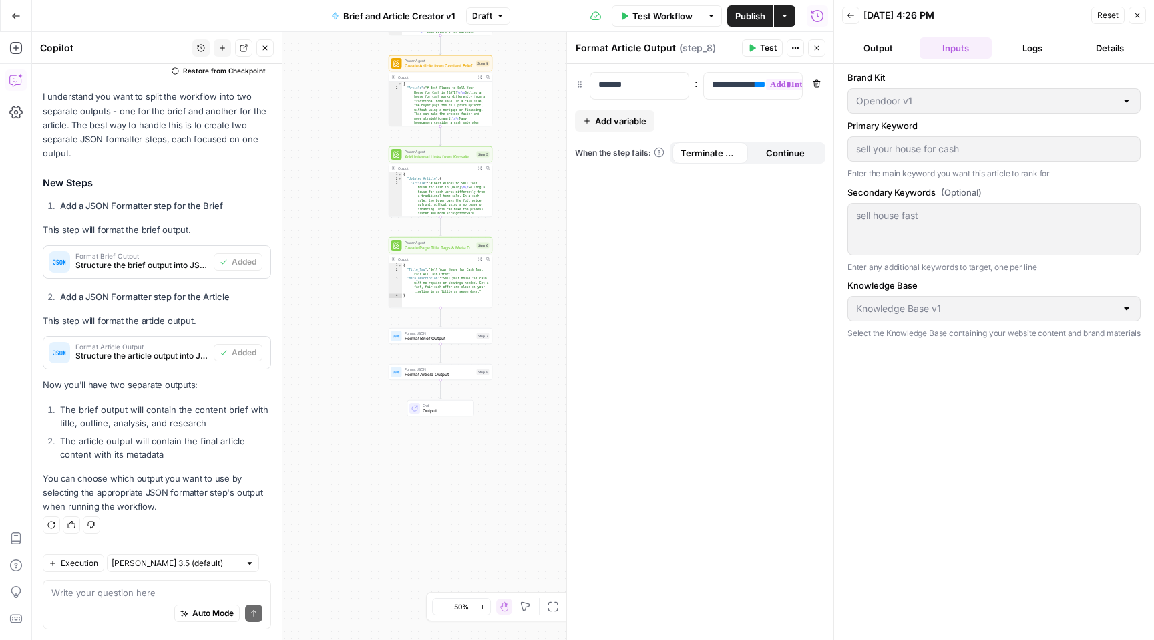
click at [1039, 49] on button "Logs" at bounding box center [1033, 47] width 72 height 21
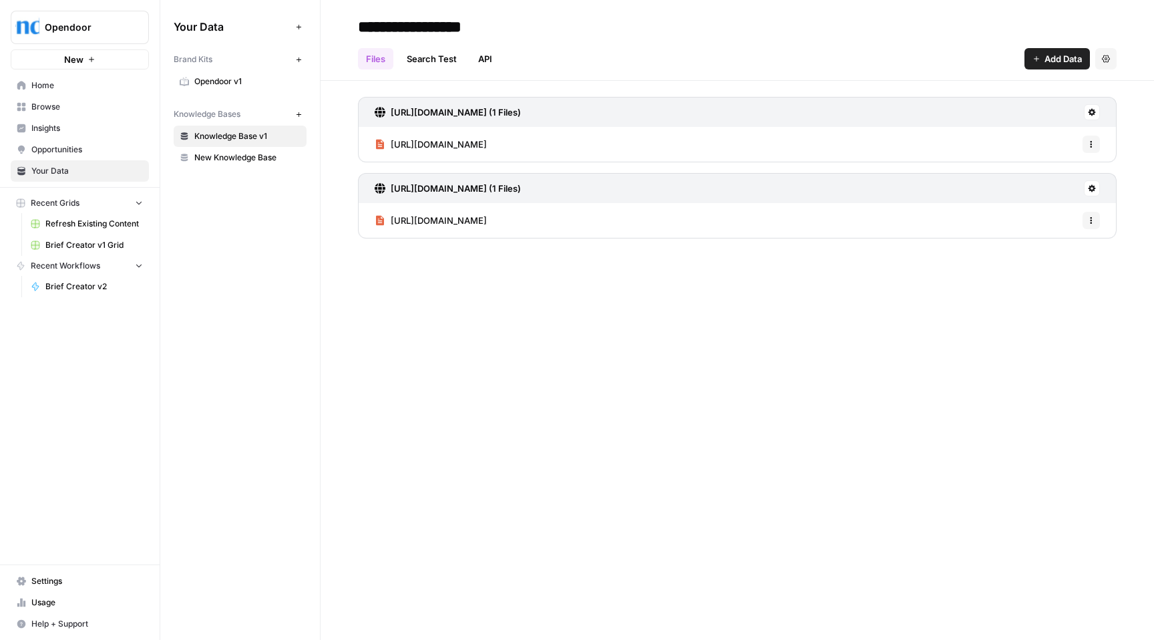
click at [71, 283] on span "Brief Creator v2" at bounding box center [93, 286] width 97 height 12
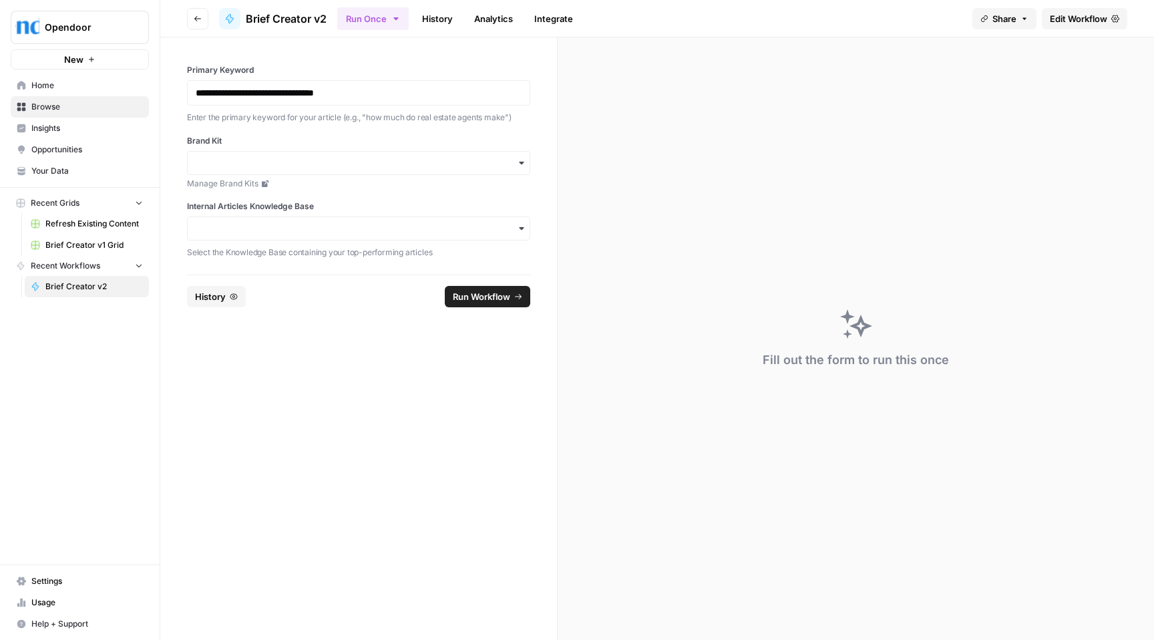
click at [1075, 12] on span "Edit Workflow" at bounding box center [1078, 18] width 57 height 13
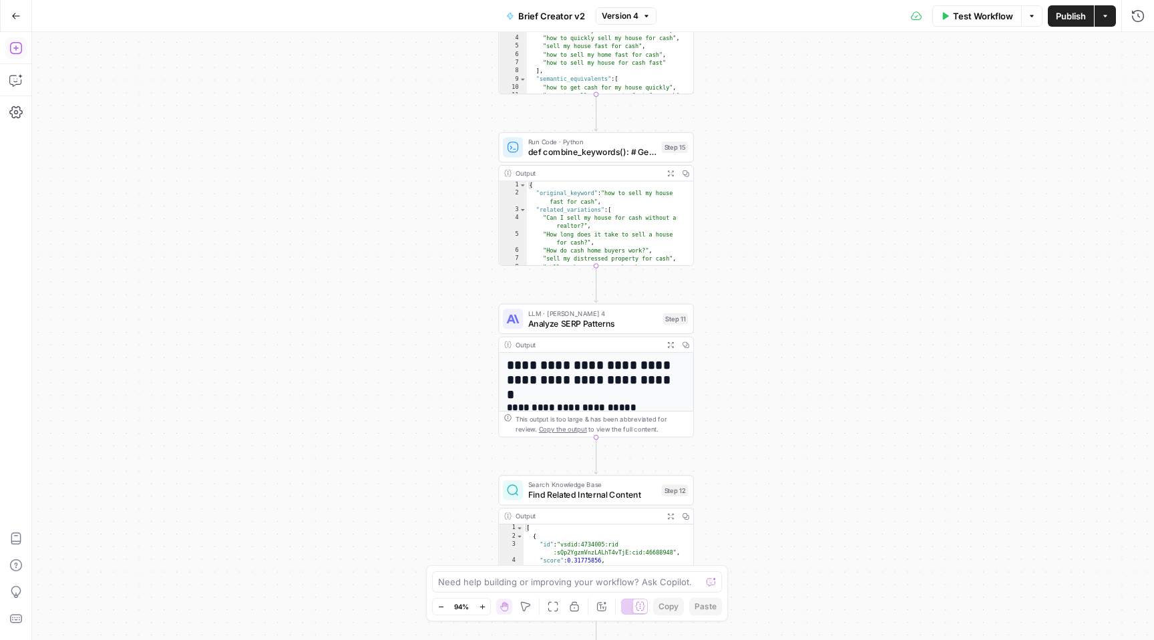
click at [13, 45] on icon "button" at bounding box center [15, 47] width 13 height 13
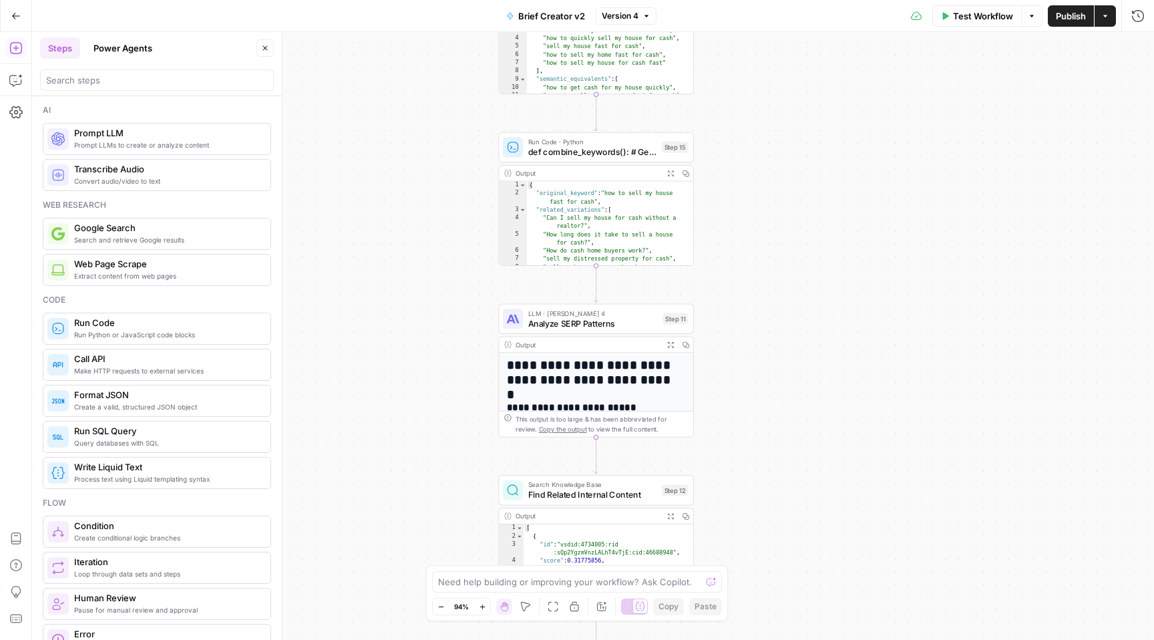
click at [13, 45] on icon "button" at bounding box center [15, 47] width 13 height 13
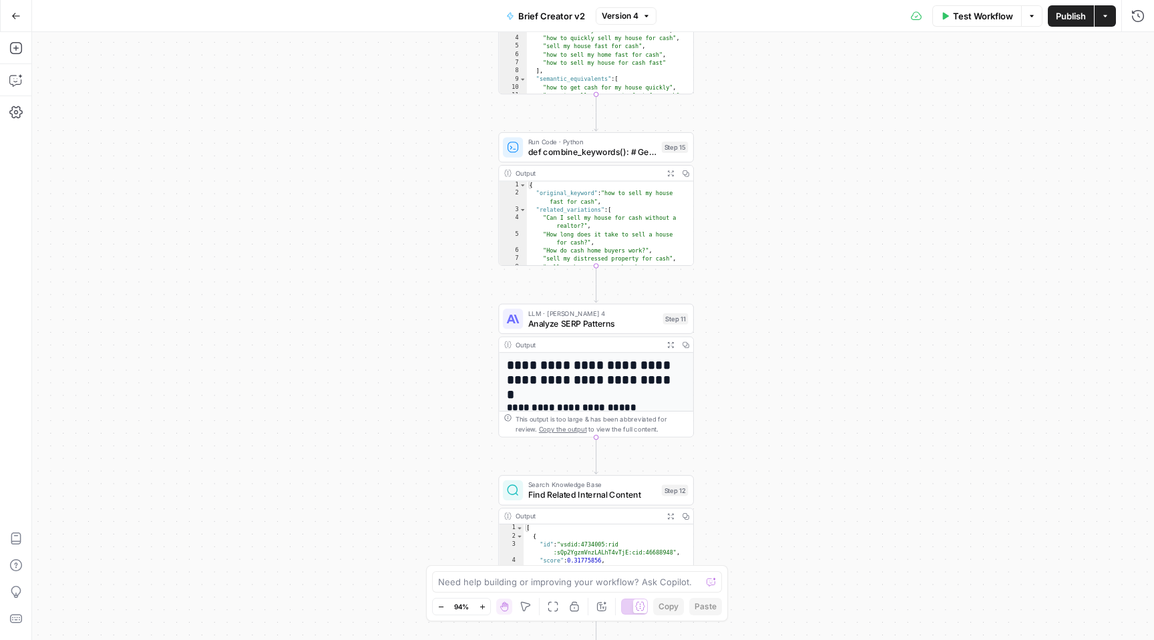
click at [15, 25] on button "Go Back" at bounding box center [16, 16] width 24 height 24
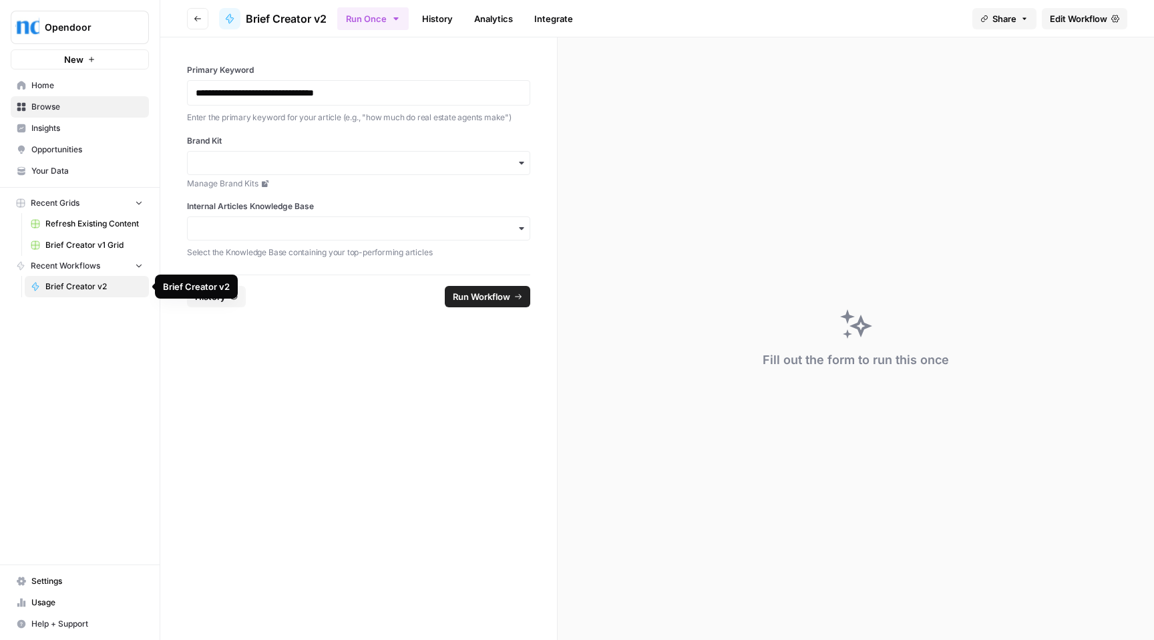
click at [74, 238] on link "Brief Creator v1 Grid" at bounding box center [87, 244] width 124 height 21
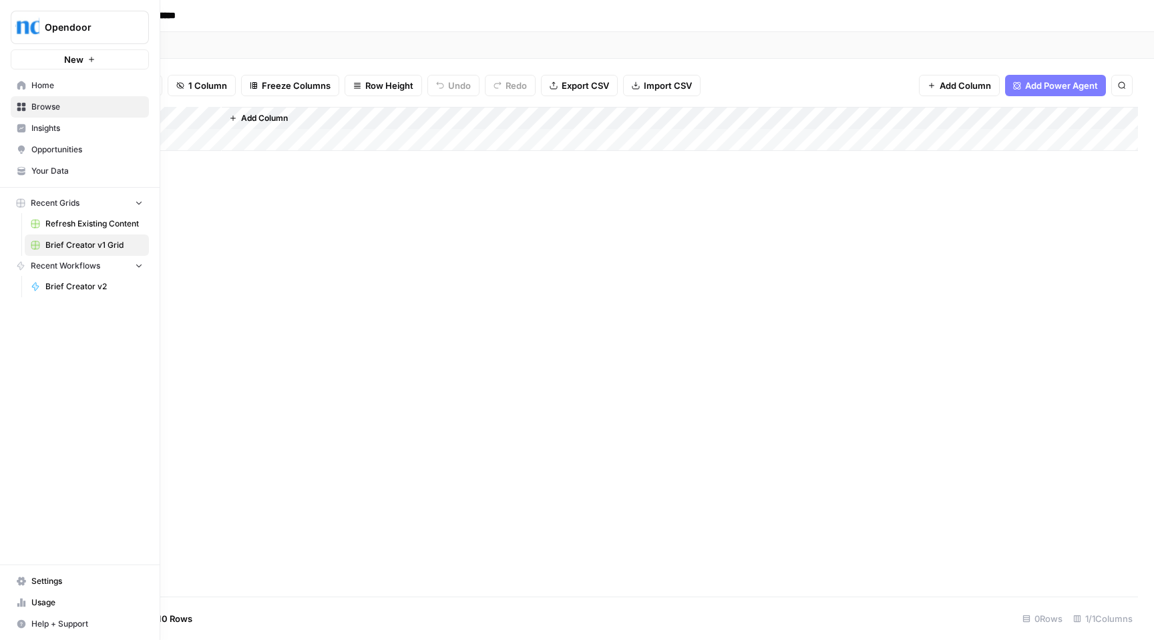
click at [50, 111] on span "Browse" at bounding box center [87, 107] width 112 height 12
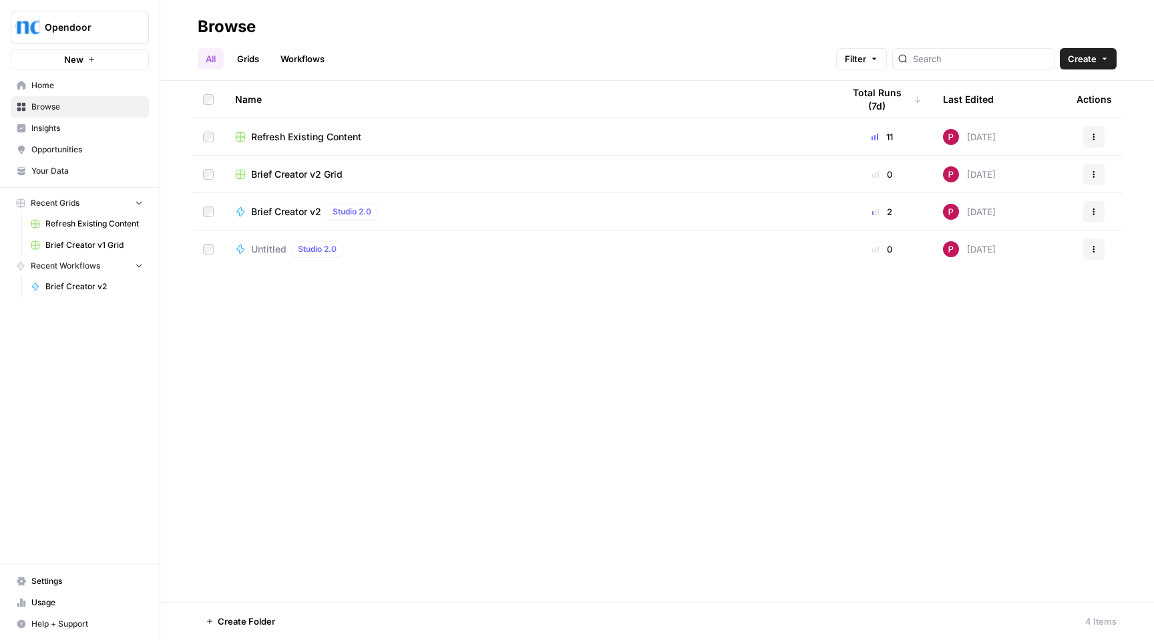
click at [1094, 173] on icon "button" at bounding box center [1094, 174] width 2 height 2
click at [1019, 284] on span "Delete" at bounding box center [1034, 284] width 107 height 13
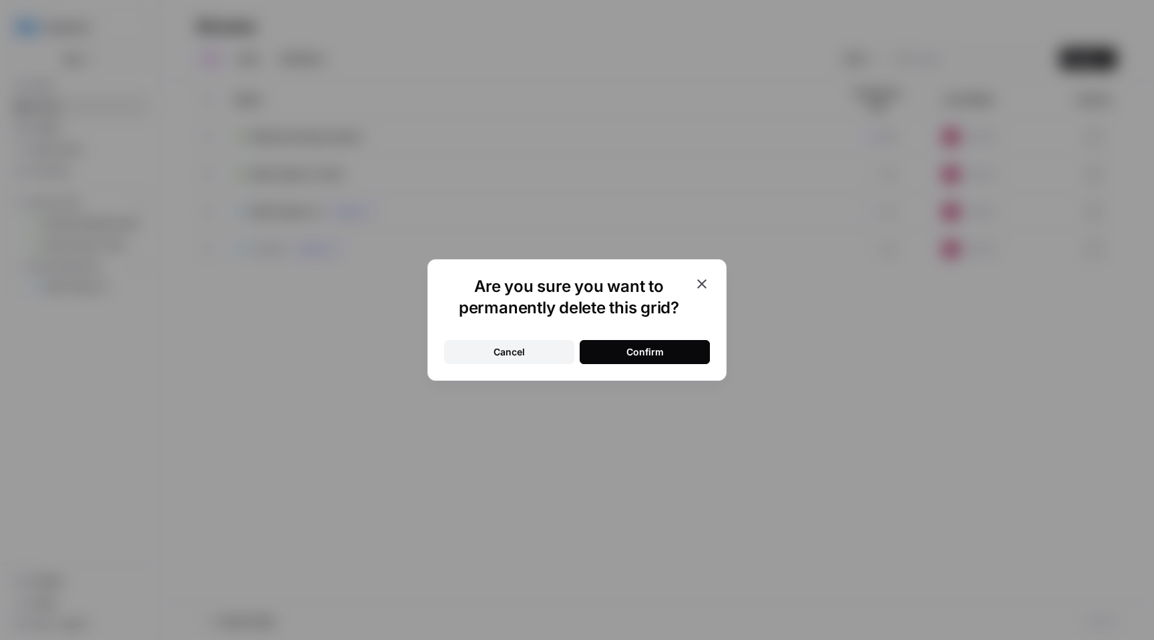
click at [652, 349] on div "Confirm" at bounding box center [644, 351] width 37 height 13
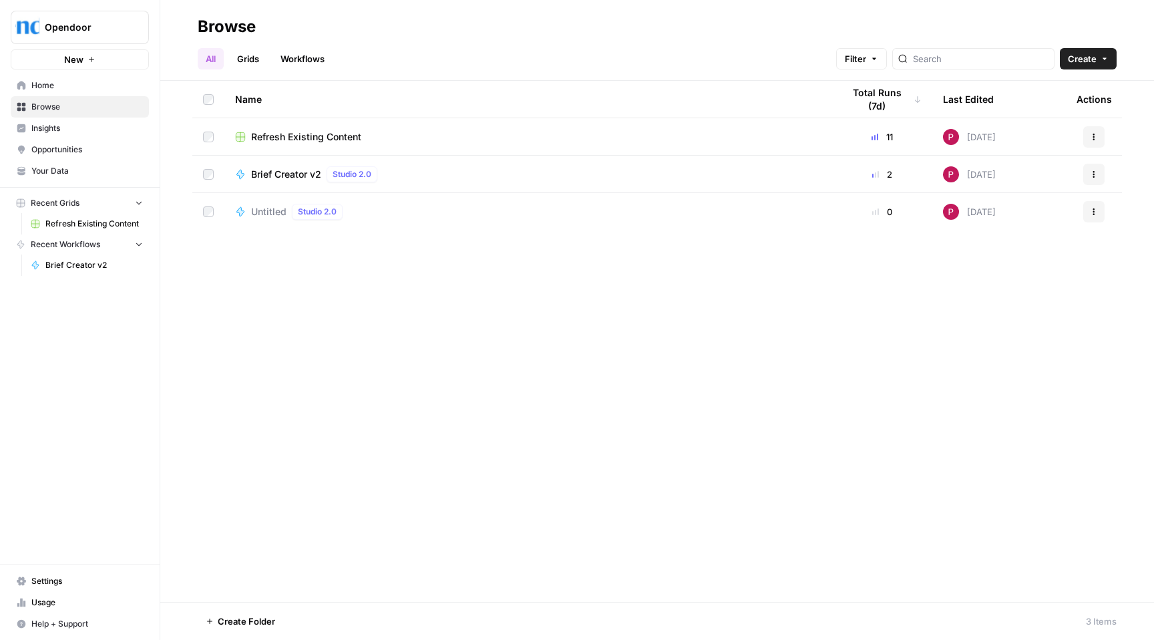
click at [379, 133] on div "Refresh Existing Content" at bounding box center [528, 136] width 586 height 13
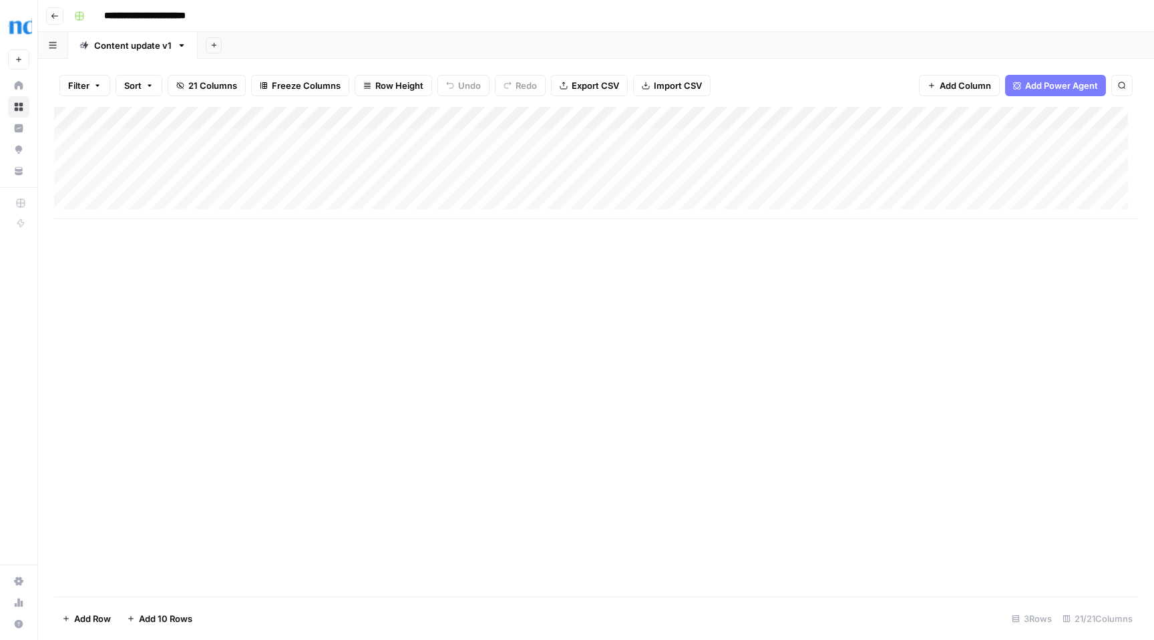
click at [515, 118] on div "Add Column" at bounding box center [596, 163] width 1084 height 112
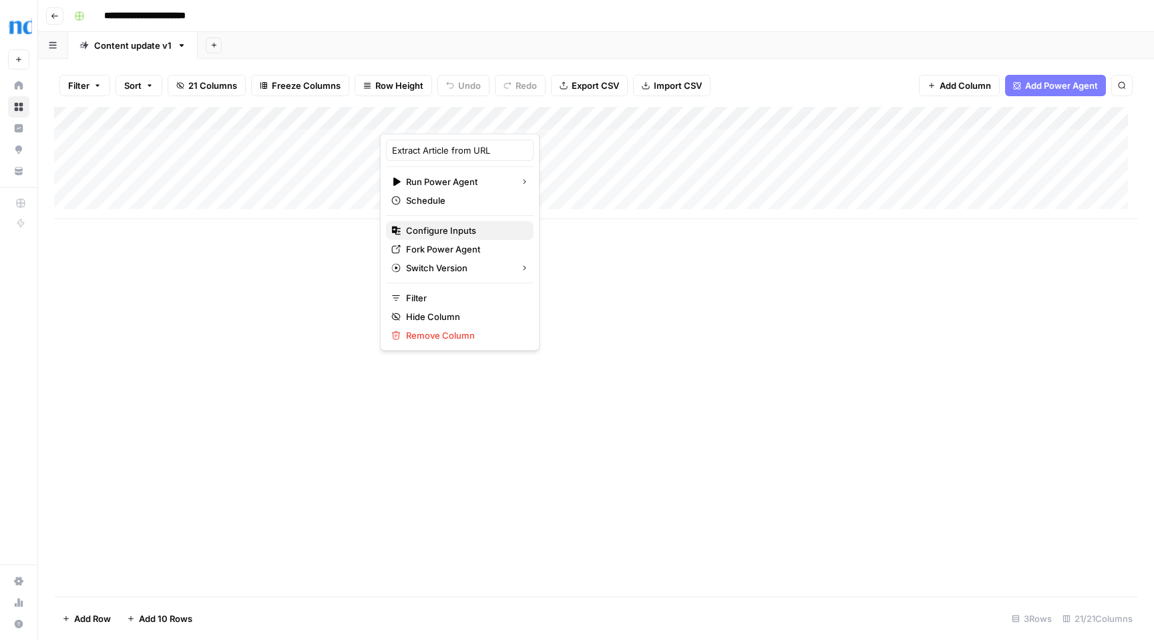
click at [451, 226] on span "Configure Inputs" at bounding box center [464, 230] width 117 height 13
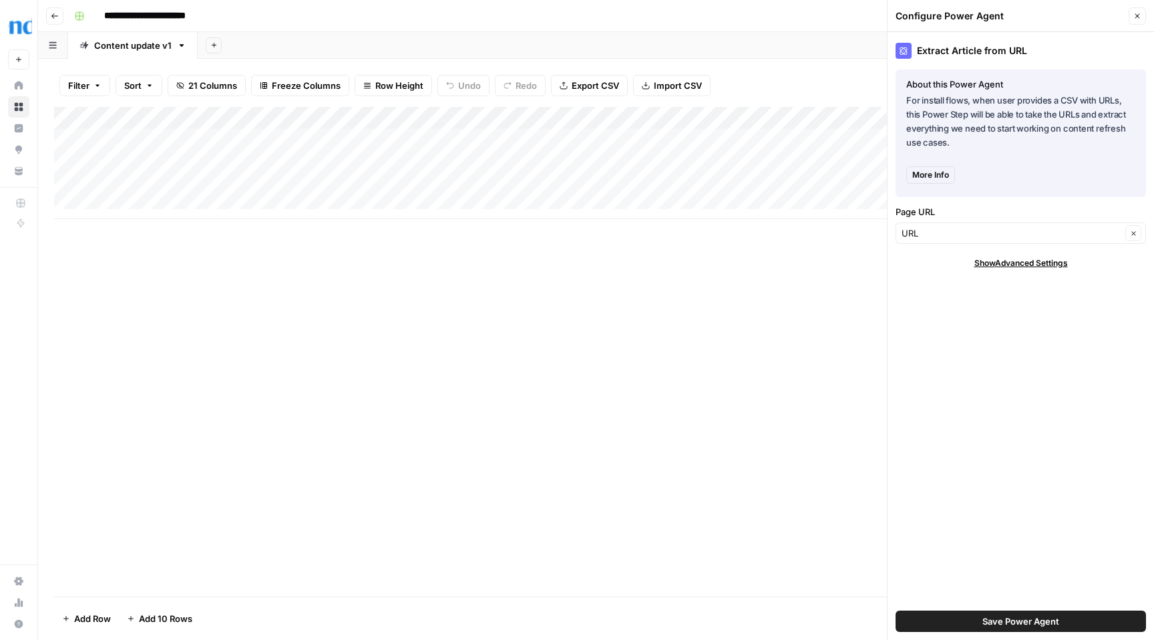
click at [840, 282] on div "Add Column" at bounding box center [596, 351] width 1084 height 489
click at [1139, 16] on icon "button" at bounding box center [1137, 16] width 8 height 8
